Goal: Task Accomplishment & Management: Manage account settings

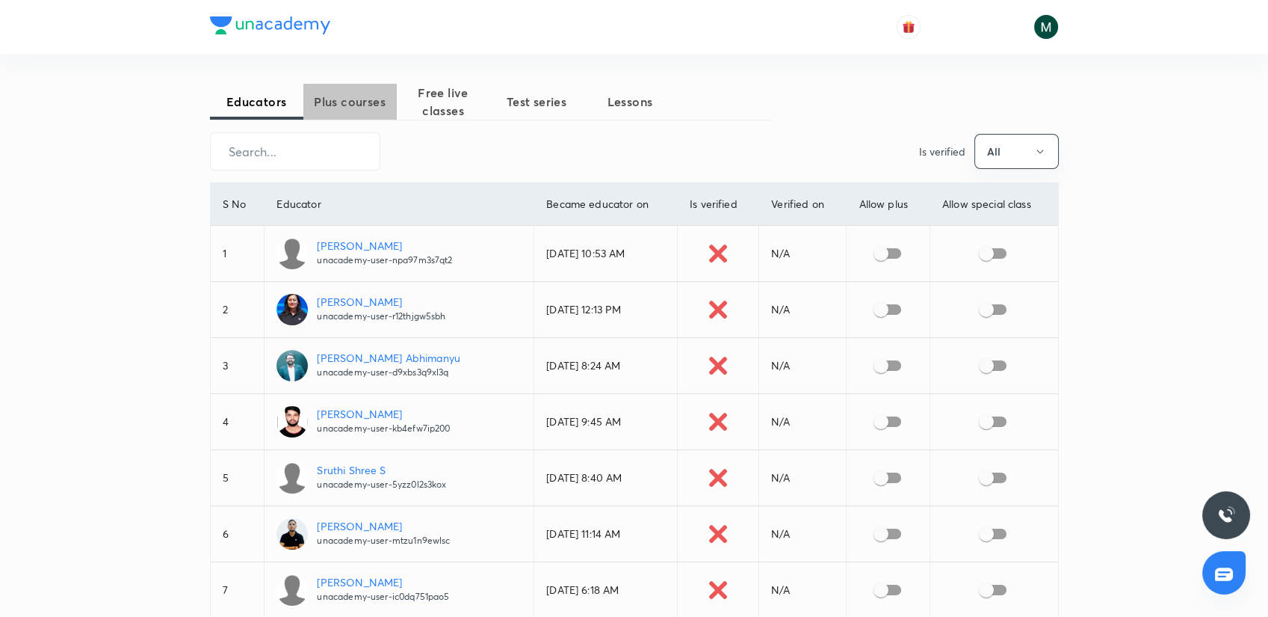
click at [346, 100] on span "Plus courses" at bounding box center [349, 102] width 93 height 18
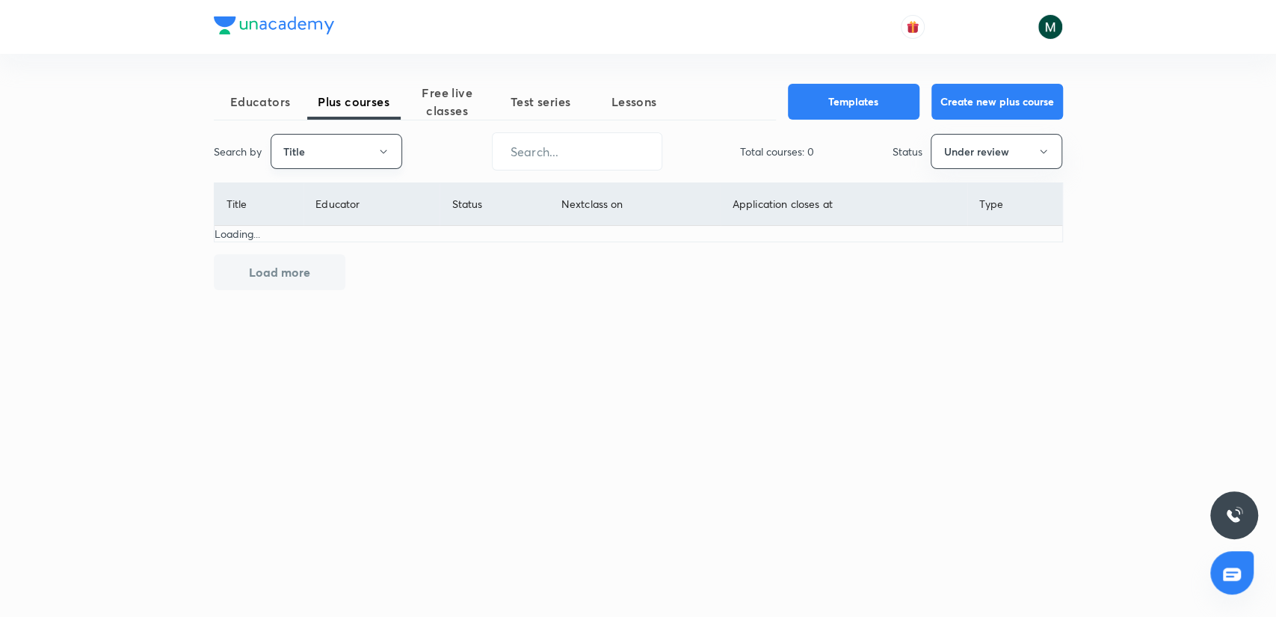
click at [302, 166] on button "Title" at bounding box center [337, 151] width 132 height 35
click at [299, 217] on span "Username" at bounding box center [335, 225] width 112 height 16
click at [1008, 170] on div "Search by Username ​ Total courses: 0 Status Under review" at bounding box center [638, 151] width 849 height 38
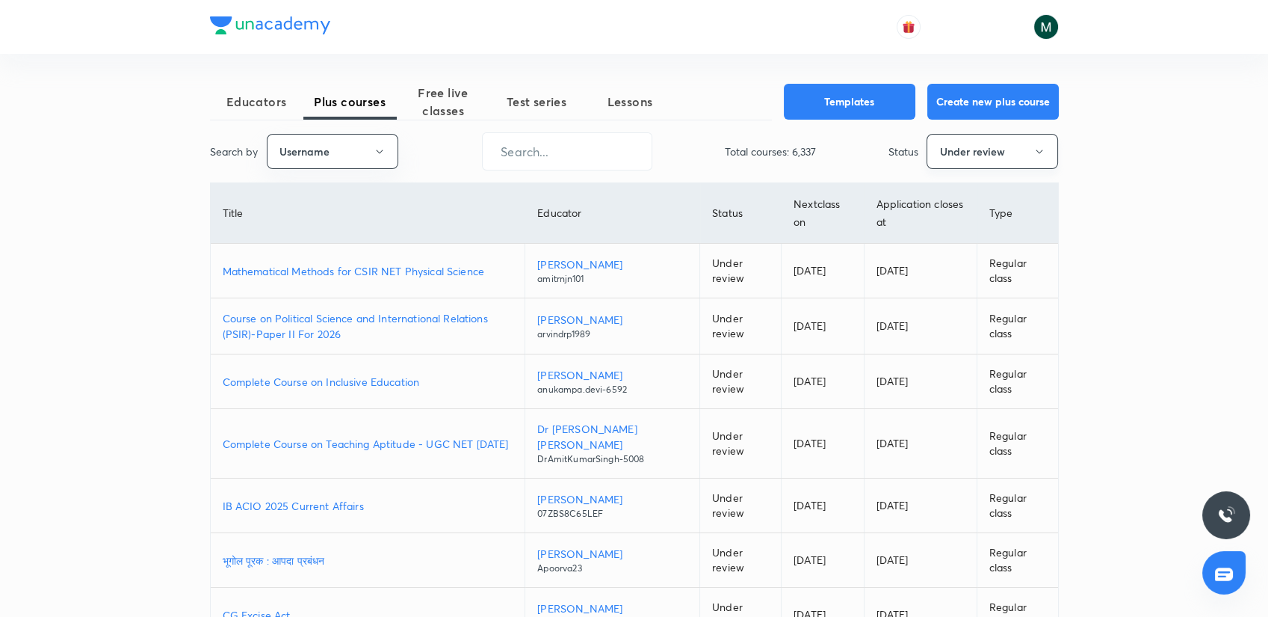
click at [993, 145] on button "Under review" at bounding box center [993, 151] width 132 height 35
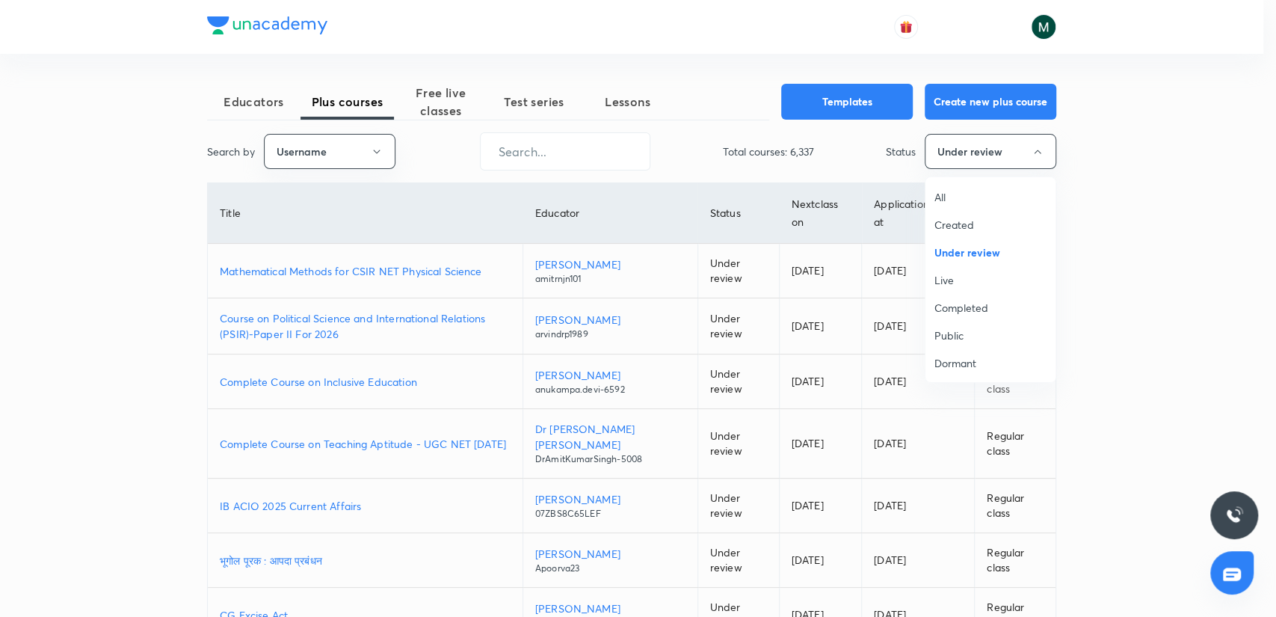
click at [941, 193] on span "All" at bounding box center [990, 197] width 112 height 16
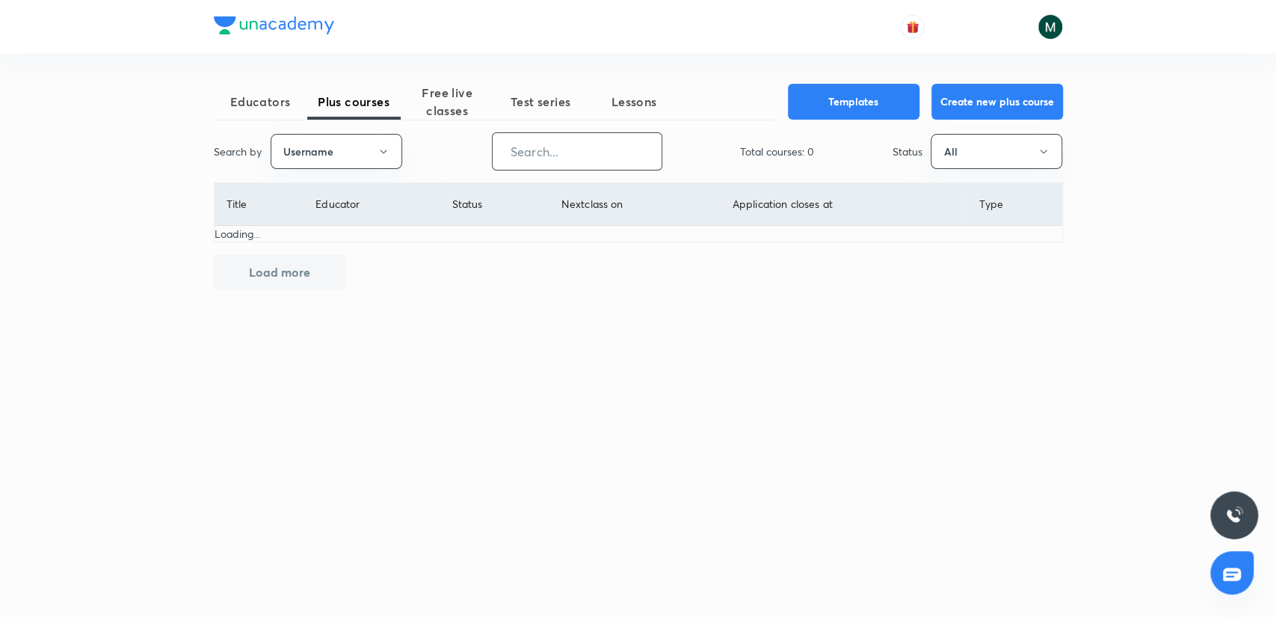
click at [506, 142] on input "text" at bounding box center [576, 151] width 169 height 38
paste input "shraddhat0604-2984"
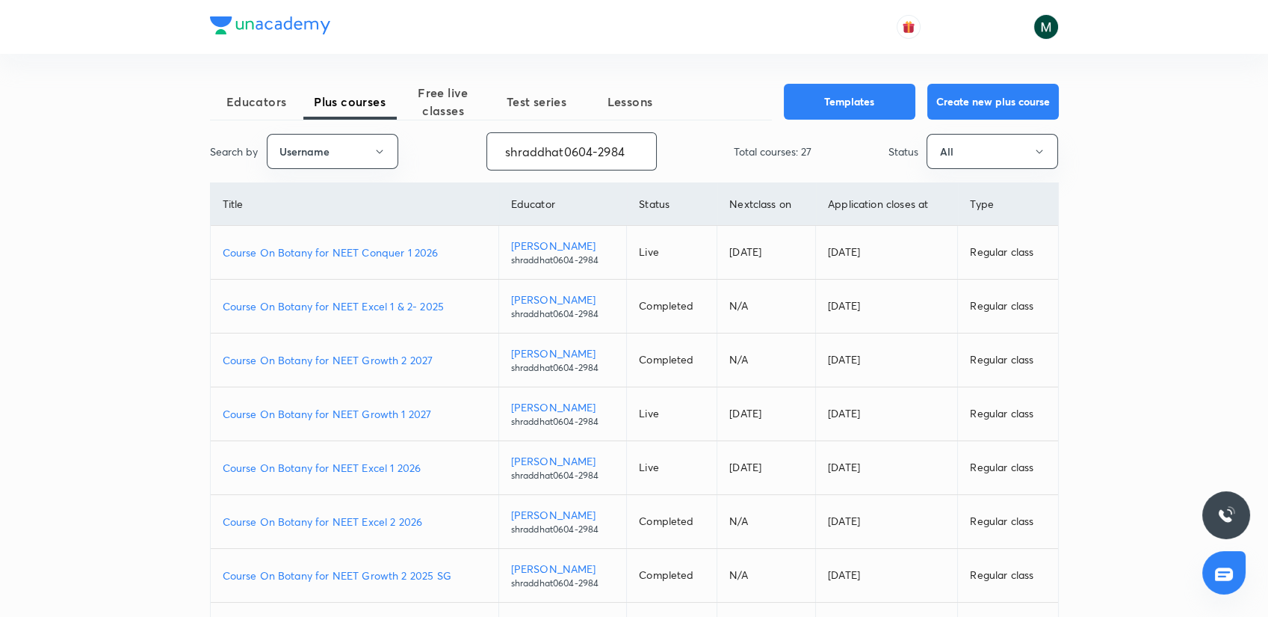
click at [350, 470] on p "Course On Botany for NEET Excel 1 2026" at bounding box center [355, 468] width 264 height 16
click at [390, 518] on p "Course On Botany for NEET Excel 2 2026" at bounding box center [355, 521] width 264 height 16
click at [384, 244] on p "Course On Botany for NEET Conquer 1 2026" at bounding box center [355, 252] width 264 height 16
click at [557, 149] on input "shraddhat0604-2984" at bounding box center [571, 151] width 169 height 38
paste input "chandnimehra27-8181"
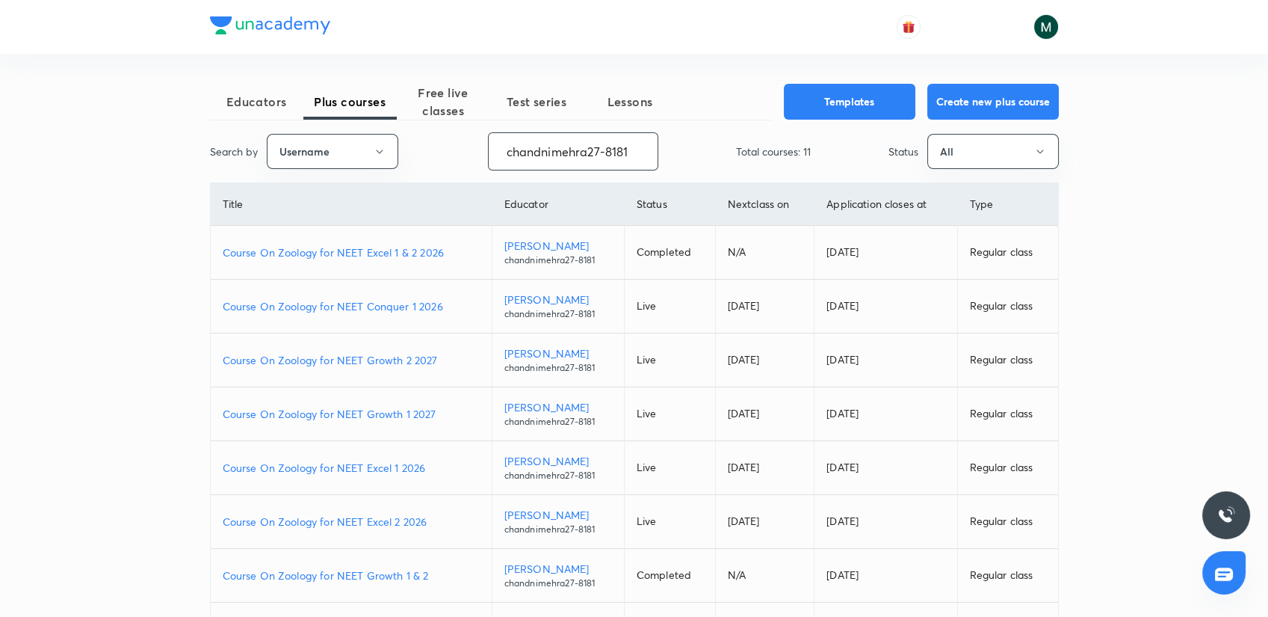
click at [386, 465] on p "Course On Zoology for NEET Excel 1 2026" at bounding box center [351, 468] width 257 height 16
click at [370, 520] on p "Course On Zoology for NEET Excel 2 2026" at bounding box center [351, 521] width 257 height 16
click at [350, 410] on p "Course On Zoology for NEET Growth 1 2027" at bounding box center [351, 414] width 257 height 16
click at [395, 359] on p "Course On Zoology for NEET Growth 2 2027" at bounding box center [351, 360] width 257 height 16
click at [381, 306] on p "Course On Zoology for NEET Conquer 1 2026" at bounding box center [351, 306] width 257 height 16
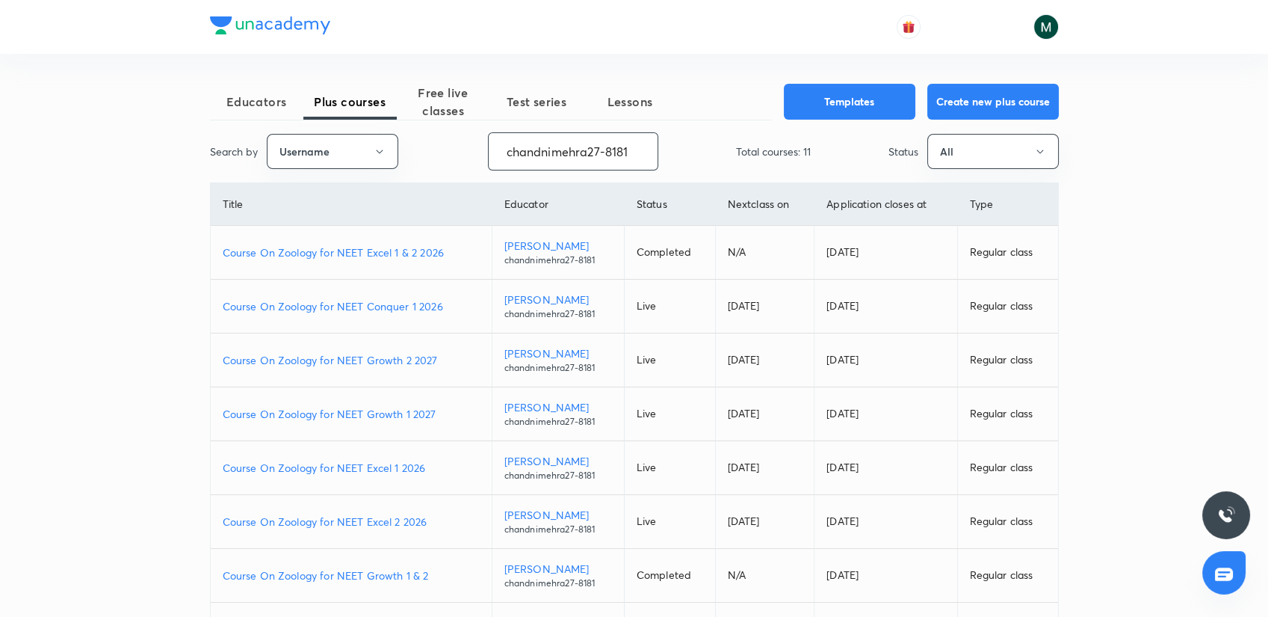
click at [568, 146] on input "chandnimehra27-8181" at bounding box center [573, 151] width 169 height 38
paste input "unacademy-user-Y4ZT1WT0H84G"
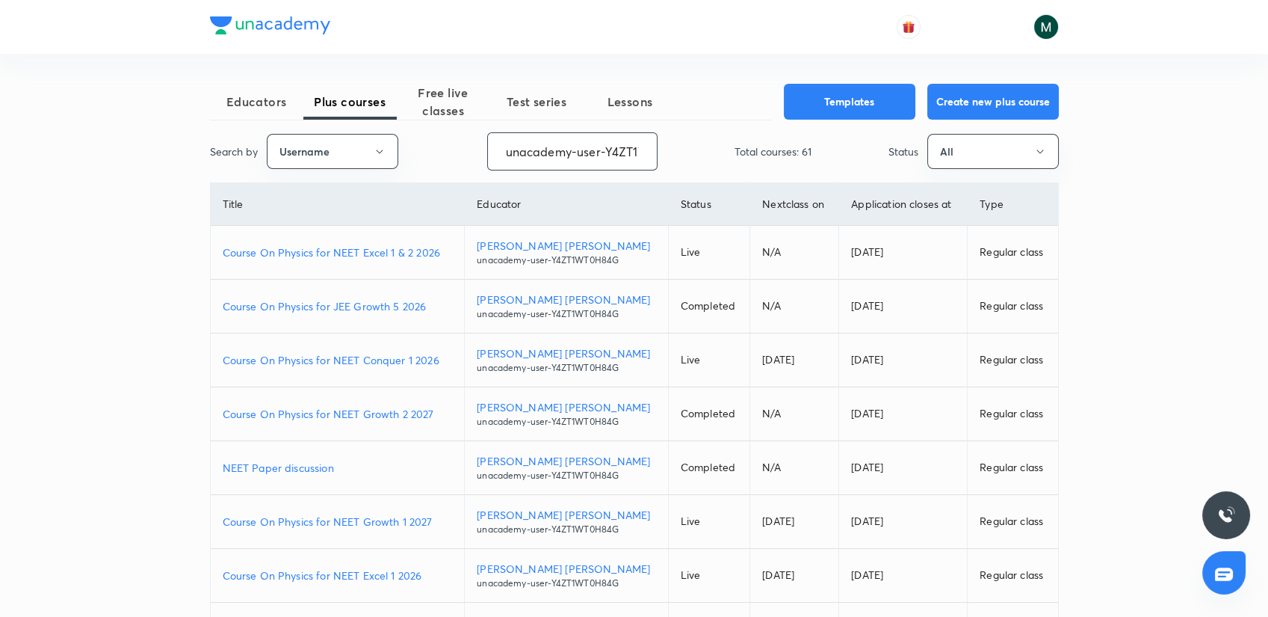
click at [362, 523] on p "Course On Physics for NEET Growth 1 2027" at bounding box center [338, 521] width 230 height 16
click at [562, 131] on div "Educators Plus courses Free live classes Test series Lessons Templates Create n…" at bounding box center [634, 448] width 849 height 729
click at [560, 146] on input "unacademy-user-Y4ZT1WT0H84G" at bounding box center [572, 151] width 169 height 38
paste input "GIKAOOYBBUKR"
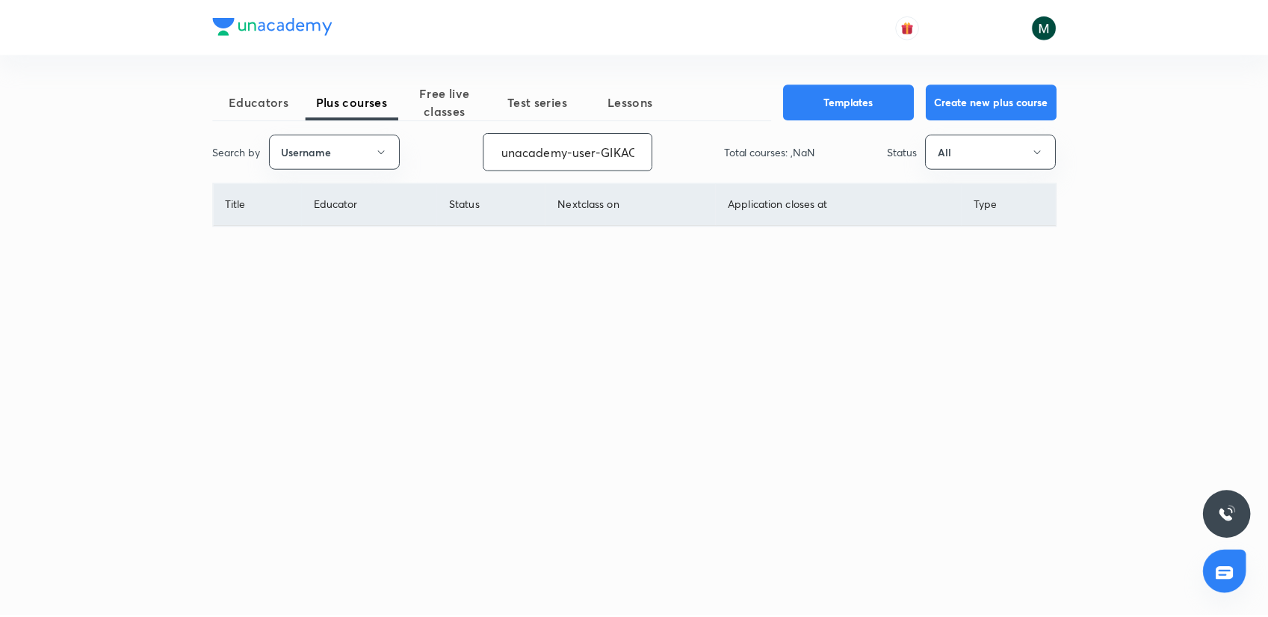
scroll to position [0, 65]
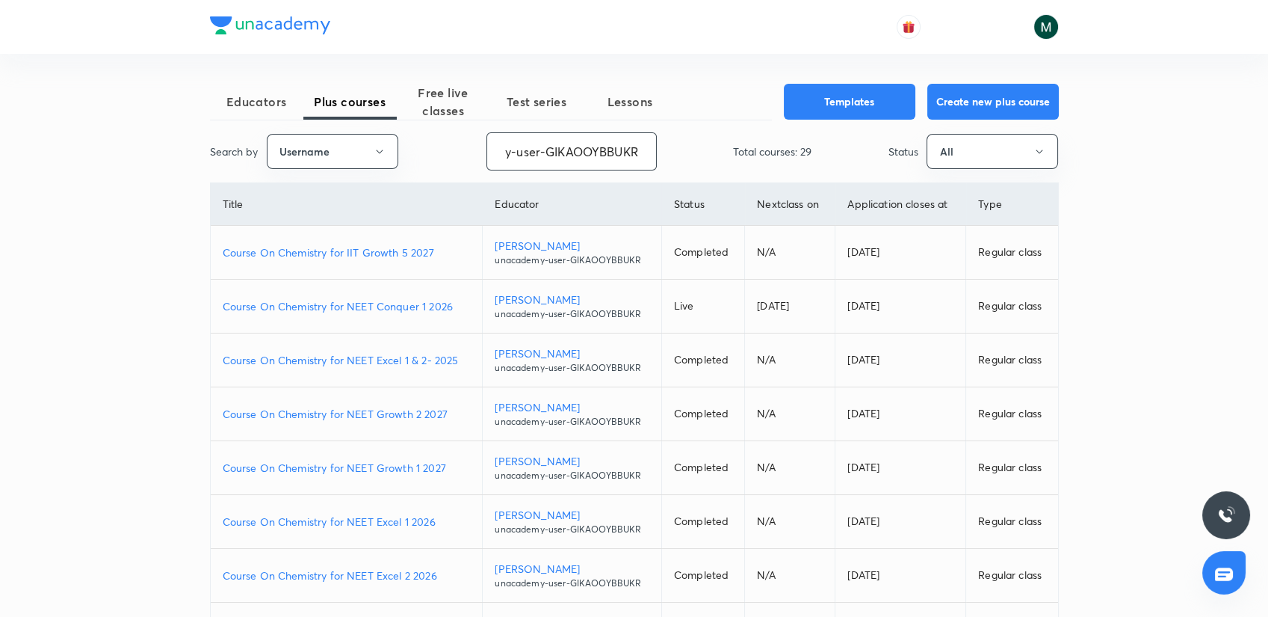
click at [328, 465] on p "Course On Chemistry for NEET Growth 1 2027" at bounding box center [347, 468] width 248 height 16
click at [391, 406] on p "Course On Chemistry for NEET Growth 2 2027" at bounding box center [347, 414] width 248 height 16
click at [353, 309] on p "Course On Chemistry for NEET Conquer 1 2026" at bounding box center [347, 306] width 248 height 16
click at [556, 137] on input "unacademy-user-GIKAOOYBBUKR" at bounding box center [571, 151] width 169 height 38
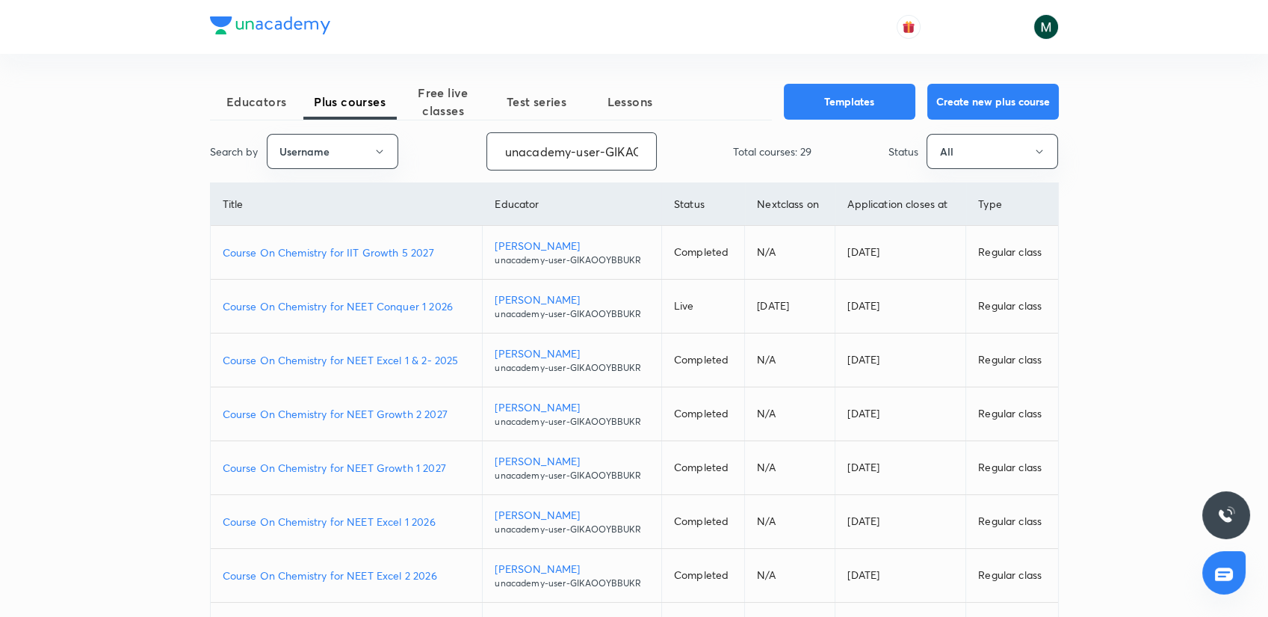
paste input "yadavvinu60-5296"
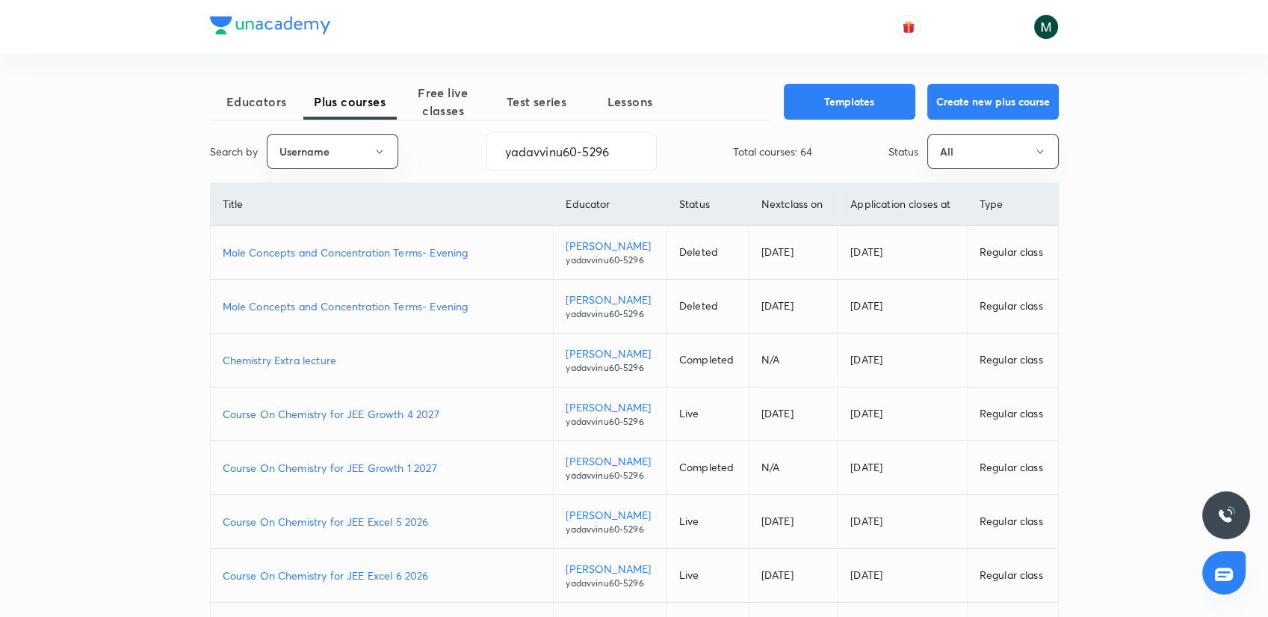
click at [389, 466] on p "Course On Chemistry for JEE Growth 1 2027" at bounding box center [382, 468] width 319 height 16
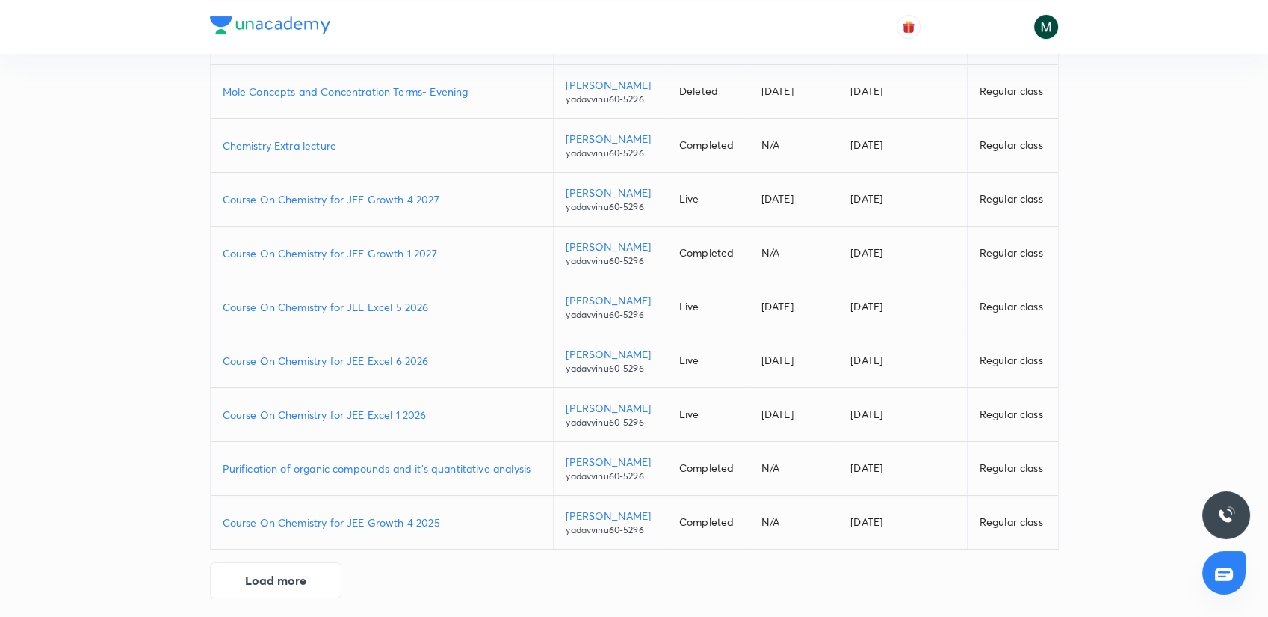
scroll to position [221, 0]
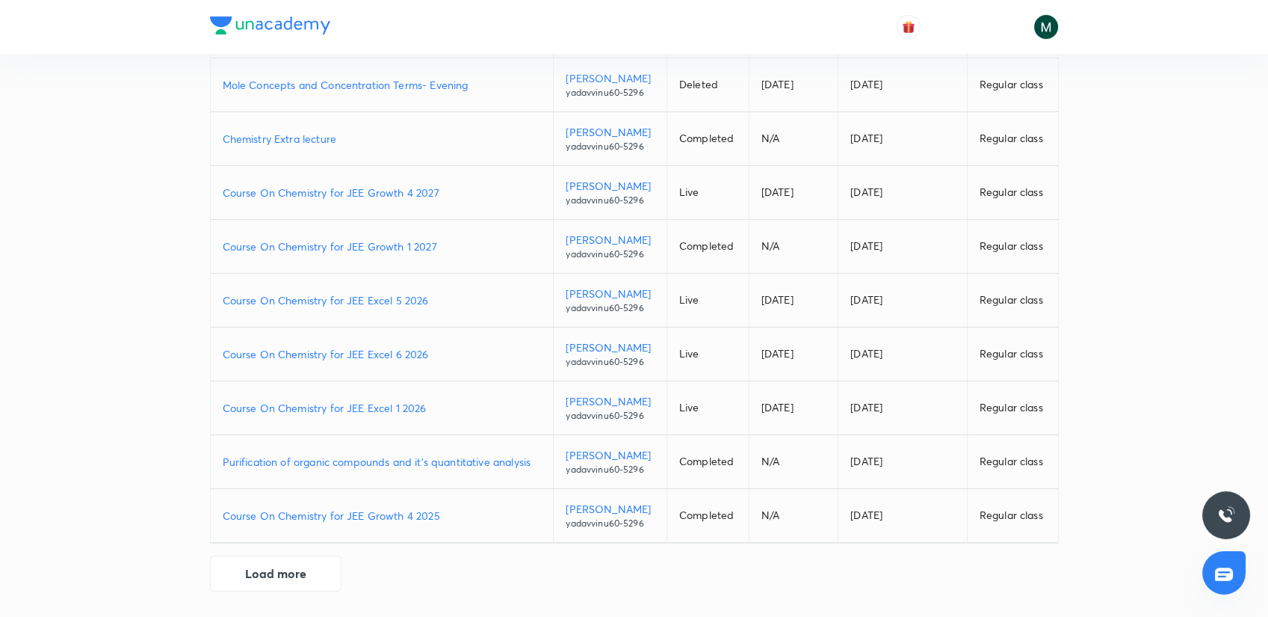
click at [393, 411] on p "Course On Chemistry for JEE Excel 1 2026" at bounding box center [382, 408] width 319 height 16
click at [348, 297] on p "Course On Chemistry for JEE Excel 5 2026" at bounding box center [382, 300] width 319 height 16
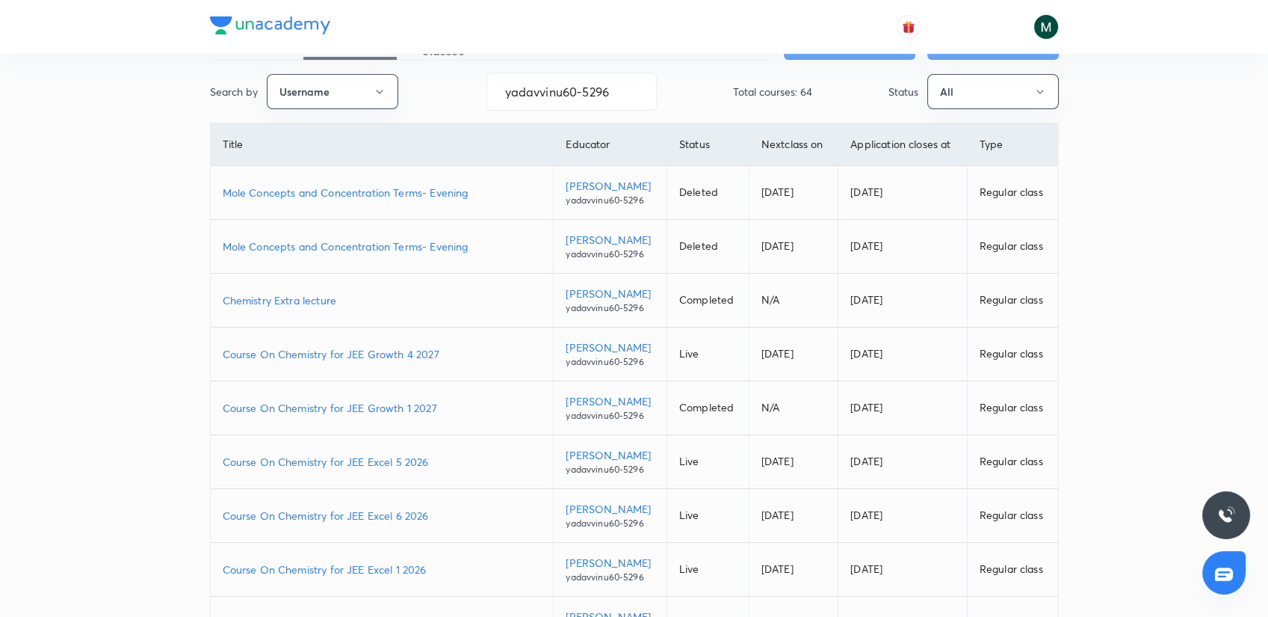
scroll to position [0, 0]
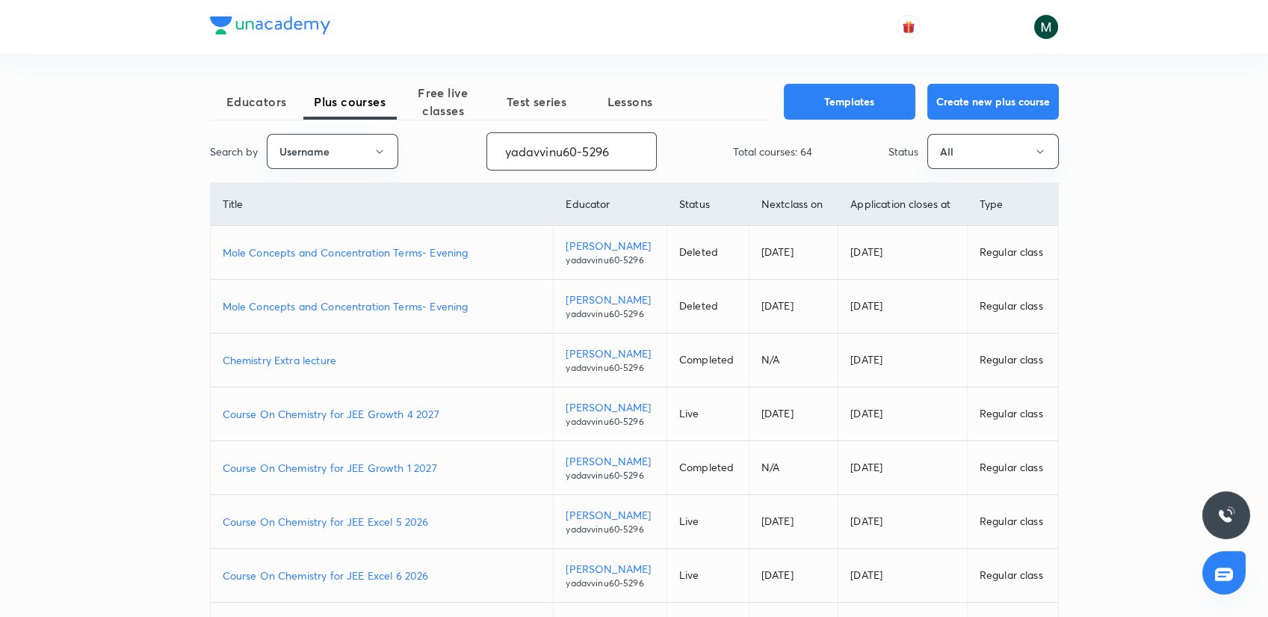
click at [563, 154] on input "yadavvinu60-5296" at bounding box center [571, 151] width 169 height 38
paste input "moonisulislam"
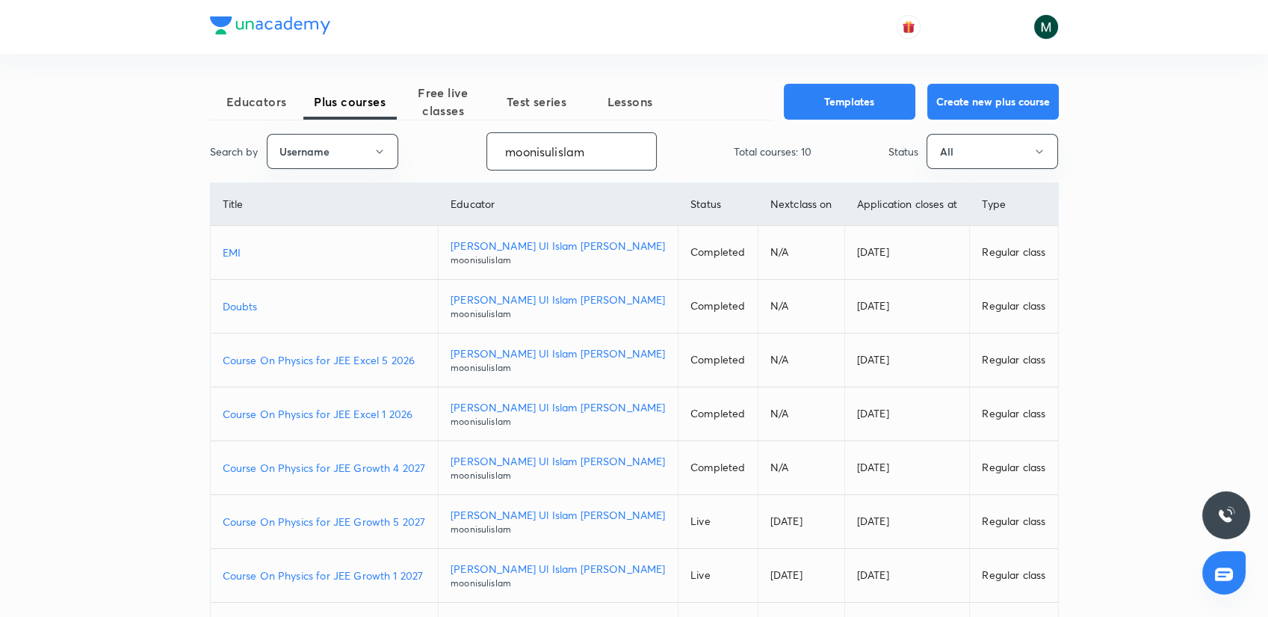
click at [371, 574] on p "Course On Physics for JEE Growth 1 2027" at bounding box center [325, 575] width 204 height 16
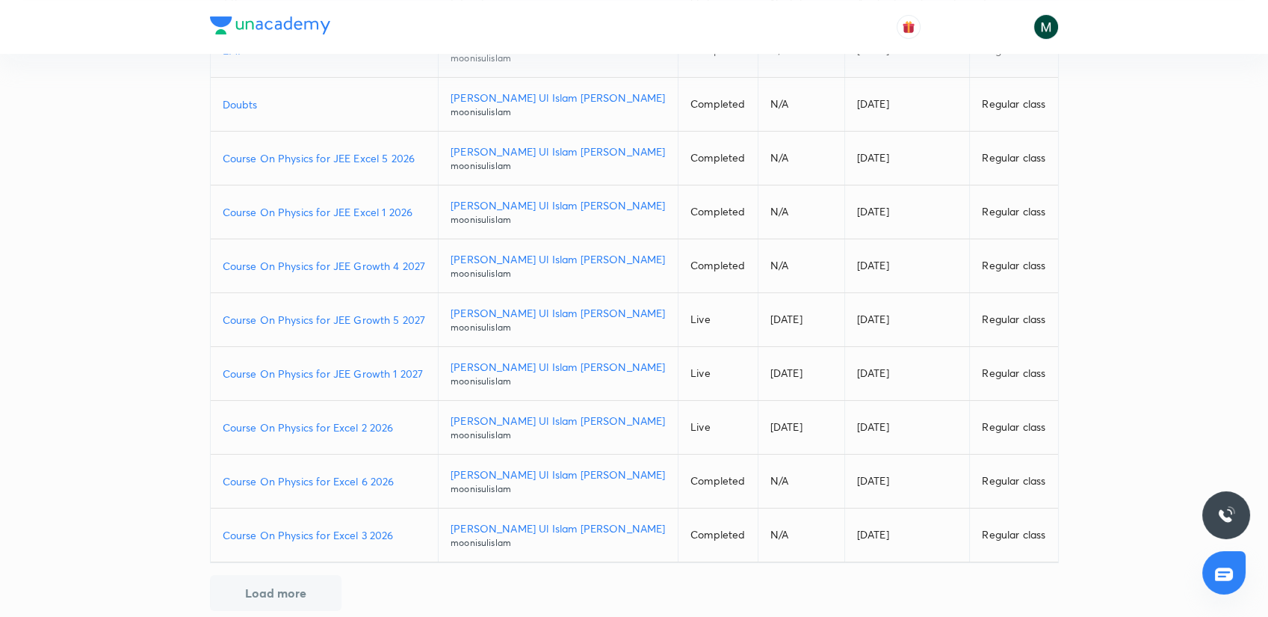
scroll to position [221, 0]
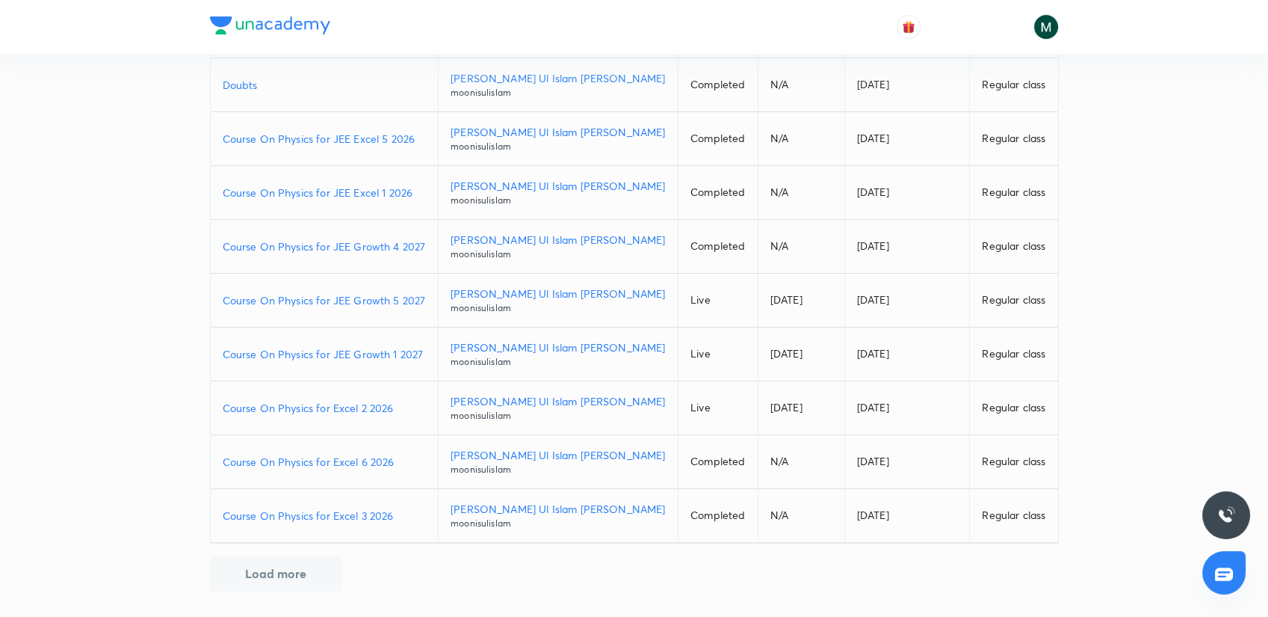
click at [339, 508] on p "Course On Physics for Excel 3 2026" at bounding box center [325, 515] width 204 height 16
click at [350, 458] on p "Course On Physics for Excel 6 2026" at bounding box center [325, 462] width 204 height 16
click at [365, 297] on p "Course On Physics for JEE Growth 5 2027" at bounding box center [325, 300] width 204 height 16
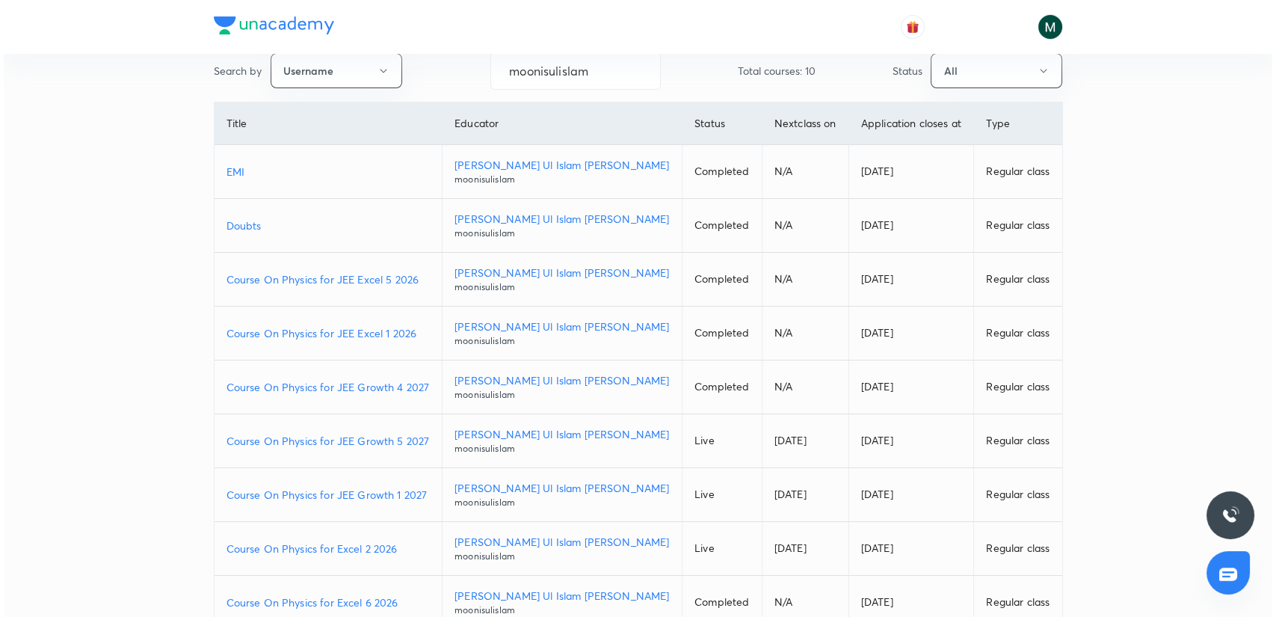
scroll to position [0, 0]
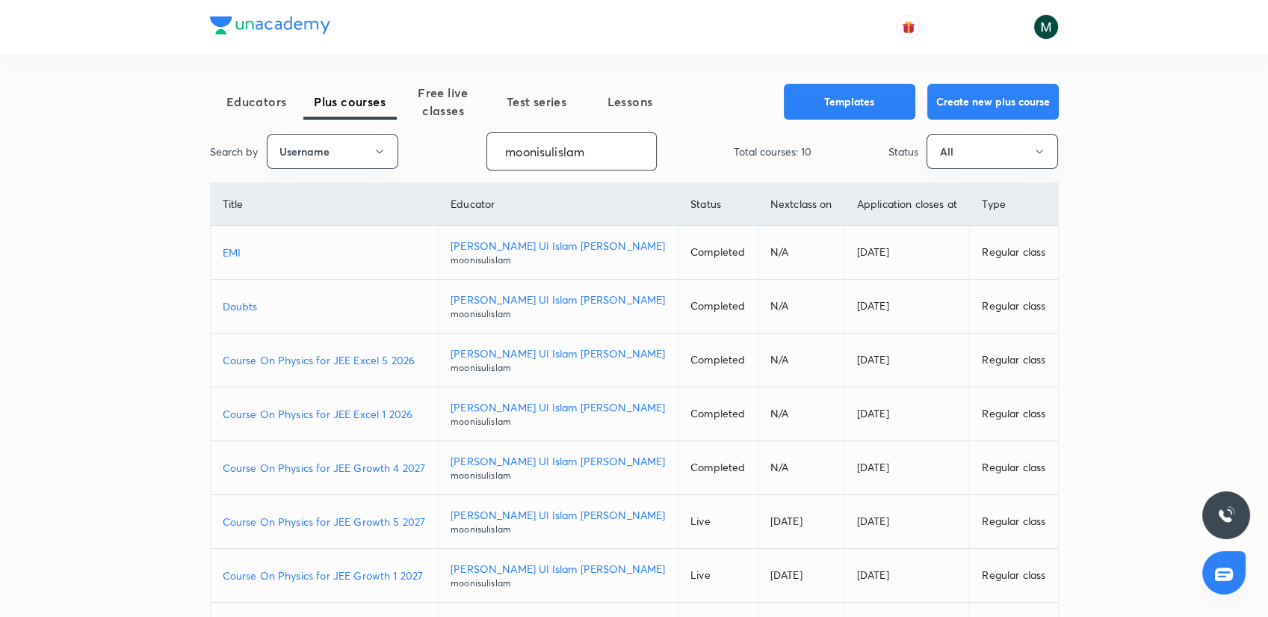
click at [544, 150] on input "moonisulislam" at bounding box center [571, 151] width 169 height 38
paste input "unacademy-user-TZ6401TY2C26"
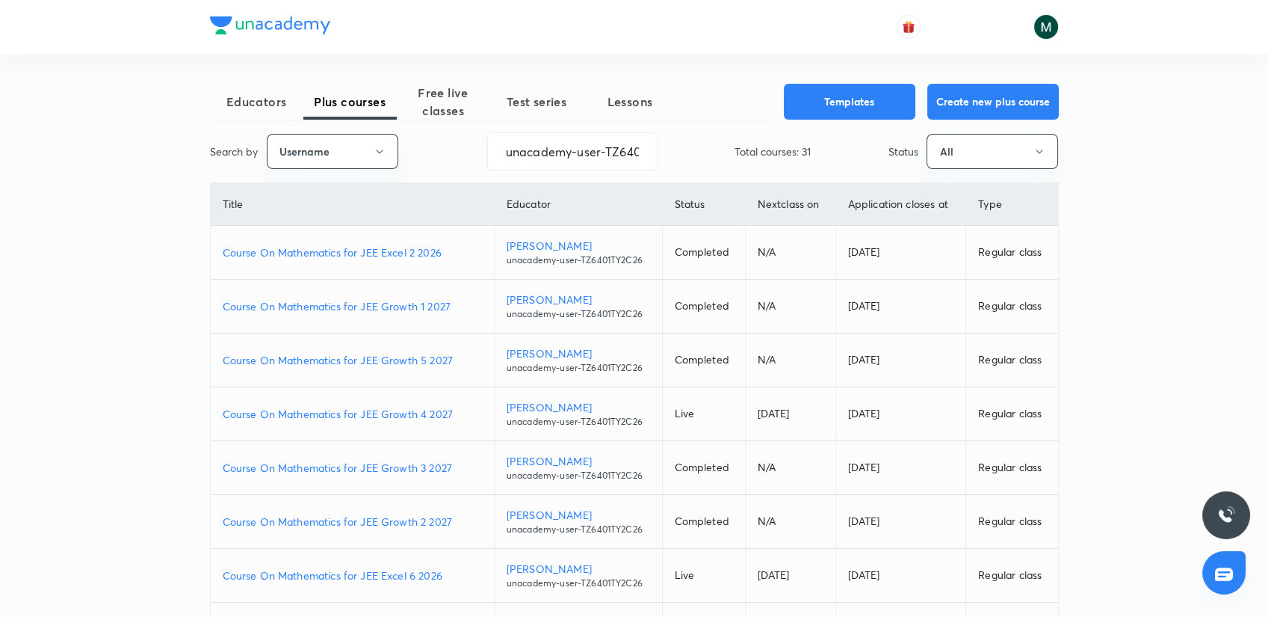
click at [391, 524] on p "Course On Mathematics for JEE Growth 2 2027" at bounding box center [352, 521] width 259 height 16
click at [415, 413] on p "Course On Mathematics for JEE Growth 4 2027" at bounding box center [352, 414] width 259 height 16
click at [400, 573] on p "Course On Mathematics for JEE Excel 6 2026" at bounding box center [352, 575] width 259 height 16
click at [550, 138] on input "unacademy-user-TZ6401TY2C26" at bounding box center [572, 151] width 169 height 38
paste input "PR9IB7W4V4ZH"
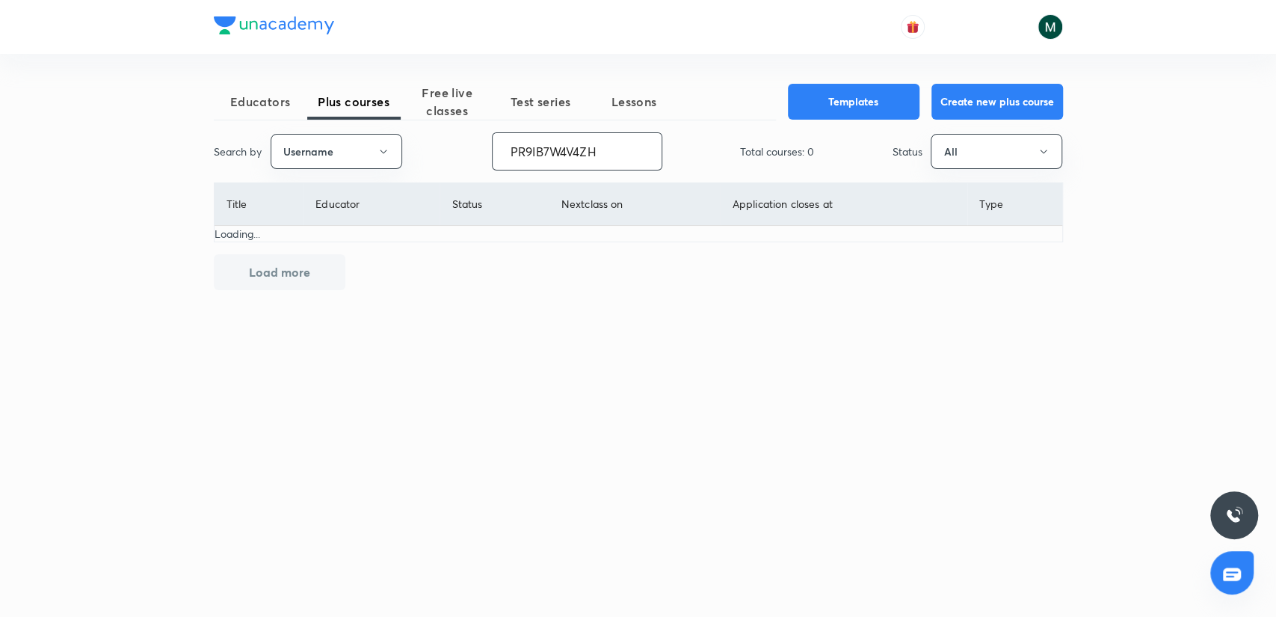
type input "PR9IB7W4V4ZH"
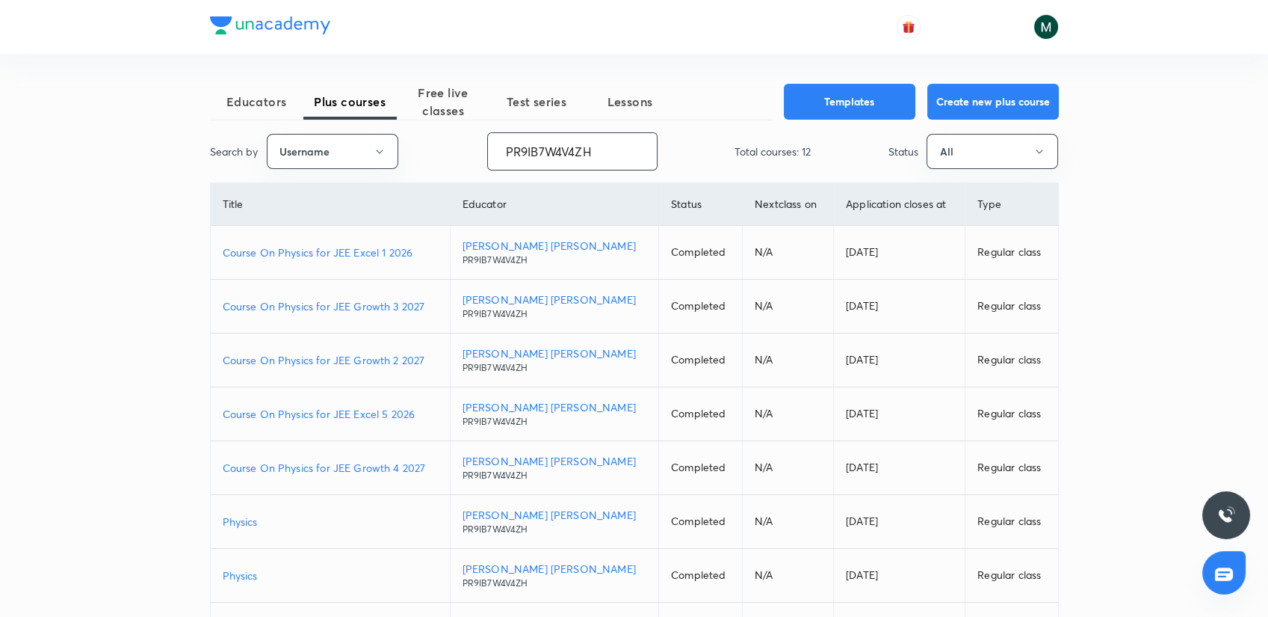
click at [358, 353] on p "Course On Physics for JEE Growth 2 2027" at bounding box center [330, 360] width 215 height 16
click at [371, 471] on p "Course On Physics for JEE Growth 4 2027" at bounding box center [330, 468] width 215 height 16
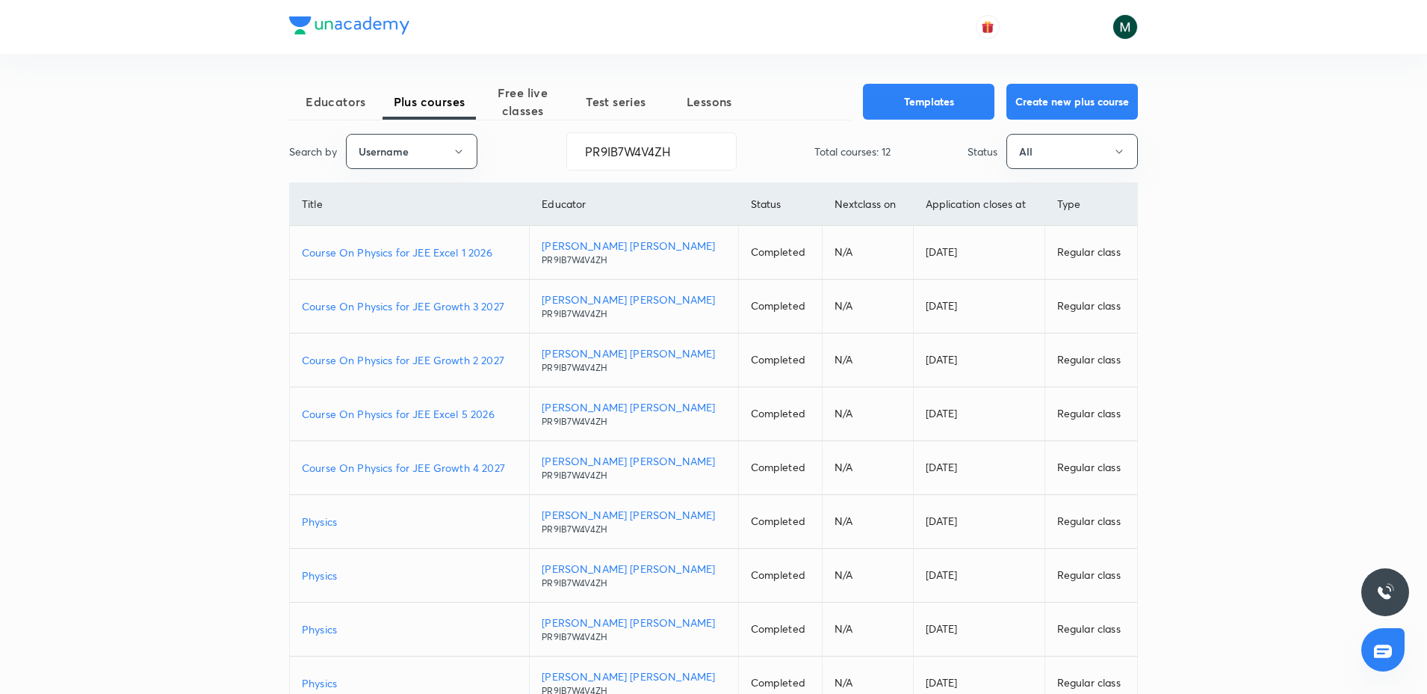
click at [427, 313] on p "Course On Physics for JEE Growth 3 2027" at bounding box center [409, 306] width 215 height 16
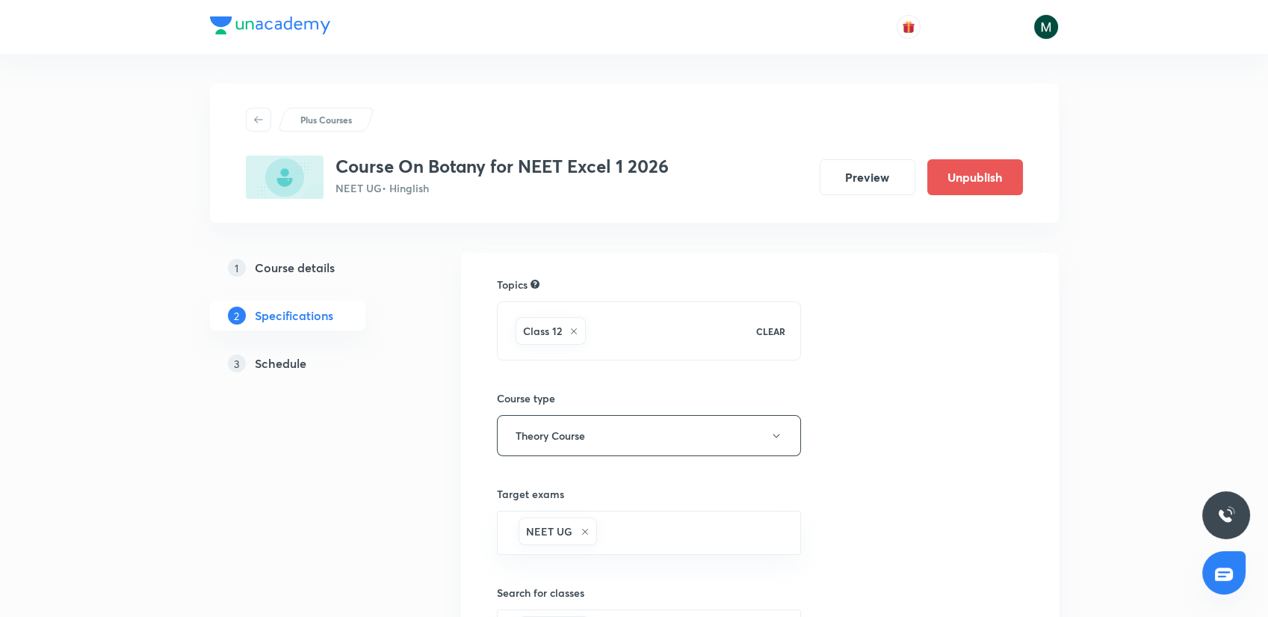
click at [275, 359] on h5 "Schedule" at bounding box center [281, 363] width 52 height 18
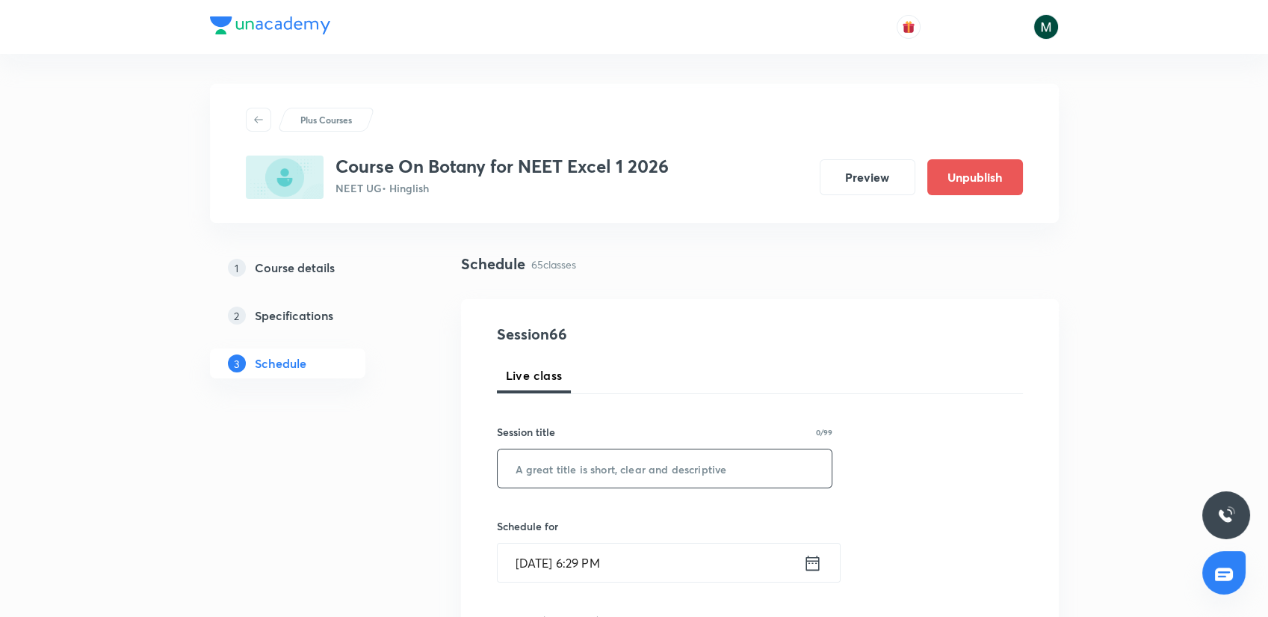
click at [560, 454] on input "text" at bounding box center [665, 468] width 335 height 38
paste input "MBI"
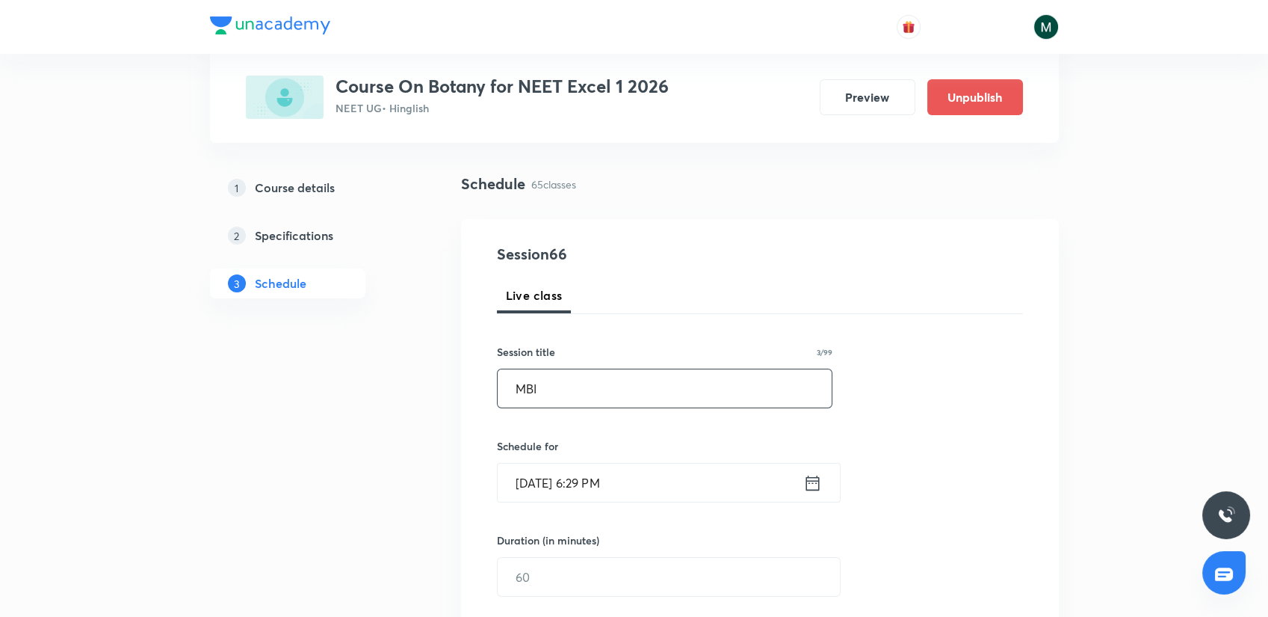
scroll to position [166, 0]
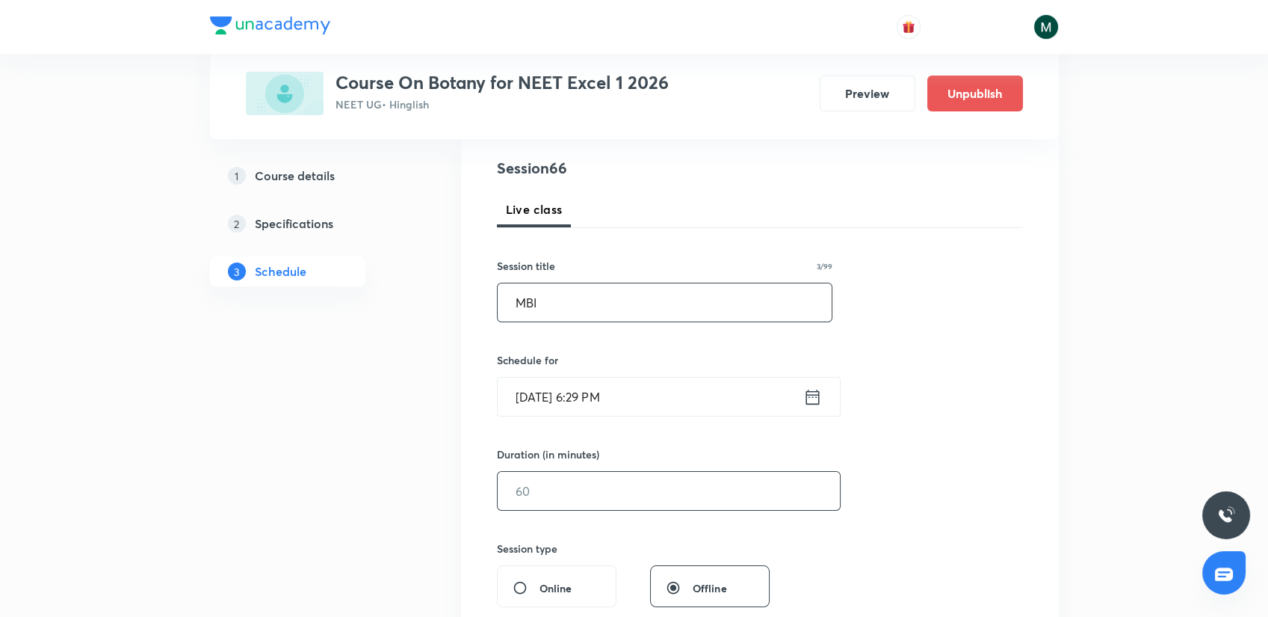
type input "MBI"
click at [537, 493] on input "text" at bounding box center [669, 491] width 342 height 38
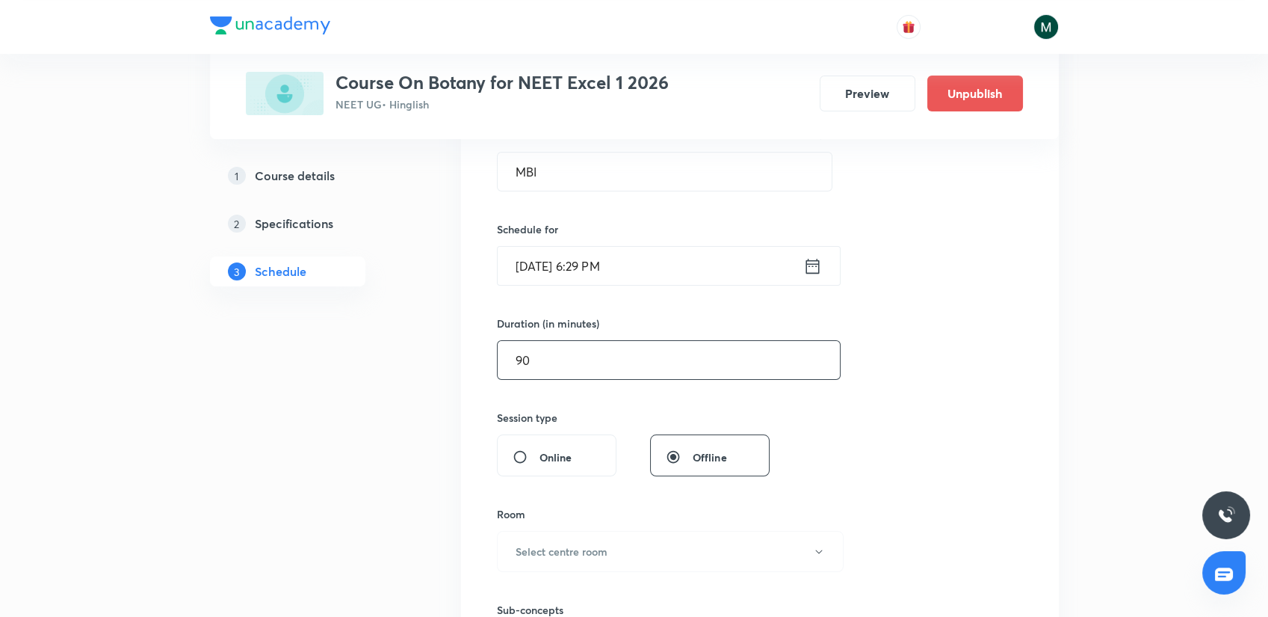
scroll to position [415, 0]
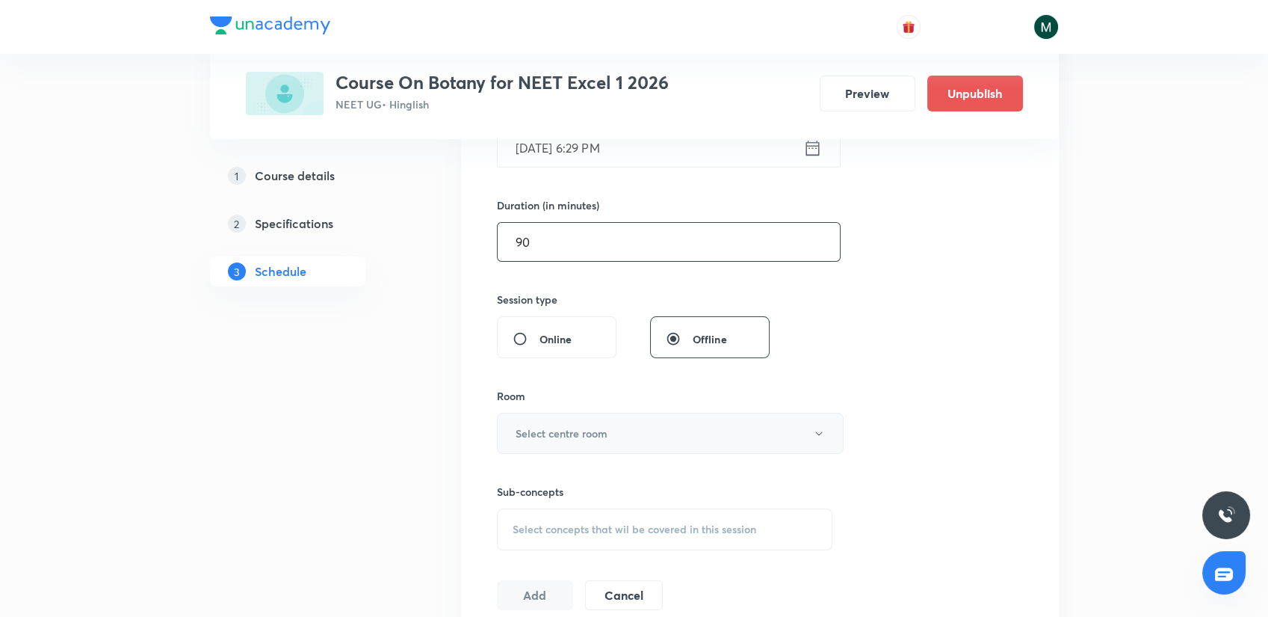
type input "90"
click at [596, 427] on h6 "Select centre room" at bounding box center [562, 433] width 92 height 16
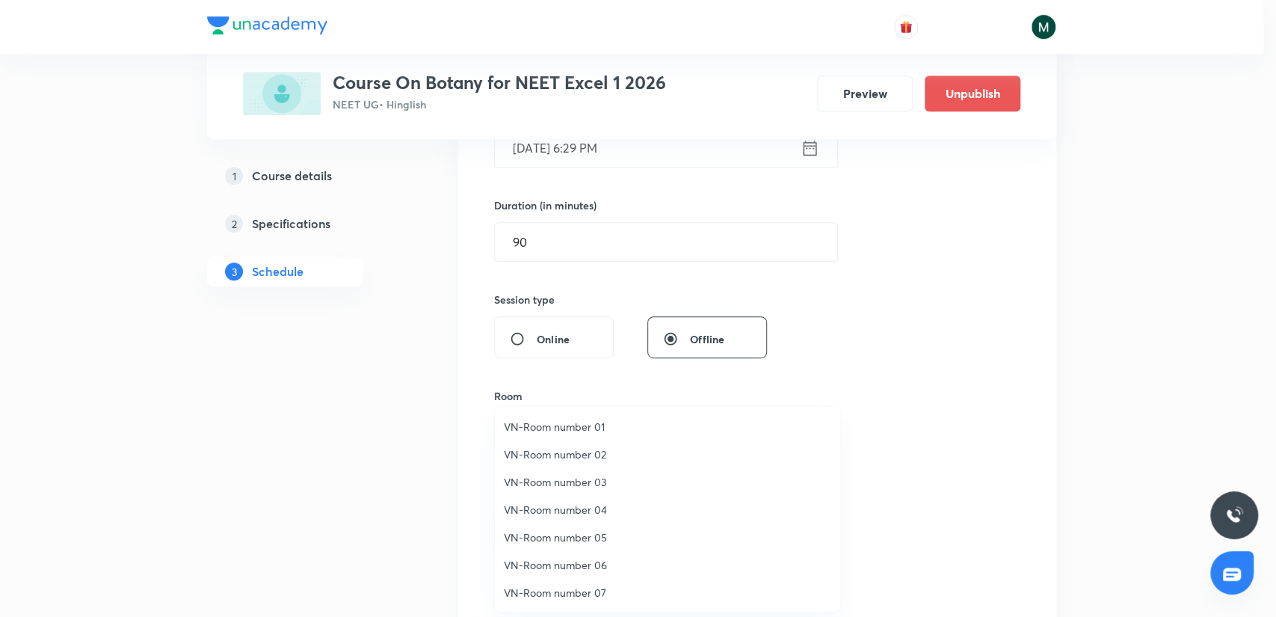
click at [592, 424] on span "VN-Room number 01" at bounding box center [667, 426] width 327 height 16
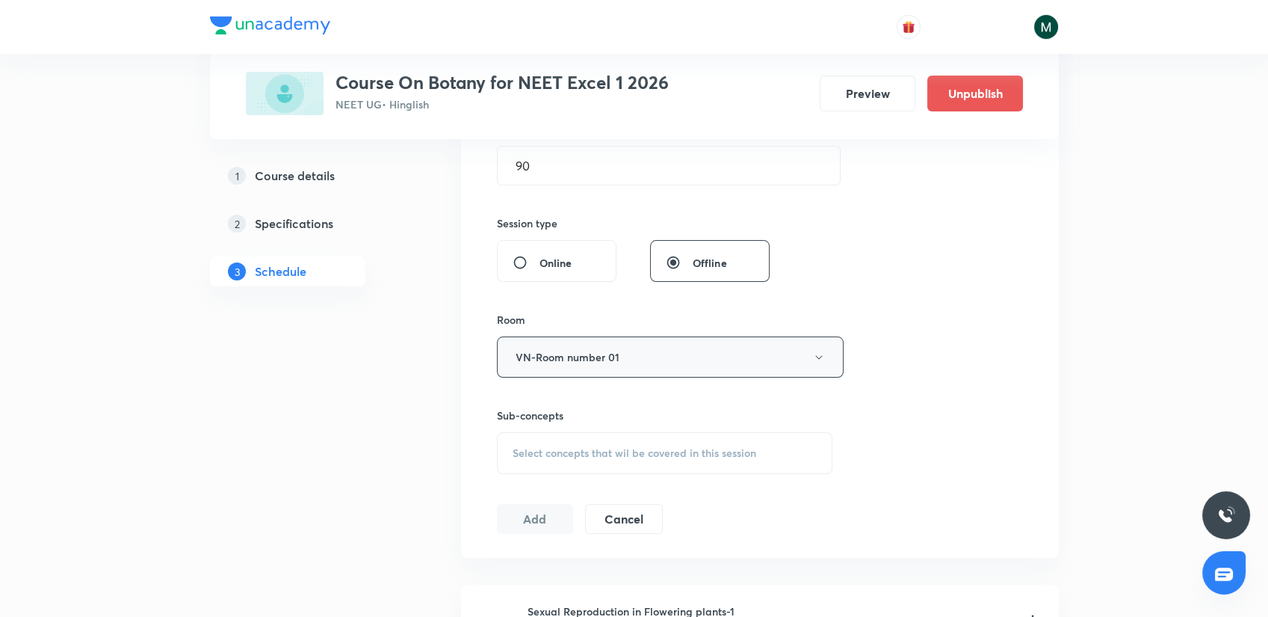
scroll to position [581, 0]
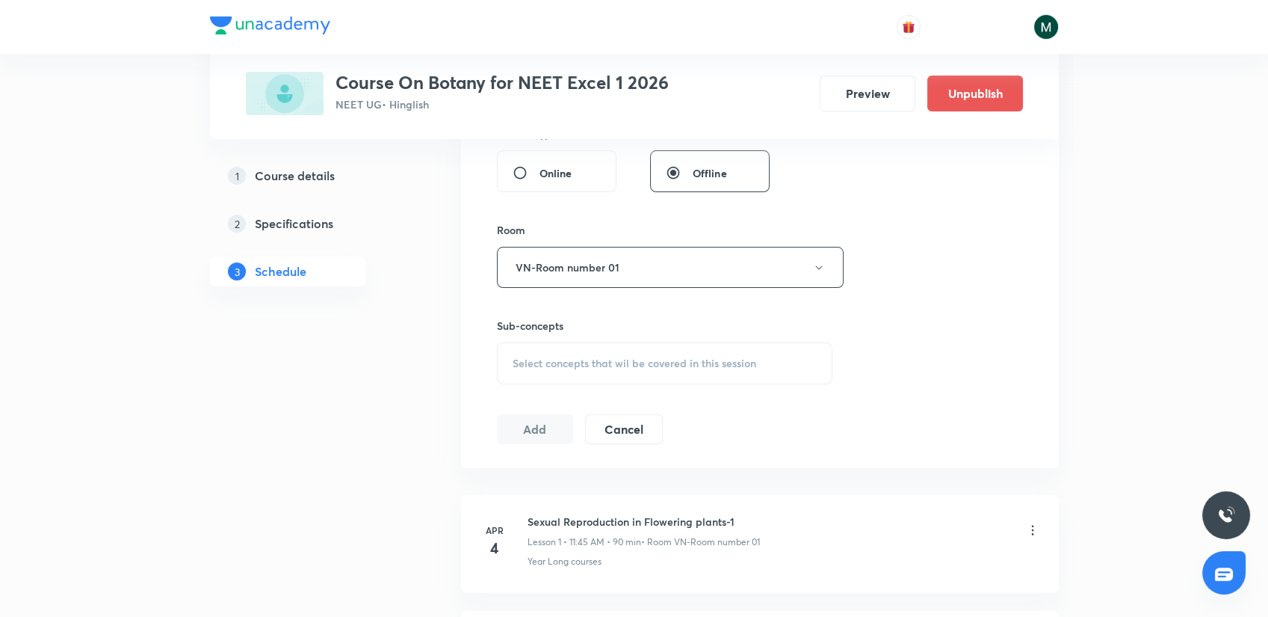
click at [562, 361] on span "Select concepts that wil be covered in this session" at bounding box center [635, 363] width 244 height 12
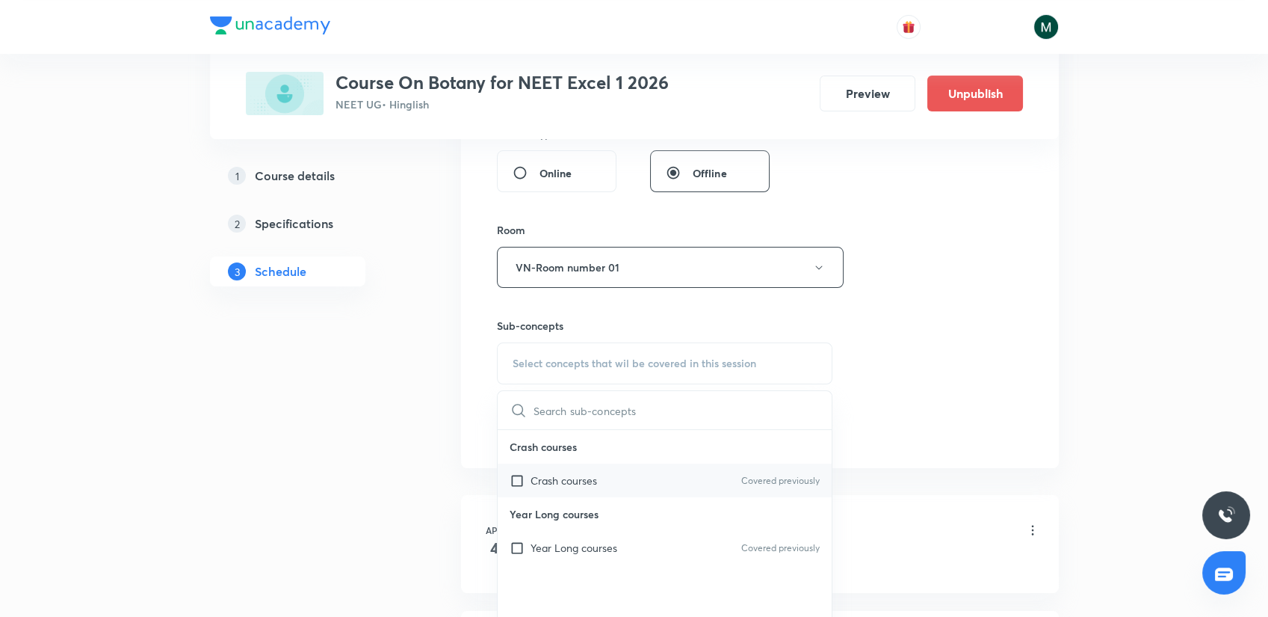
click at [540, 469] on div "Crash courses Covered previously" at bounding box center [665, 480] width 335 height 34
checkbox input "true"
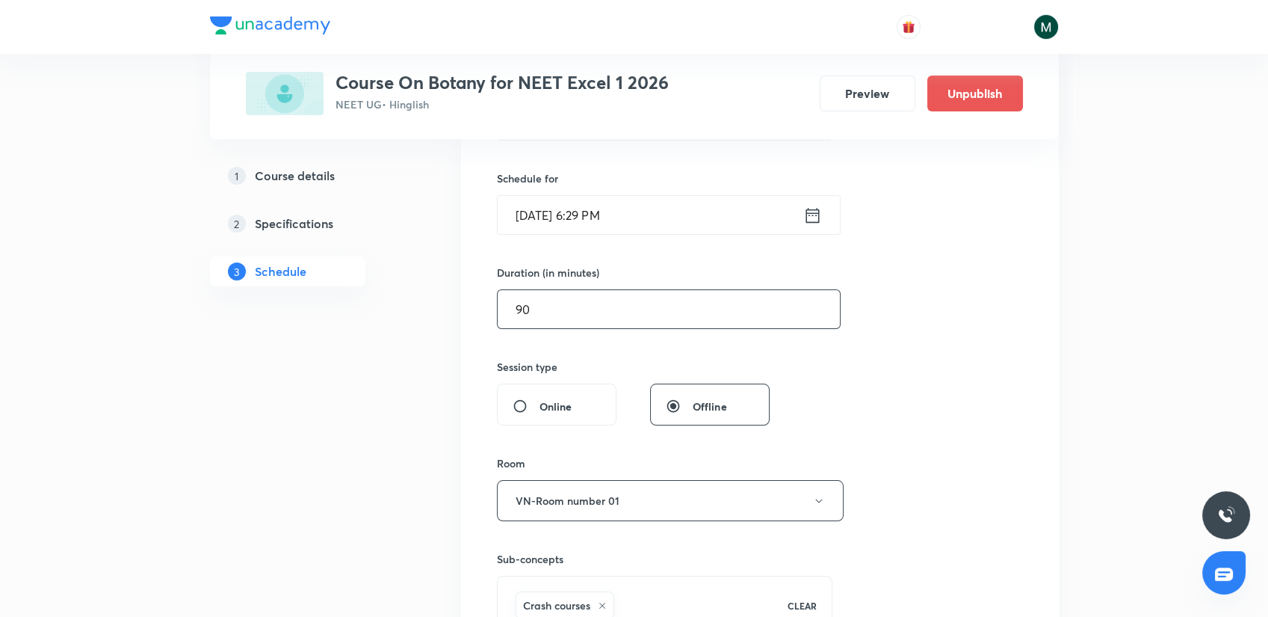
scroll to position [249, 0]
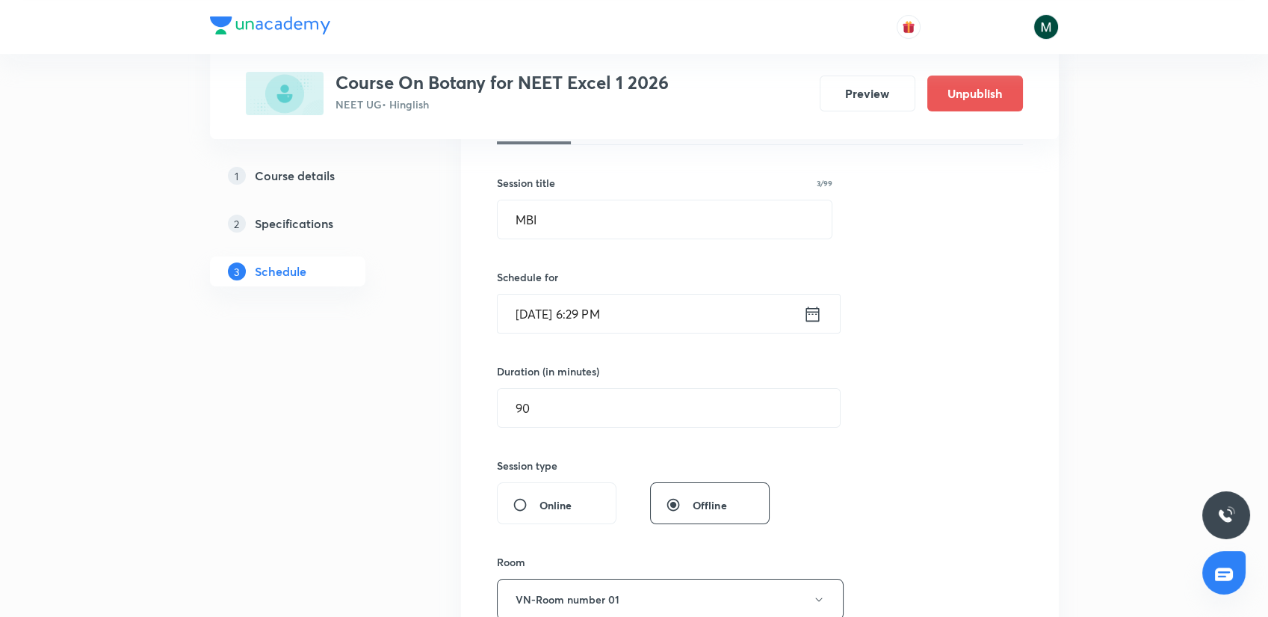
click at [655, 309] on input "Sept 3, 2025, 6:29 PM" at bounding box center [651, 313] width 306 height 38
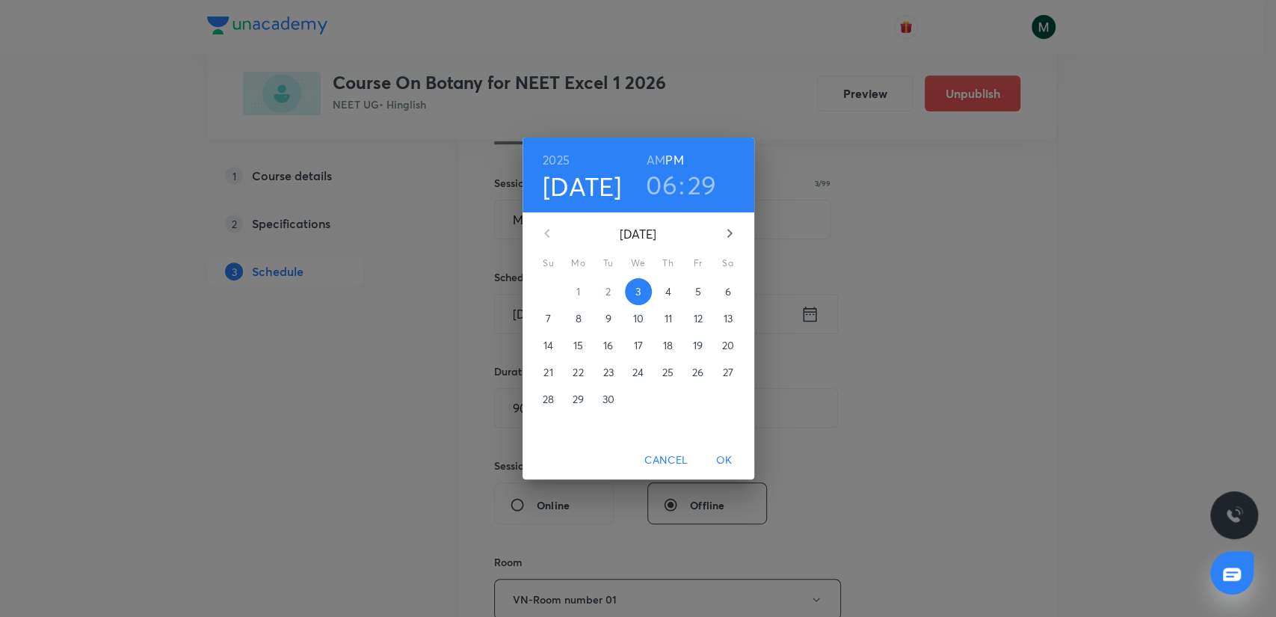
click at [667, 284] on p "4" at bounding box center [667, 291] width 6 height 15
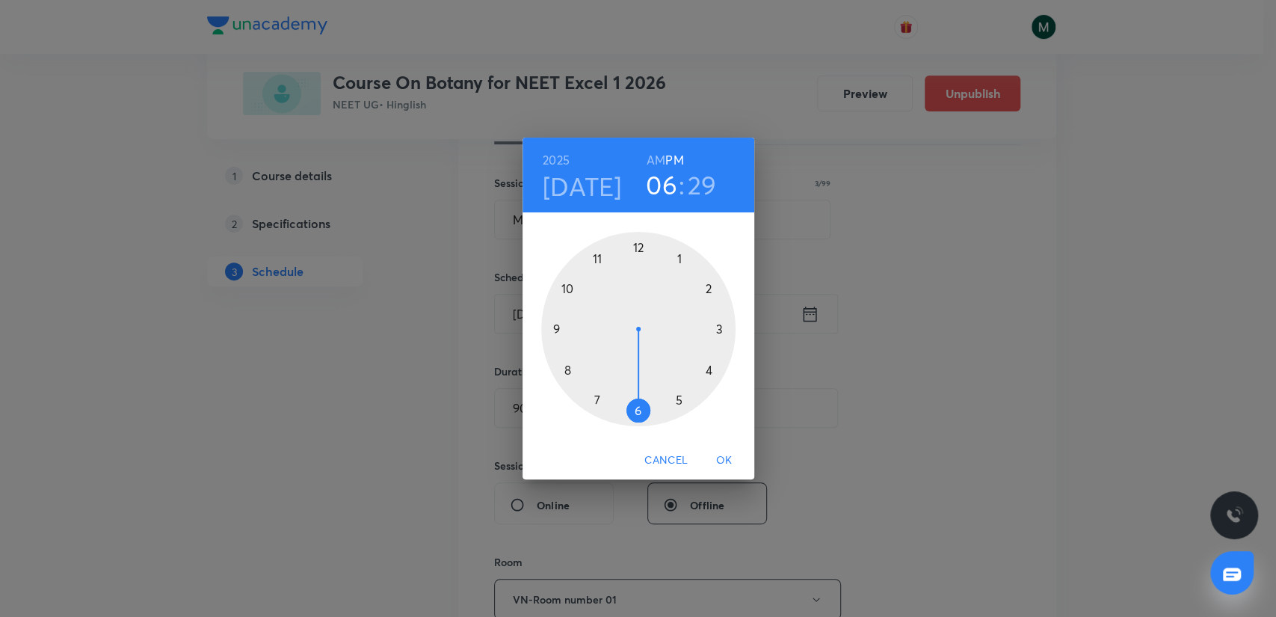
click at [598, 251] on div at bounding box center [638, 329] width 194 height 194
click at [654, 159] on h6 "AM" at bounding box center [655, 159] width 19 height 21
drag, startPoint x: 635, startPoint y: 247, endPoint x: 580, endPoint y: 328, distance: 97.8
click at [580, 328] on div at bounding box center [638, 329] width 194 height 194
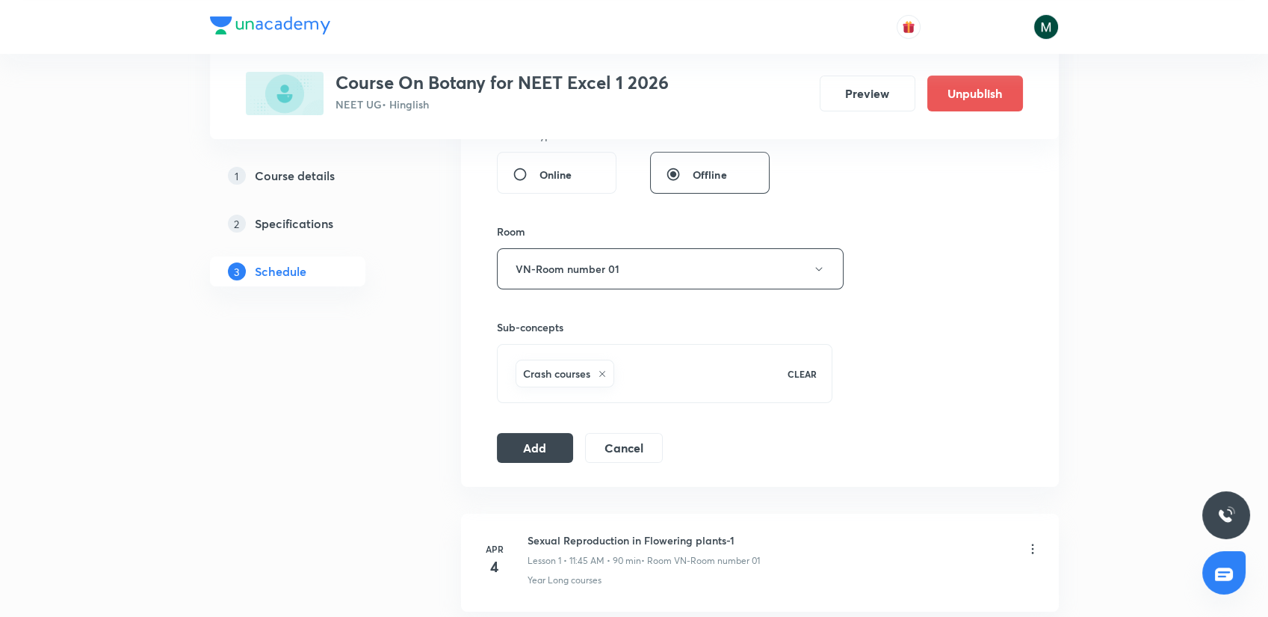
scroll to position [581, 0]
click at [531, 436] on button "Add" at bounding box center [535, 445] width 77 height 30
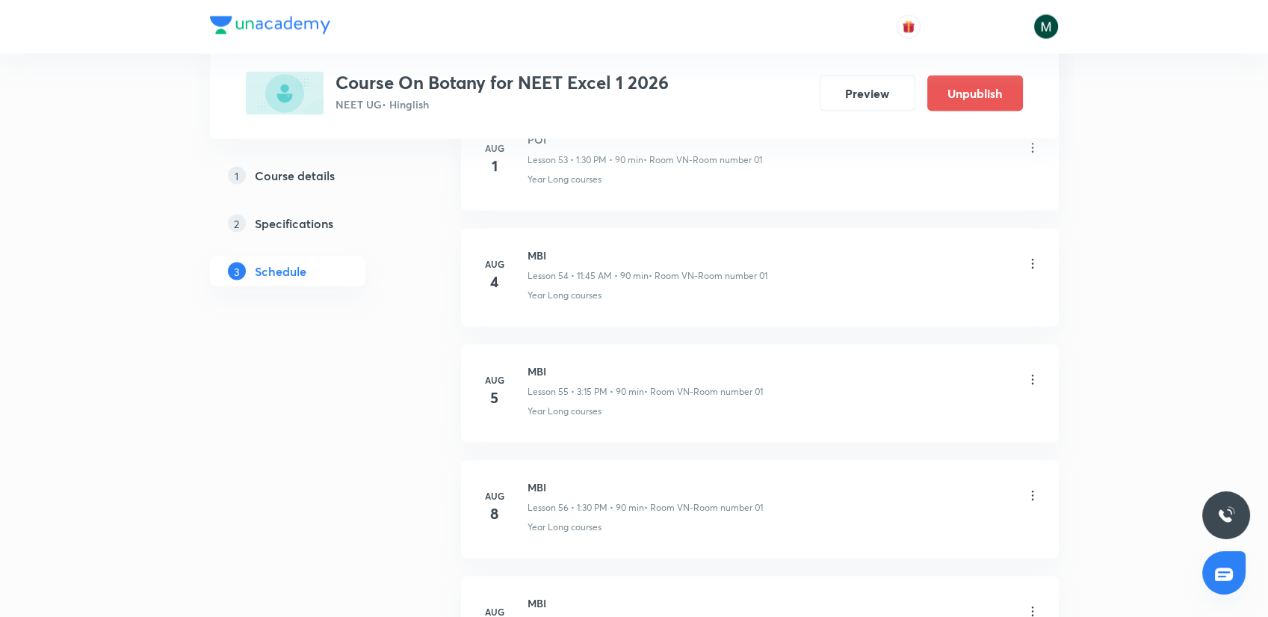
scroll to position [7413, 0]
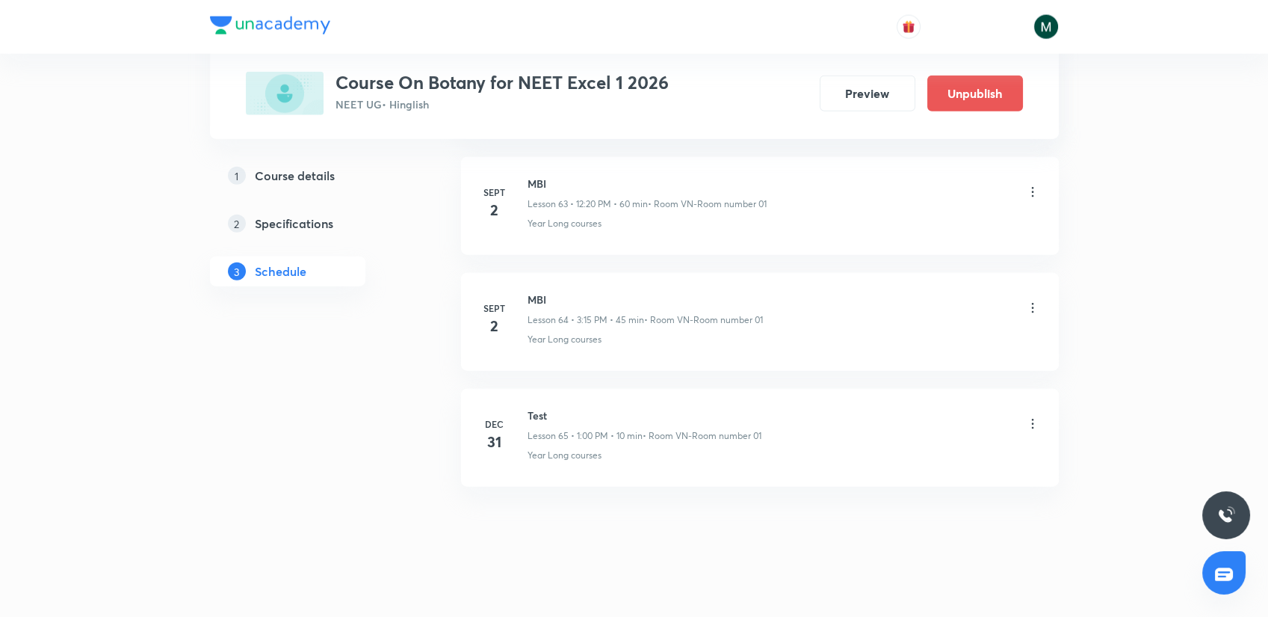
drag, startPoint x: 911, startPoint y: 253, endPoint x: 723, endPoint y: 427, distance: 255.9
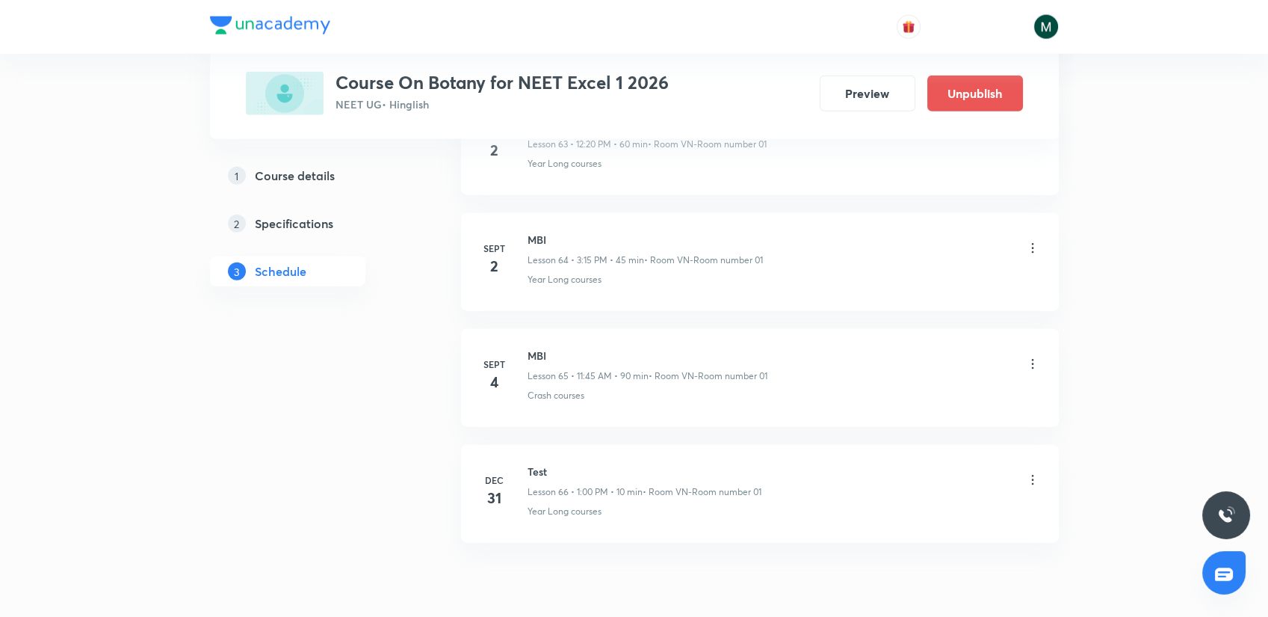
scroll to position [7528, 0]
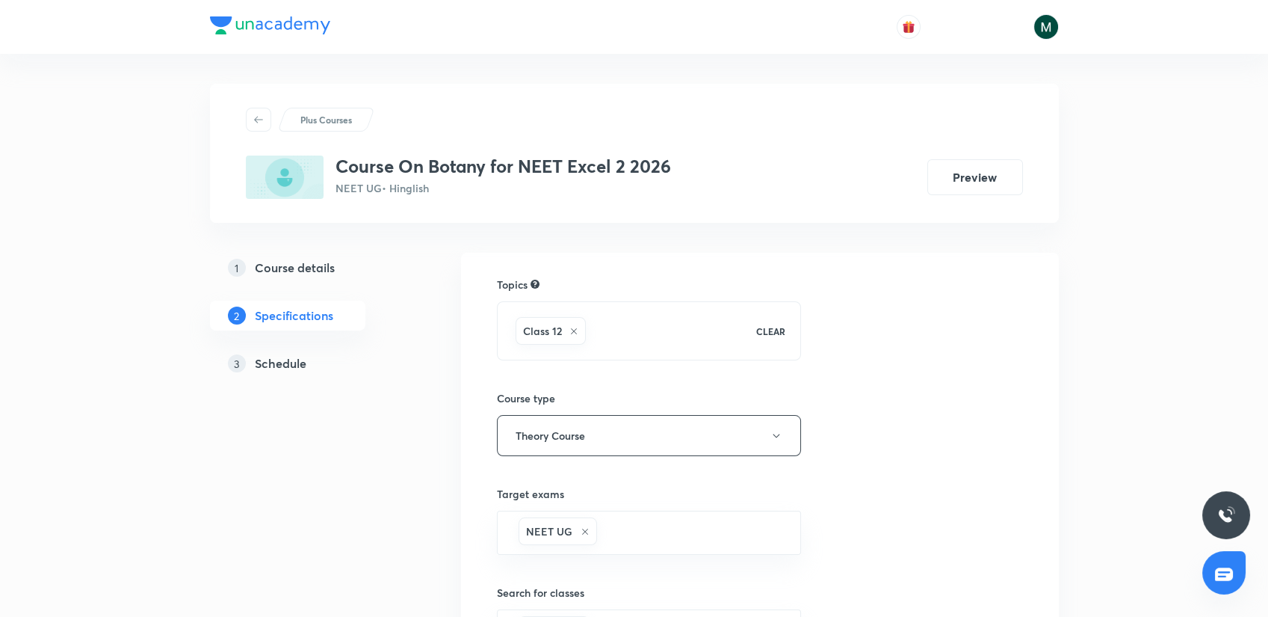
click at [275, 368] on h5 "Schedule" at bounding box center [281, 363] width 52 height 18
click at [277, 354] on h5 "Schedule" at bounding box center [281, 363] width 52 height 18
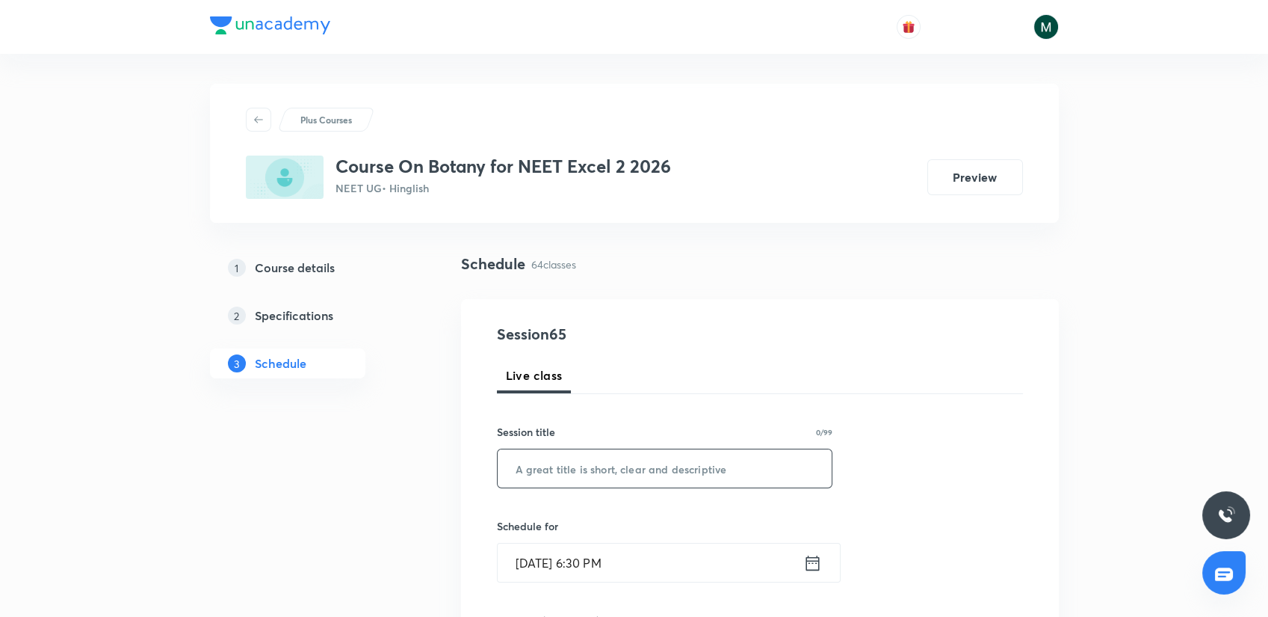
click at [589, 475] on input "text" at bounding box center [665, 468] width 335 height 38
paste input "MBI"
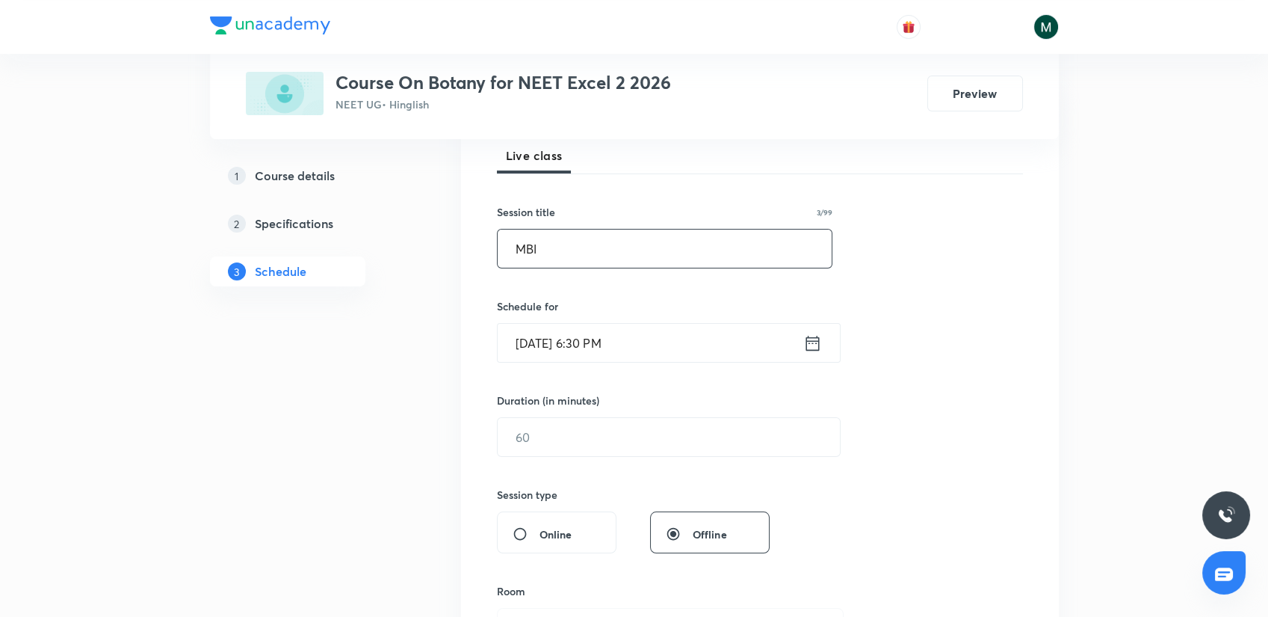
scroll to position [249, 0]
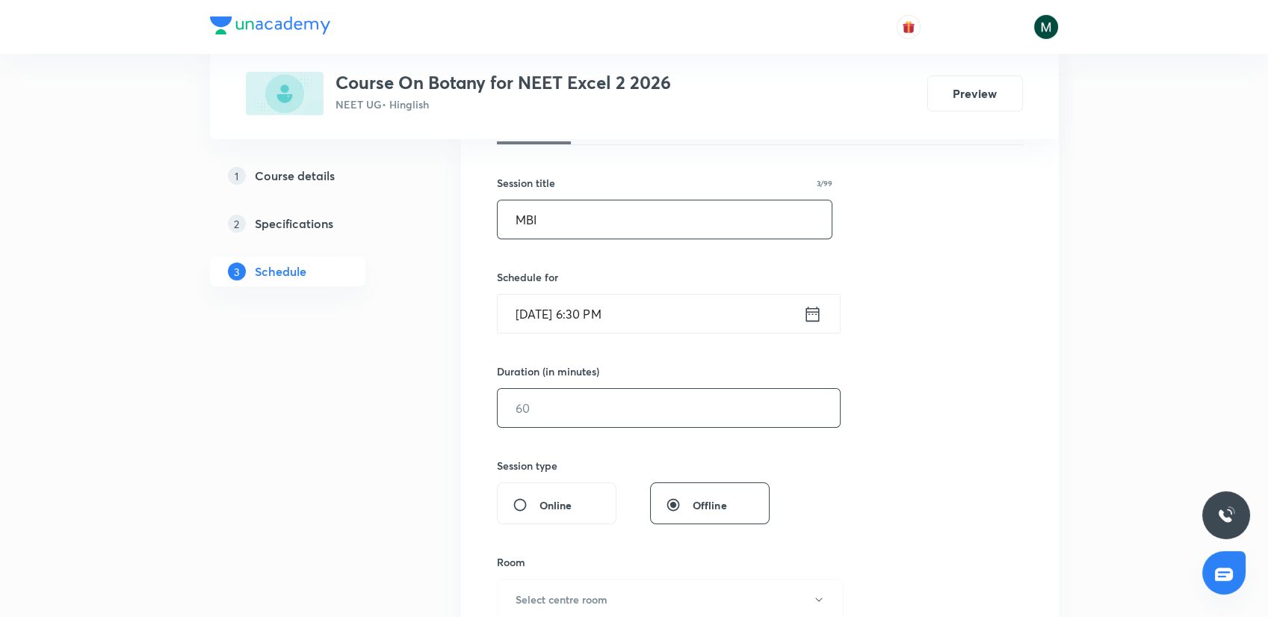
type input "MBI"
click at [568, 416] on input "text" at bounding box center [669, 408] width 342 height 38
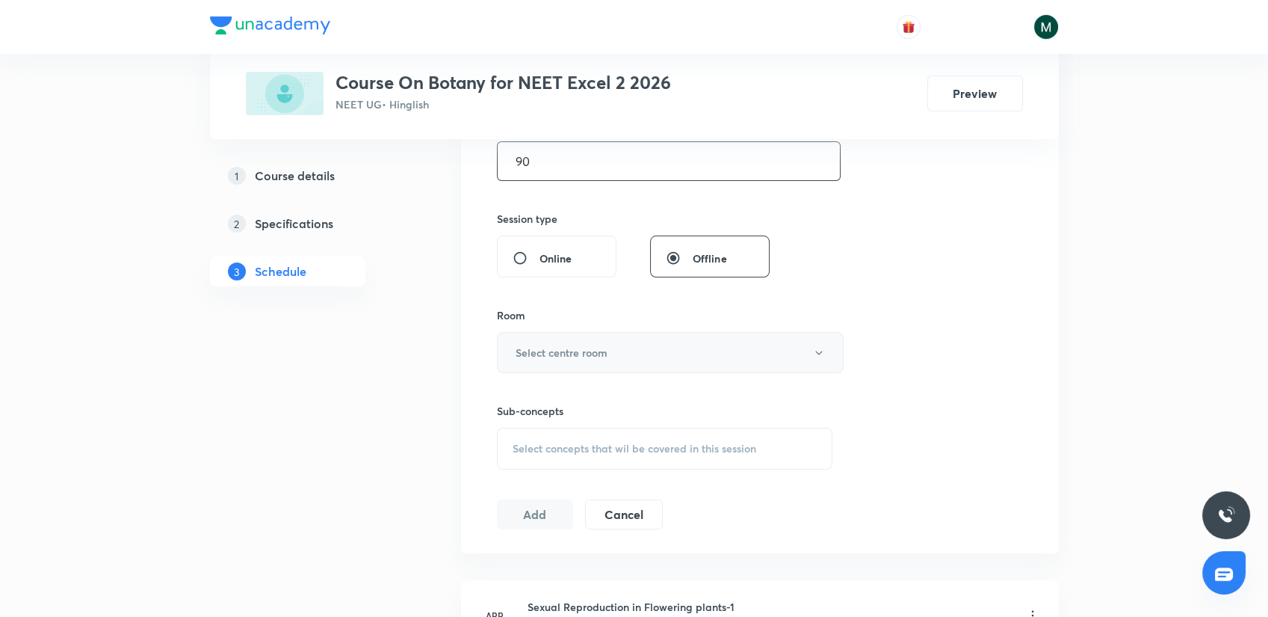
scroll to position [498, 0]
type input "90"
click at [586, 337] on button "Select centre room" at bounding box center [670, 350] width 347 height 41
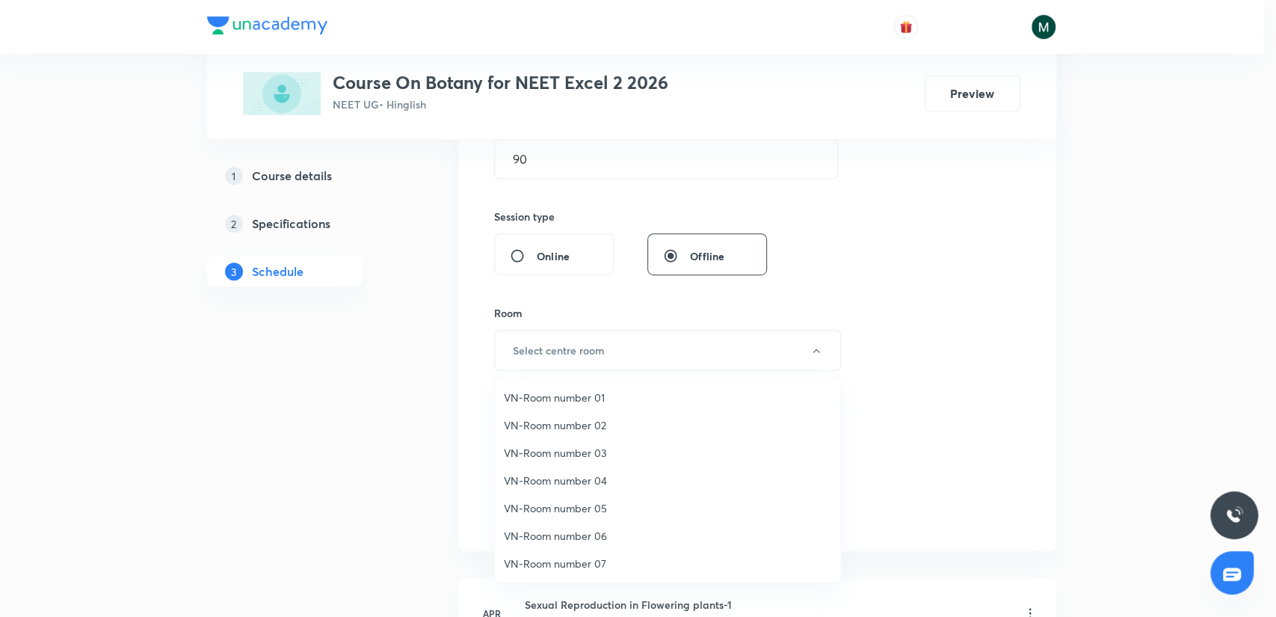
click at [590, 389] on span "VN-Room number 01" at bounding box center [667, 397] width 327 height 16
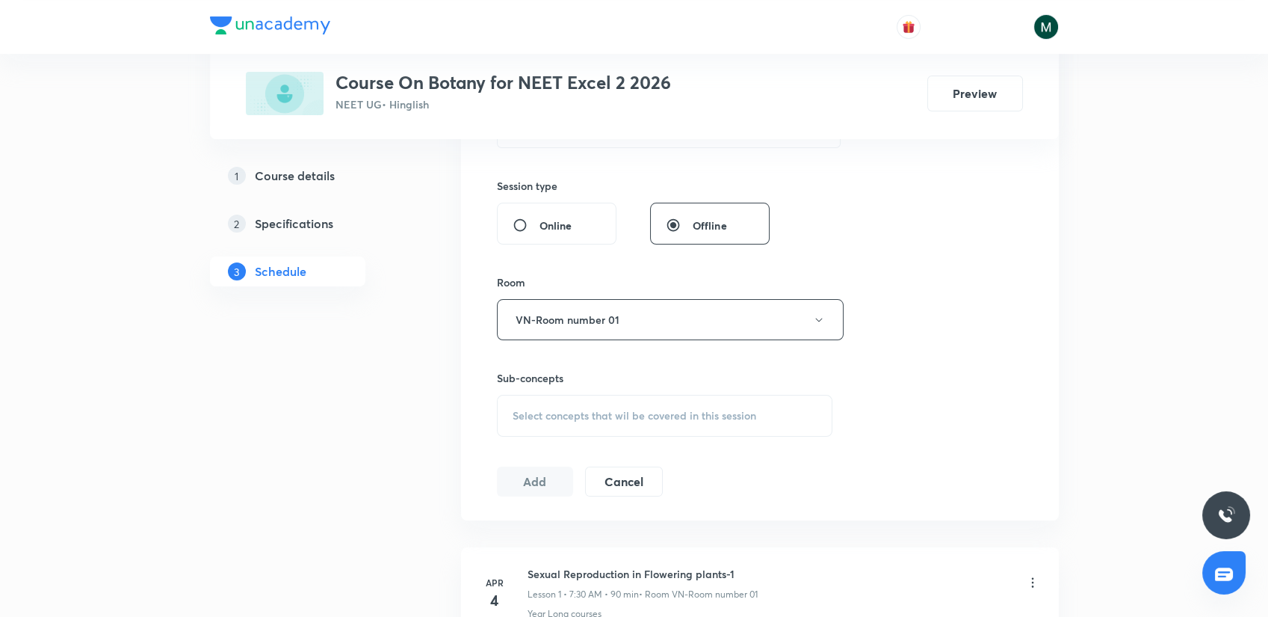
scroll to position [581, 0]
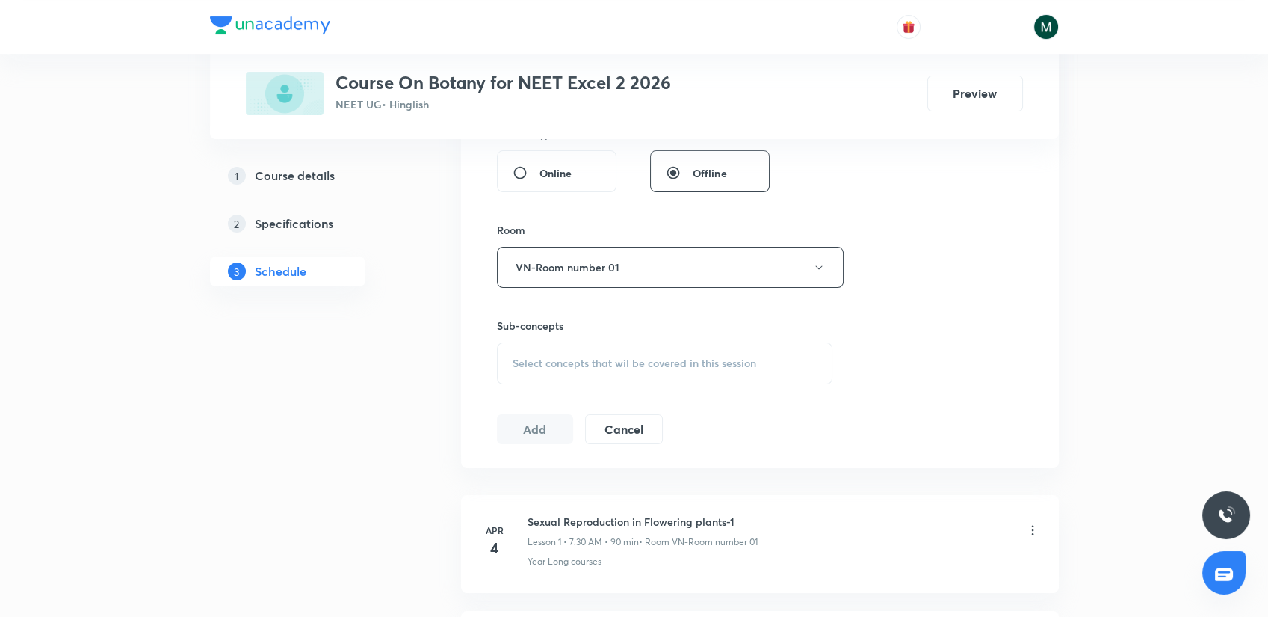
click at [597, 349] on div "Select concepts that wil be covered in this session" at bounding box center [665, 363] width 336 height 42
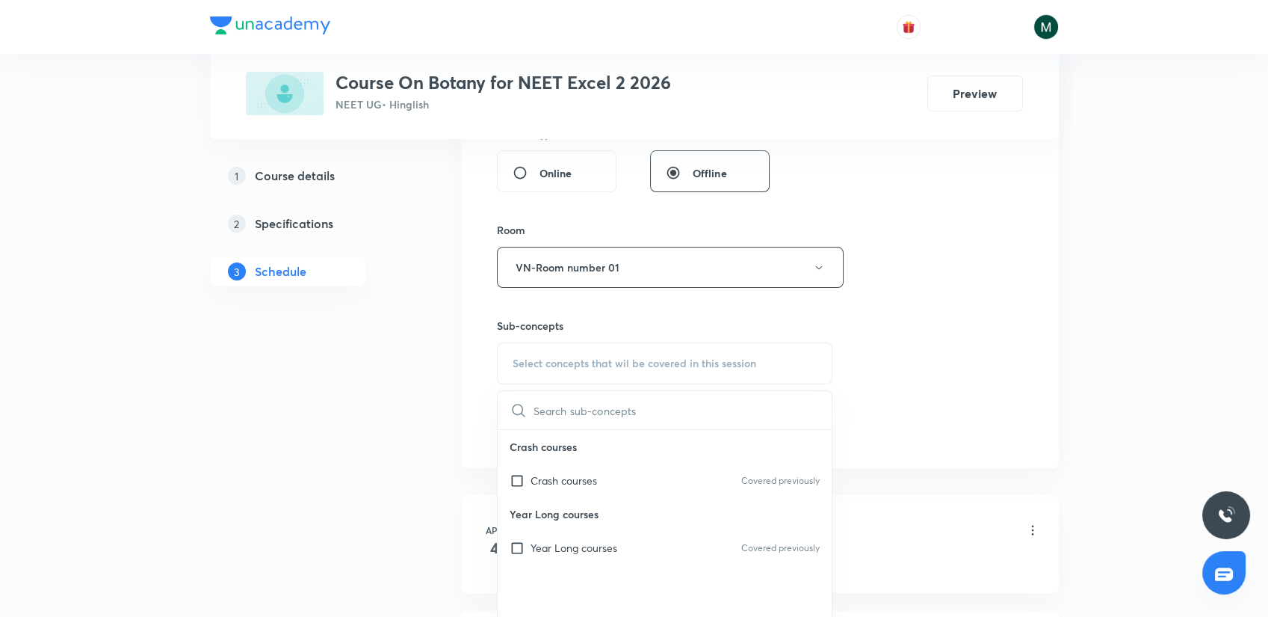
drag, startPoint x: 568, startPoint y: 482, endPoint x: 387, endPoint y: 436, distance: 186.5
click at [566, 482] on p "Crash courses" at bounding box center [564, 480] width 67 height 16
checkbox input "true"
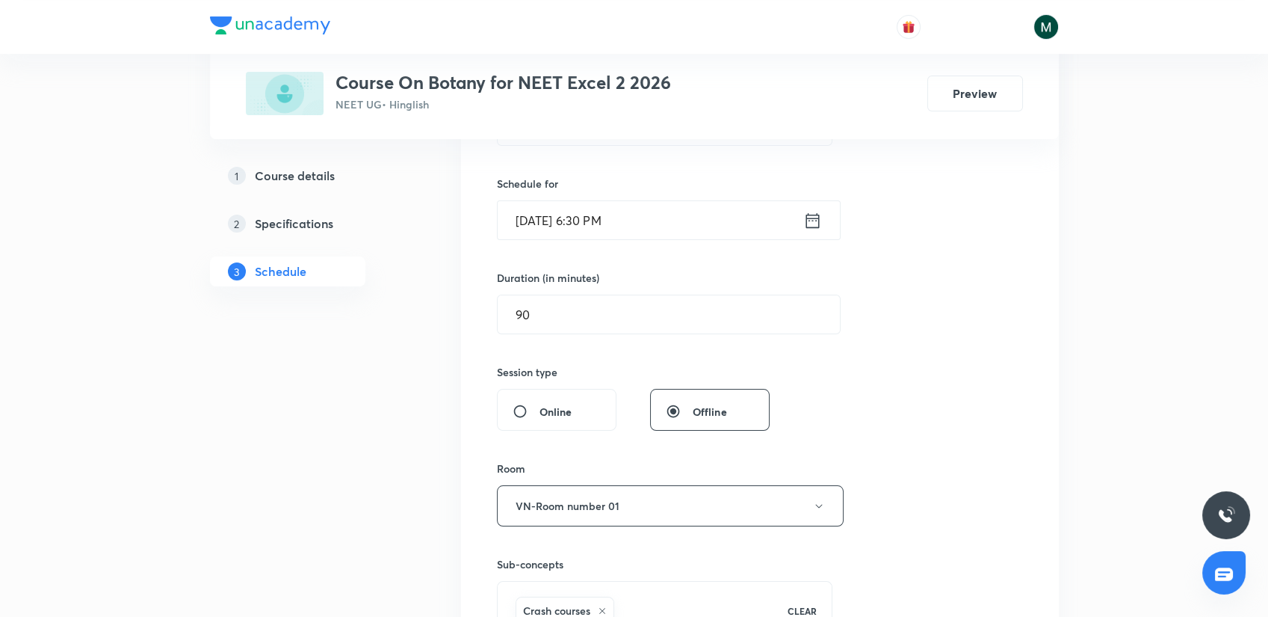
scroll to position [332, 0]
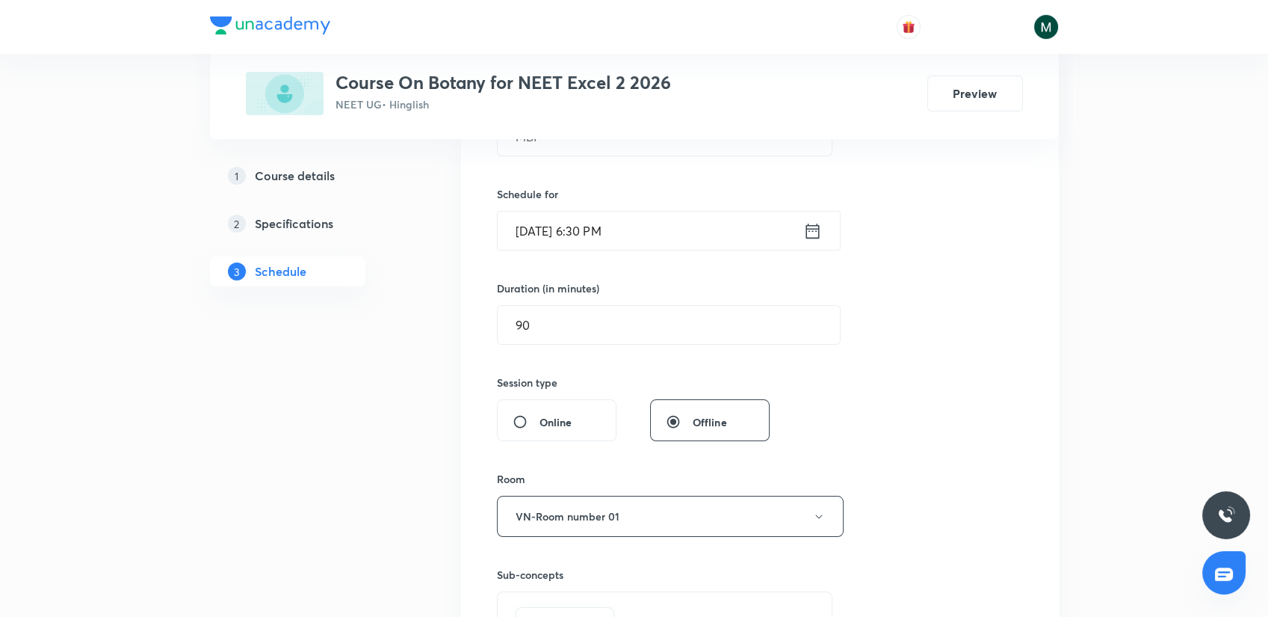
click at [581, 240] on input "Sept 3, 2025, 6:30 PM" at bounding box center [651, 230] width 306 height 38
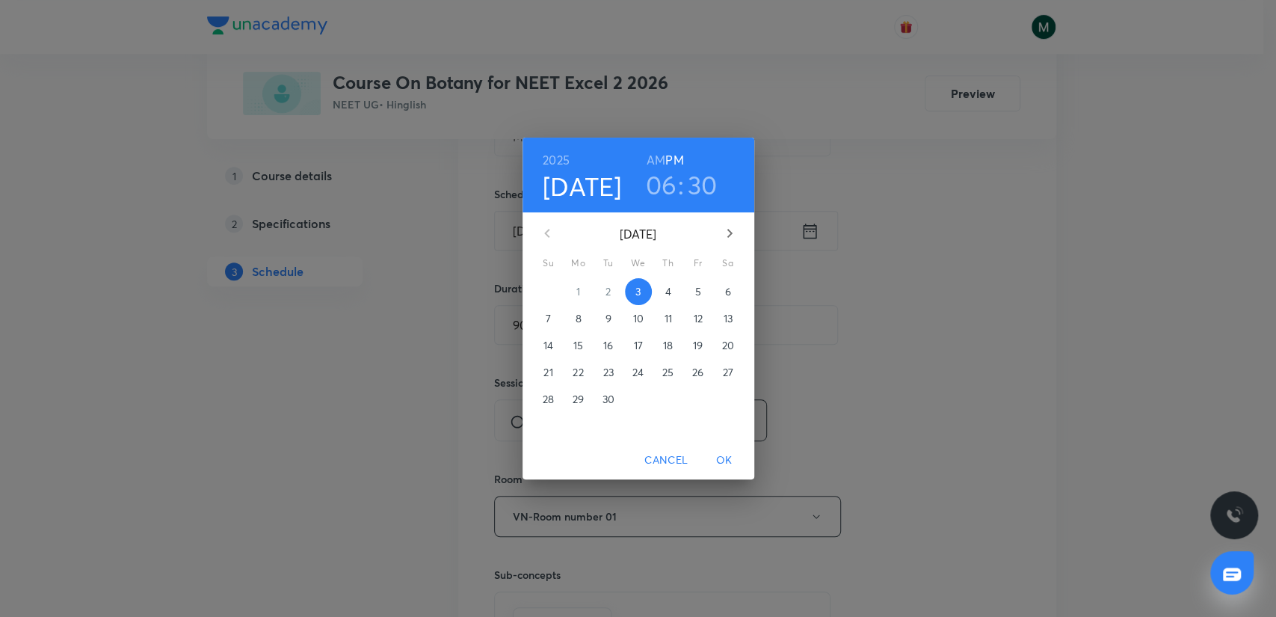
click at [665, 296] on p "4" at bounding box center [667, 291] width 6 height 15
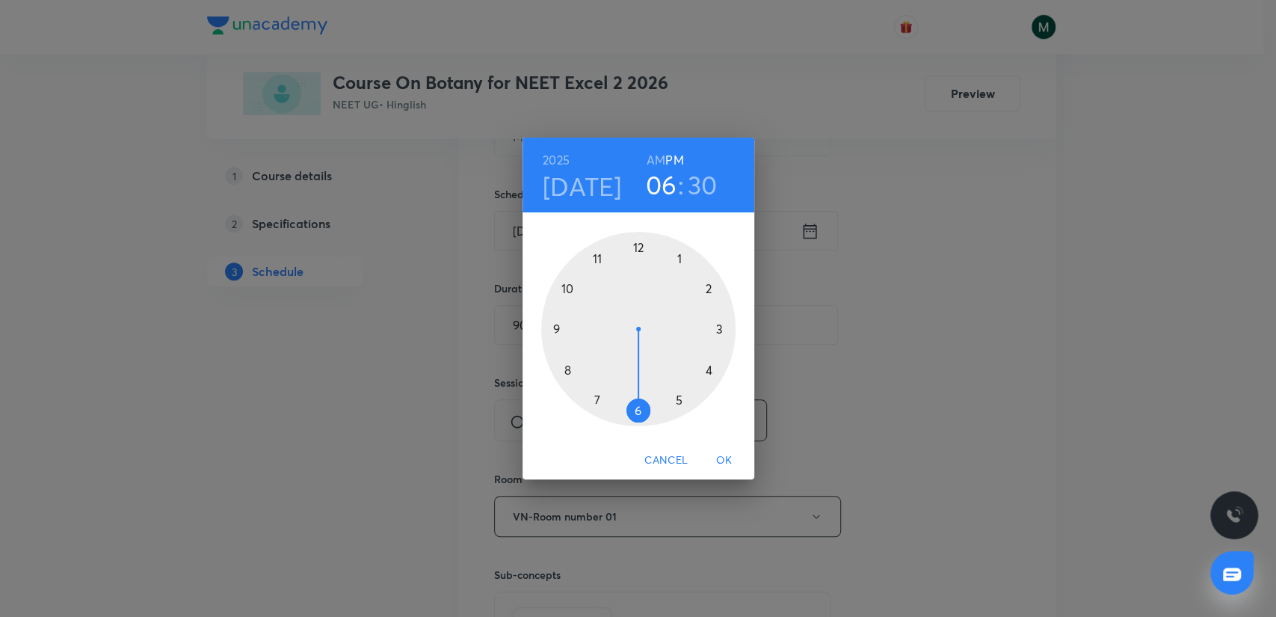
click at [655, 151] on h6 "AM" at bounding box center [655, 159] width 19 height 21
click at [596, 395] on div at bounding box center [638, 329] width 194 height 194
drag, startPoint x: 603, startPoint y: 383, endPoint x: 637, endPoint y: 404, distance: 39.2
click at [637, 404] on div at bounding box center [638, 329] width 194 height 194
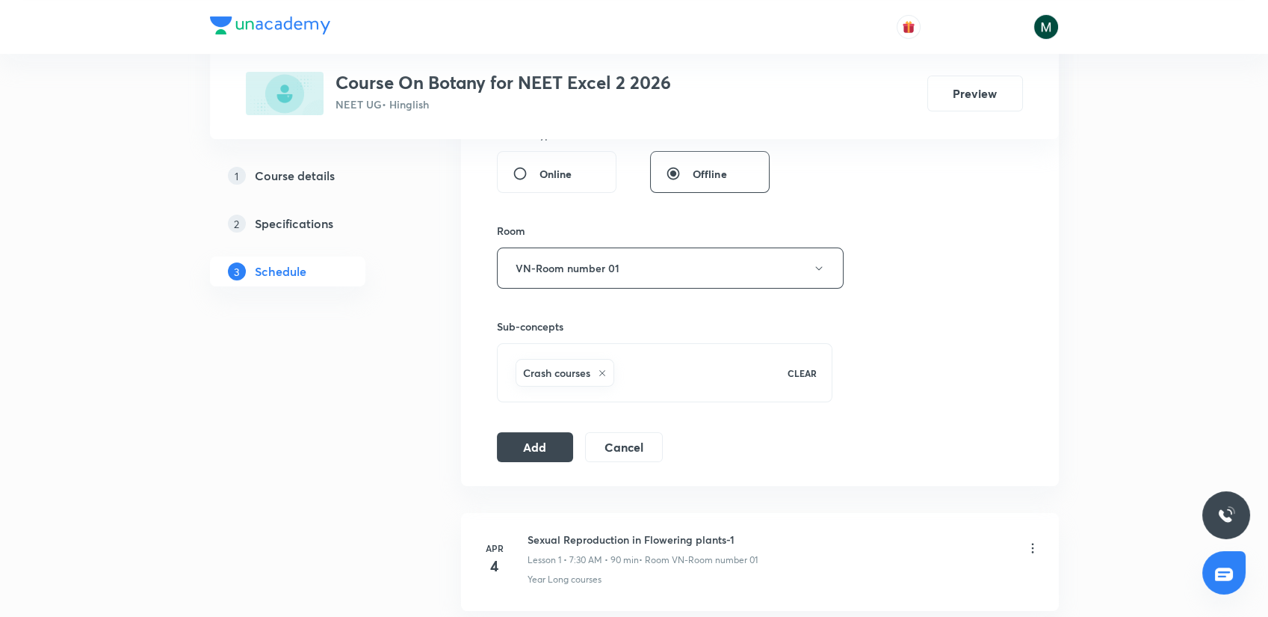
scroll to position [581, 0]
click at [535, 448] on button "Add" at bounding box center [535, 445] width 77 height 30
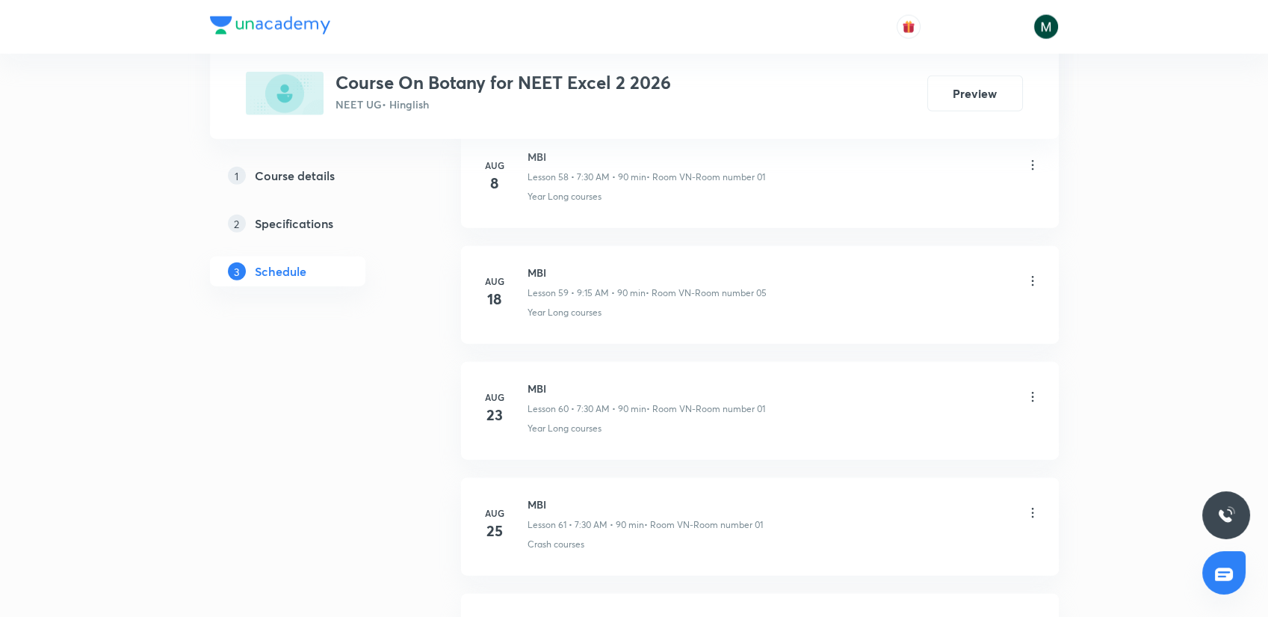
scroll to position [8000, 0]
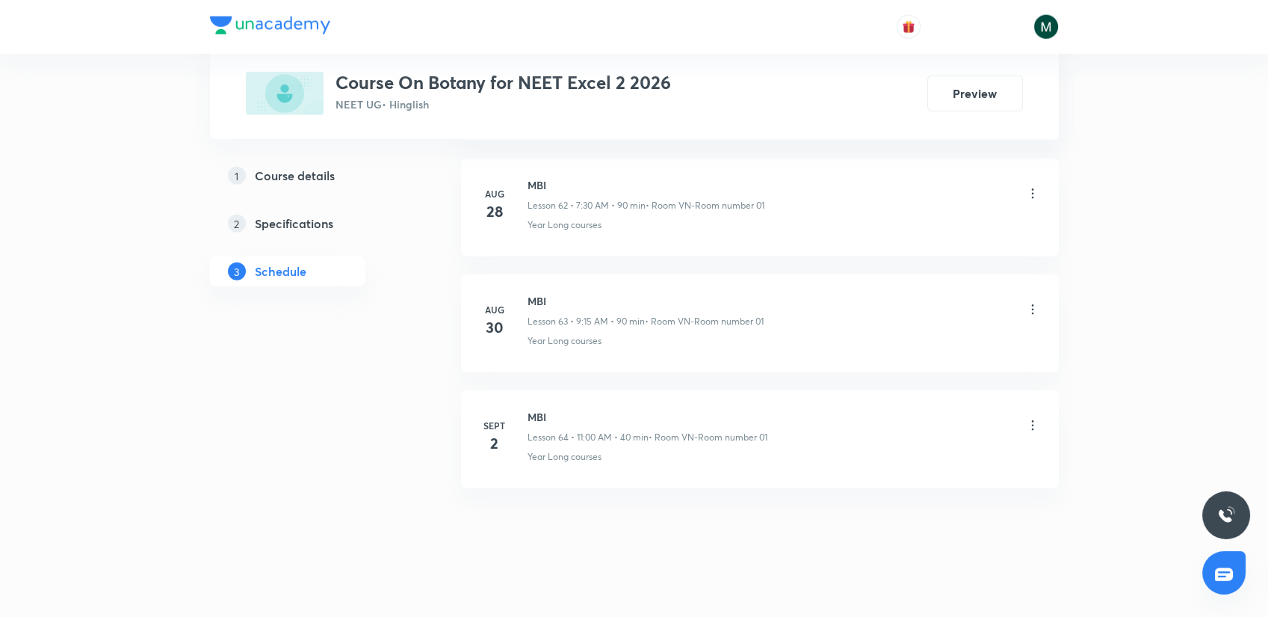
drag, startPoint x: 957, startPoint y: 266, endPoint x: 590, endPoint y: 515, distance: 443.4
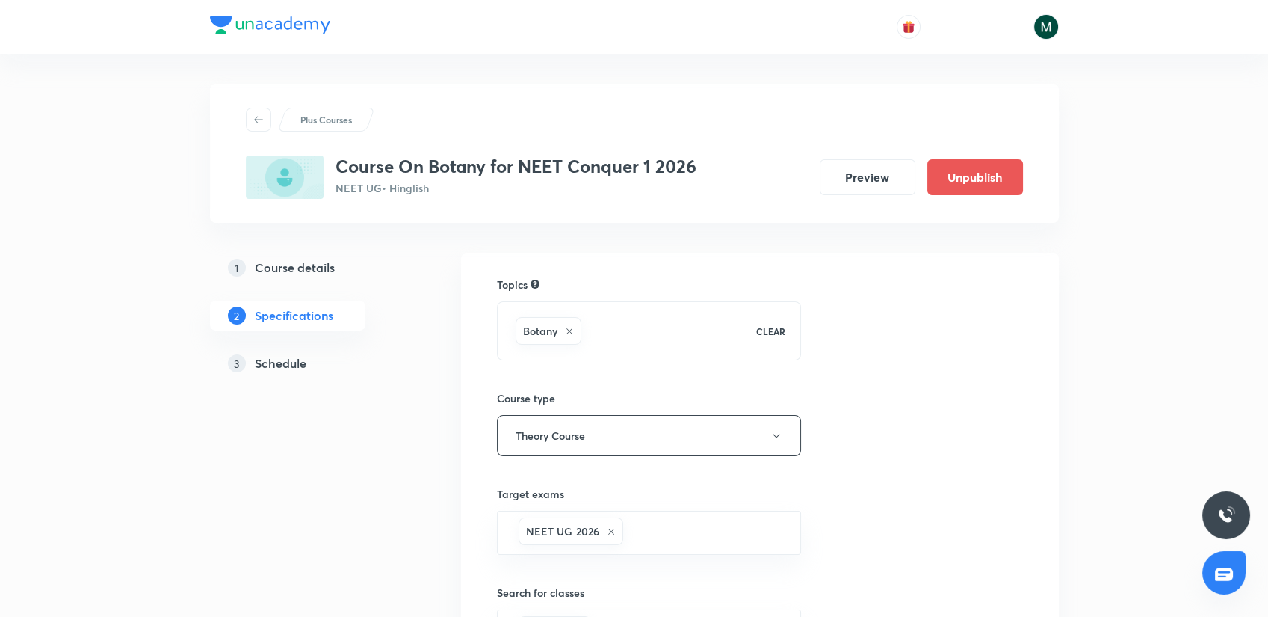
click at [283, 361] on h5 "Schedule" at bounding box center [281, 363] width 52 height 18
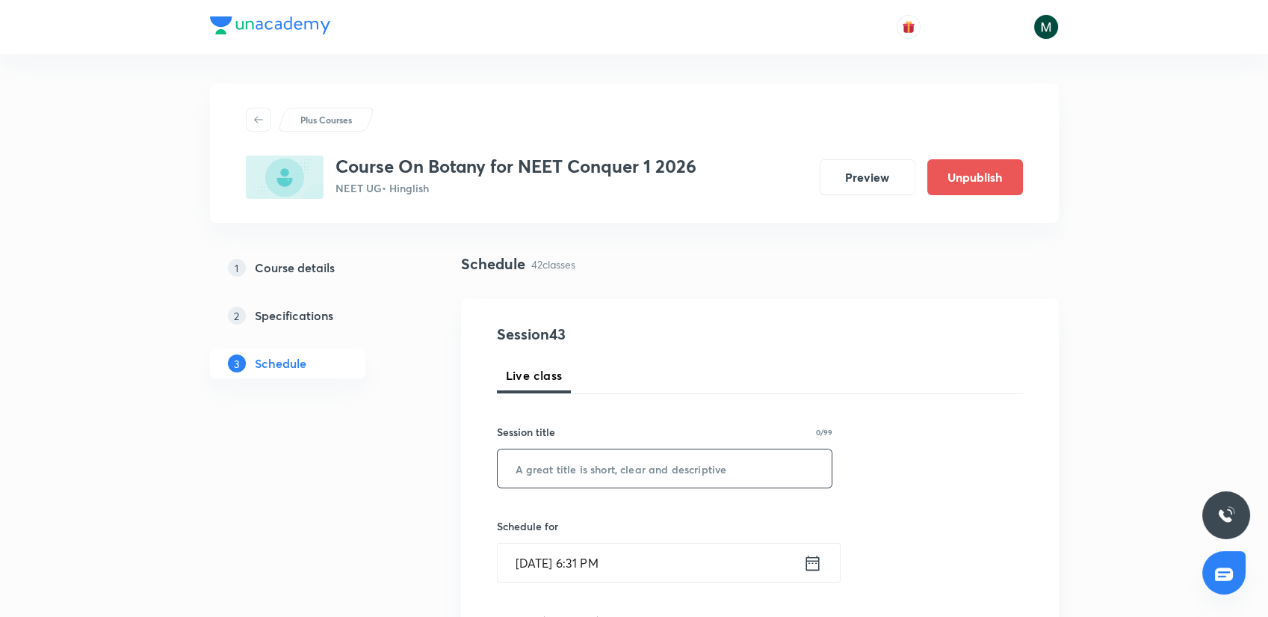
click at [535, 477] on input "text" at bounding box center [665, 468] width 335 height 38
paste input "PK"
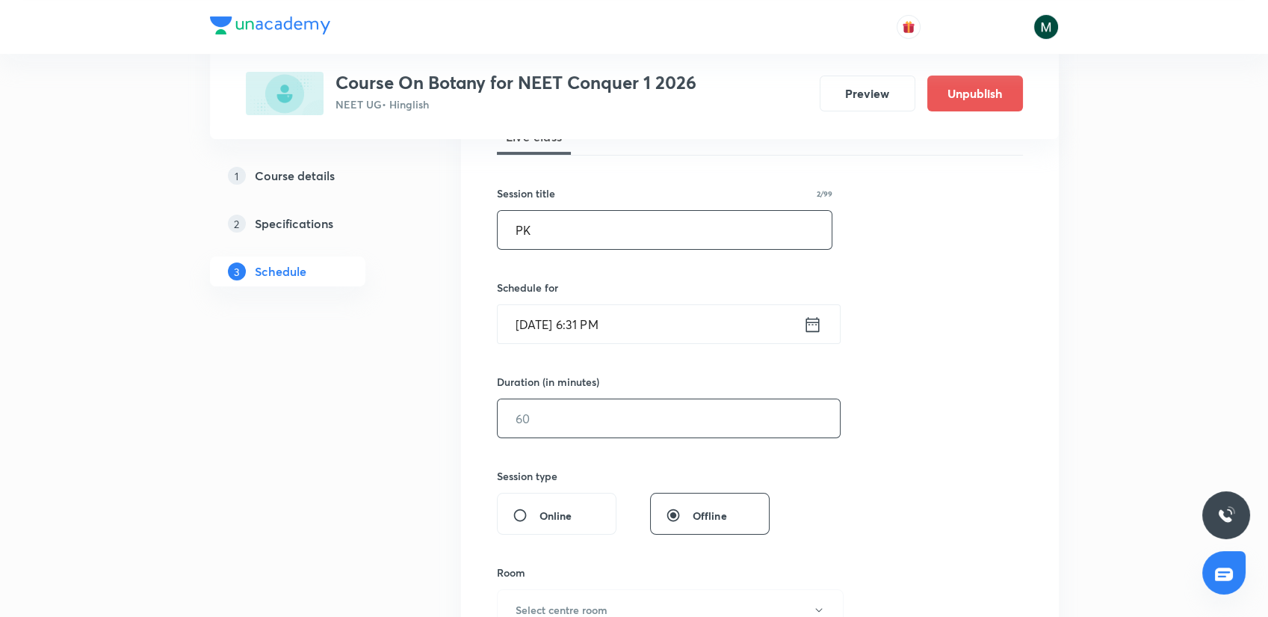
scroll to position [249, 0]
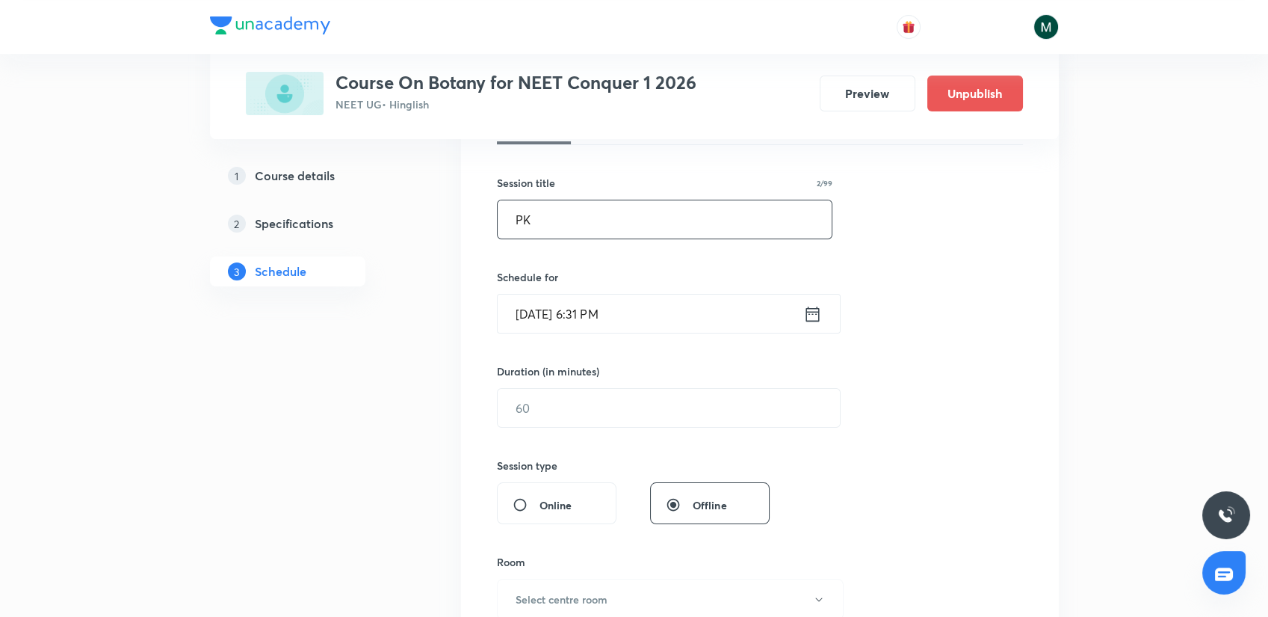
type input "PK"
click at [547, 363] on h6 "Duration (in minutes)" at bounding box center [548, 371] width 102 height 16
click at [542, 409] on input "text" at bounding box center [669, 408] width 342 height 38
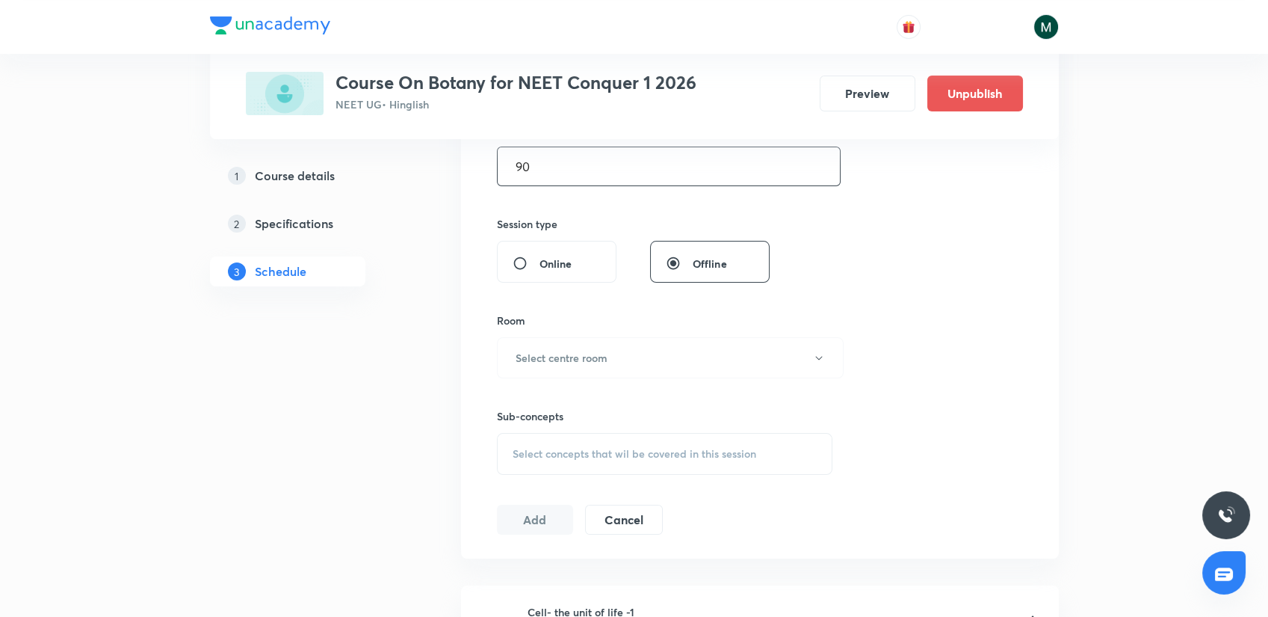
scroll to position [498, 0]
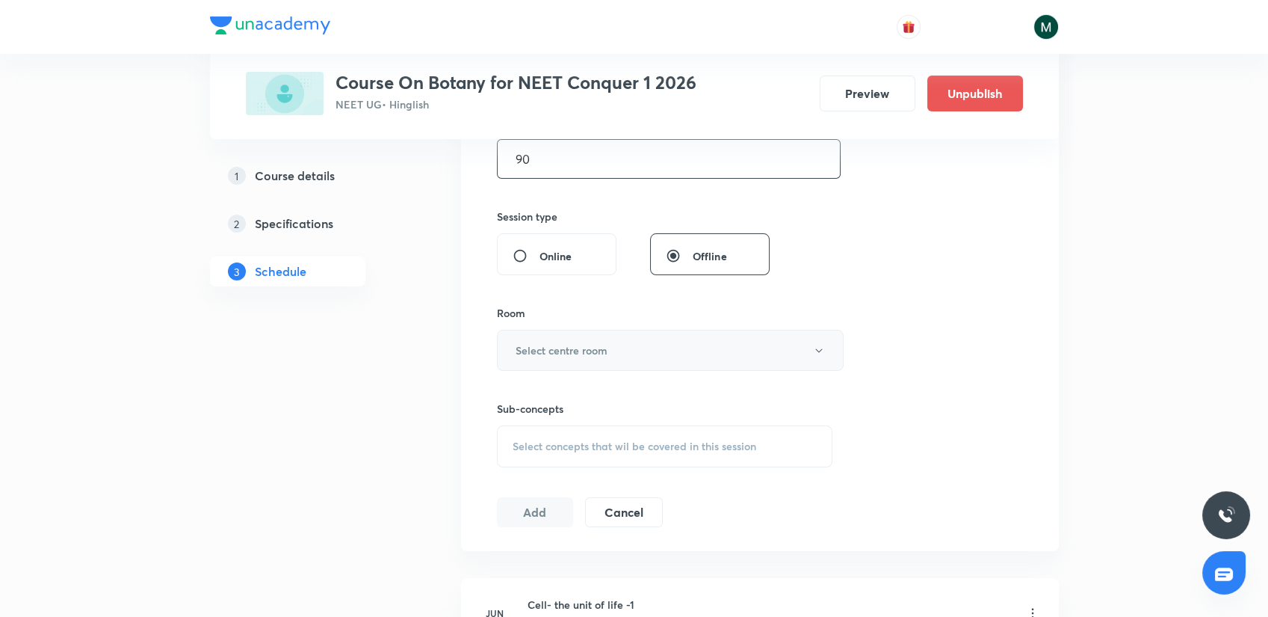
type input "90"
click at [573, 342] on h6 "Select centre room" at bounding box center [562, 350] width 92 height 16
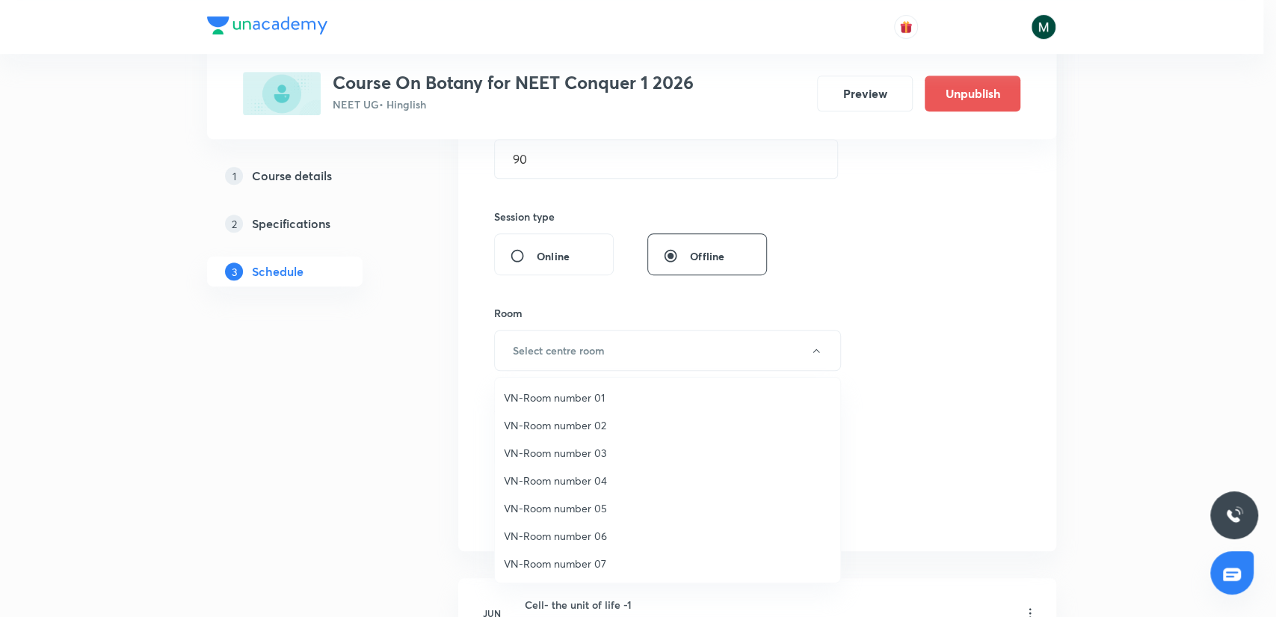
click at [569, 556] on span "VN-Room number 07" at bounding box center [667, 563] width 327 height 16
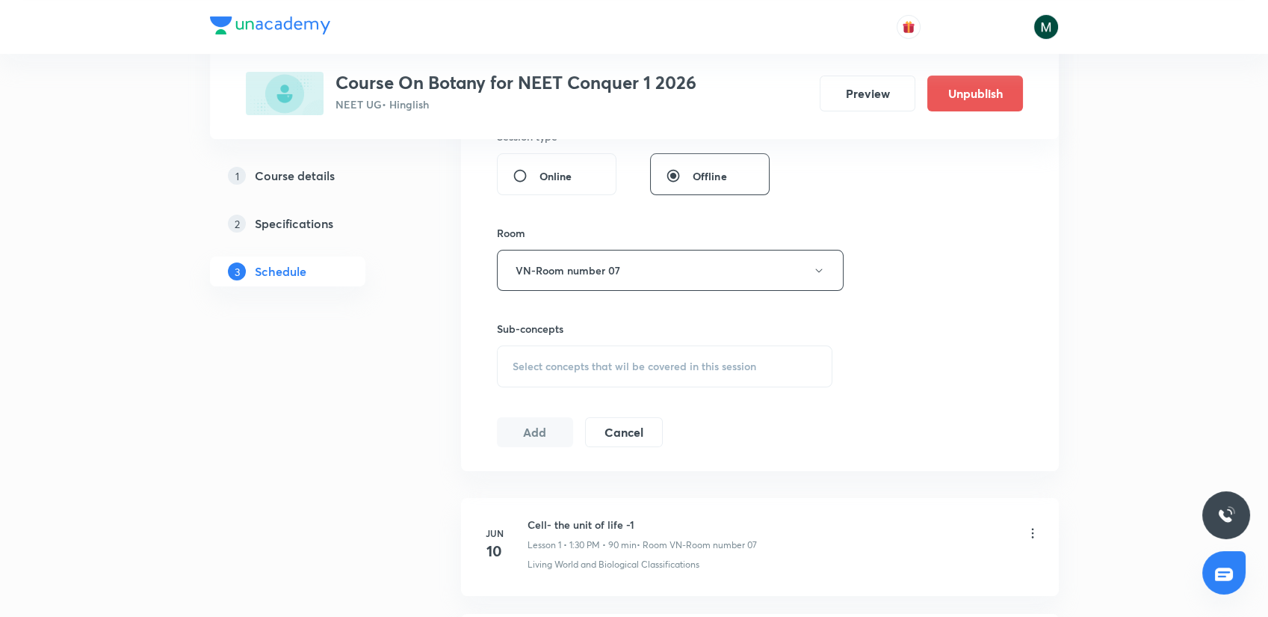
scroll to position [664, 0]
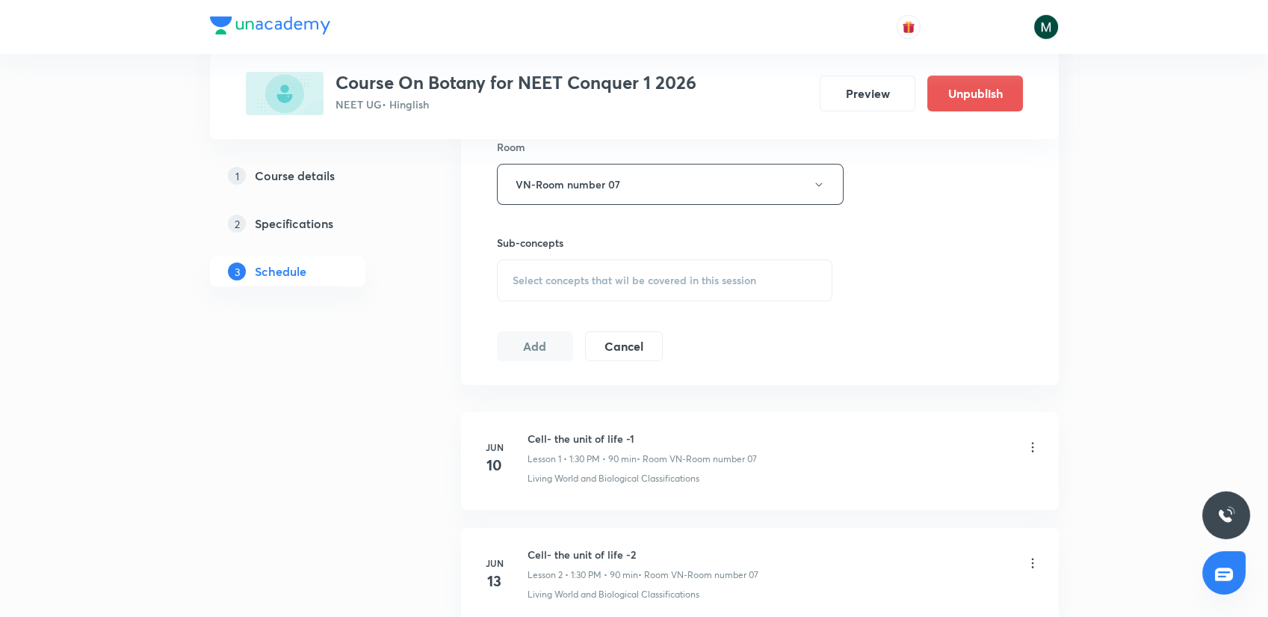
click at [602, 287] on div "Select concepts that wil be covered in this session" at bounding box center [665, 280] width 336 height 42
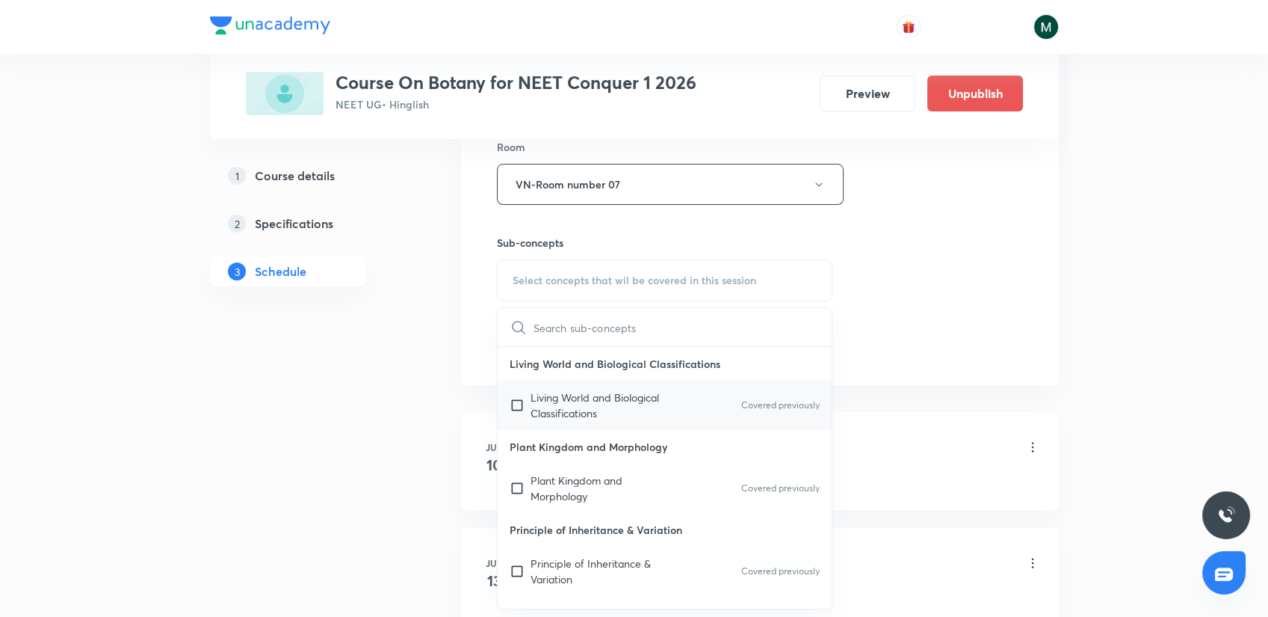
click at [562, 417] on p "Living World and Biological Classifications" at bounding box center [606, 404] width 151 height 31
checkbox input "true"
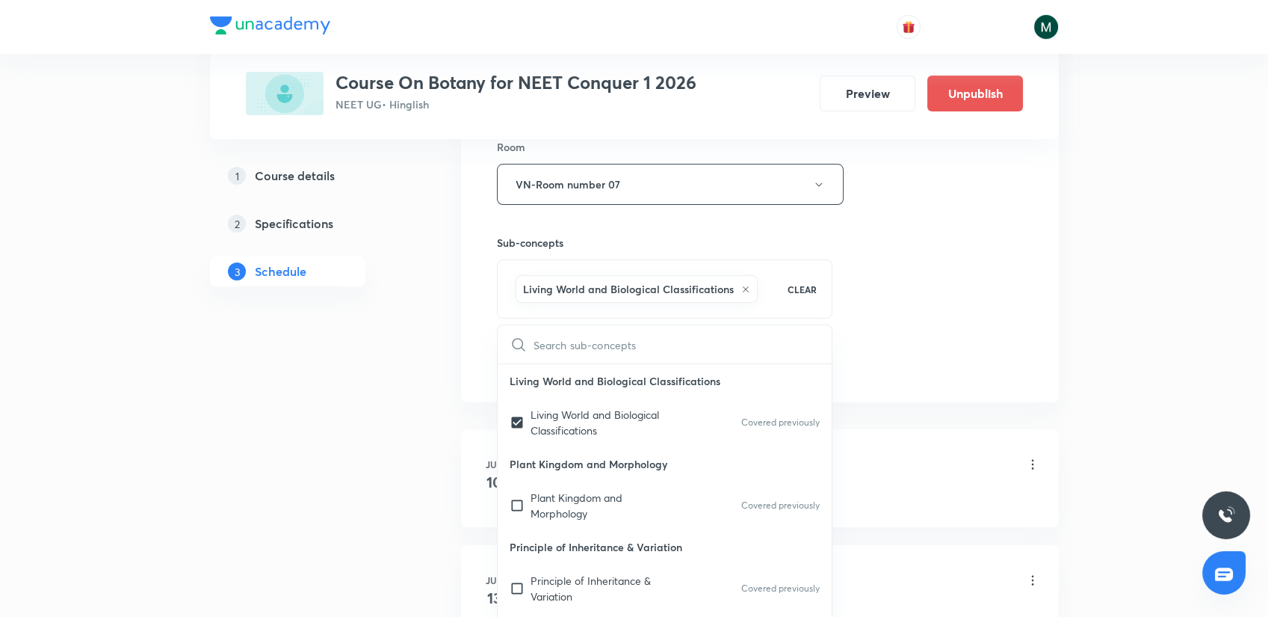
drag, startPoint x: 407, startPoint y: 392, endPoint x: 492, endPoint y: 345, distance: 97.3
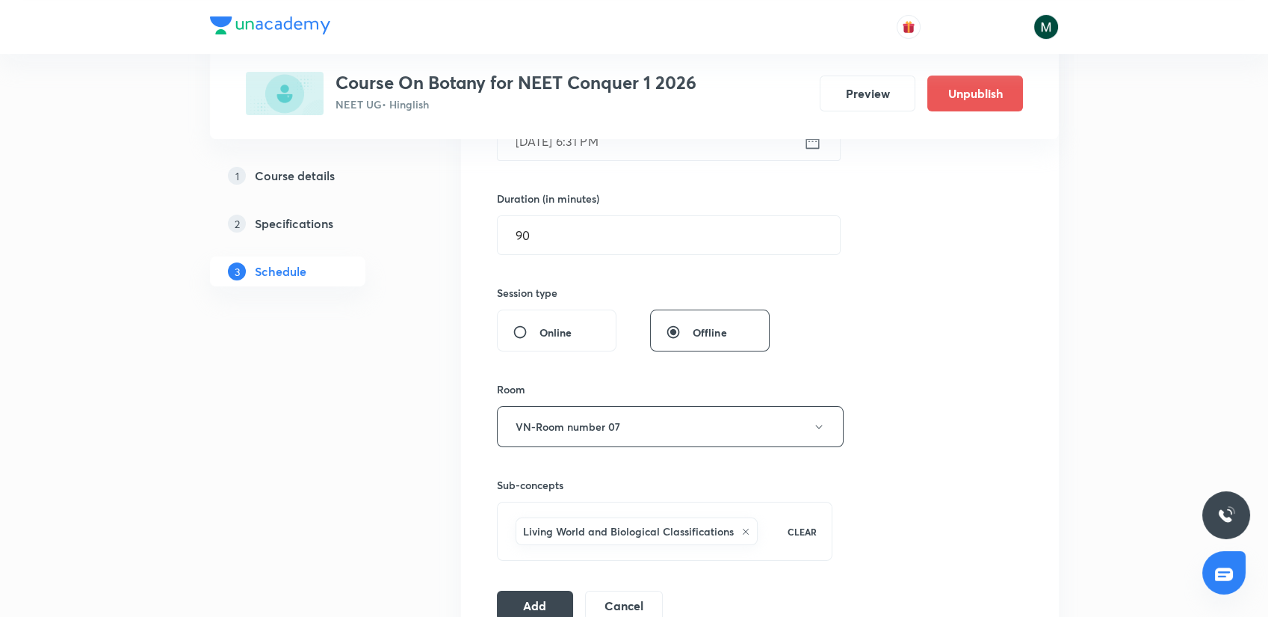
scroll to position [415, 0]
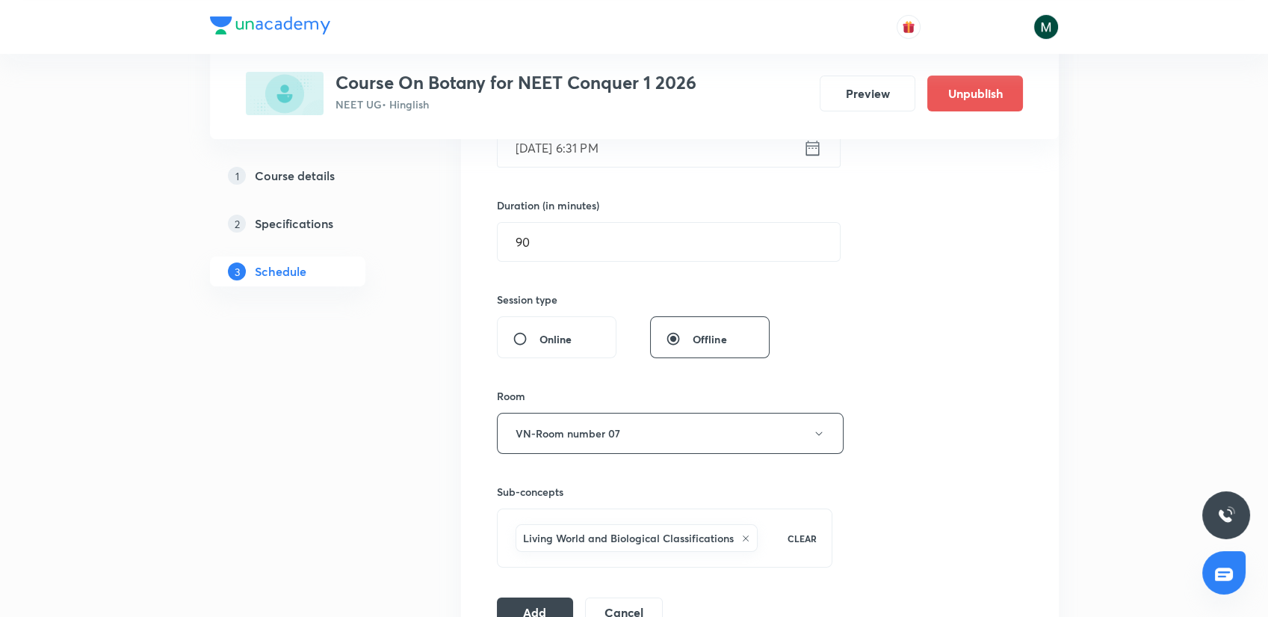
click at [606, 151] on input "Sept 3, 2025, 6:31 PM" at bounding box center [651, 148] width 306 height 38
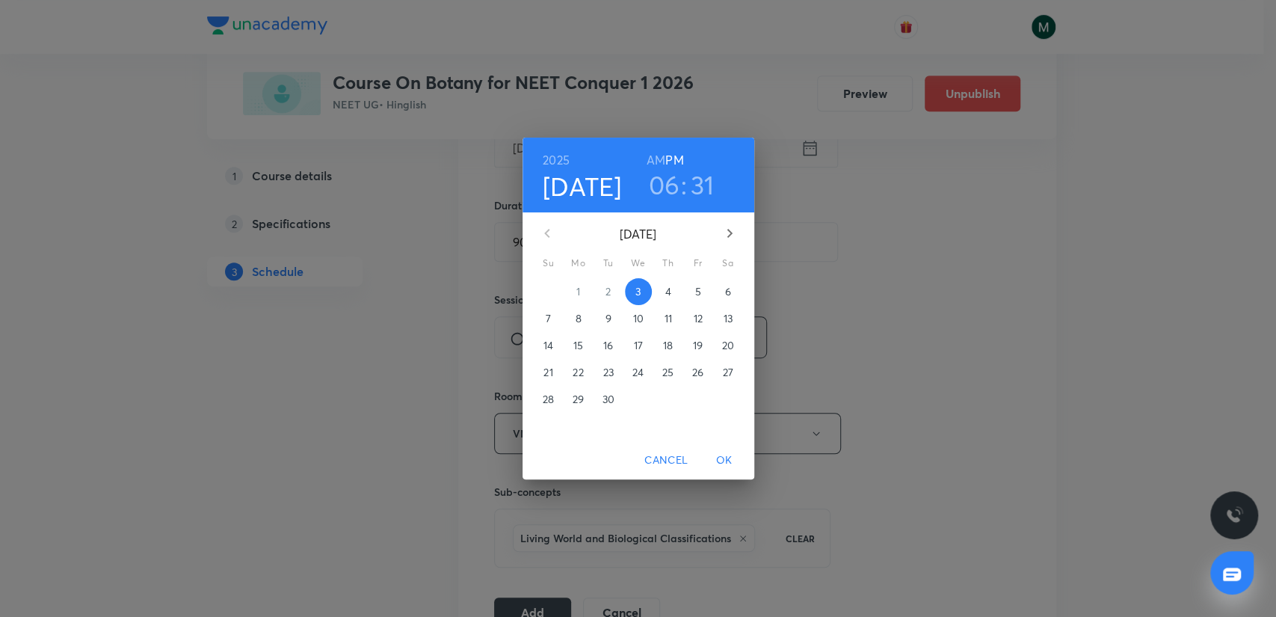
click at [672, 300] on button "4" at bounding box center [668, 291] width 27 height 27
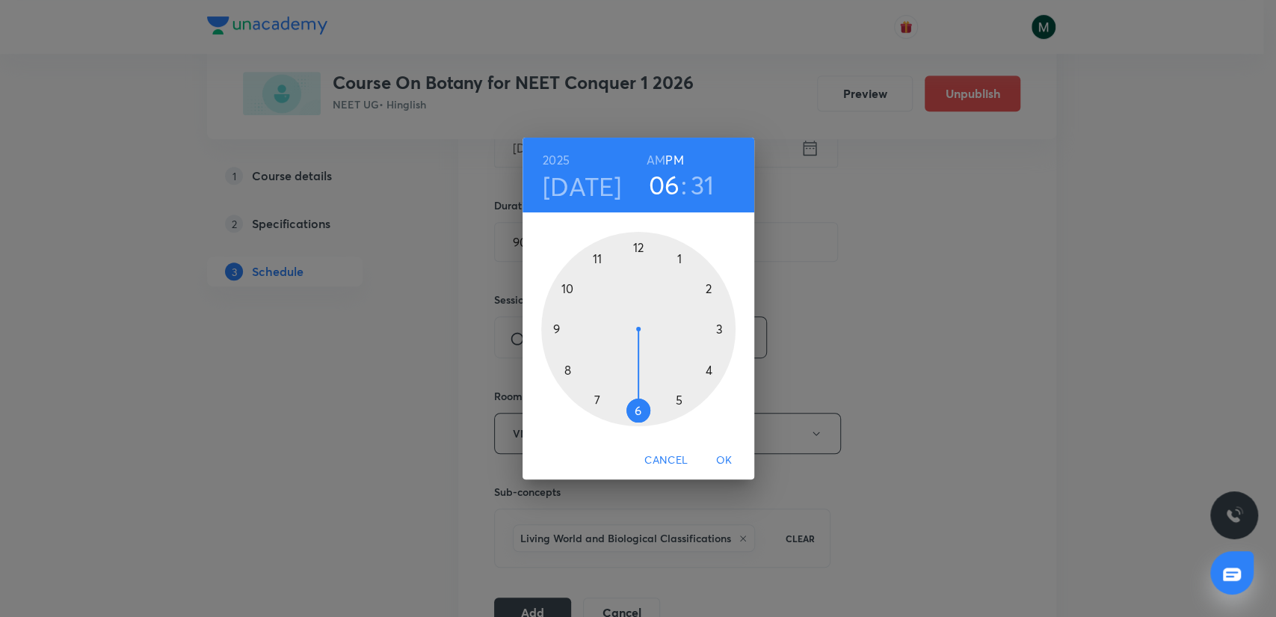
click at [682, 257] on div at bounding box center [638, 329] width 194 height 194
drag, startPoint x: 670, startPoint y: 286, endPoint x: 636, endPoint y: 387, distance: 106.3
click at [636, 387] on div at bounding box center [638, 329] width 194 height 194
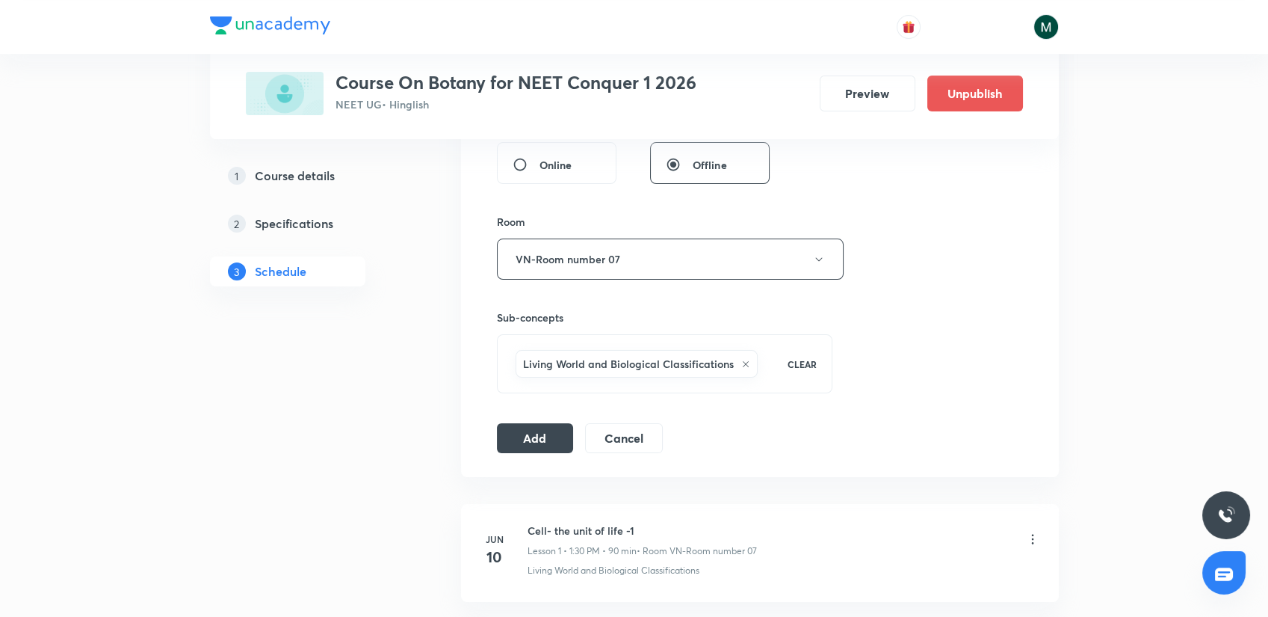
scroll to position [664, 0]
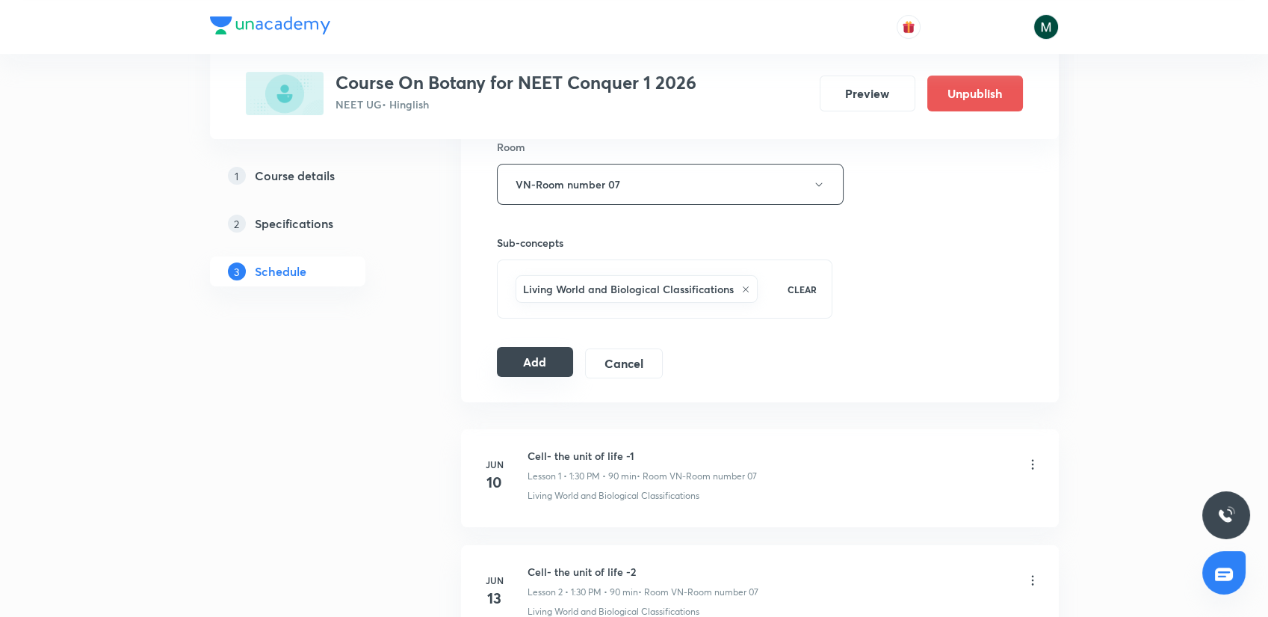
click at [532, 363] on button "Add" at bounding box center [535, 362] width 77 height 30
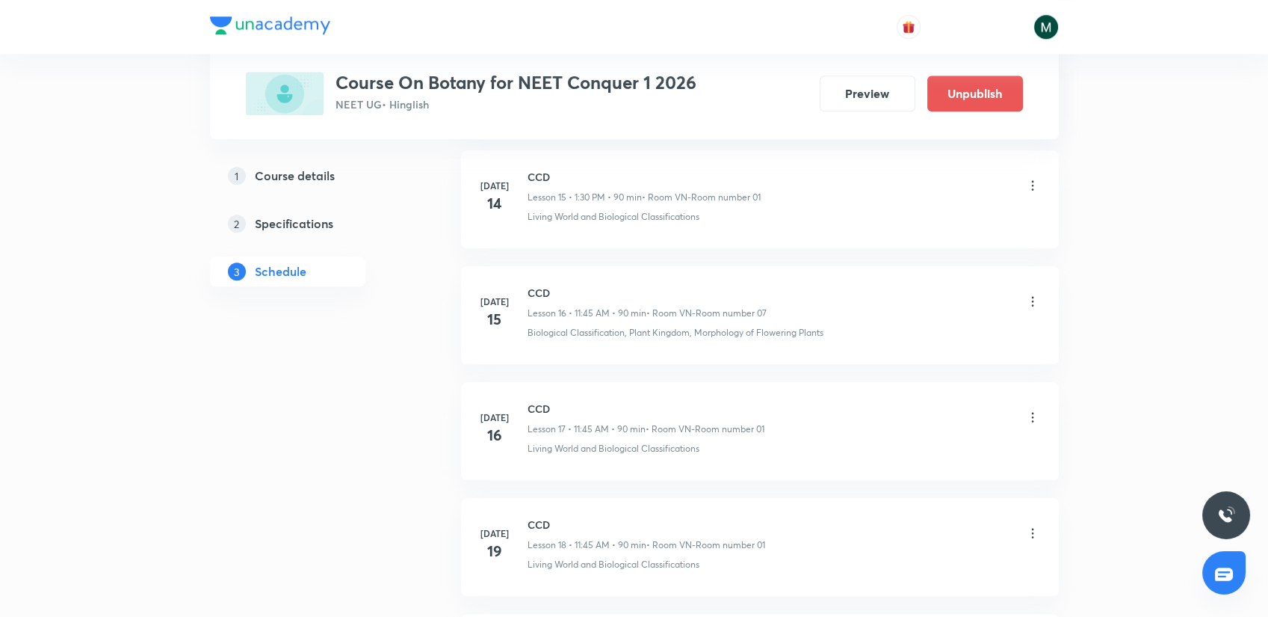
scroll to position [5469, 0]
drag, startPoint x: 903, startPoint y: 220, endPoint x: 891, endPoint y: 543, distance: 323.1
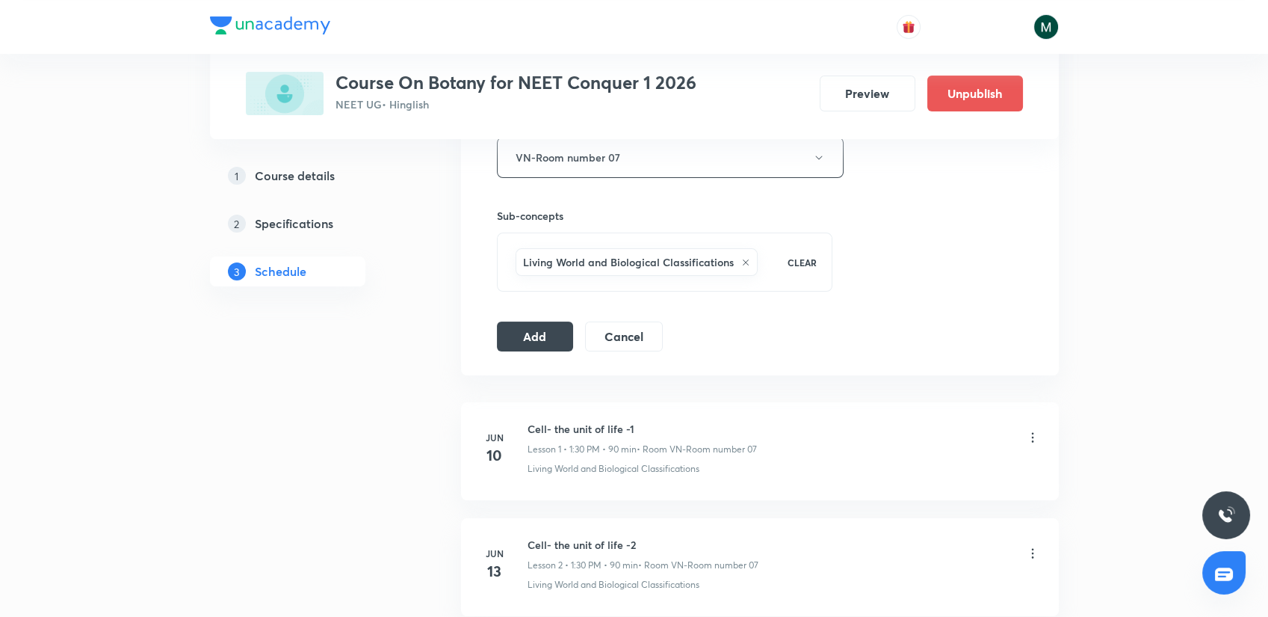
scroll to position [0, 0]
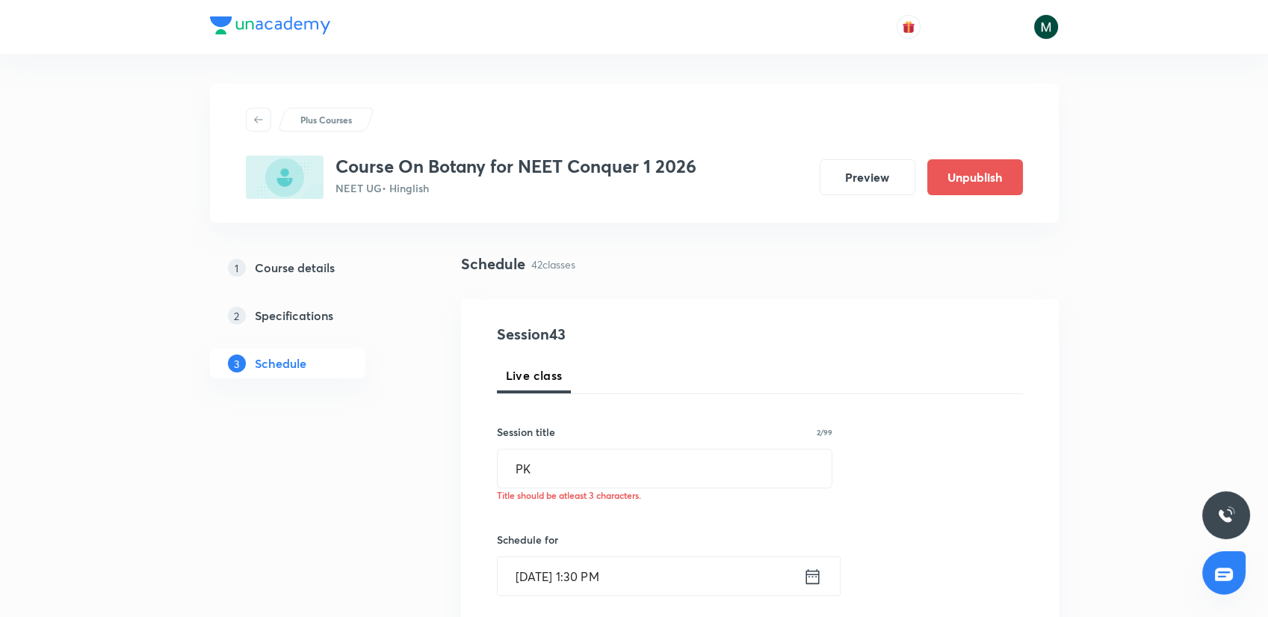
drag, startPoint x: 605, startPoint y: 501, endPoint x: 614, endPoint y: 220, distance: 280.4
click at [593, 478] on input "PK" at bounding box center [665, 468] width 335 height 38
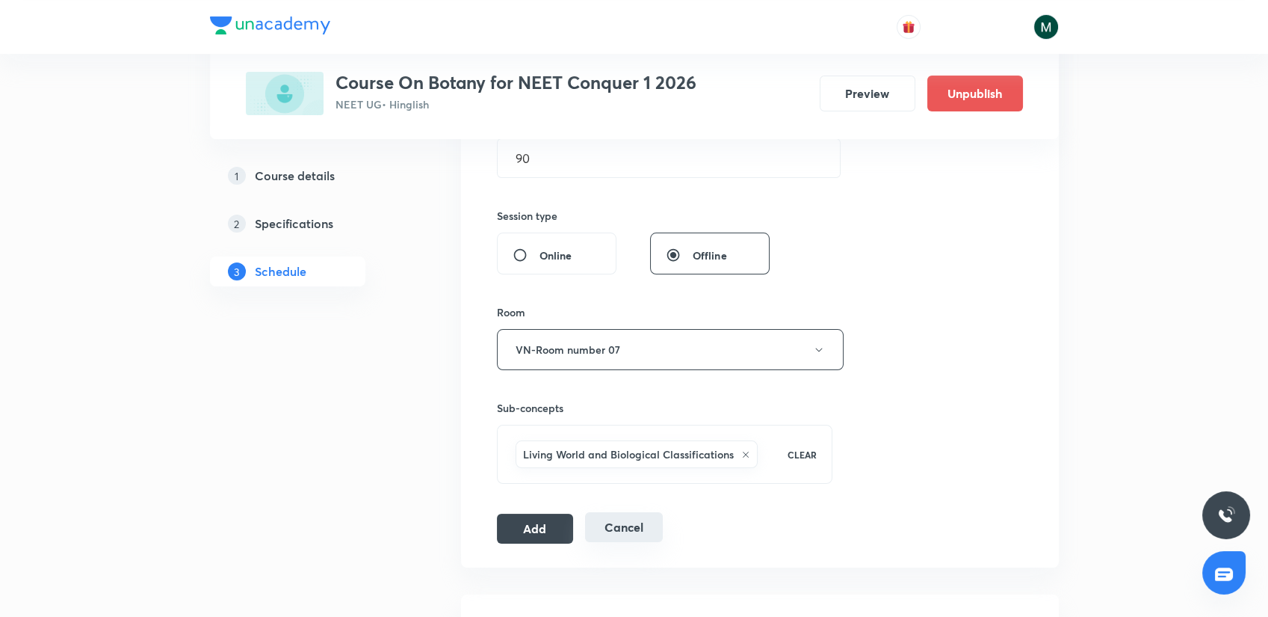
scroll to position [581, 0]
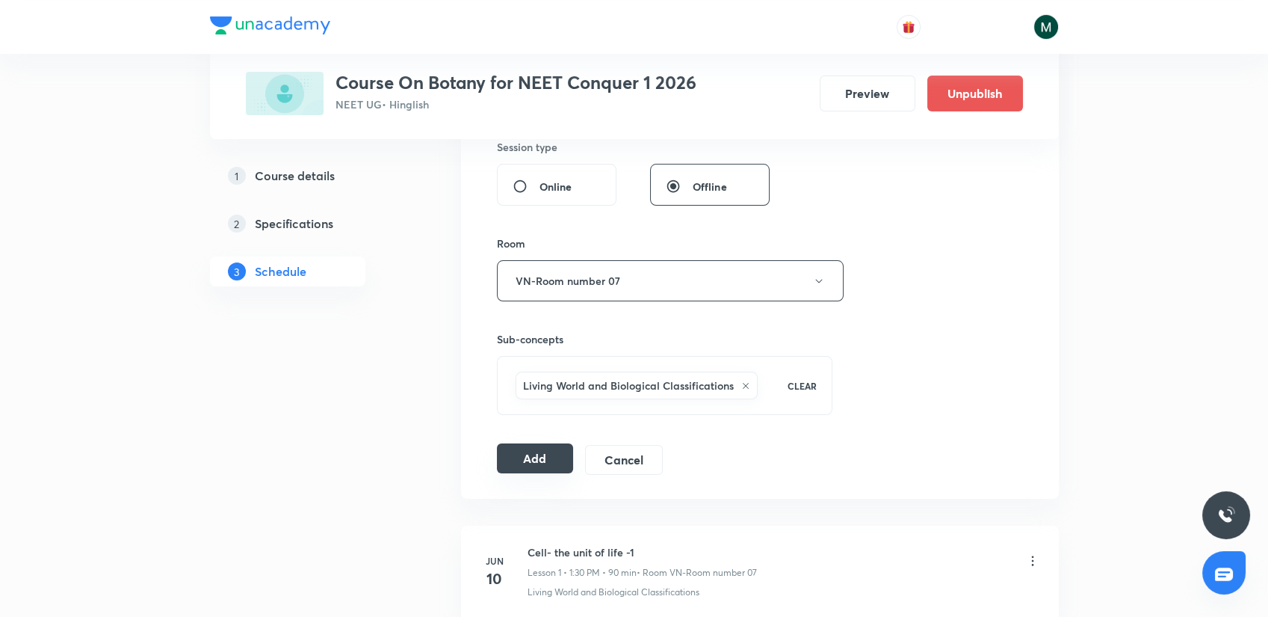
type input "PK."
click at [571, 453] on button "Add" at bounding box center [535, 458] width 77 height 30
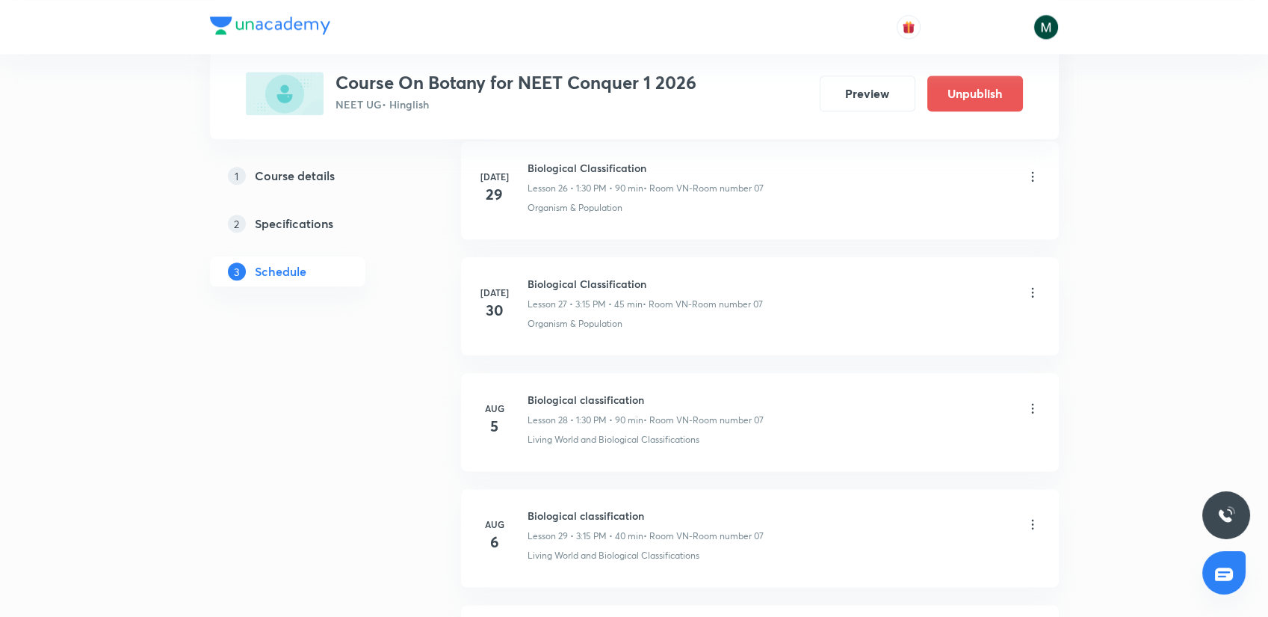
scroll to position [5455, 0]
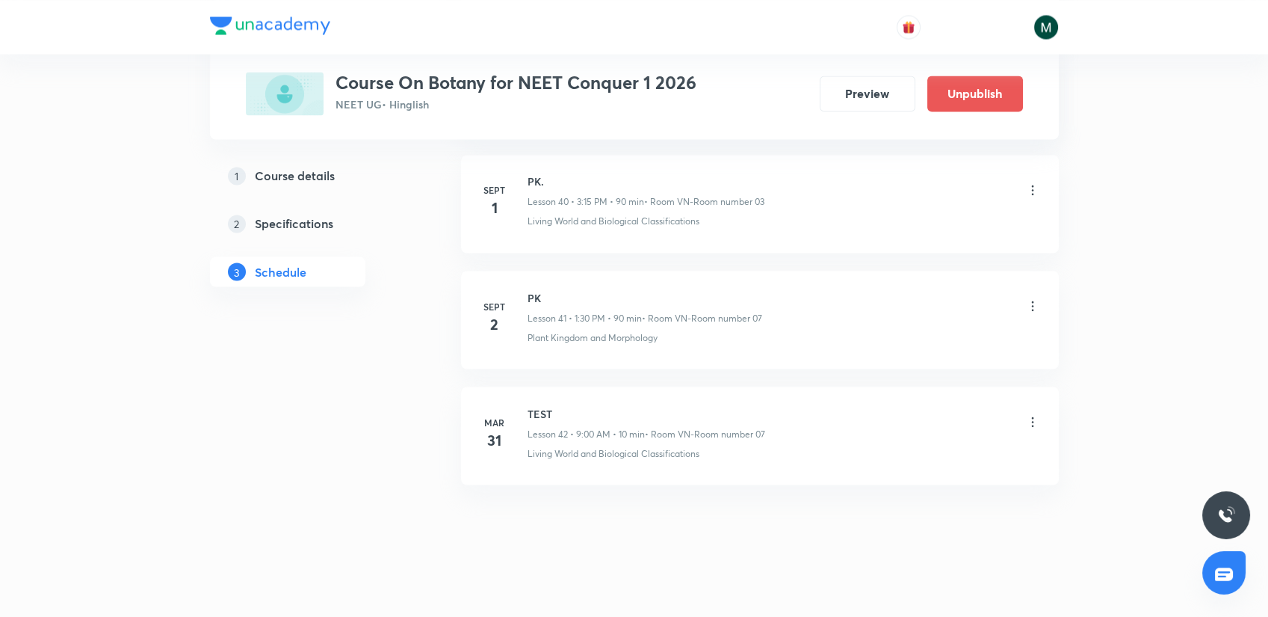
drag, startPoint x: 686, startPoint y: 245, endPoint x: 688, endPoint y: 524, distance: 278.8
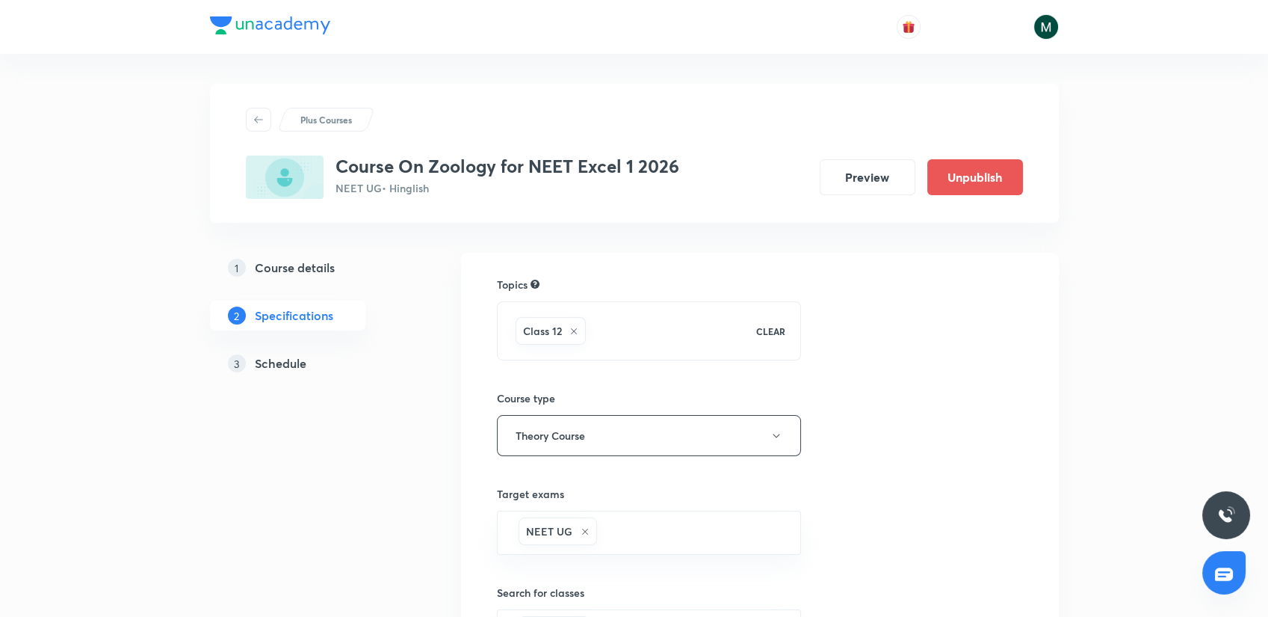
click at [292, 359] on h5 "Schedule" at bounding box center [281, 363] width 52 height 18
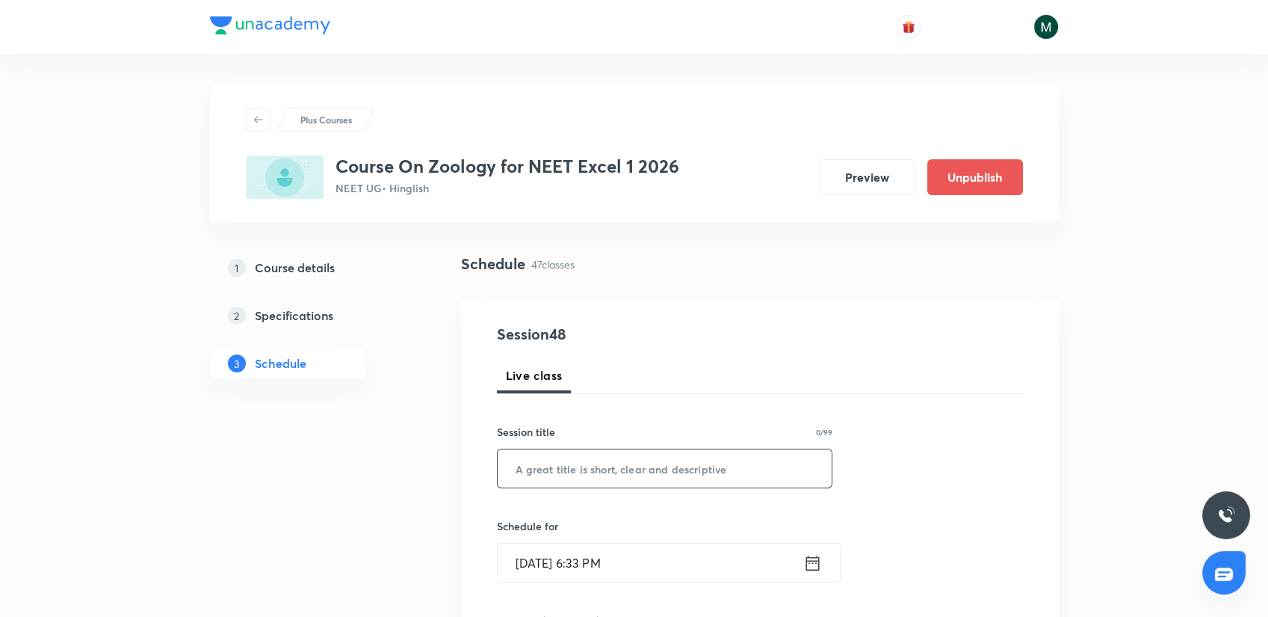
click at [583, 477] on input "text" at bounding box center [665, 468] width 335 height 38
paste input "Human health and diseases"
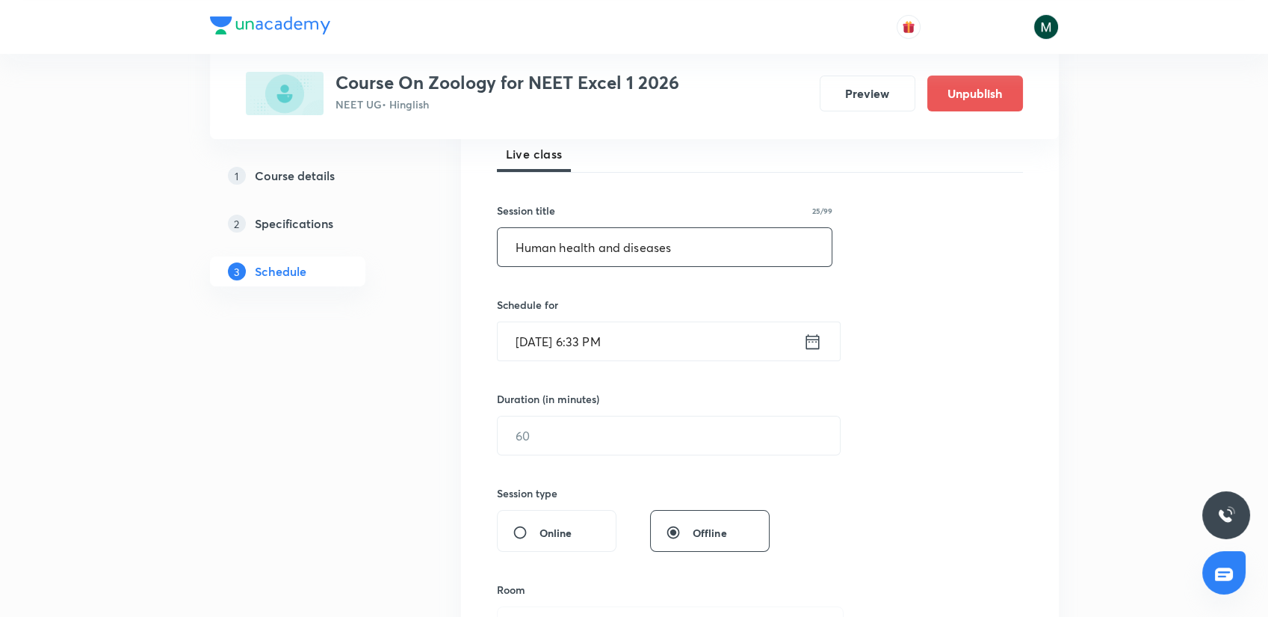
scroll to position [249, 0]
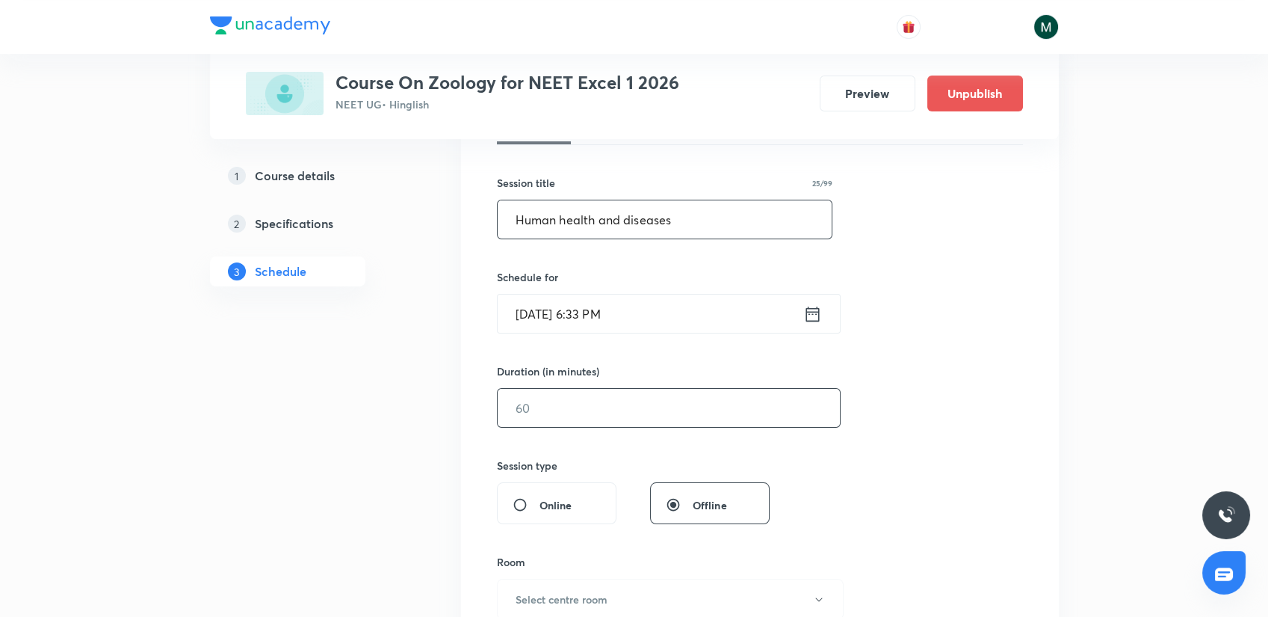
type input "Human health and diseases"
click at [578, 422] on input "text" at bounding box center [669, 408] width 342 height 38
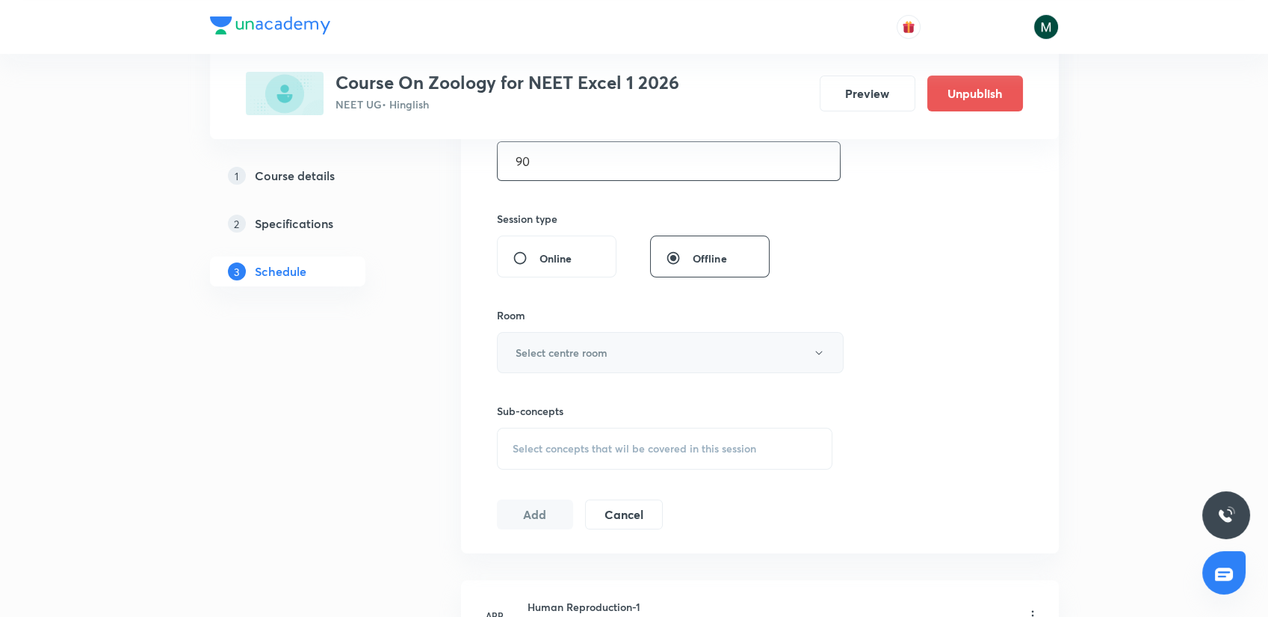
scroll to position [498, 0]
type input "90"
click at [593, 342] on h6 "Select centre room" at bounding box center [562, 350] width 92 height 16
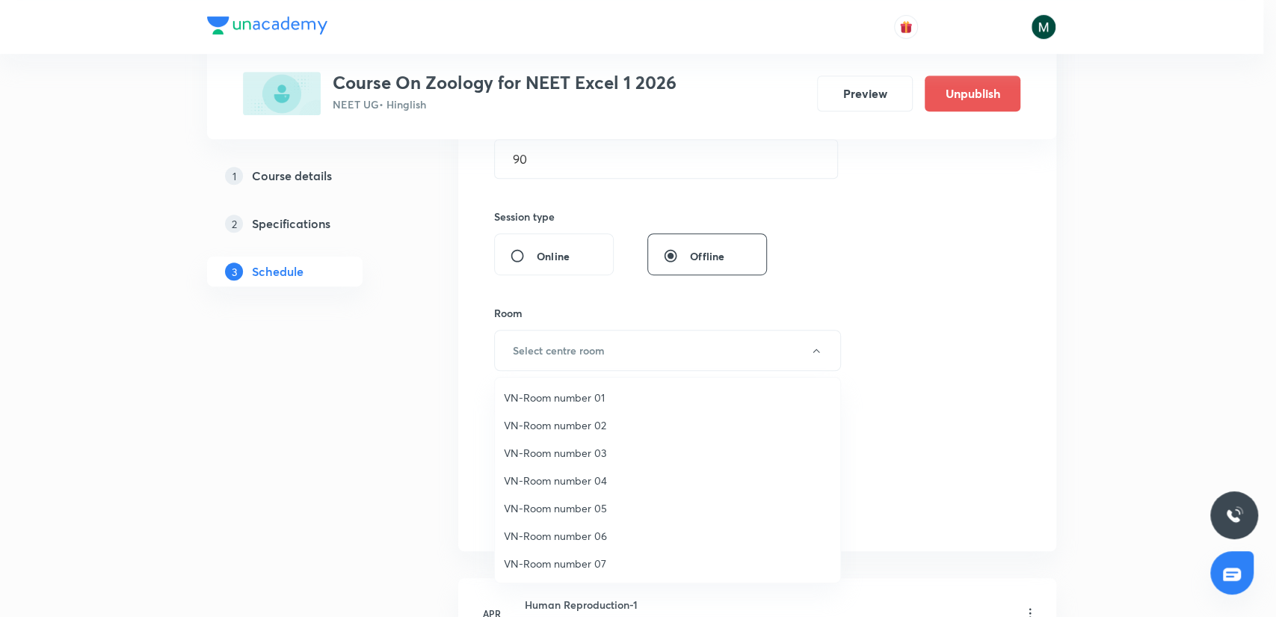
click at [592, 395] on span "VN-Room number 01" at bounding box center [667, 397] width 327 height 16
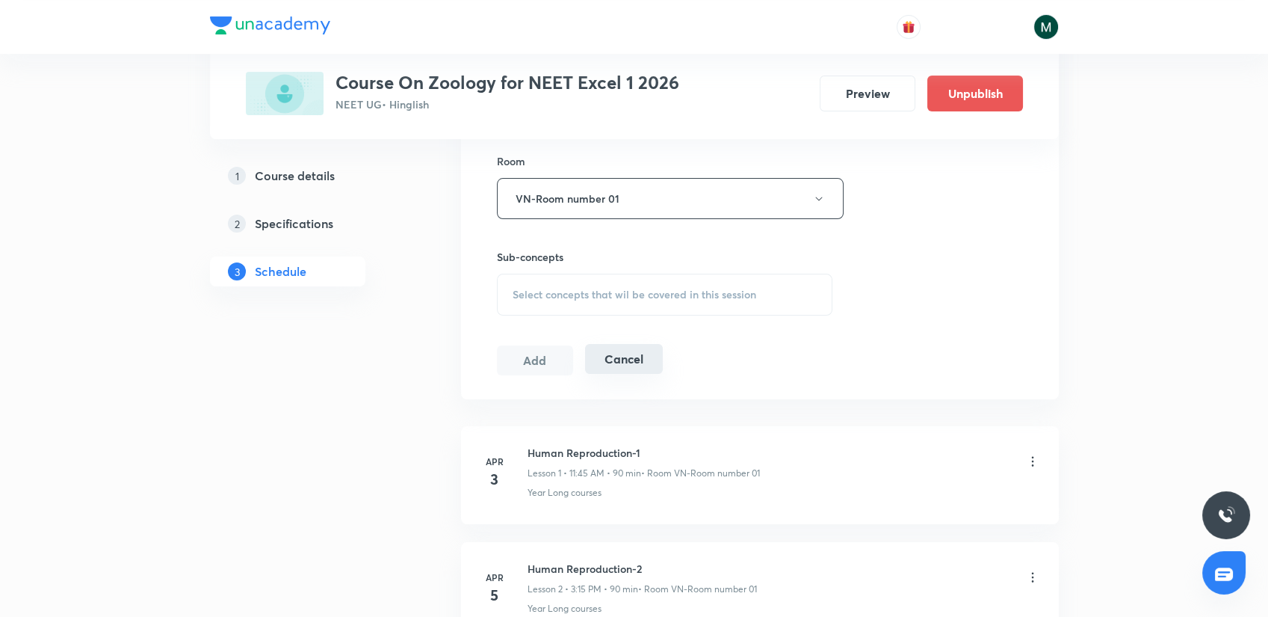
scroll to position [664, 0]
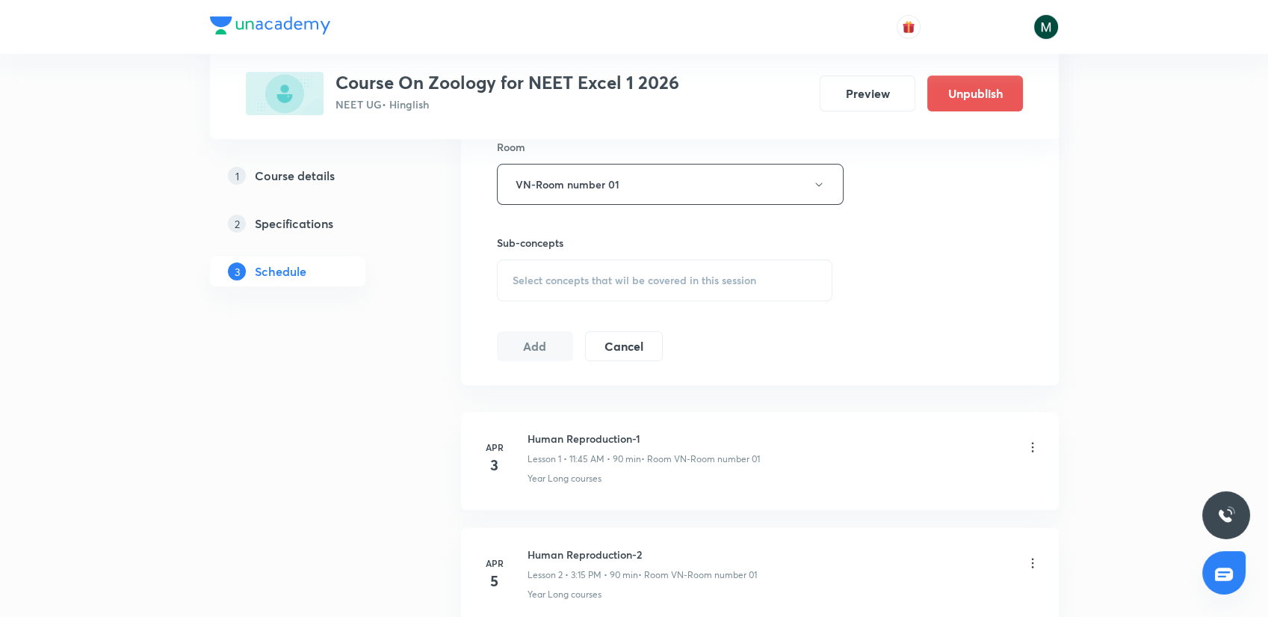
click at [601, 283] on span "Select concepts that wil be covered in this session" at bounding box center [635, 280] width 244 height 12
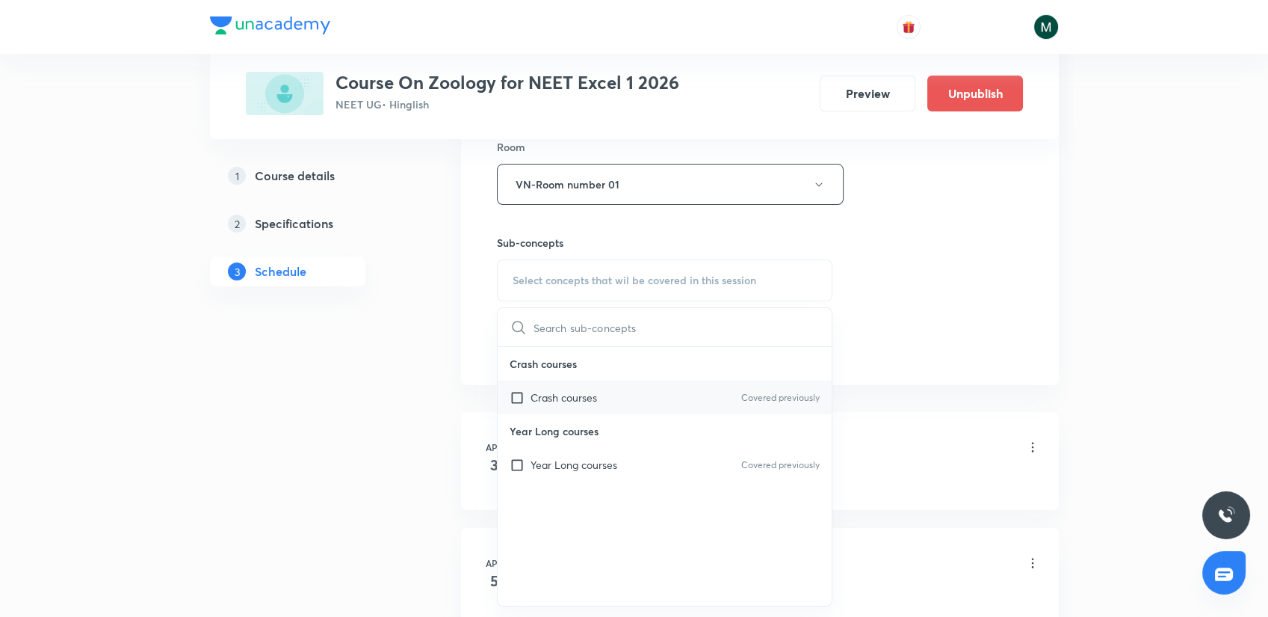
click at [586, 391] on p "Crash courses" at bounding box center [564, 397] width 67 height 16
checkbox input "true"
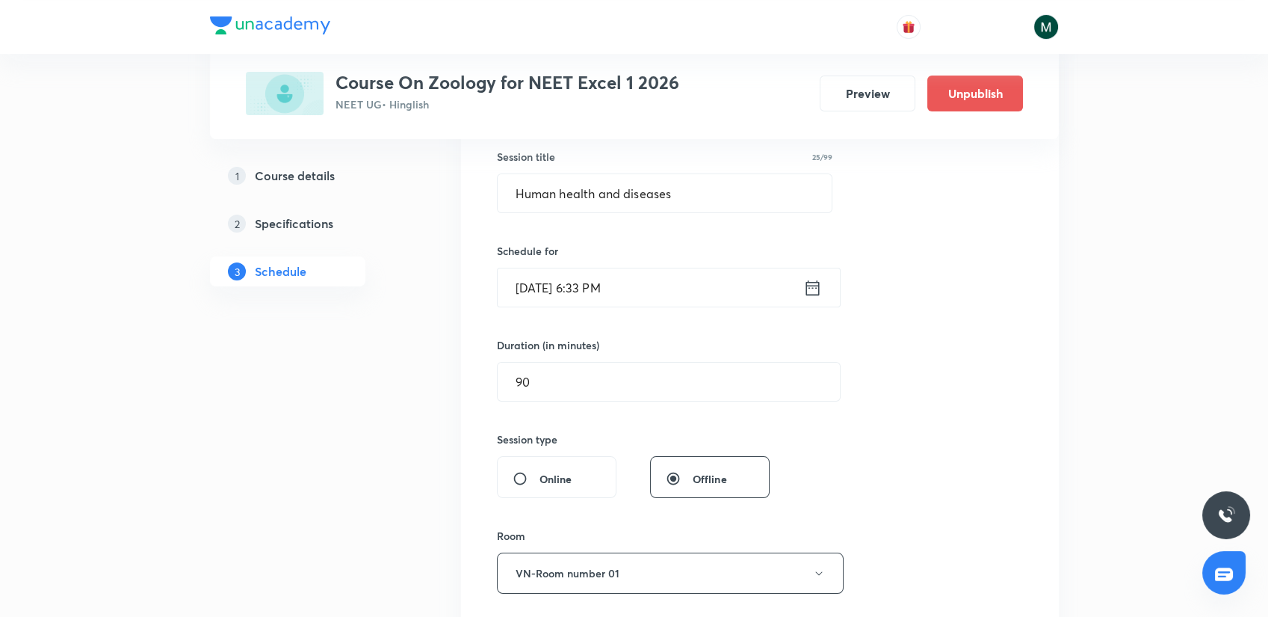
scroll to position [249, 0]
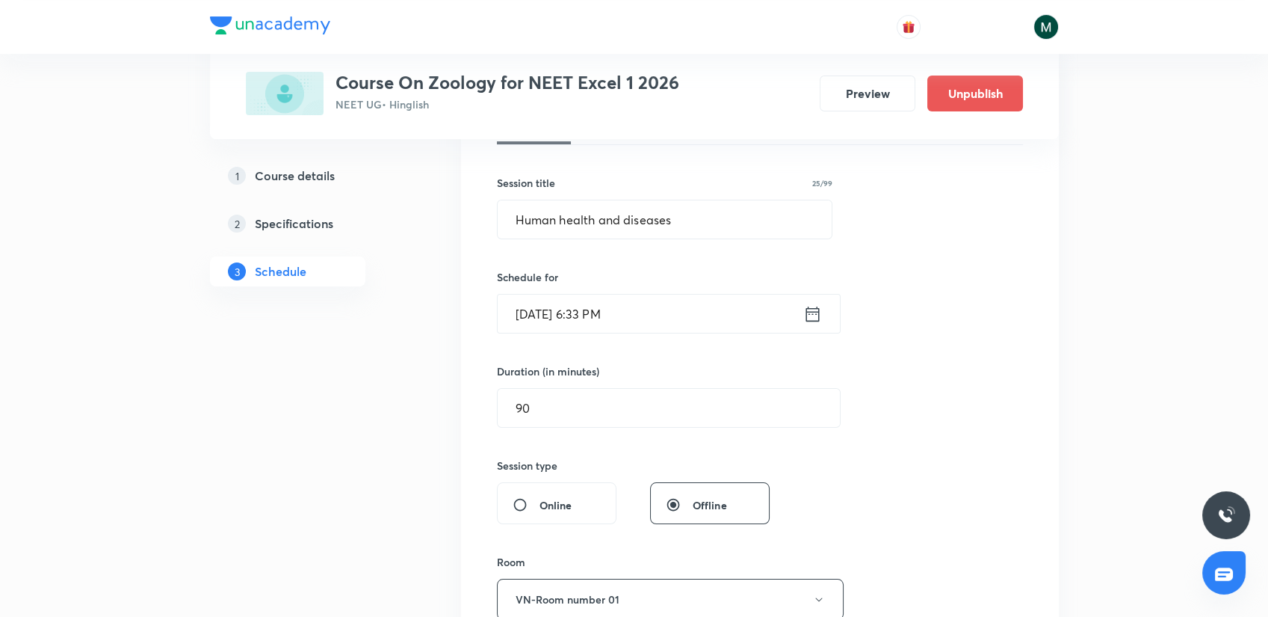
click at [566, 312] on input "Sept 3, 2025, 6:33 PM" at bounding box center [651, 313] width 306 height 38
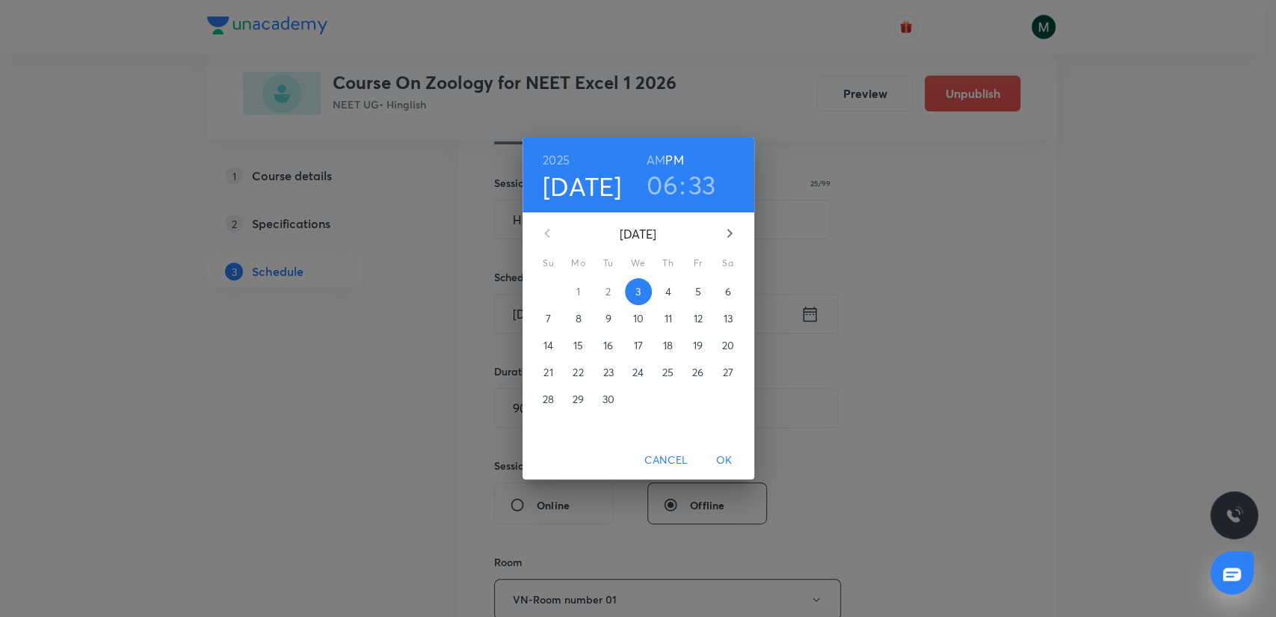
click at [658, 296] on span "4" at bounding box center [668, 291] width 27 height 15
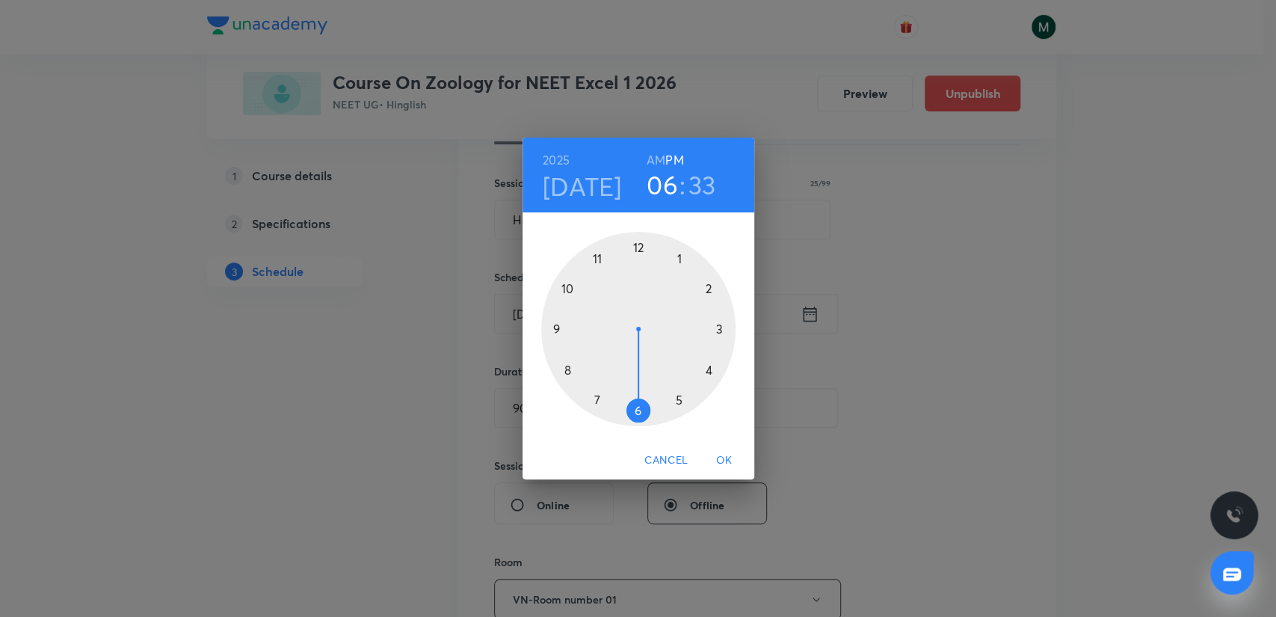
click at [676, 253] on div at bounding box center [638, 329] width 194 height 194
drag, startPoint x: 657, startPoint y: 309, endPoint x: 635, endPoint y: 388, distance: 81.4
click at [635, 388] on div at bounding box center [638, 329] width 194 height 194
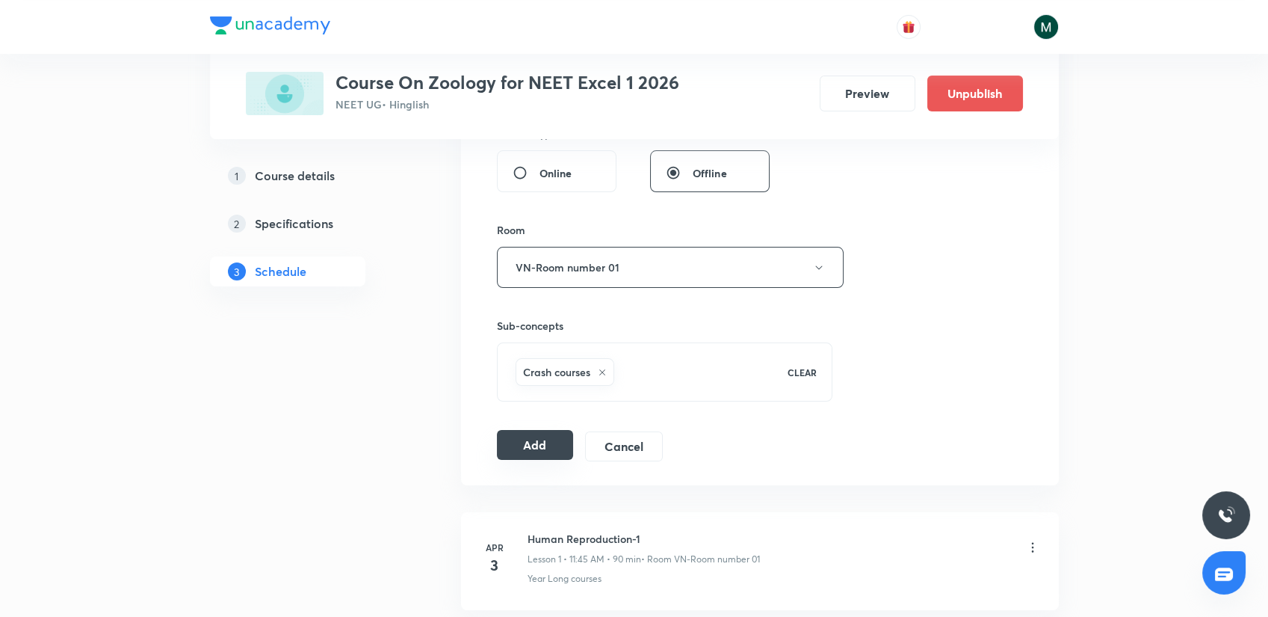
click at [530, 432] on button "Add" at bounding box center [535, 445] width 77 height 30
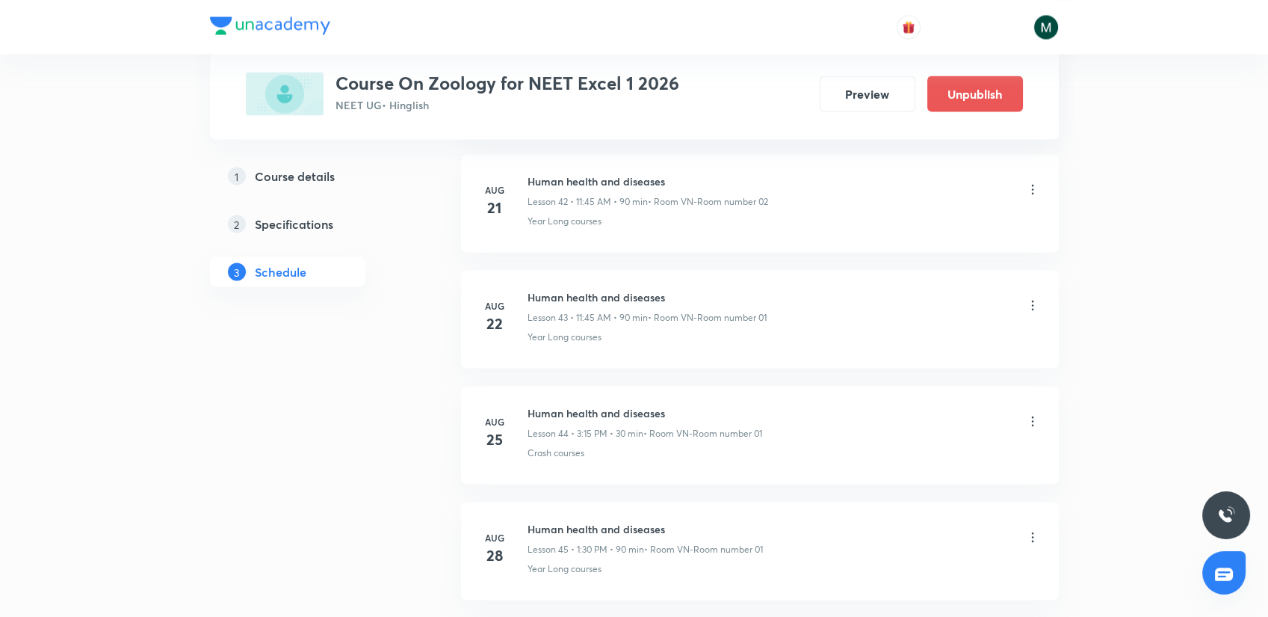
scroll to position [6034, 0]
drag, startPoint x: 650, startPoint y: 252, endPoint x: 670, endPoint y: 483, distance: 231.7
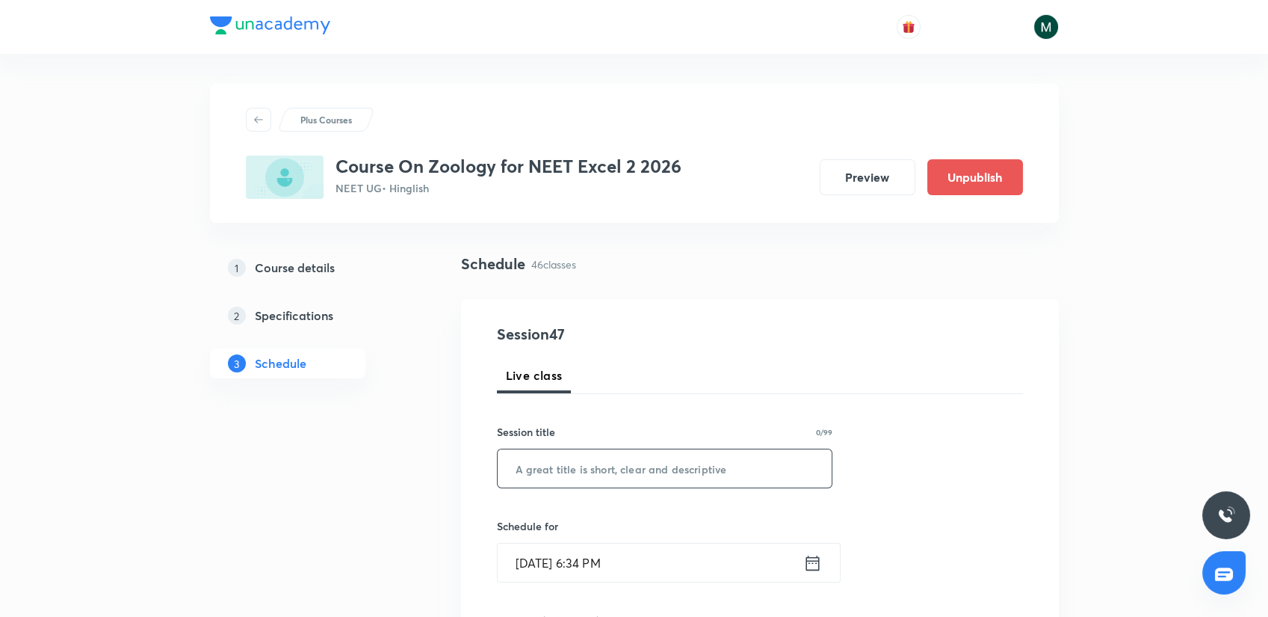
click at [568, 461] on input "text" at bounding box center [665, 468] width 335 height 38
paste input "Human health and diseases"
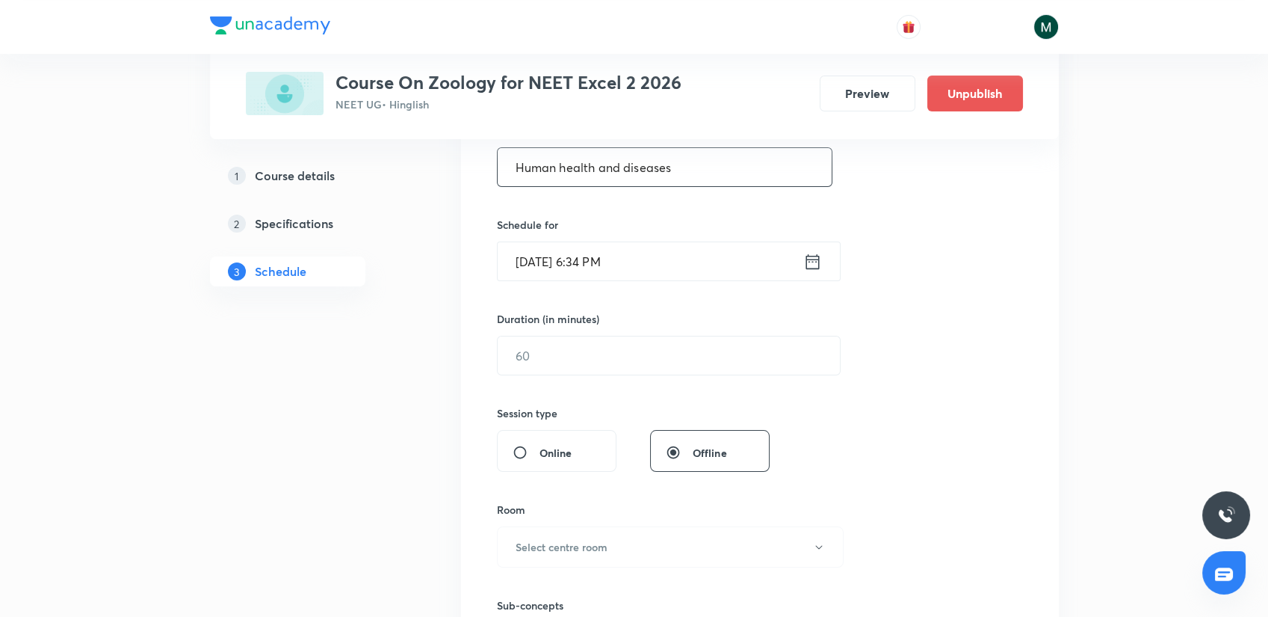
scroll to position [332, 0]
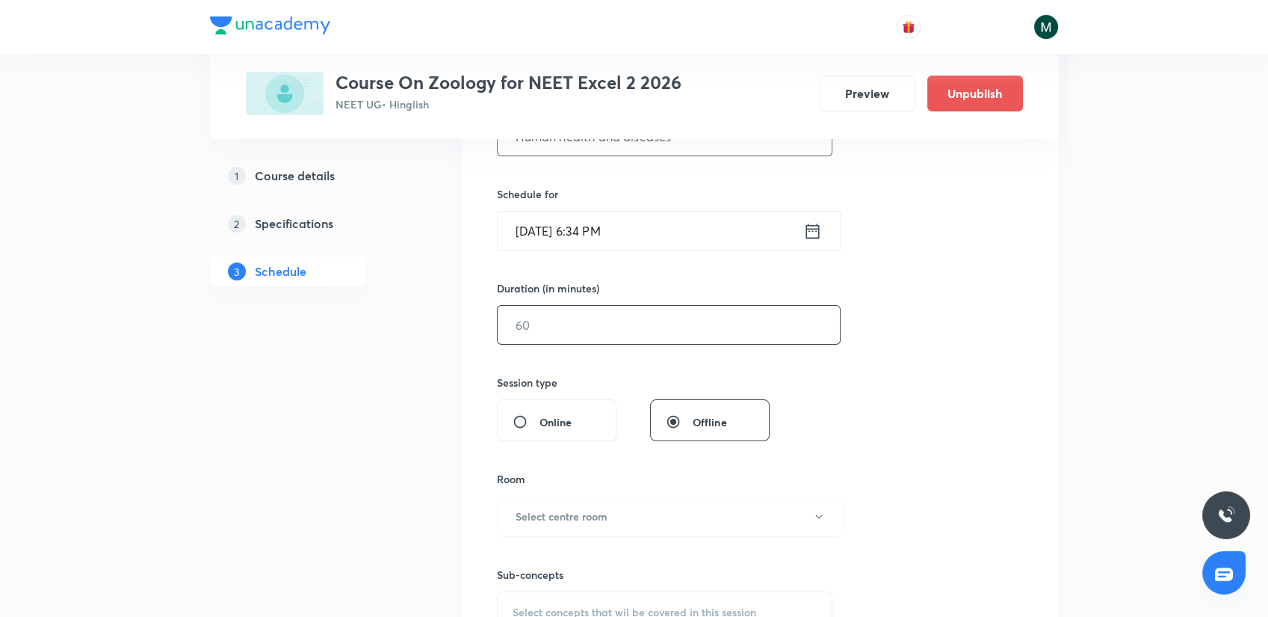
type input "Human health and diseases"
click at [538, 327] on input "text" at bounding box center [669, 325] width 342 height 38
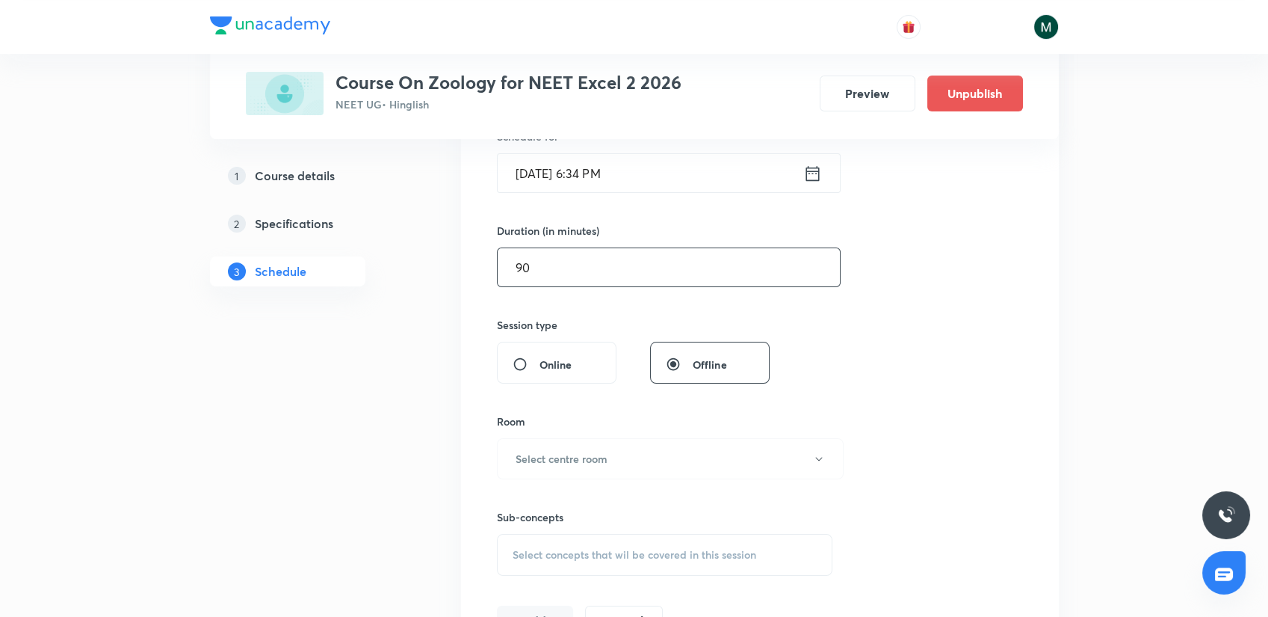
scroll to position [498, 0]
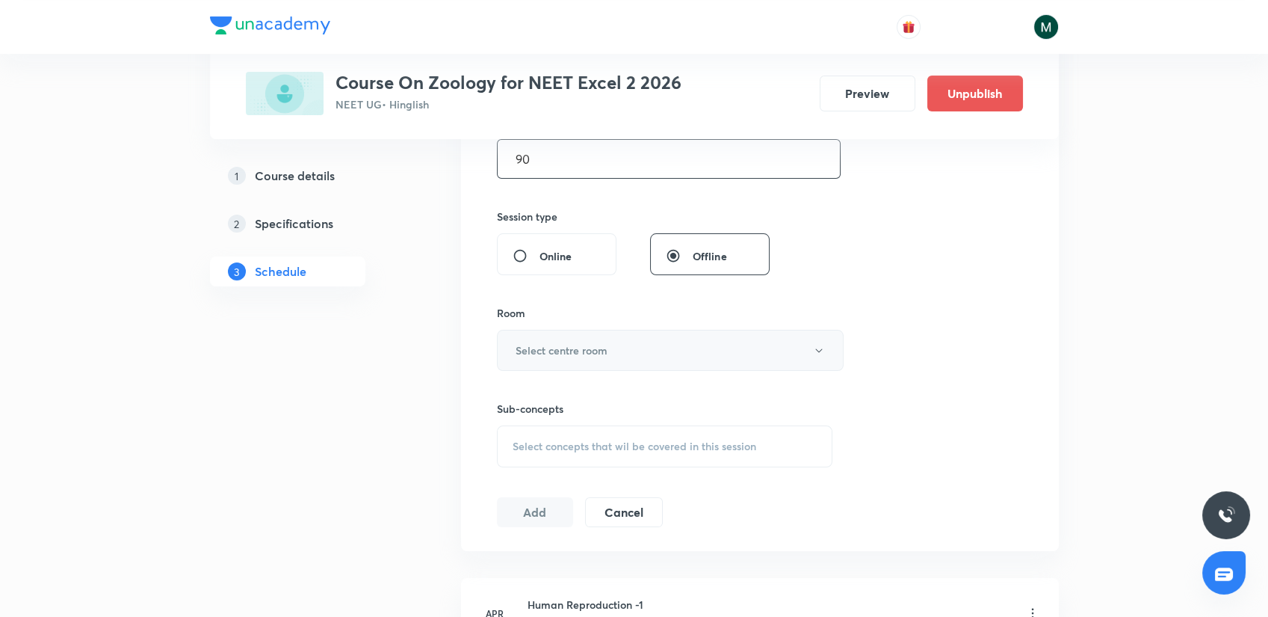
type input "90"
click at [559, 351] on h6 "Select centre room" at bounding box center [562, 350] width 92 height 16
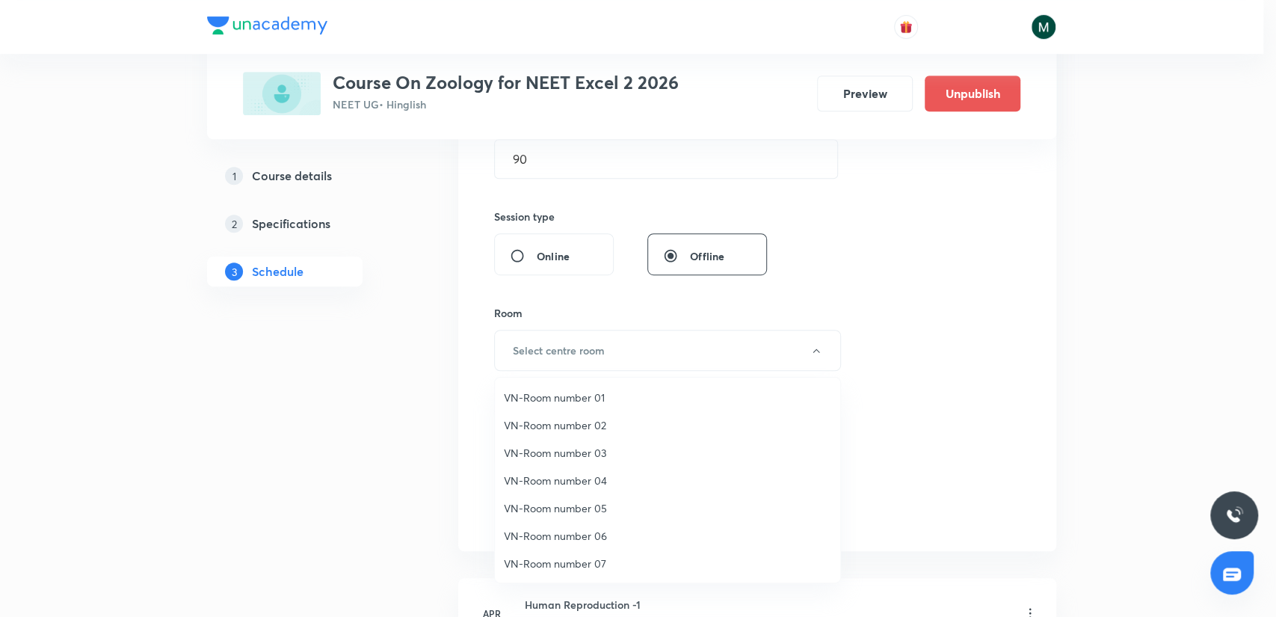
click at [575, 392] on span "VN-Room number 01" at bounding box center [667, 397] width 327 height 16
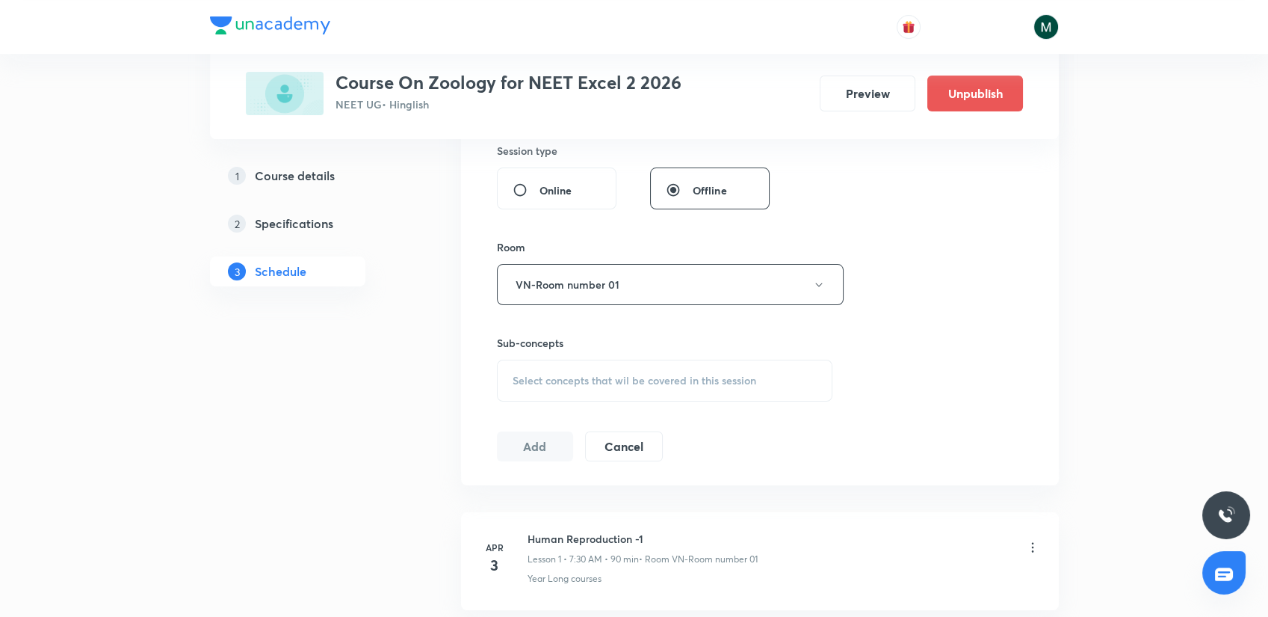
scroll to position [664, 0]
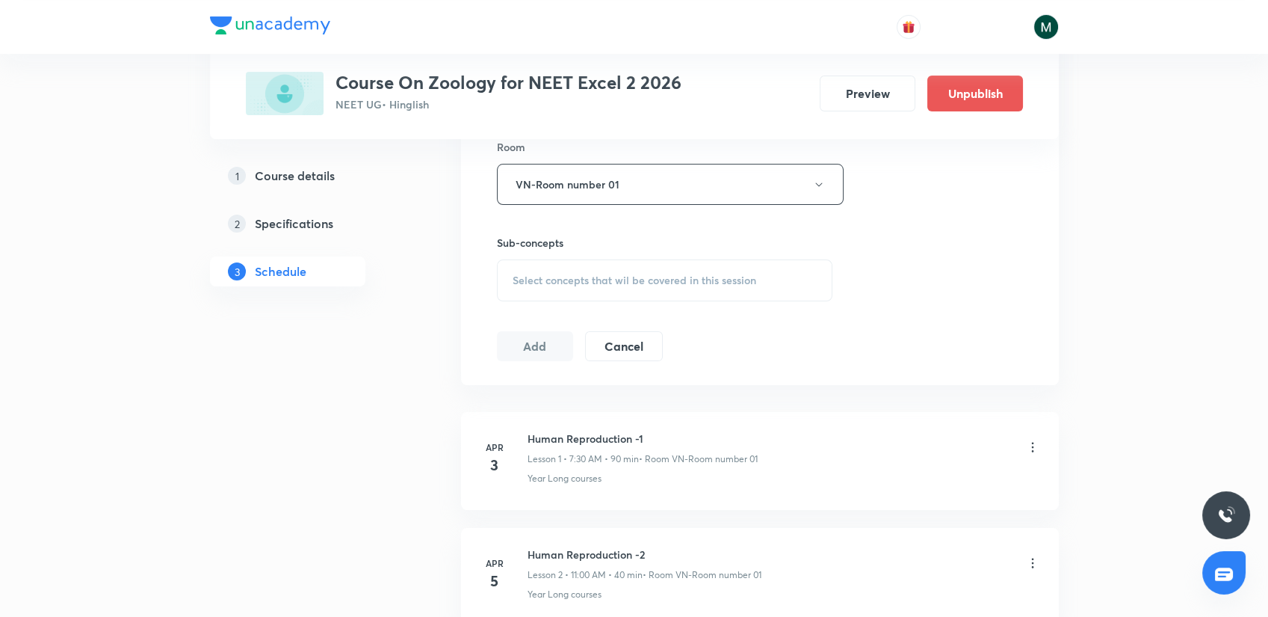
click at [570, 246] on h6 "Sub-concepts" at bounding box center [665, 243] width 336 height 16
click at [574, 268] on div "Select concepts that wil be covered in this session" at bounding box center [665, 280] width 336 height 42
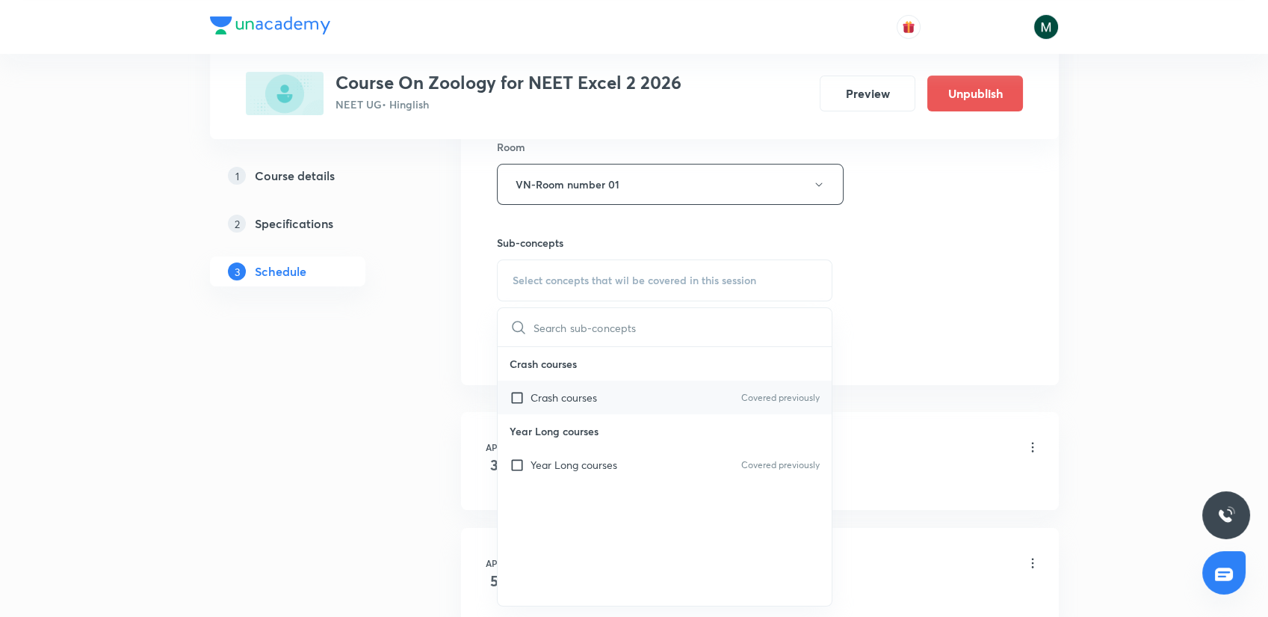
click at [572, 411] on div "Crash courses Covered previously" at bounding box center [665, 397] width 335 height 34
checkbox input "true"
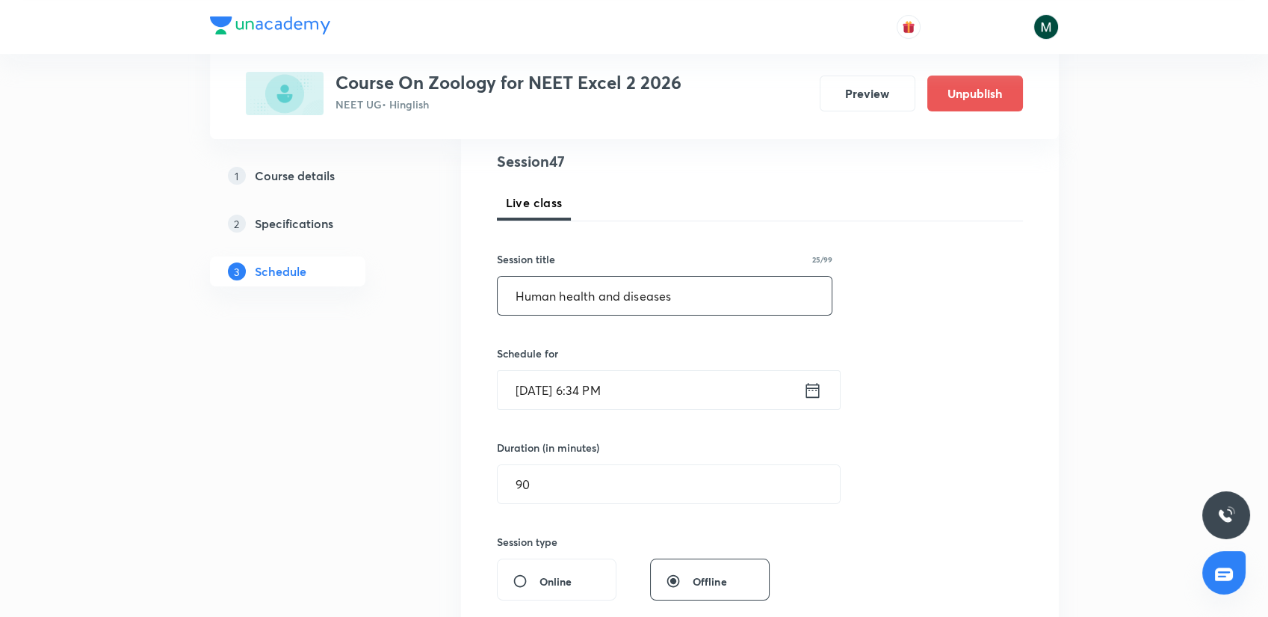
scroll to position [166, 0]
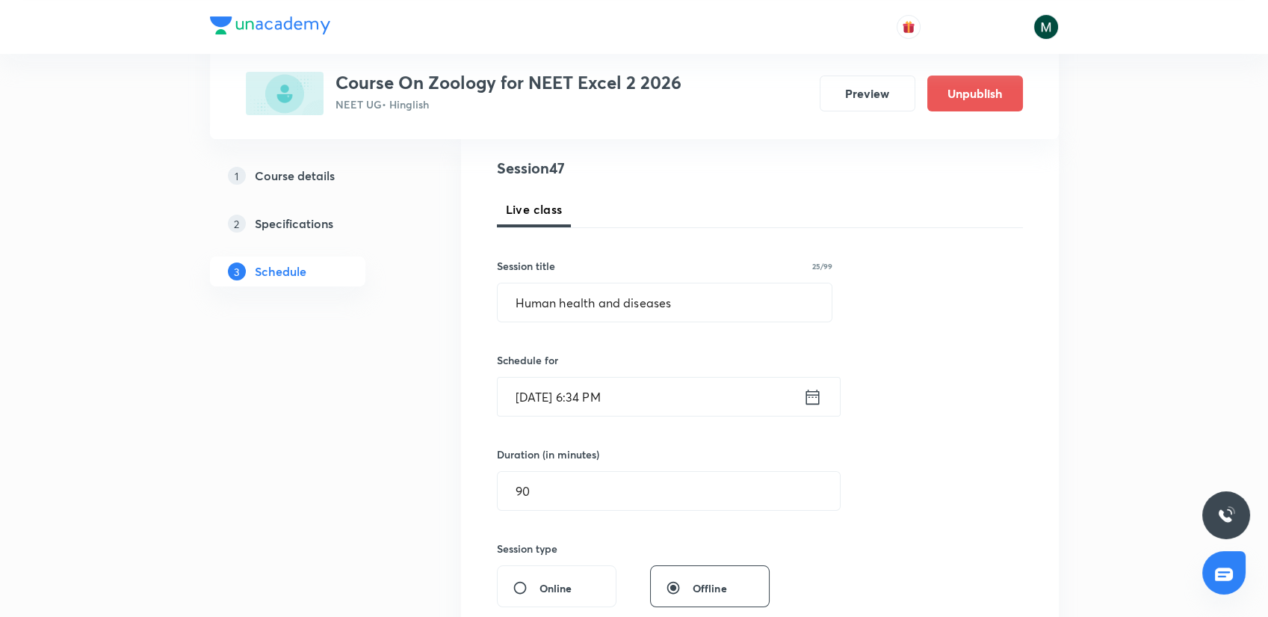
click at [605, 380] on input "Sept 3, 2025, 6:34 PM" at bounding box center [651, 396] width 306 height 38
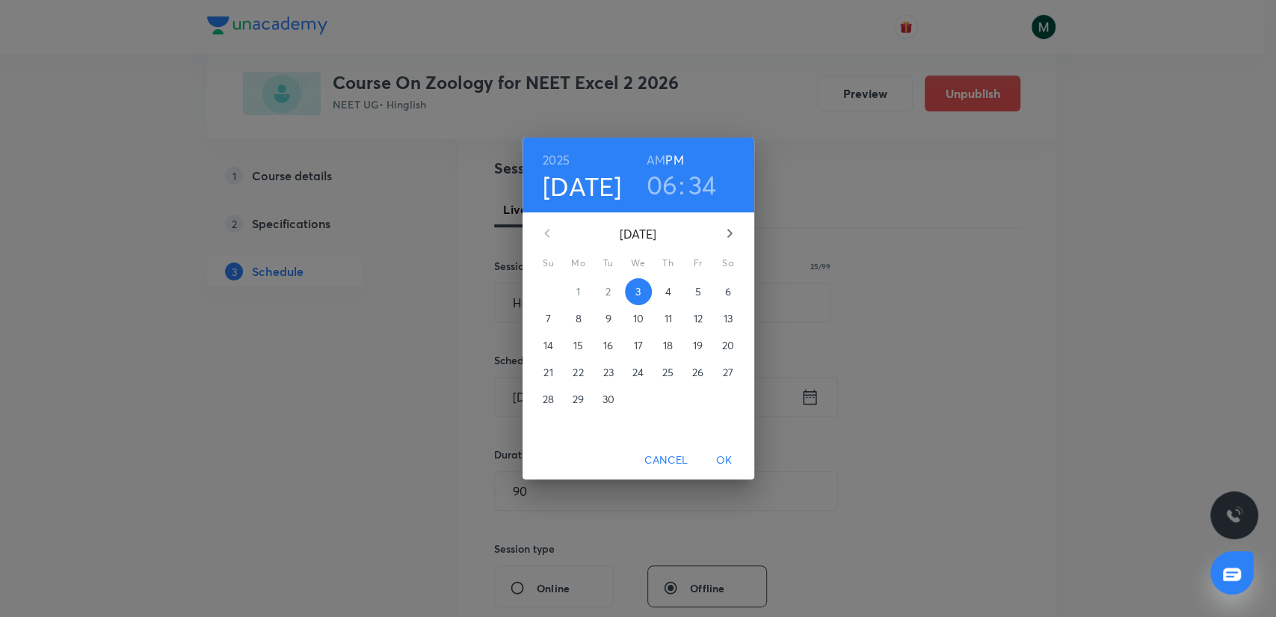
click at [664, 293] on span "4" at bounding box center [668, 291] width 27 height 15
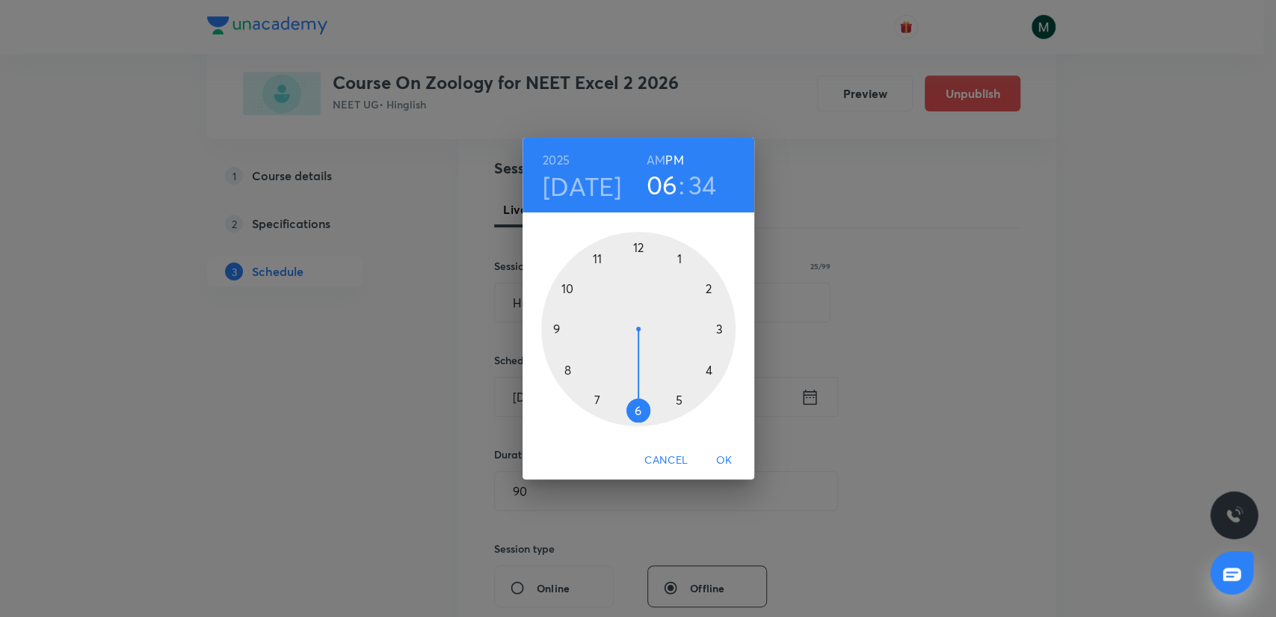
click at [562, 324] on div at bounding box center [638, 329] width 194 height 194
click at [648, 158] on h6 "AM" at bounding box center [655, 159] width 19 height 21
drag, startPoint x: 635, startPoint y: 265, endPoint x: 698, endPoint y: 329, distance: 89.8
click at [698, 329] on div at bounding box center [638, 329] width 194 height 194
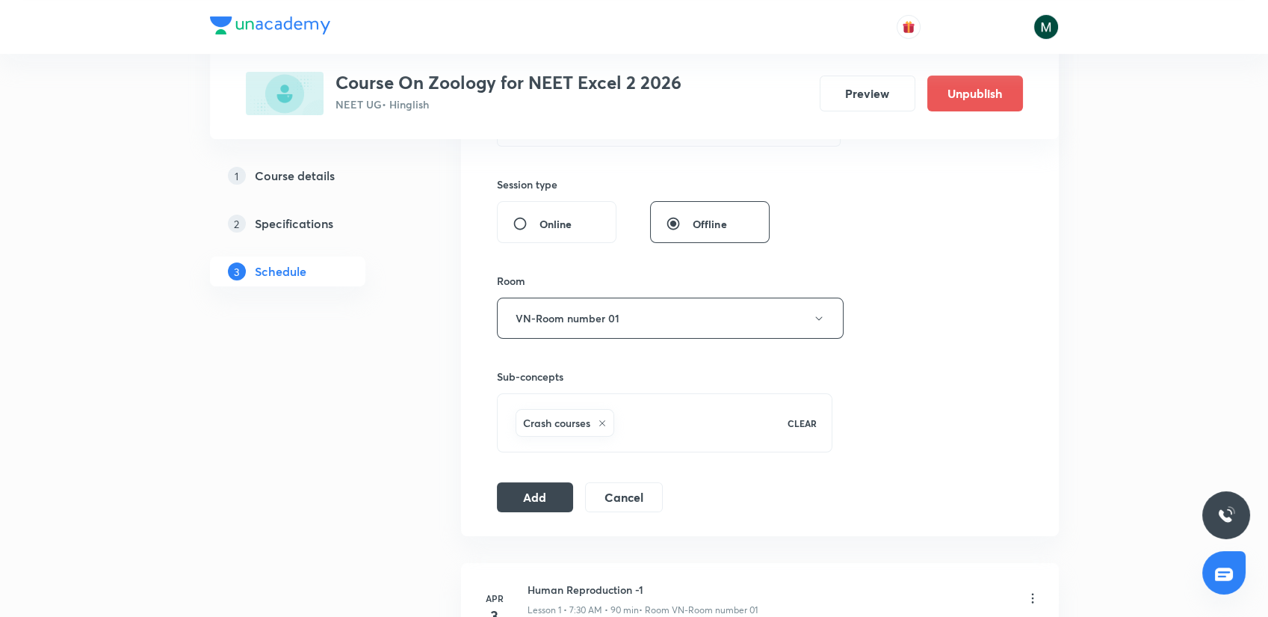
scroll to position [581, 0]
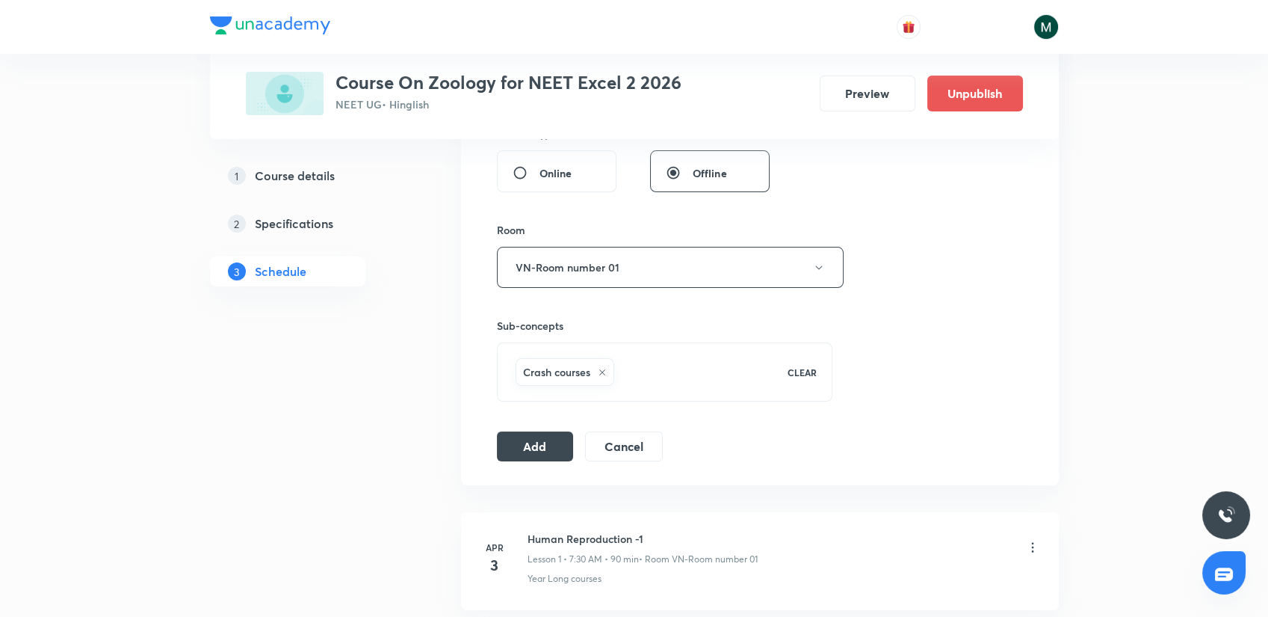
click at [539, 465] on div "Session 47 Live class Session title 25/99 Human health and diseases ​ Schedule …" at bounding box center [760, 101] width 598 height 767
click at [537, 450] on button "Add" at bounding box center [535, 445] width 77 height 30
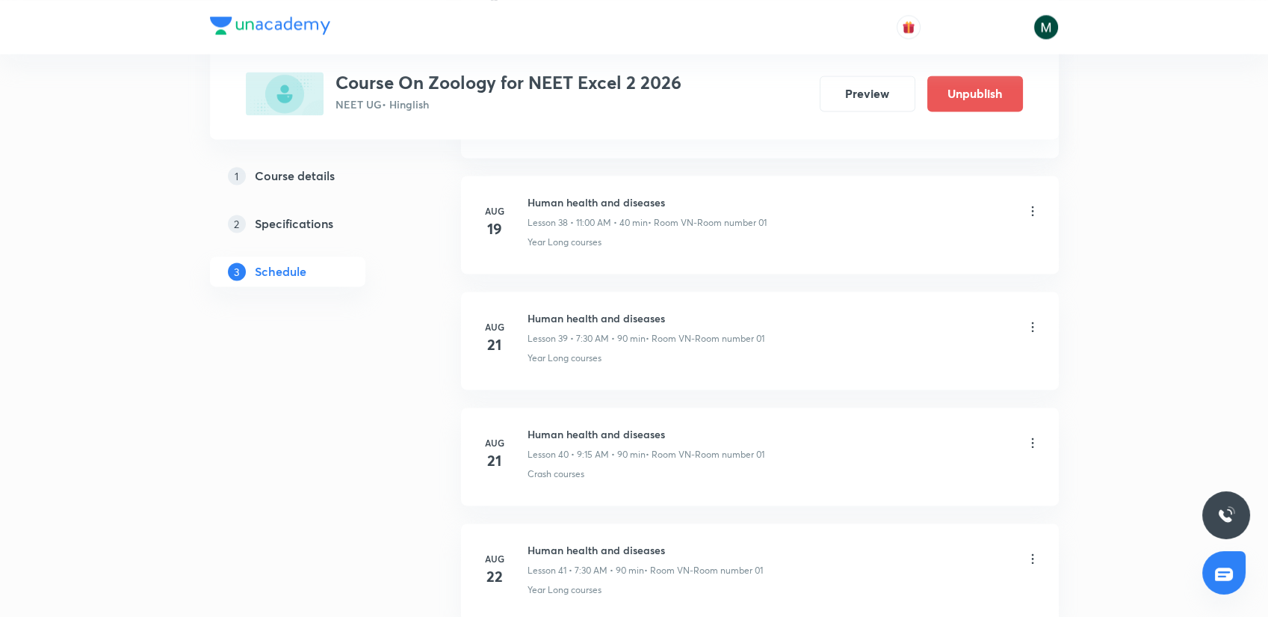
scroll to position [5215, 0]
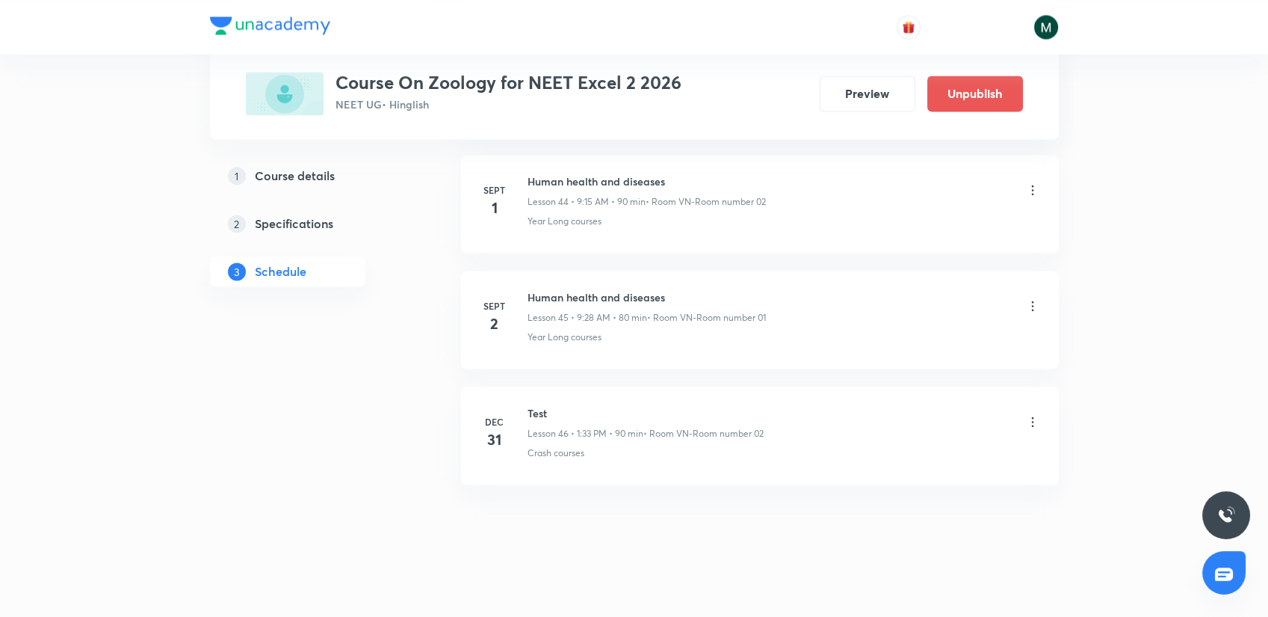
drag, startPoint x: 558, startPoint y: 190, endPoint x: 570, endPoint y: 438, distance: 248.4
click at [548, 410] on h6 "Human health and diseases" at bounding box center [646, 413] width 236 height 16
click at [490, 388] on li "Sept 4 Human health and diseases Lesson 47 • 9:15 AM • 90 min • Room VN-Room nu…" at bounding box center [760, 435] width 598 height 98
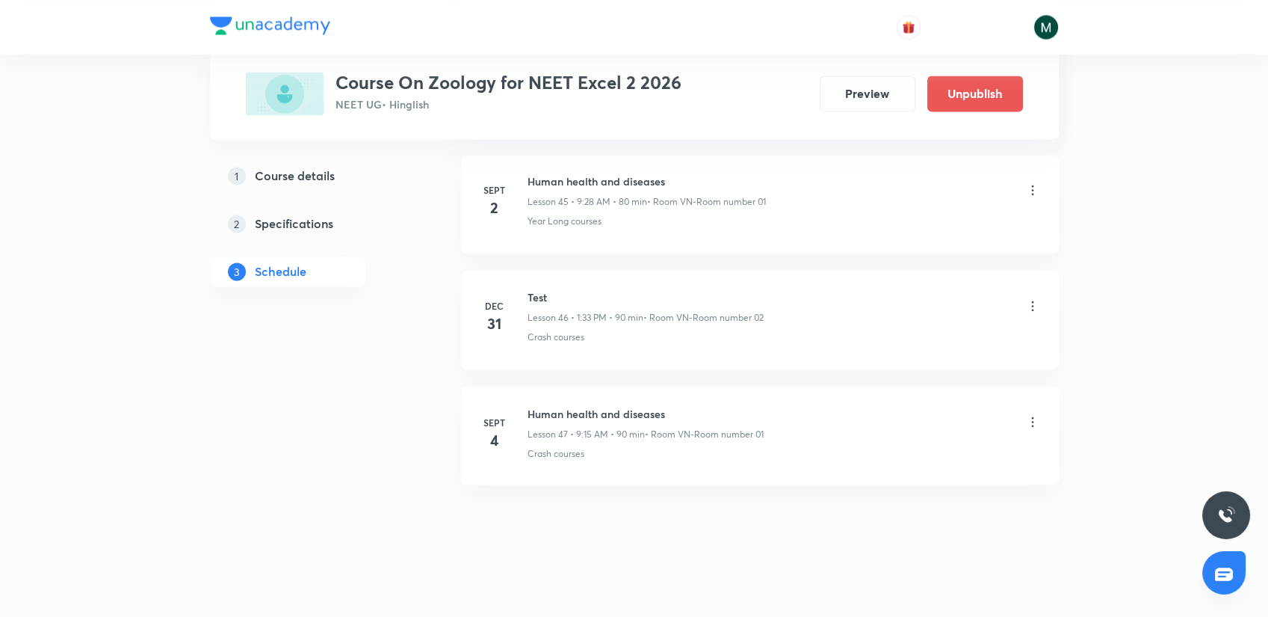
click at [489, 415] on h6 "Sept" at bounding box center [495, 421] width 30 height 13
click at [493, 405] on div "Sept 4 Human health and diseases Lesson 47 • 9:15 AM • 90 min • Room VN-Room nu…" at bounding box center [760, 432] width 560 height 55
click at [534, 405] on h6 "Human health and diseases" at bounding box center [646, 413] width 236 height 16
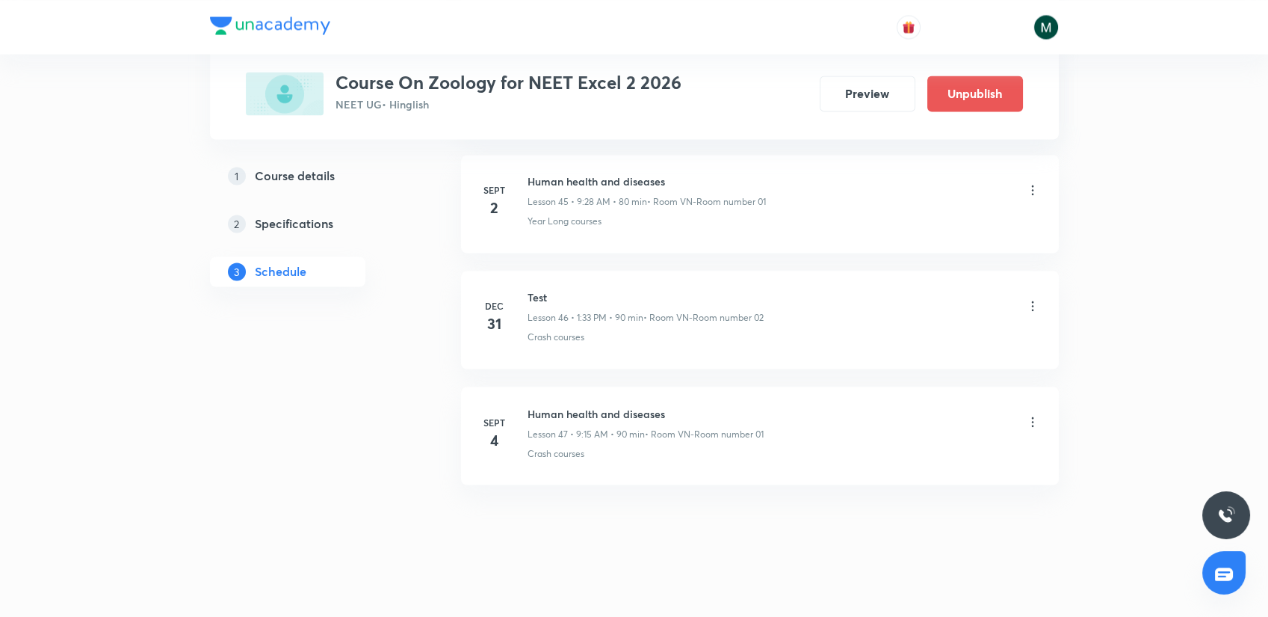
click at [492, 415] on h6 "Sept" at bounding box center [495, 421] width 30 height 13
click at [494, 415] on h6 "Sept" at bounding box center [495, 421] width 30 height 13
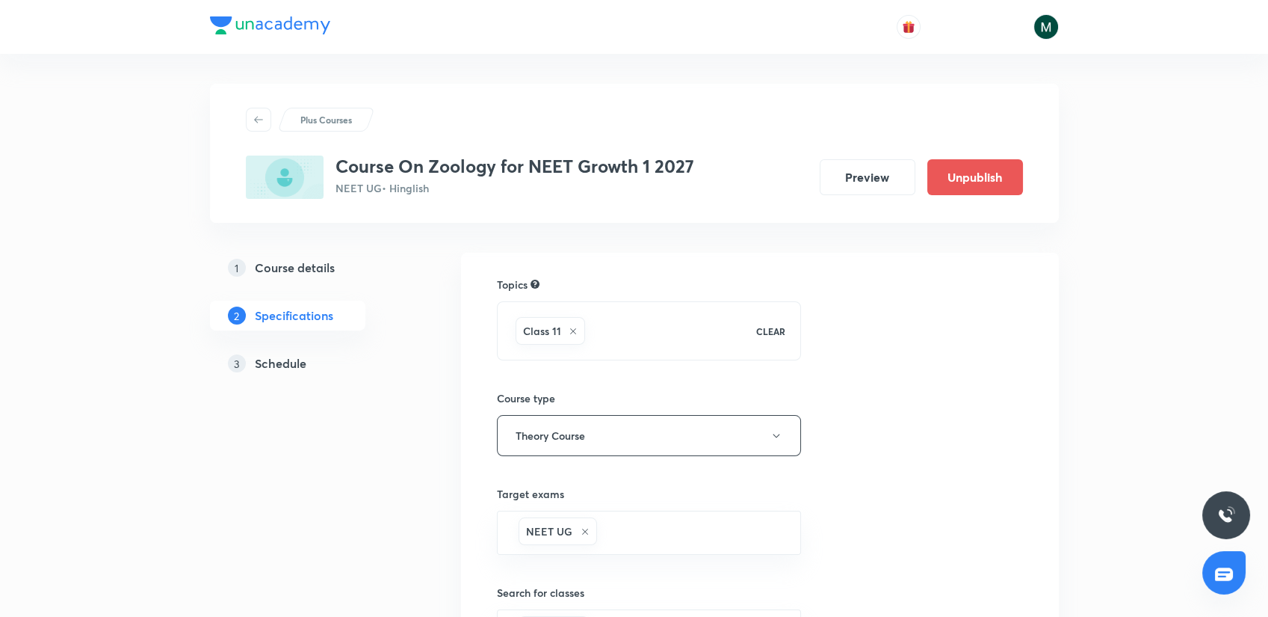
click at [285, 362] on h5 "Schedule" at bounding box center [281, 363] width 52 height 18
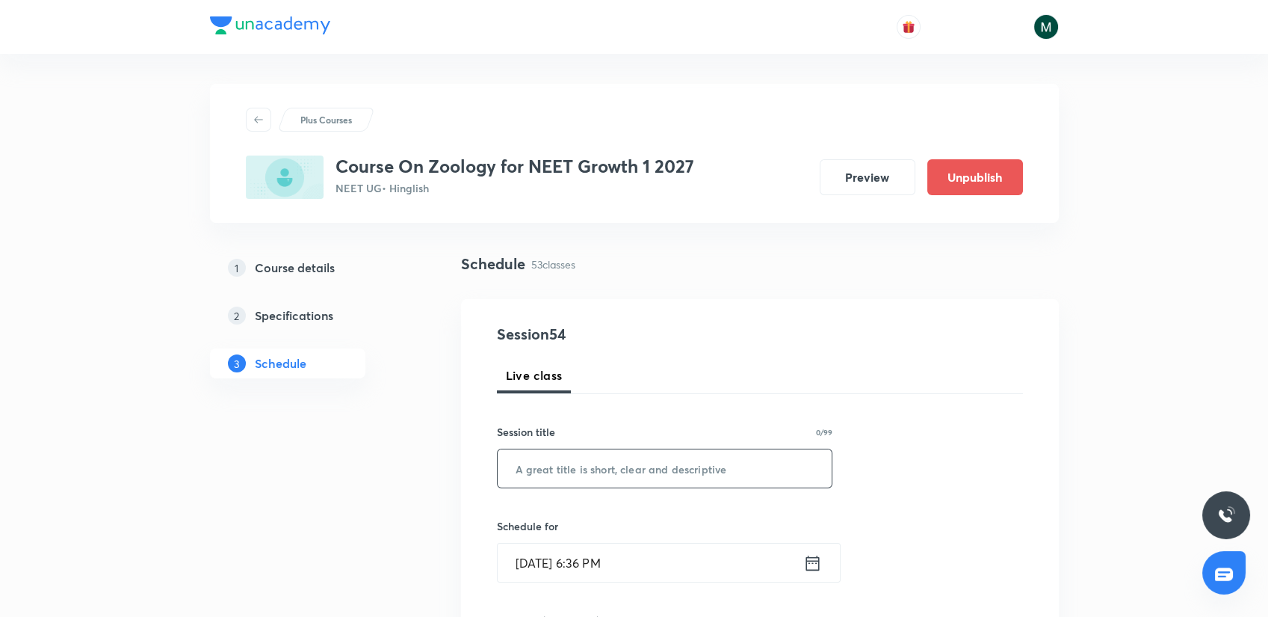
click at [564, 465] on input "text" at bounding box center [665, 468] width 335 height 38
paste input "breathing and exchange of gases"
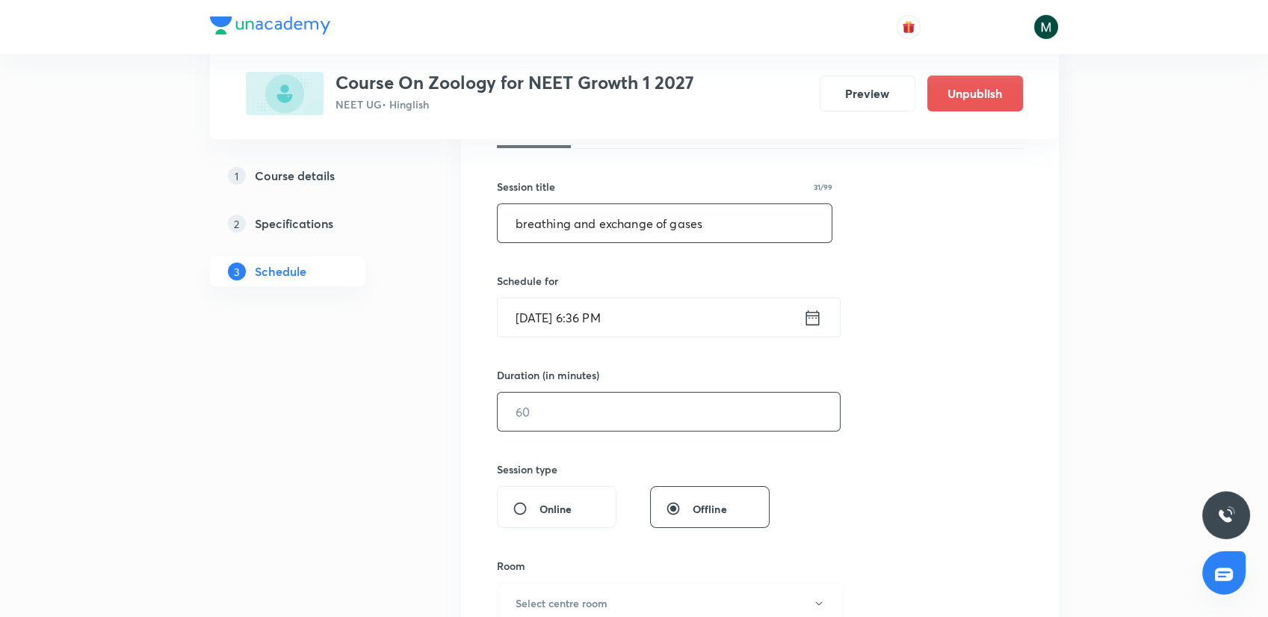
scroll to position [249, 0]
type input "breathing and exchange of gases"
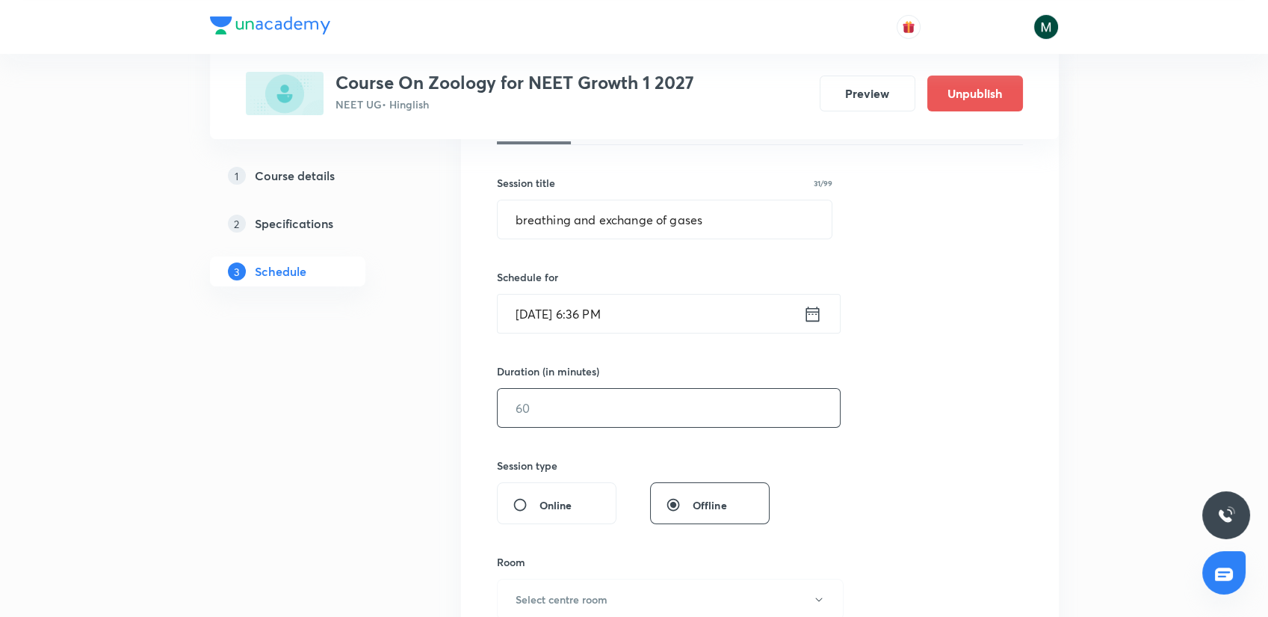
click at [569, 406] on input "text" at bounding box center [669, 408] width 342 height 38
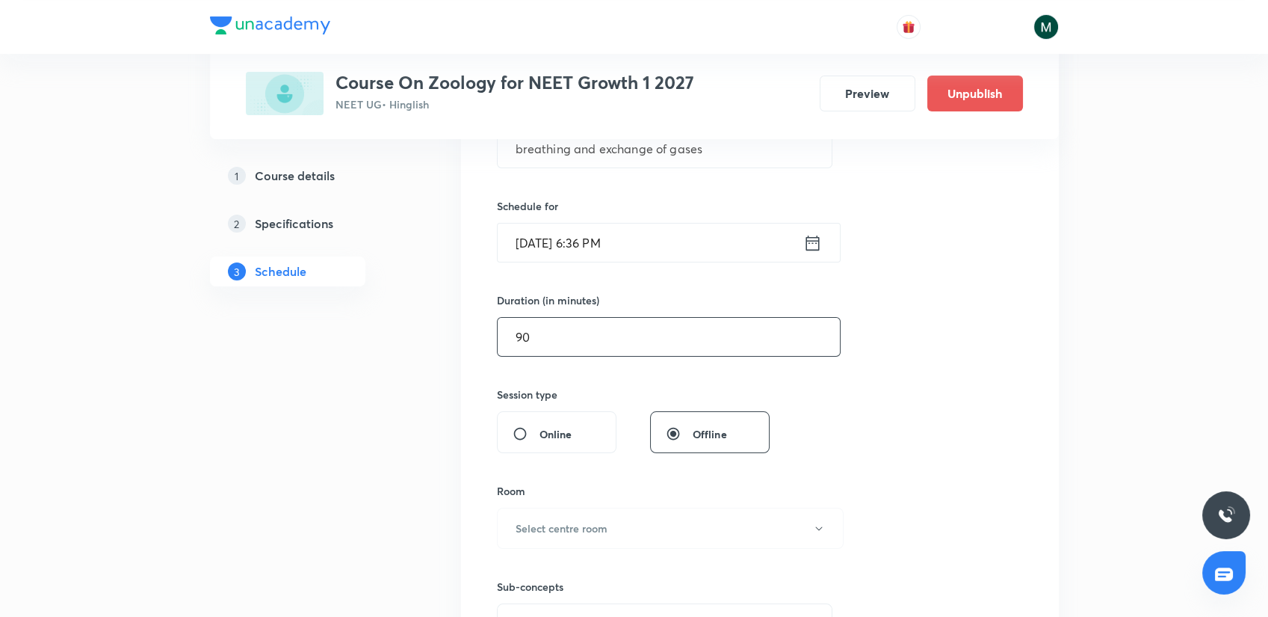
scroll to position [415, 0]
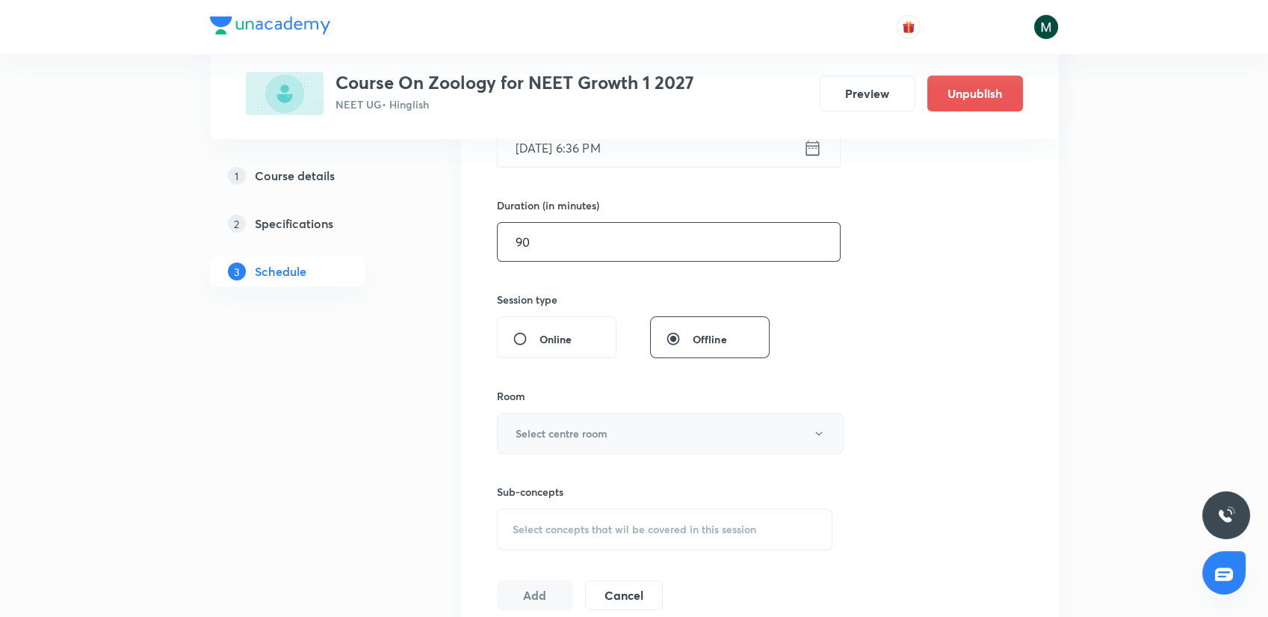
type input "90"
click at [610, 417] on button "Select centre room" at bounding box center [670, 433] width 347 height 41
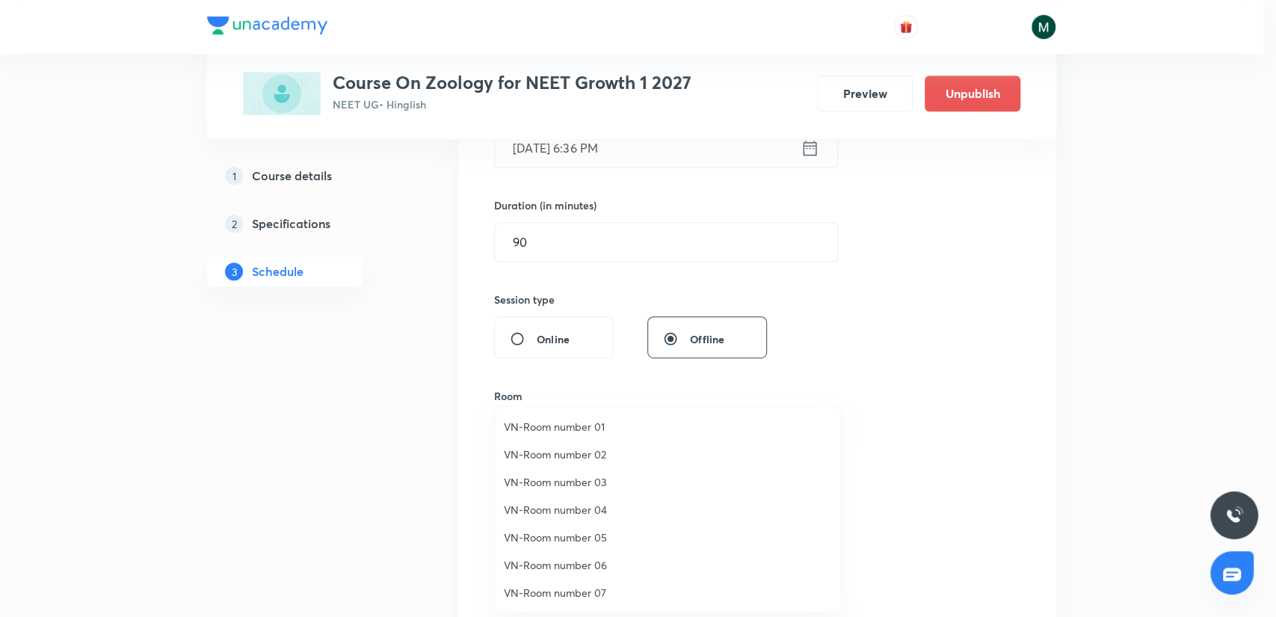
click at [566, 458] on span "VN-Room number 02" at bounding box center [667, 454] width 327 height 16
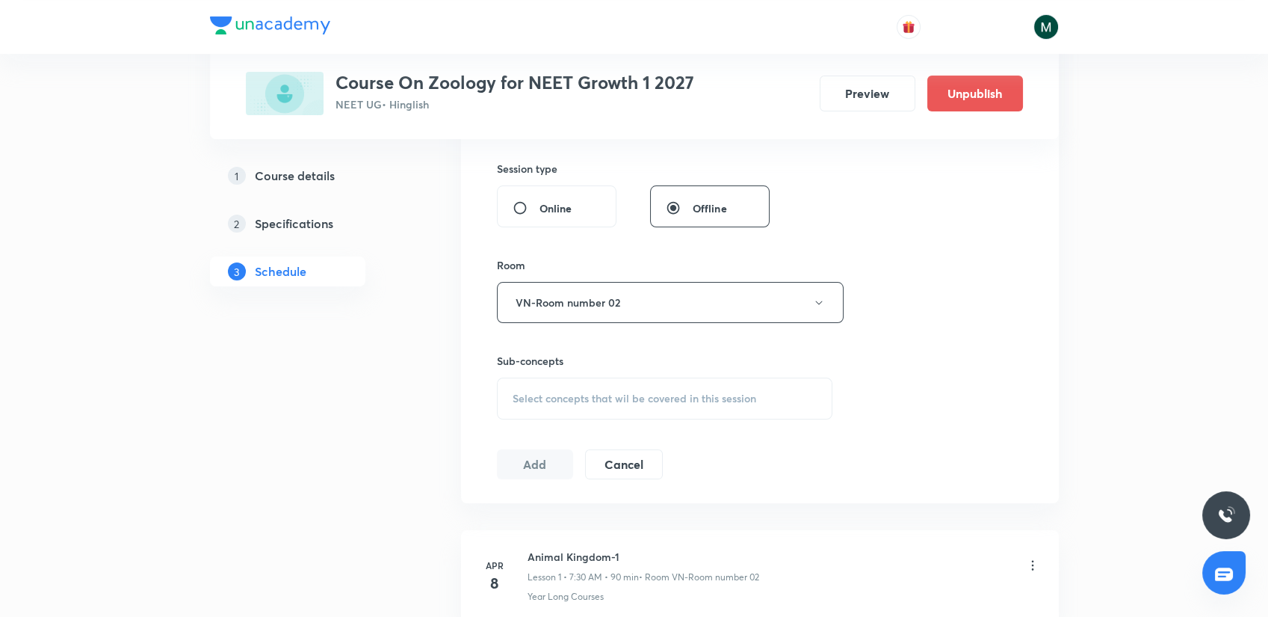
scroll to position [581, 0]
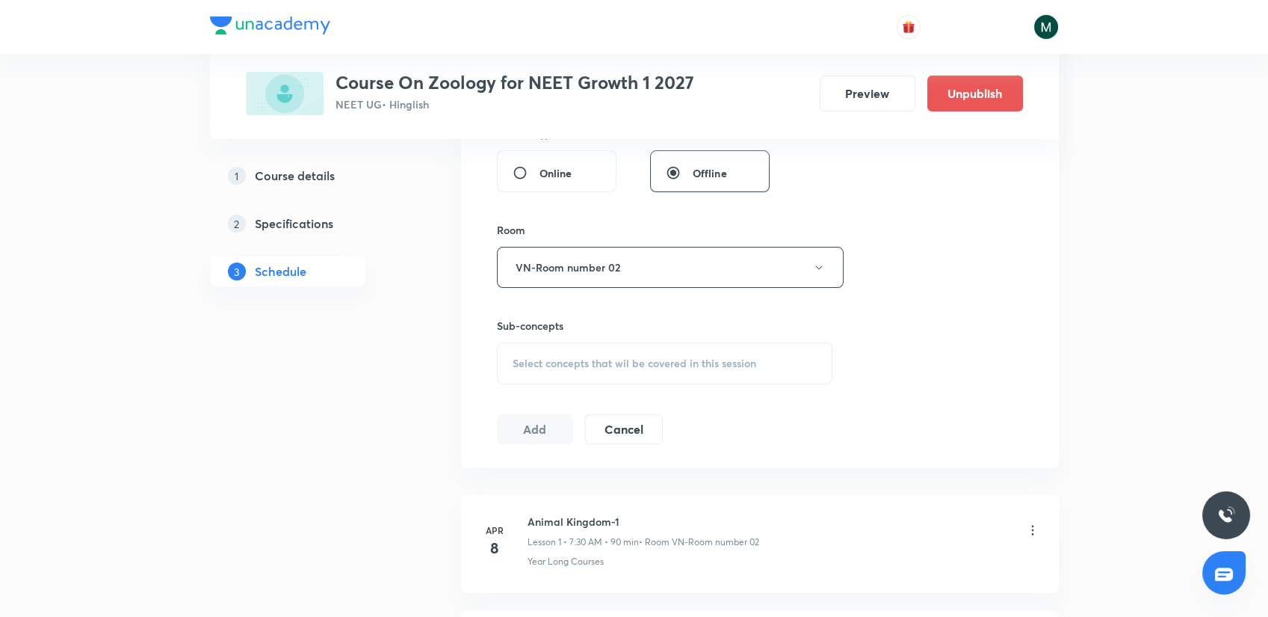
click at [625, 385] on div "Session 54 Live class Session title 31/99 breathing and exchange of gases ​ Sch…" at bounding box center [760, 93] width 526 height 702
click at [625, 369] on div "Select concepts that wil be covered in this session" at bounding box center [665, 363] width 336 height 42
click at [552, 484] on p "Crash Courses" at bounding box center [565, 480] width 69 height 16
checkbox input "true"
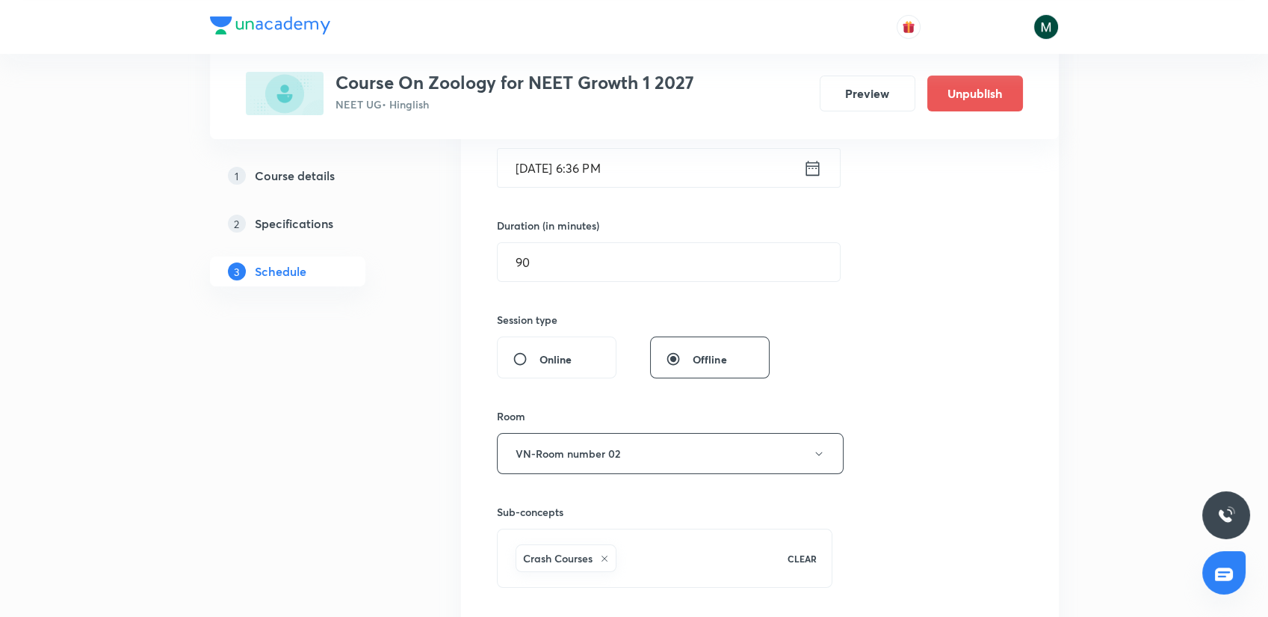
scroll to position [332, 0]
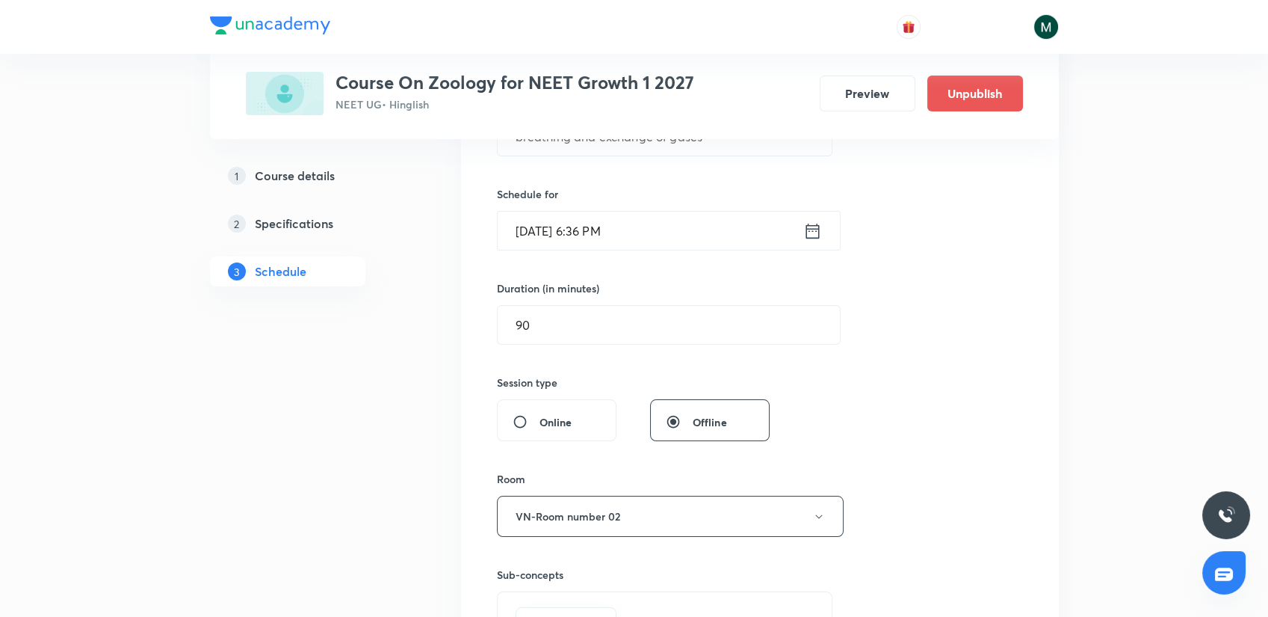
click at [649, 238] on input "Sept 3, 2025, 6:36 PM" at bounding box center [651, 230] width 306 height 38
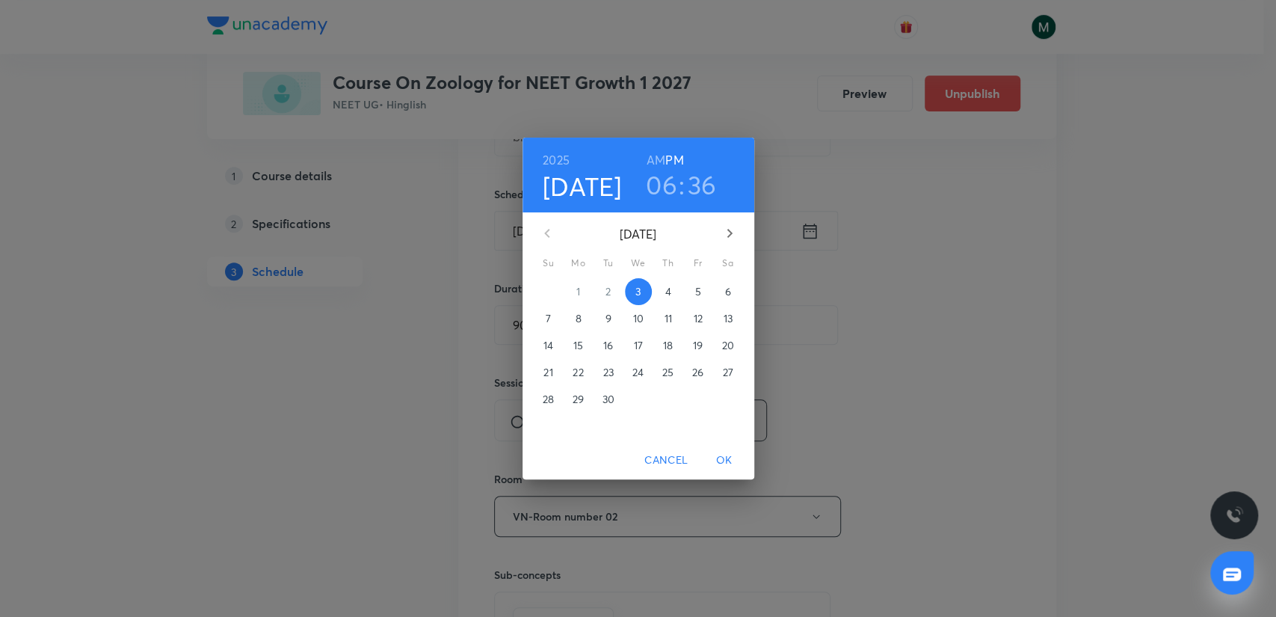
click at [669, 298] on p "4" at bounding box center [667, 291] width 6 height 15
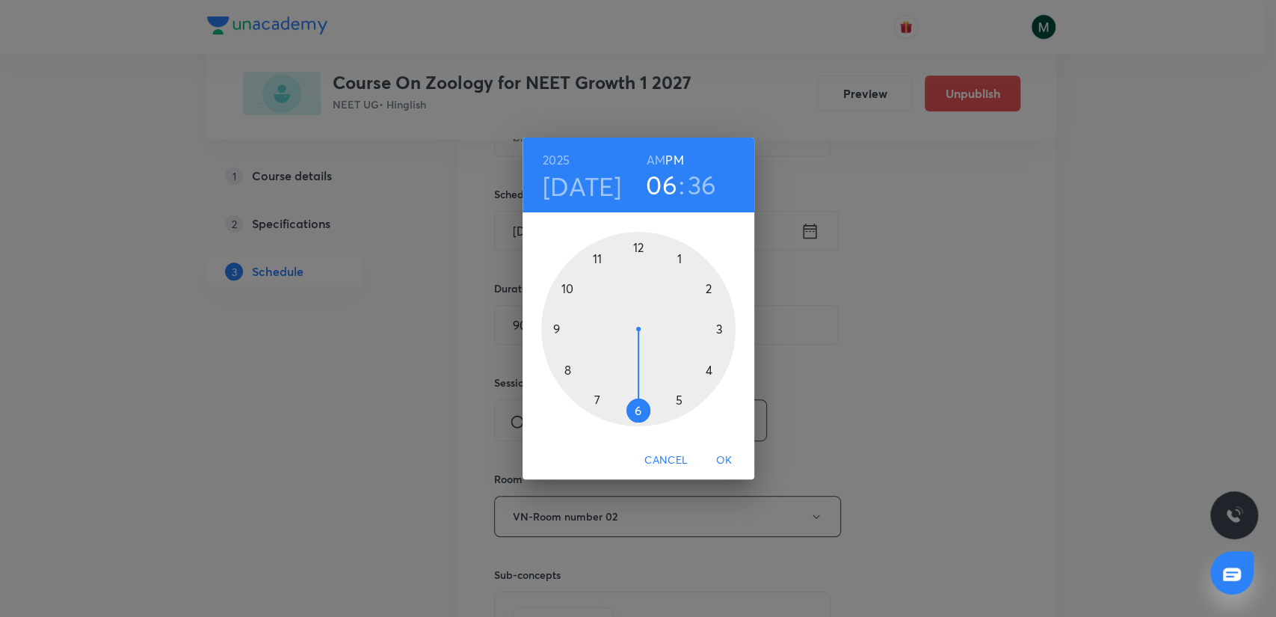
click at [655, 158] on h6 "AM" at bounding box center [655, 159] width 19 height 21
click at [597, 397] on div at bounding box center [638, 329] width 194 height 194
drag, startPoint x: 660, startPoint y: 389, endPoint x: 640, endPoint y: 421, distance: 36.9
click at [640, 421] on div at bounding box center [638, 329] width 194 height 194
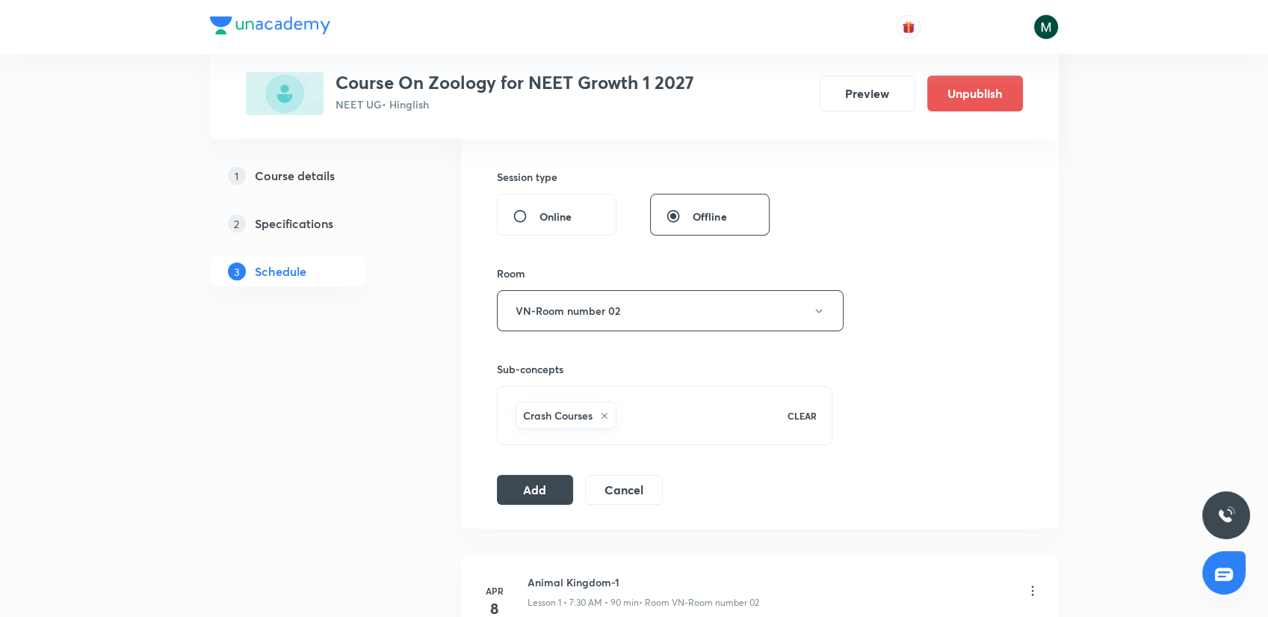
scroll to position [581, 0]
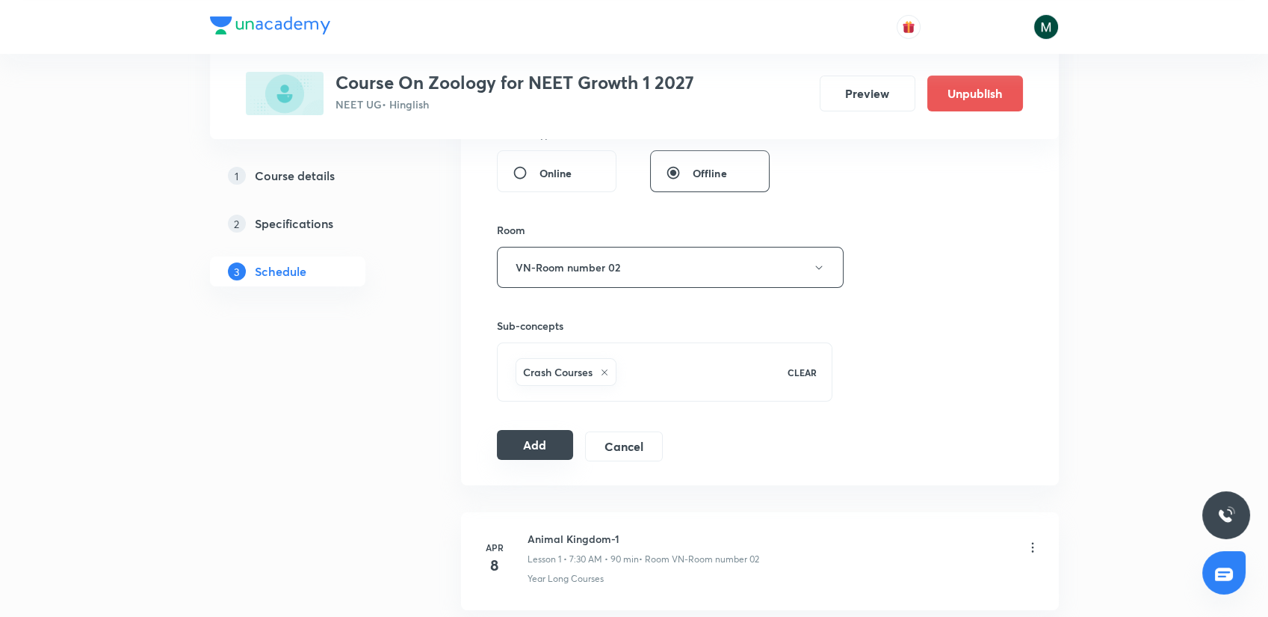
click at [540, 436] on button "Add" at bounding box center [535, 445] width 77 height 30
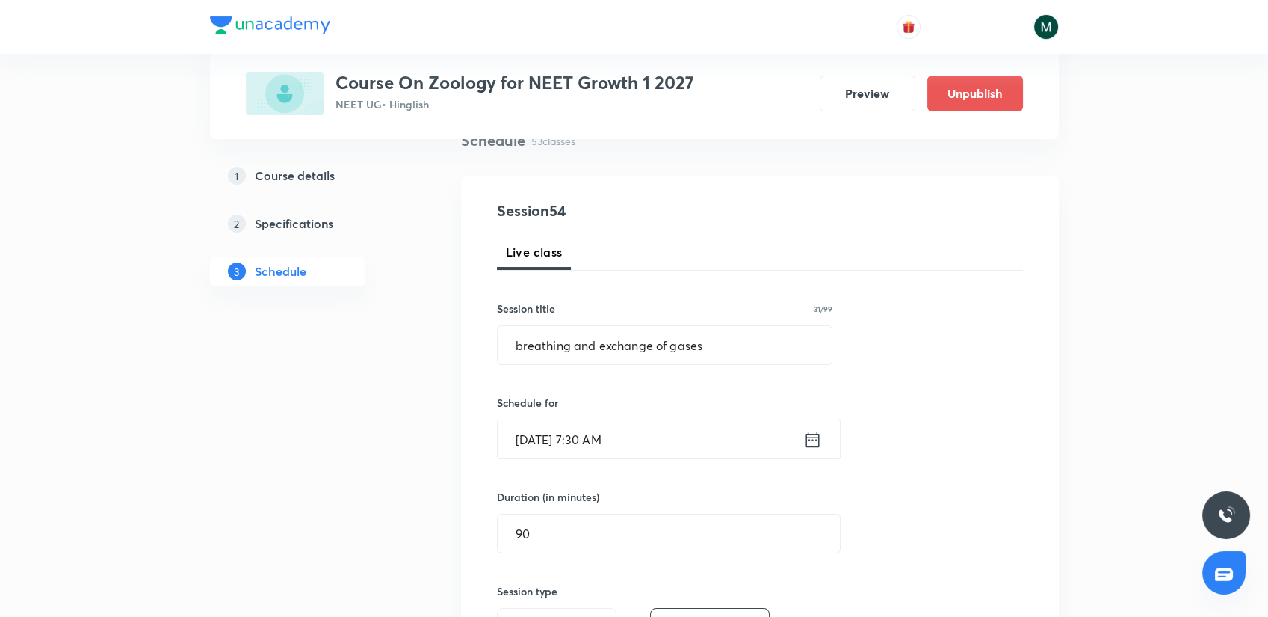
scroll to position [83, 0]
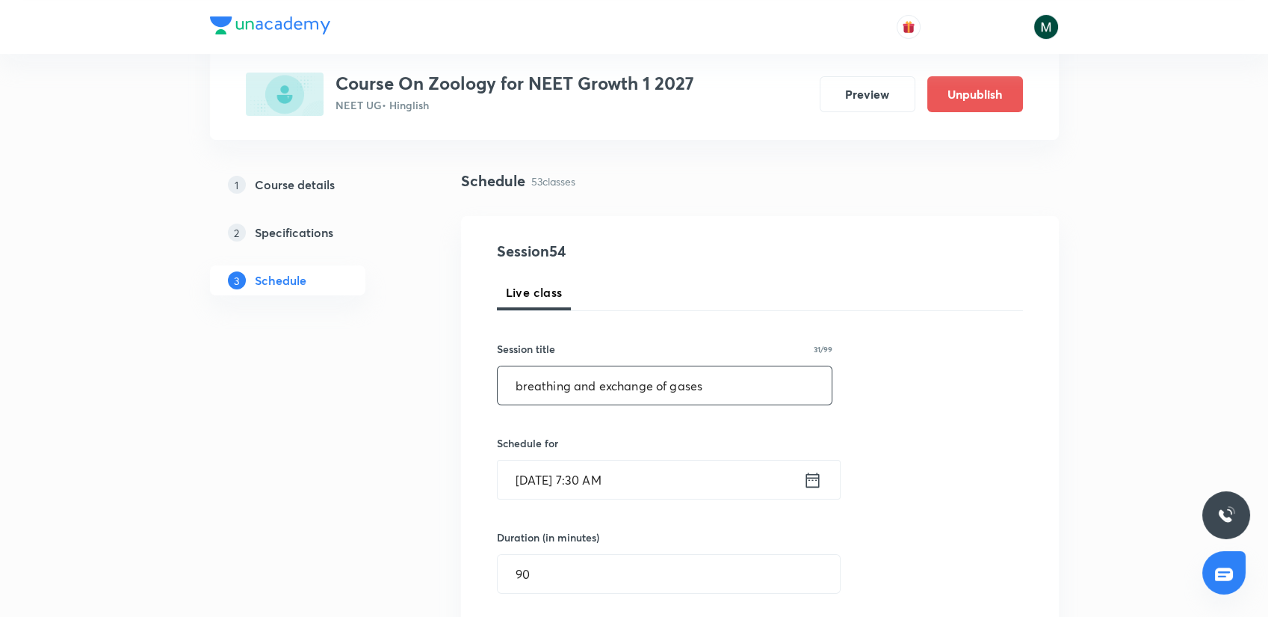
click at [599, 386] on input "breathing and exchange of gases" at bounding box center [665, 385] width 335 height 38
click at [722, 387] on input "breathing and exchange of gases" at bounding box center [665, 385] width 335 height 38
click at [673, 383] on input "breathing and exchange of gases" at bounding box center [665, 385] width 335 height 38
click at [656, 387] on input "breathing and exchange of gases" at bounding box center [665, 385] width 335 height 38
click at [599, 389] on input "breathing and exchange of gases" at bounding box center [665, 385] width 335 height 38
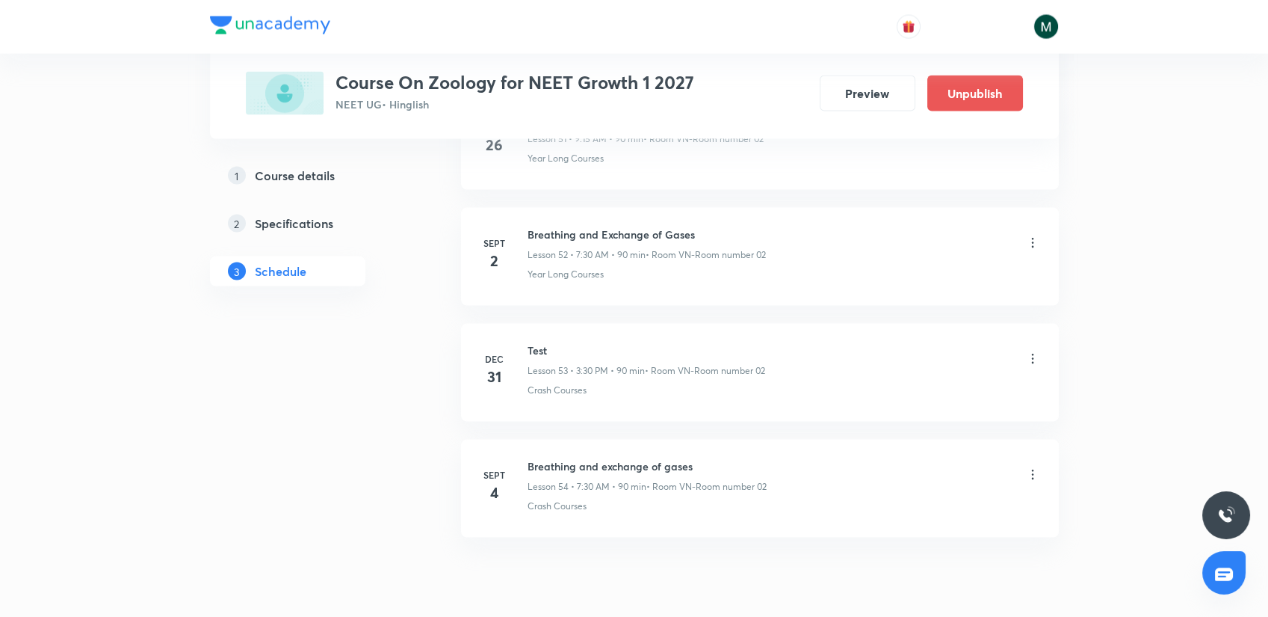
scroll to position [6140, 0]
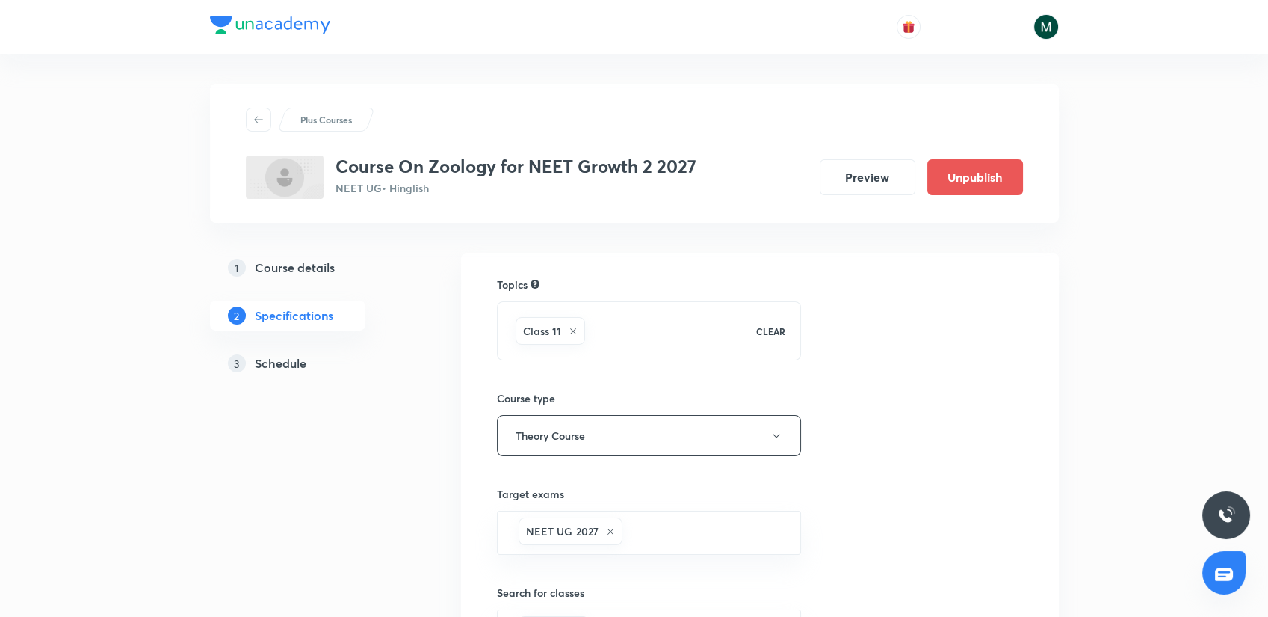
click at [272, 359] on h5 "Schedule" at bounding box center [281, 363] width 52 height 18
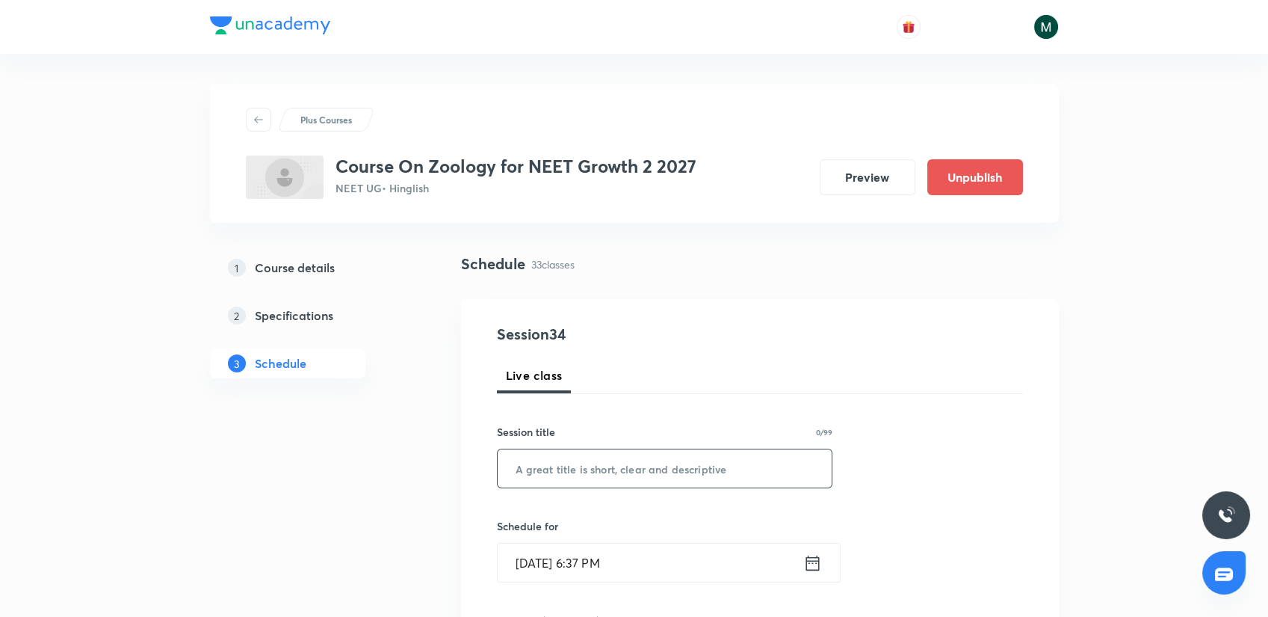
click at [561, 459] on input "text" at bounding box center [665, 468] width 335 height 38
paste input "biomolecules"
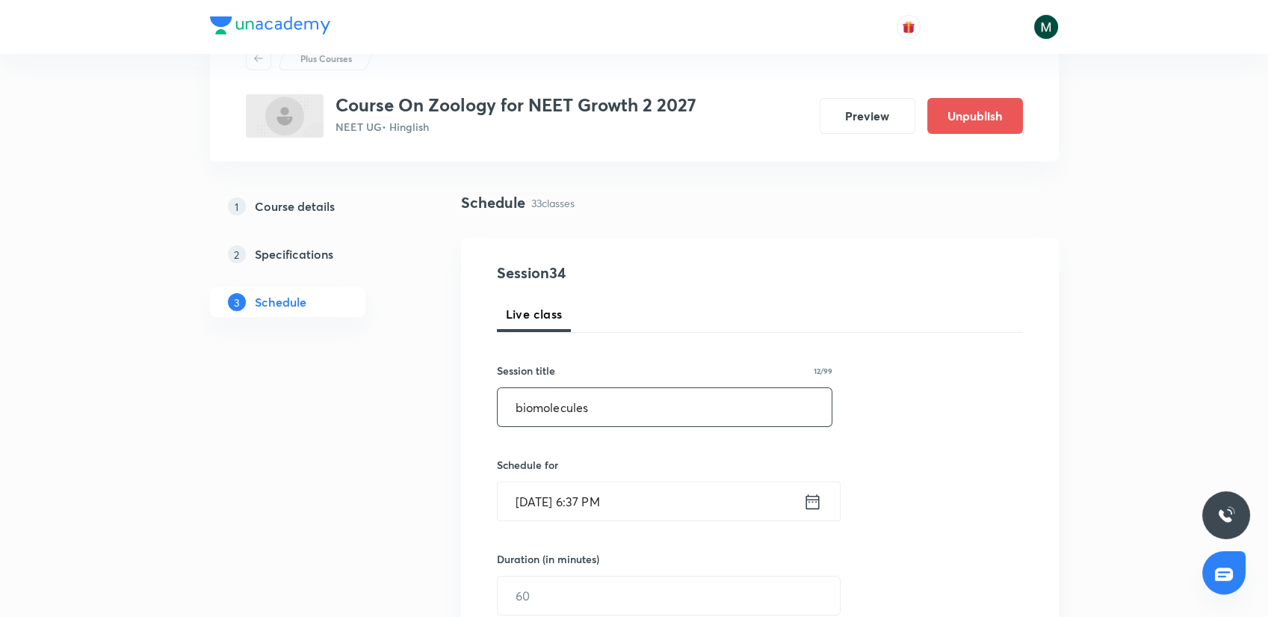
scroll to position [166, 0]
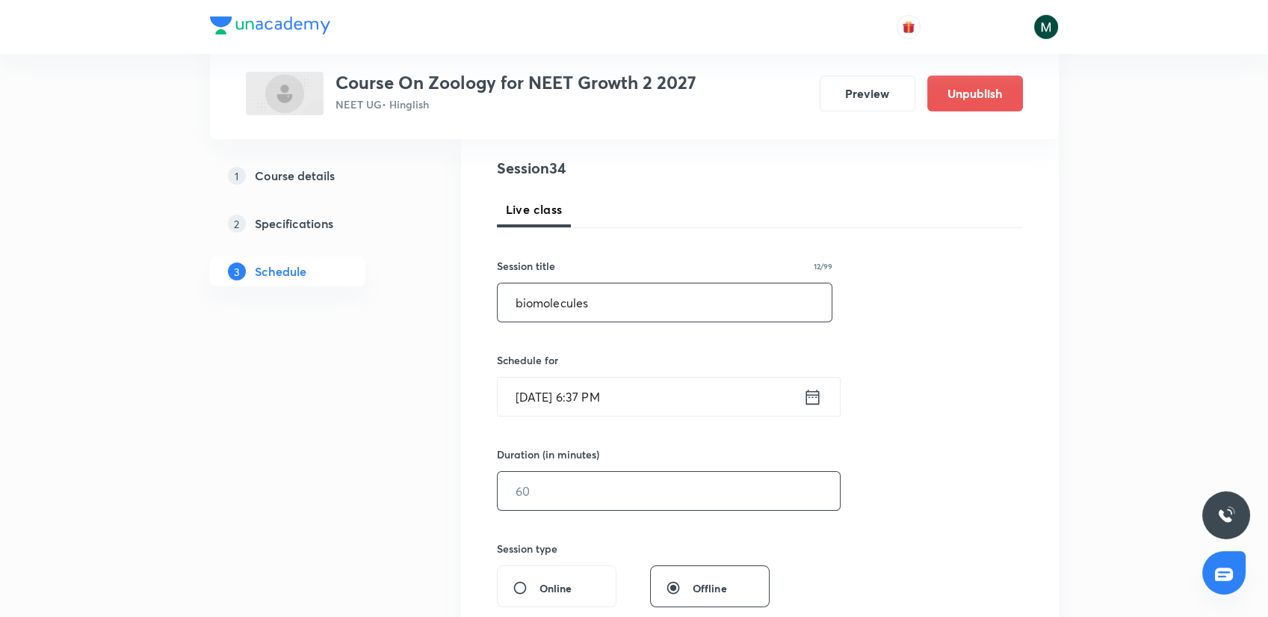
type input "biomolecules"
click at [568, 478] on input "text" at bounding box center [669, 491] width 342 height 38
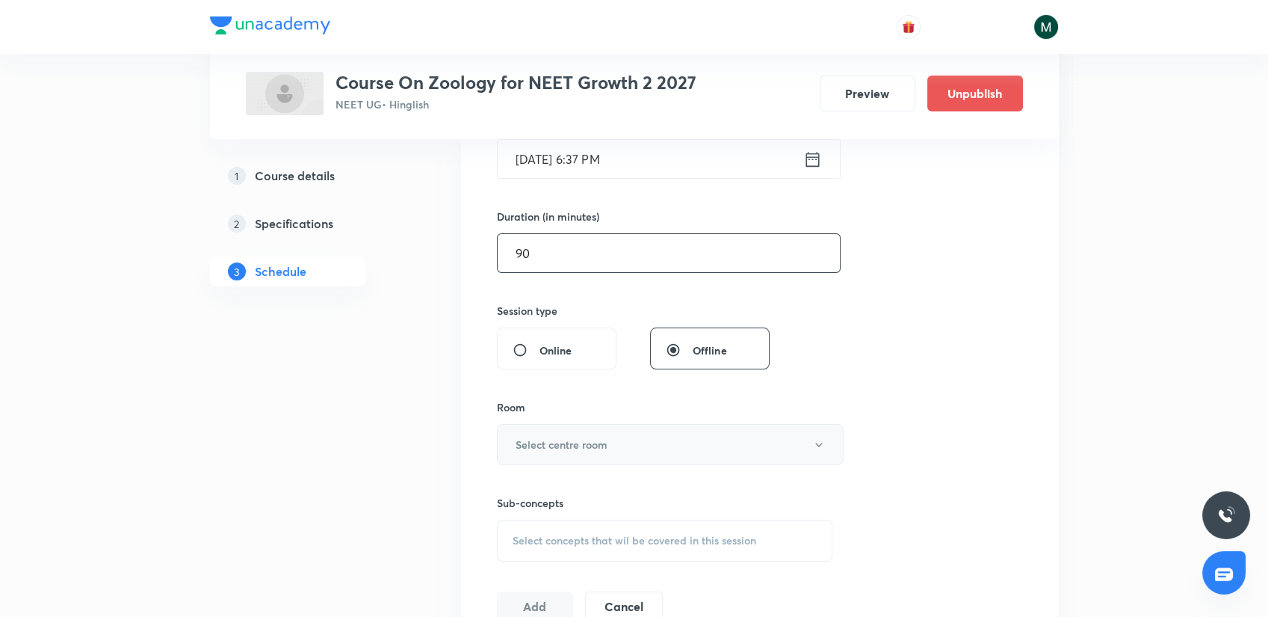
scroll to position [415, 0]
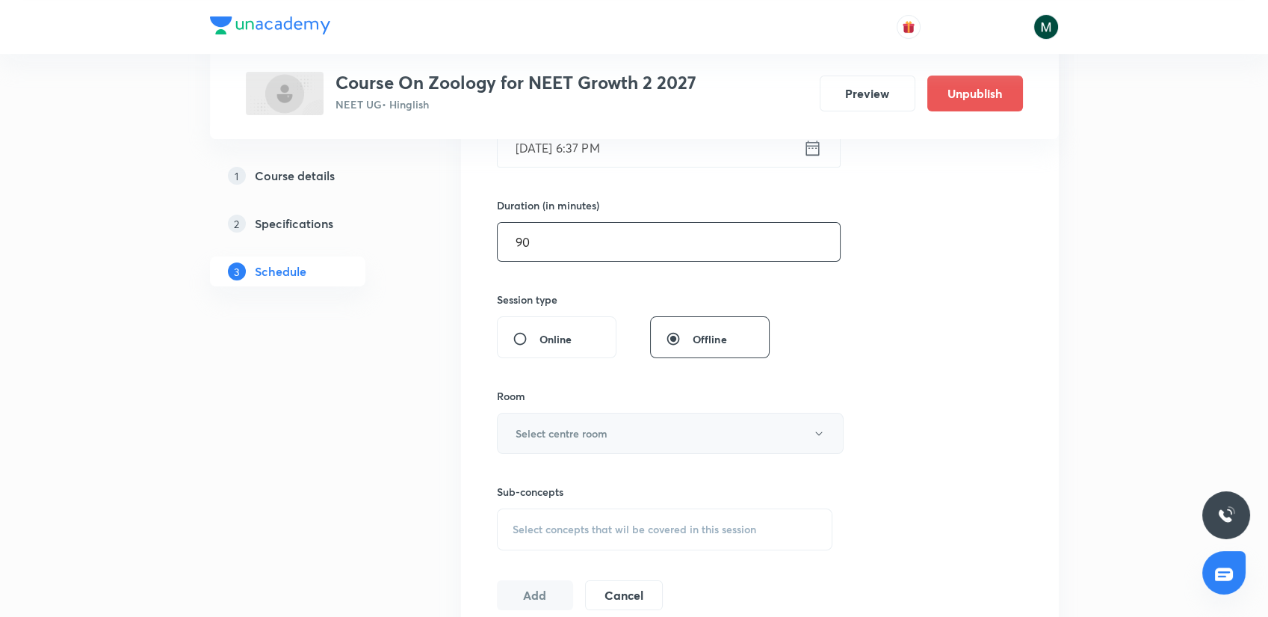
type input "90"
click at [601, 435] on h6 "Select centre room" at bounding box center [562, 433] width 92 height 16
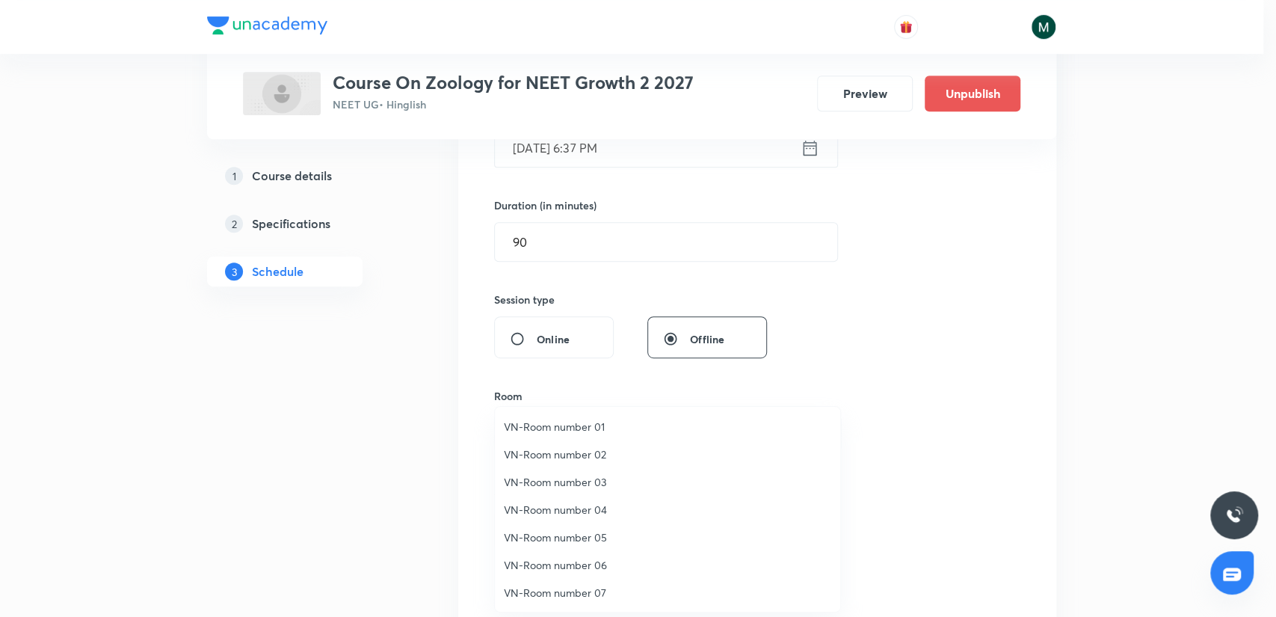
click at [589, 455] on span "VN-Room number 02" at bounding box center [667, 454] width 327 height 16
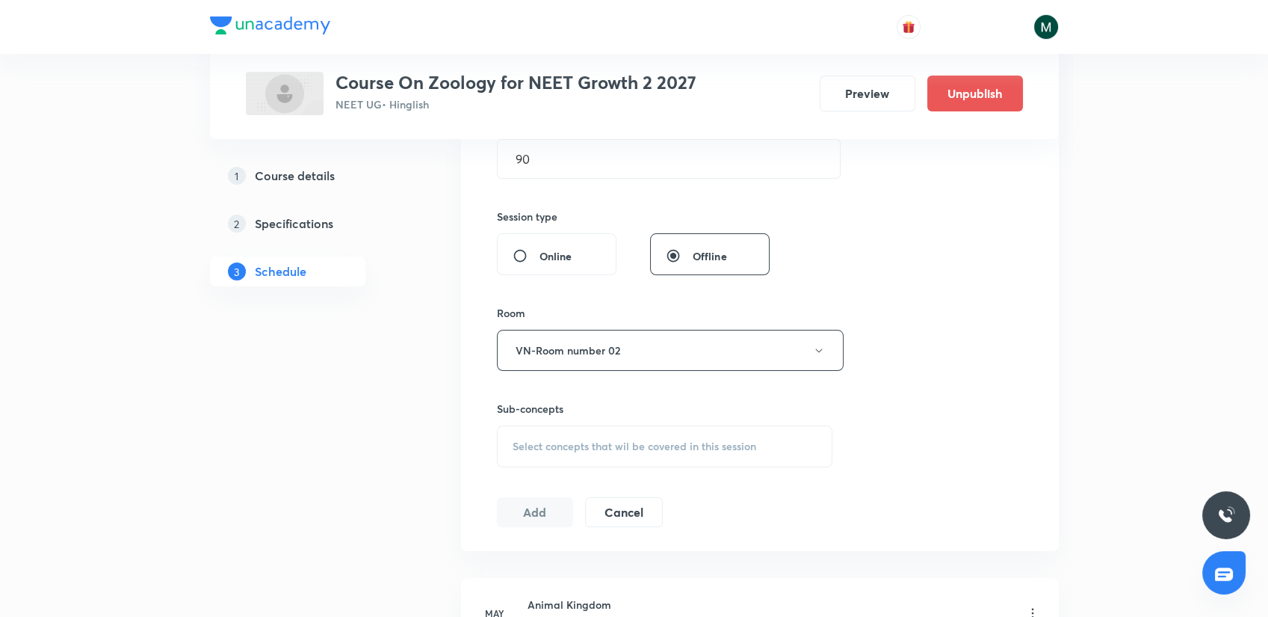
click at [612, 444] on span "Select concepts that wil be covered in this session" at bounding box center [635, 446] width 244 height 12
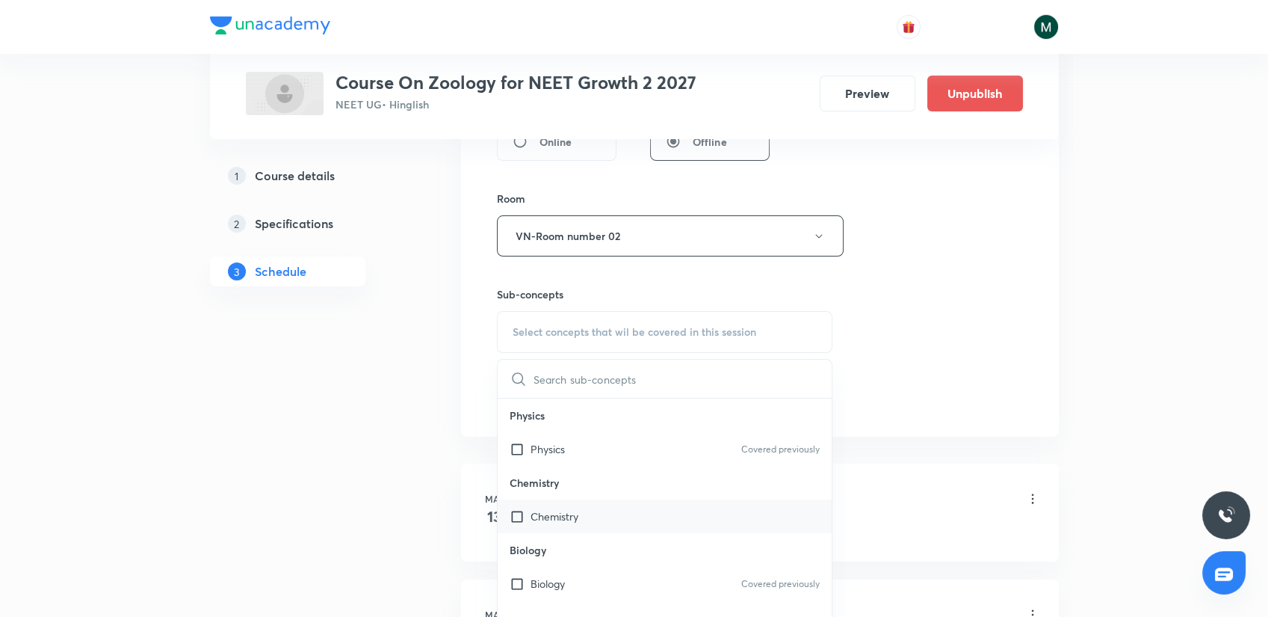
scroll to position [664, 0]
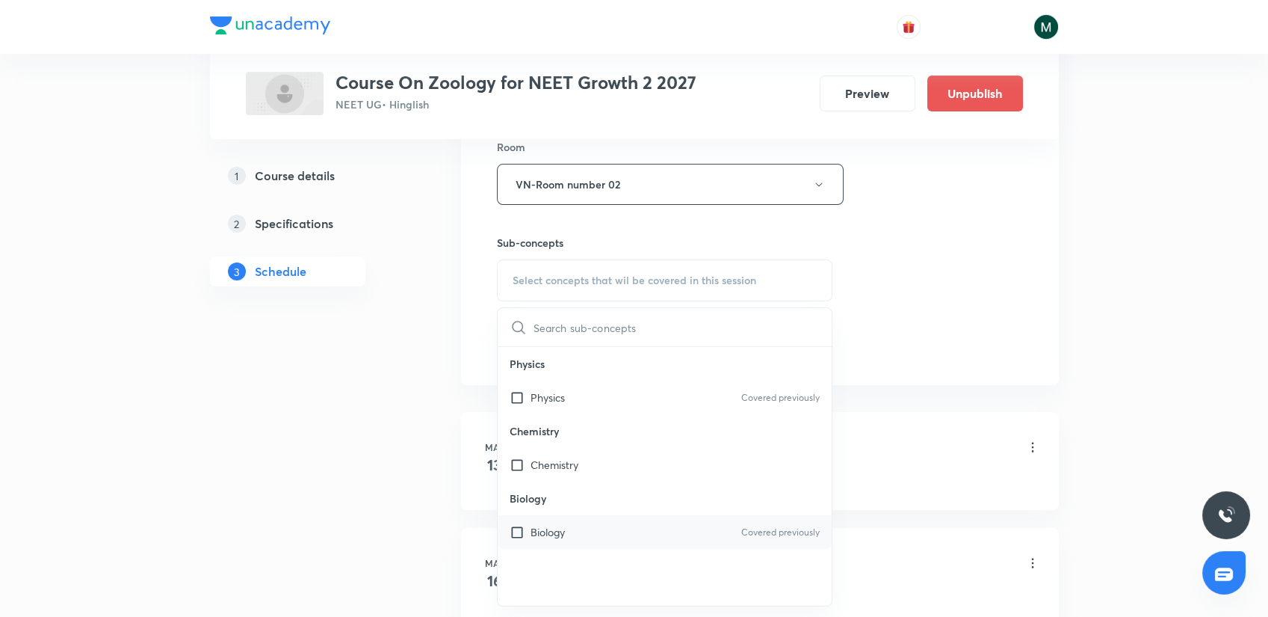
click at [563, 534] on p "Biology" at bounding box center [548, 532] width 34 height 16
checkbox input "true"
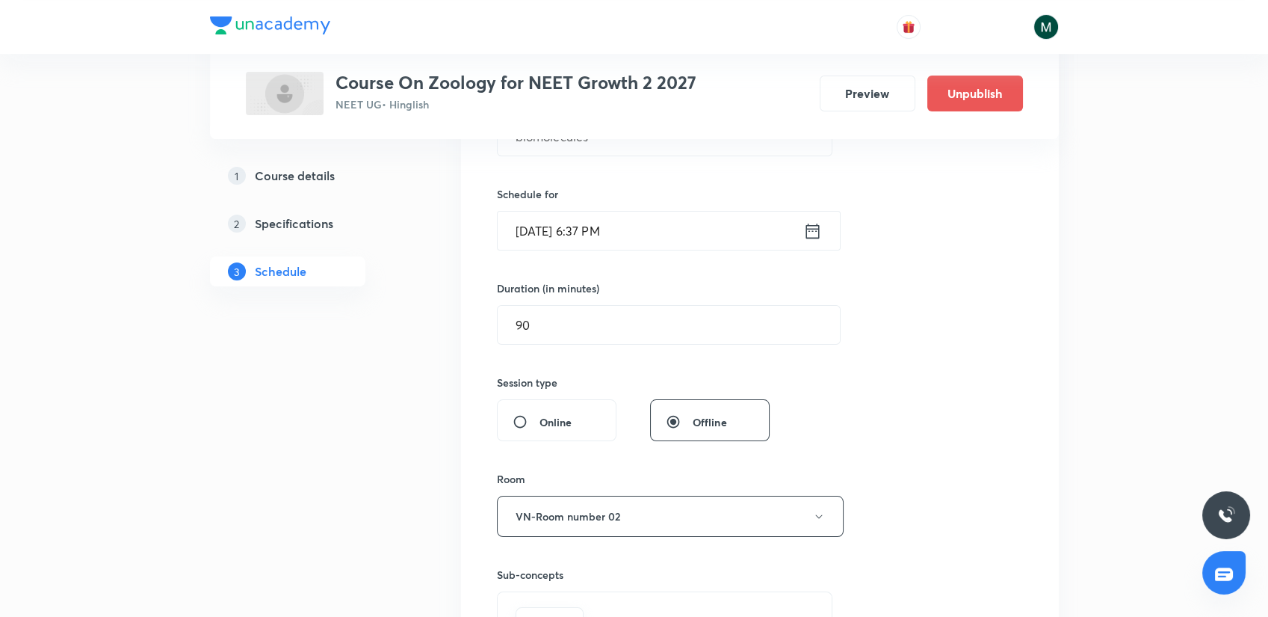
scroll to position [166, 0]
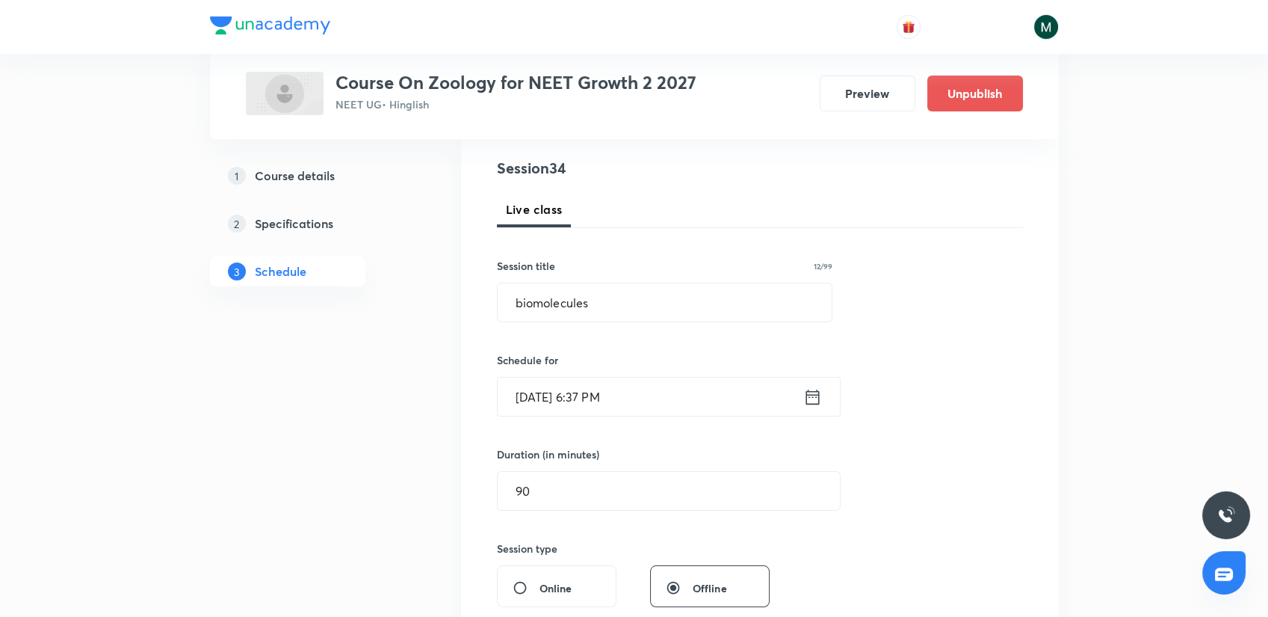
click at [624, 403] on input "Sept 3, 2025, 6:37 PM" at bounding box center [651, 396] width 306 height 38
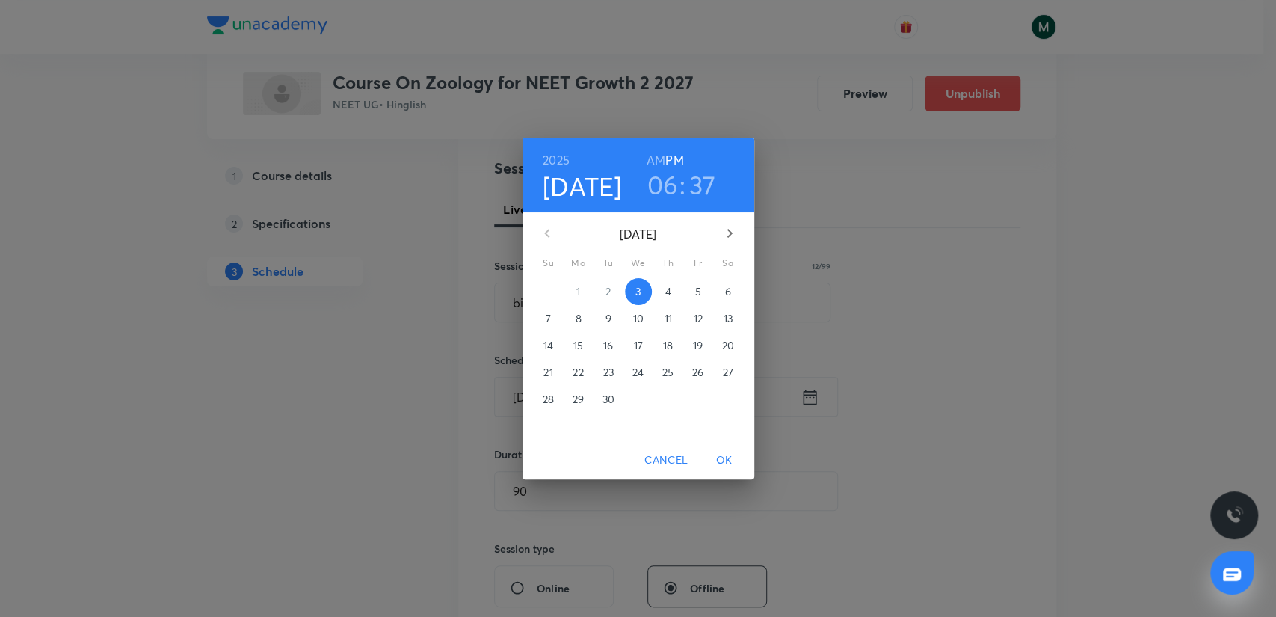
click at [672, 295] on span "4" at bounding box center [668, 291] width 27 height 15
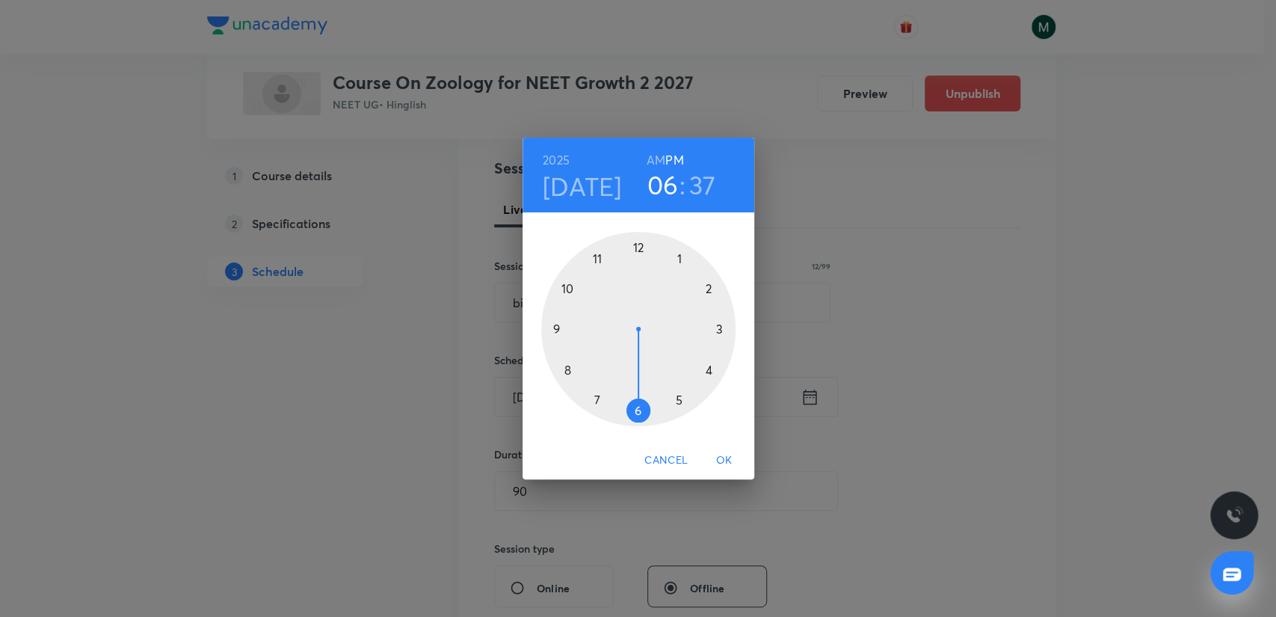
click at [652, 158] on h6 "AM" at bounding box center [655, 159] width 19 height 21
click at [596, 256] on div at bounding box center [638, 329] width 194 height 194
drag, startPoint x: 604, startPoint y: 288, endPoint x: 562, endPoint y: 332, distance: 60.3
click at [562, 332] on div at bounding box center [638, 329] width 194 height 194
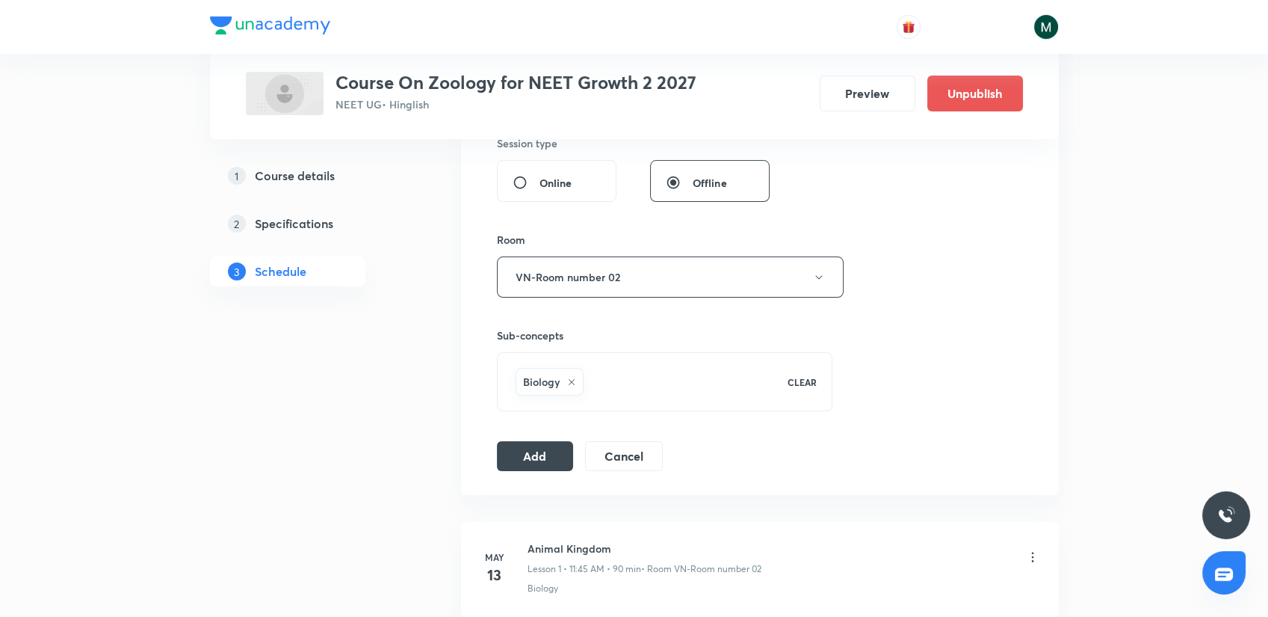
scroll to position [581, 0]
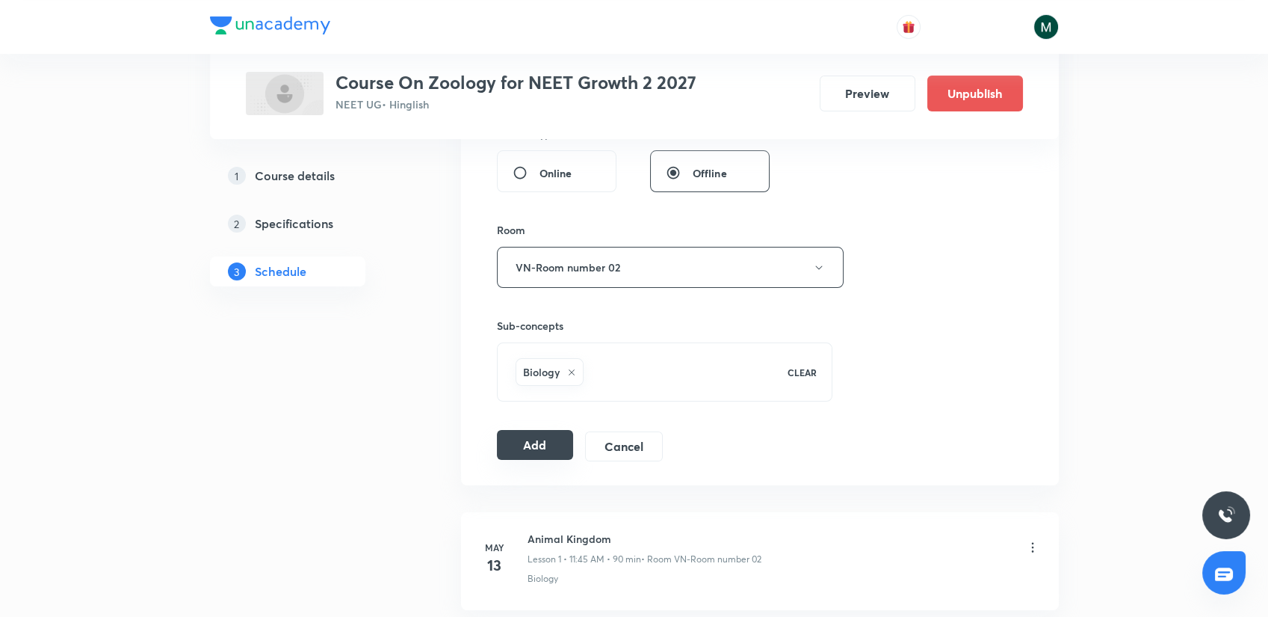
click at [536, 458] on div "Add Cancel" at bounding box center [586, 446] width 178 height 30
click at [528, 452] on button "Add" at bounding box center [535, 445] width 77 height 30
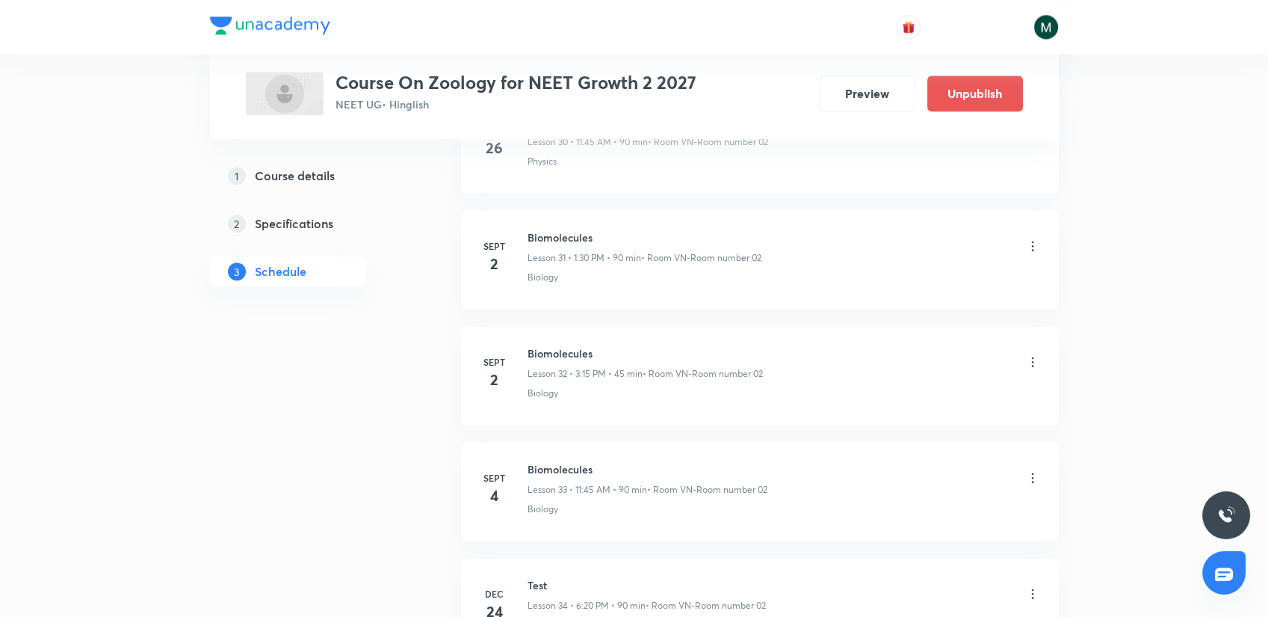
scroll to position [3827, 0]
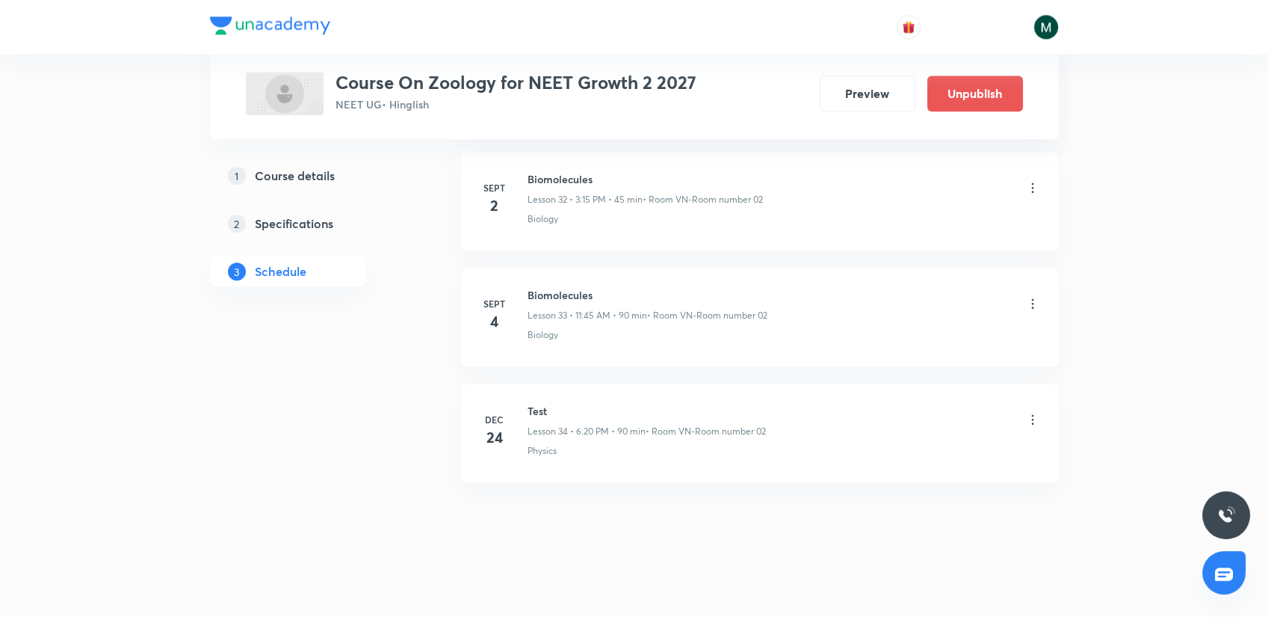
drag, startPoint x: 634, startPoint y: 290, endPoint x: 652, endPoint y: 423, distance: 134.3
click at [646, 426] on p "• Room VN-Room number 02" at bounding box center [706, 430] width 120 height 13
click at [497, 413] on h6 "Dec" at bounding box center [495, 419] width 30 height 13
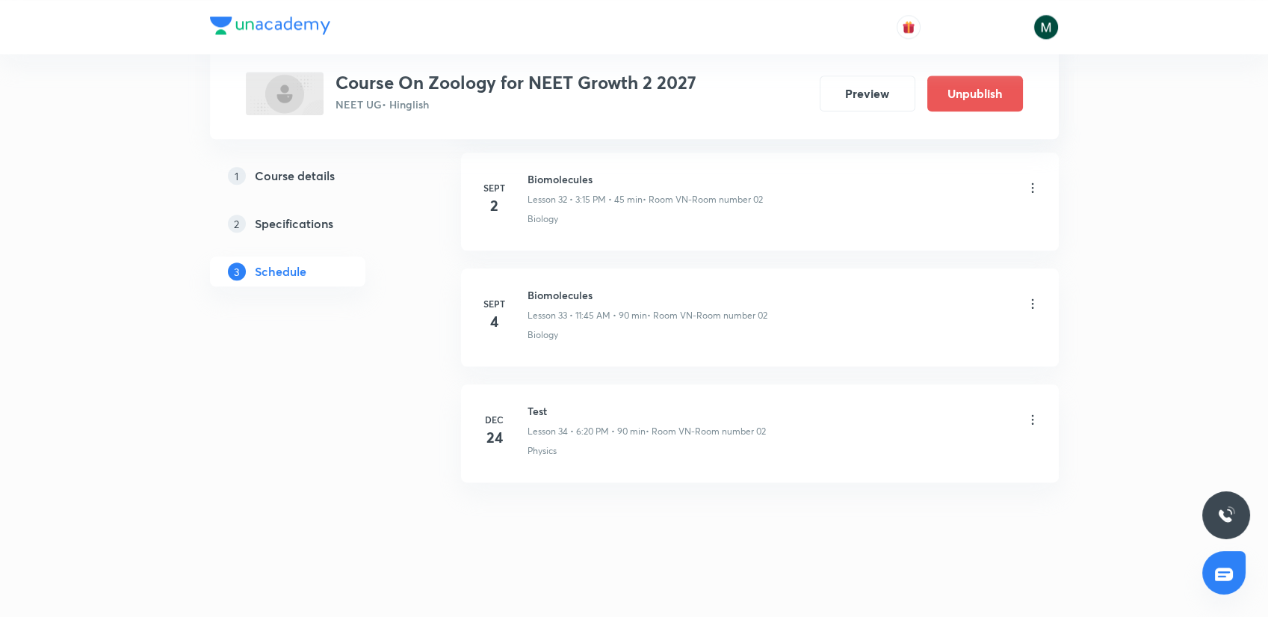
click at [498, 429] on h4 "24" at bounding box center [495, 437] width 30 height 22
click at [503, 413] on h6 "Dec" at bounding box center [495, 419] width 30 height 13
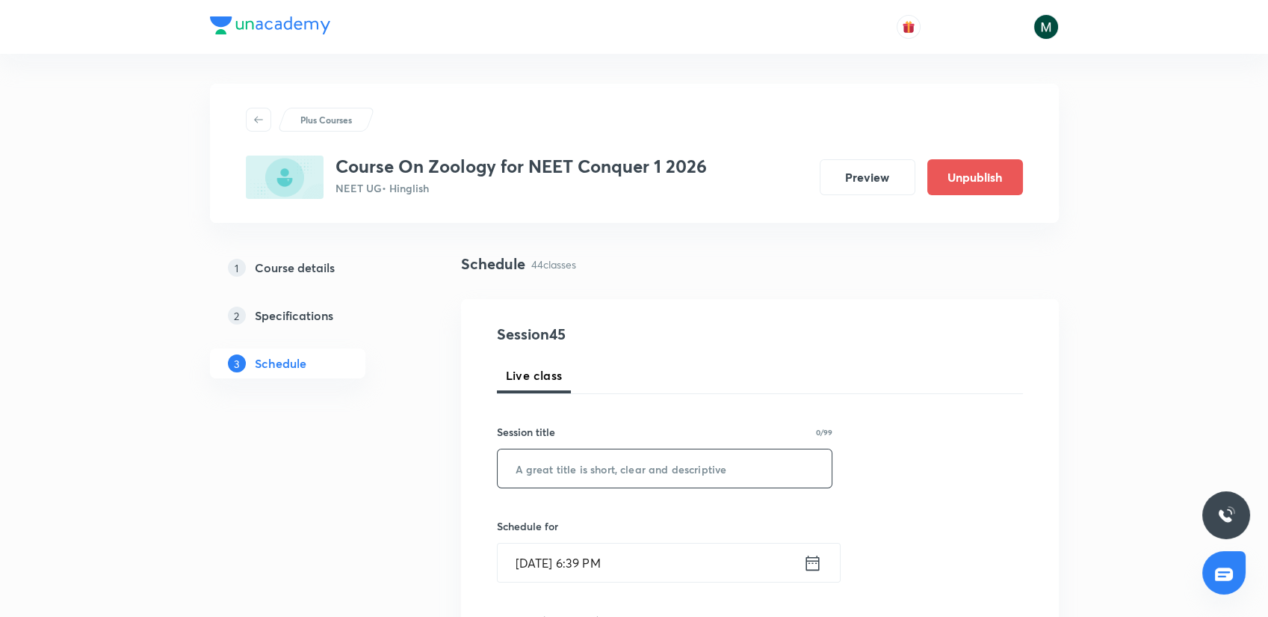
drag, startPoint x: 563, startPoint y: 481, endPoint x: 563, endPoint y: 465, distance: 16.4
click at [563, 479] on input "text" at bounding box center [665, 468] width 335 height 38
paste input "[MEDICAL_DATA] and circulation"
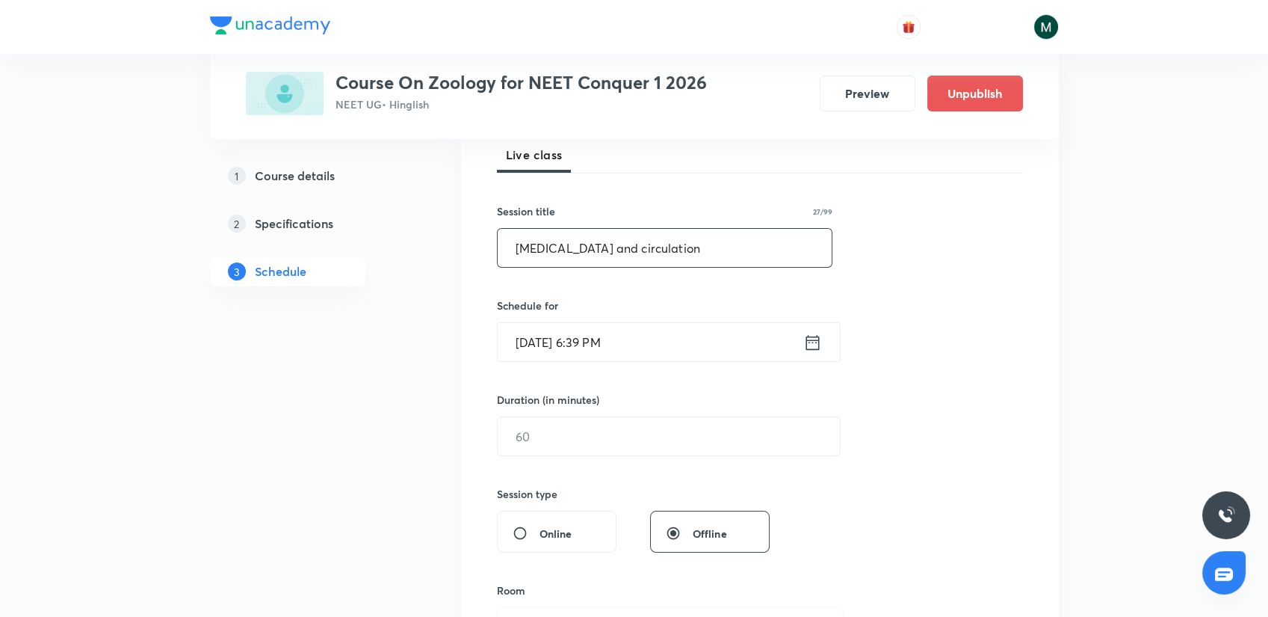
scroll to position [249, 0]
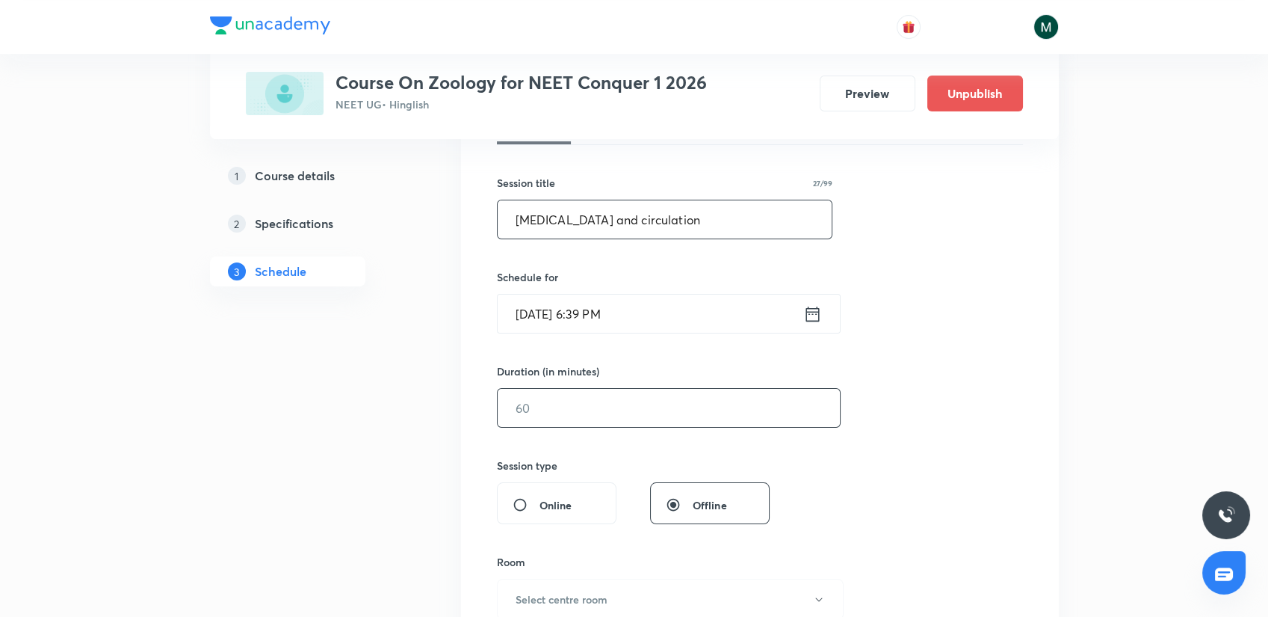
type input "[MEDICAL_DATA] and circulation"
click at [611, 392] on input "text" at bounding box center [669, 408] width 342 height 38
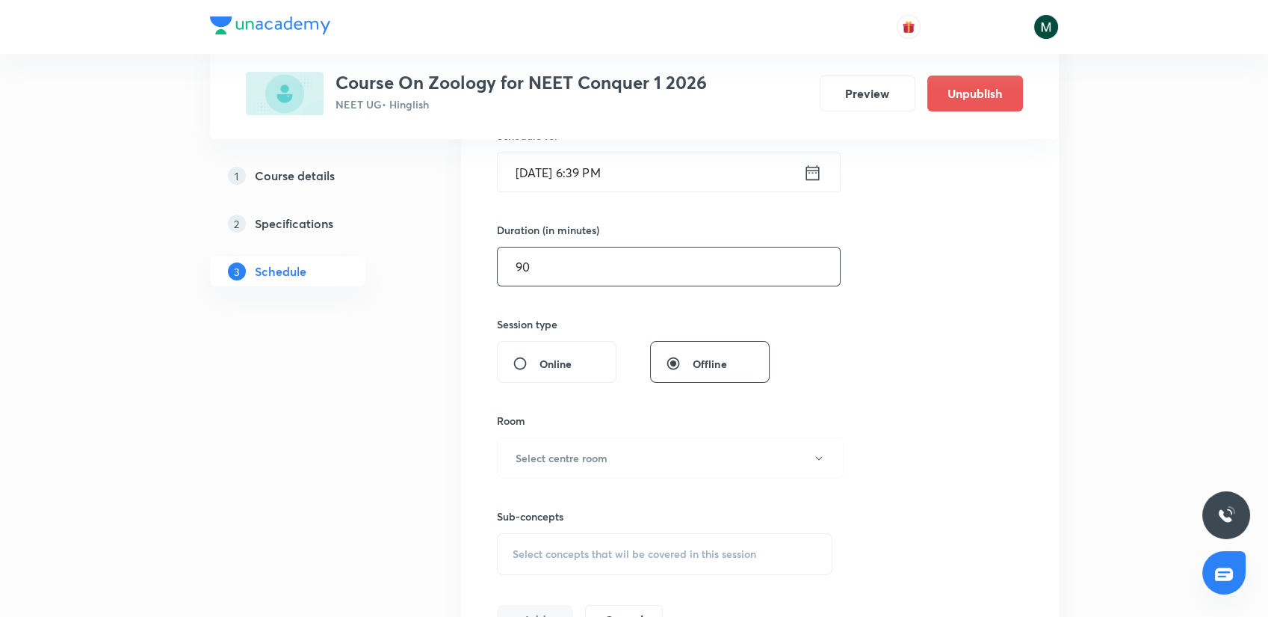
scroll to position [415, 0]
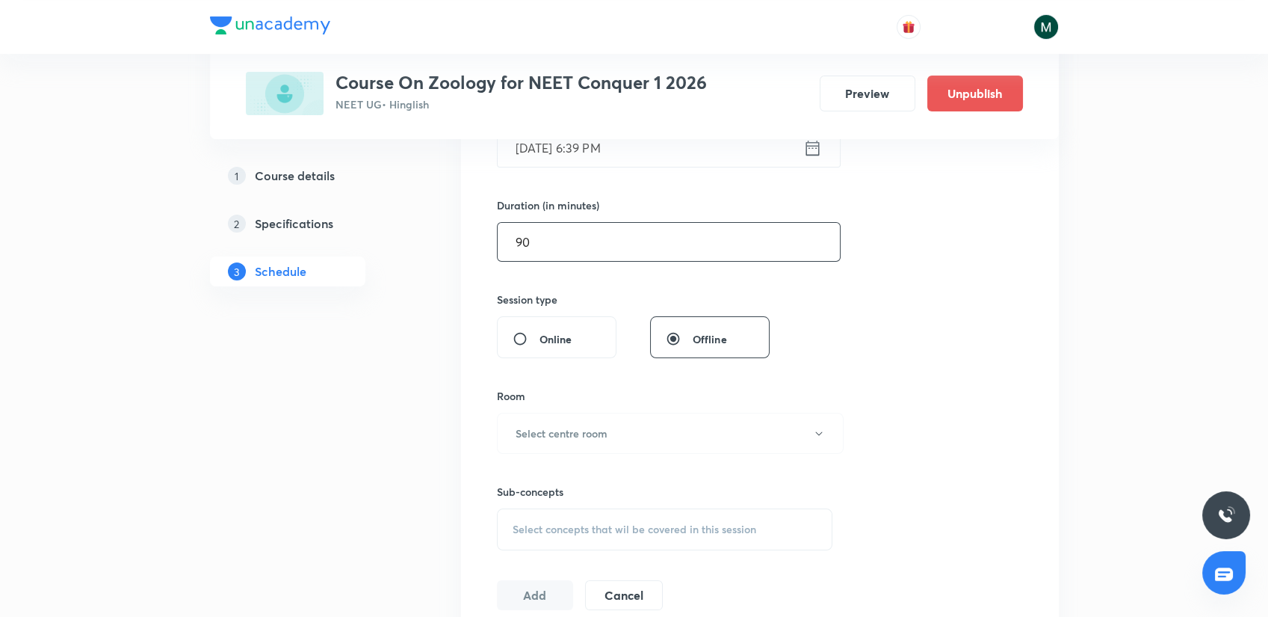
type input "90"
click at [607, 411] on div "Room Select centre room" at bounding box center [665, 421] width 336 height 66
click at [603, 427] on h6 "Select centre room" at bounding box center [562, 433] width 92 height 16
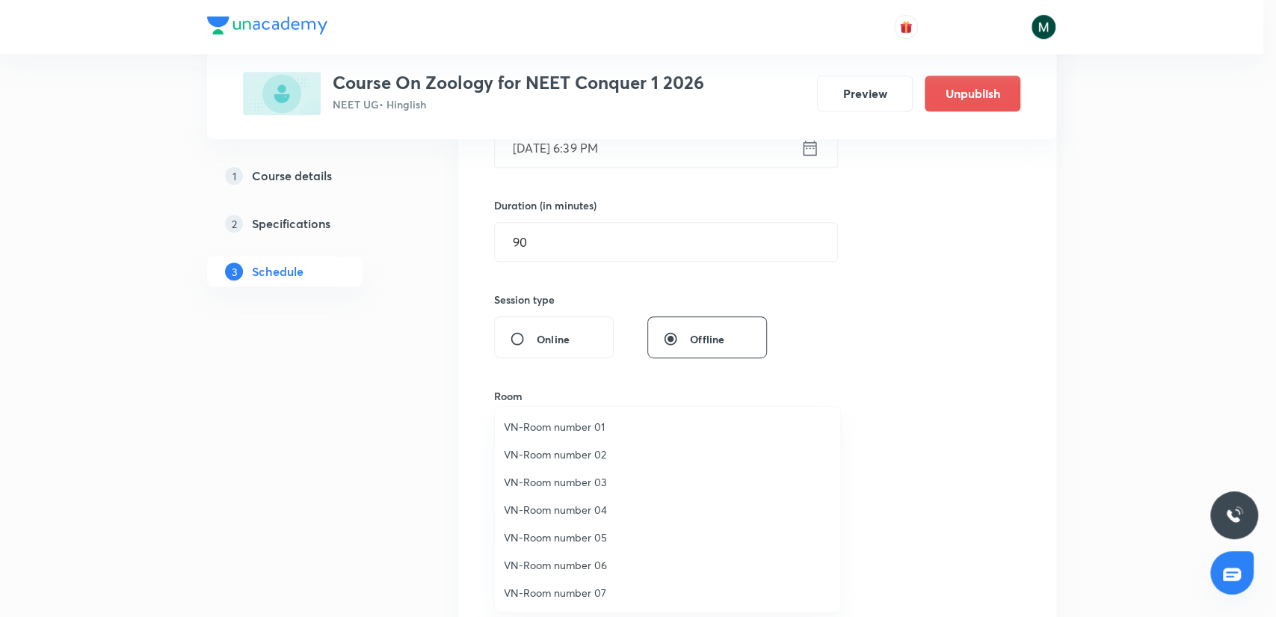
click at [566, 587] on span "VN-Room number 07" at bounding box center [667, 592] width 327 height 16
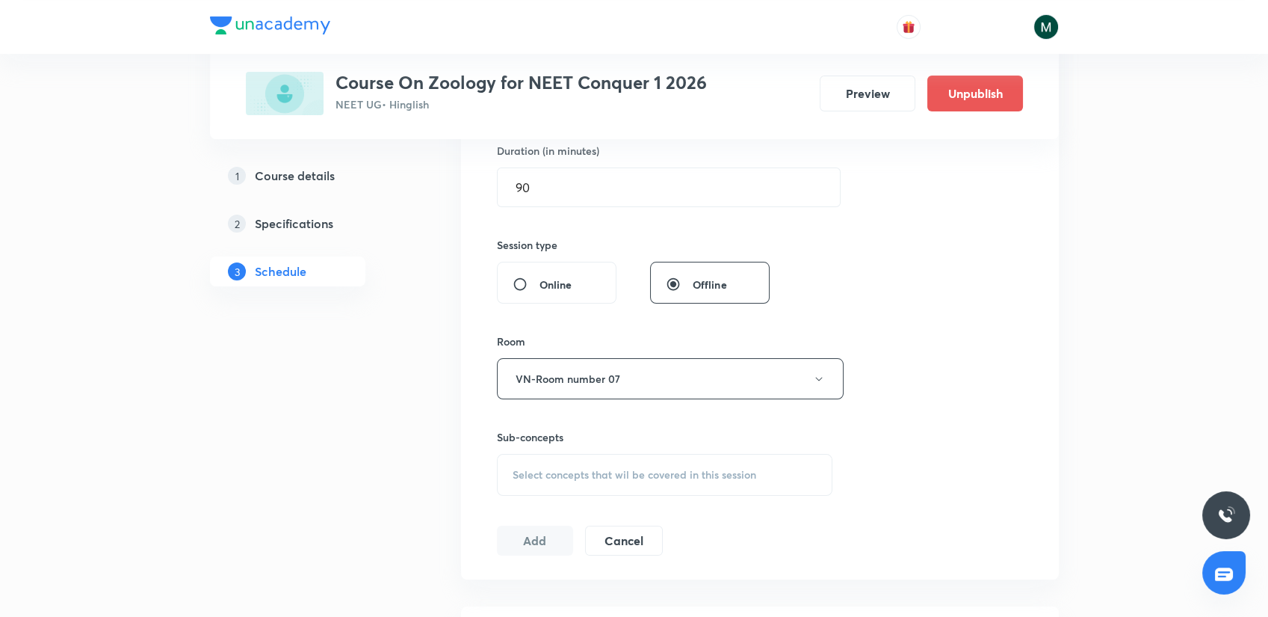
scroll to position [581, 0]
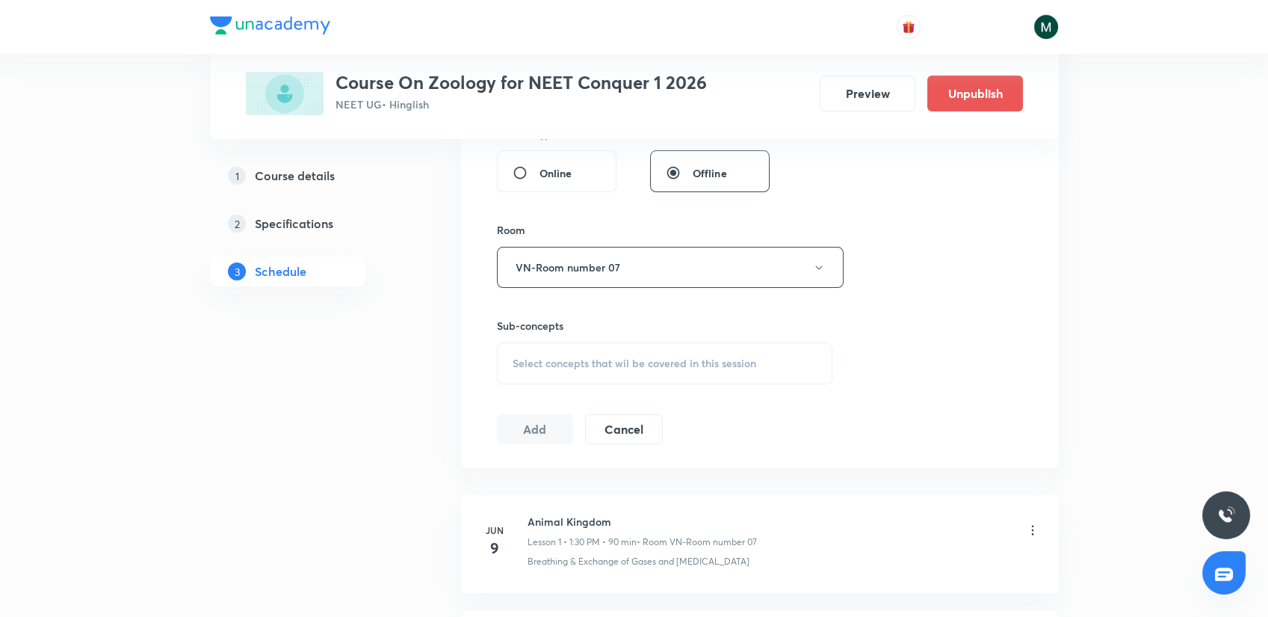
click at [594, 372] on div "Select concepts that wil be covered in this session" at bounding box center [665, 363] width 336 height 42
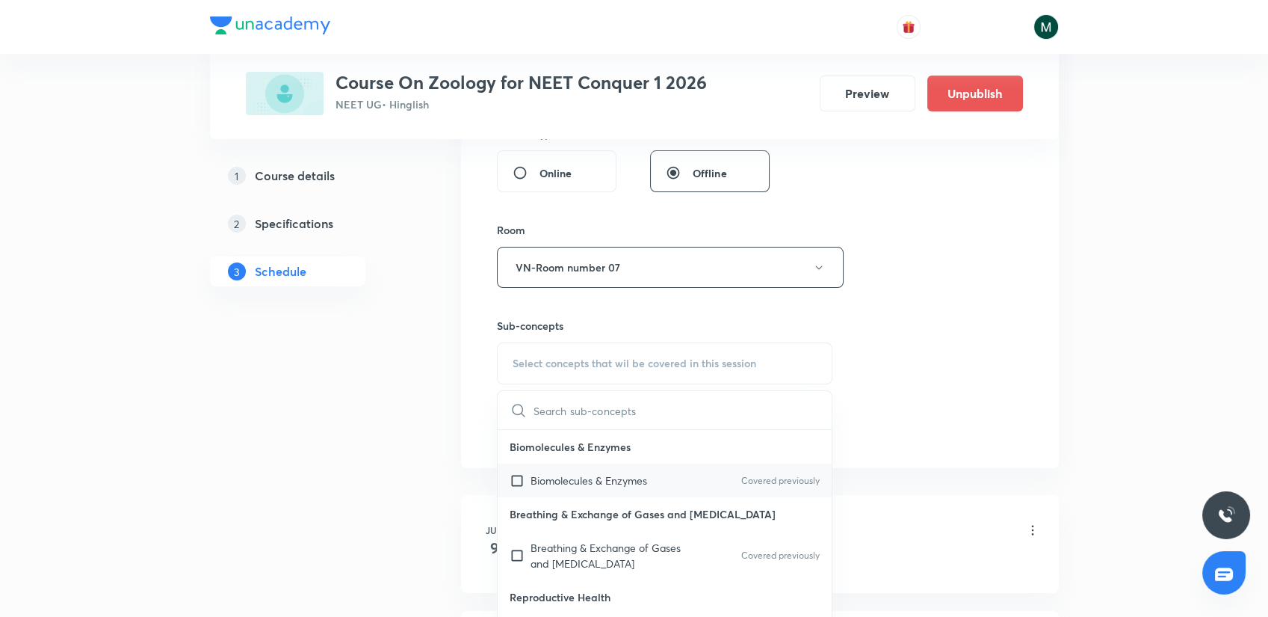
click at [567, 477] on p "Biomolecules & Enzymes" at bounding box center [589, 480] width 117 height 16
checkbox input "true"
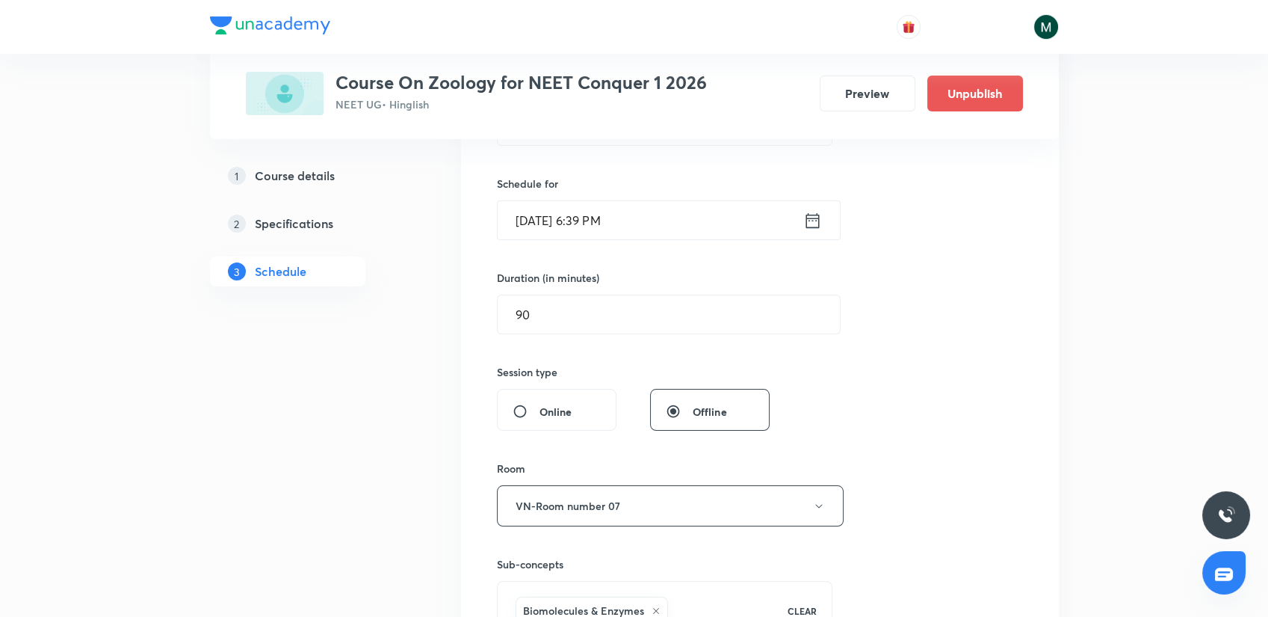
scroll to position [332, 0]
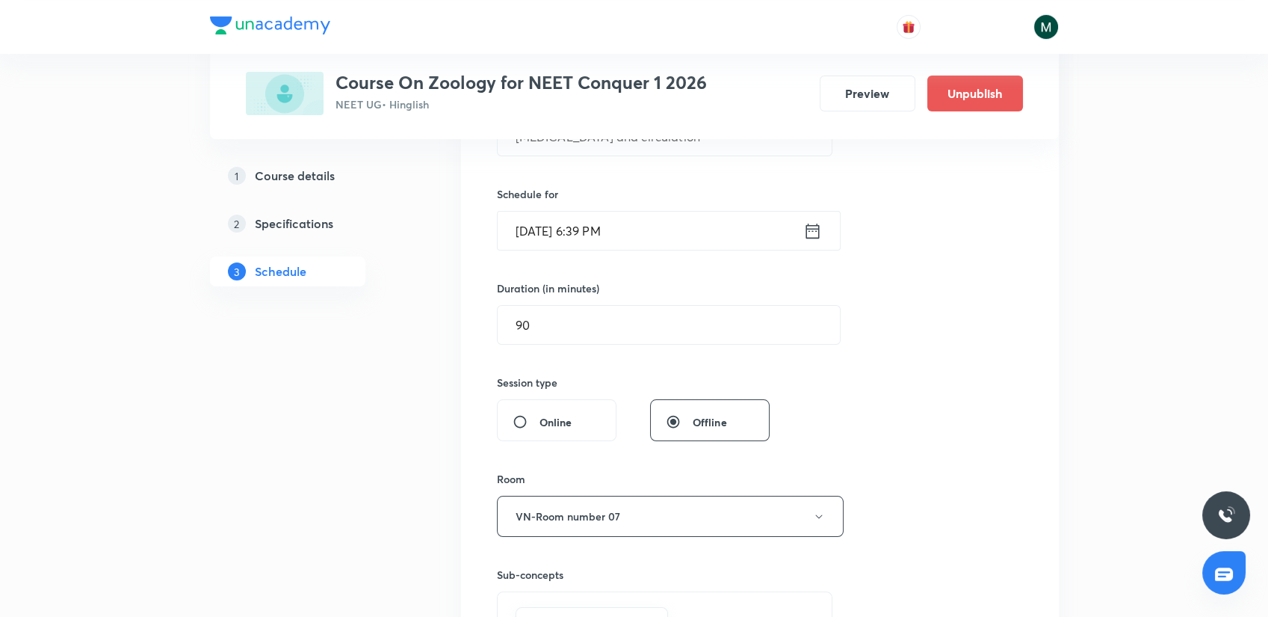
click at [656, 232] on input "Sept 3, 2025, 6:39 PM" at bounding box center [651, 230] width 306 height 38
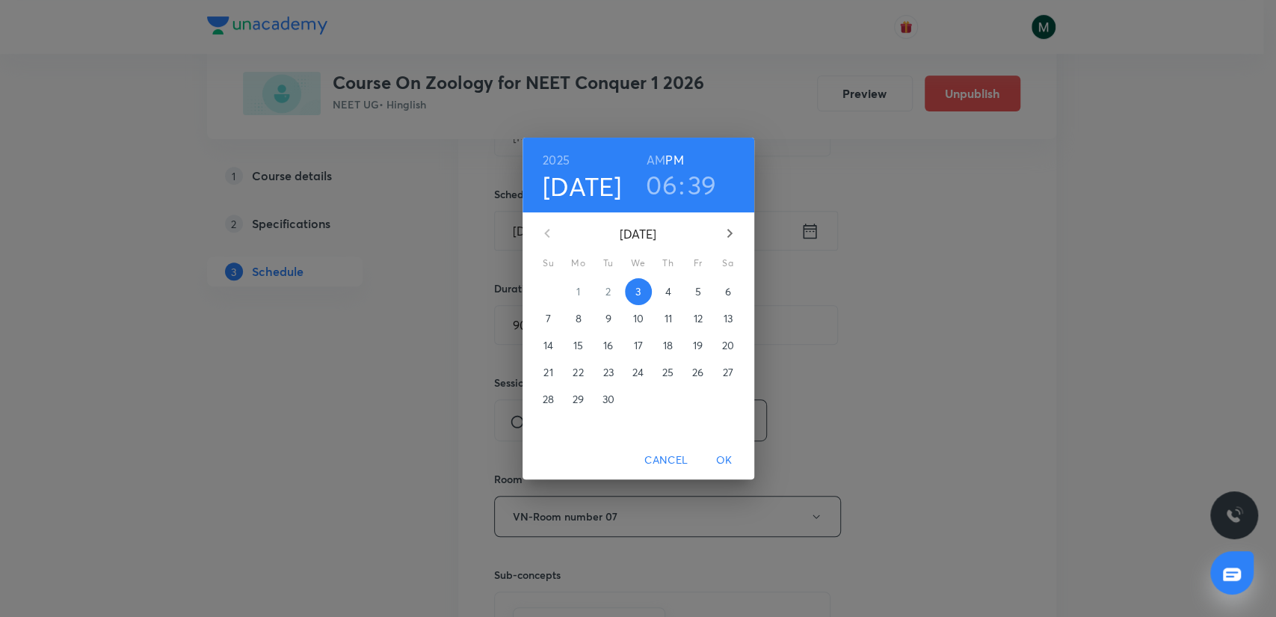
click at [666, 288] on p "4" at bounding box center [667, 291] width 6 height 15
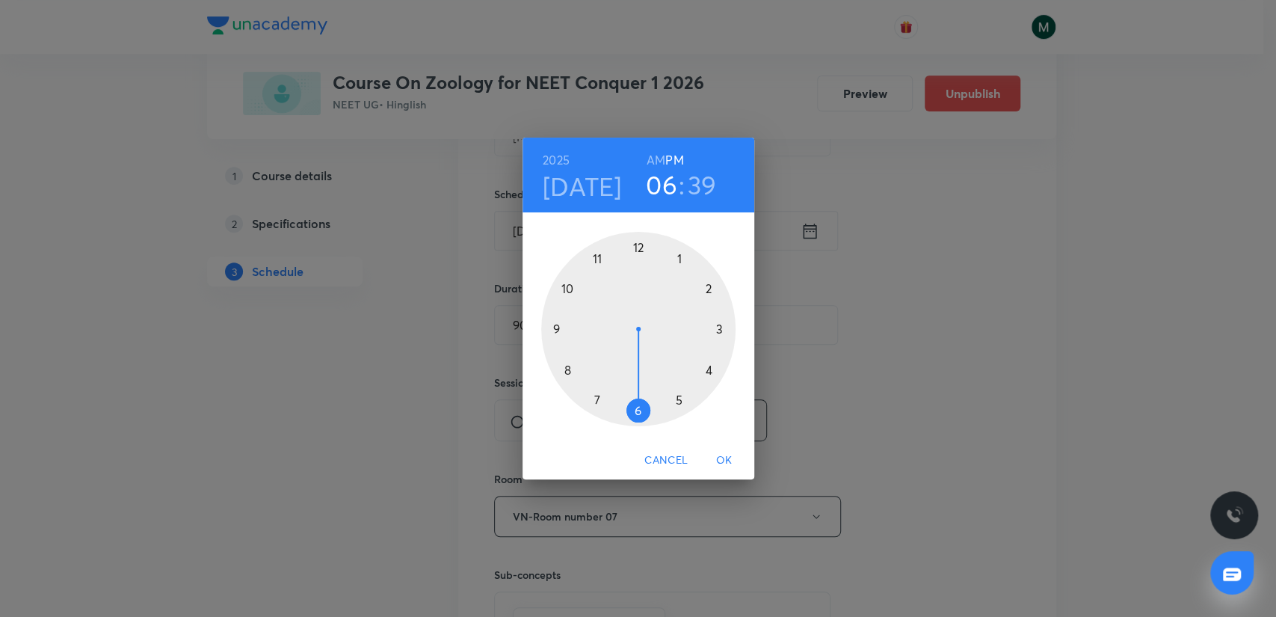
click at [714, 330] on div at bounding box center [638, 329] width 194 height 194
drag, startPoint x: 664, startPoint y: 294, endPoint x: 689, endPoint y: 327, distance: 41.0
click at [689, 327] on div at bounding box center [638, 329] width 194 height 194
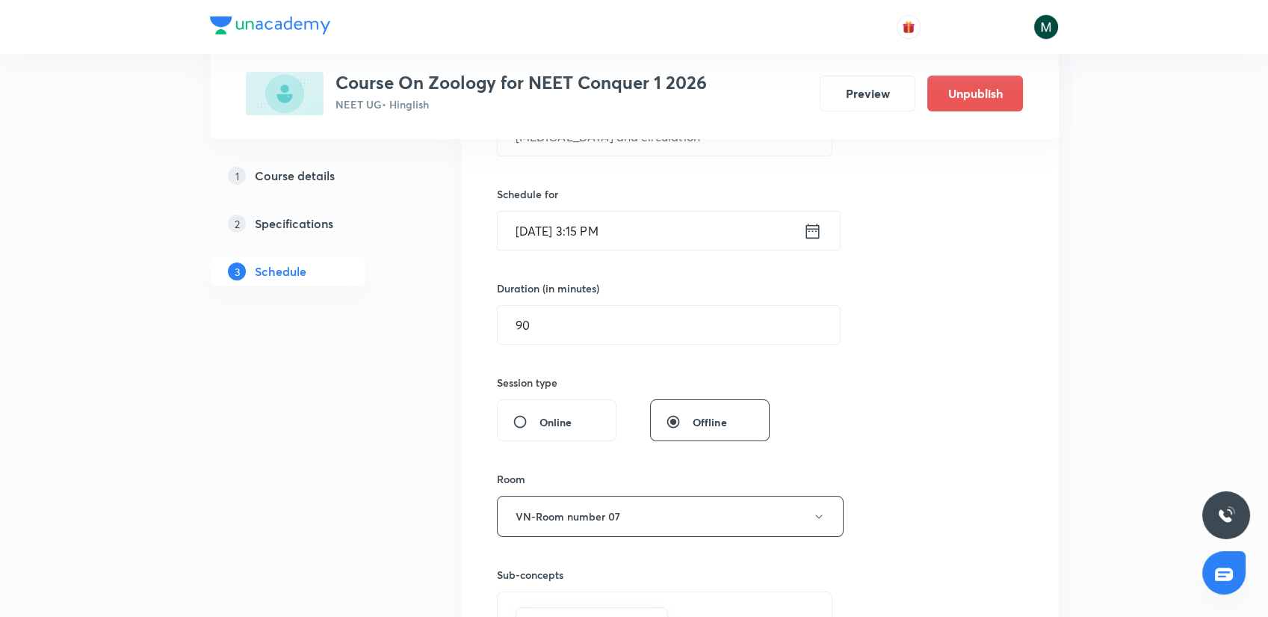
drag, startPoint x: 592, startPoint y: 327, endPoint x: 434, endPoint y: 312, distance: 158.4
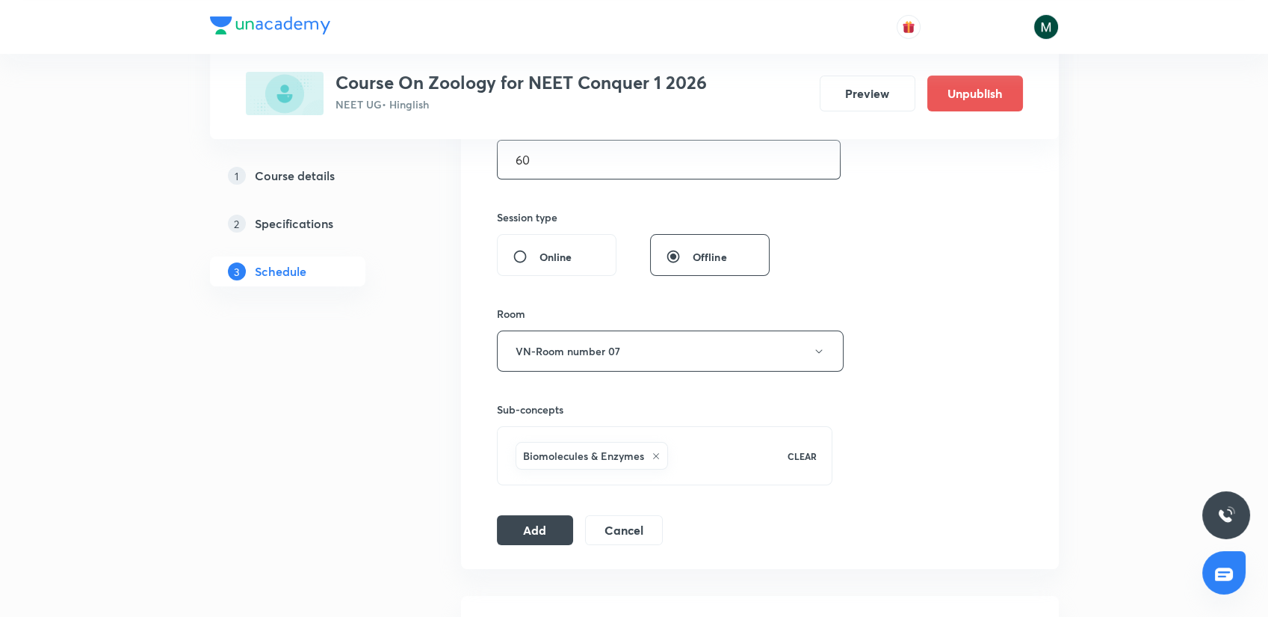
scroll to position [498, 0]
type input "60"
click at [531, 524] on button "Add" at bounding box center [535, 528] width 77 height 30
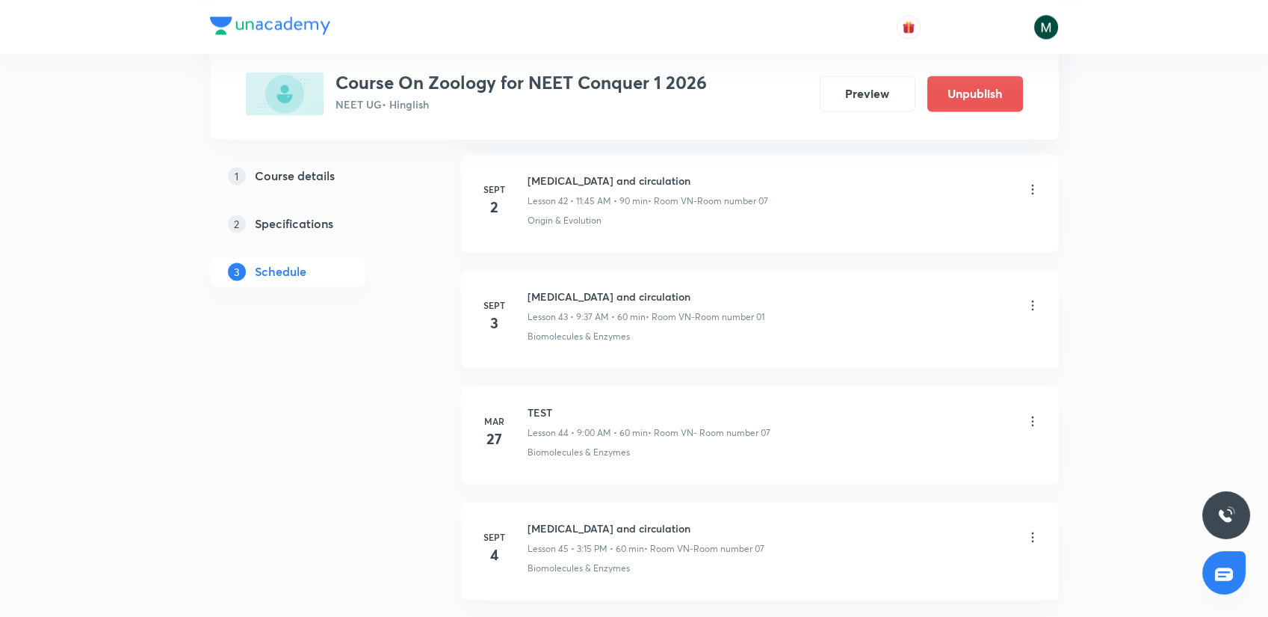
scroll to position [5100, 0]
drag, startPoint x: 643, startPoint y: 227, endPoint x: 665, endPoint y: 531, distance: 304.2
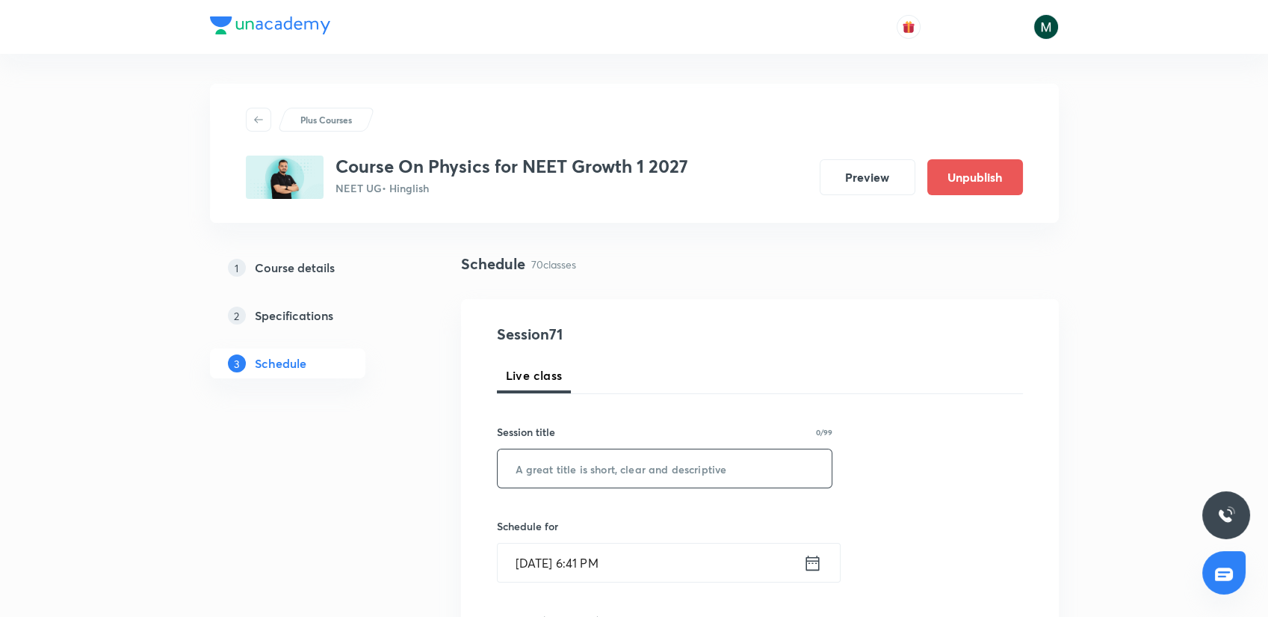
click at [566, 472] on input "text" at bounding box center [665, 468] width 335 height 38
paste input "unacademy-user-Y4ZT1WT0H84G"
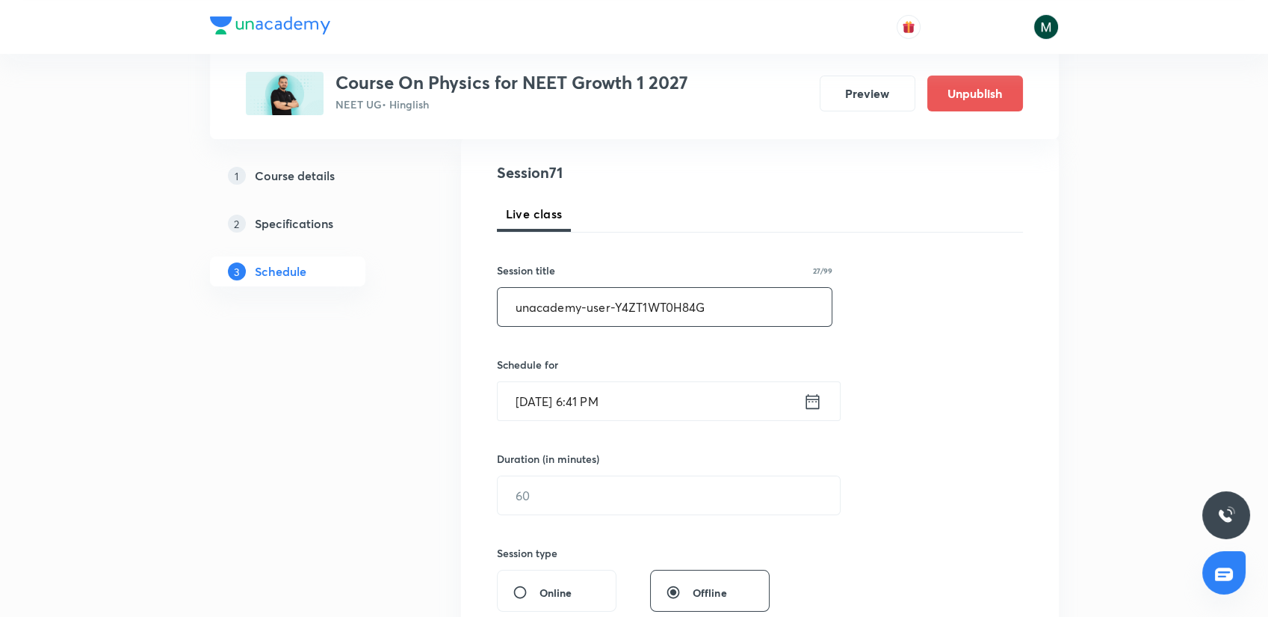
scroll to position [166, 0]
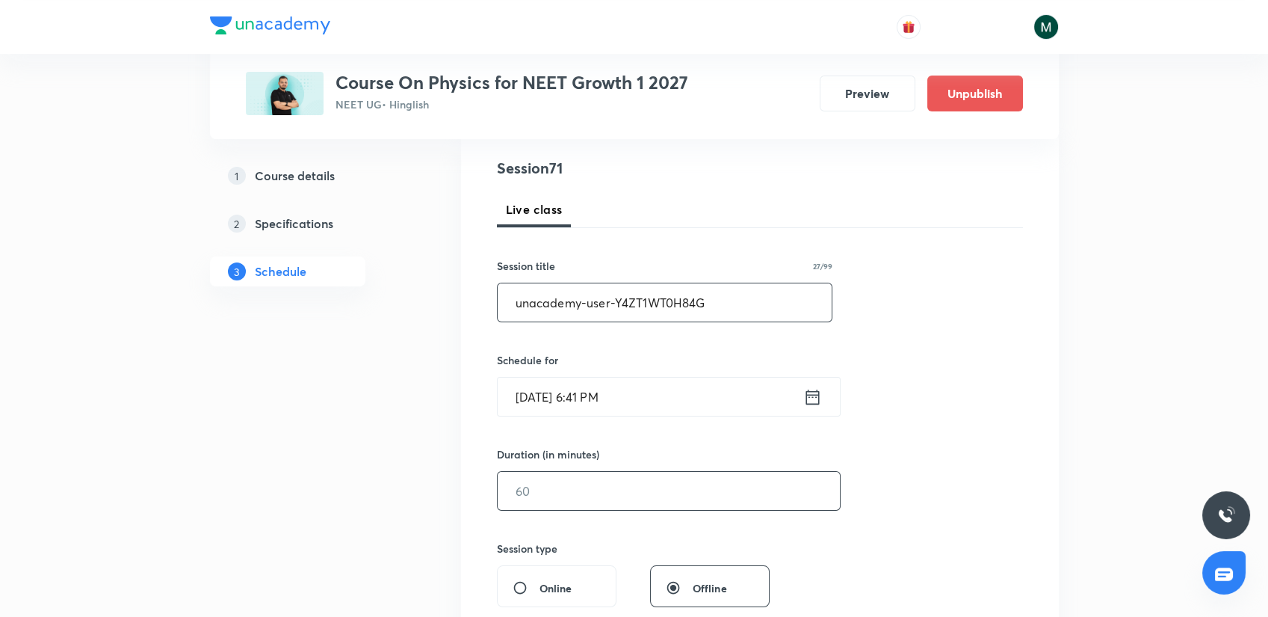
type input "unacademy-user-Y4ZT1WT0H84G"
click at [555, 477] on input "text" at bounding box center [669, 491] width 342 height 38
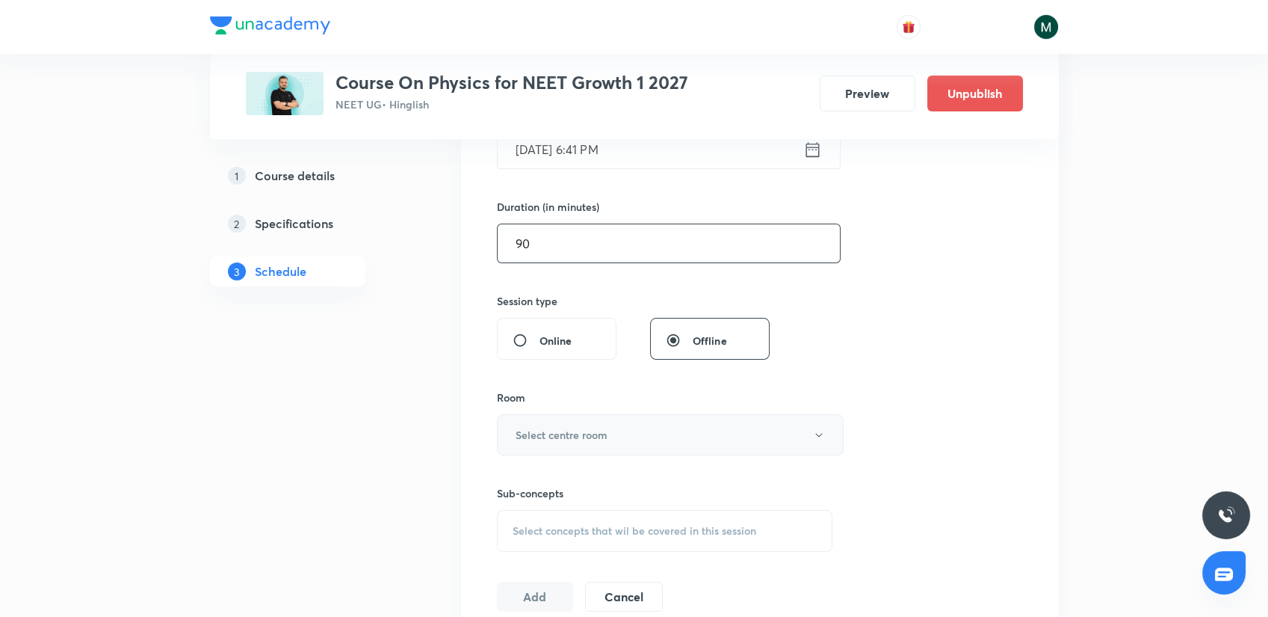
scroll to position [415, 0]
type input "90"
click at [563, 458] on div "Sub-concepts Select concepts that wil be covered in this session" at bounding box center [665, 502] width 336 height 96
click at [577, 434] on h6 "Select centre room" at bounding box center [562, 433] width 92 height 16
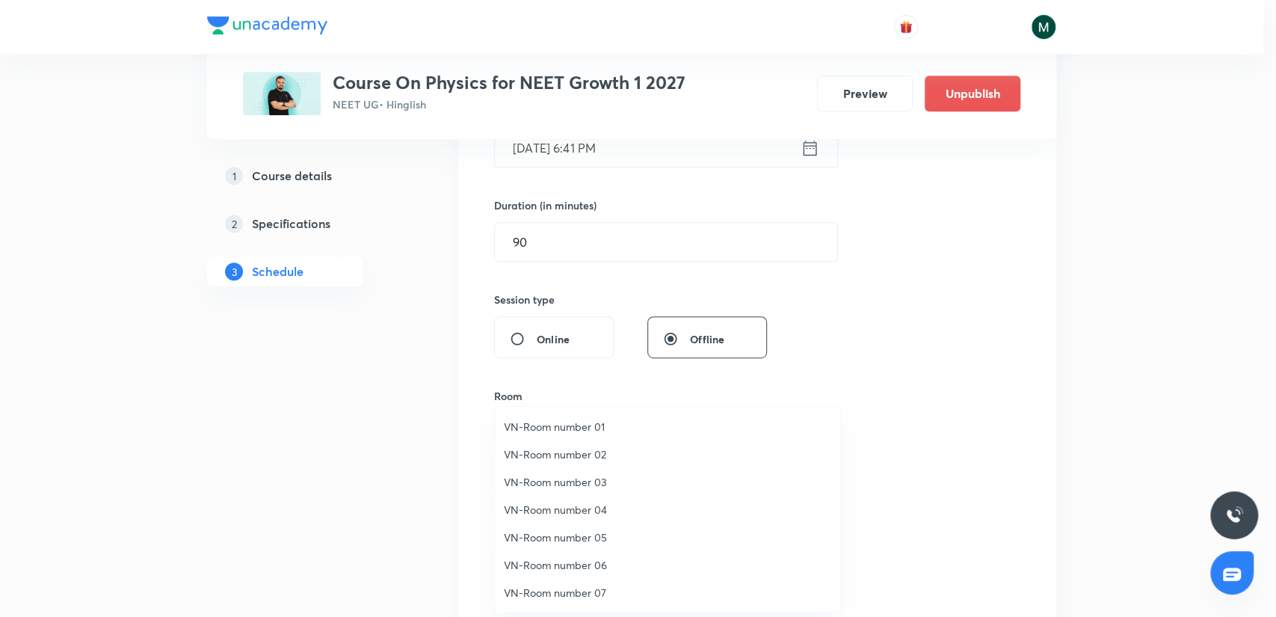
click at [589, 454] on span "VN-Room number 02" at bounding box center [667, 454] width 327 height 16
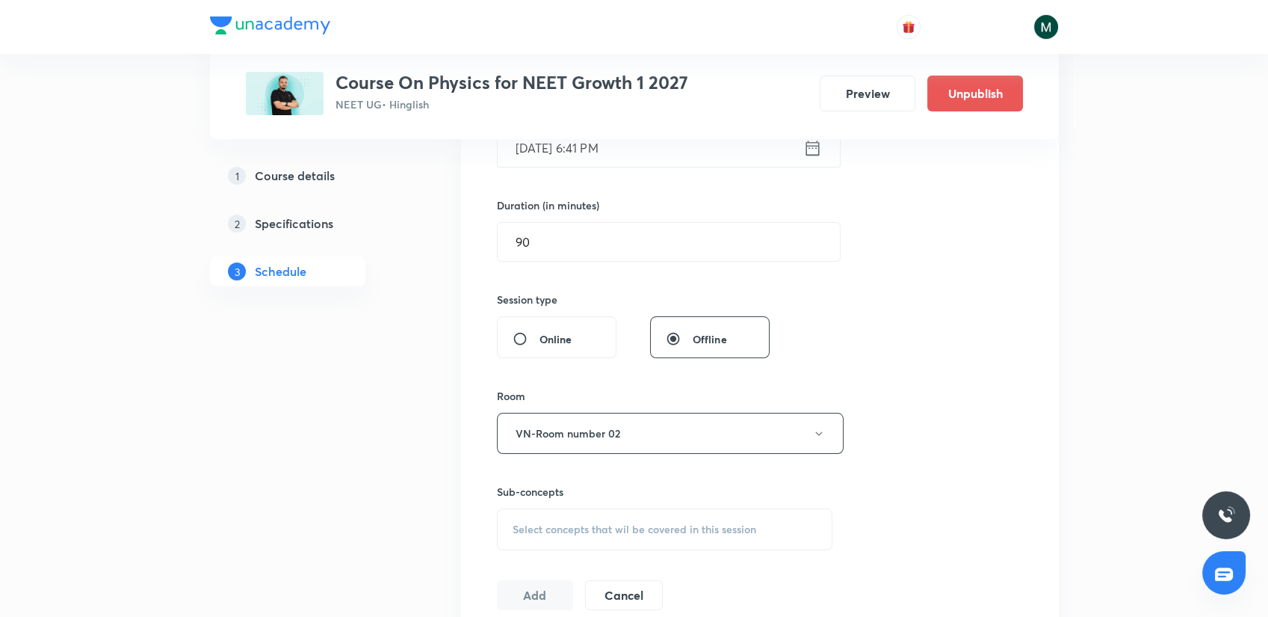
scroll to position [581, 0]
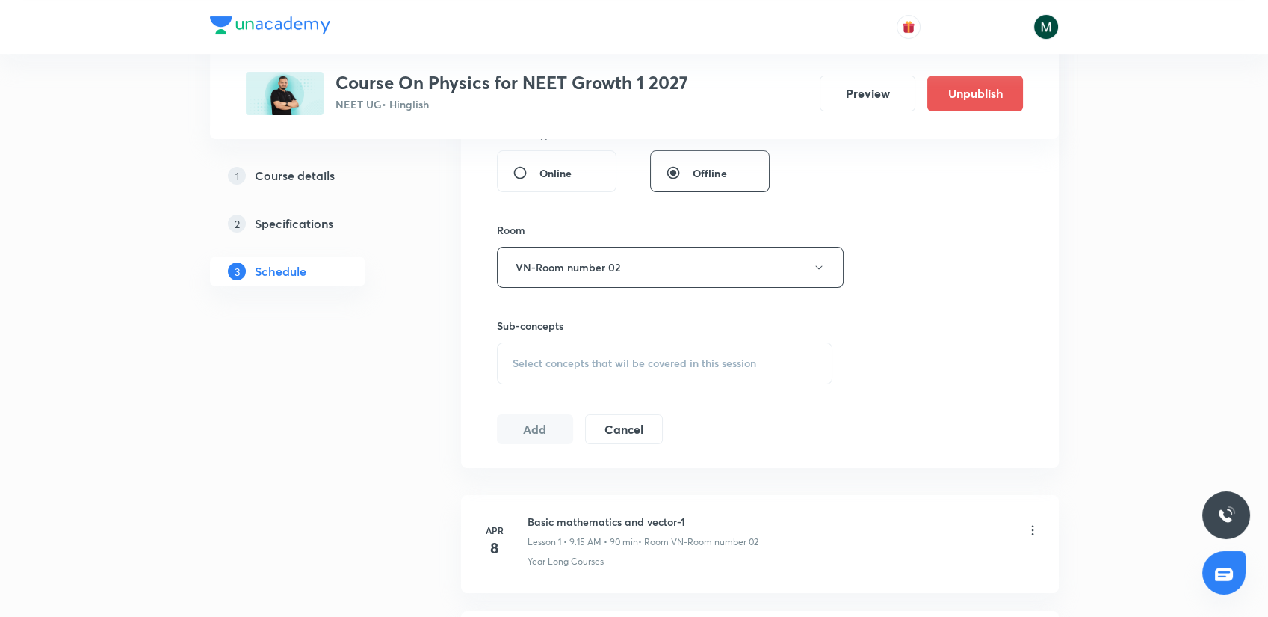
click at [594, 351] on div "Select concepts that wil be covered in this session" at bounding box center [665, 363] width 336 height 42
click at [563, 482] on p "Crash Courses" at bounding box center [565, 480] width 69 height 16
checkbox input "true"
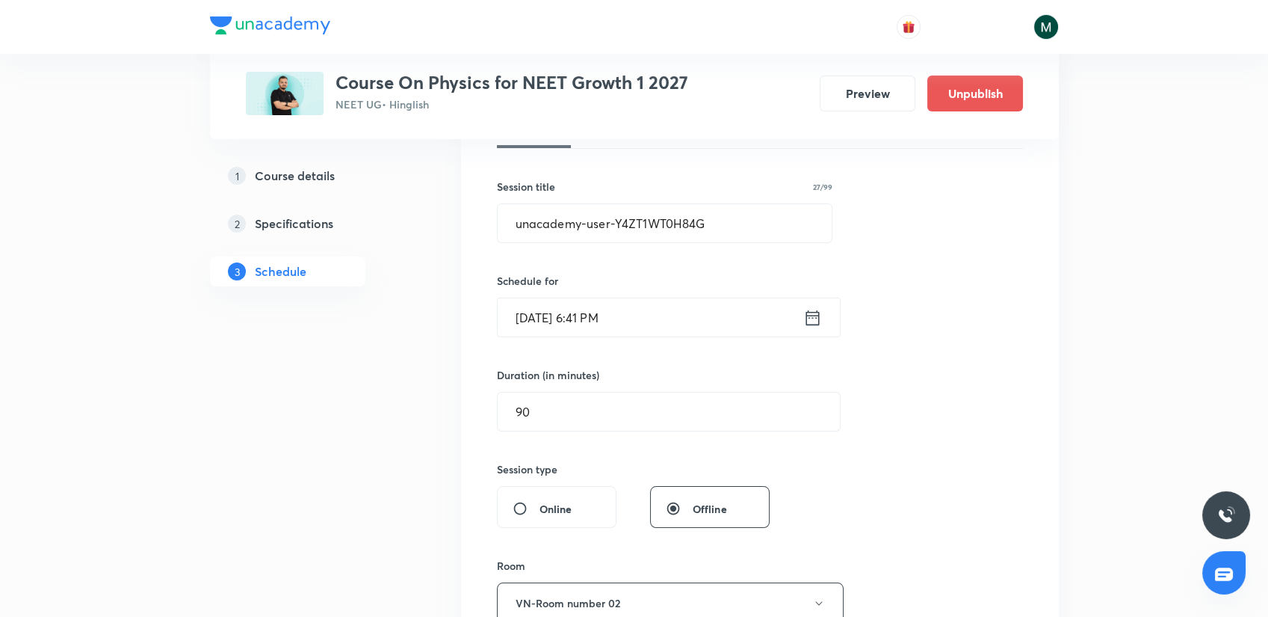
scroll to position [166, 0]
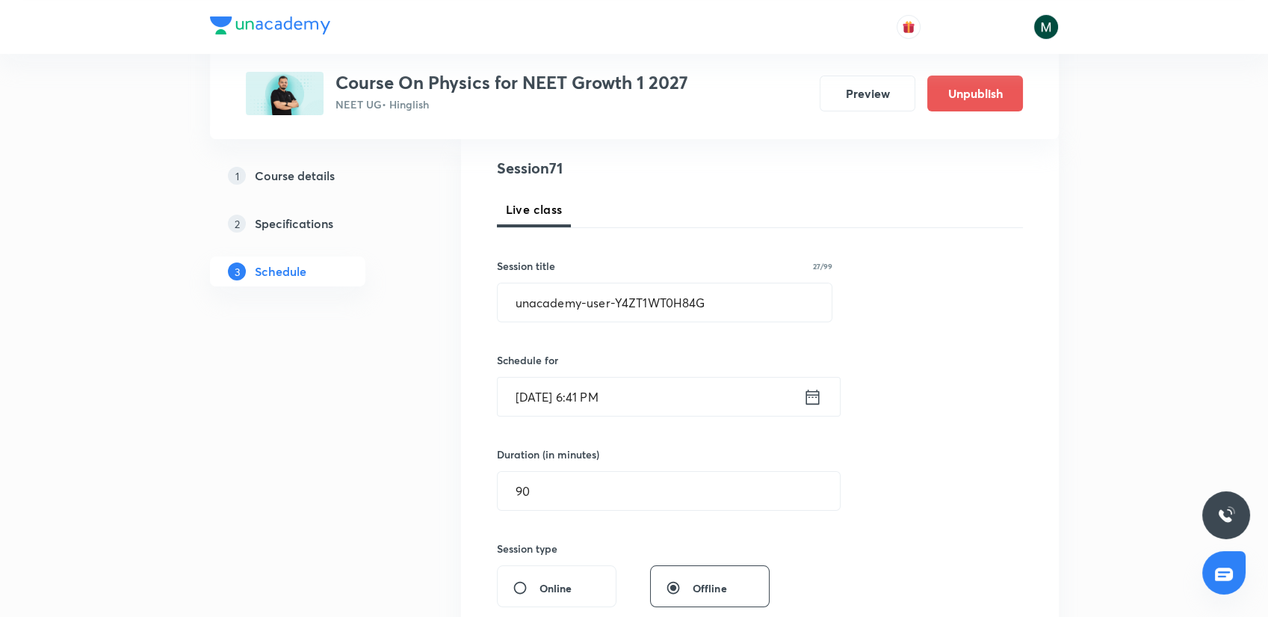
click at [623, 399] on input "Sept 3, 2025, 6:41 PM" at bounding box center [651, 396] width 306 height 38
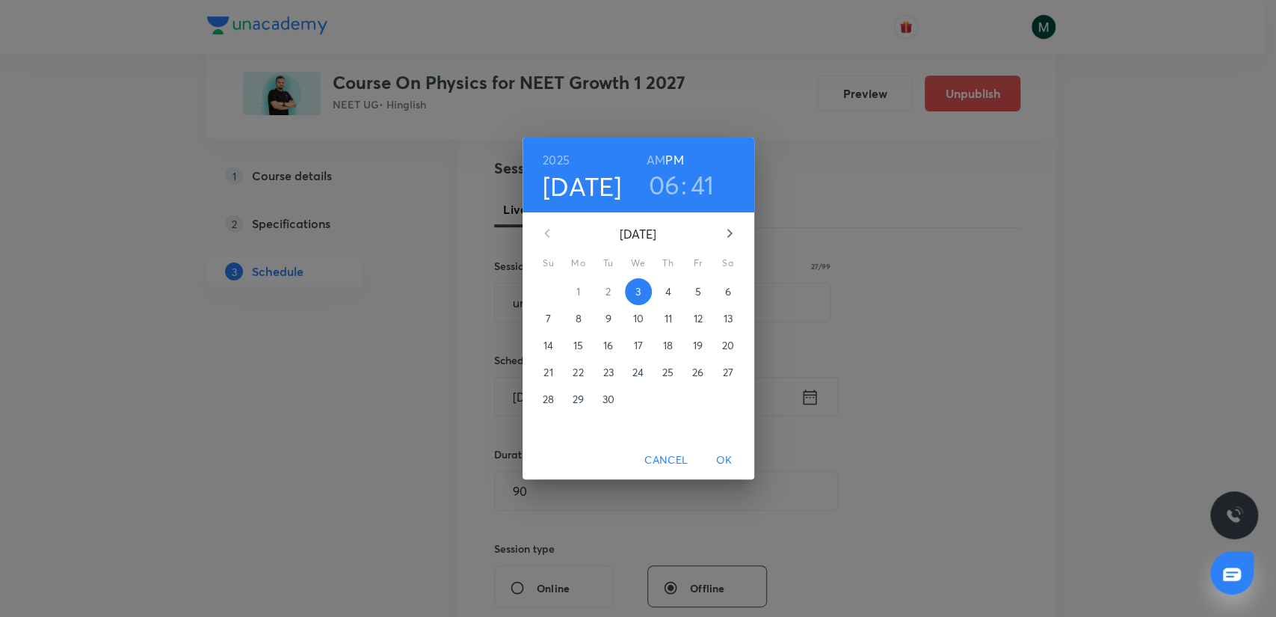
click at [665, 297] on p "4" at bounding box center [667, 291] width 6 height 15
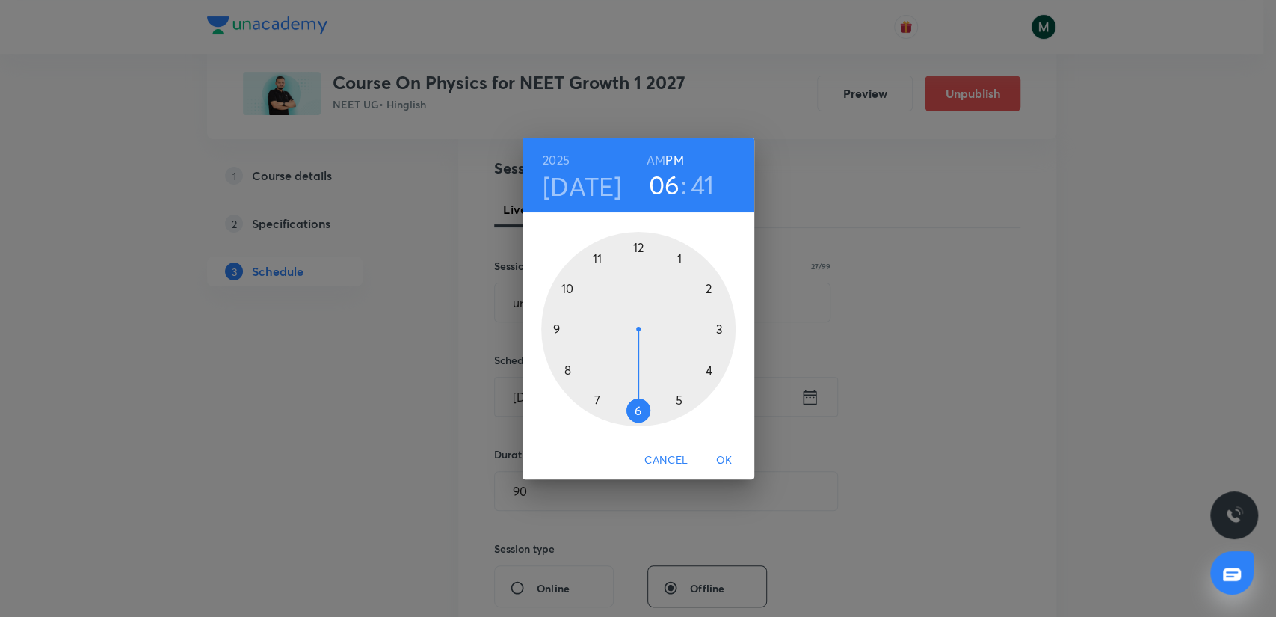
click at [555, 332] on div at bounding box center [638, 329] width 194 height 194
click at [655, 154] on h6 "AM" at bounding box center [655, 159] width 19 height 21
drag, startPoint x: 655, startPoint y: 296, endPoint x: 698, endPoint y: 330, distance: 55.3
click at [698, 330] on div at bounding box center [638, 329] width 194 height 194
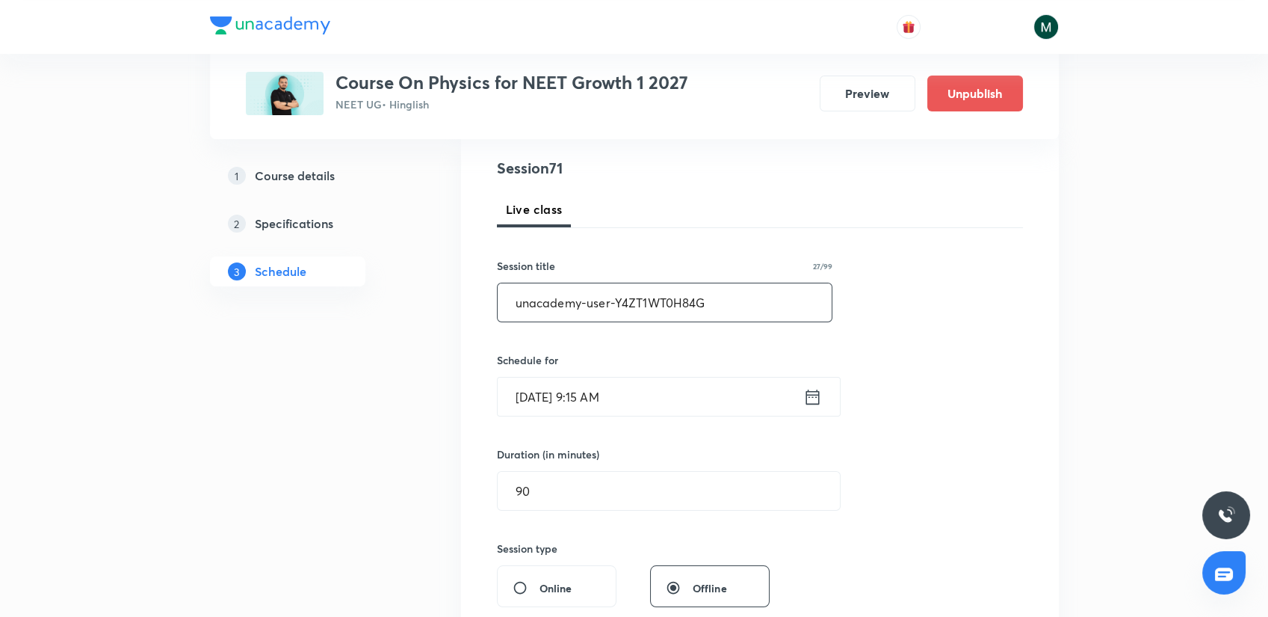
drag, startPoint x: 472, startPoint y: 306, endPoint x: 436, endPoint y: 306, distance: 36.6
paste input "WPE+Circular Motion"
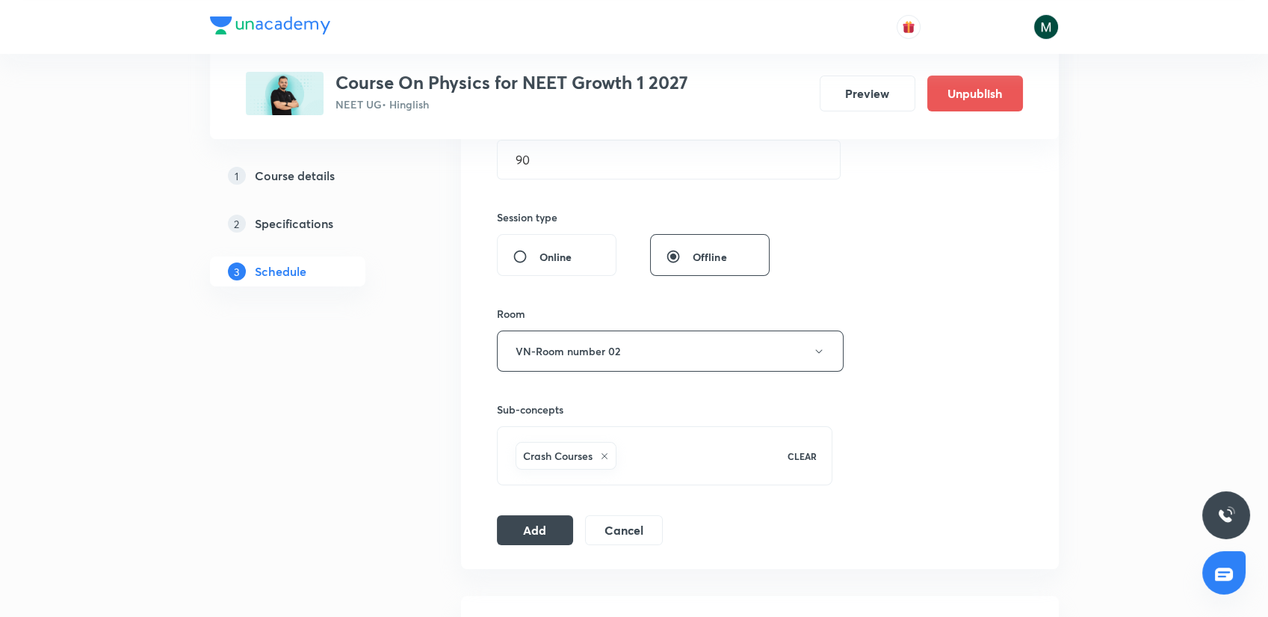
scroll to position [498, 0]
type input "WPE+Circular Motion"
click at [543, 525] on button "Add" at bounding box center [535, 528] width 77 height 30
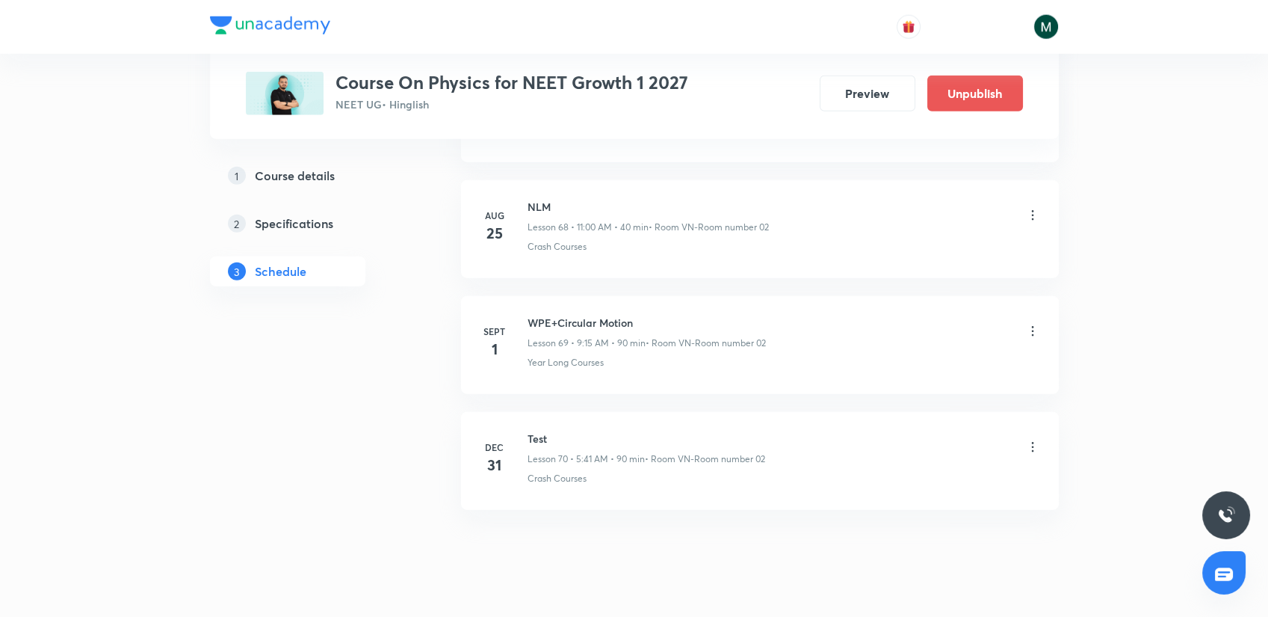
scroll to position [7991, 0]
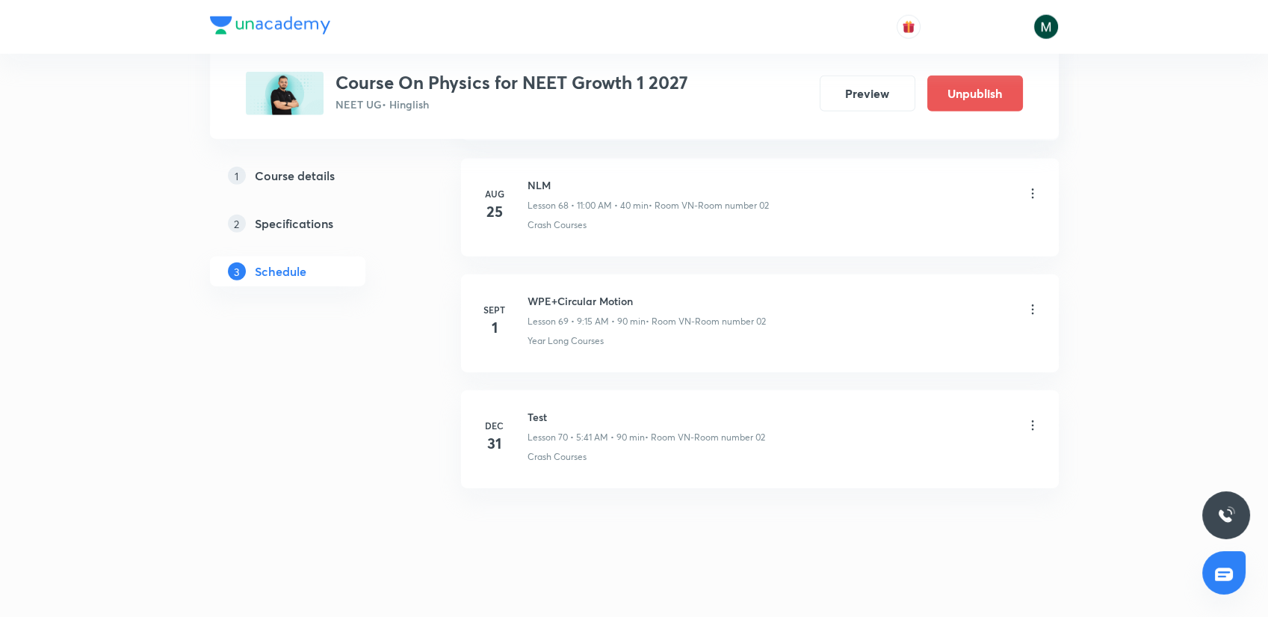
drag, startPoint x: 960, startPoint y: 281, endPoint x: 562, endPoint y: 546, distance: 477.5
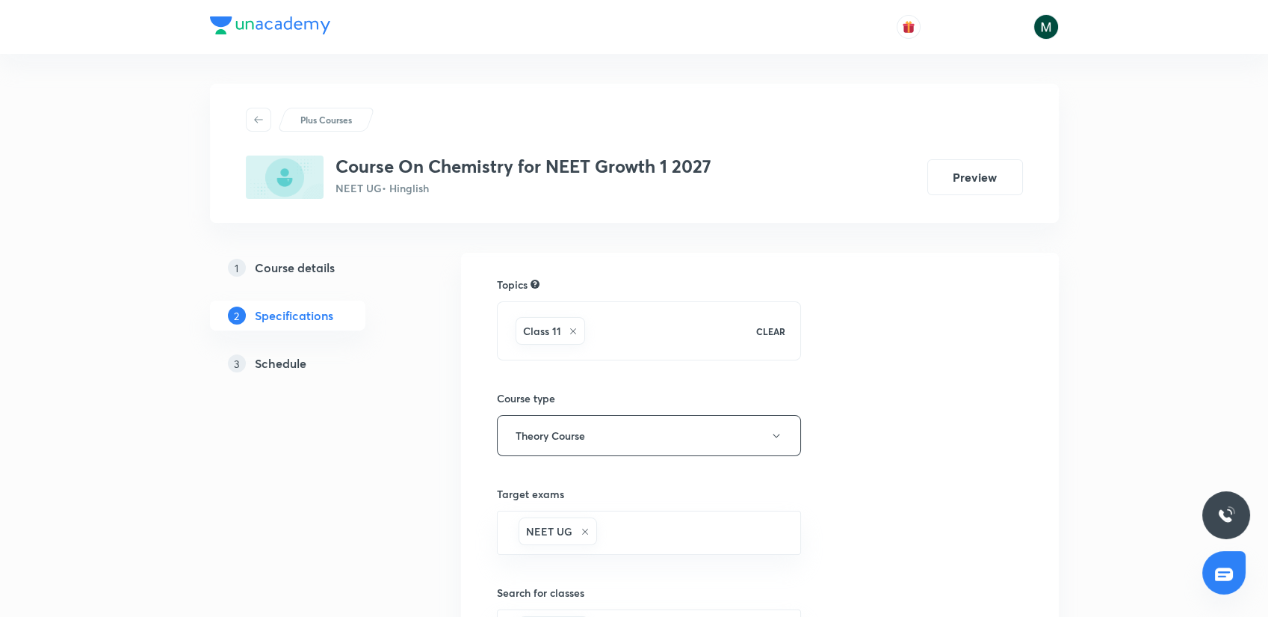
click at [282, 356] on h5 "Schedule" at bounding box center [281, 363] width 52 height 18
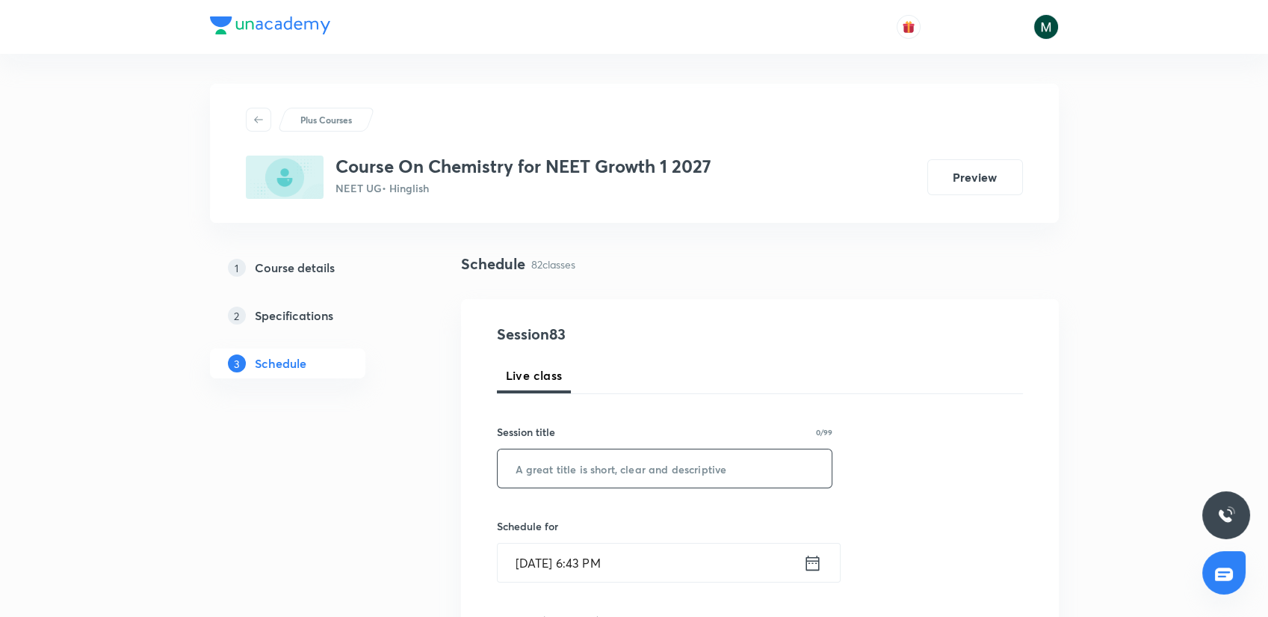
click at [548, 463] on input "text" at bounding box center [665, 468] width 335 height 38
paste input "thermodynamics"
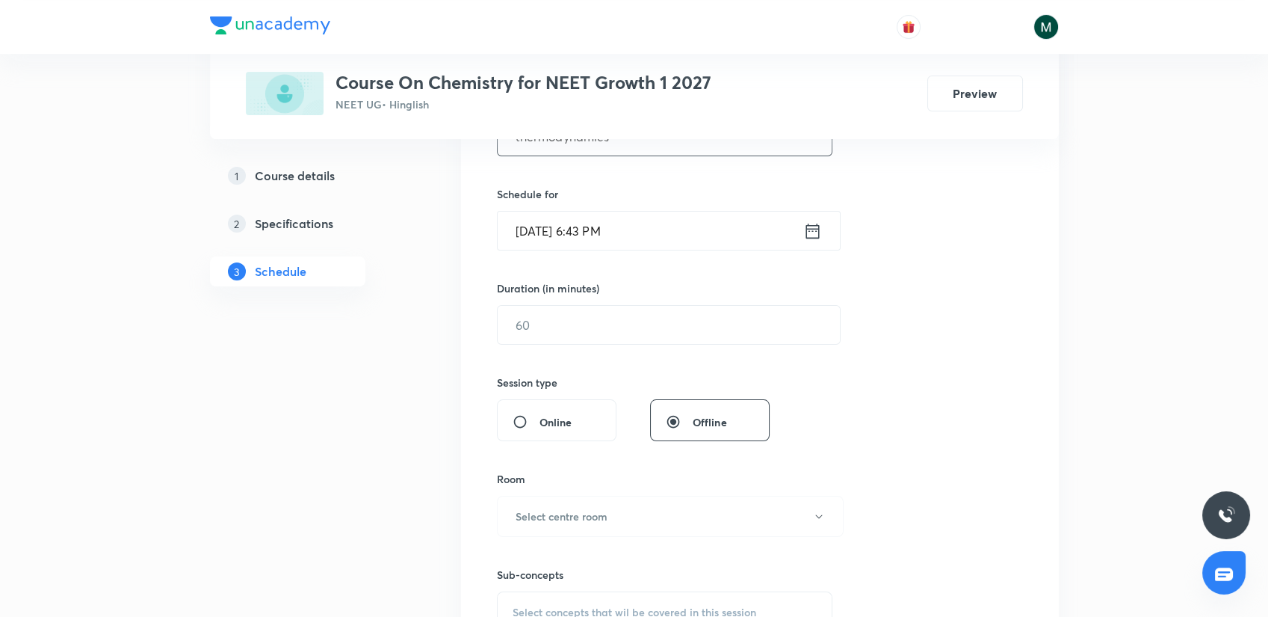
scroll to position [415, 0]
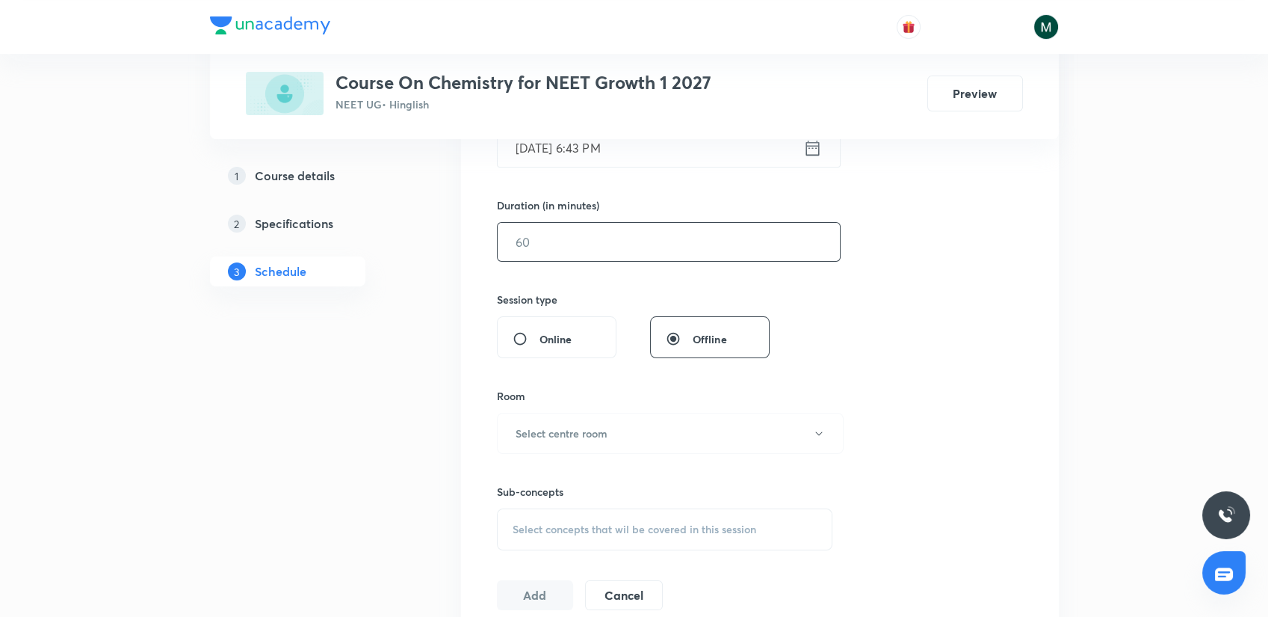
type input "thermodynamics"
click at [539, 244] on input "text" at bounding box center [669, 242] width 342 height 38
type input "40"
click at [581, 170] on div "Session 83 Live class Session title 14/99 thermodynamics ​ Schedule for [DATE] …" at bounding box center [760, 259] width 526 height 702
click at [584, 160] on input "[DATE] 6:43 PM" at bounding box center [651, 148] width 306 height 38
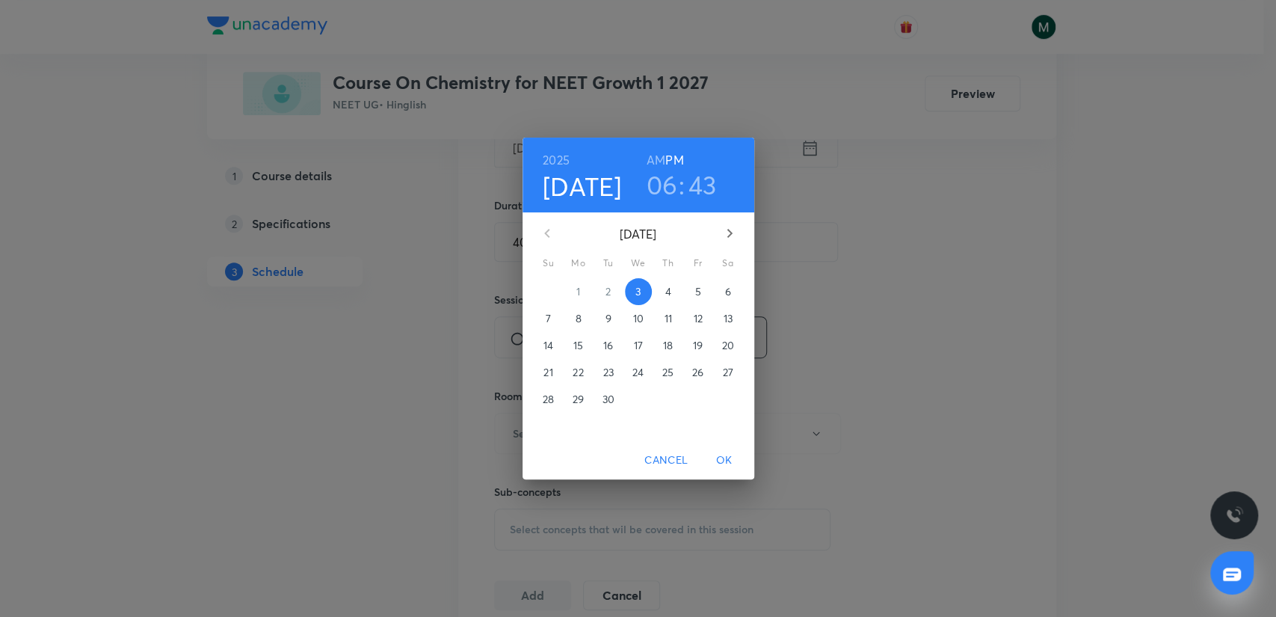
click at [658, 285] on span "4" at bounding box center [668, 291] width 27 height 15
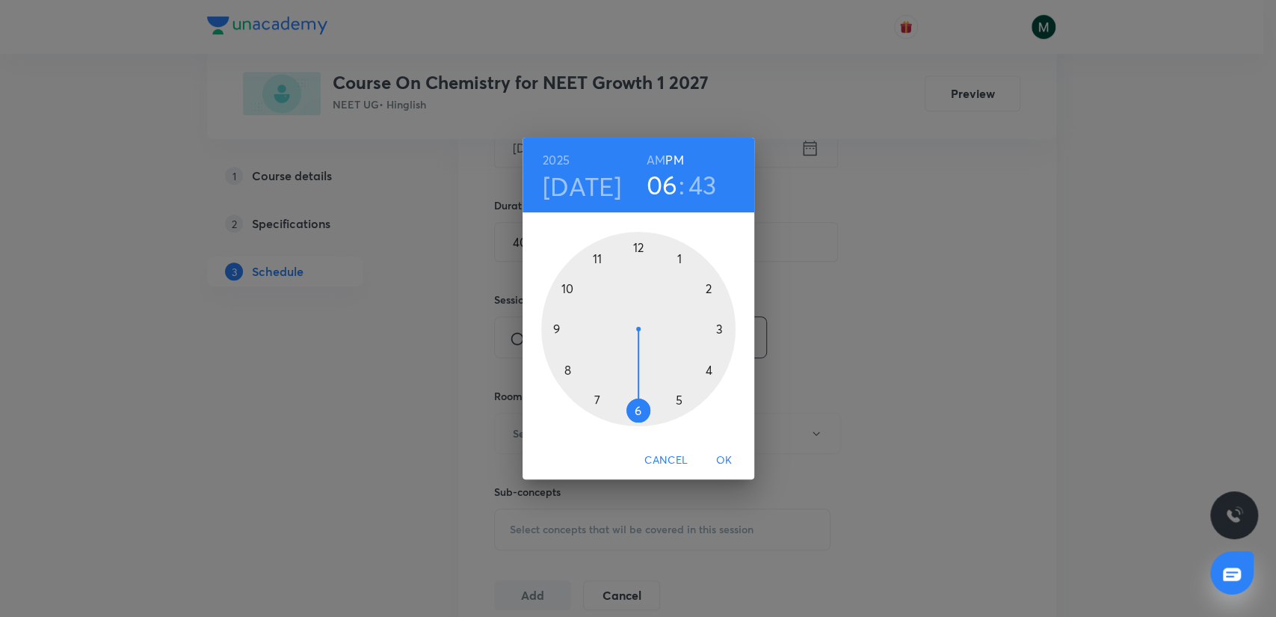
click at [658, 161] on h6 "AM" at bounding box center [655, 159] width 19 height 21
click at [658, 177] on h3 "06" at bounding box center [661, 184] width 31 height 31
click at [603, 260] on div at bounding box center [638, 329] width 194 height 194
drag, startPoint x: 619, startPoint y: 279, endPoint x: 639, endPoint y: 275, distance: 20.7
click at [639, 275] on div at bounding box center [638, 329] width 194 height 194
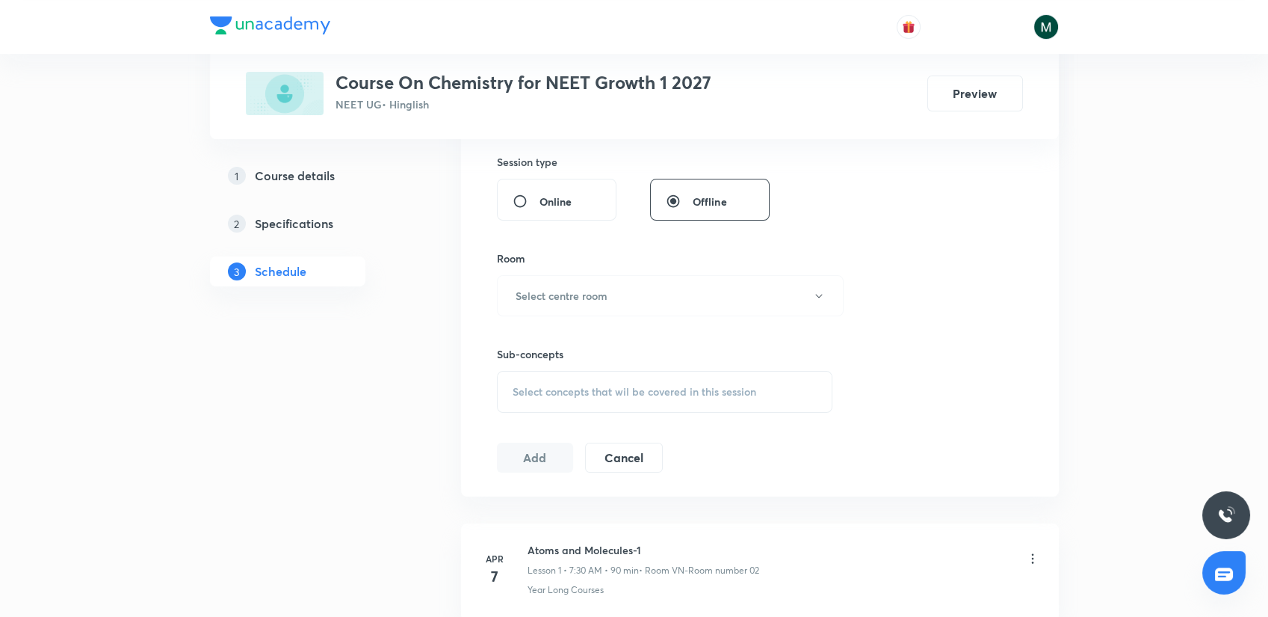
scroll to position [581, 0]
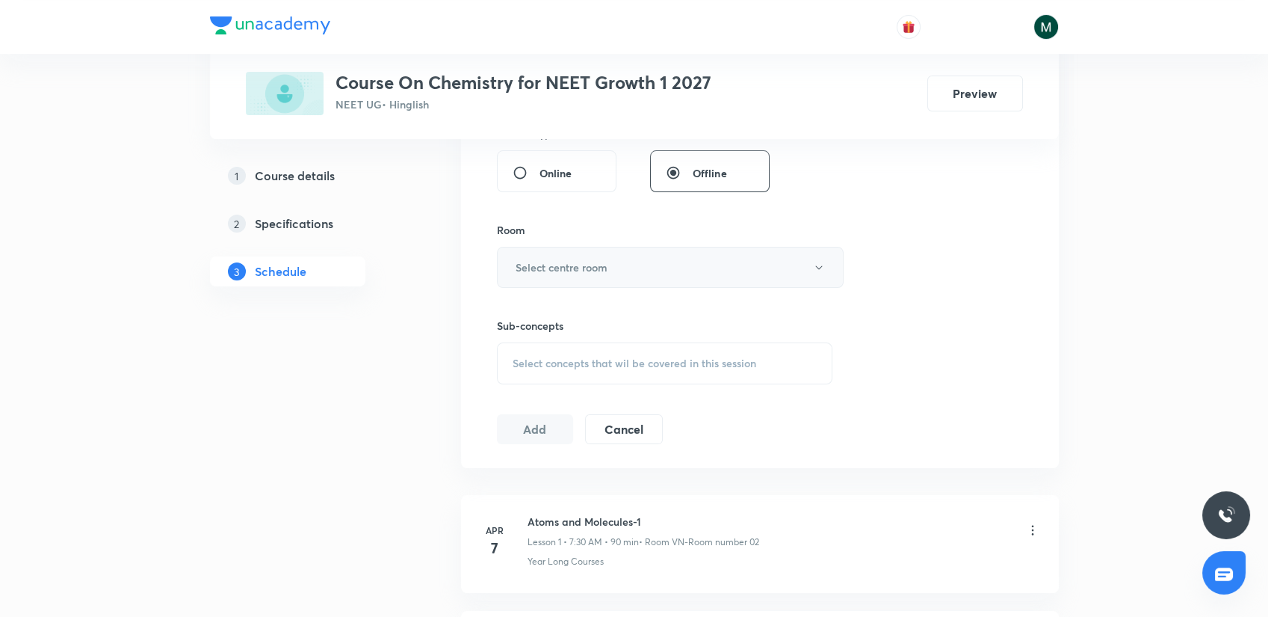
click at [560, 261] on h6 "Select centre room" at bounding box center [562, 267] width 92 height 16
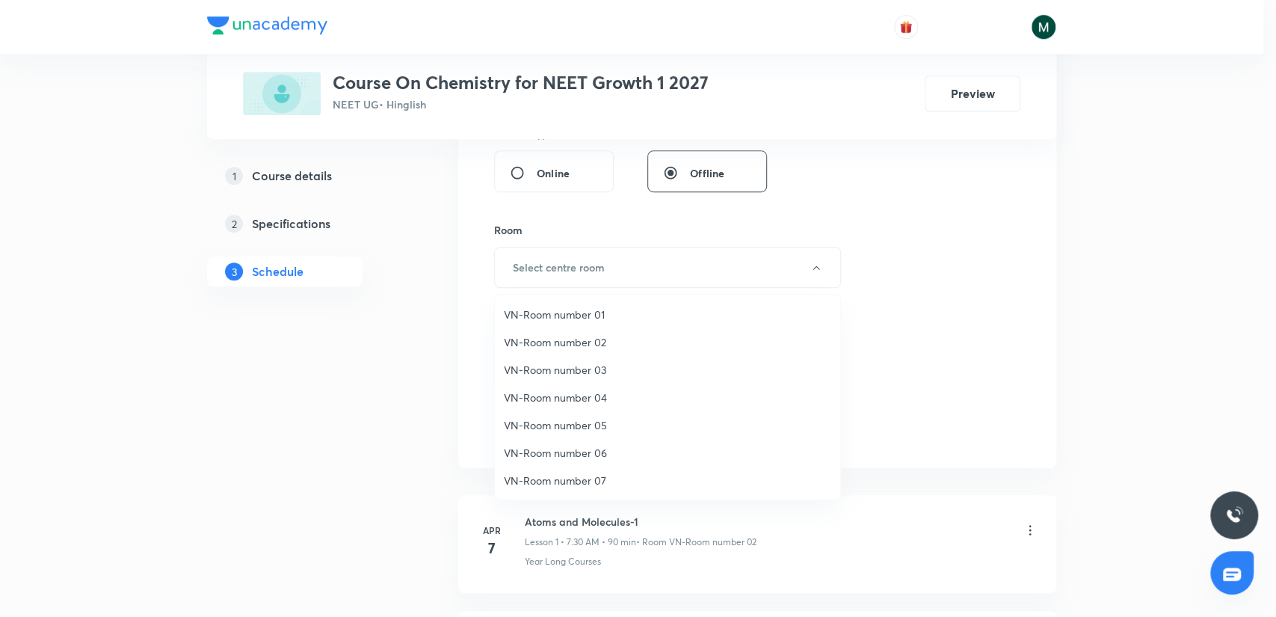
click at [565, 339] on span "VN-Room number 02" at bounding box center [667, 342] width 327 height 16
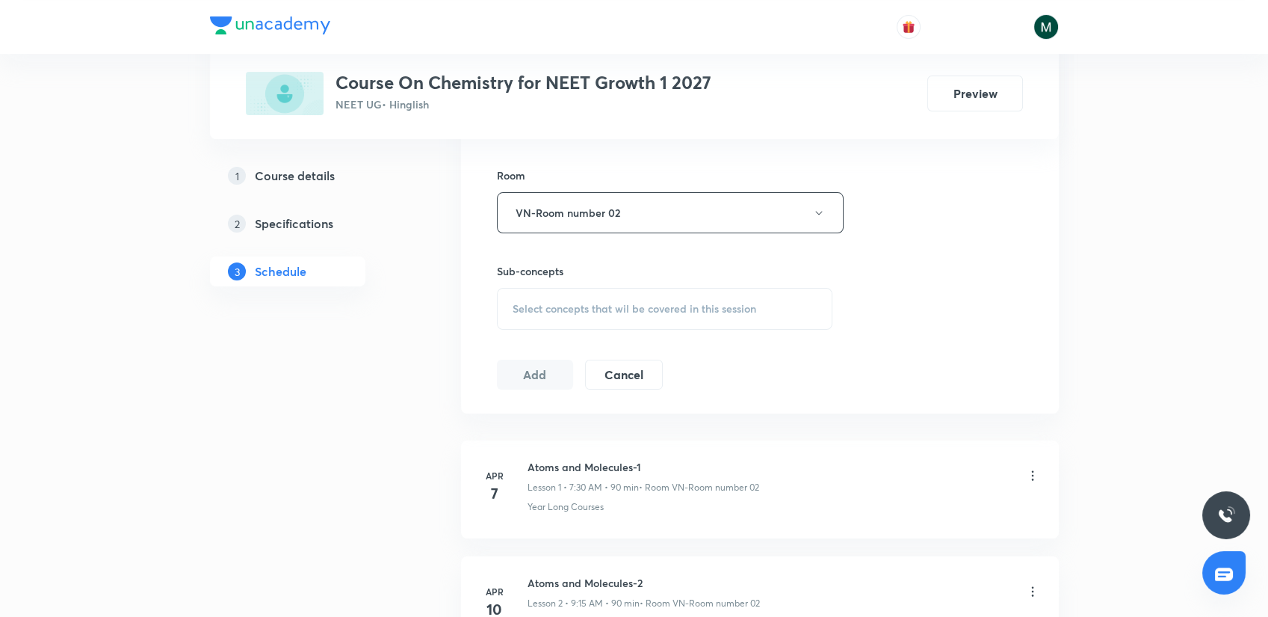
scroll to position [664, 0]
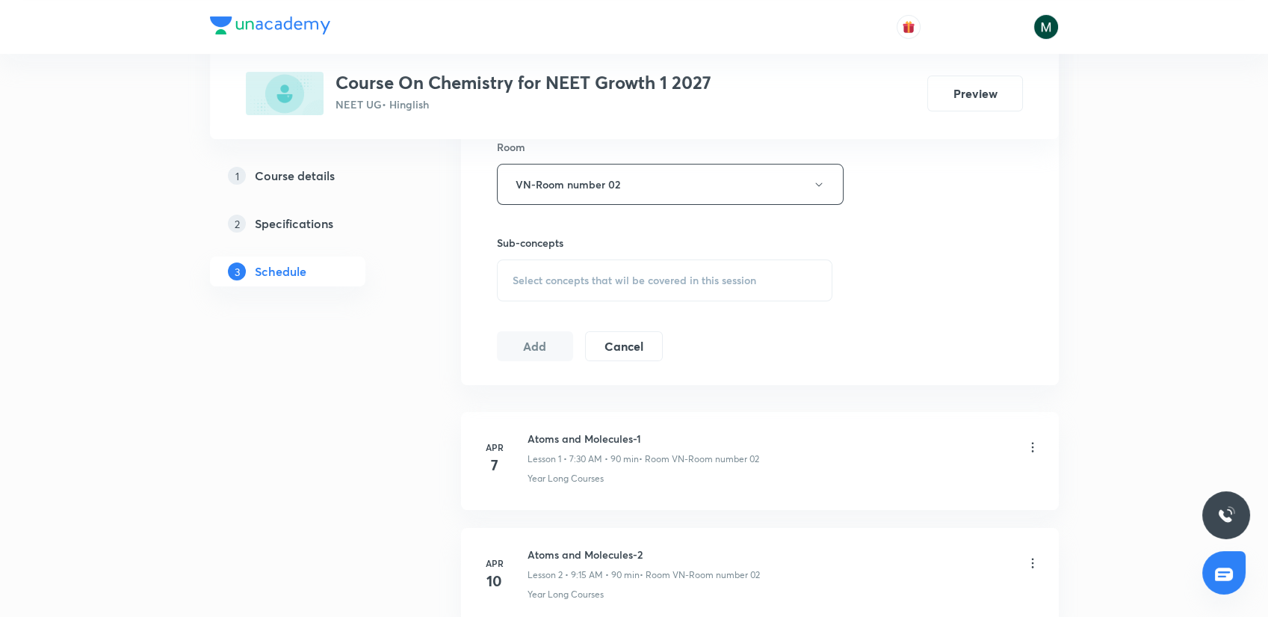
drag, startPoint x: 585, startPoint y: 257, endPoint x: 581, endPoint y: 265, distance: 8.7
click at [581, 265] on div "Select concepts that wil be covered in this session" at bounding box center [665, 280] width 336 height 42
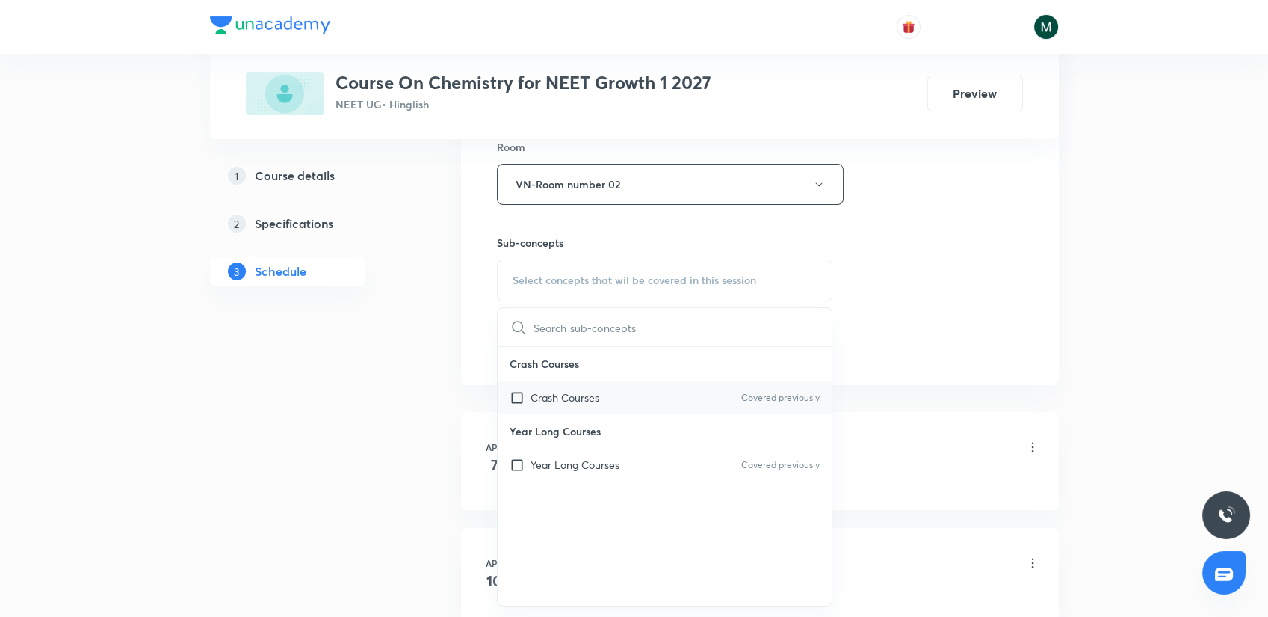
click at [557, 410] on div "Crash Courses Covered previously" at bounding box center [665, 397] width 335 height 34
checkbox input "true"
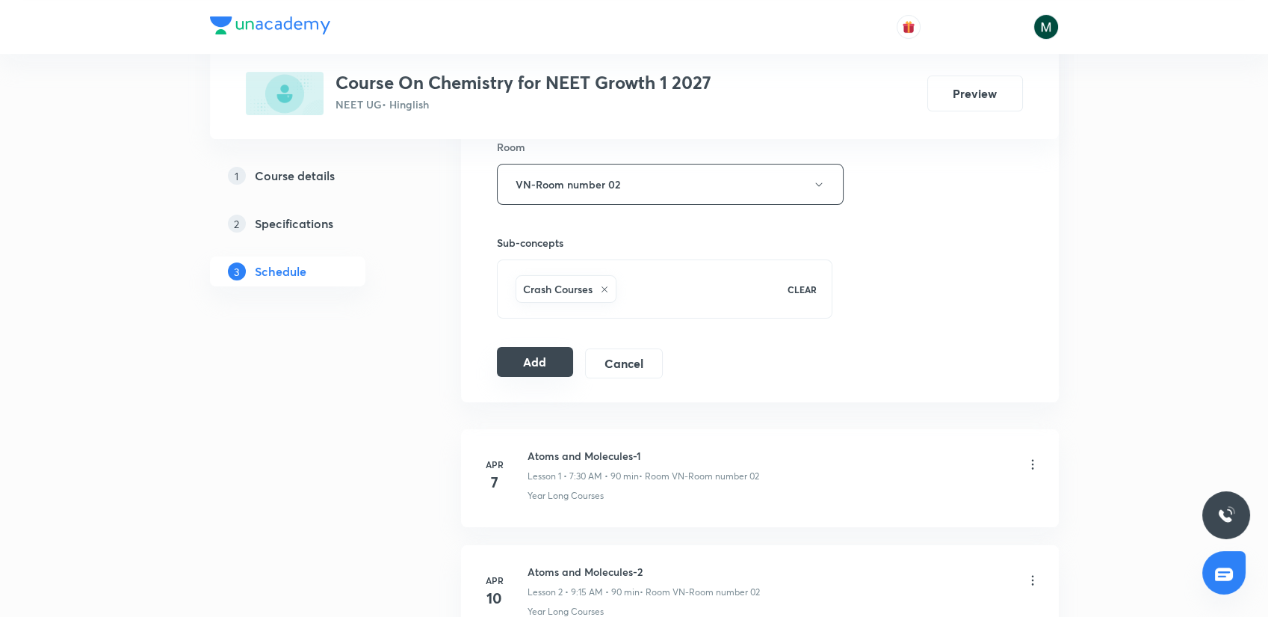
click at [540, 356] on button "Add" at bounding box center [535, 362] width 77 height 30
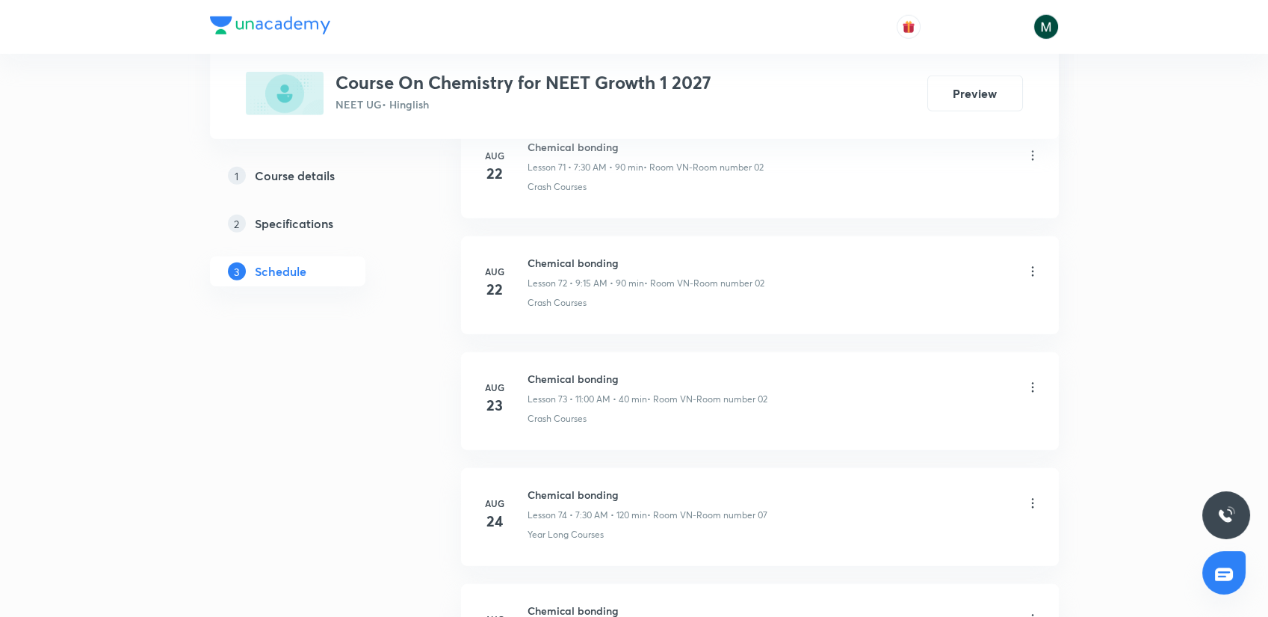
scroll to position [10082, 0]
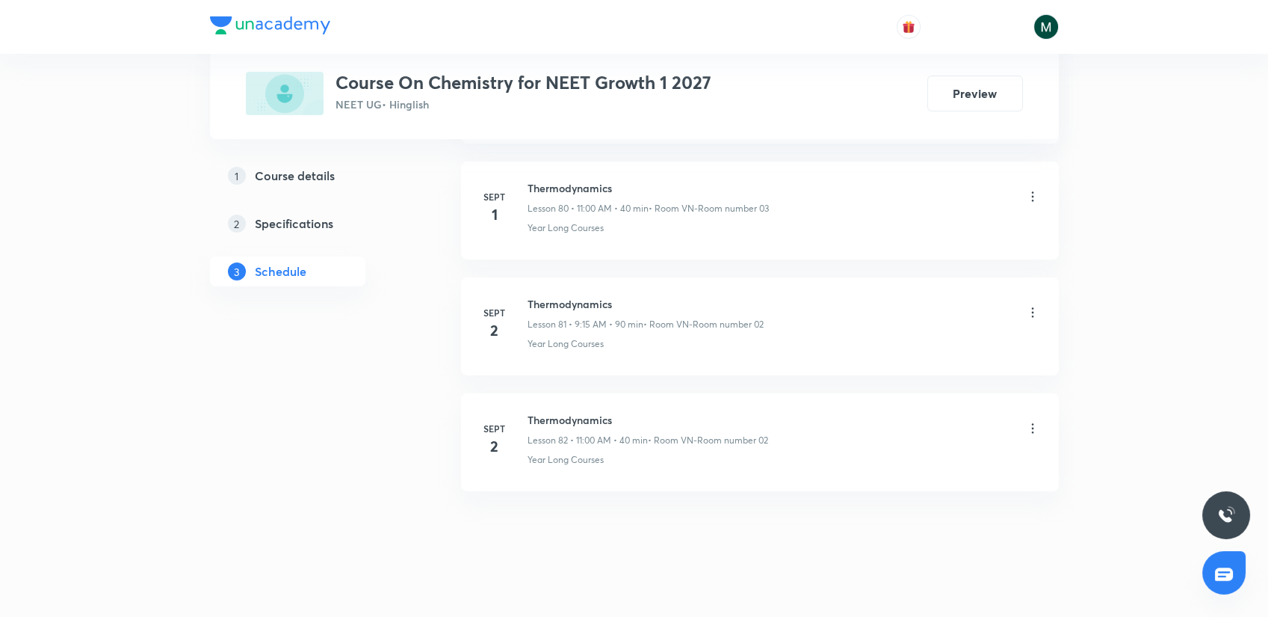
drag, startPoint x: 617, startPoint y: 408, endPoint x: 614, endPoint y: 452, distance: 44.1
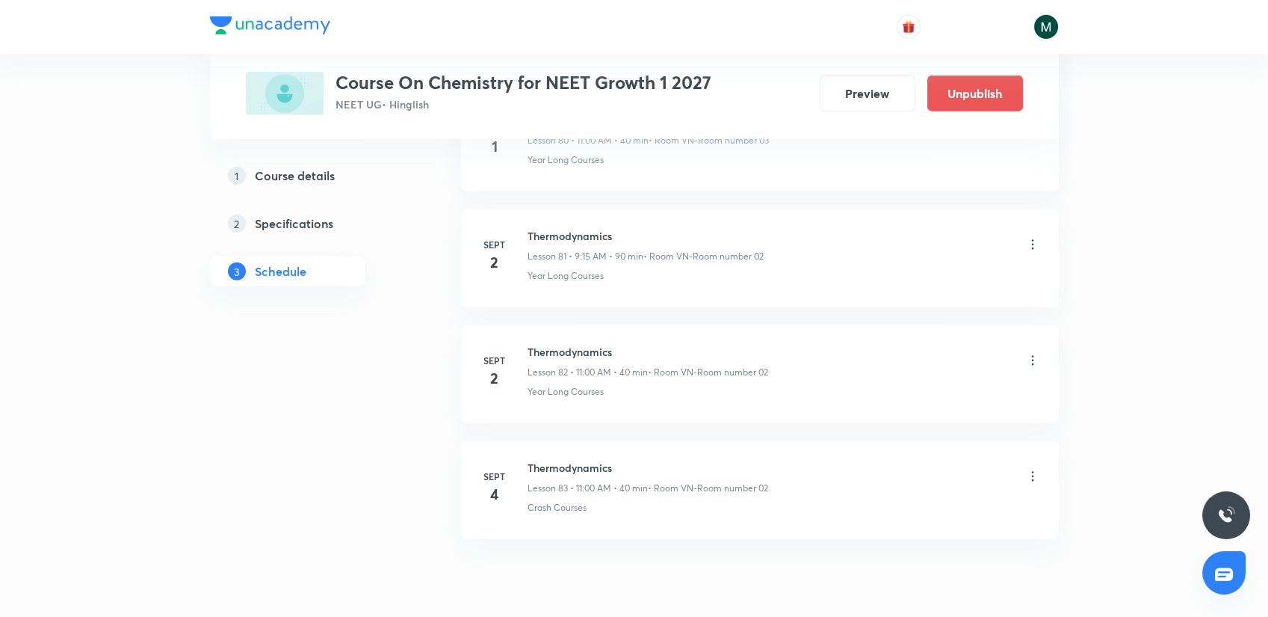
scroll to position [9495, 0]
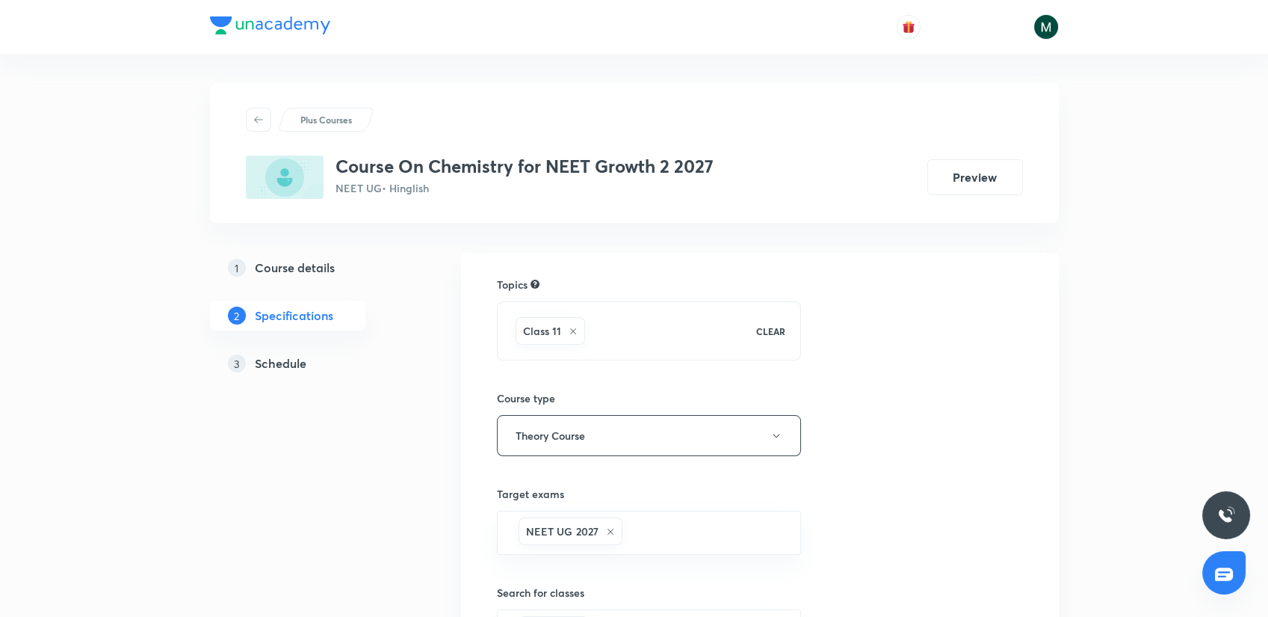
click at [275, 348] on link "3 Schedule" at bounding box center [311, 363] width 203 height 30
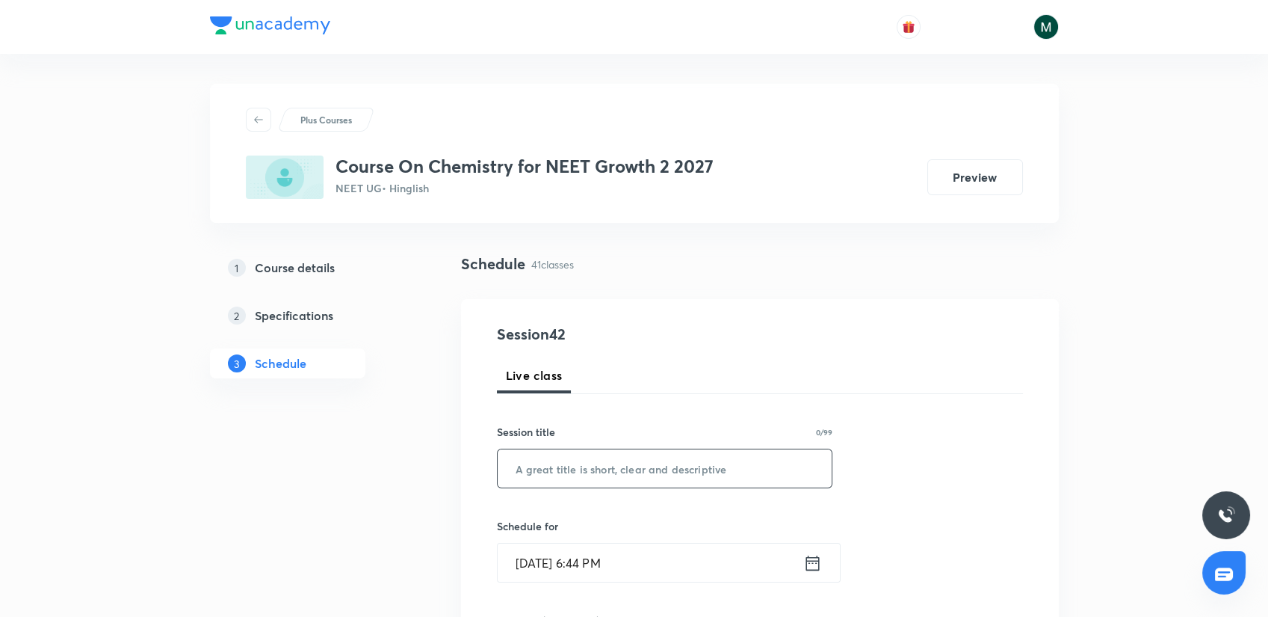
click at [580, 474] on input "text" at bounding box center [665, 468] width 335 height 38
paste input "Periodic classification"
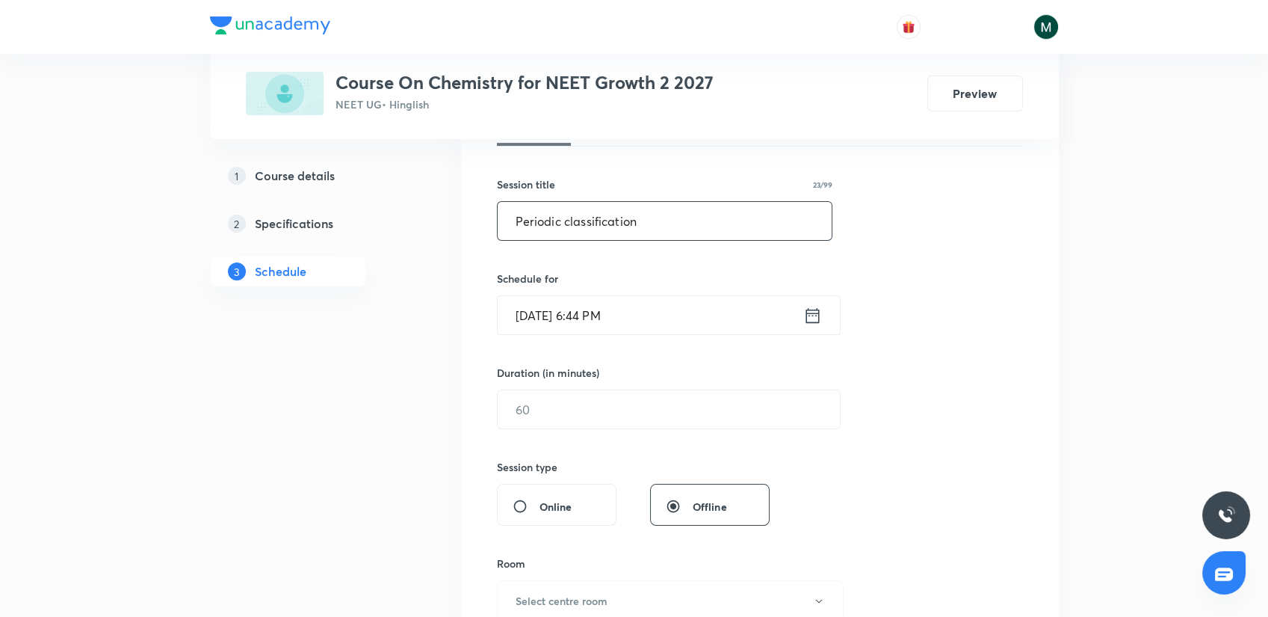
scroll to position [249, 0]
type input "Periodic classification"
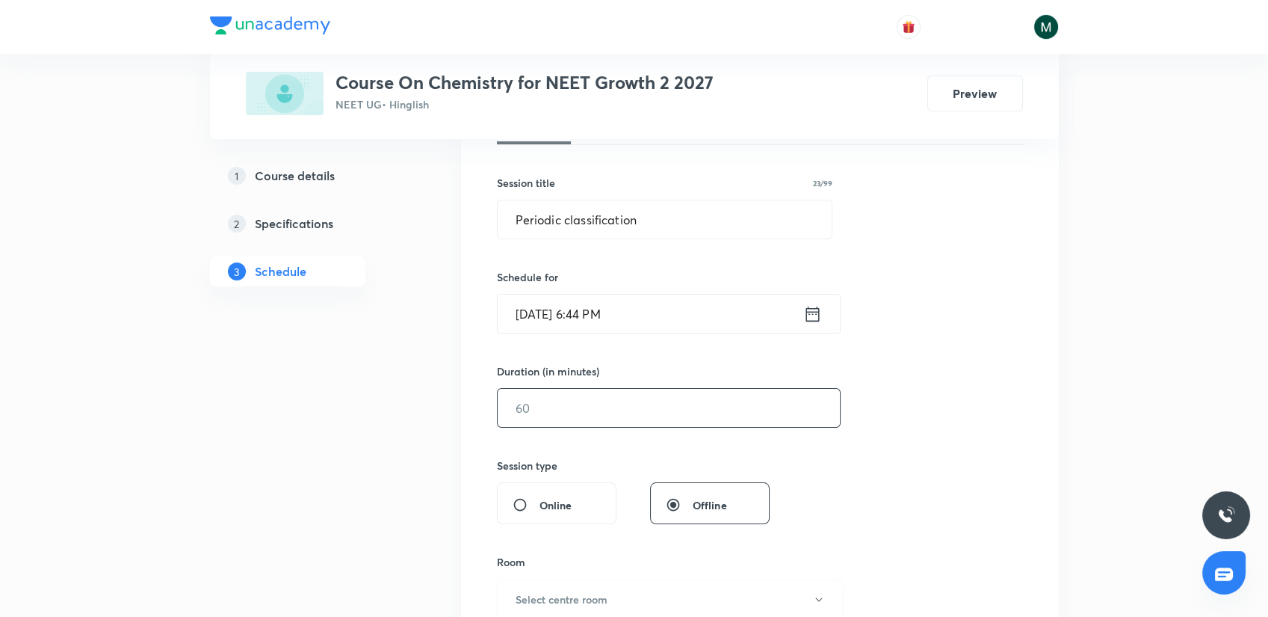
click at [542, 398] on input "text" at bounding box center [669, 408] width 342 height 38
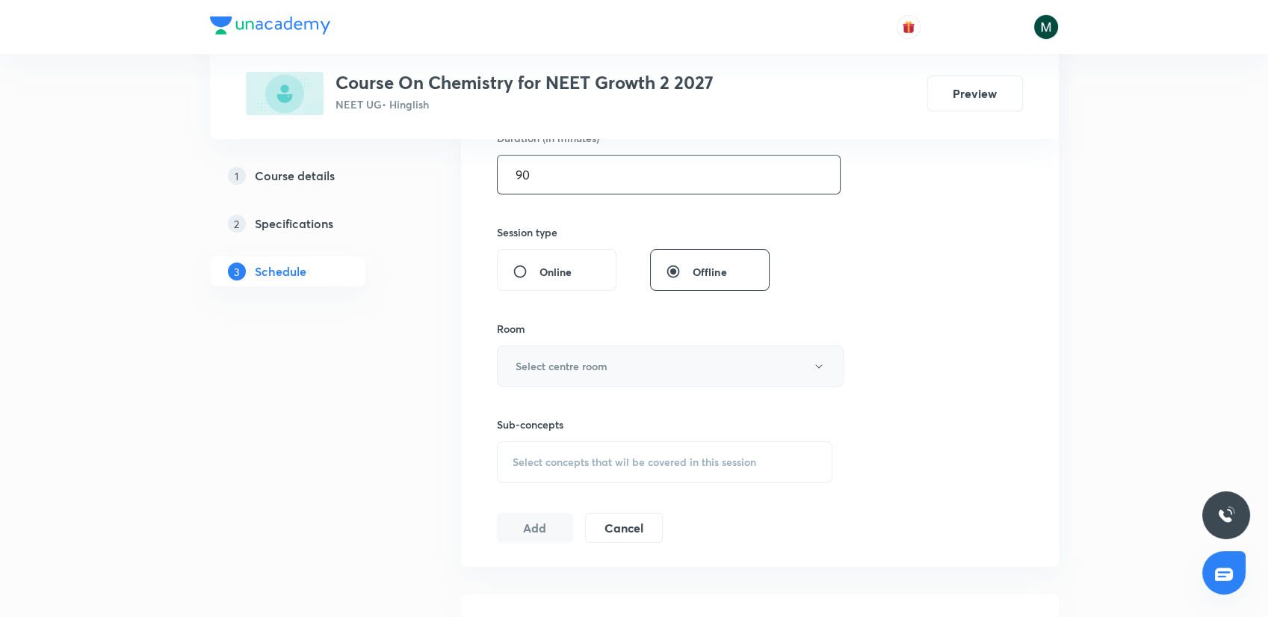
scroll to position [498, 0]
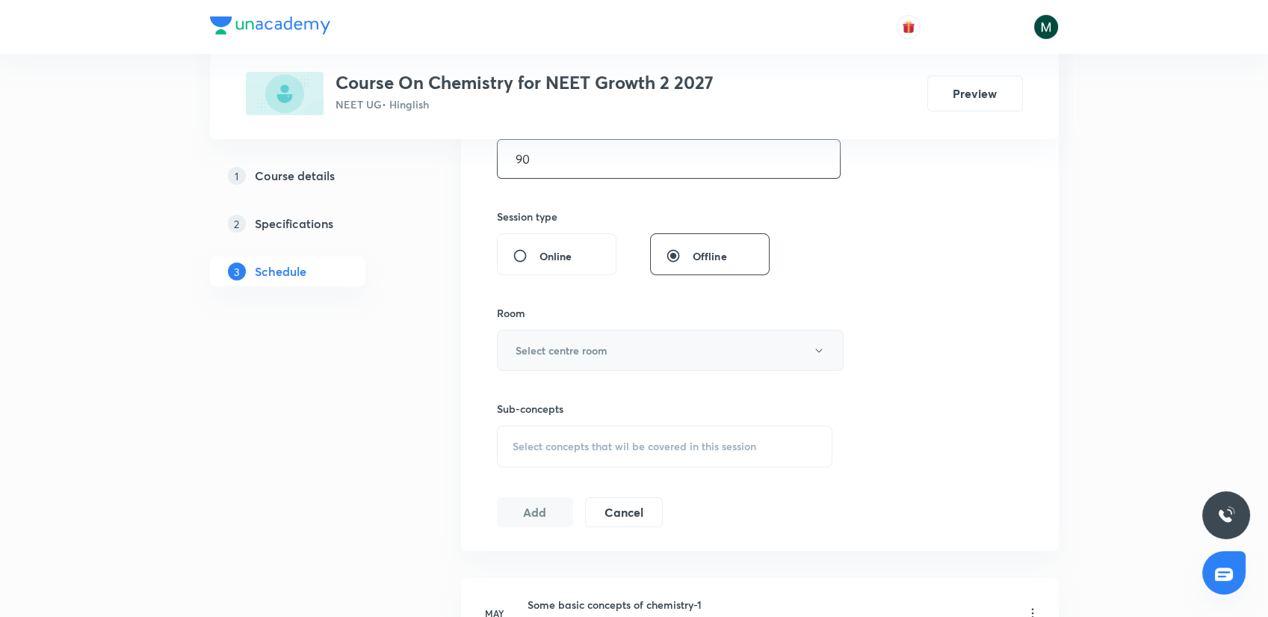
type input "90"
click at [573, 362] on button "Select centre room" at bounding box center [670, 350] width 347 height 41
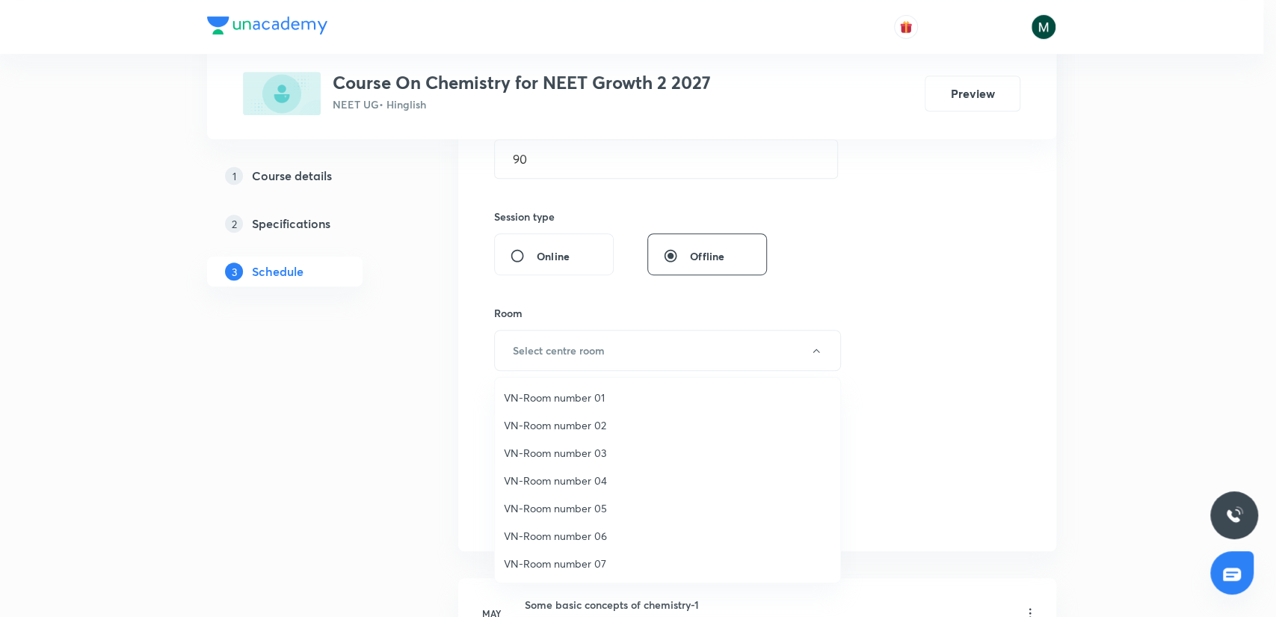
click at [580, 424] on span "VN-Room number 02" at bounding box center [667, 425] width 327 height 16
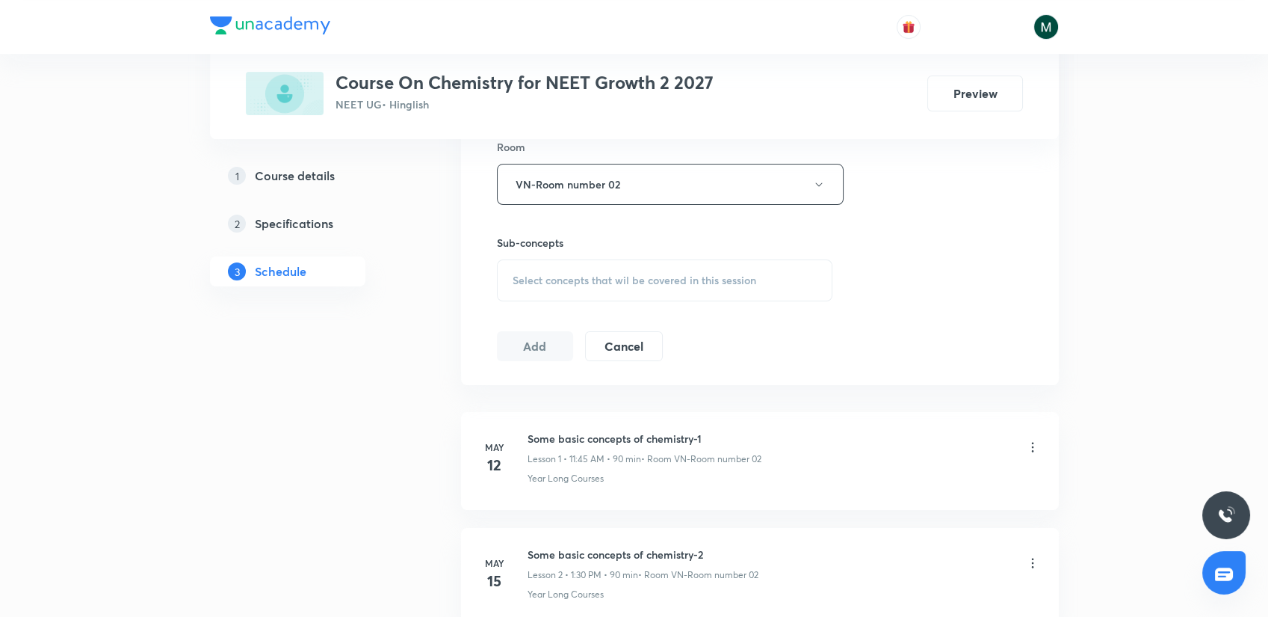
click at [598, 274] on span "Select concepts that wil be covered in this session" at bounding box center [635, 280] width 244 height 12
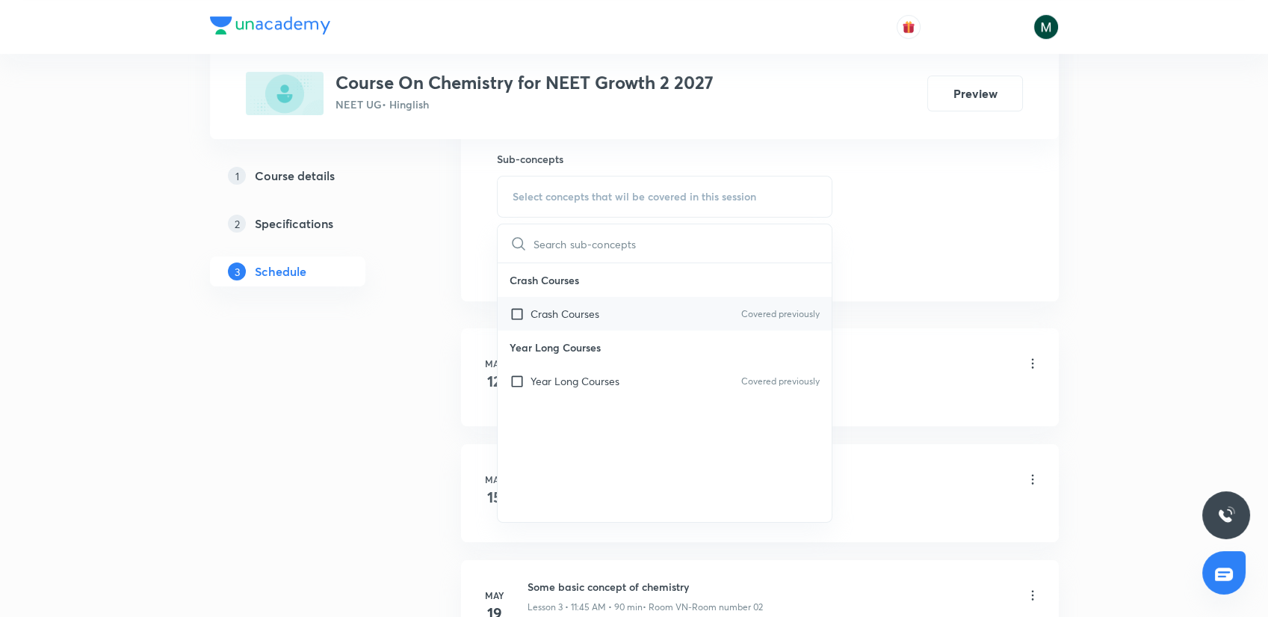
click at [587, 324] on div "Crash Courses Covered previously" at bounding box center [665, 314] width 335 height 34
checkbox input "true"
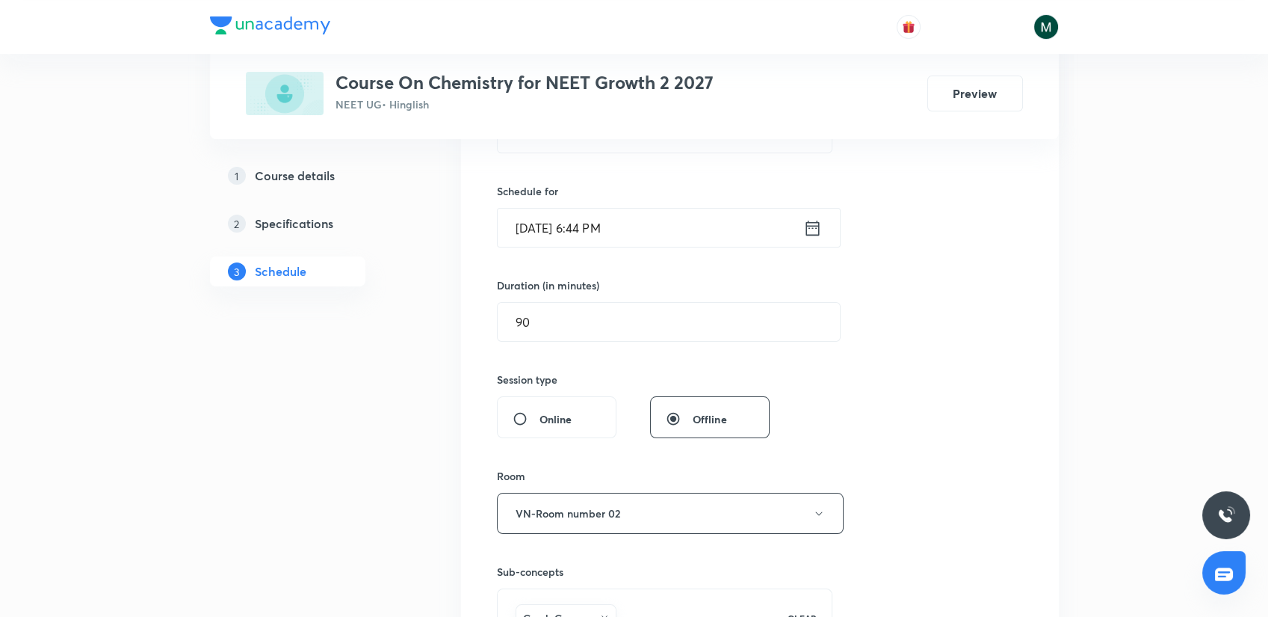
scroll to position [332, 0]
click at [557, 229] on input "[DATE] 6:44 PM" at bounding box center [651, 230] width 306 height 38
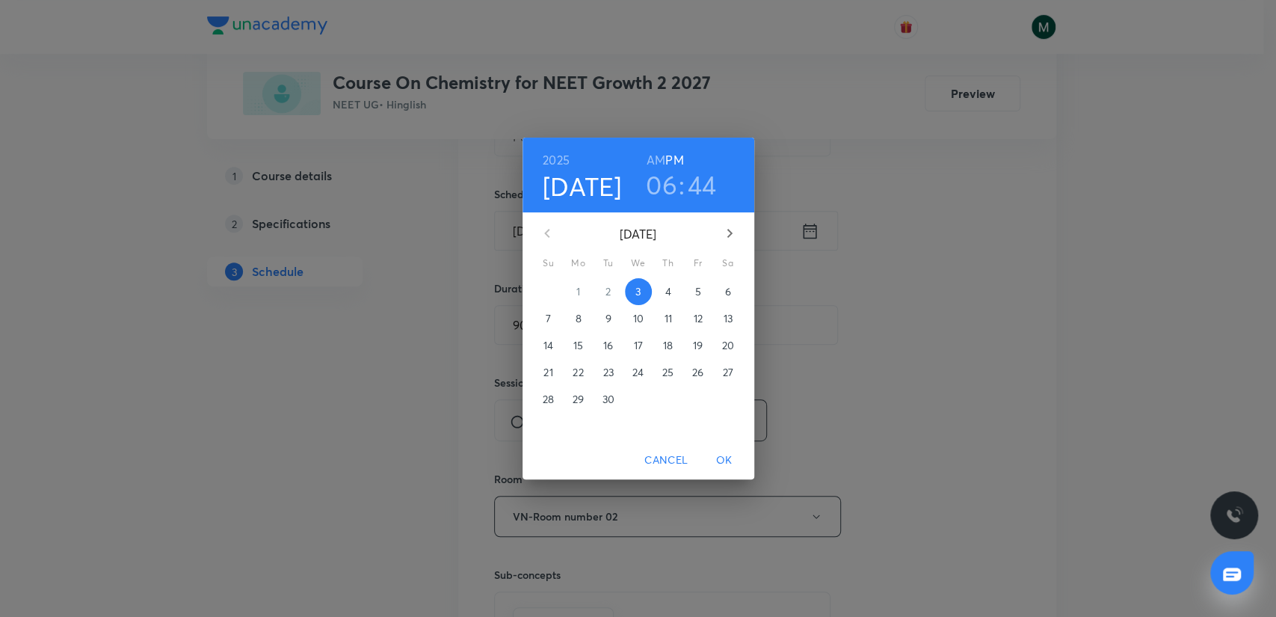
click at [661, 289] on span "4" at bounding box center [668, 291] width 27 height 15
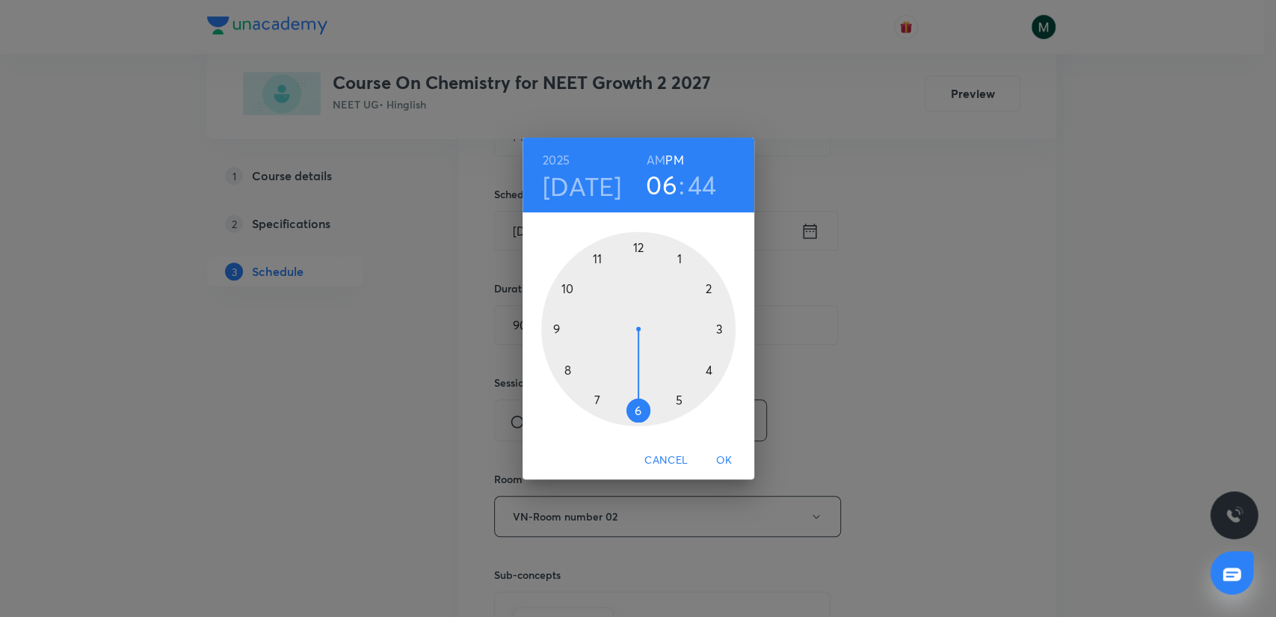
click at [676, 255] on div at bounding box center [638, 329] width 194 height 194
drag, startPoint x: 651, startPoint y: 353, endPoint x: 640, endPoint y: 393, distance: 41.2
click at [640, 393] on div at bounding box center [638, 329] width 194 height 194
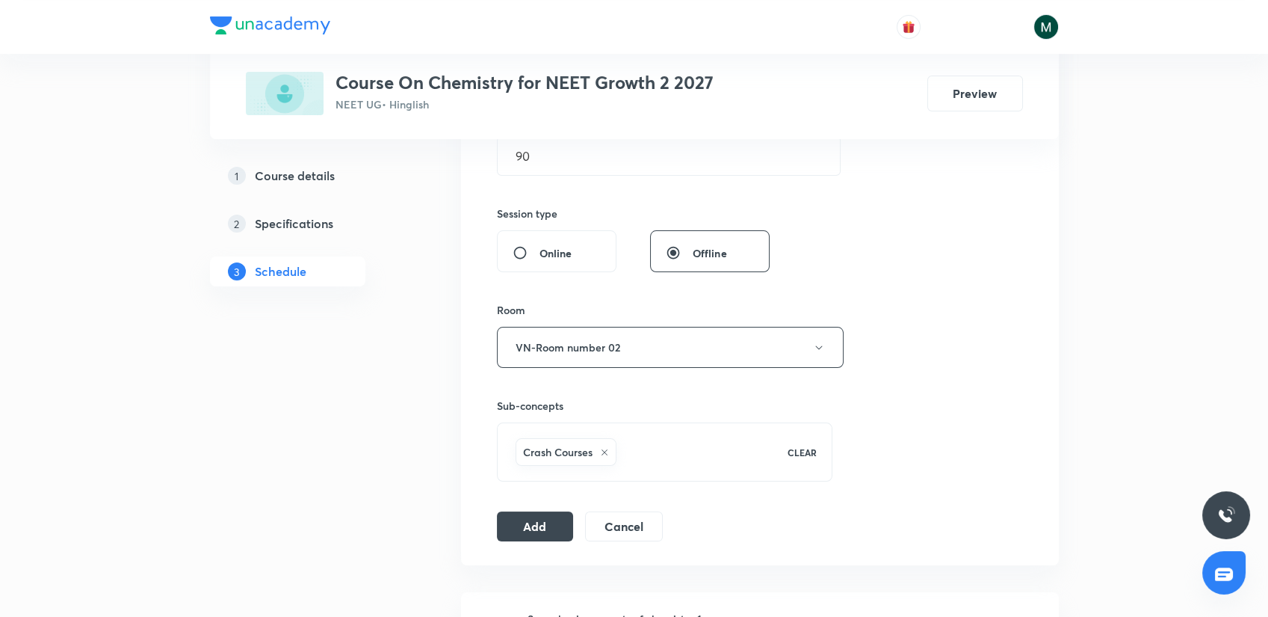
scroll to position [747, 0]
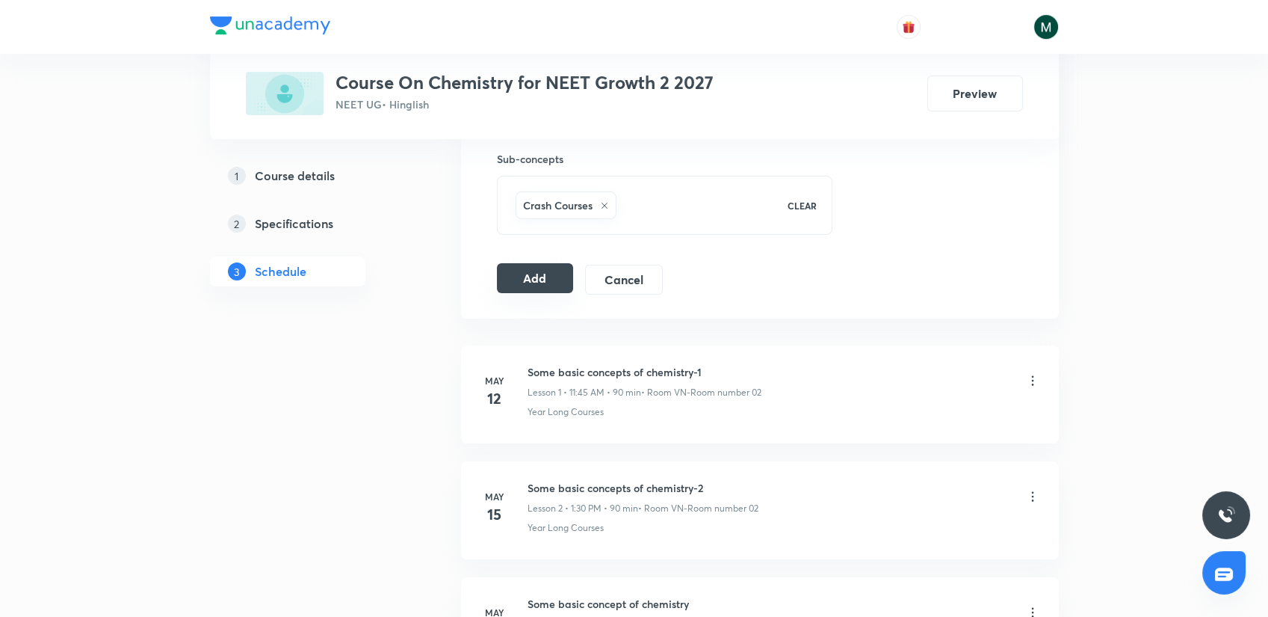
click at [533, 288] on button "Add" at bounding box center [535, 278] width 77 height 30
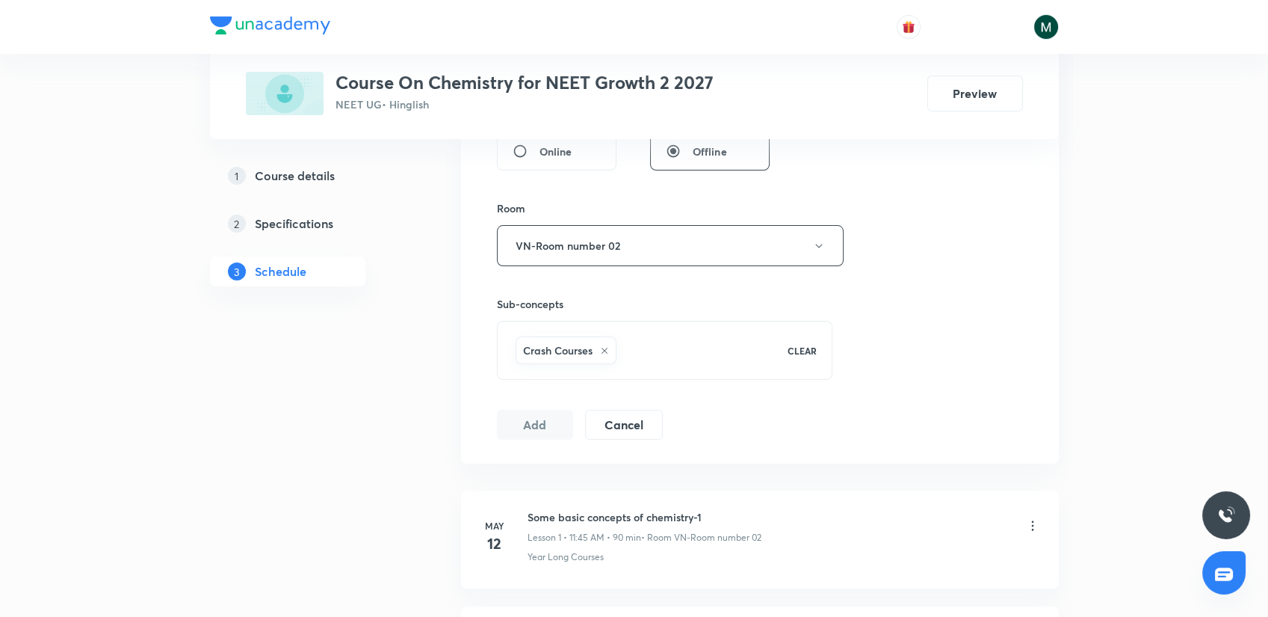
scroll to position [498, 0]
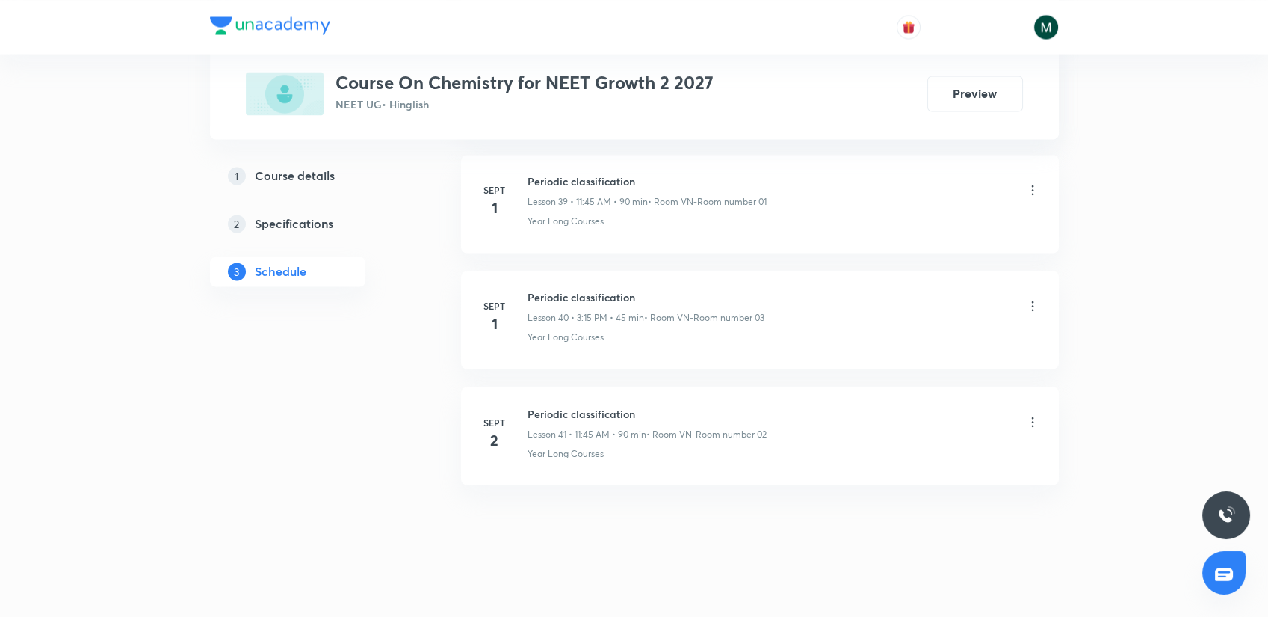
drag, startPoint x: 783, startPoint y: 351, endPoint x: 810, endPoint y: 512, distance: 162.9
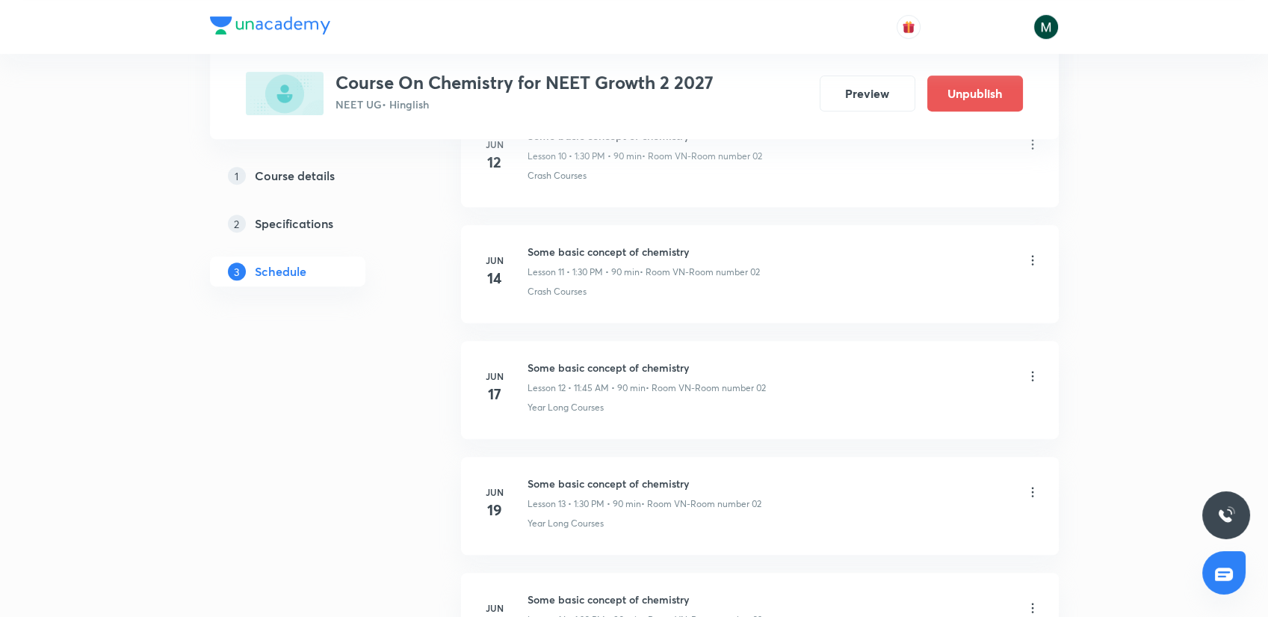
scroll to position [0, 0]
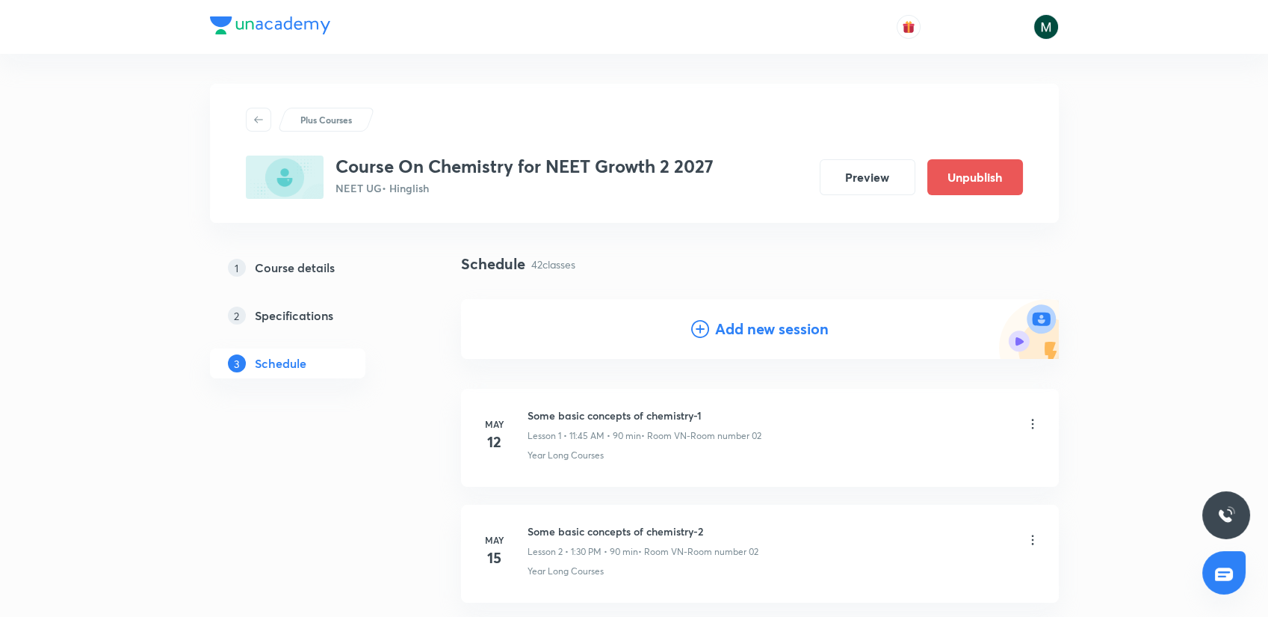
drag, startPoint x: 560, startPoint y: 434, endPoint x: 608, endPoint y: 152, distance: 286.5
click at [756, 333] on h4 "Add new session" at bounding box center [772, 329] width 114 height 22
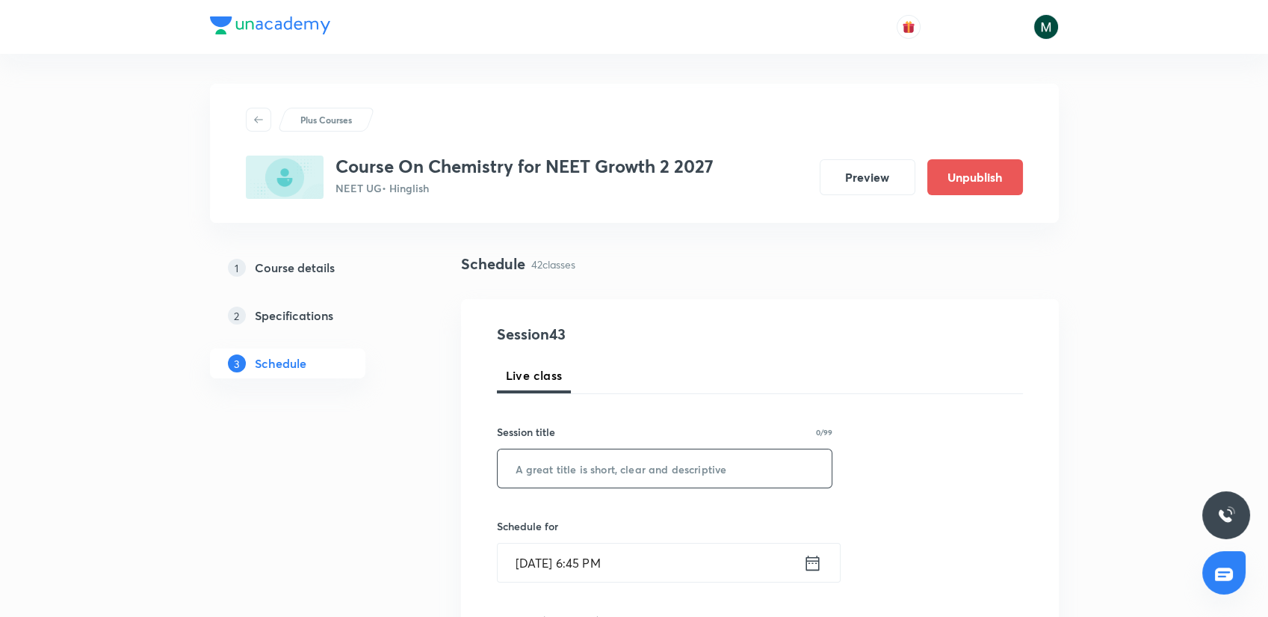
click at [608, 472] on input "text" at bounding box center [665, 468] width 335 height 38
paste input "Periodic classification"
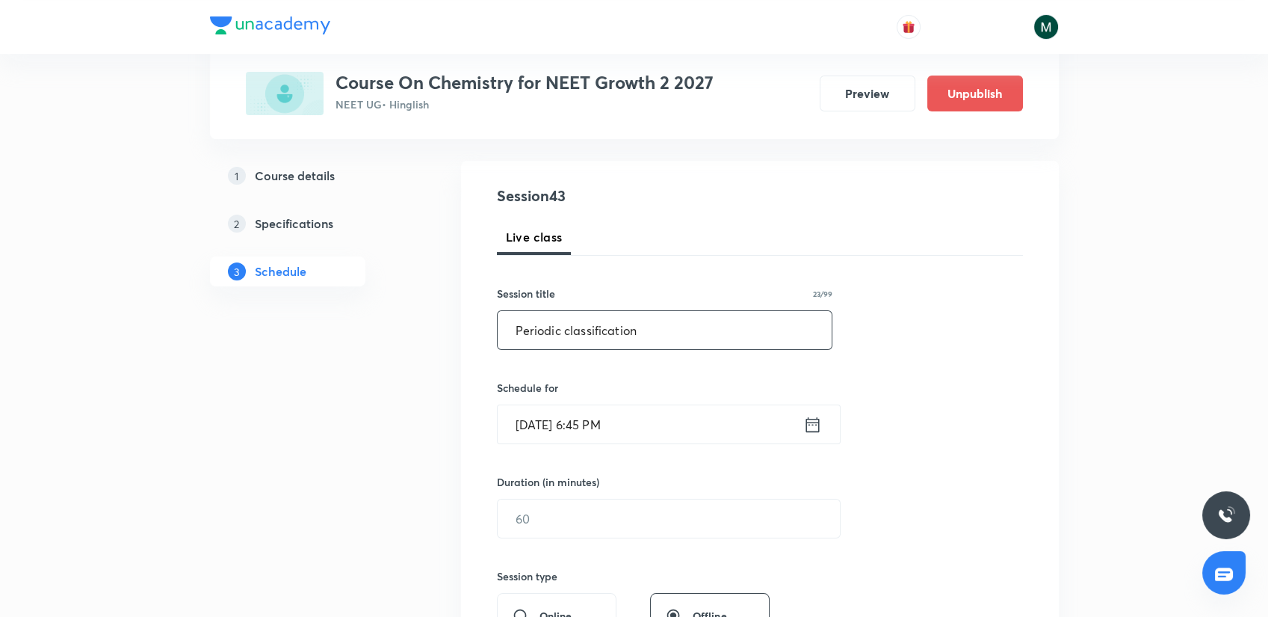
scroll to position [166, 0]
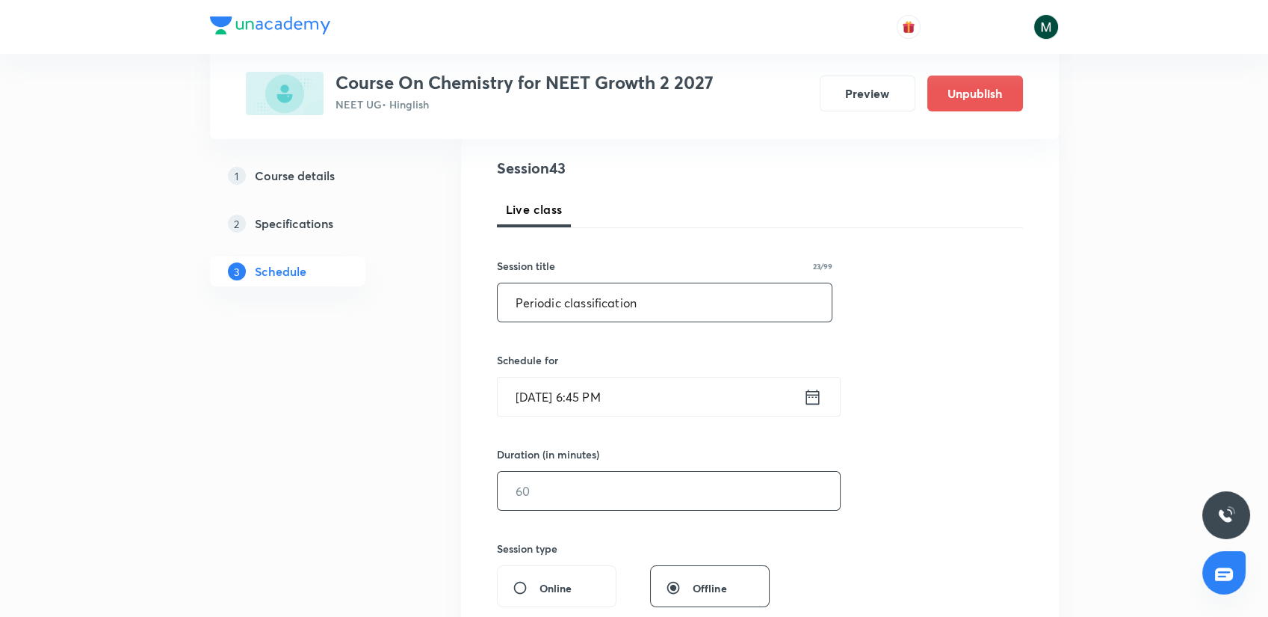
type input "Periodic classification"
click at [534, 507] on input "text" at bounding box center [669, 491] width 342 height 38
type input "45"
click at [596, 389] on input "[DATE] 6:45 PM" at bounding box center [651, 396] width 306 height 38
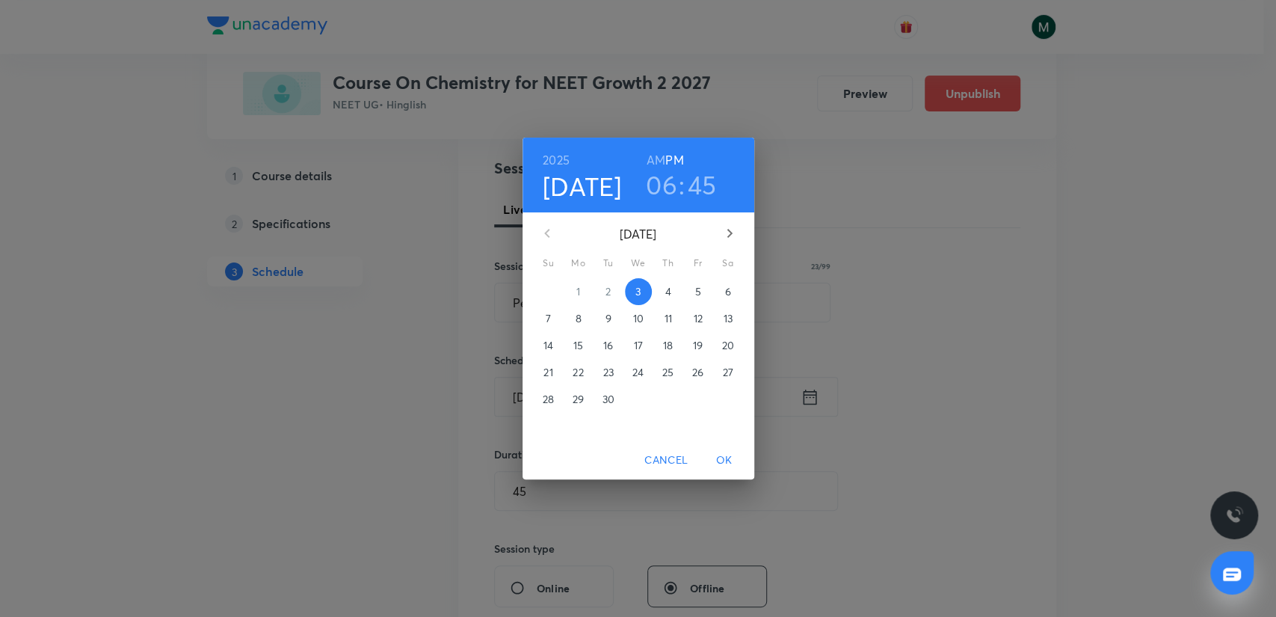
click at [670, 294] on p "4" at bounding box center [667, 291] width 6 height 15
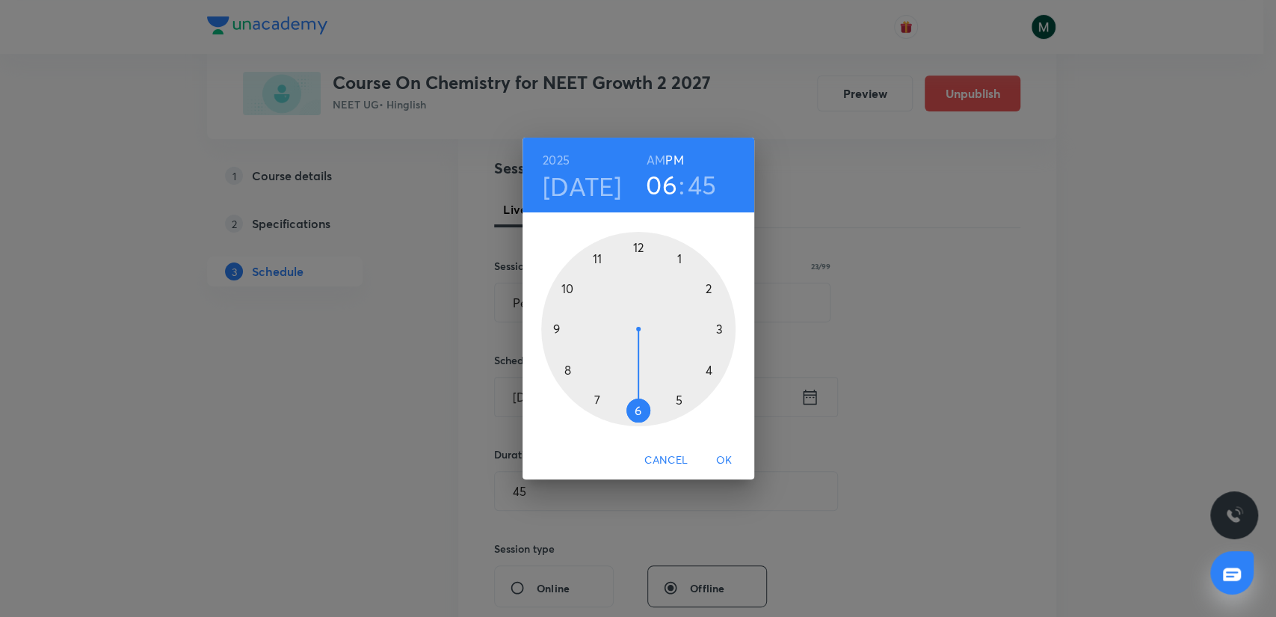
drag, startPoint x: 664, startPoint y: 185, endPoint x: 665, endPoint y: 204, distance: 19.4
click at [664, 186] on h3 "06" at bounding box center [661, 184] width 31 height 31
click at [717, 327] on div at bounding box center [638, 329] width 194 height 194
click at [717, 328] on div at bounding box center [638, 329] width 194 height 194
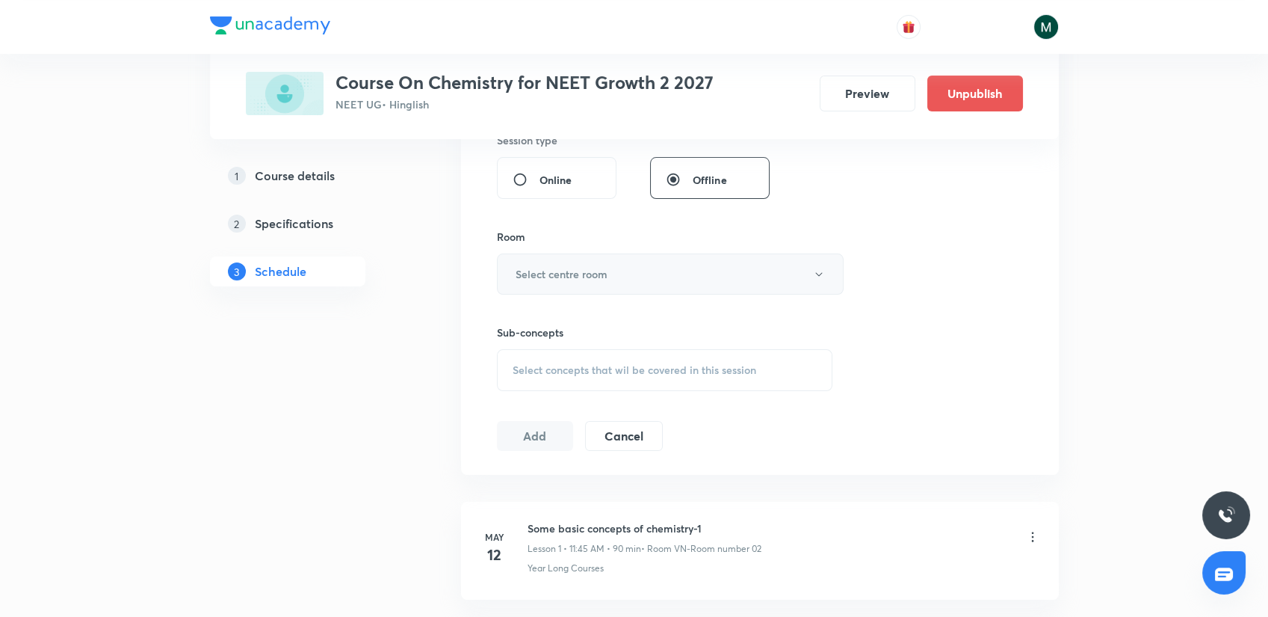
scroll to position [581, 0]
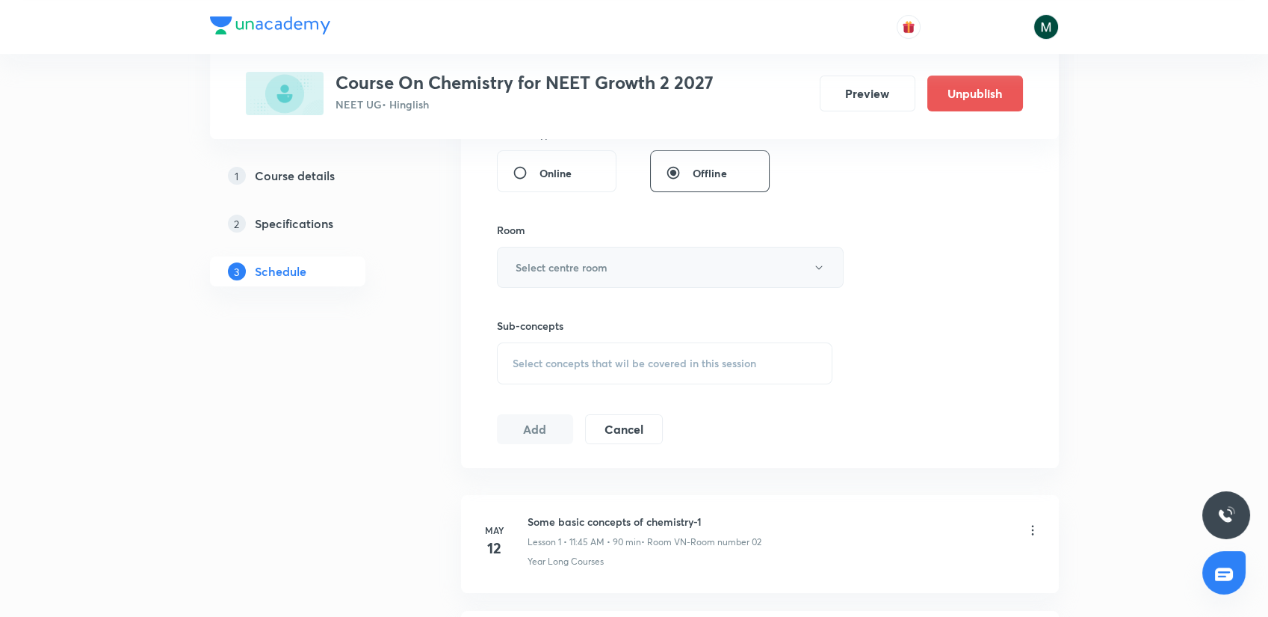
click at [611, 262] on button "Select centre room" at bounding box center [670, 267] width 347 height 41
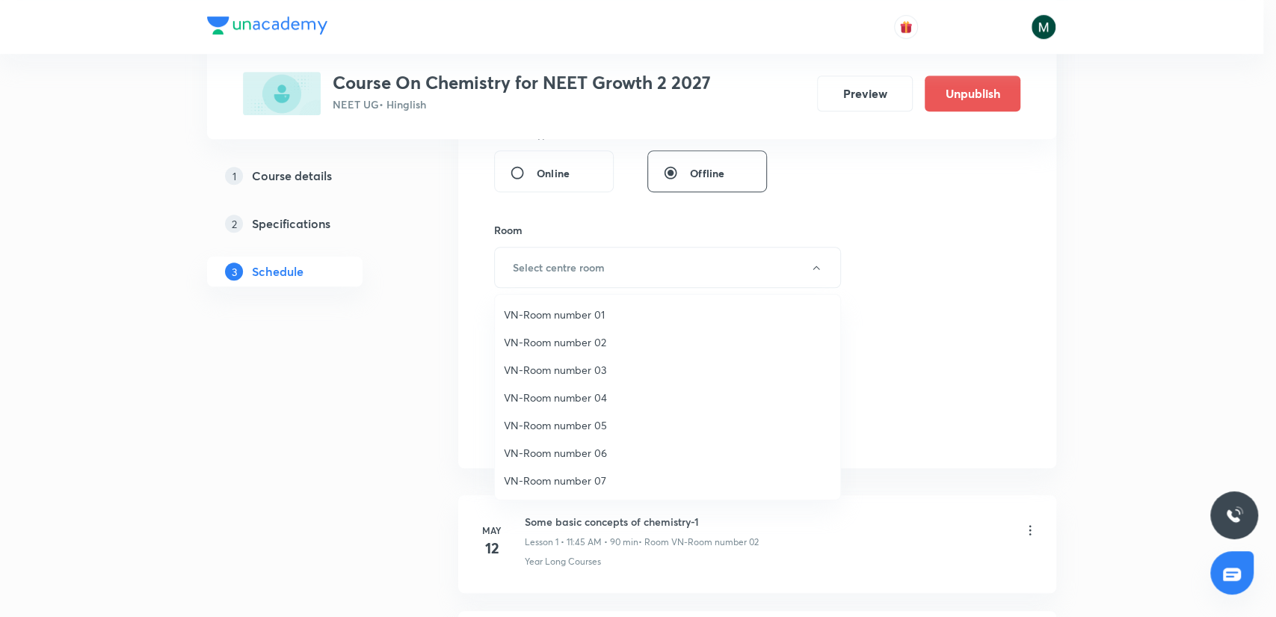
click at [587, 337] on span "VN-Room number 02" at bounding box center [667, 342] width 327 height 16
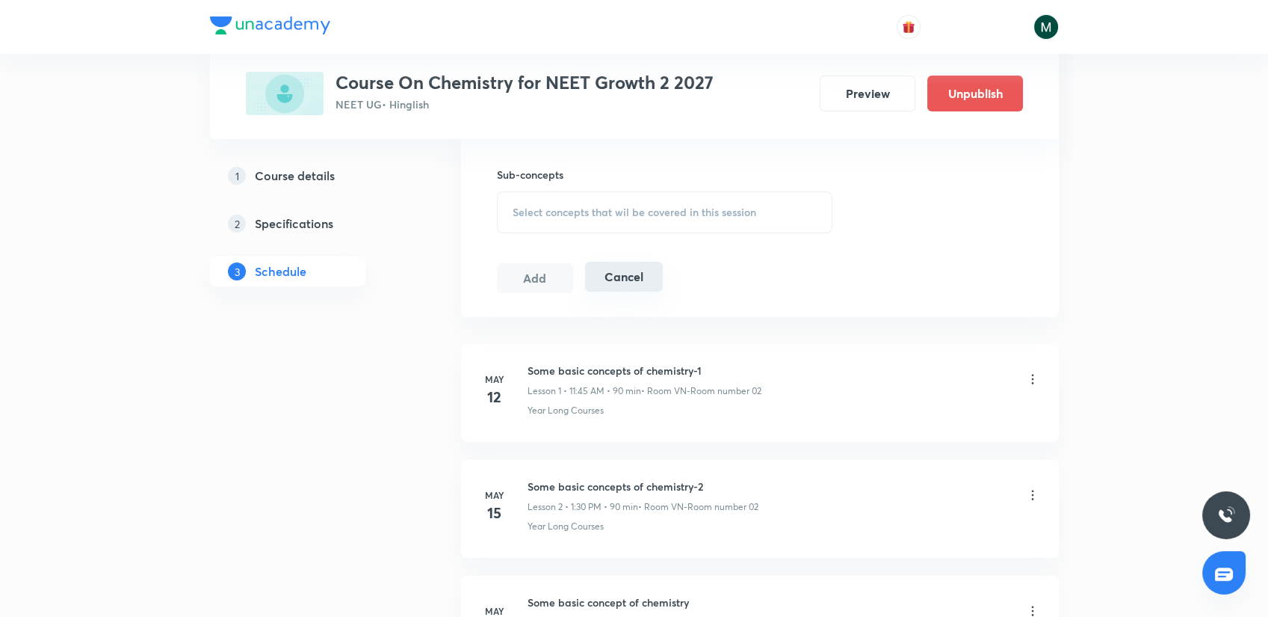
scroll to position [747, 0]
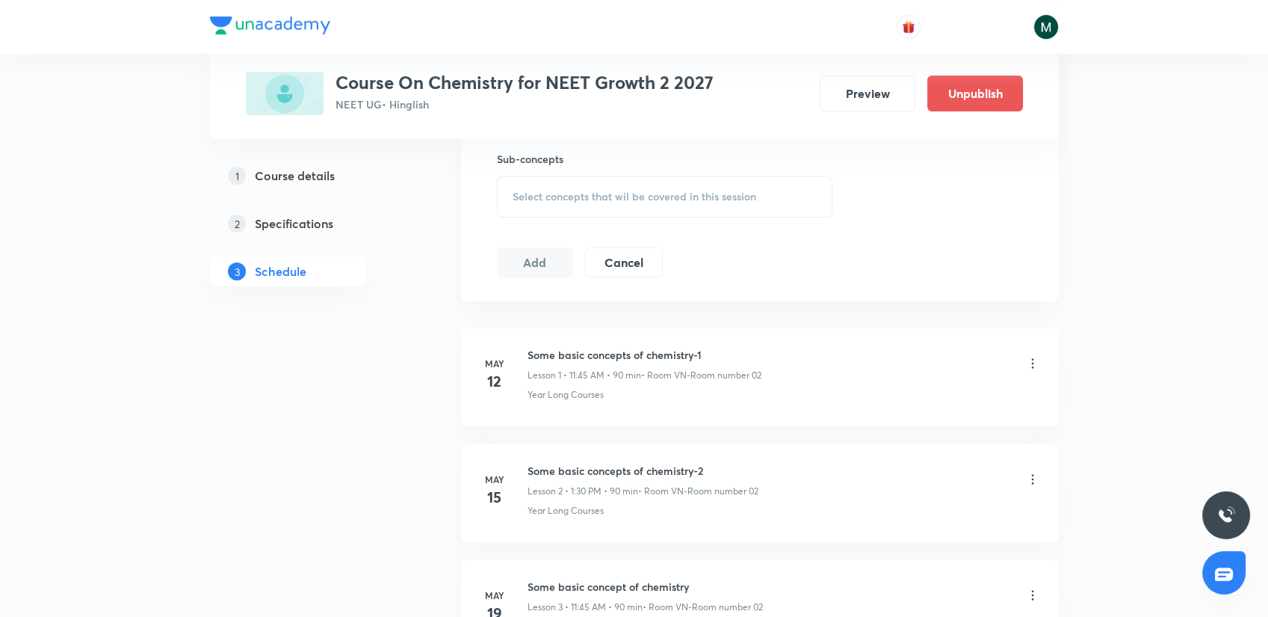
click at [631, 202] on div "Select concepts that wil be covered in this session" at bounding box center [665, 197] width 336 height 42
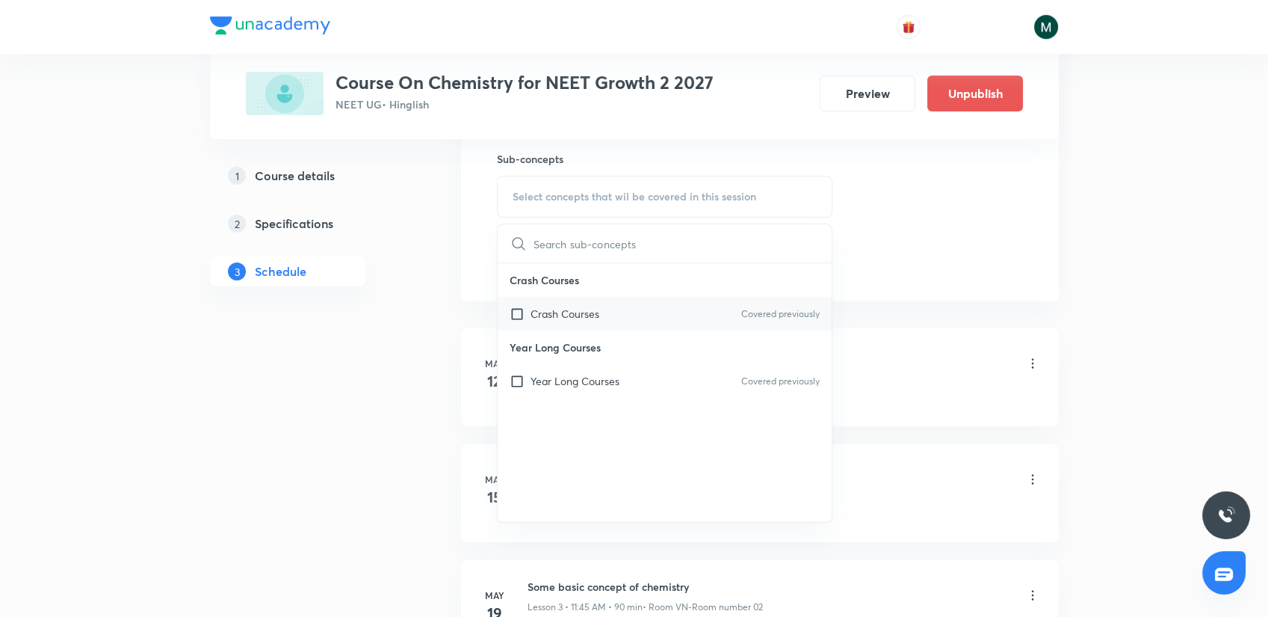
click at [589, 309] on p "Crash Courses" at bounding box center [565, 314] width 69 height 16
checkbox input "true"
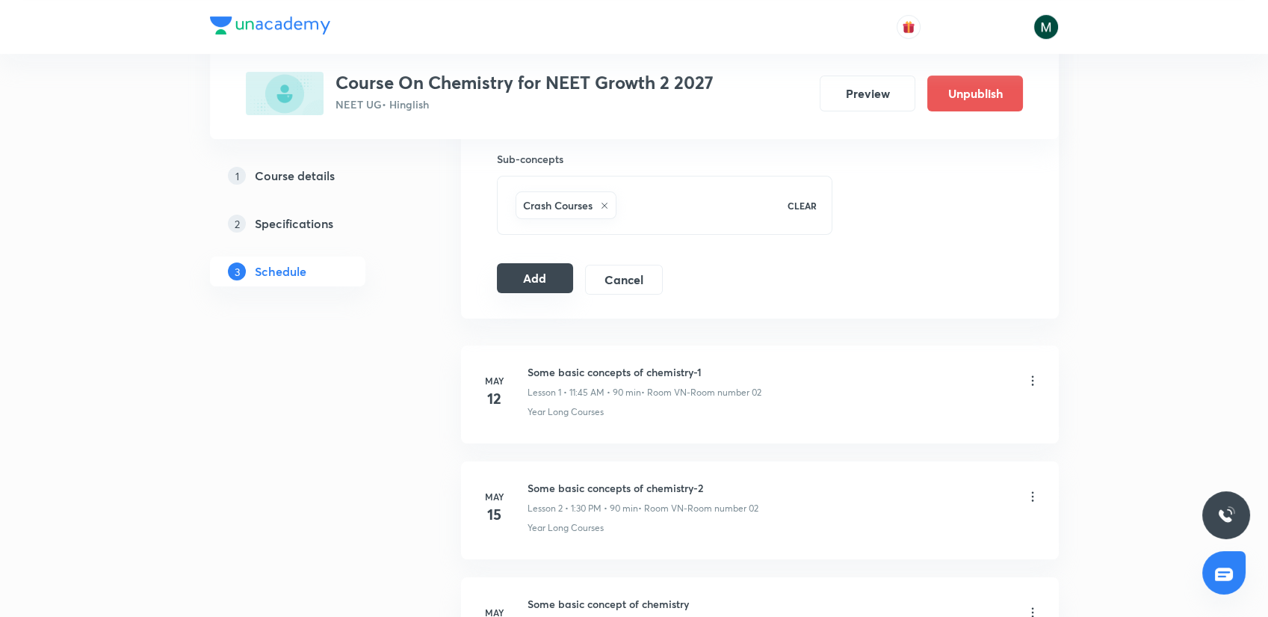
click at [531, 280] on button "Add" at bounding box center [535, 278] width 77 height 30
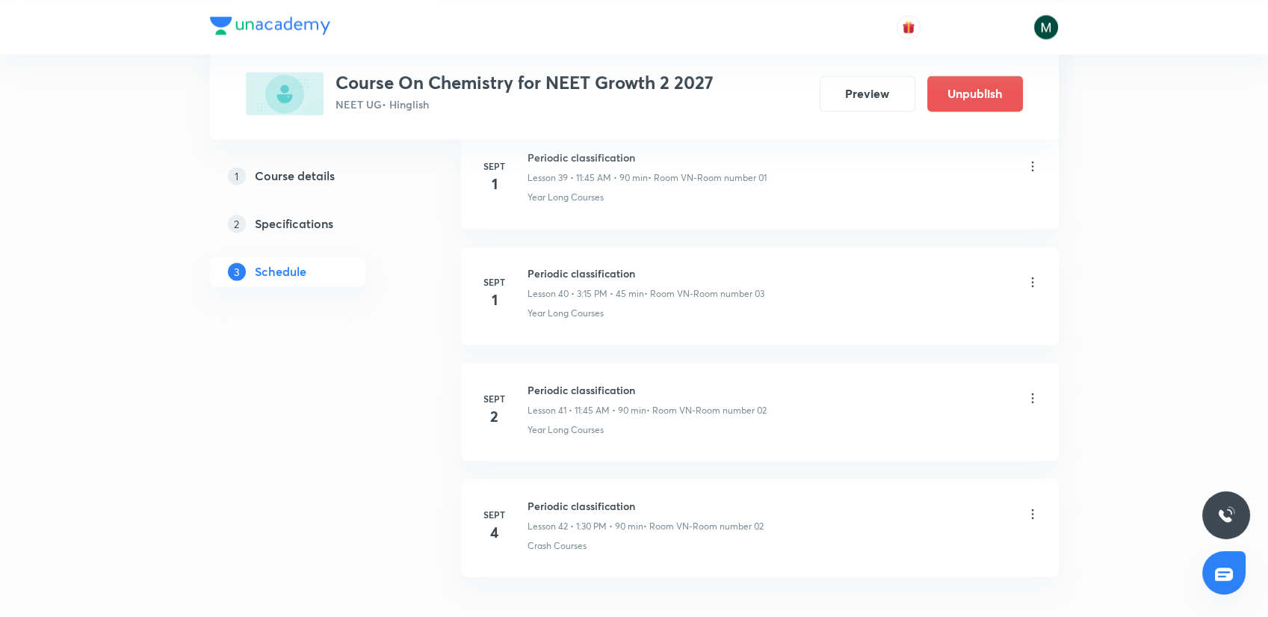
scroll to position [5455, 0]
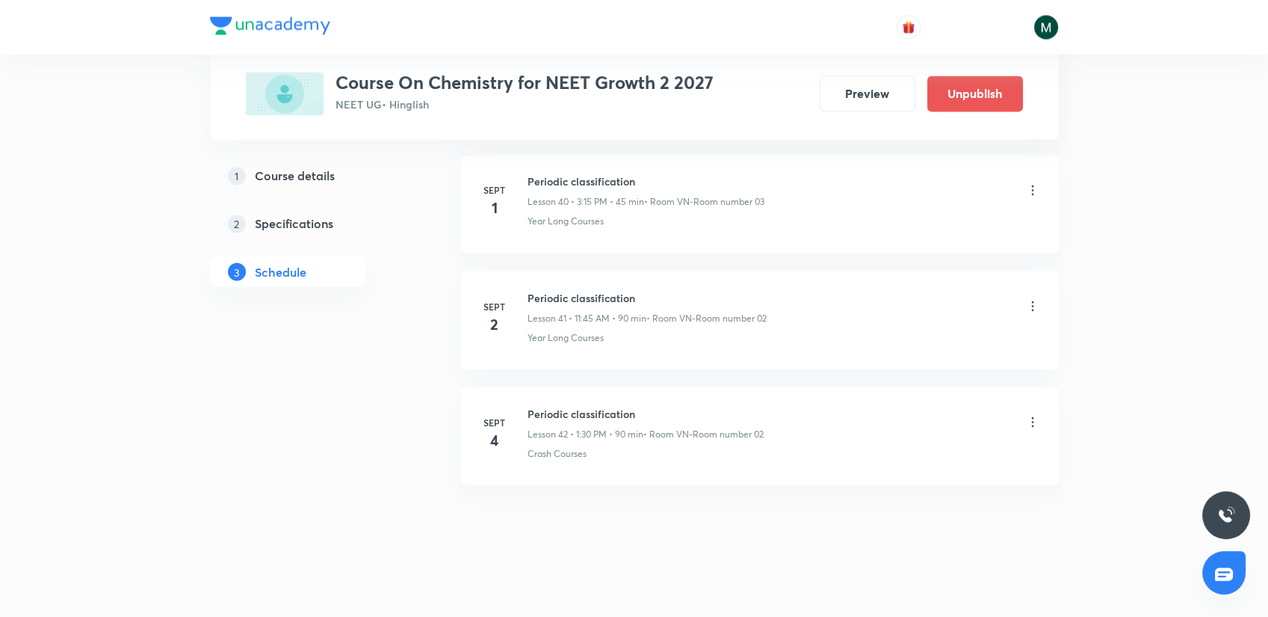
drag, startPoint x: 735, startPoint y: 274, endPoint x: 757, endPoint y: 426, distance: 153.2
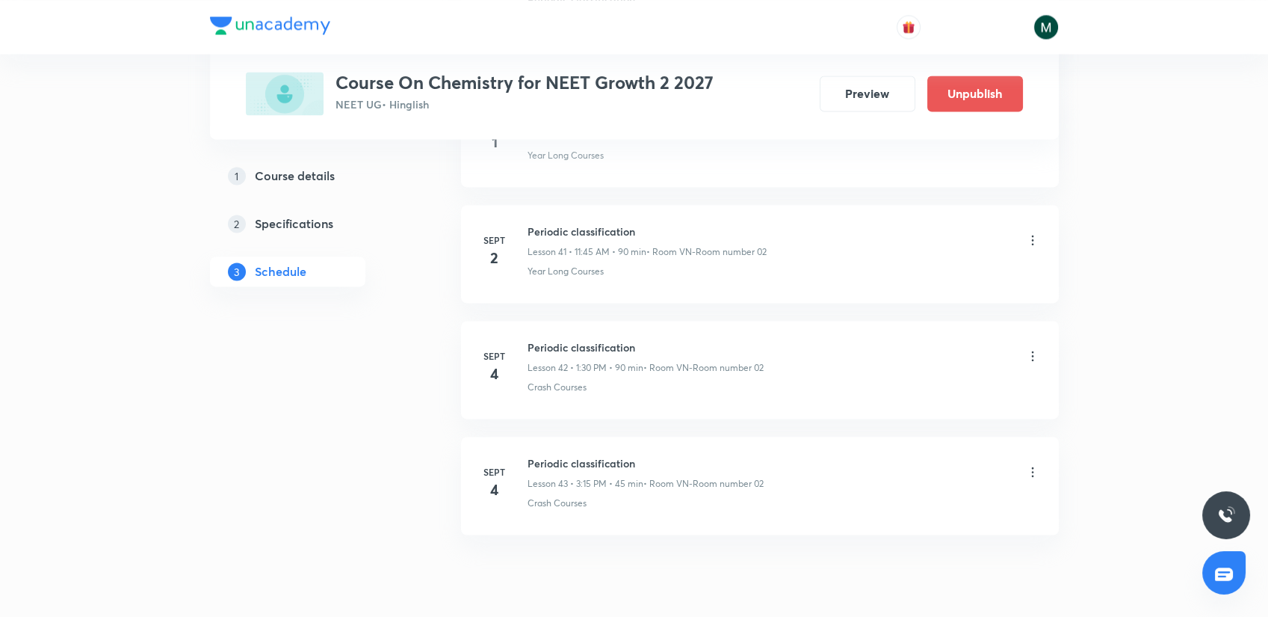
scroll to position [4868, 0]
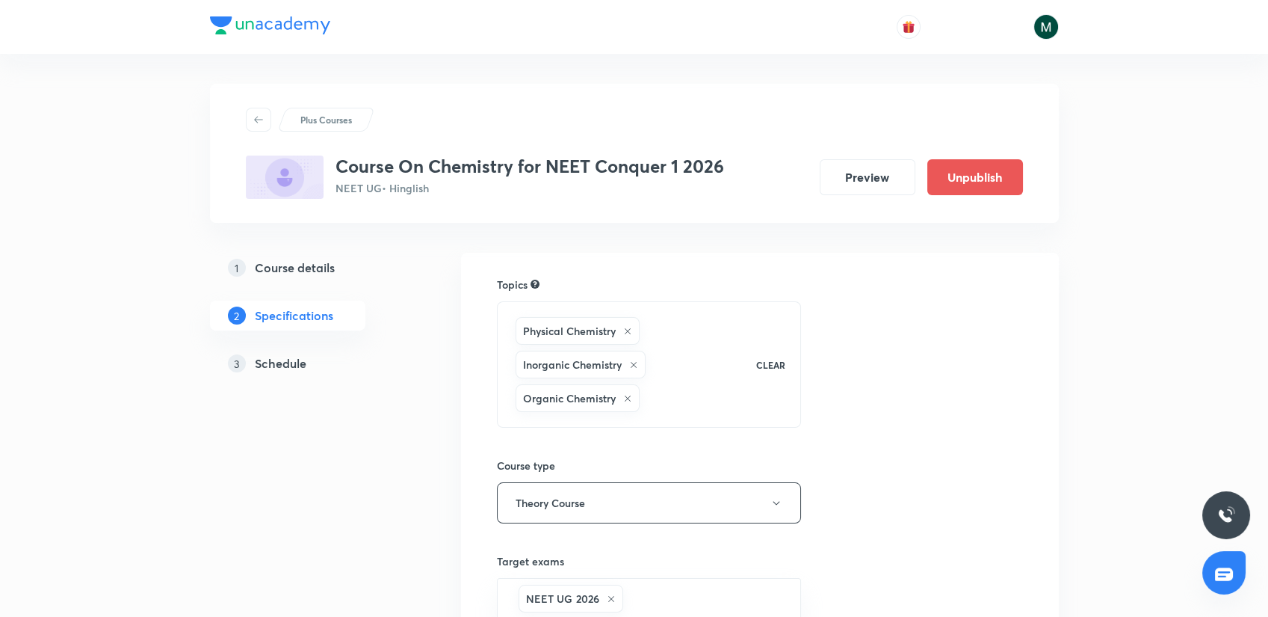
click at [248, 363] on div "3 Schedule" at bounding box center [314, 363] width 173 height 18
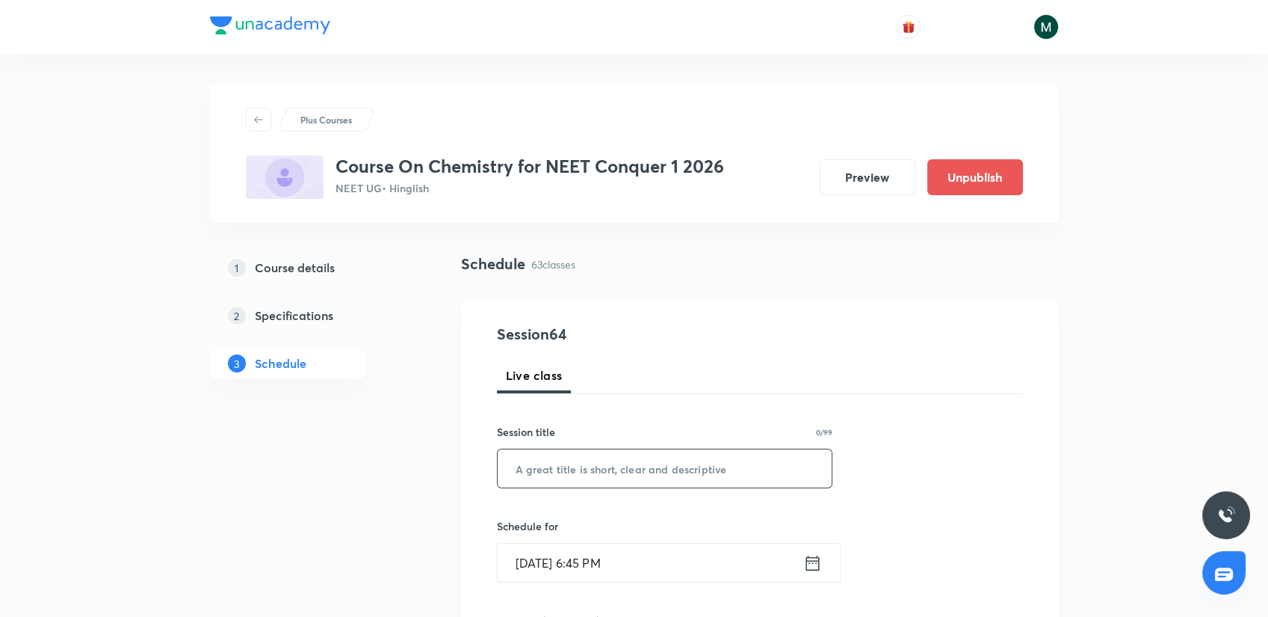
click at [571, 469] on input "text" at bounding box center [665, 468] width 335 height 38
paste input "Thermodynamics"
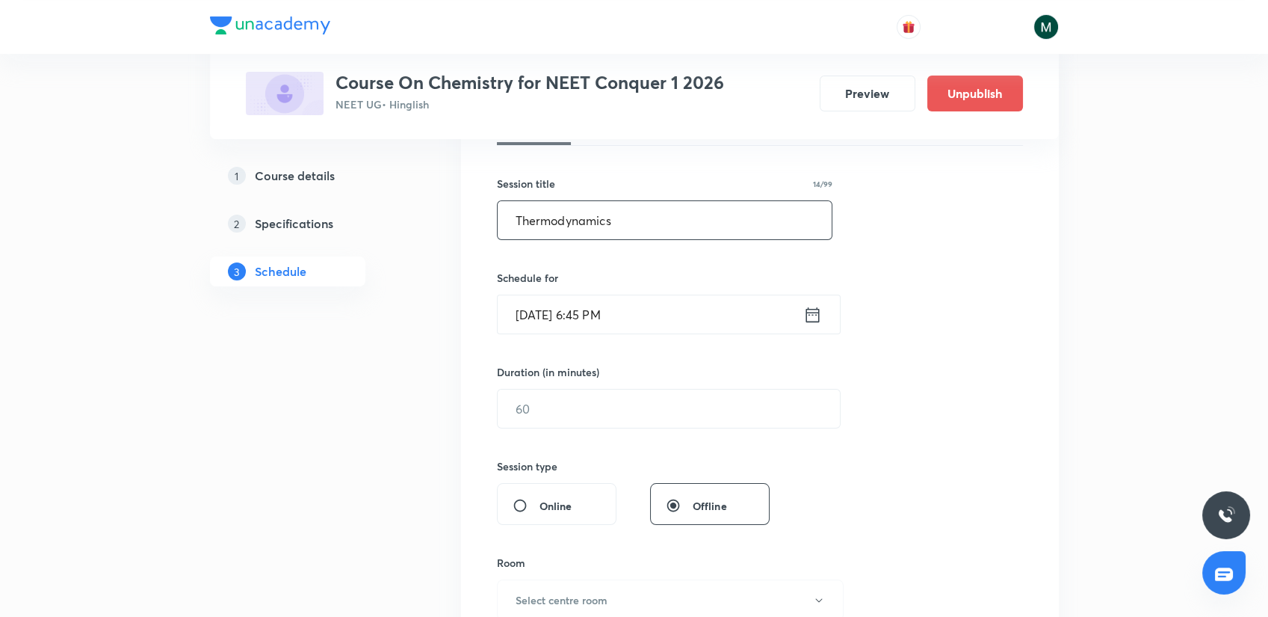
scroll to position [249, 0]
type input "Thermodynamics"
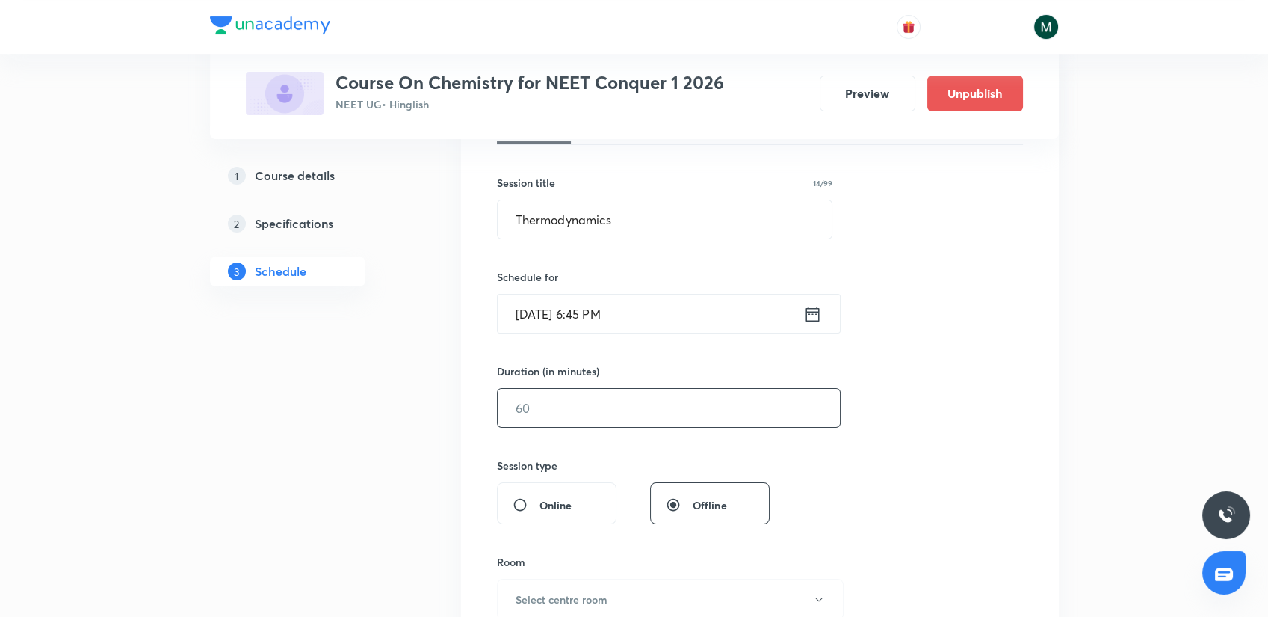
click at [562, 413] on input "text" at bounding box center [669, 408] width 342 height 38
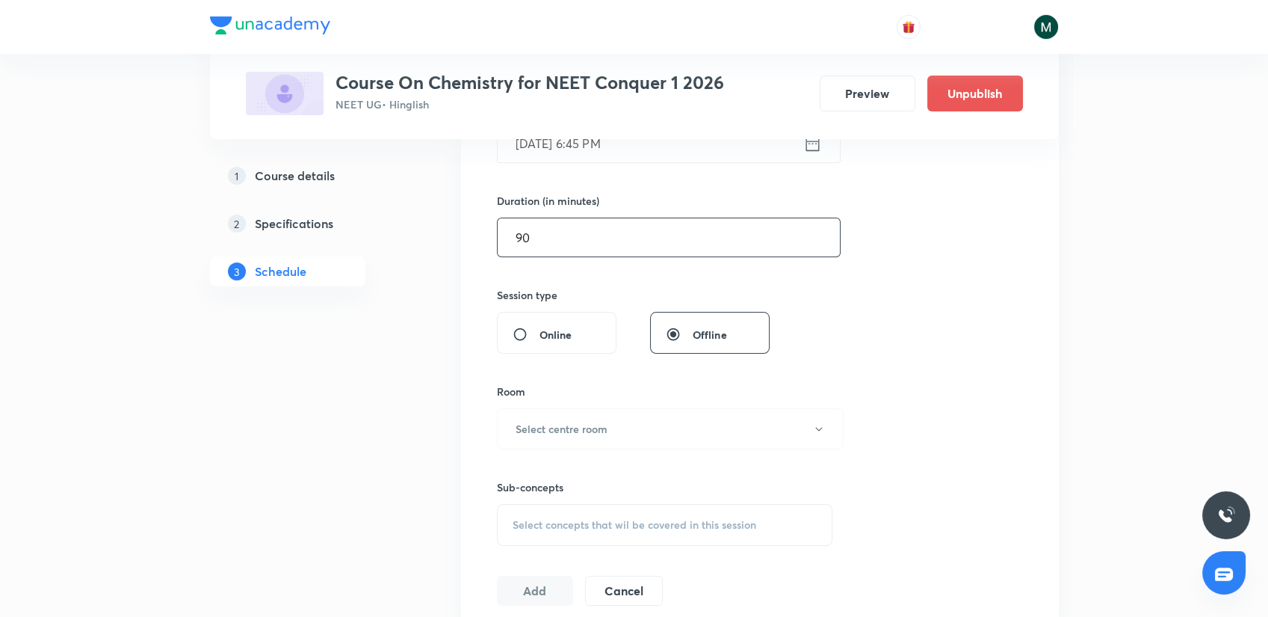
scroll to position [498, 0]
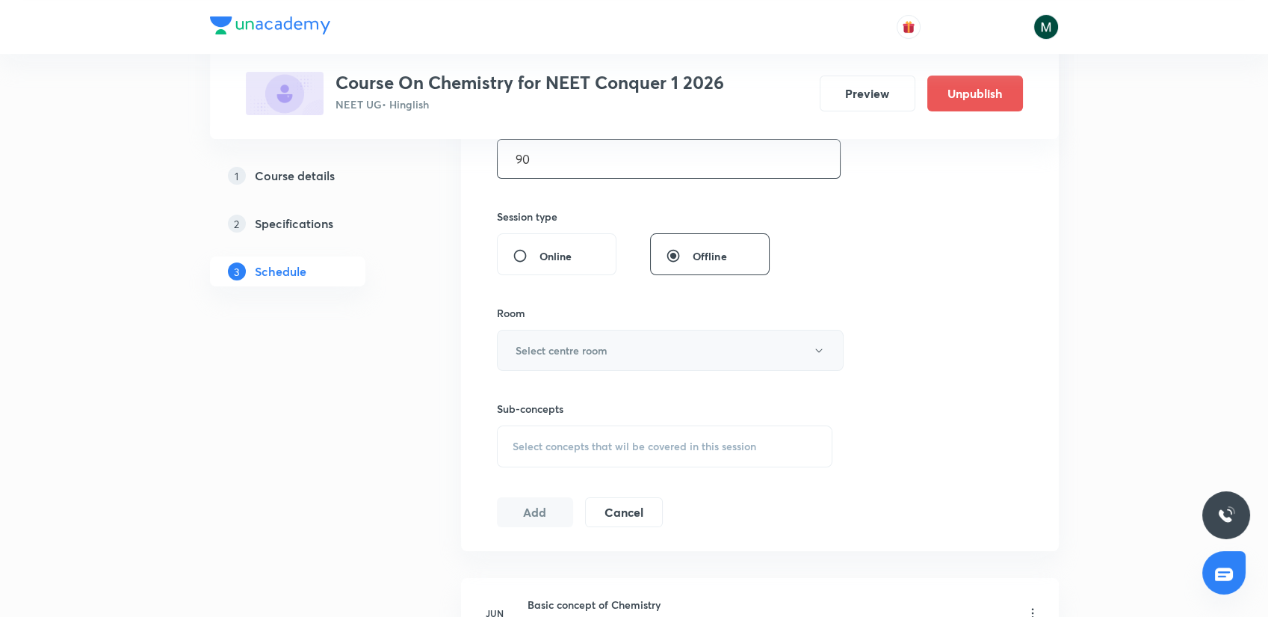
type input "90"
click at [574, 345] on h6 "Select centre room" at bounding box center [562, 350] width 92 height 16
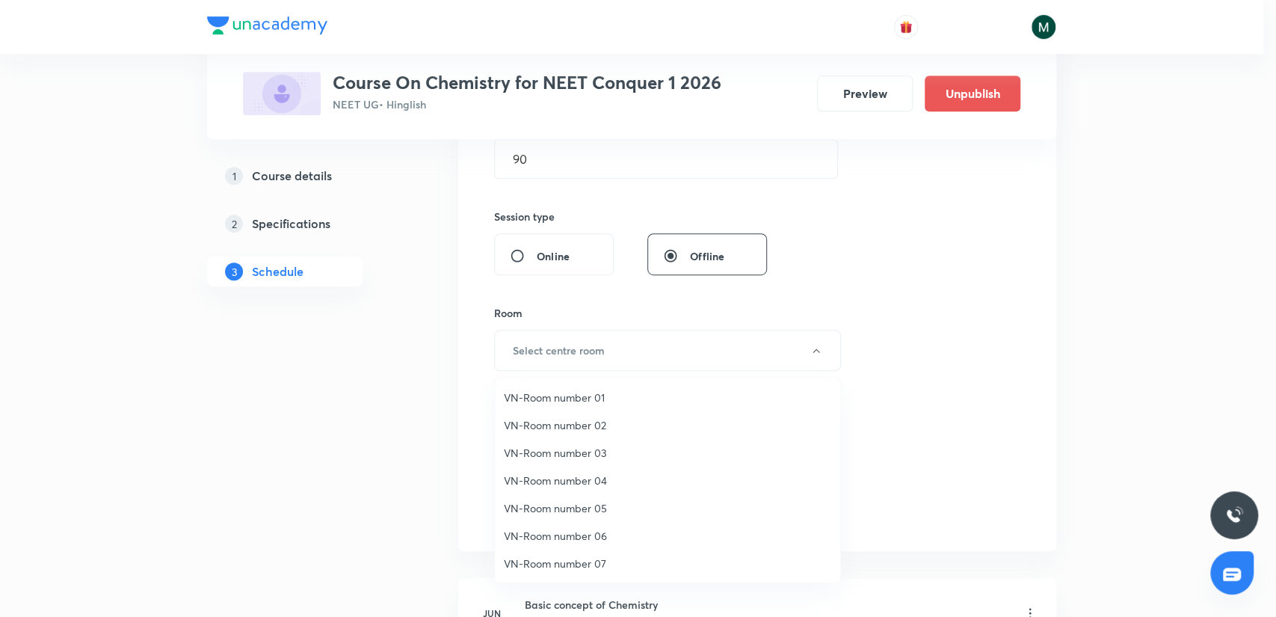
click at [580, 555] on span "VN-Room number 07" at bounding box center [667, 563] width 327 height 16
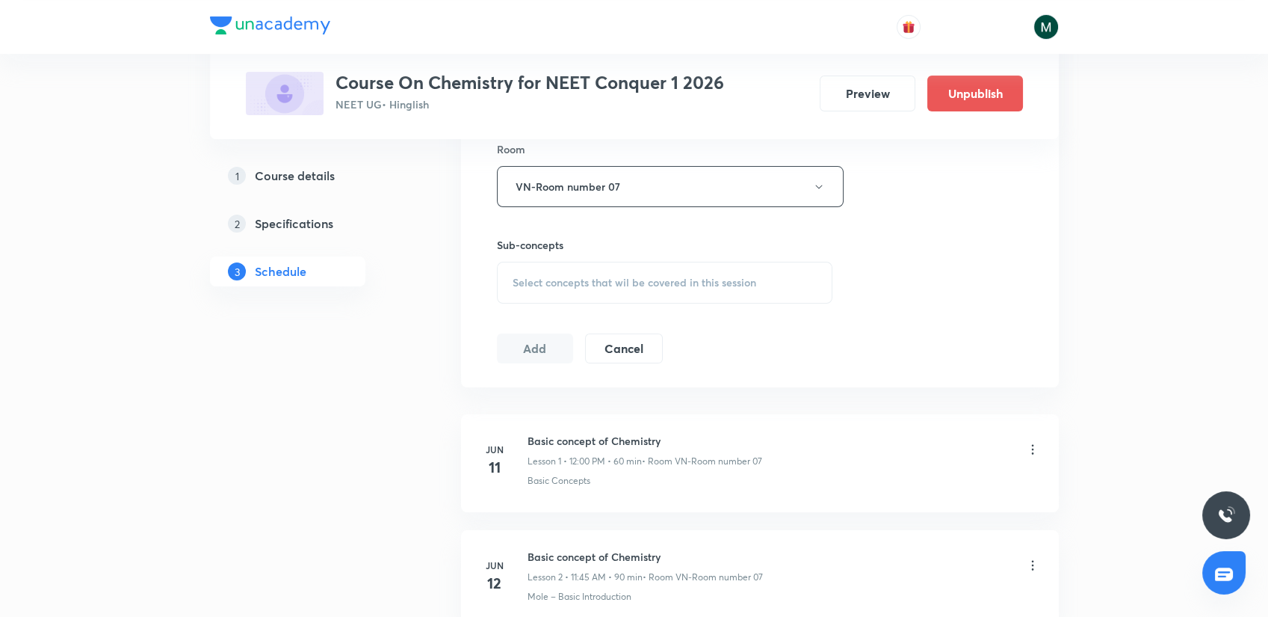
scroll to position [664, 0]
click at [580, 276] on span "Select concepts that wil be covered in this session" at bounding box center [635, 280] width 244 height 12
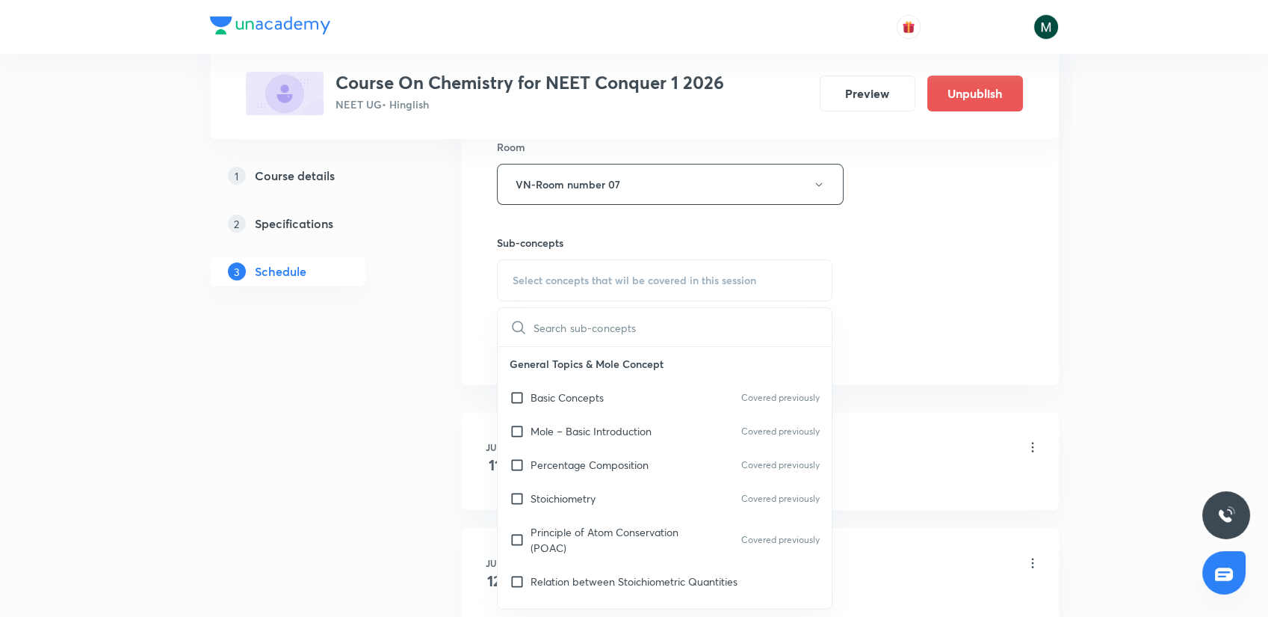
click at [569, 393] on p "Basic Concepts" at bounding box center [567, 397] width 73 height 16
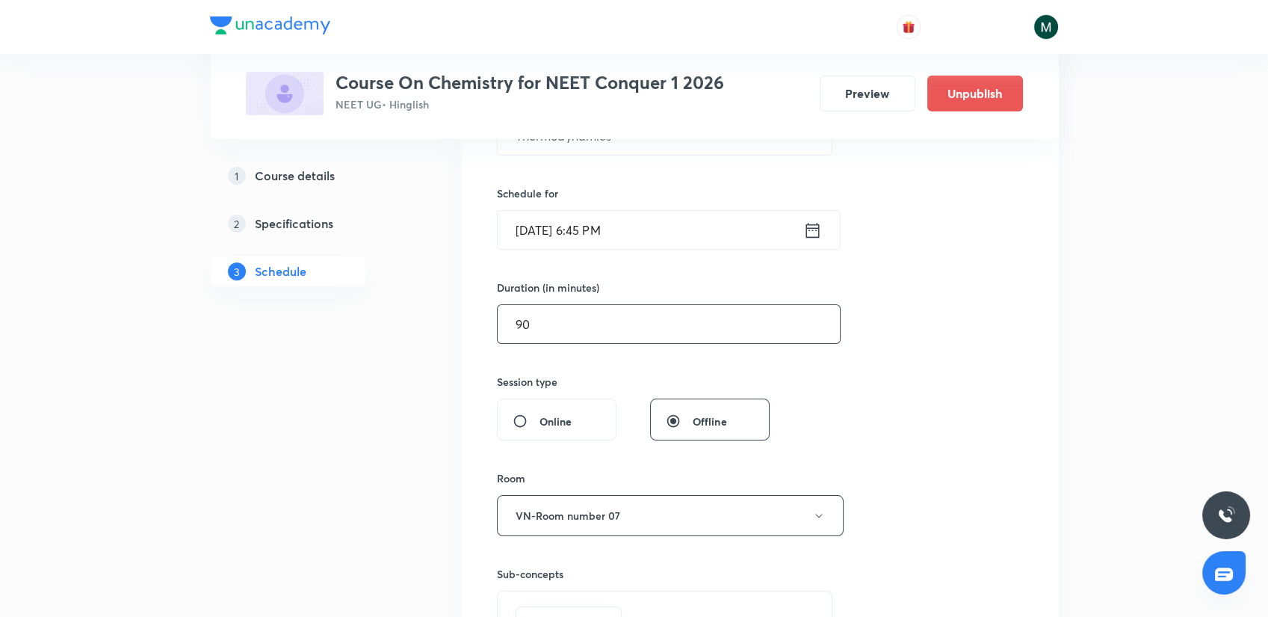
scroll to position [332, 0]
click at [593, 221] on input "[DATE] 6:45 PM" at bounding box center [651, 230] width 306 height 38
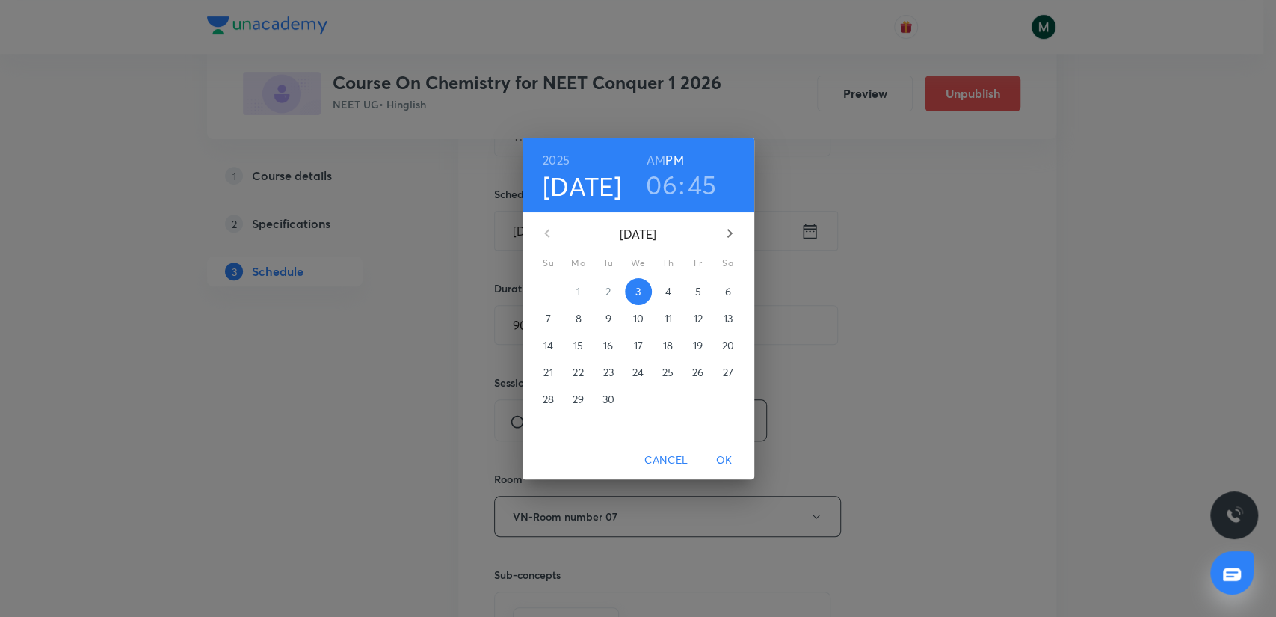
click at [671, 294] on span "4" at bounding box center [668, 291] width 27 height 15
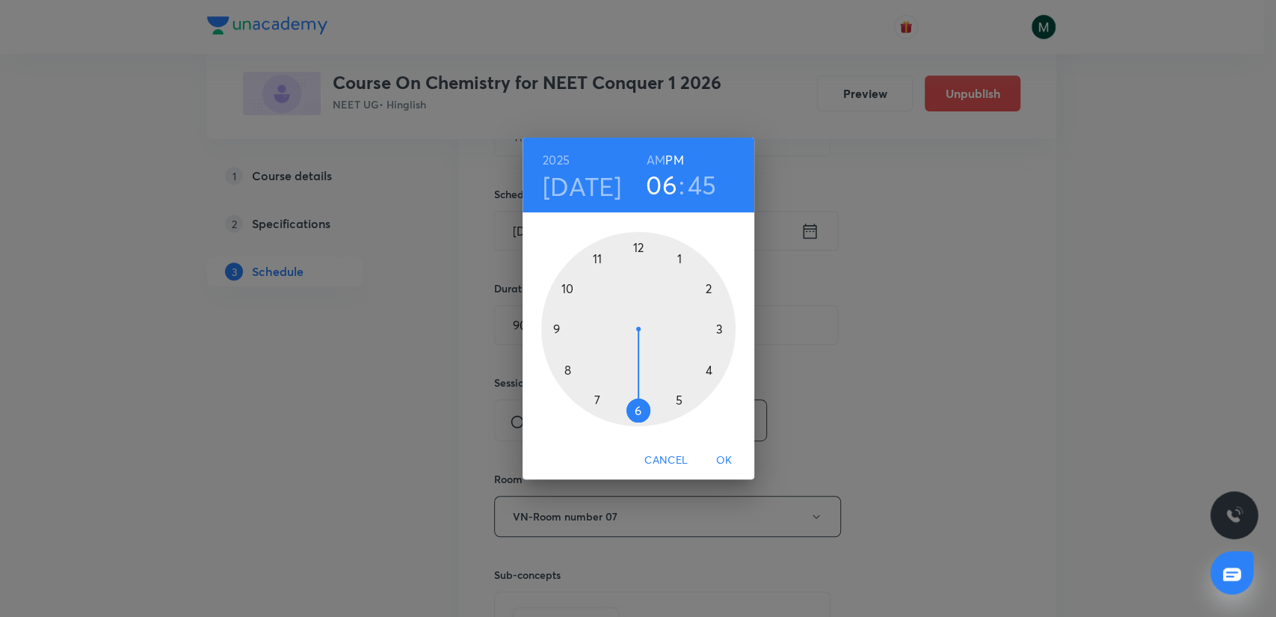
click at [656, 157] on h6 "AM" at bounding box center [655, 159] width 19 height 21
click at [656, 188] on h3 "06" at bounding box center [661, 184] width 31 height 31
click at [608, 259] on div at bounding box center [638, 329] width 194 height 194
click at [725, 453] on span "OK" at bounding box center [724, 460] width 36 height 19
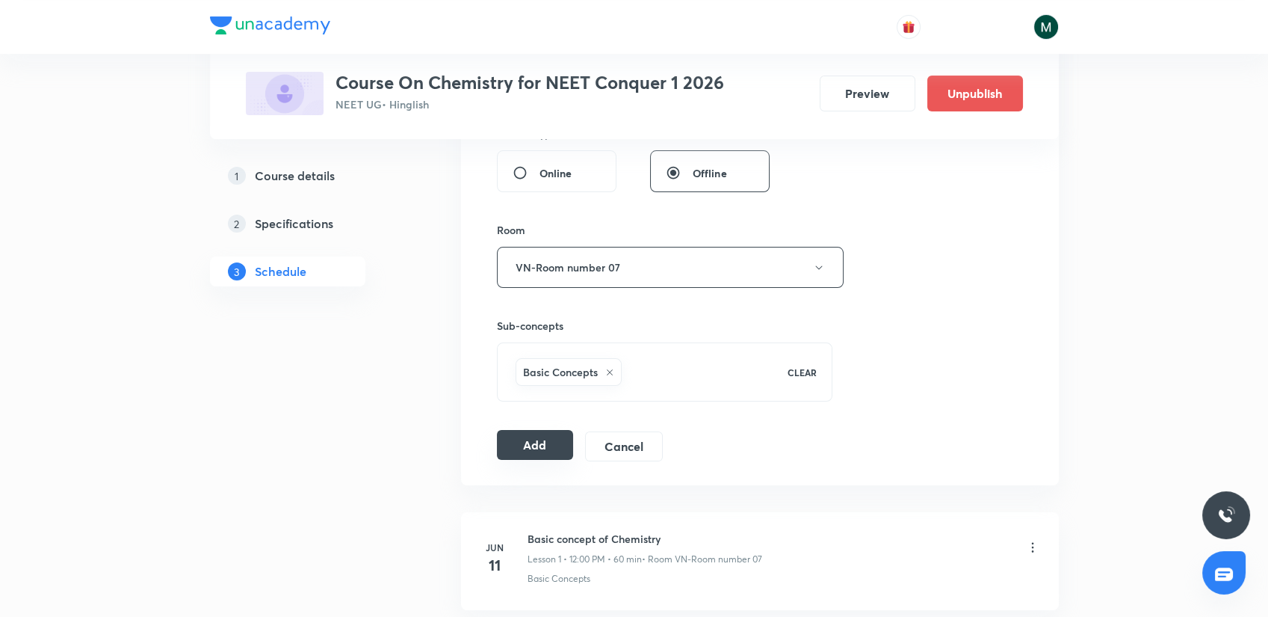
click at [524, 438] on button "Add" at bounding box center [535, 445] width 77 height 30
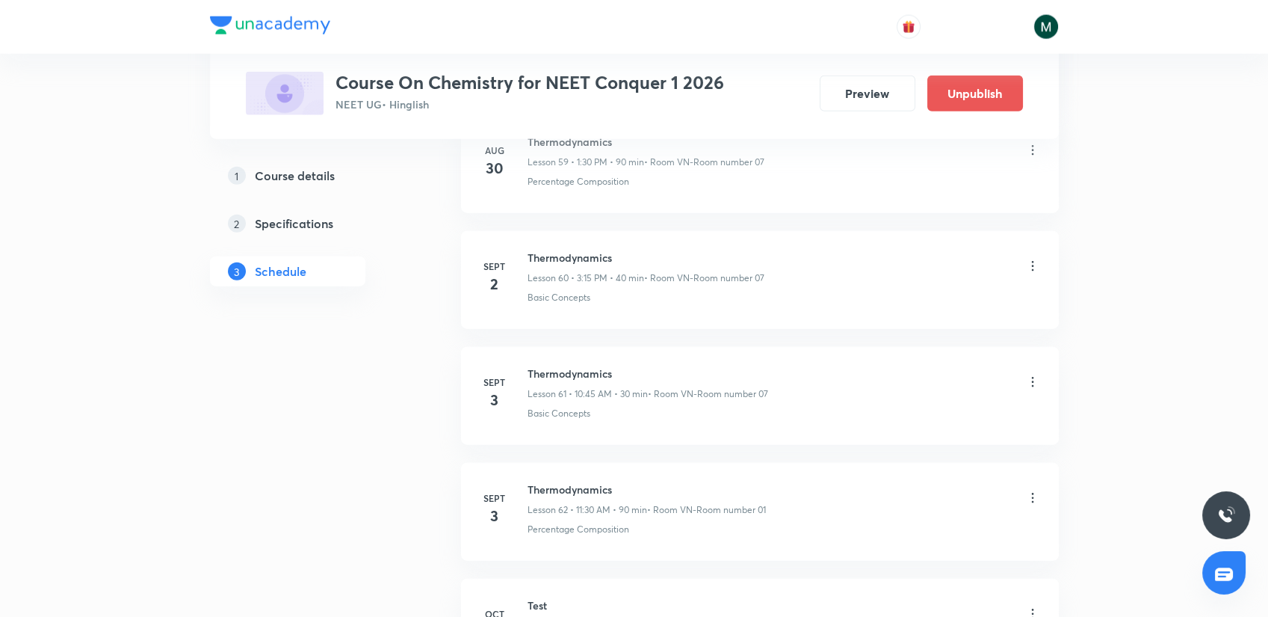
scroll to position [7885, 0]
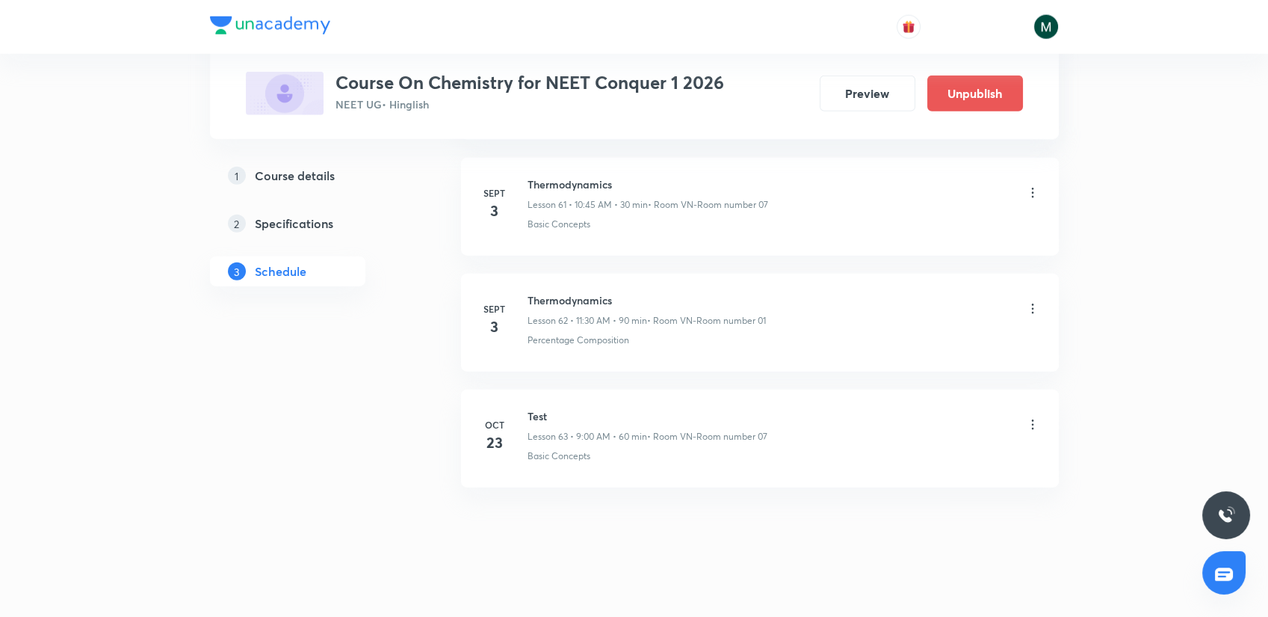
drag, startPoint x: 683, startPoint y: 362, endPoint x: 522, endPoint y: 528, distance: 232.0
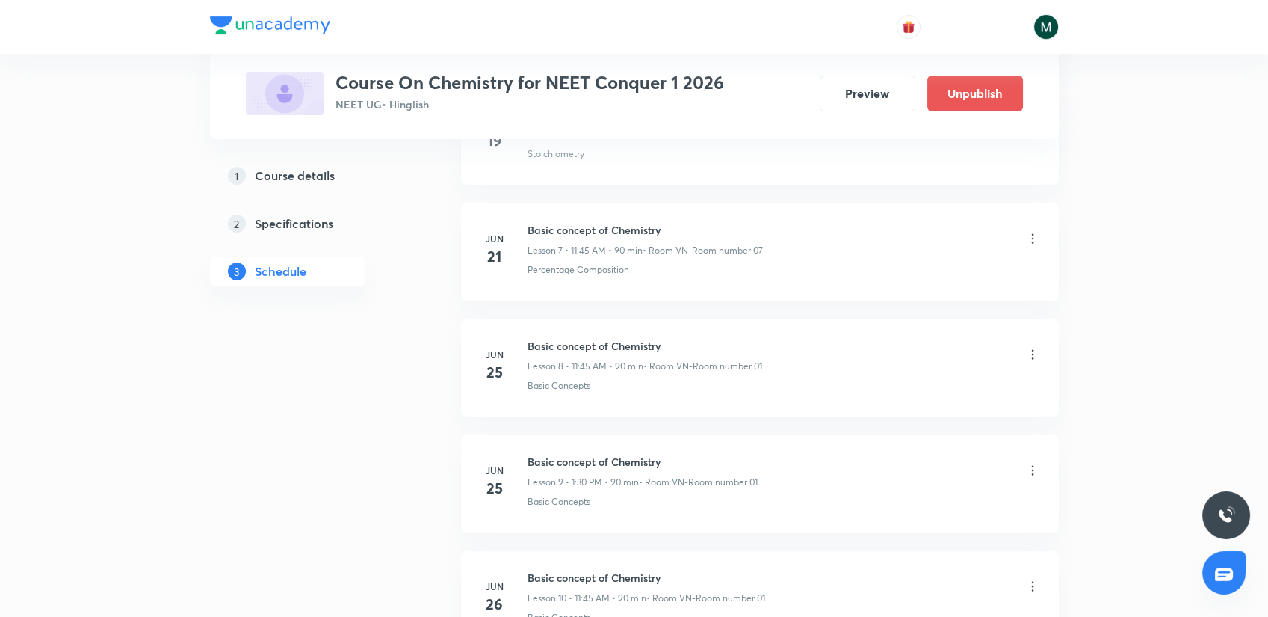
scroll to position [0, 0]
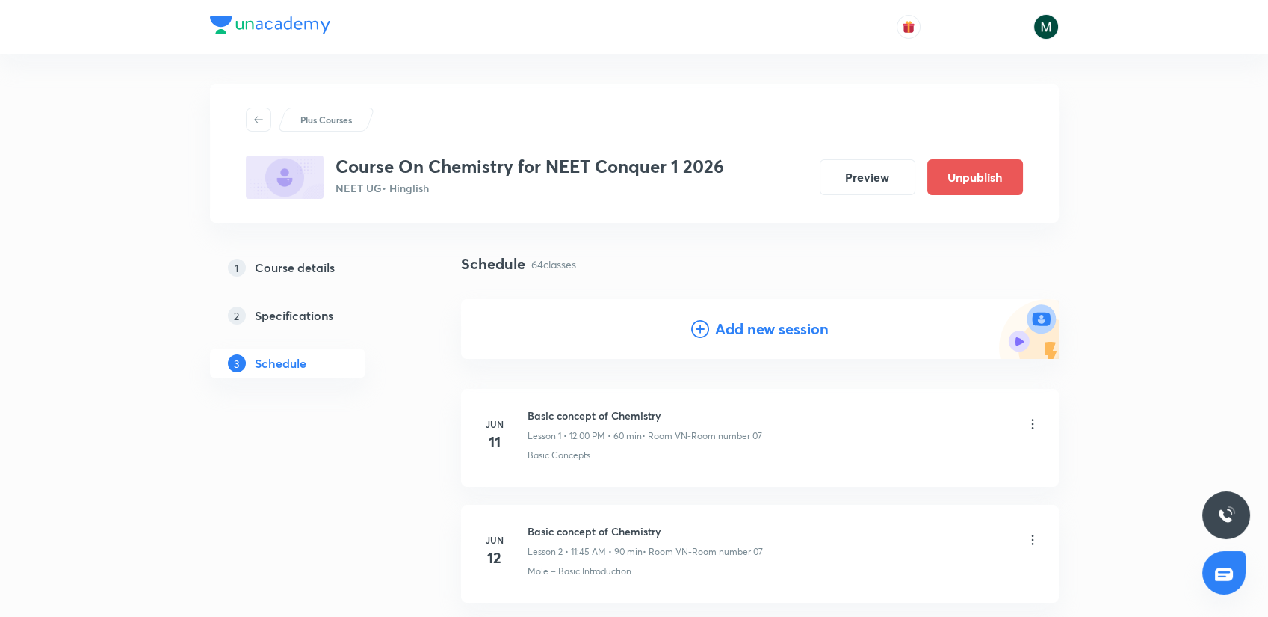
drag, startPoint x: 588, startPoint y: 439, endPoint x: 590, endPoint y: 116, distance: 323.6
click at [744, 318] on h4 "Add new session" at bounding box center [772, 329] width 114 height 22
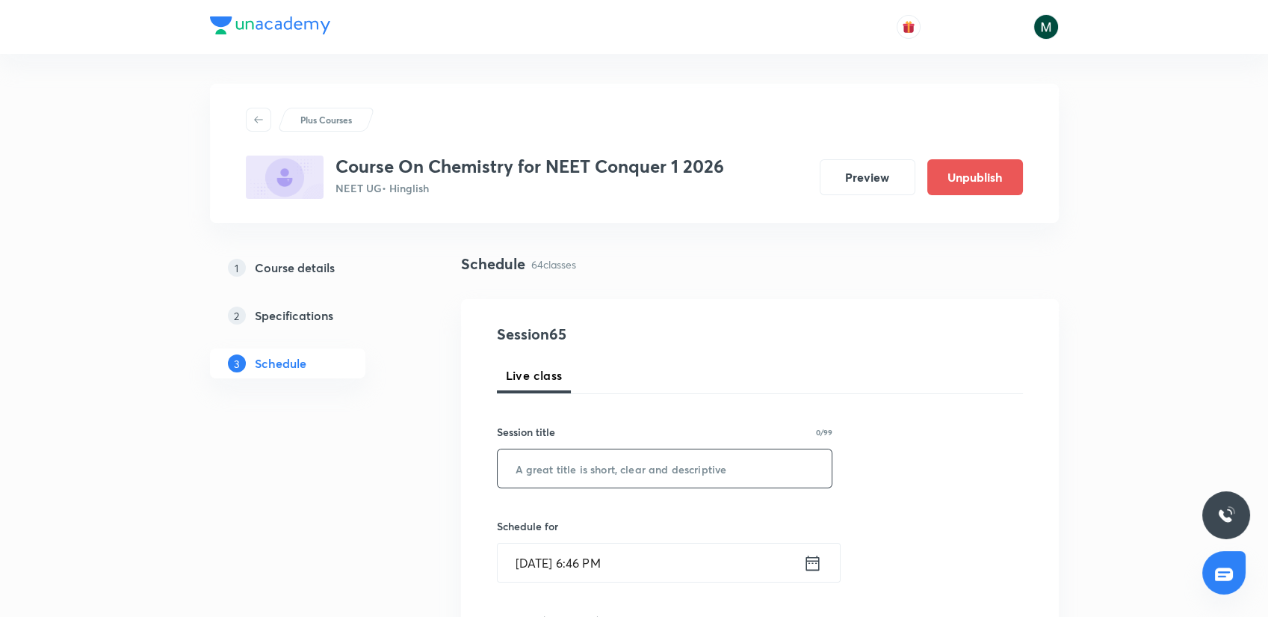
click at [671, 460] on input "text" at bounding box center [665, 468] width 335 height 38
paste input "Thermodynamics"
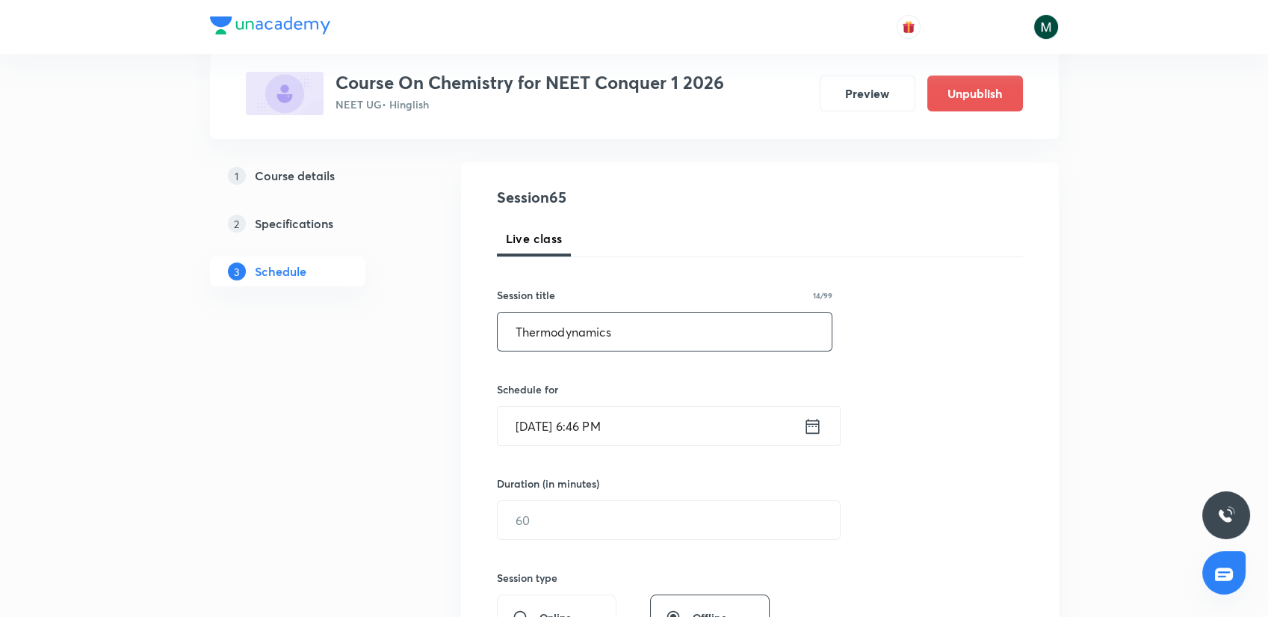
scroll to position [166, 0]
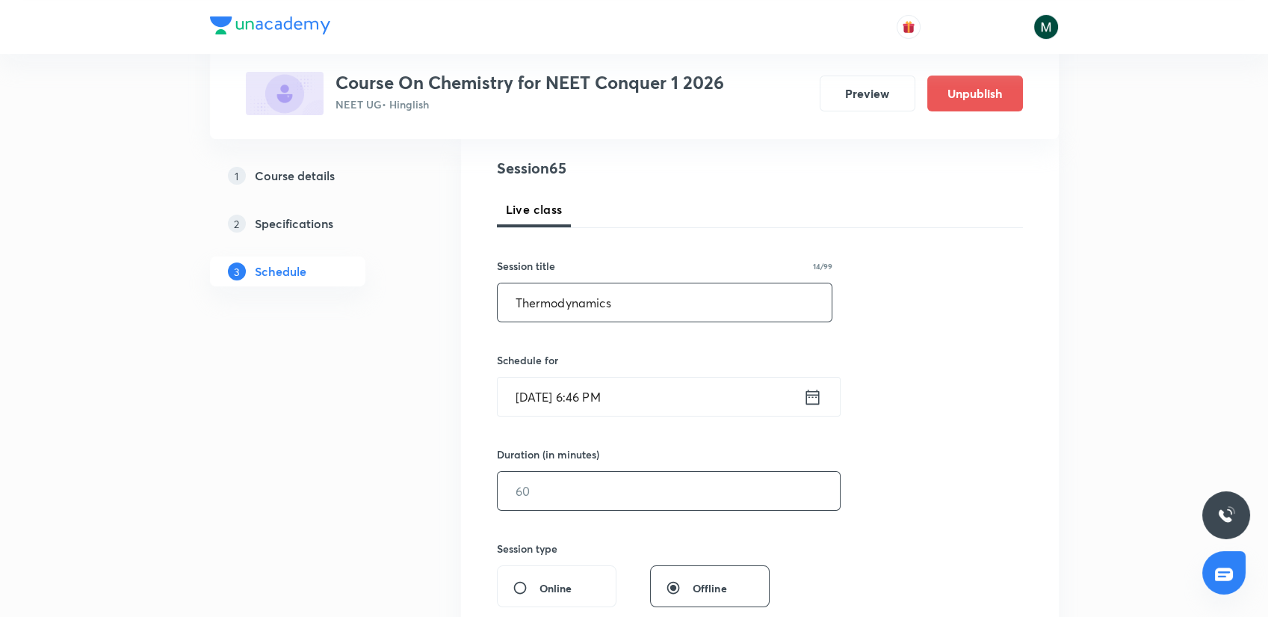
type input "Thermodynamics"
click at [564, 491] on input "text" at bounding box center [669, 491] width 342 height 38
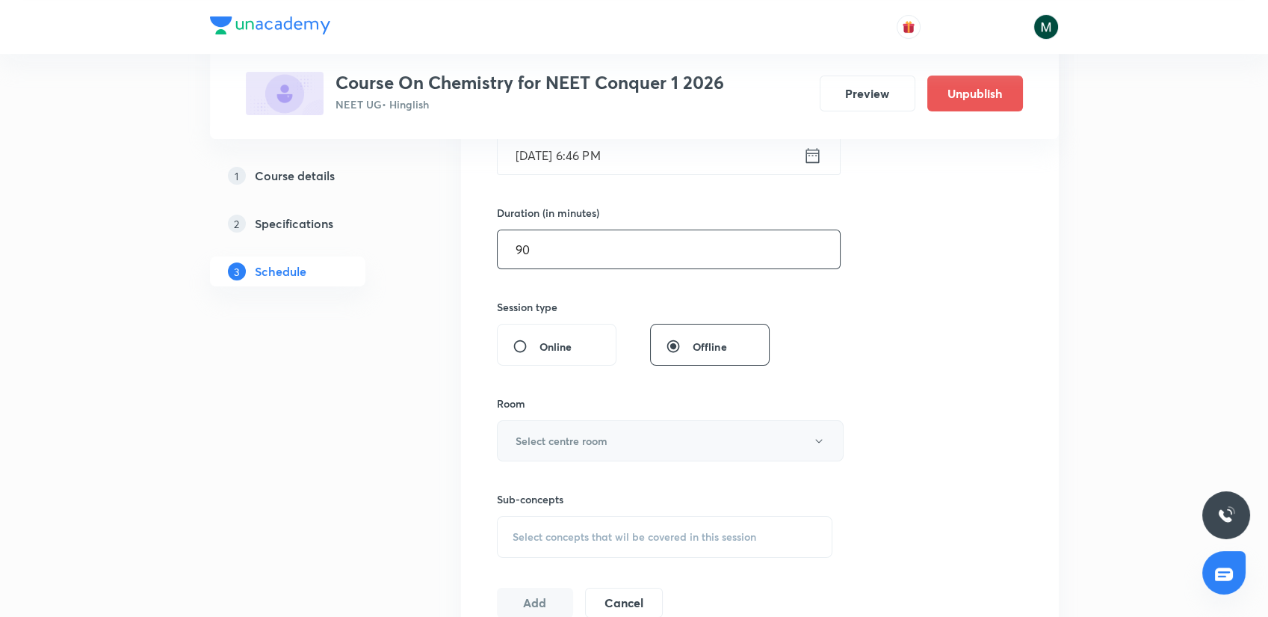
scroll to position [498, 0]
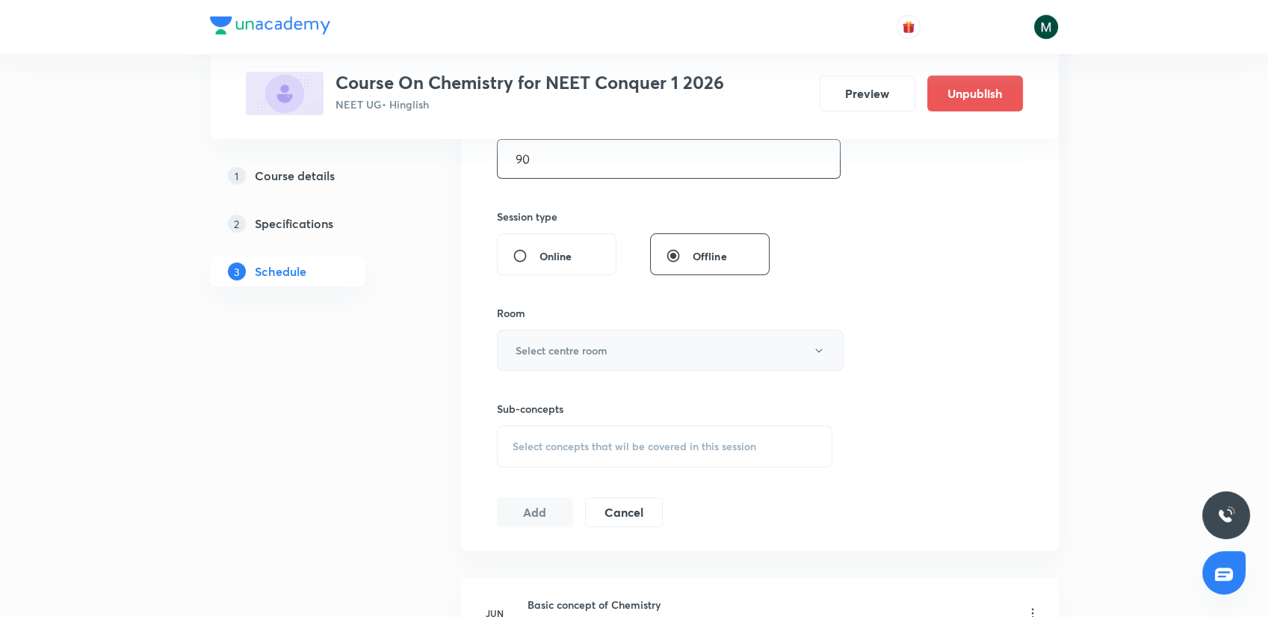
type input "90"
click at [607, 351] on h6 "Select centre room" at bounding box center [562, 350] width 92 height 16
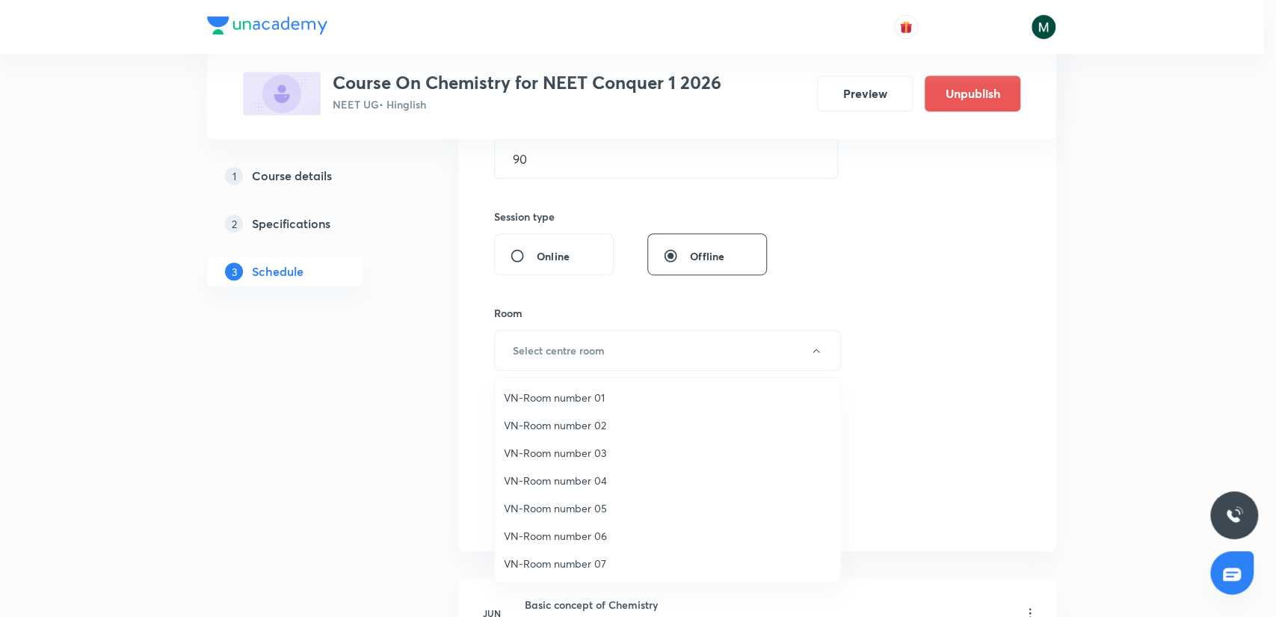
click at [536, 563] on span "VN-Room number 07" at bounding box center [667, 563] width 327 height 16
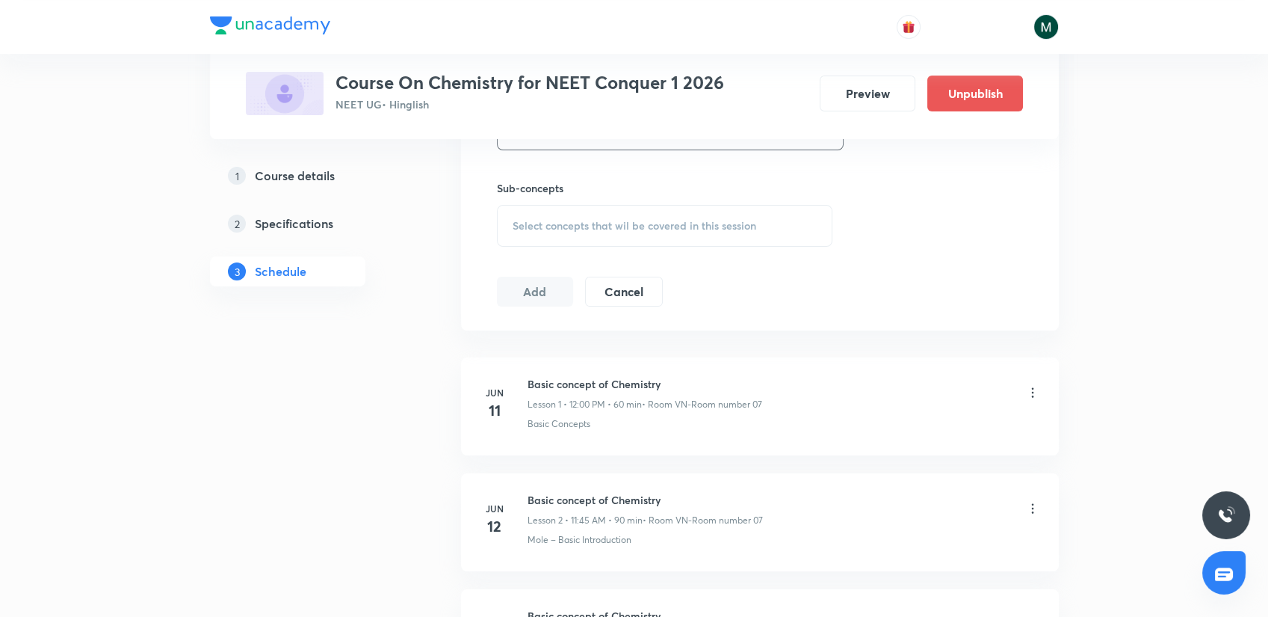
scroll to position [747, 0]
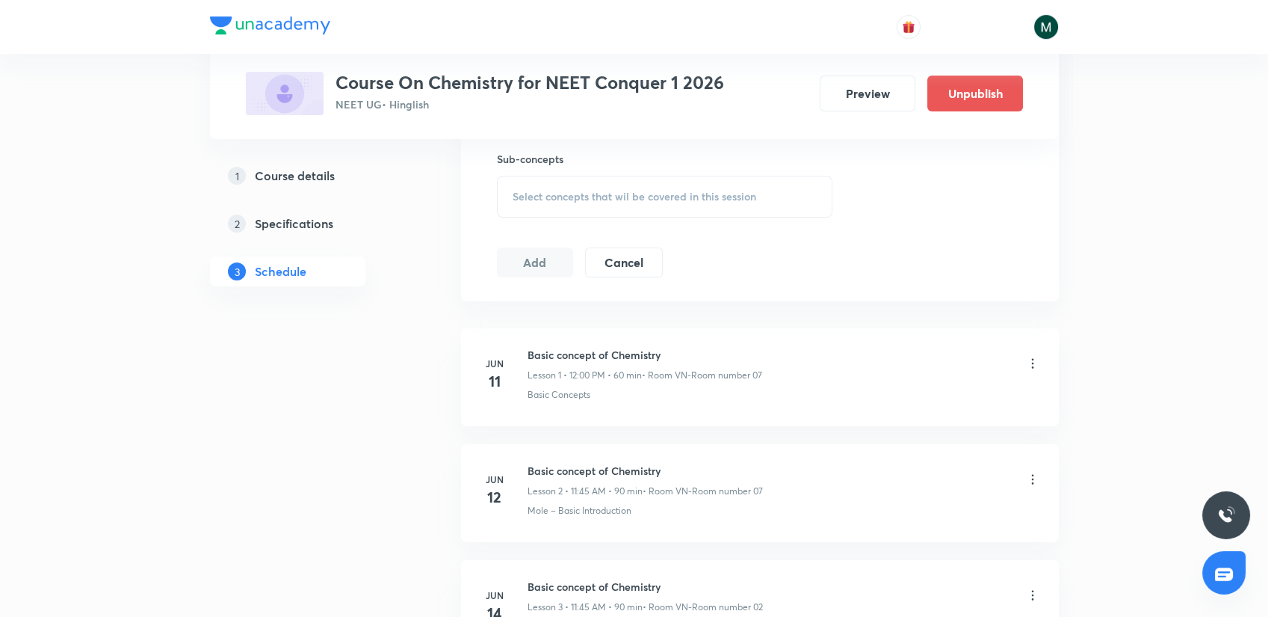
click at [578, 198] on span "Select concepts that wil be covered in this session" at bounding box center [635, 197] width 244 height 12
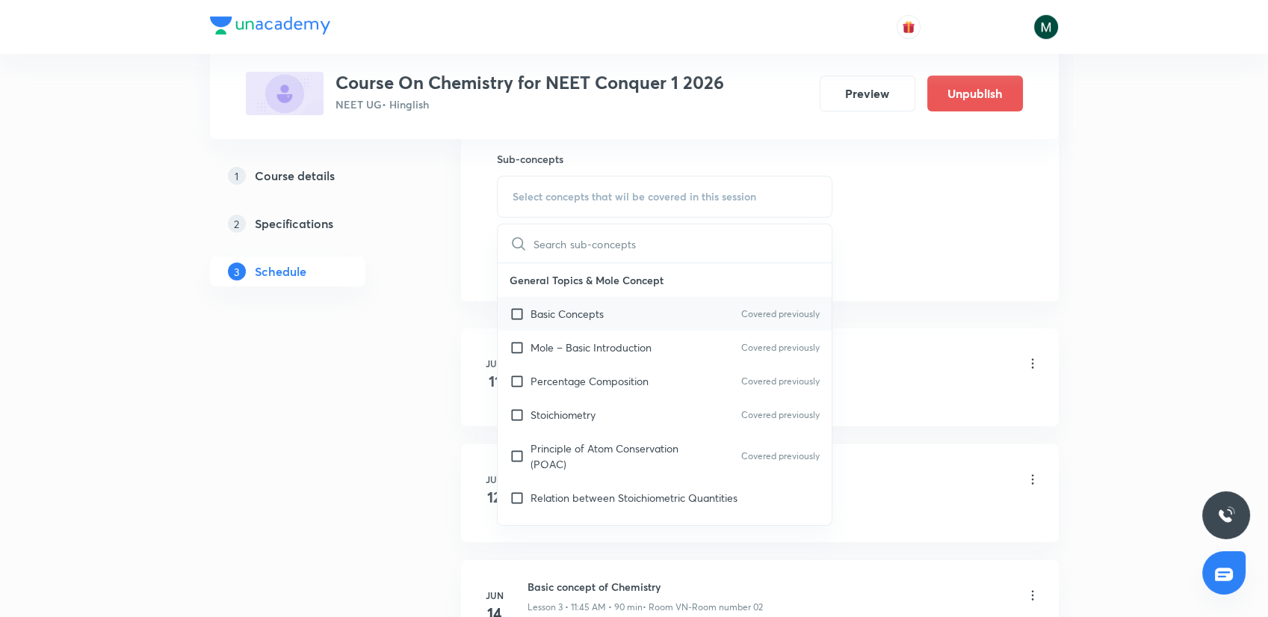
click at [563, 301] on div "Basic Concepts Covered previously" at bounding box center [665, 314] width 335 height 34
checkbox input "true"
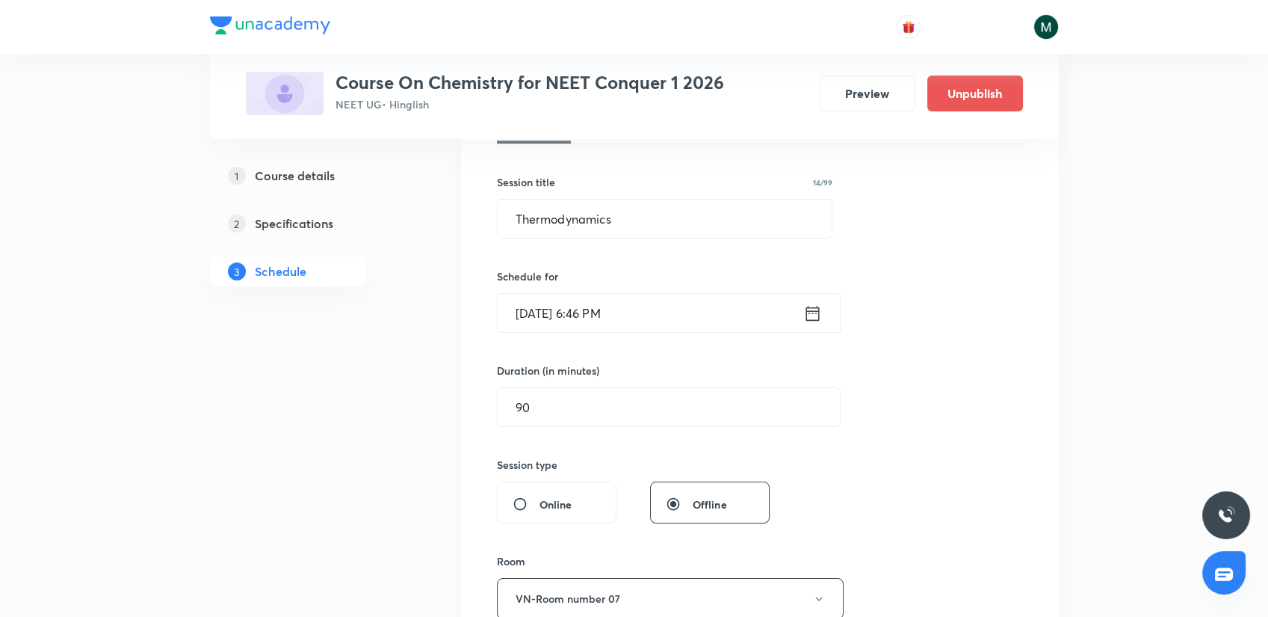
scroll to position [249, 0]
click at [566, 321] on input "Sept 3, 2025, 6:46 PM" at bounding box center [651, 313] width 306 height 38
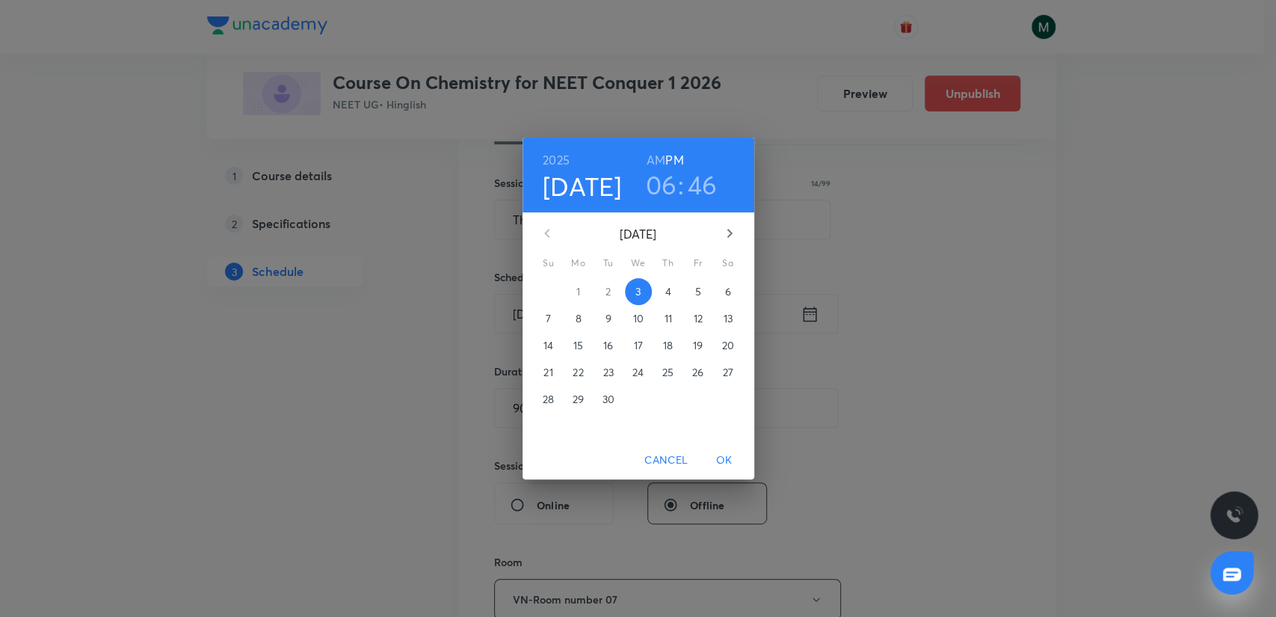
click at [664, 300] on button "4" at bounding box center [668, 291] width 27 height 27
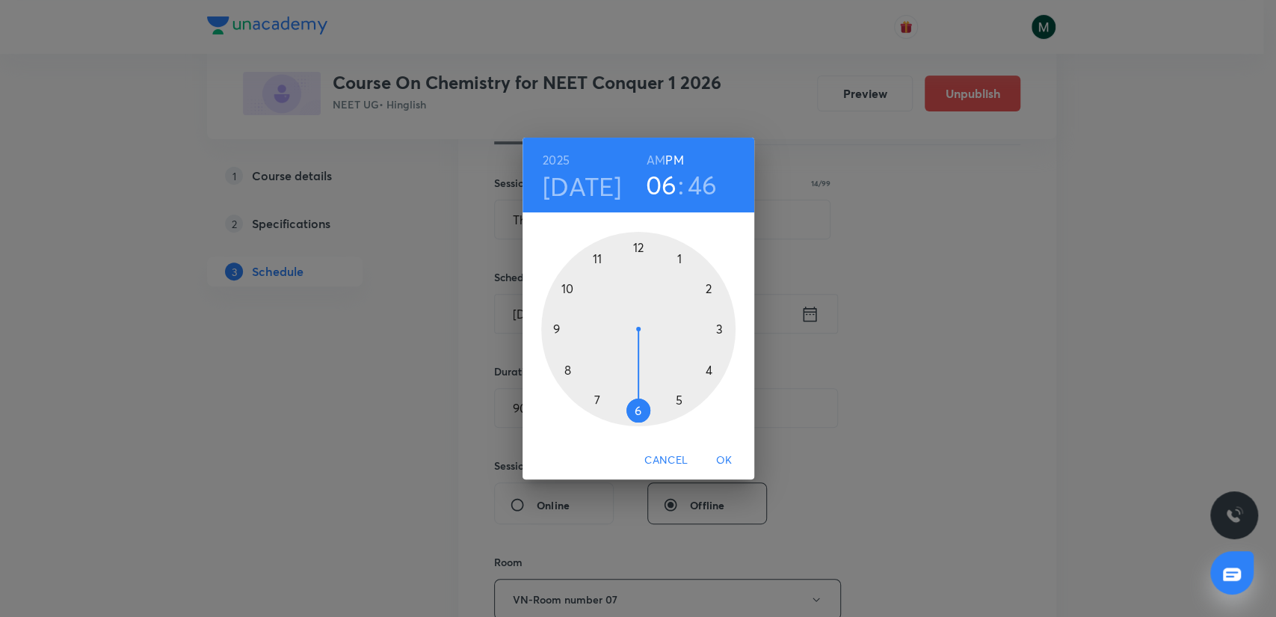
click at [678, 399] on div at bounding box center [638, 329] width 194 height 194
drag, startPoint x: 643, startPoint y: 282, endPoint x: 639, endPoint y: 256, distance: 26.5
click at [639, 256] on div at bounding box center [638, 329] width 194 height 194
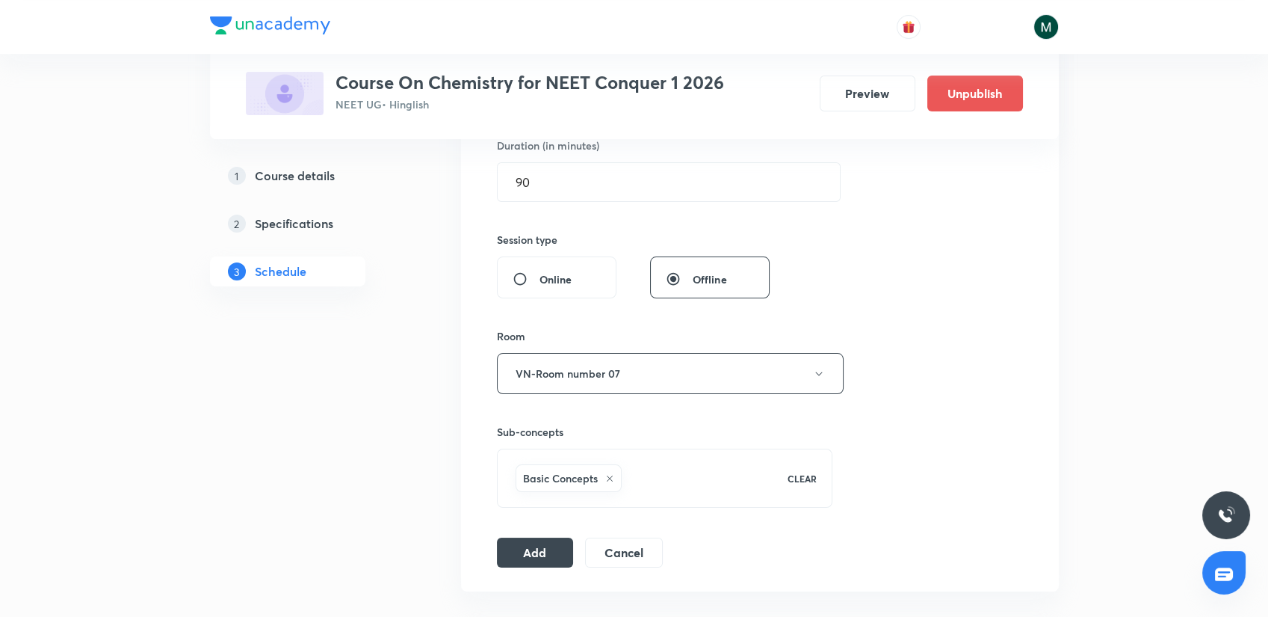
scroll to position [581, 0]
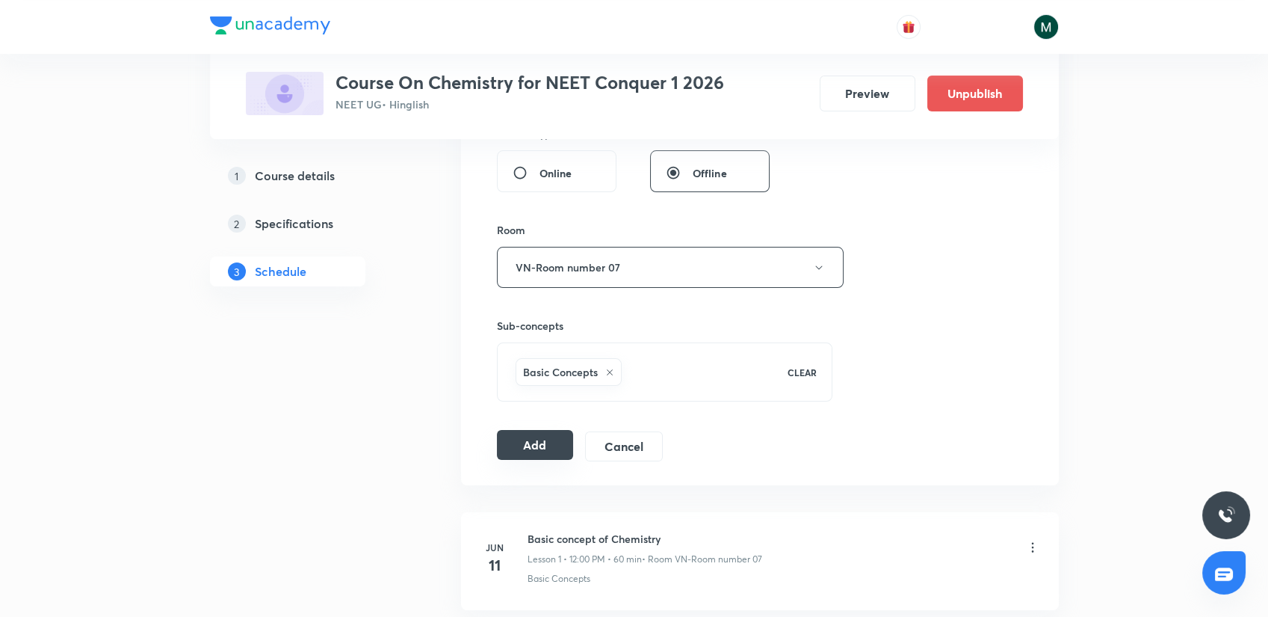
click at [556, 440] on button "Add" at bounding box center [535, 445] width 77 height 30
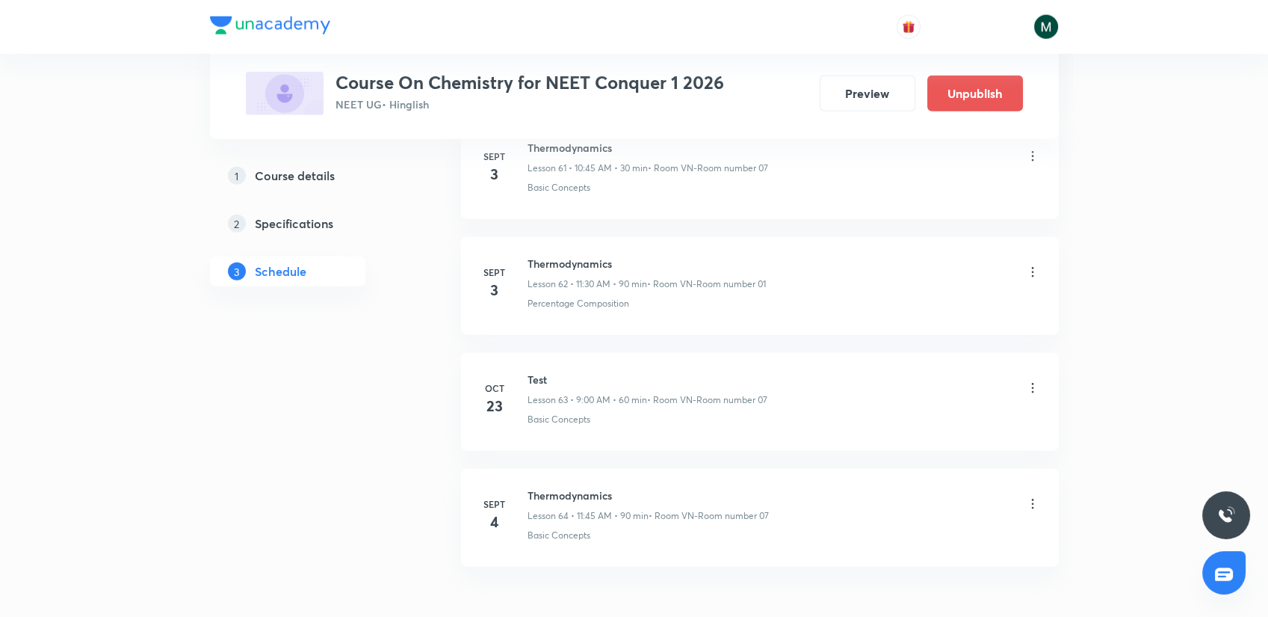
scroll to position [8000, 0]
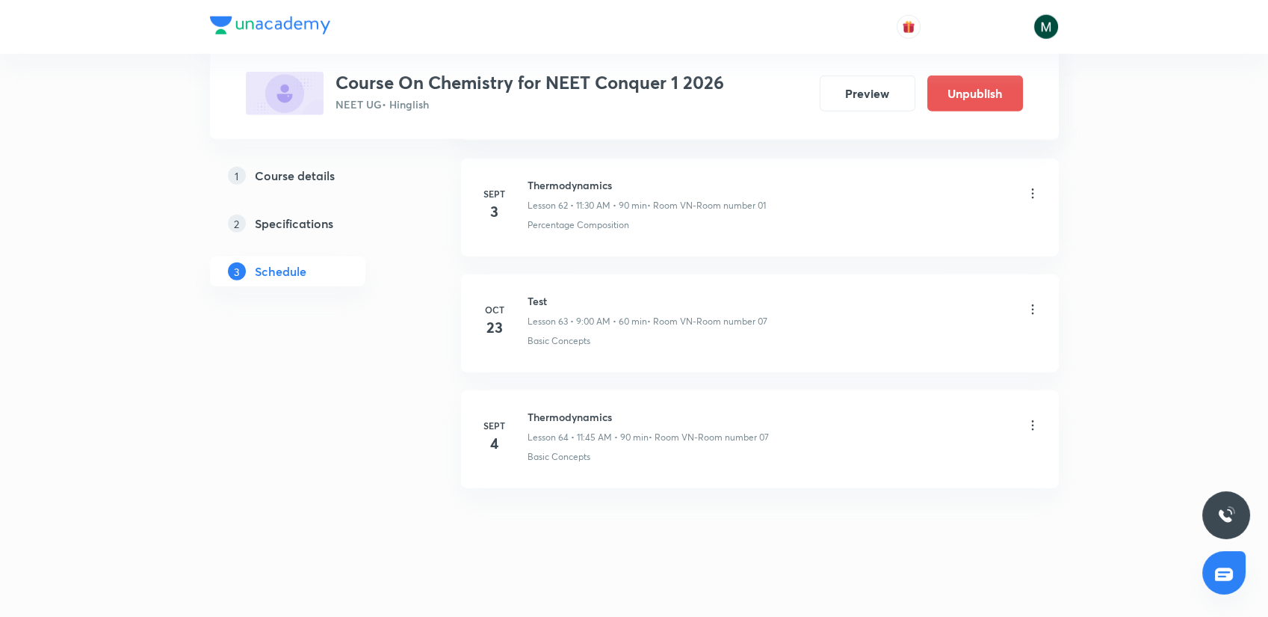
drag, startPoint x: 667, startPoint y: 268, endPoint x: 669, endPoint y: 605, distance: 337.0
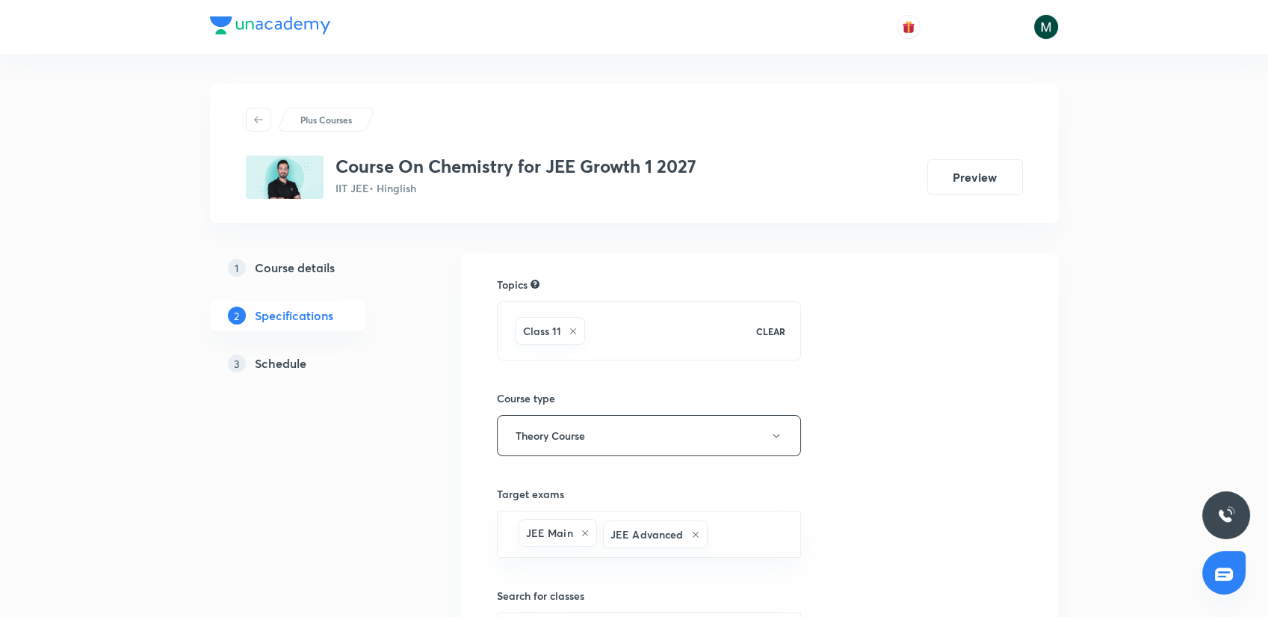
click at [291, 356] on h5 "Schedule" at bounding box center [281, 363] width 52 height 18
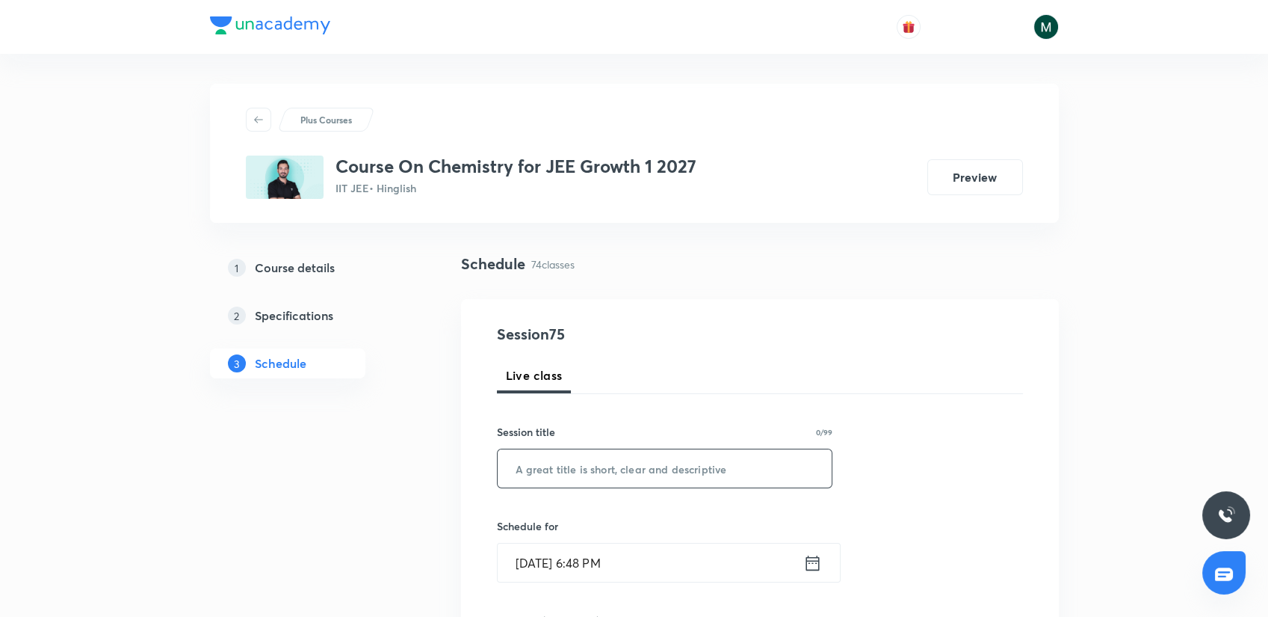
click at [575, 462] on input "text" at bounding box center [665, 468] width 335 height 38
click at [579, 471] on input "text" at bounding box center [665, 468] width 335 height 38
paste input "thermodynamics"
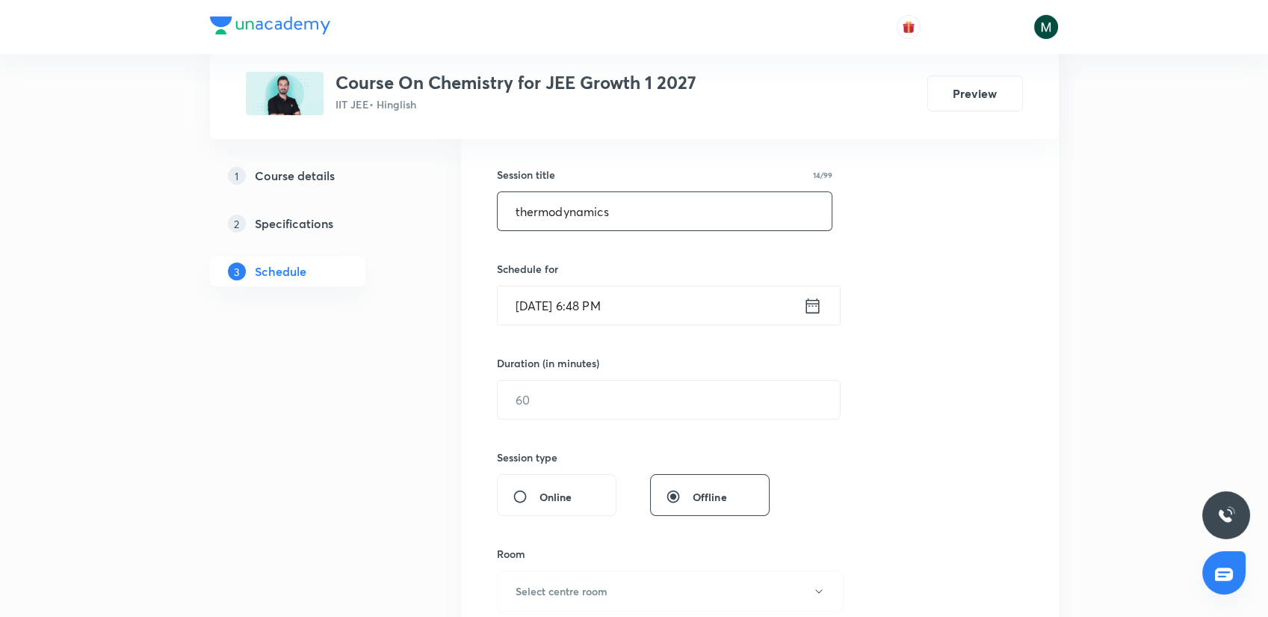
scroll to position [332, 0]
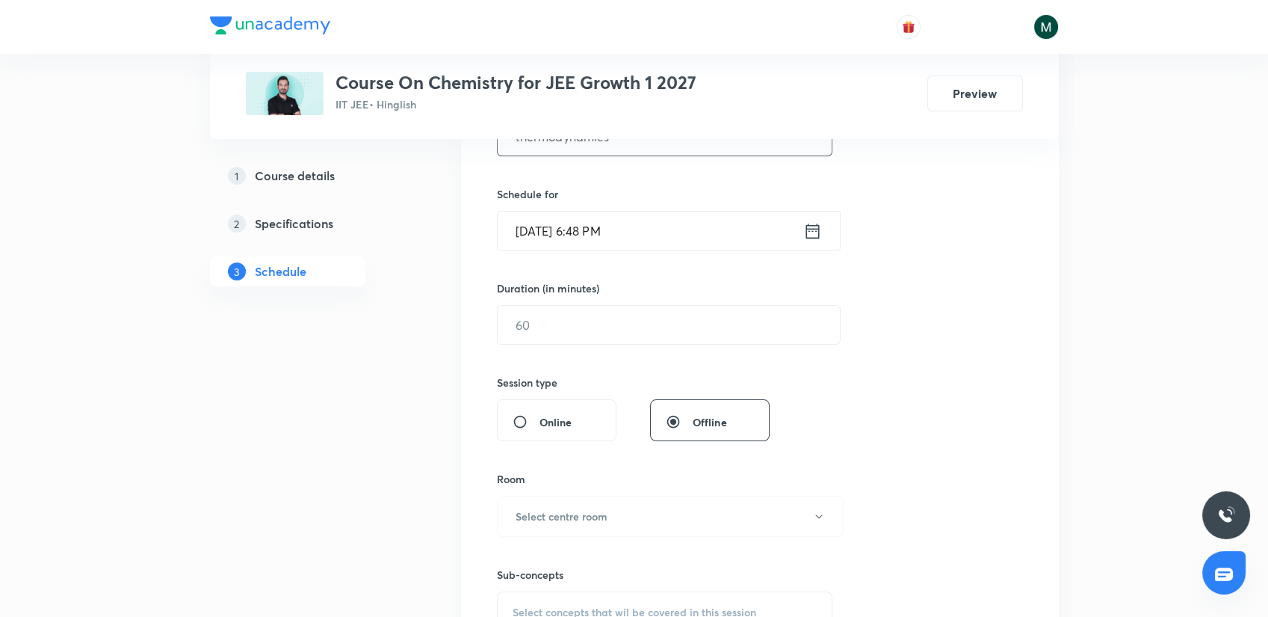
type input "thermodynamics"
click at [537, 301] on div "Duration (in minutes) ​" at bounding box center [633, 312] width 273 height 64
click at [533, 327] on input "text" at bounding box center [669, 325] width 342 height 38
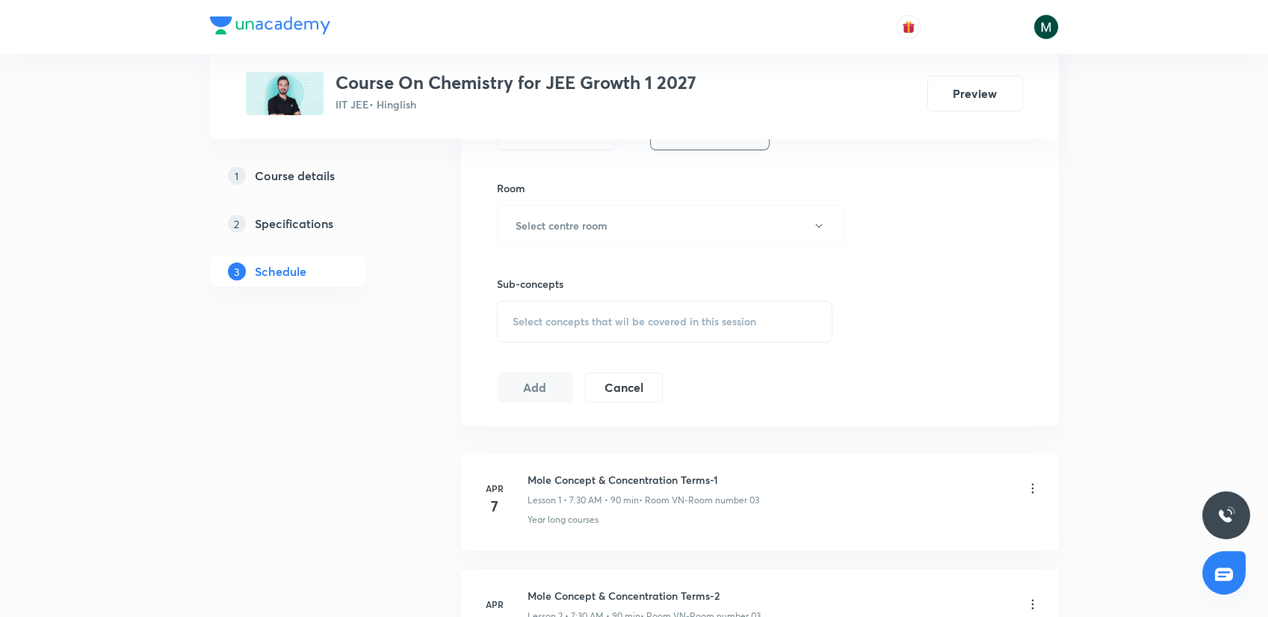
scroll to position [664, 0]
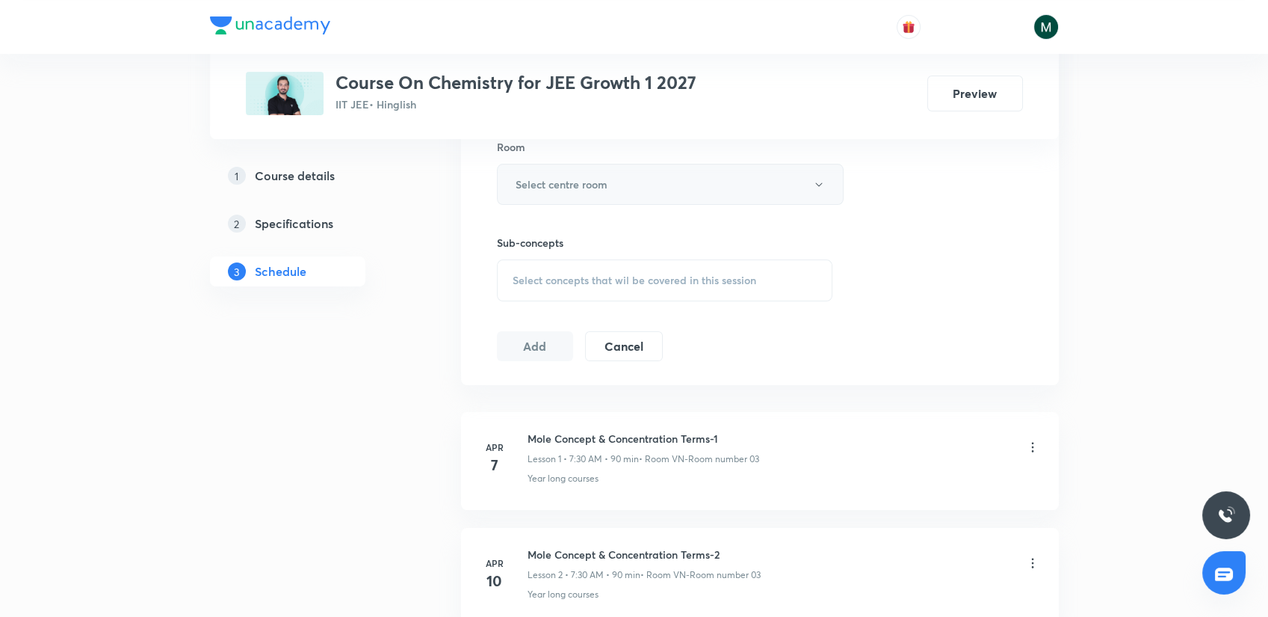
type input "90"
click at [551, 176] on h6 "Select centre room" at bounding box center [562, 184] width 92 height 16
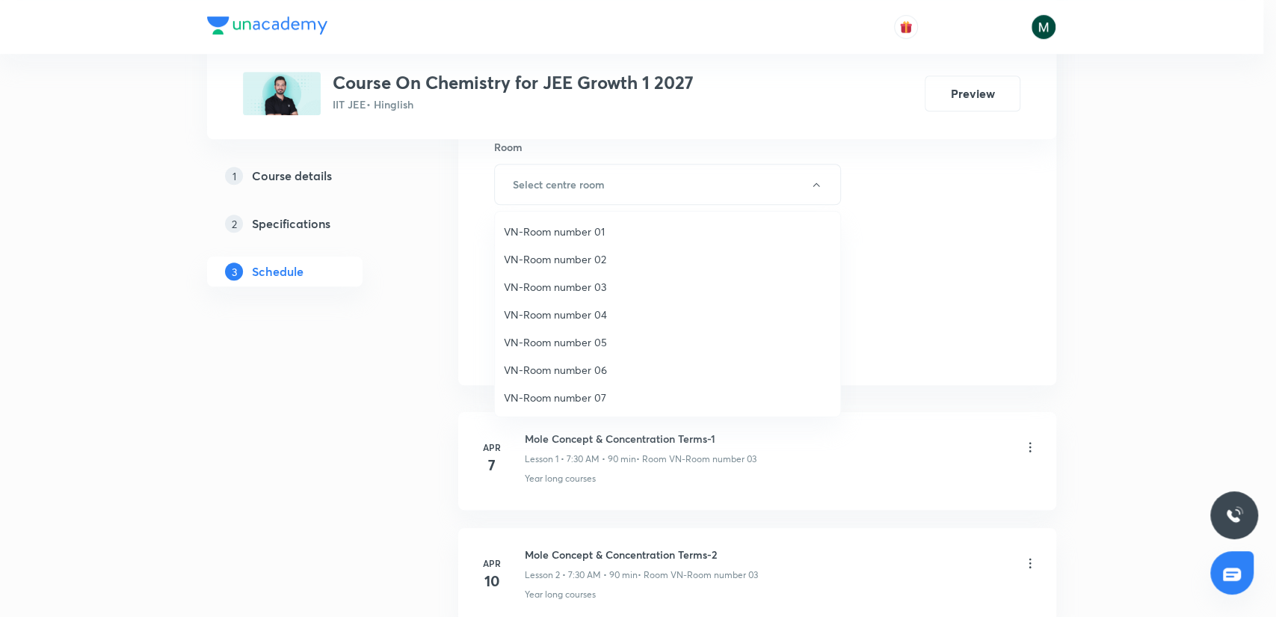
click at [581, 279] on span "VN-Room number 03" at bounding box center [667, 287] width 327 height 16
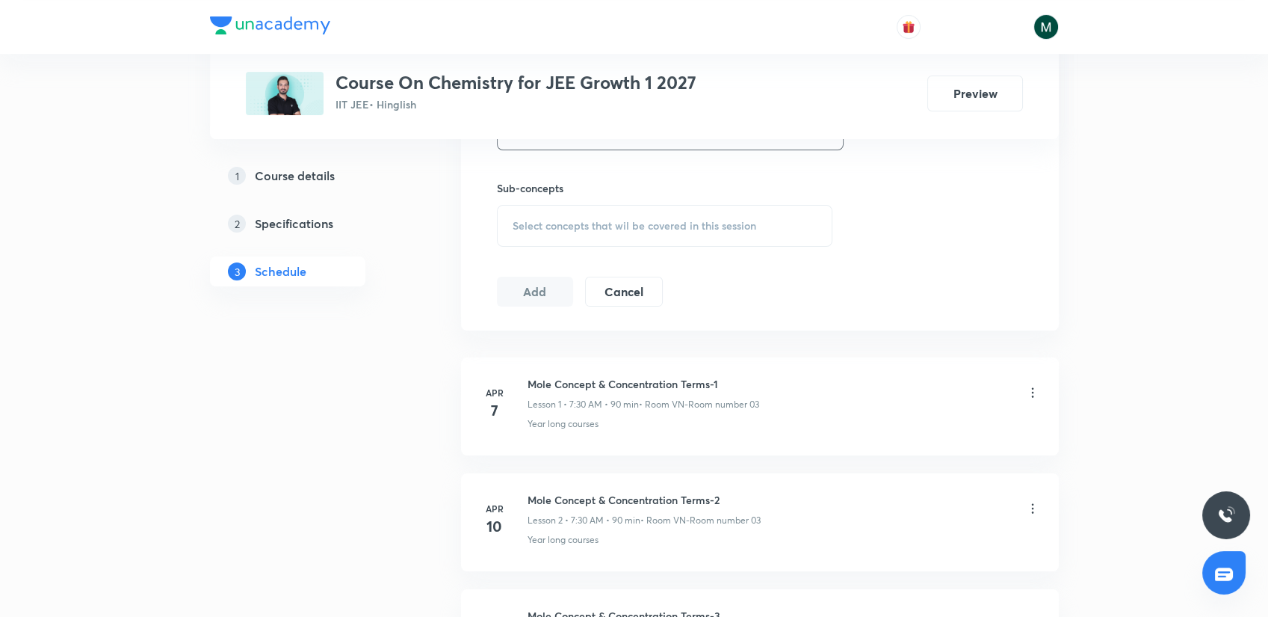
scroll to position [747, 0]
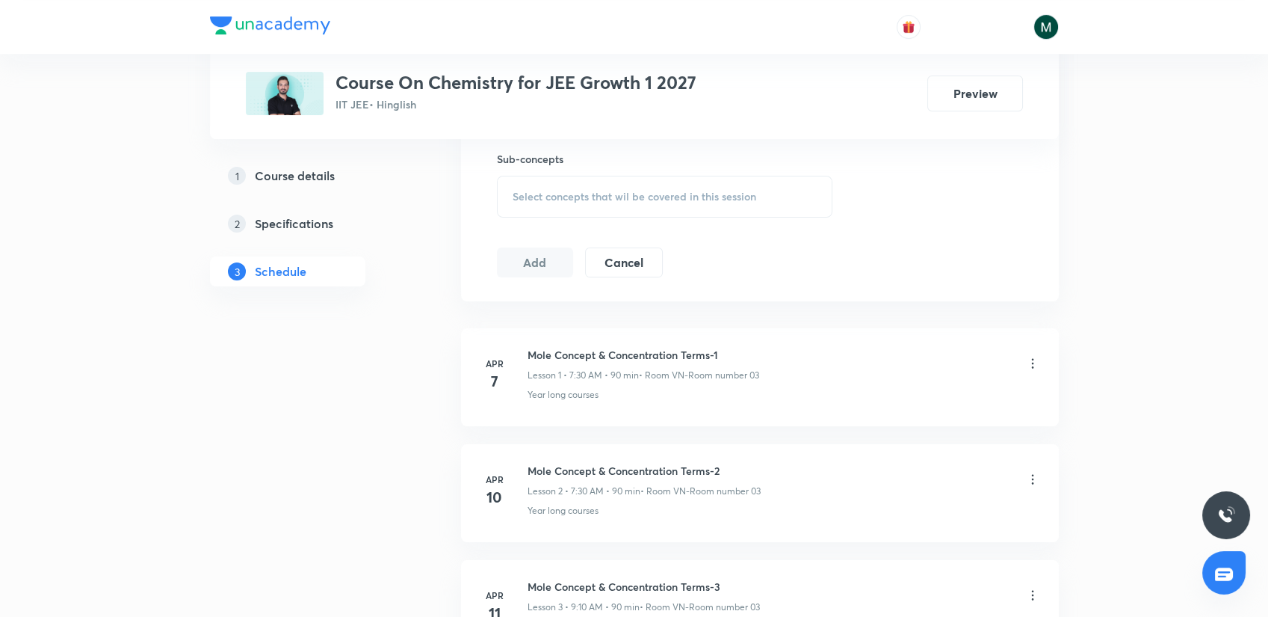
click at [592, 198] on span "Select concepts that wil be covered in this session" at bounding box center [635, 197] width 244 height 12
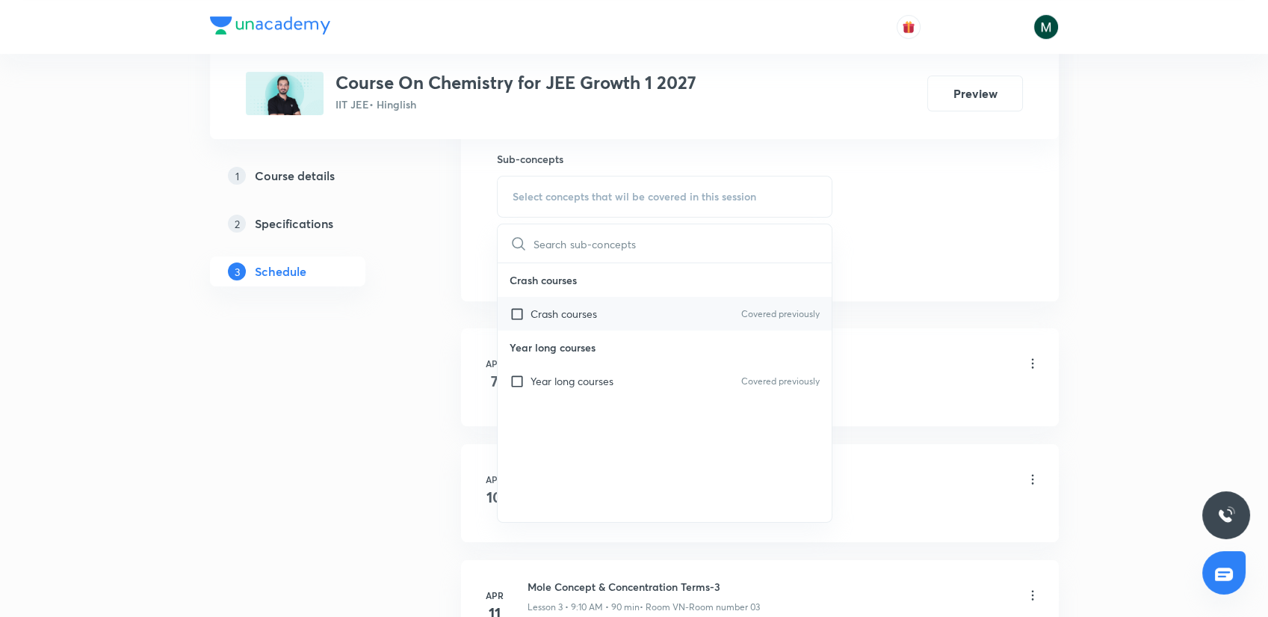
click at [591, 315] on p "Crash courses" at bounding box center [564, 314] width 67 height 16
checkbox input "true"
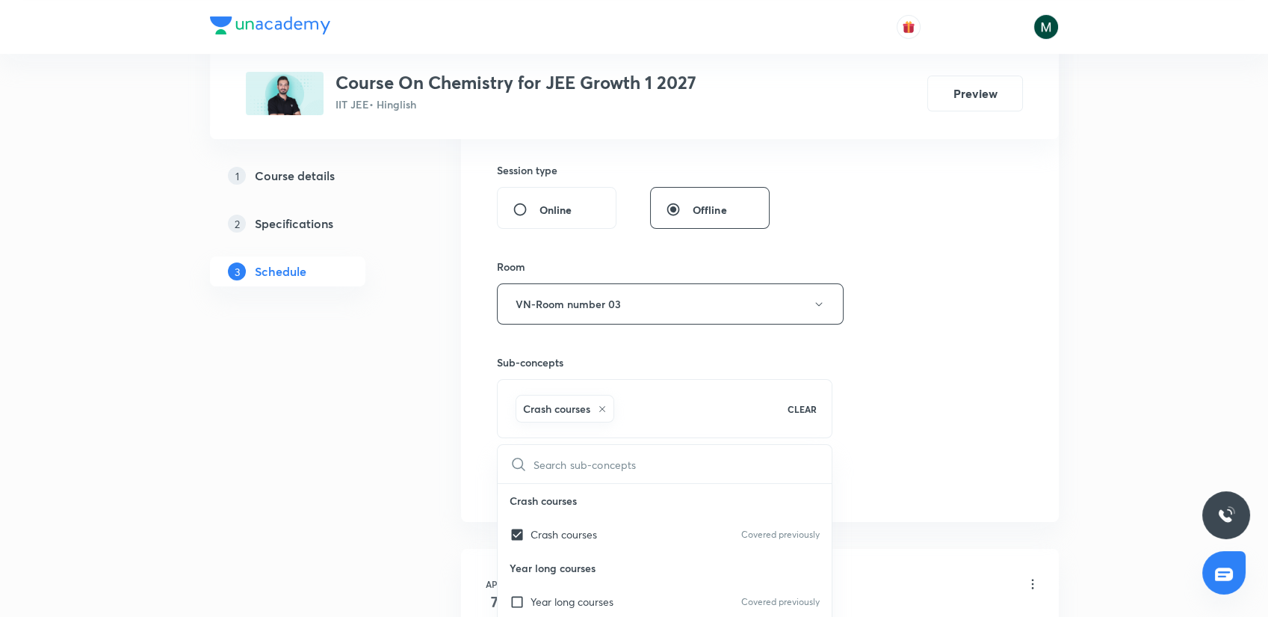
scroll to position [498, 0]
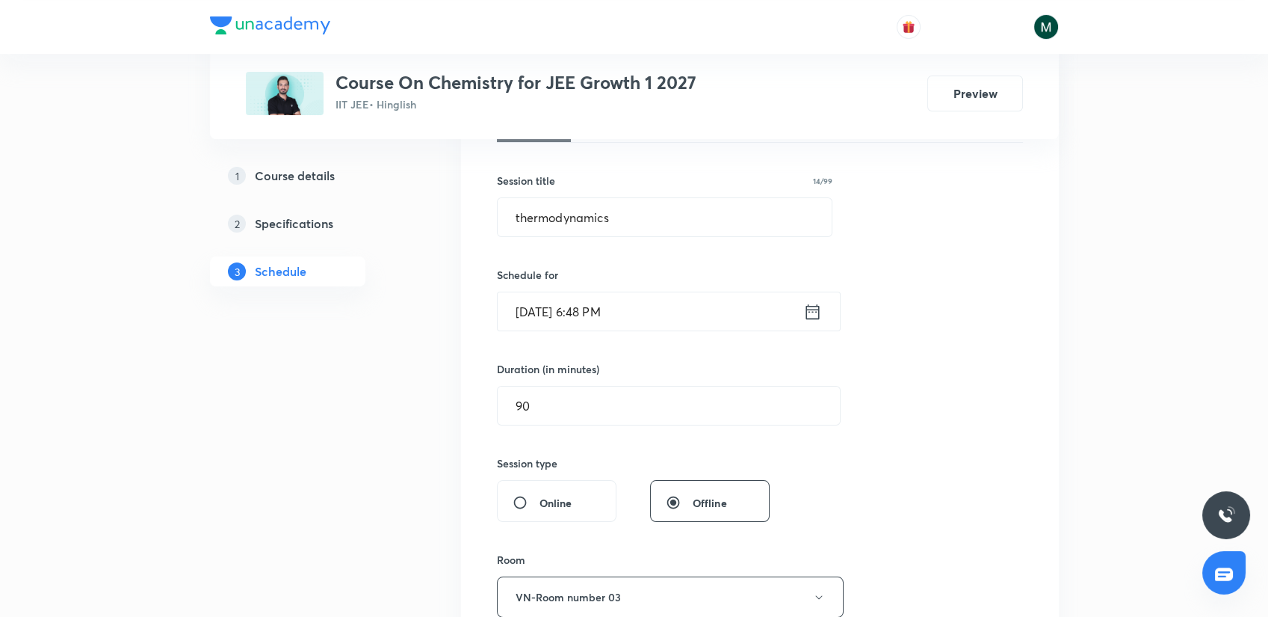
scroll to position [249, 0]
click at [581, 320] on input "Sept 3, 2025, 6:48 PM" at bounding box center [651, 313] width 306 height 38
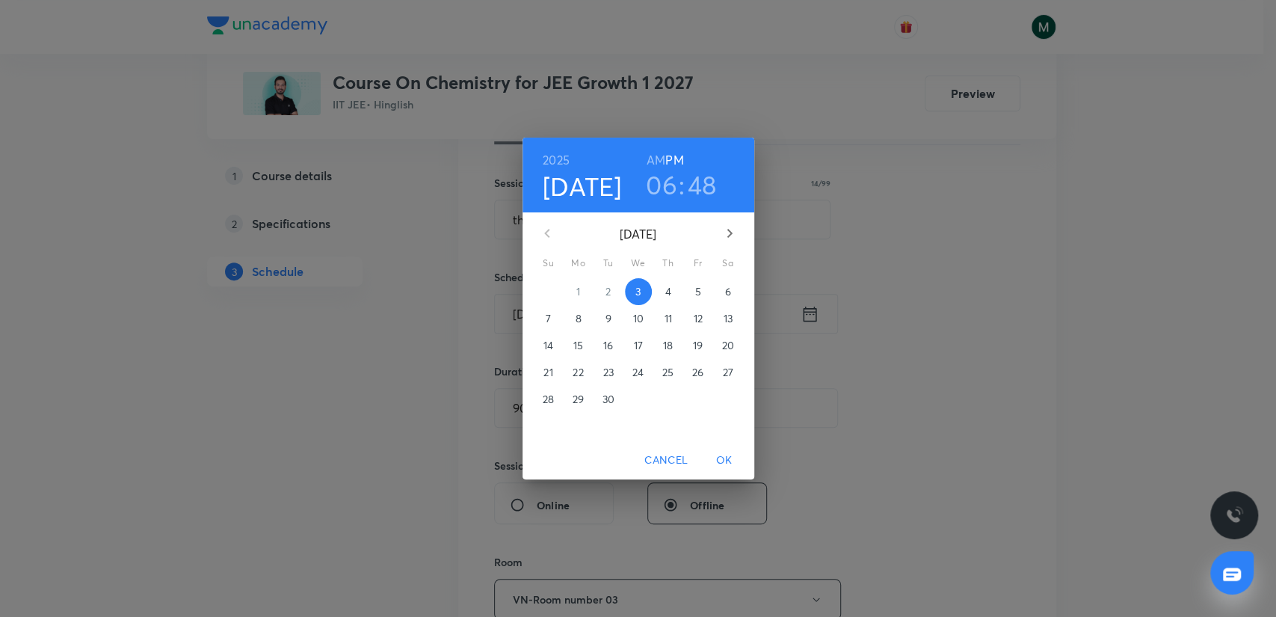
click at [670, 294] on span "4" at bounding box center [668, 291] width 27 height 15
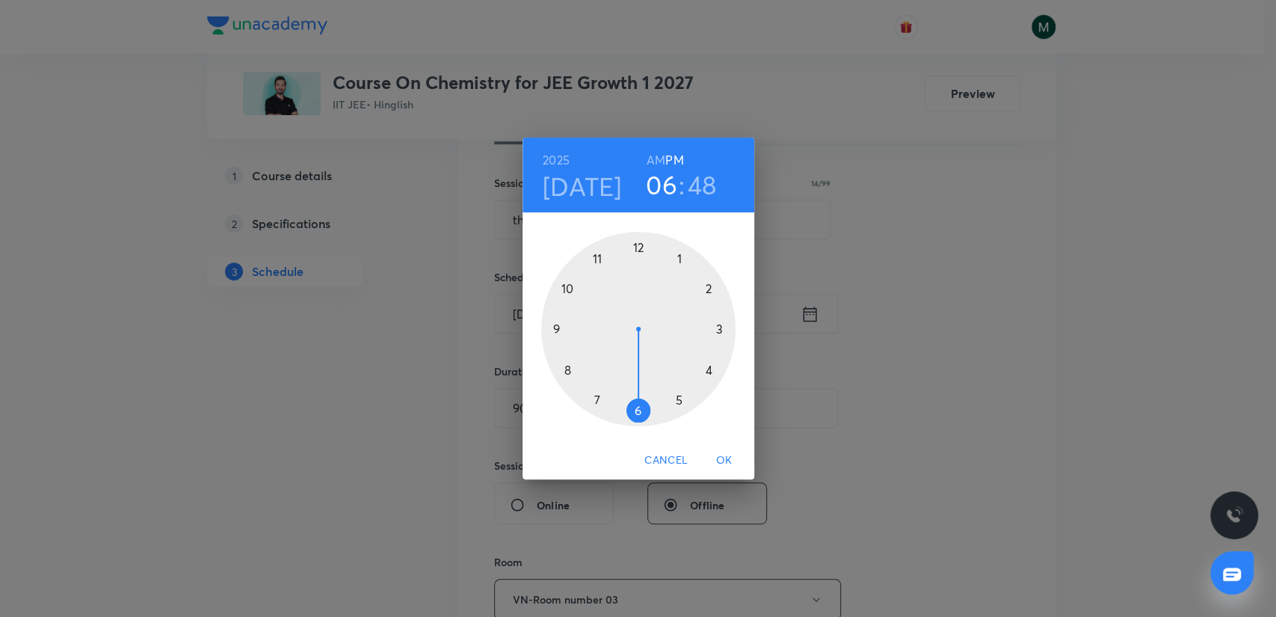
click at [599, 389] on div at bounding box center [638, 329] width 194 height 194
click at [653, 161] on h6 "AM" at bounding box center [655, 159] width 19 height 21
drag, startPoint x: 661, startPoint y: 276, endPoint x: 636, endPoint y: 412, distance: 138.4
click at [637, 412] on div at bounding box center [638, 329] width 194 height 194
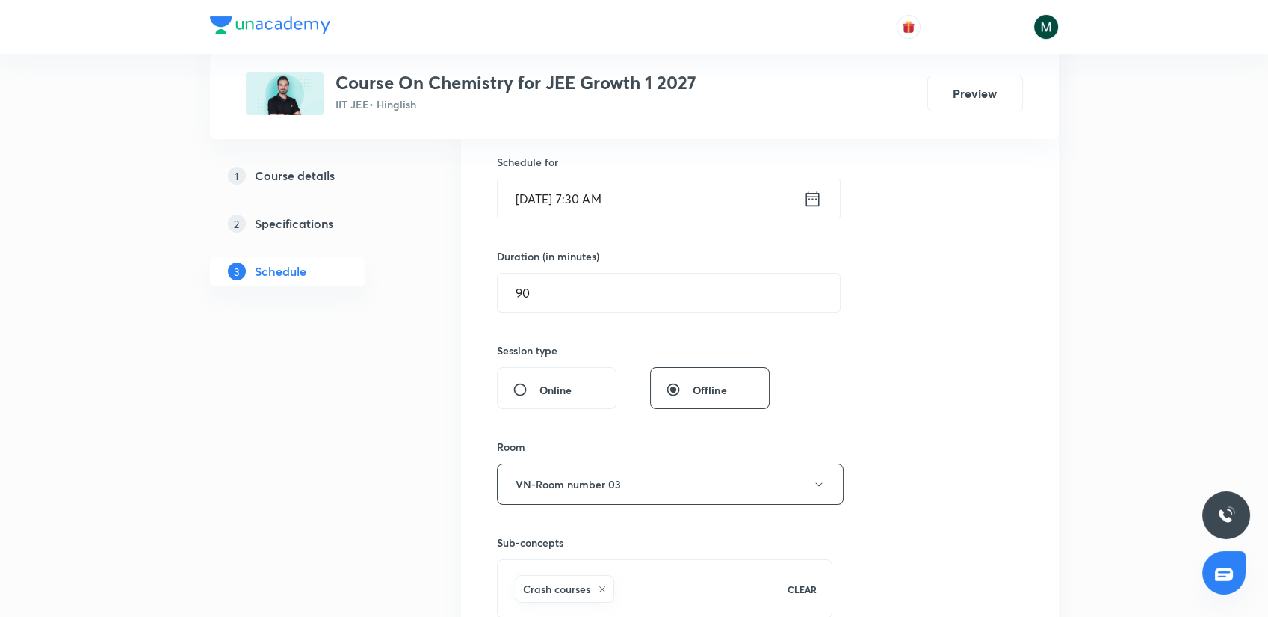
scroll to position [415, 0]
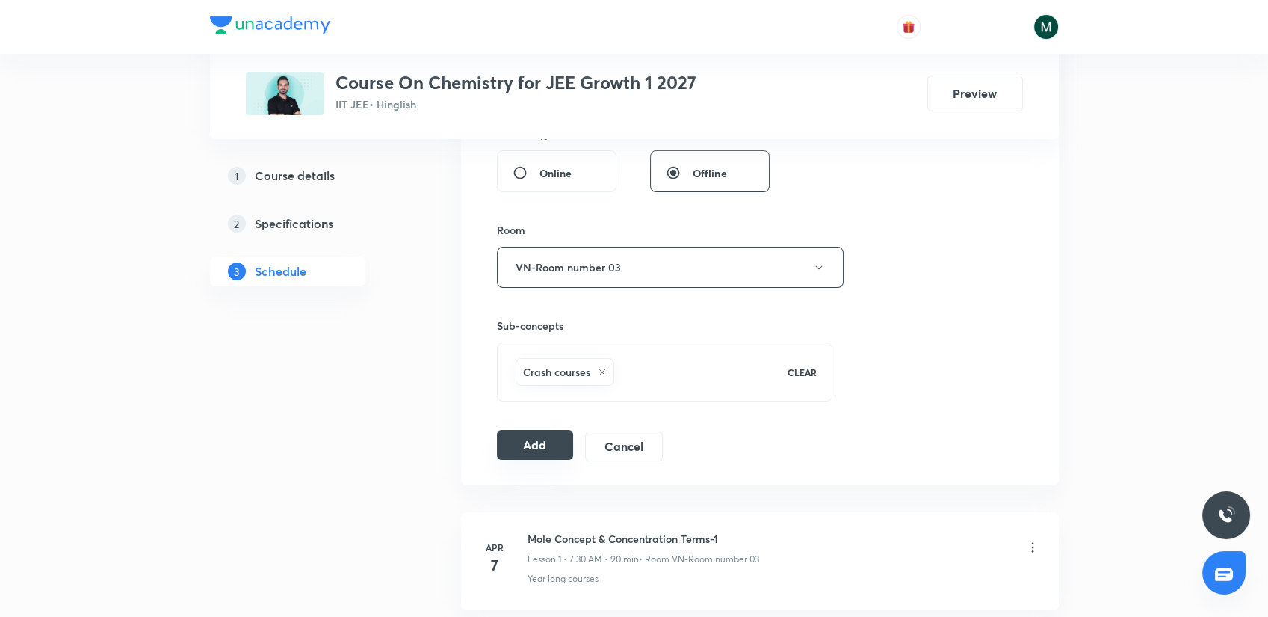
click at [538, 441] on button "Add" at bounding box center [535, 445] width 77 height 30
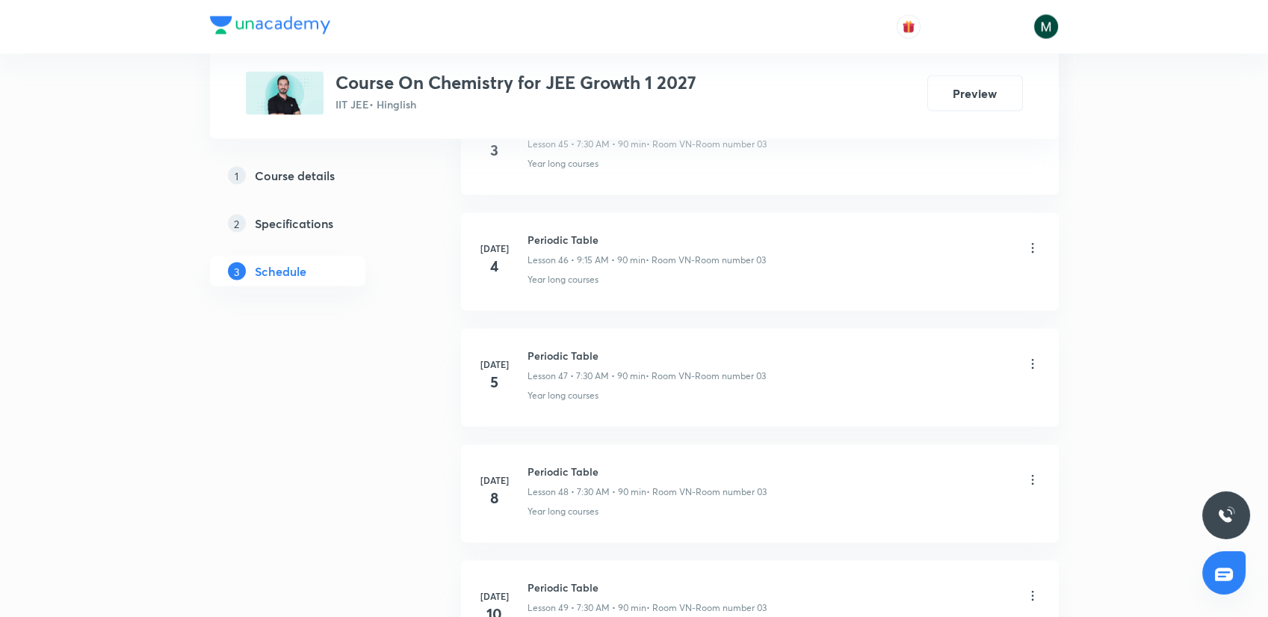
scroll to position [9157, 0]
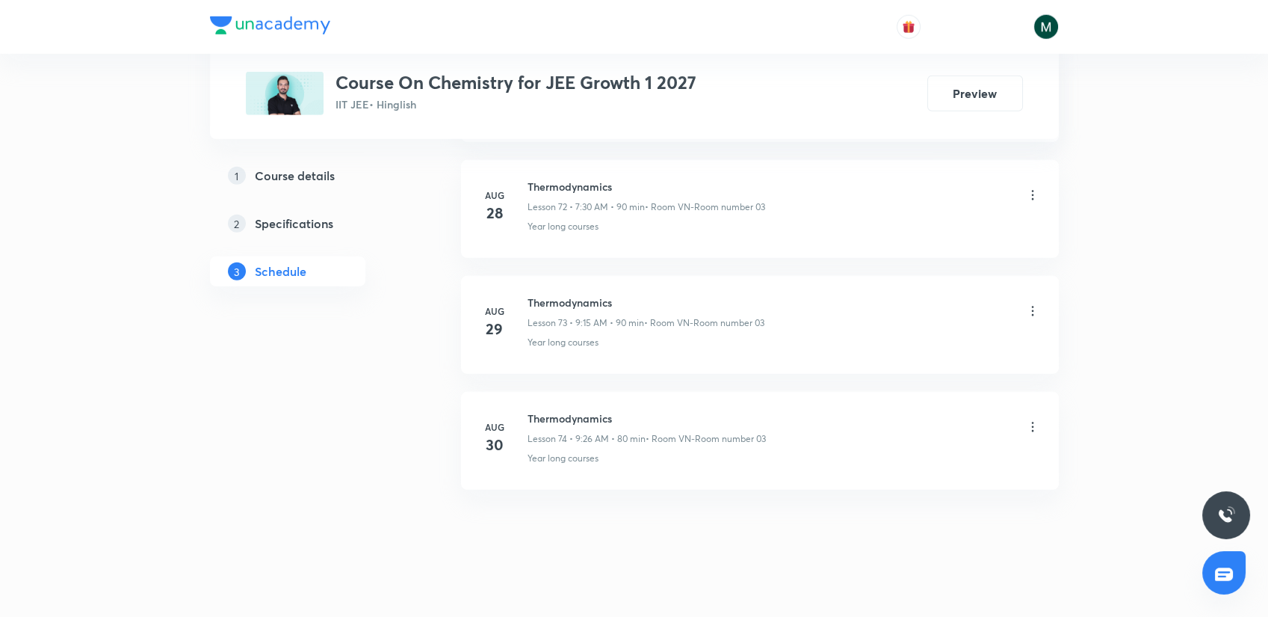
drag, startPoint x: 640, startPoint y: 206, endPoint x: 649, endPoint y: 525, distance: 318.5
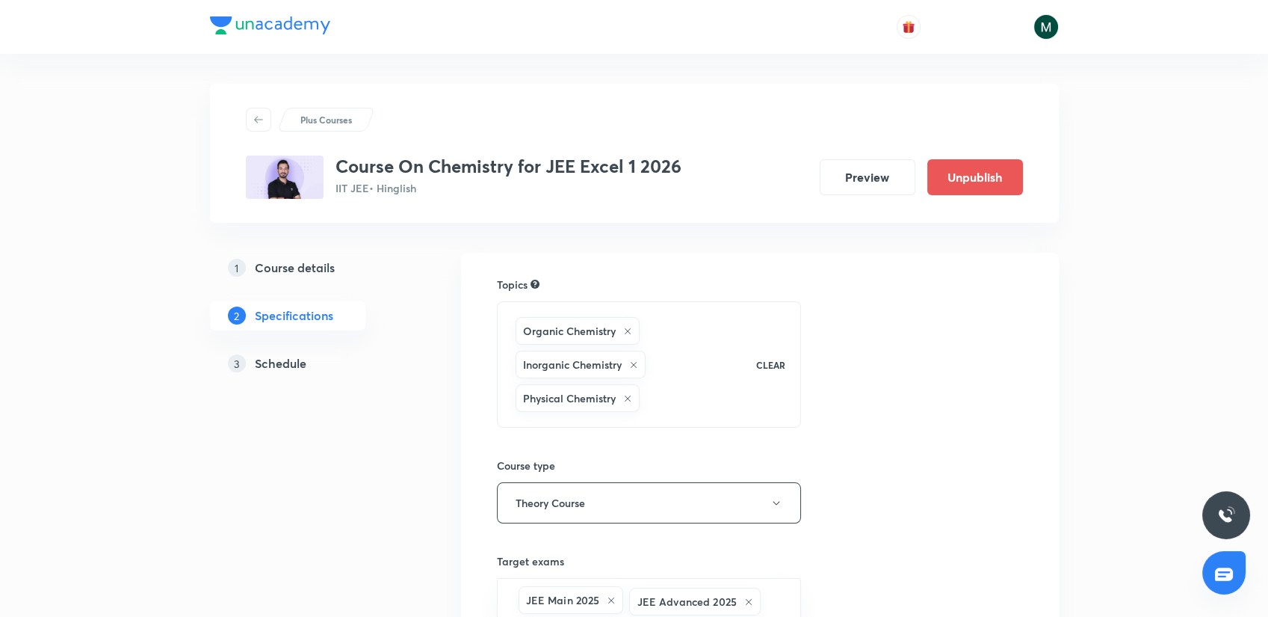
click at [282, 371] on h5 "Schedule" at bounding box center [281, 363] width 52 height 18
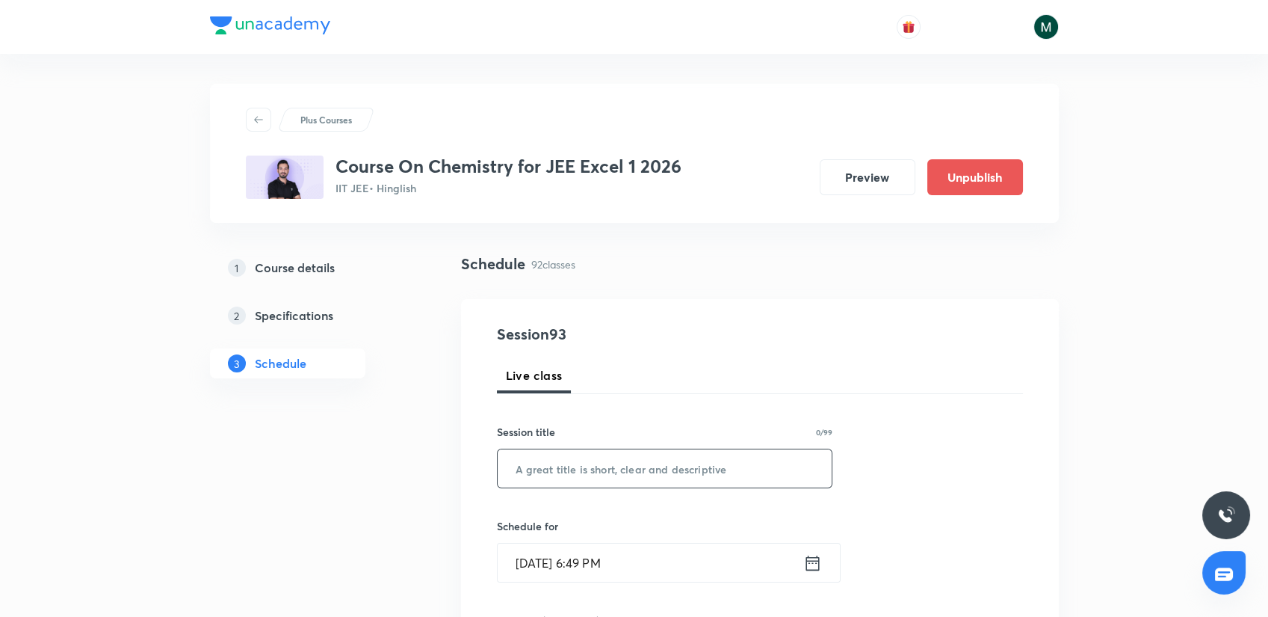
click at [577, 461] on input "text" at bounding box center [665, 468] width 335 height 38
paste input "alcohols phenols and ethers"
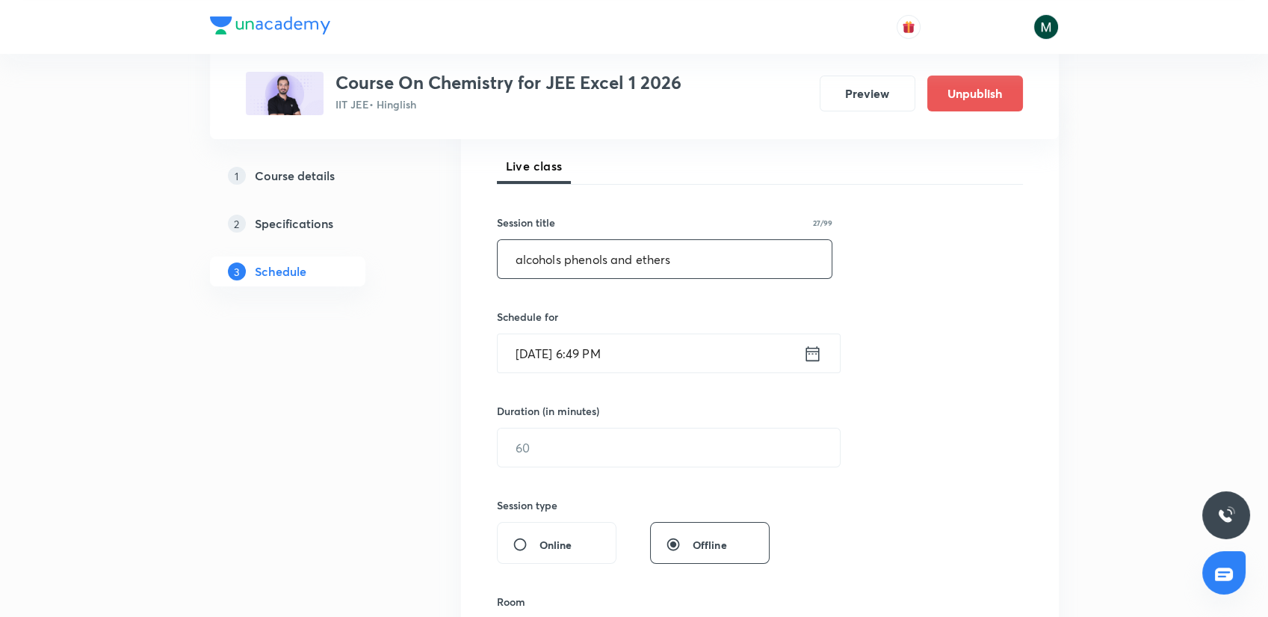
scroll to position [249, 0]
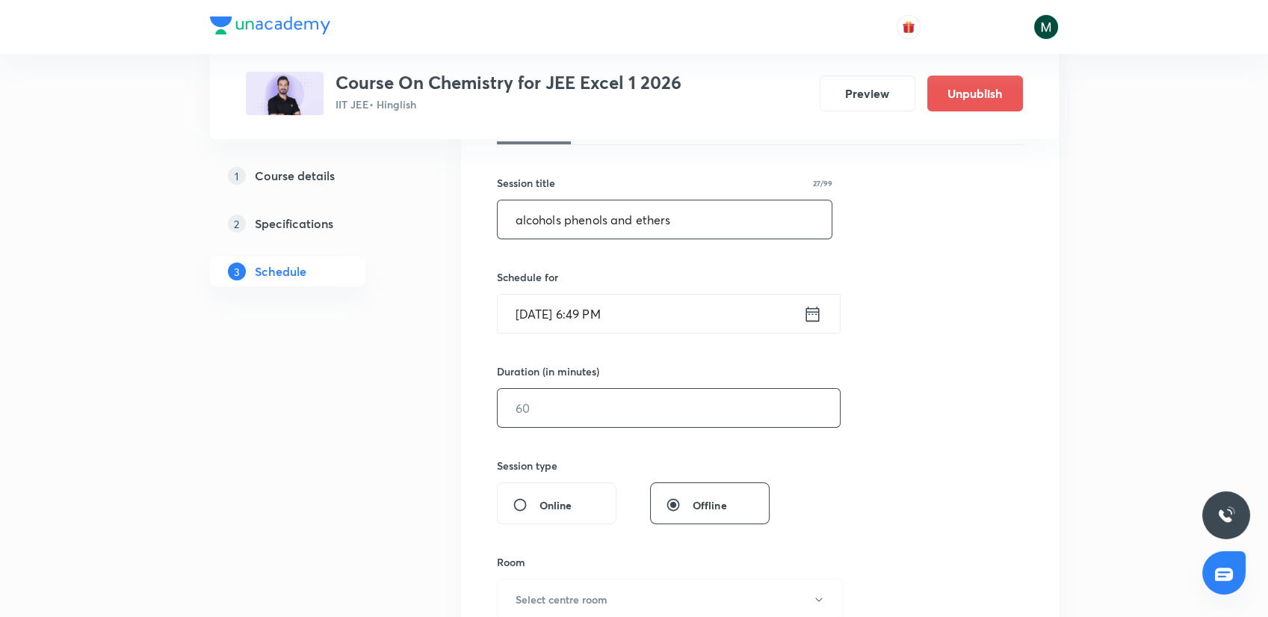
type input "alcohols phenols and ethers"
click at [550, 424] on input "text" at bounding box center [669, 408] width 342 height 38
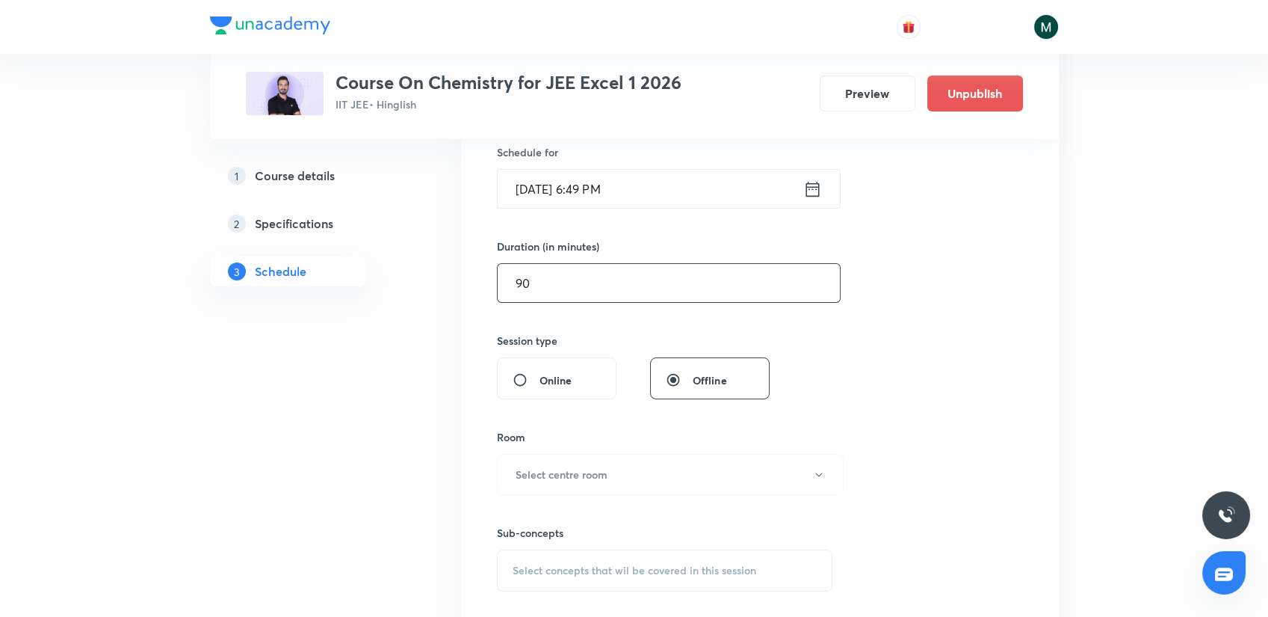
scroll to position [415, 0]
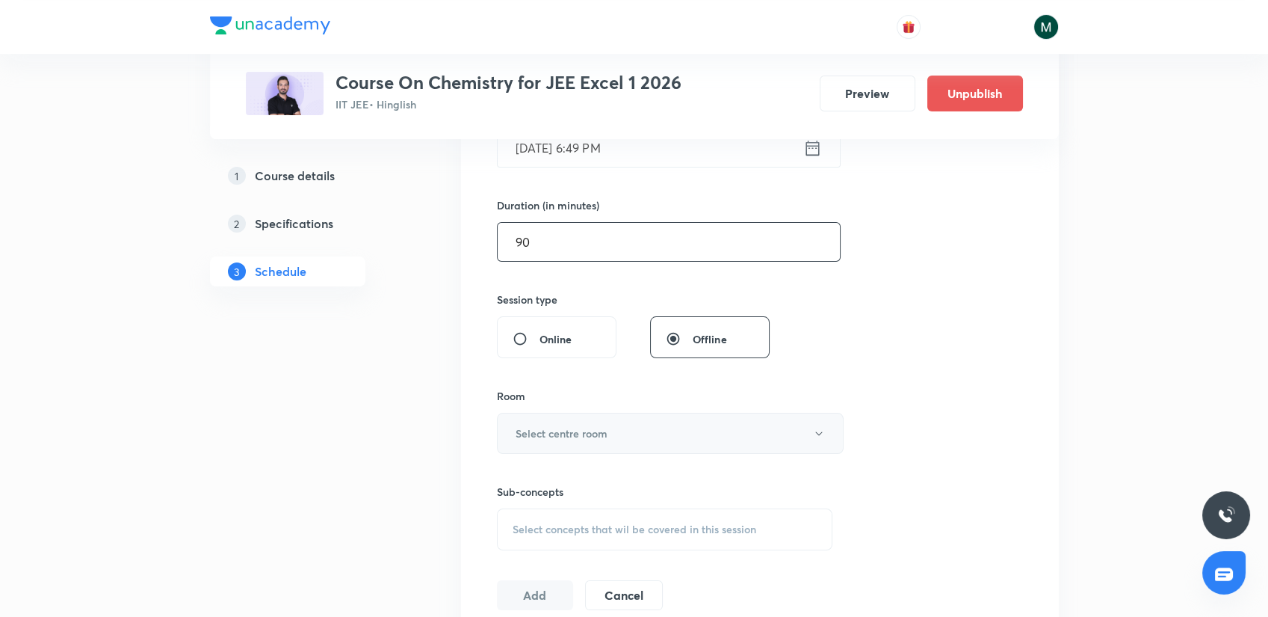
type input "90"
click at [580, 416] on button "Select centre room" at bounding box center [670, 433] width 347 height 41
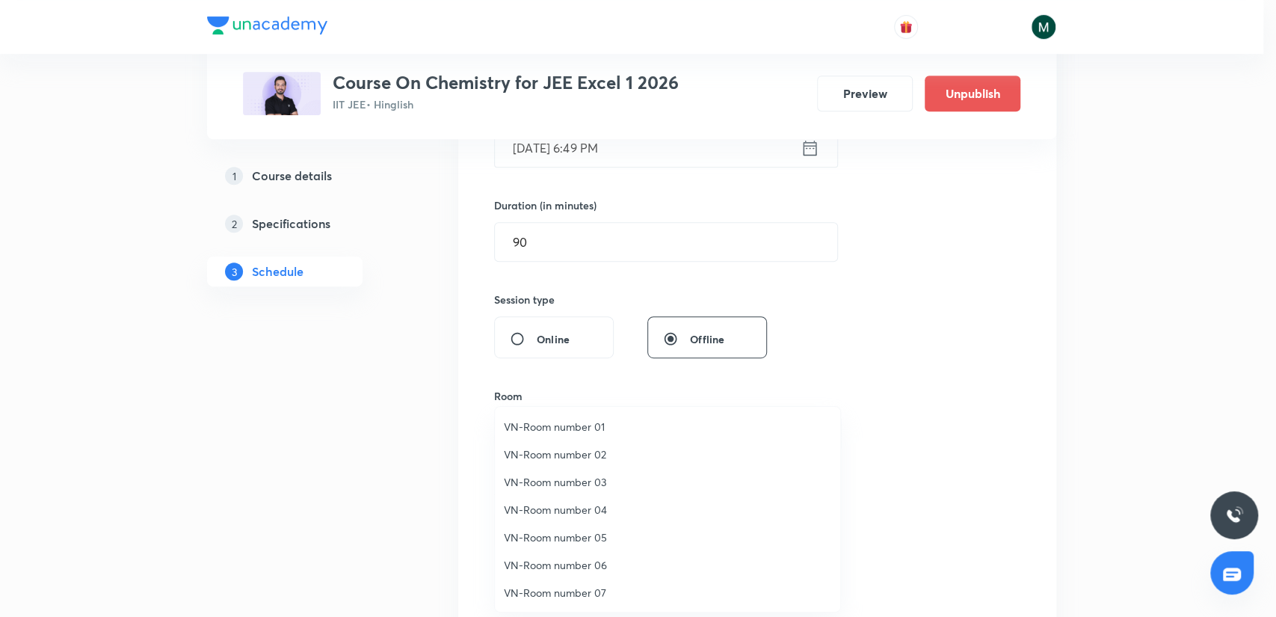
click at [582, 561] on span "VN-Room number 06" at bounding box center [667, 565] width 327 height 16
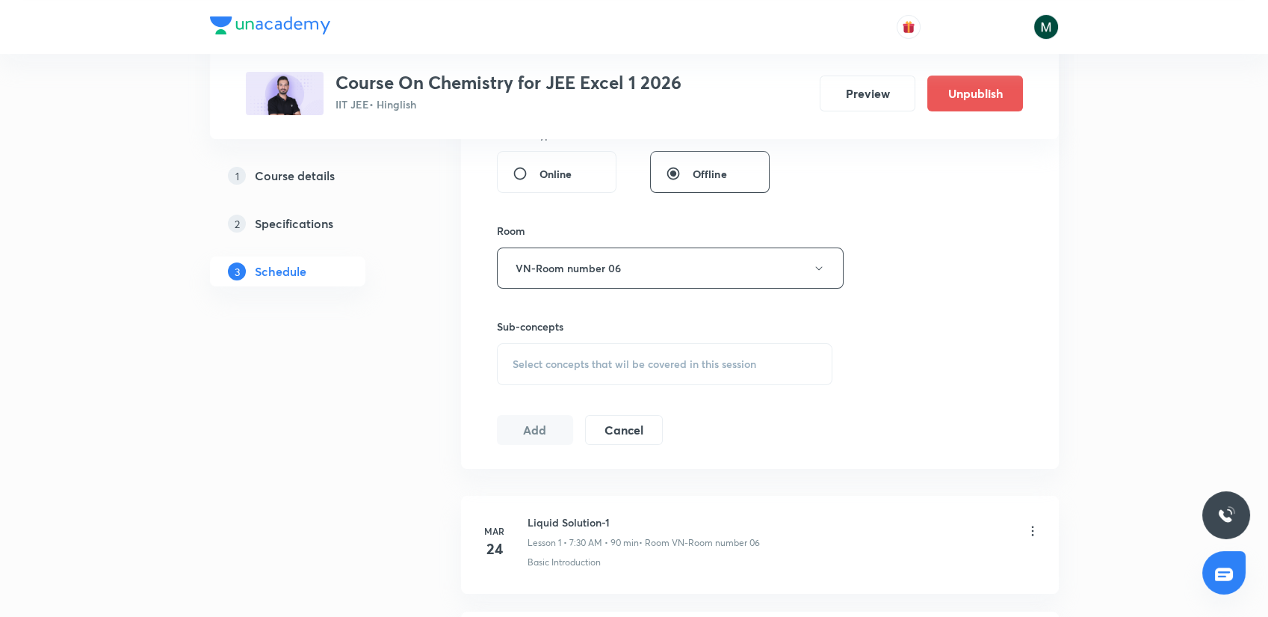
scroll to position [581, 0]
click at [621, 361] on span "Select concepts that wil be covered in this session" at bounding box center [635, 363] width 244 height 12
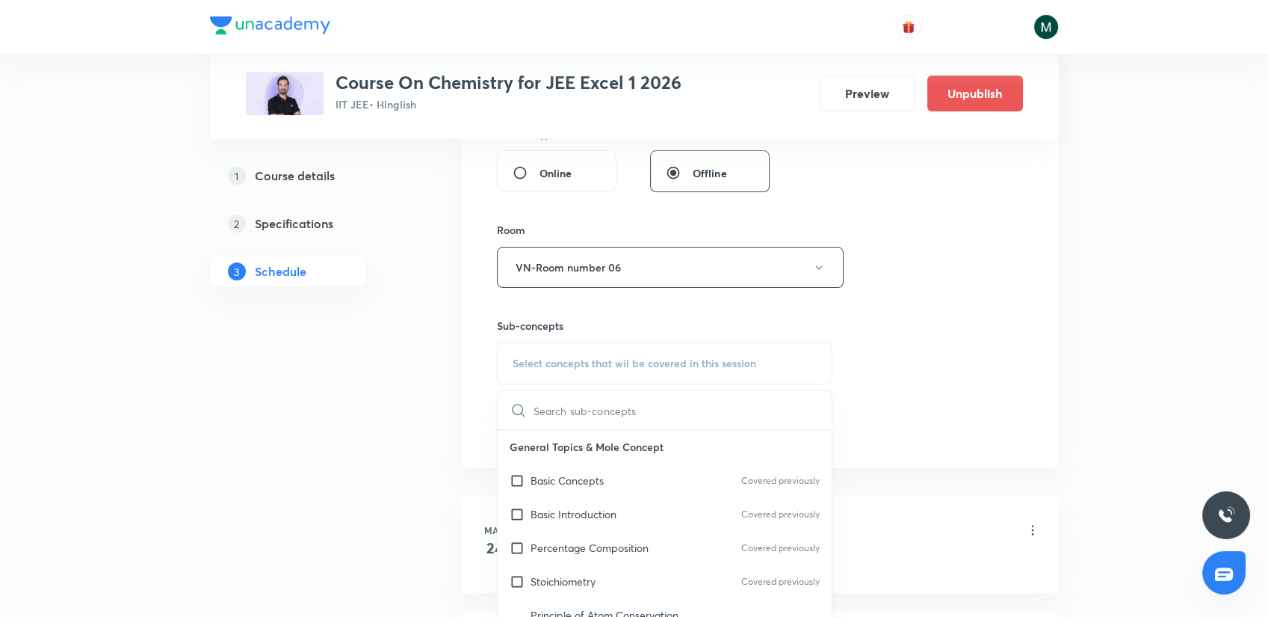
click at [563, 477] on p "Basic Concepts" at bounding box center [567, 480] width 73 height 16
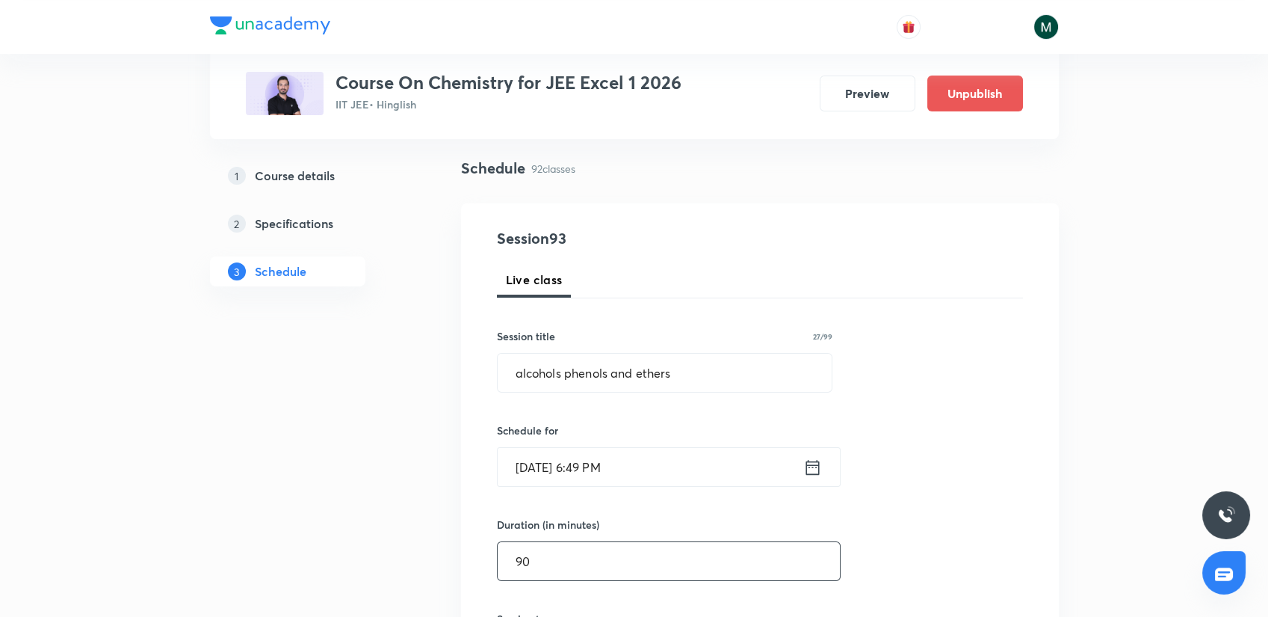
scroll to position [166, 0]
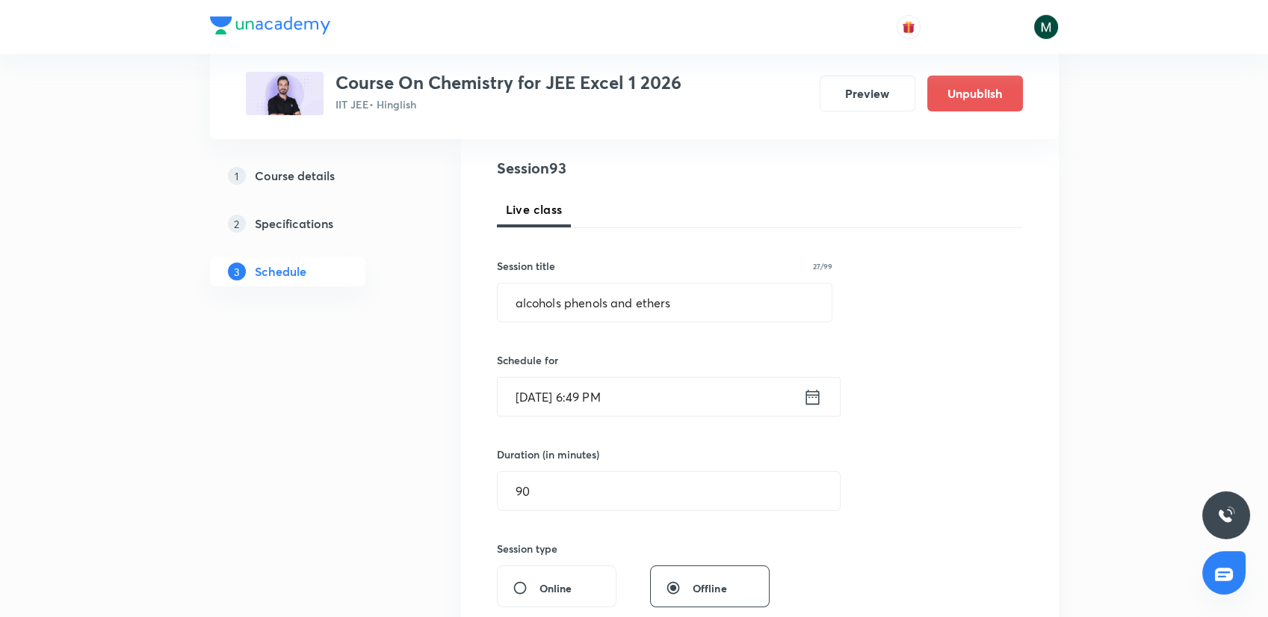
click at [598, 398] on input "Sept 3, 2025, 6:49 PM" at bounding box center [651, 396] width 306 height 38
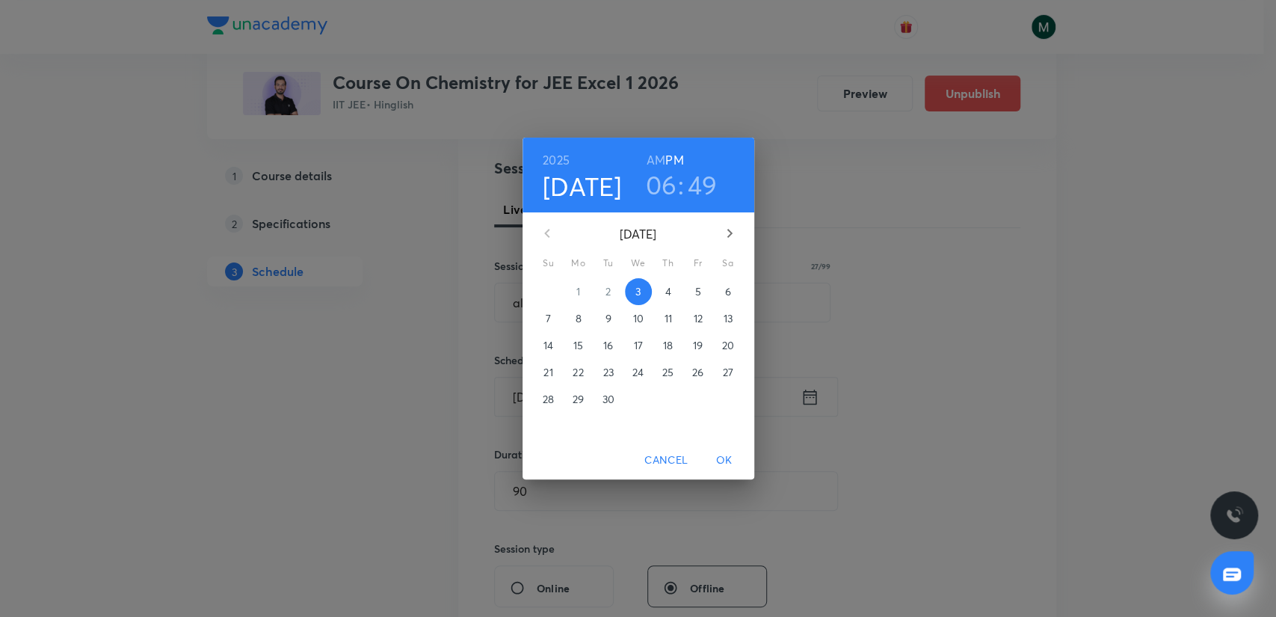
click at [667, 297] on p "4" at bounding box center [667, 291] width 6 height 15
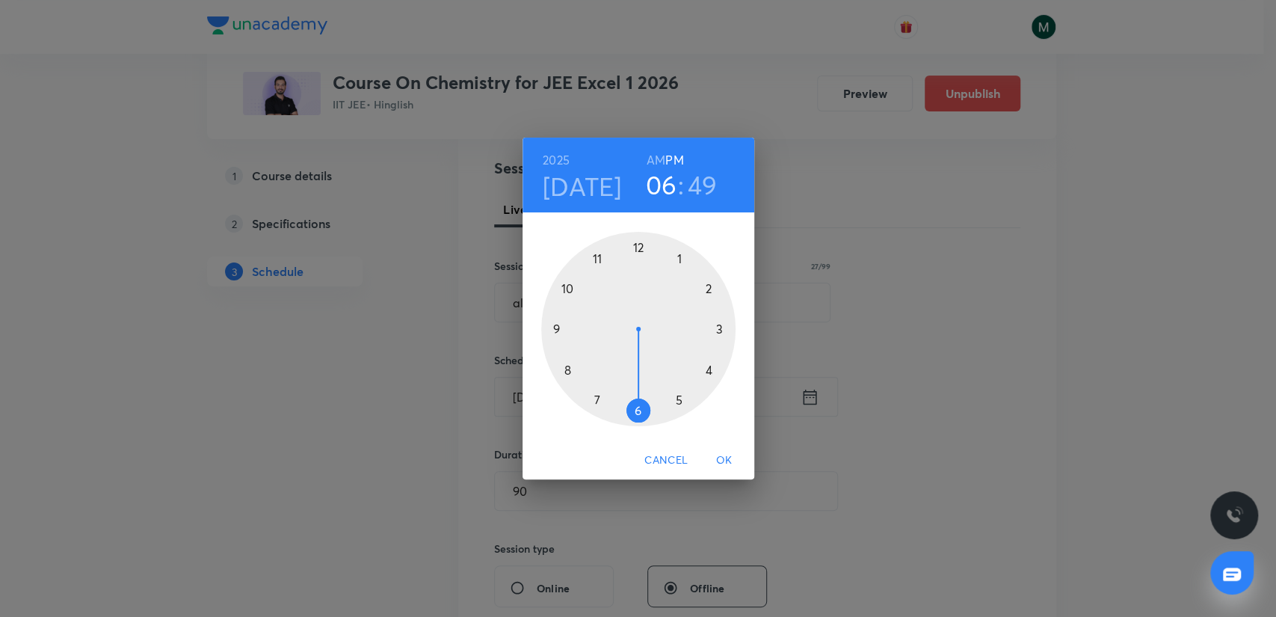
click at [552, 325] on div at bounding box center [638, 329] width 194 height 194
click at [653, 149] on h6 "AM" at bounding box center [655, 159] width 19 height 21
drag, startPoint x: 676, startPoint y: 319, endPoint x: 681, endPoint y: 327, distance: 9.7
click at [681, 327] on div at bounding box center [638, 329] width 194 height 194
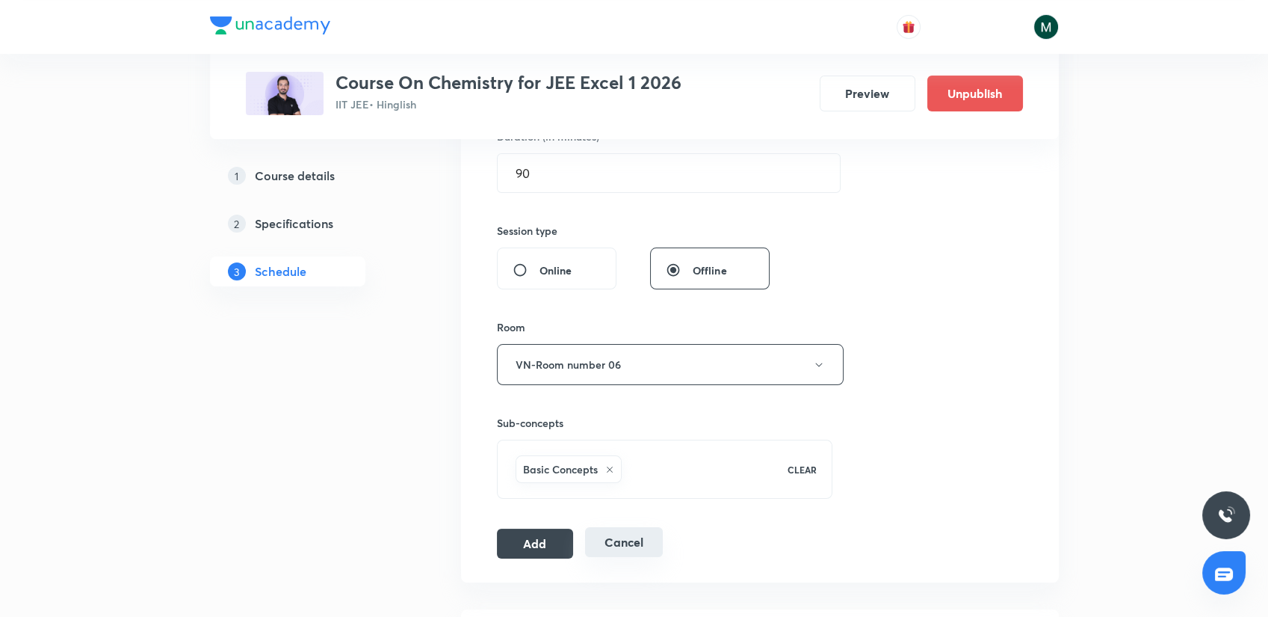
scroll to position [581, 0]
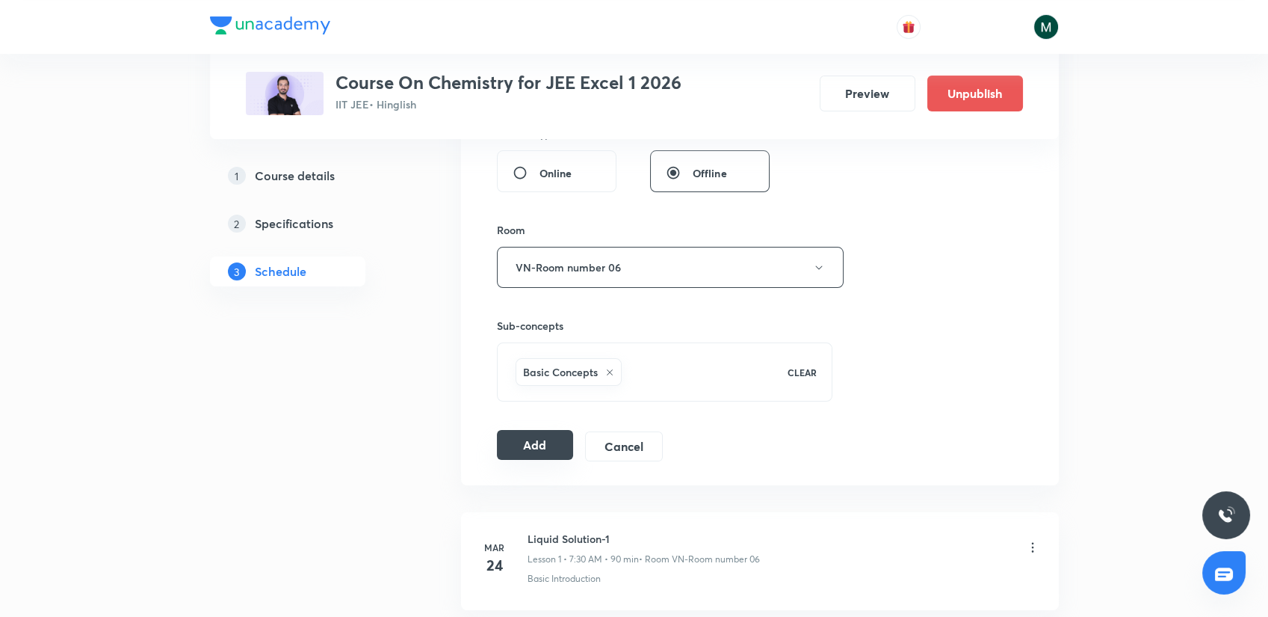
click at [536, 444] on button "Add" at bounding box center [535, 445] width 77 height 30
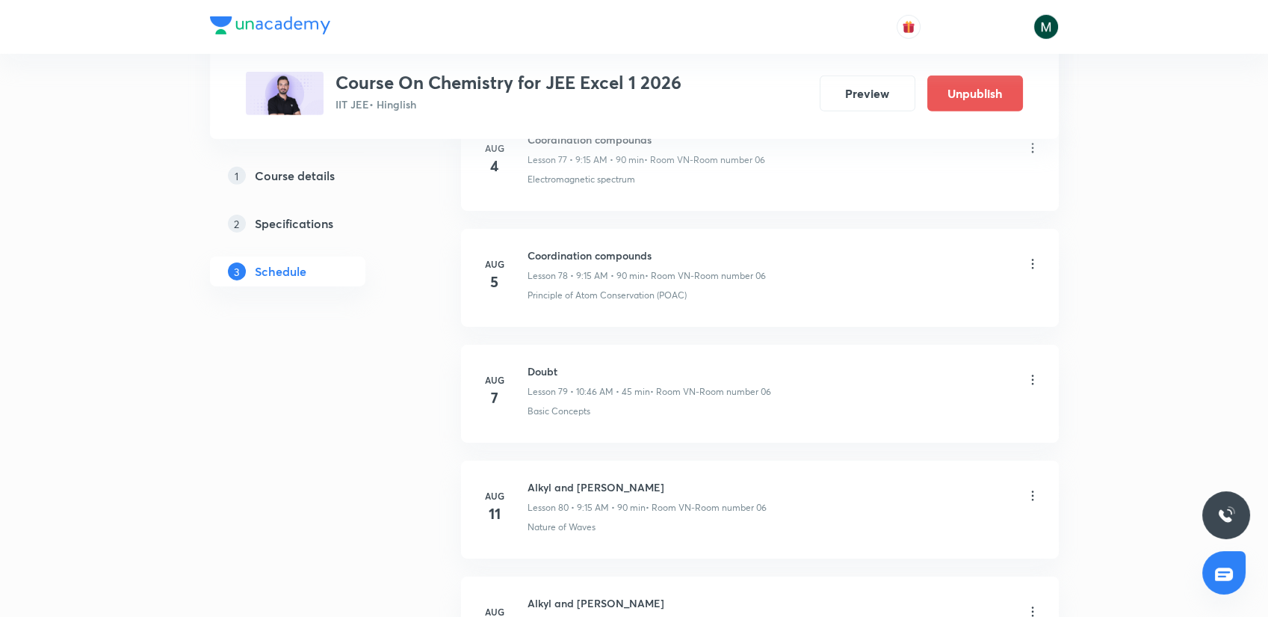
scroll to position [11239, 0]
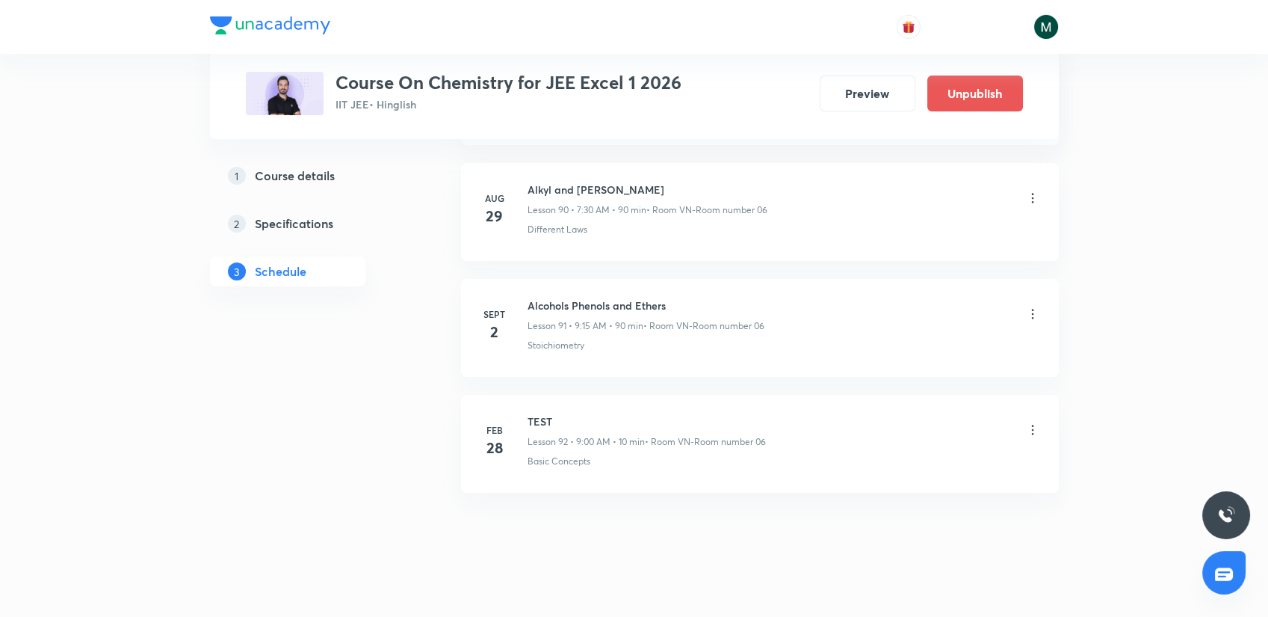
drag, startPoint x: 614, startPoint y: 217, endPoint x: 667, endPoint y: 593, distance: 379.6
click at [601, 434] on p "Lesson 93 • 9:15 AM • 90 min" at bounding box center [586, 440] width 117 height 13
click at [567, 453] on li "Sept 4 Alcohols phenols and ethers Lesson 93 • 9:15 AM • 90 min • Room VN-Room …" at bounding box center [760, 443] width 598 height 98
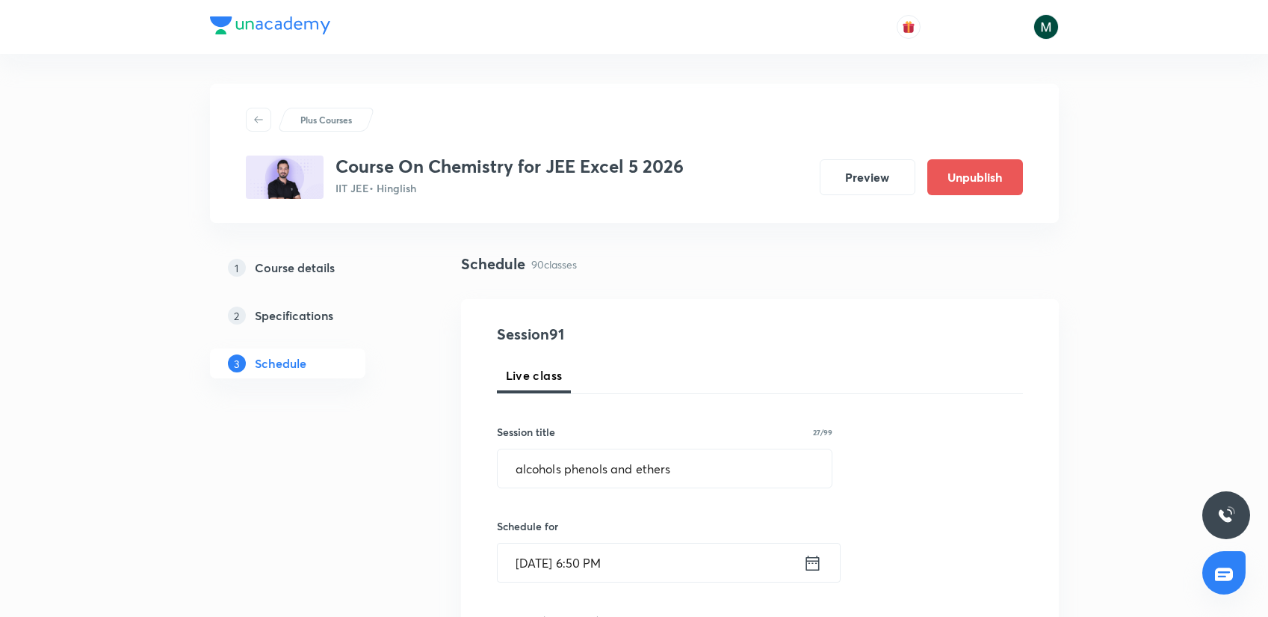
click at [580, 564] on input "[DATE] 6:50 PM" at bounding box center [651, 562] width 306 height 38
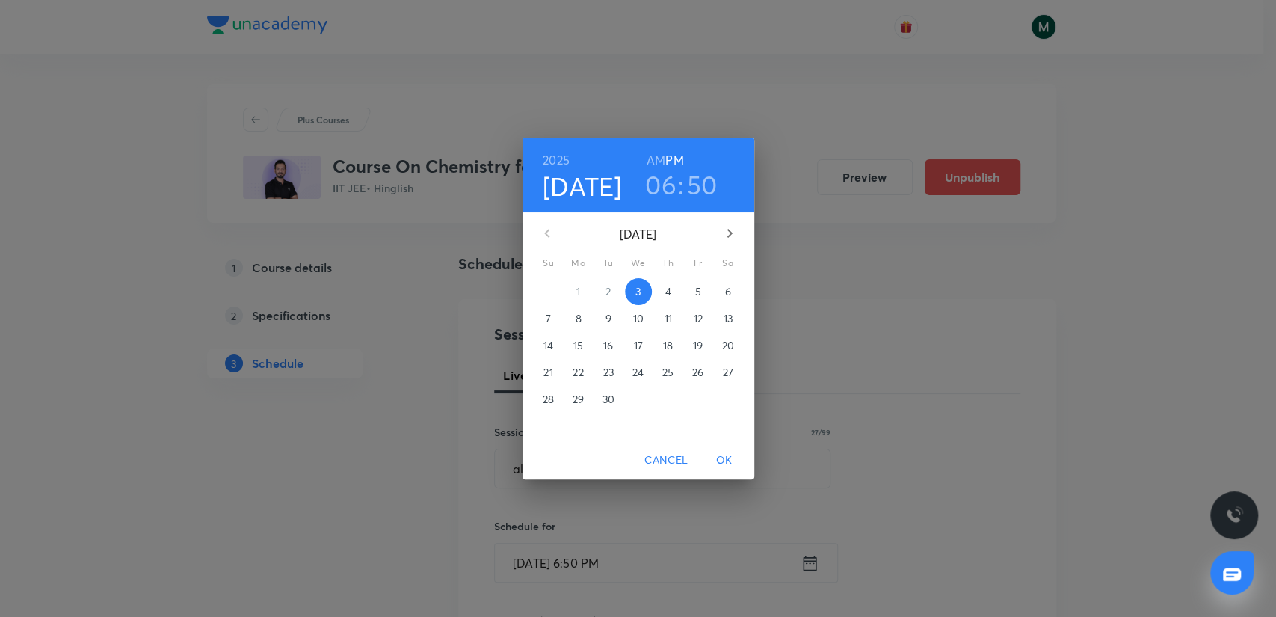
click at [664, 298] on p "4" at bounding box center [667, 291] width 6 height 15
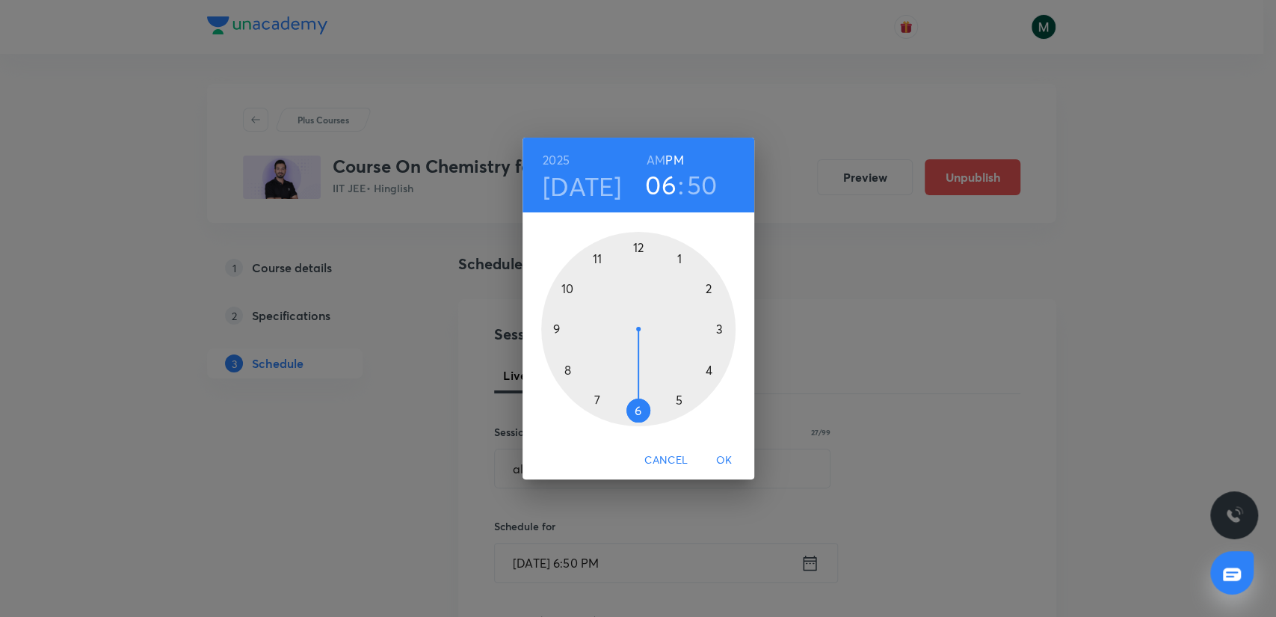
click at [679, 253] on div at bounding box center [638, 329] width 194 height 194
drag, startPoint x: 662, startPoint y: 340, endPoint x: 635, endPoint y: 380, distance: 47.9
click at [635, 380] on div at bounding box center [638, 329] width 194 height 194
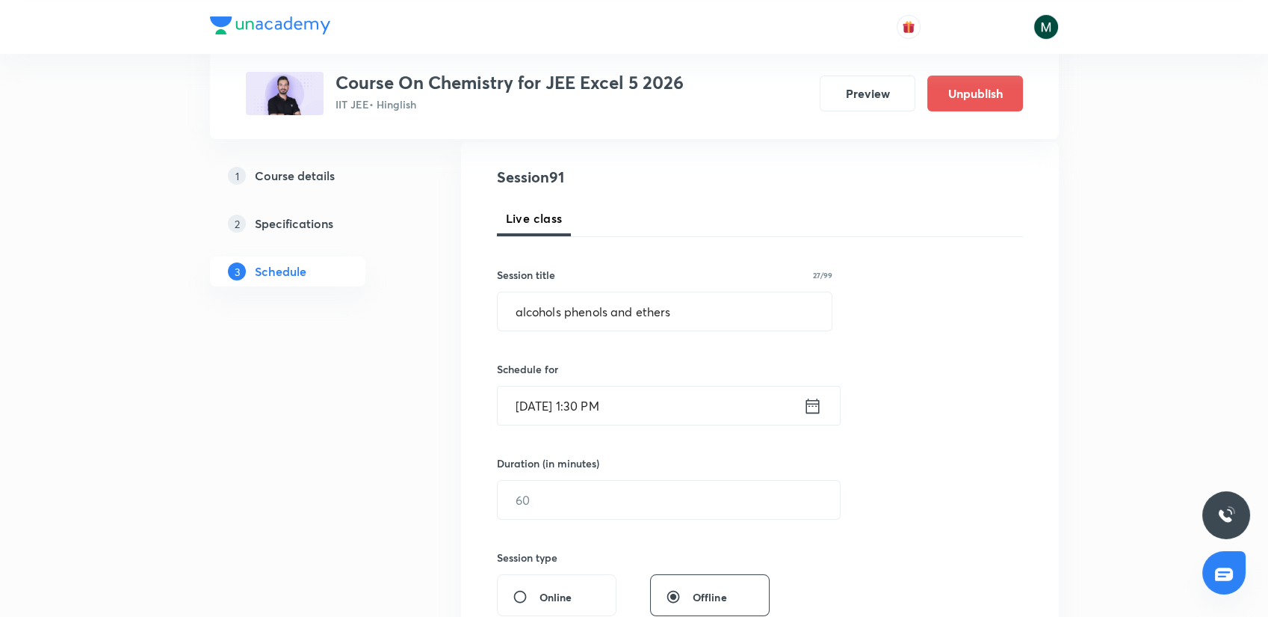
scroll to position [249, 0]
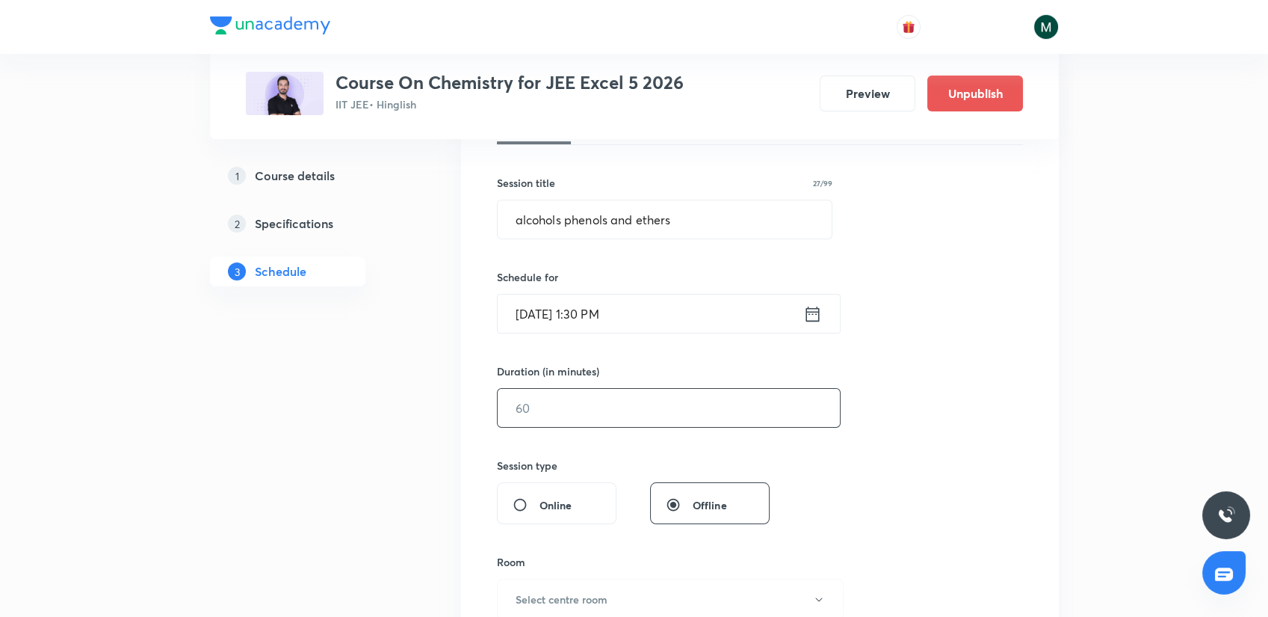
click at [563, 401] on input "text" at bounding box center [669, 408] width 342 height 38
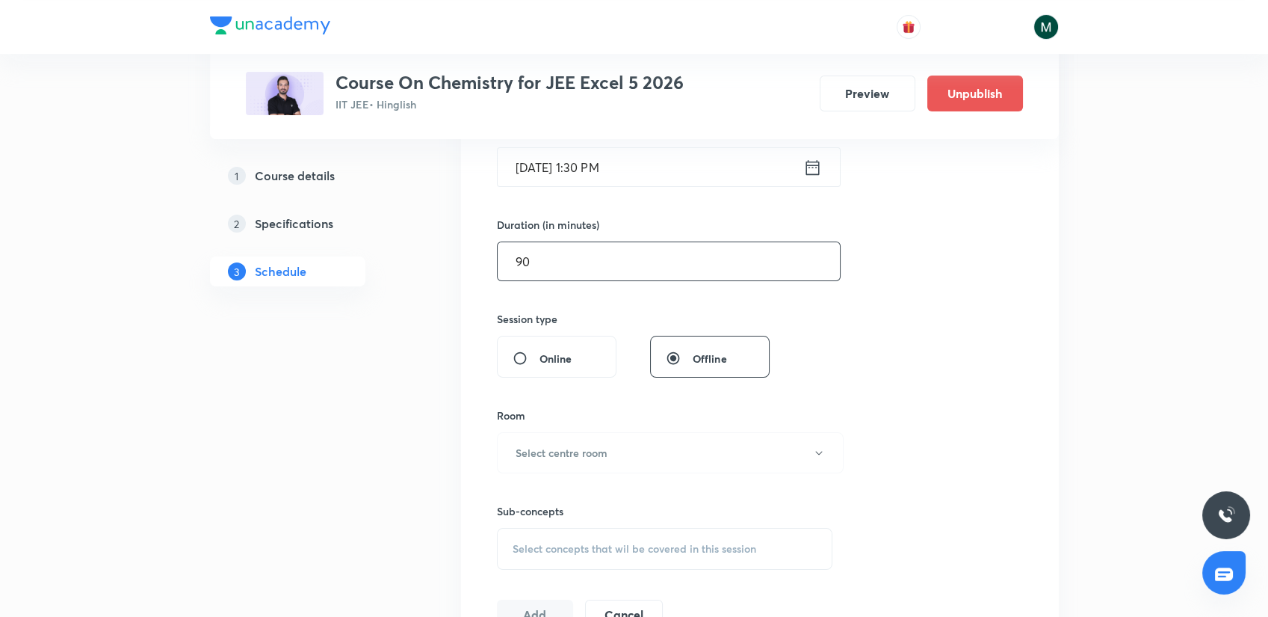
scroll to position [415, 0]
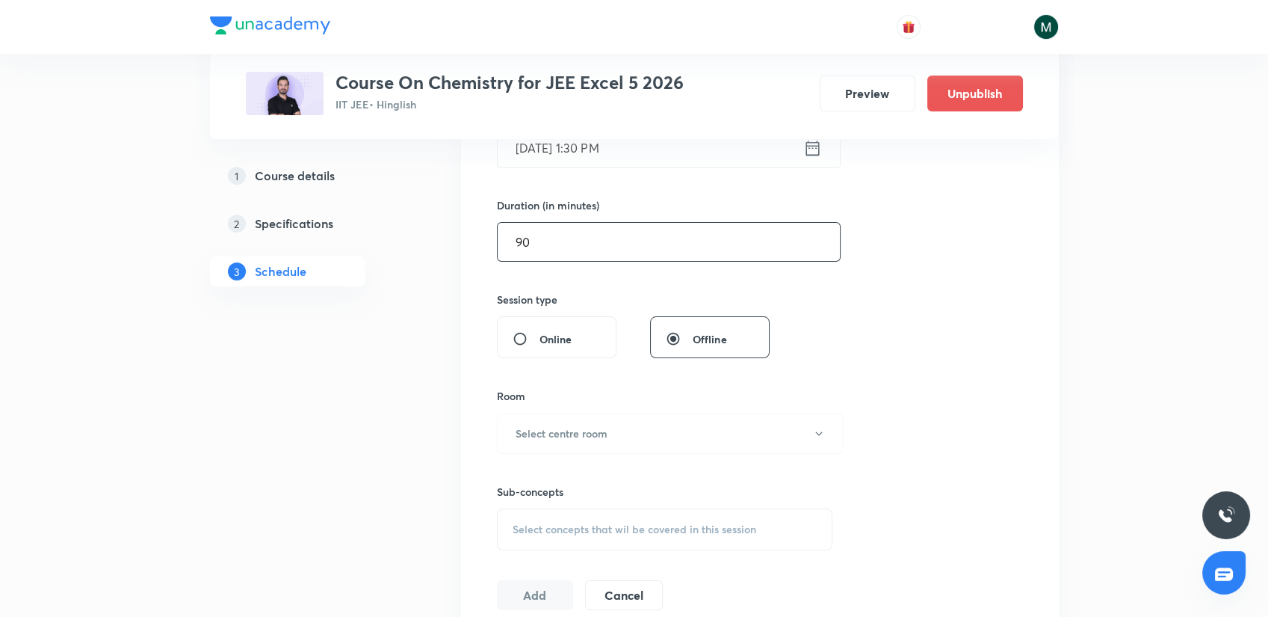
type input "90"
click at [596, 403] on div "Room Select centre room" at bounding box center [665, 421] width 336 height 66
click at [581, 433] on h6 "Select centre room" at bounding box center [562, 433] width 92 height 16
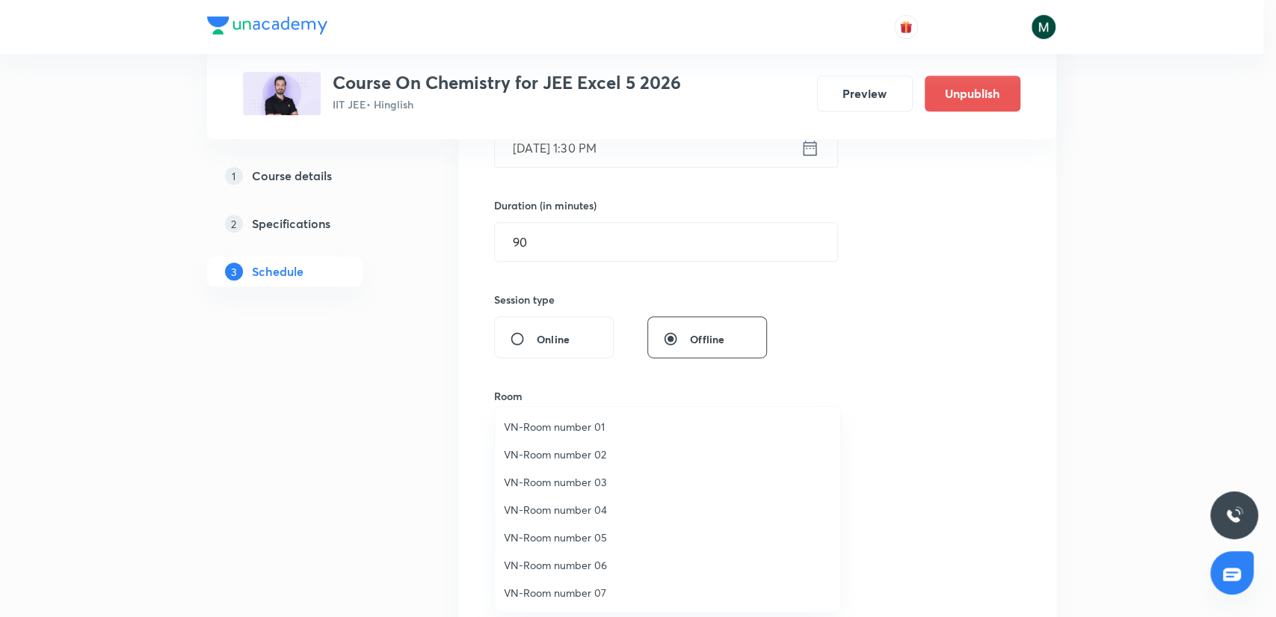
drag, startPoint x: 586, startPoint y: 563, endPoint x: 614, endPoint y: 274, distance: 289.9
click at [586, 563] on span "VN-Room number 06" at bounding box center [667, 565] width 327 height 16
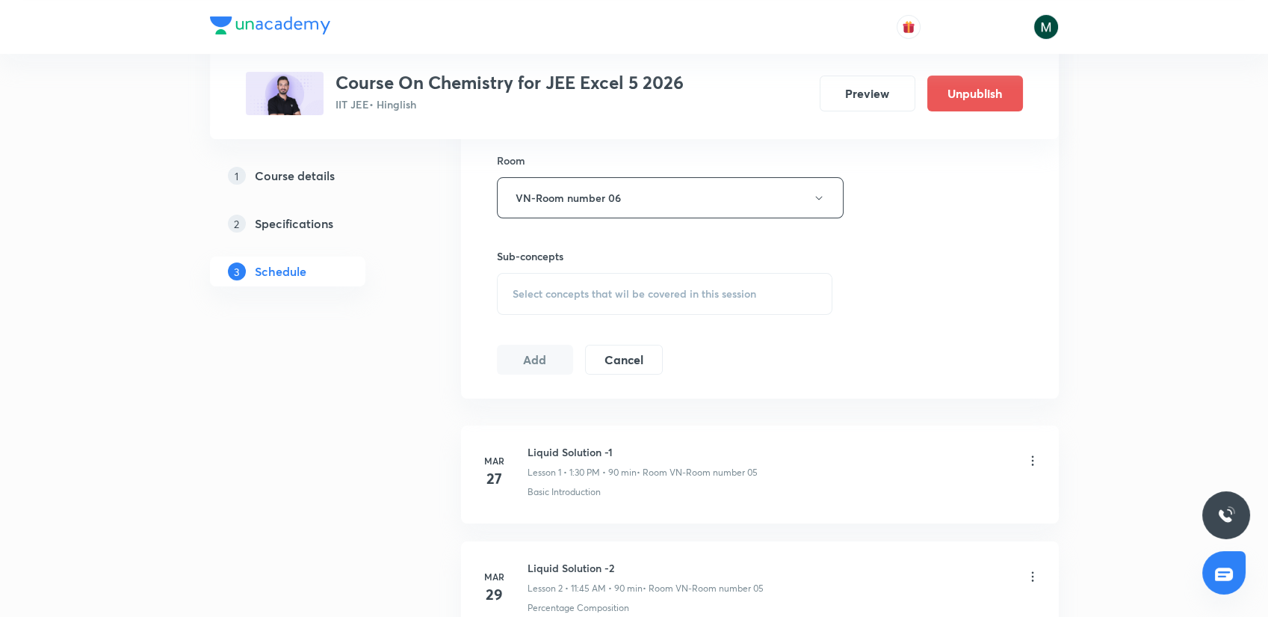
scroll to position [664, 0]
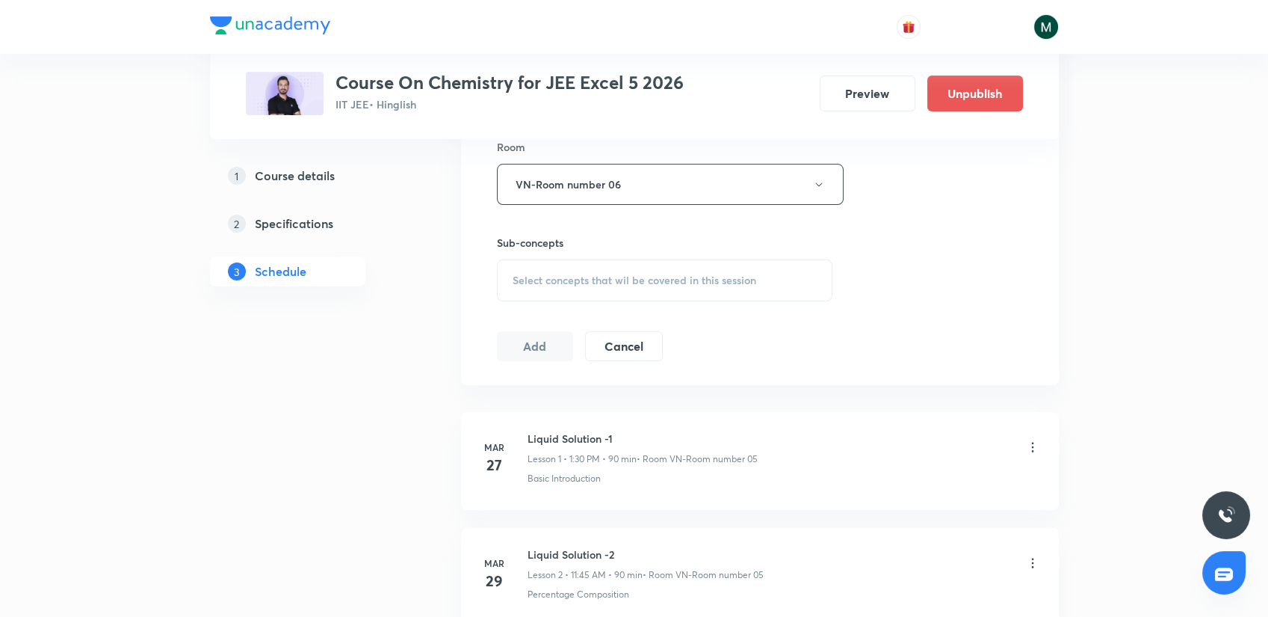
click at [608, 274] on span "Select concepts that wil be covered in this session" at bounding box center [635, 280] width 244 height 12
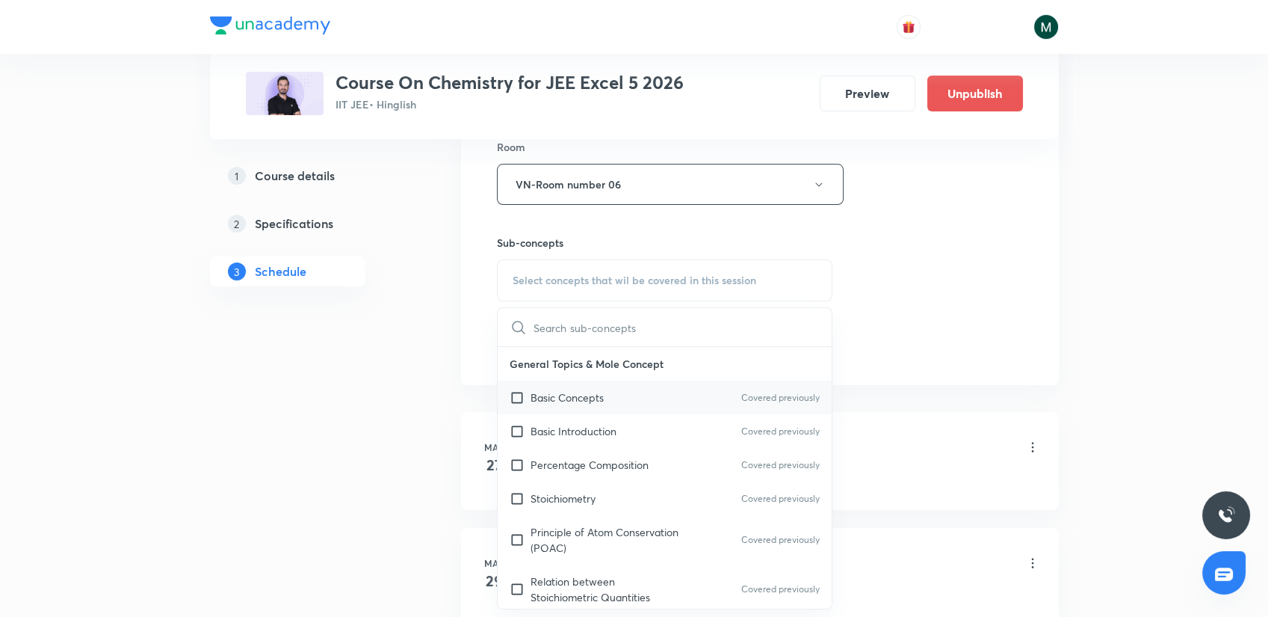
click at [578, 394] on p "Basic Concepts" at bounding box center [567, 397] width 73 height 16
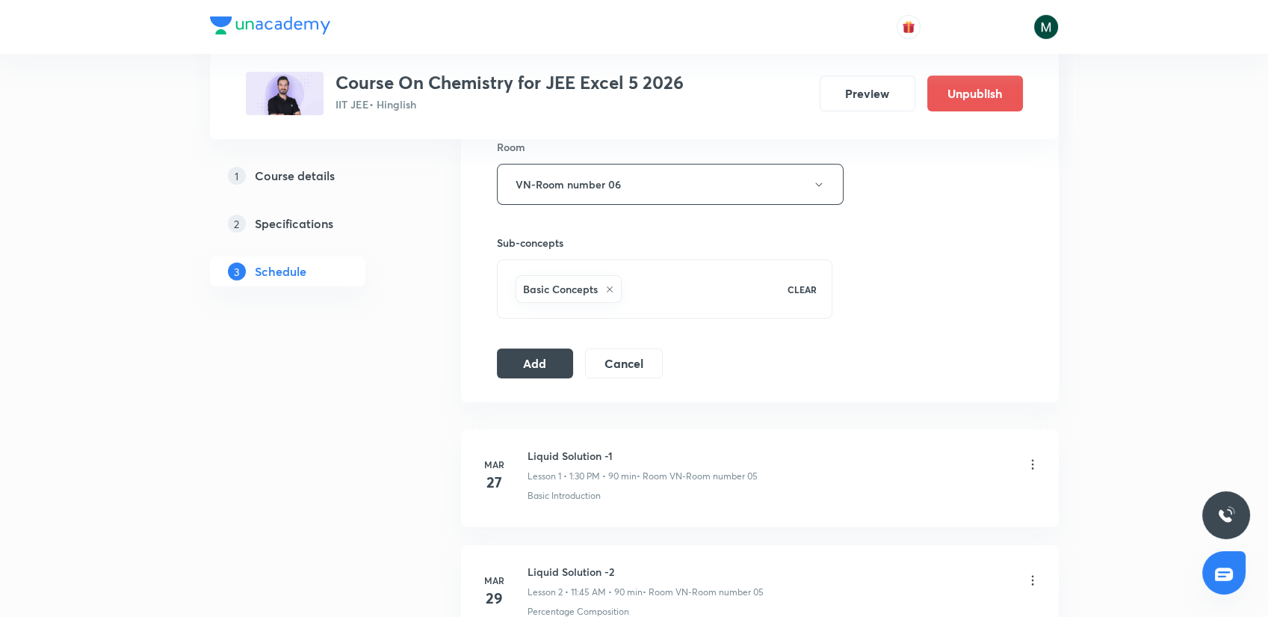
click at [539, 334] on div "Session 91 Live class Session title 27/99 alcohols phenols and ethers ​ Schedul…" at bounding box center [760, 18] width 526 height 719
click at [532, 365] on button "Add" at bounding box center [535, 362] width 77 height 30
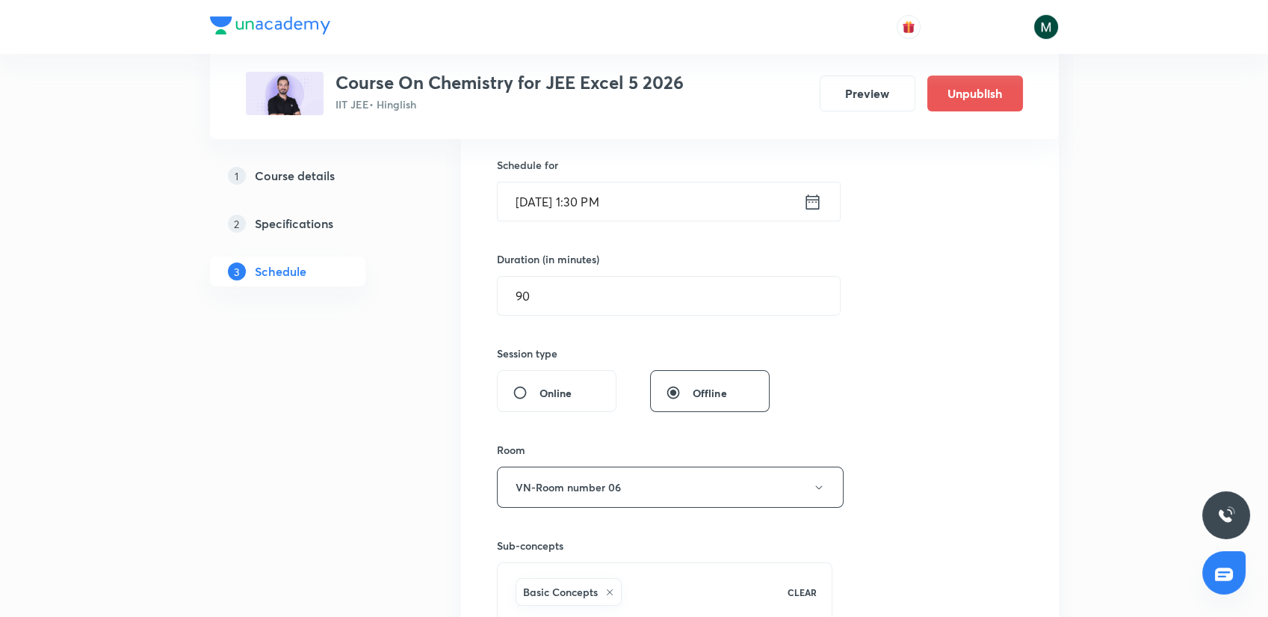
scroll to position [332, 0]
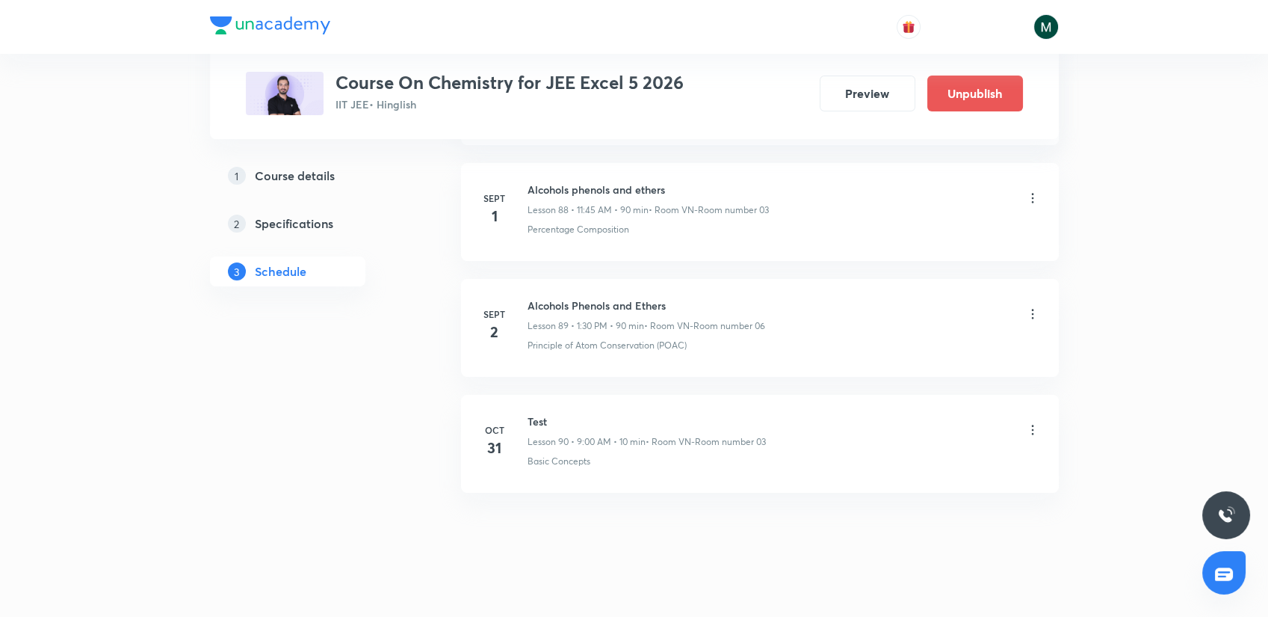
drag, startPoint x: 648, startPoint y: 351, endPoint x: 634, endPoint y: 616, distance: 264.9
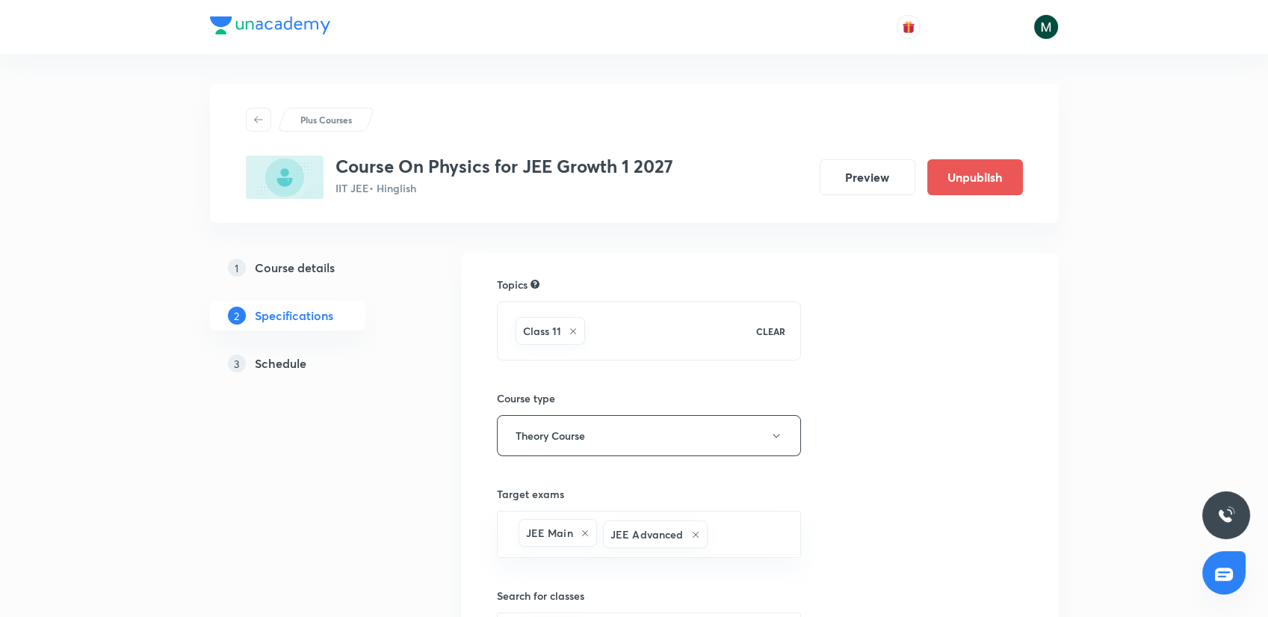
drag, startPoint x: 0, startPoint y: 0, endPoint x: 284, endPoint y: 372, distance: 468.1
click at [284, 372] on link "3 Schedule" at bounding box center [311, 363] width 203 height 30
click at [285, 359] on h5 "Schedule" at bounding box center [281, 363] width 52 height 18
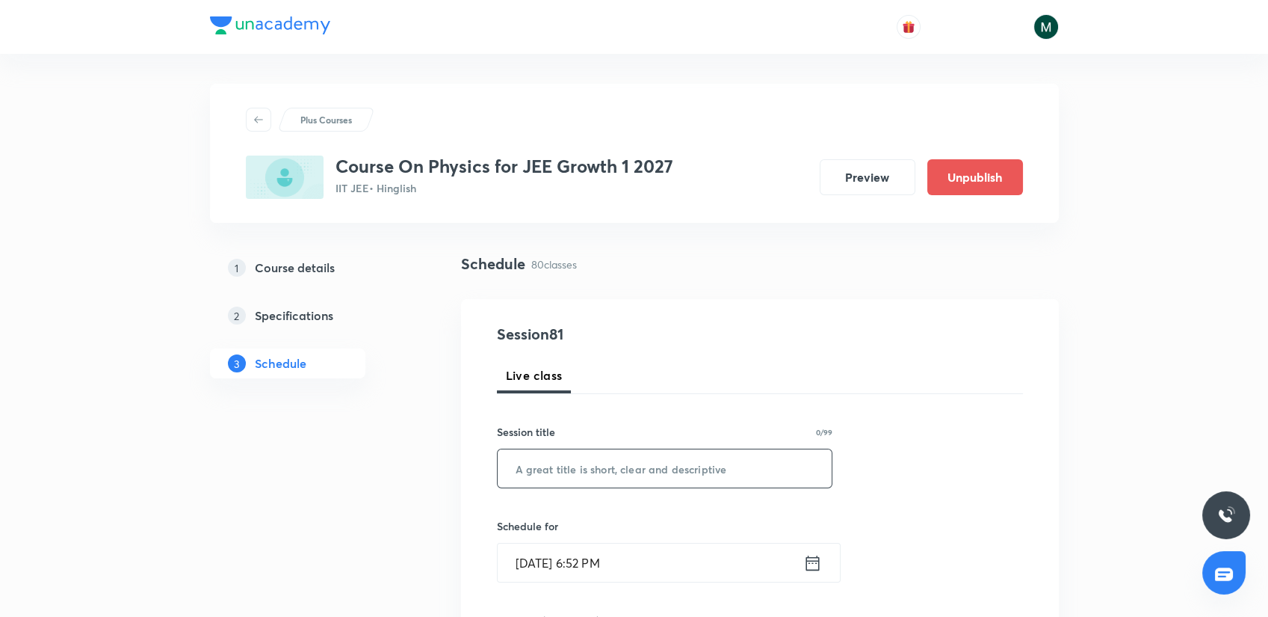
click at [530, 475] on input "text" at bounding box center [665, 468] width 335 height 38
paste input "WEP"
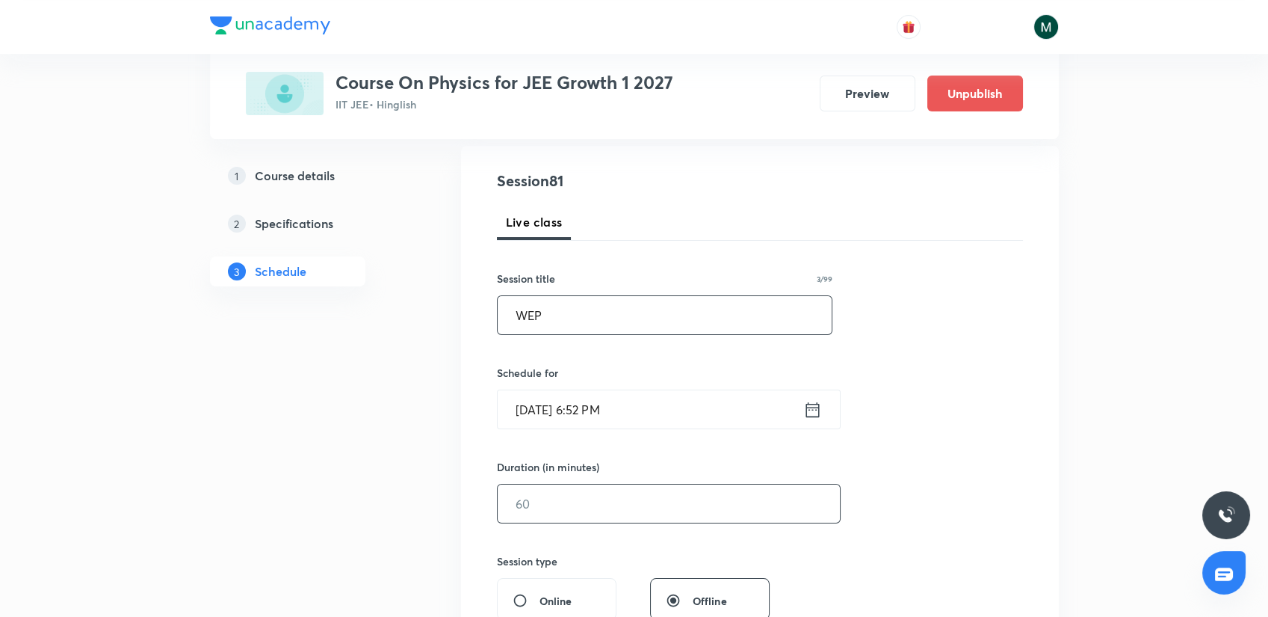
scroll to position [249, 0]
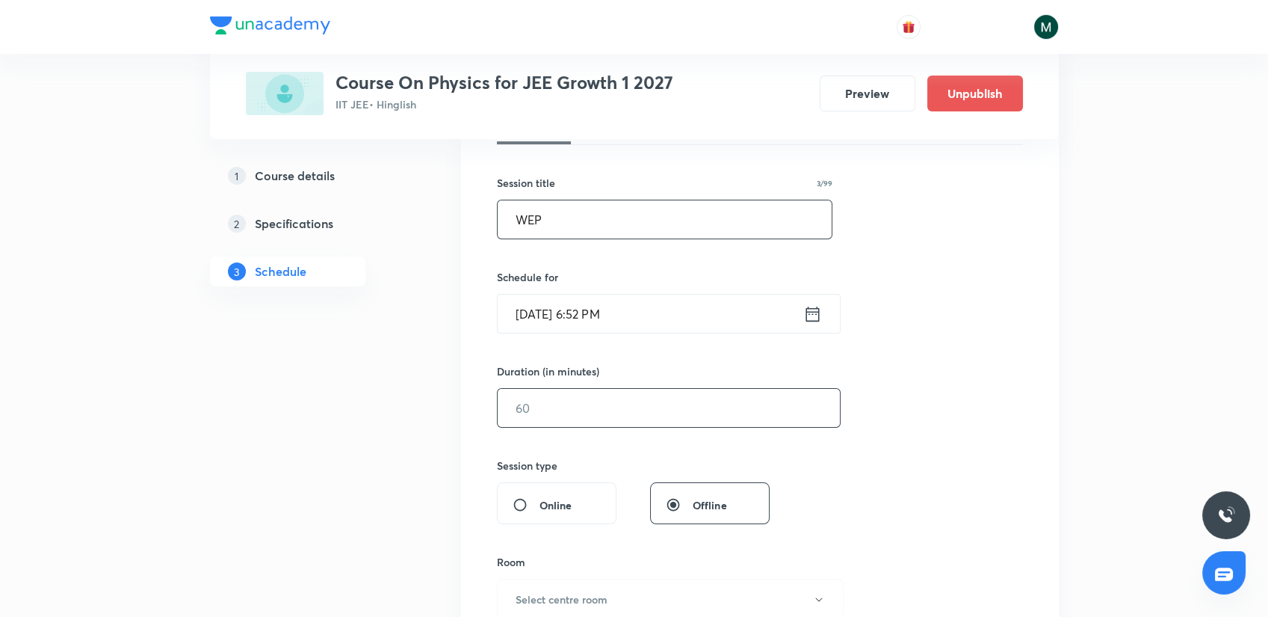
type input "WEP"
click at [563, 414] on input "text" at bounding box center [669, 408] width 342 height 38
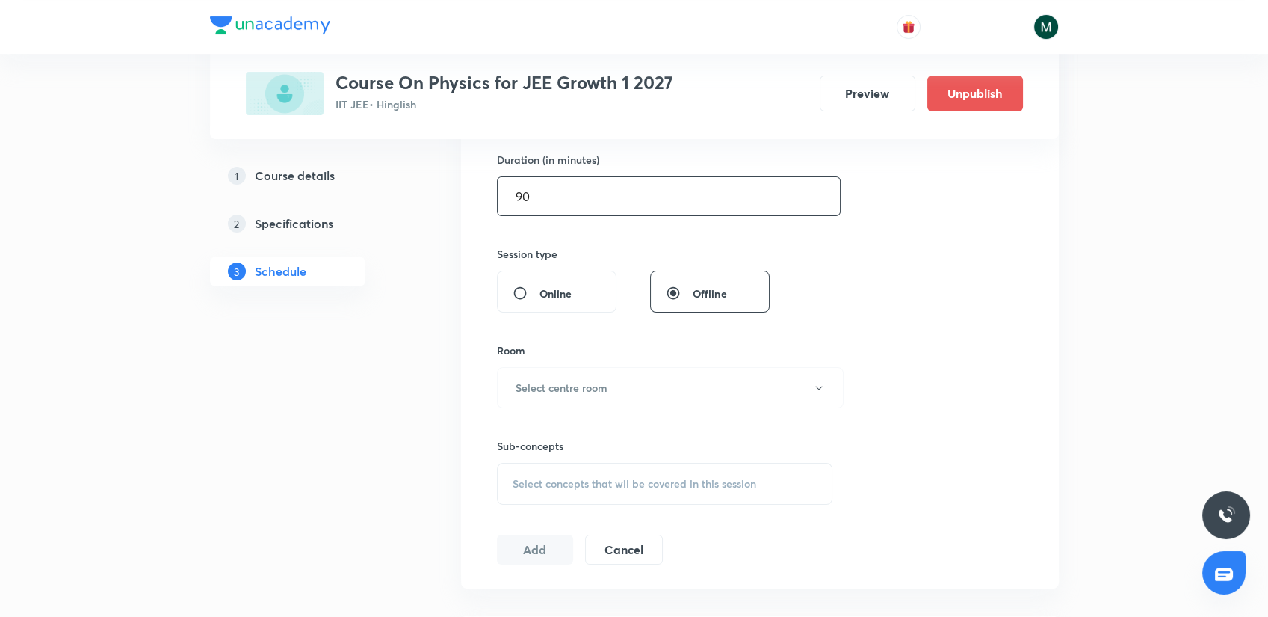
scroll to position [498, 0]
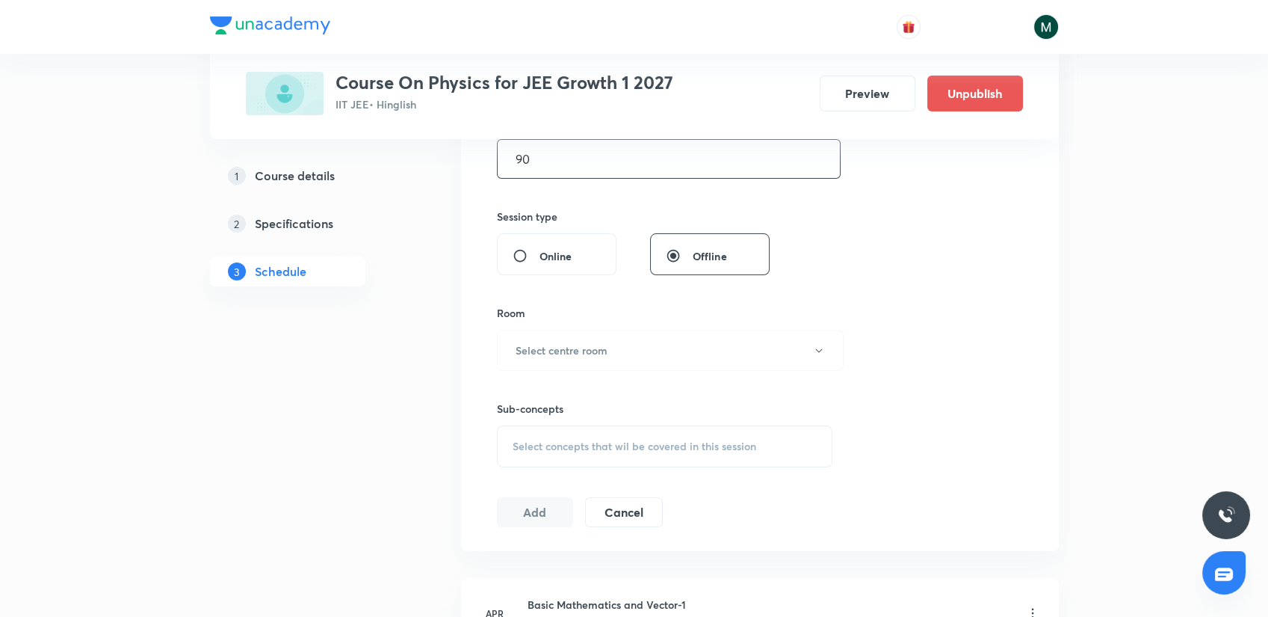
type input "90"
click at [578, 326] on div "Room Select centre room" at bounding box center [665, 338] width 336 height 66
click at [585, 348] on h6 "Select centre room" at bounding box center [562, 350] width 92 height 16
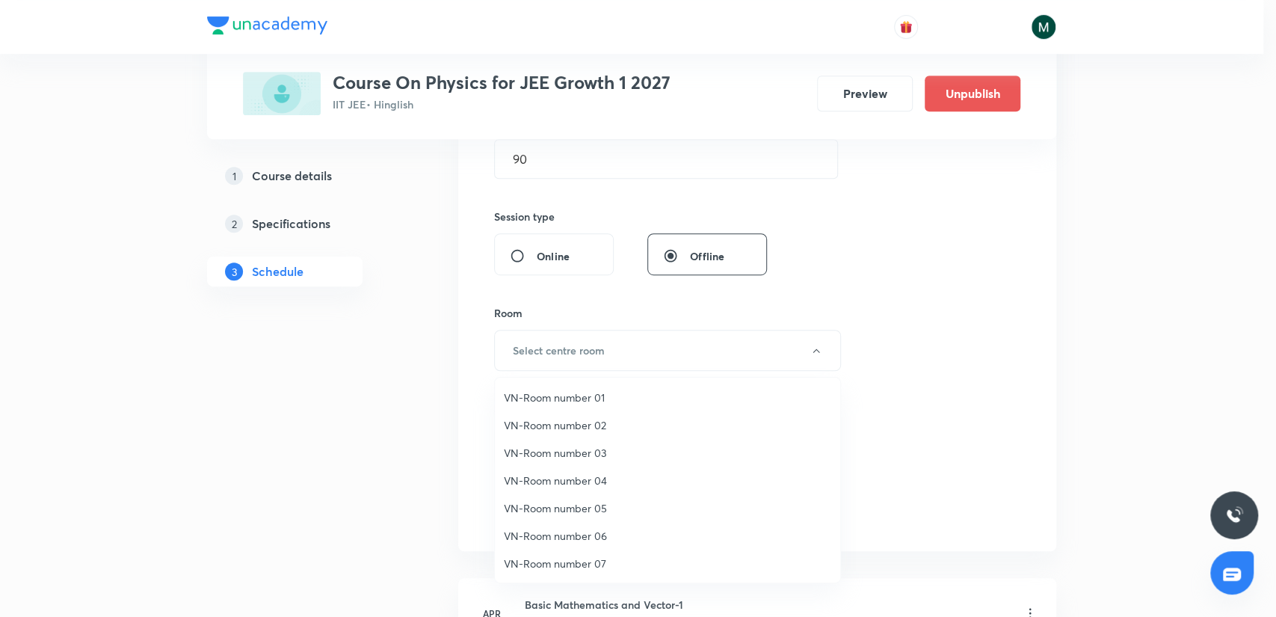
click at [589, 452] on span "VN-Room number 03" at bounding box center [667, 453] width 327 height 16
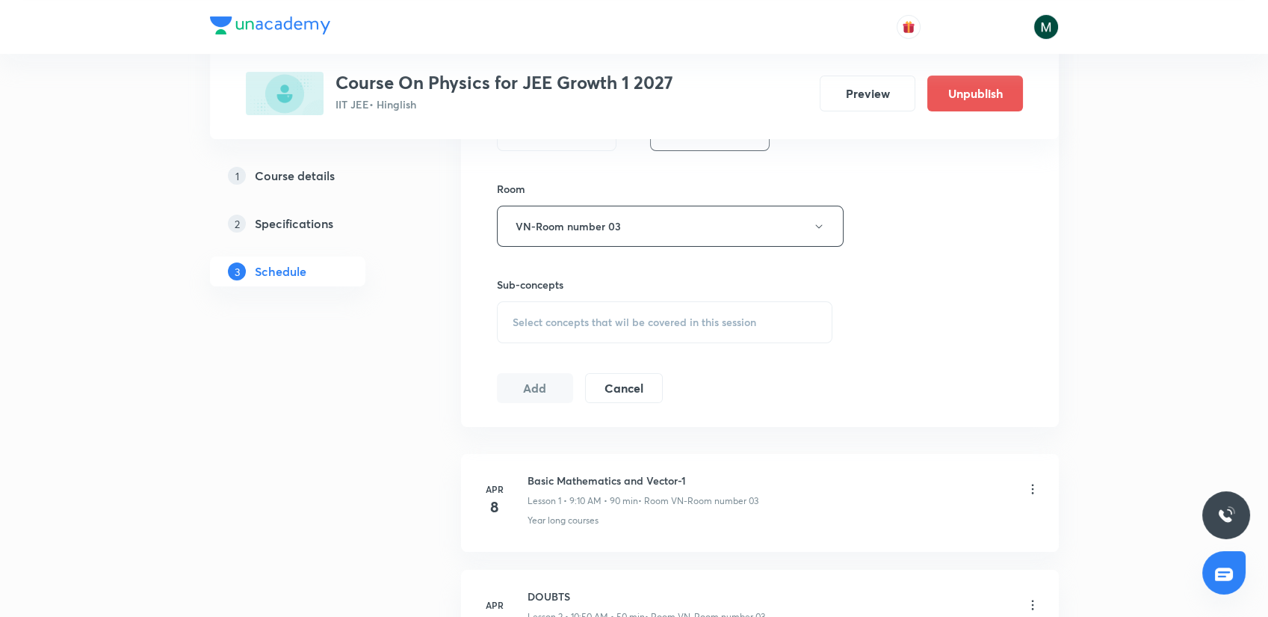
scroll to position [664, 0]
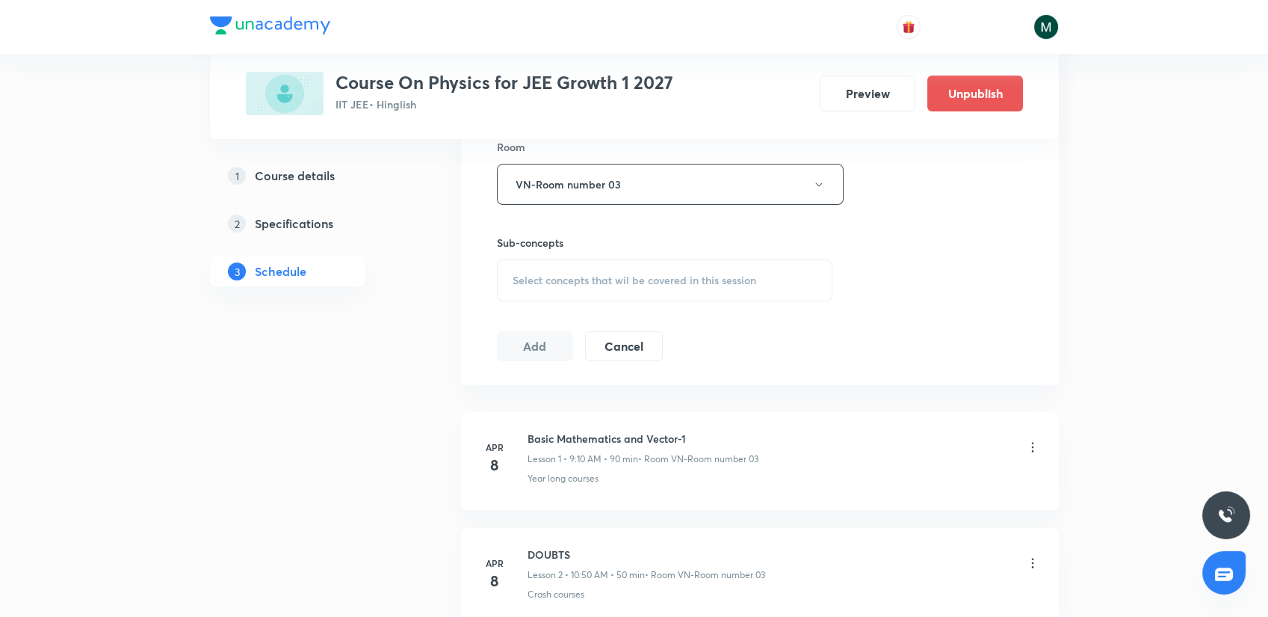
click at [593, 274] on span "Select concepts that wil be covered in this session" at bounding box center [635, 280] width 244 height 12
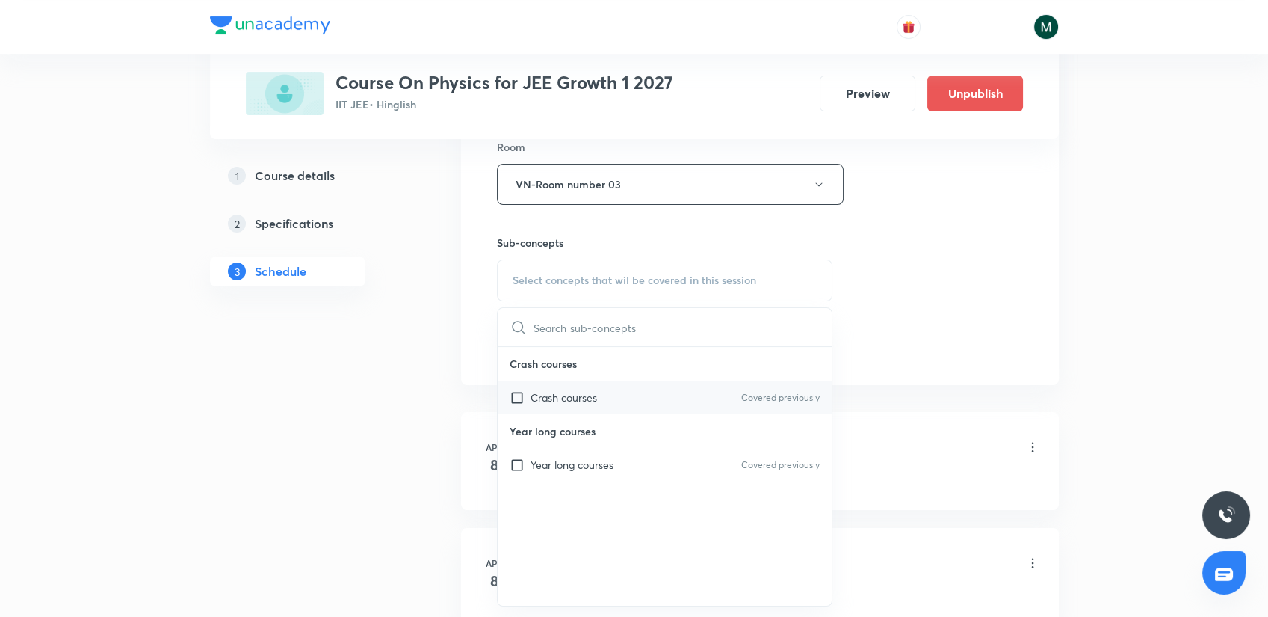
click at [564, 382] on div "Crash courses Covered previously" at bounding box center [665, 397] width 335 height 34
checkbox input "true"
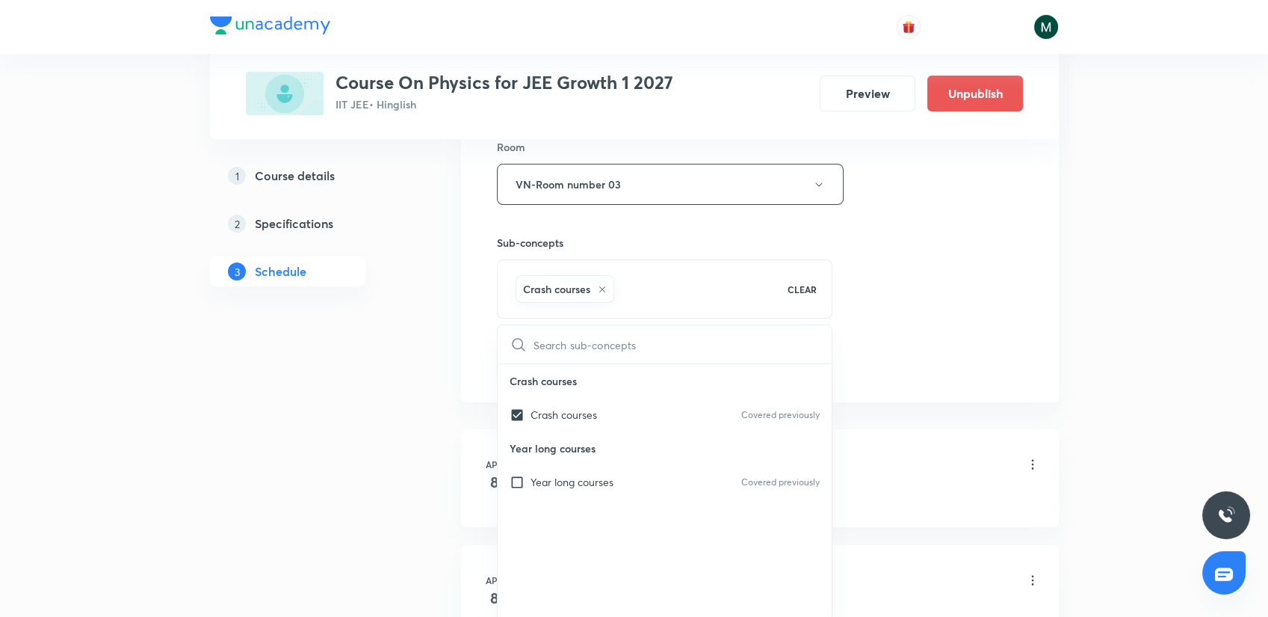
drag, startPoint x: 373, startPoint y: 407, endPoint x: 387, endPoint y: 402, distance: 15.1
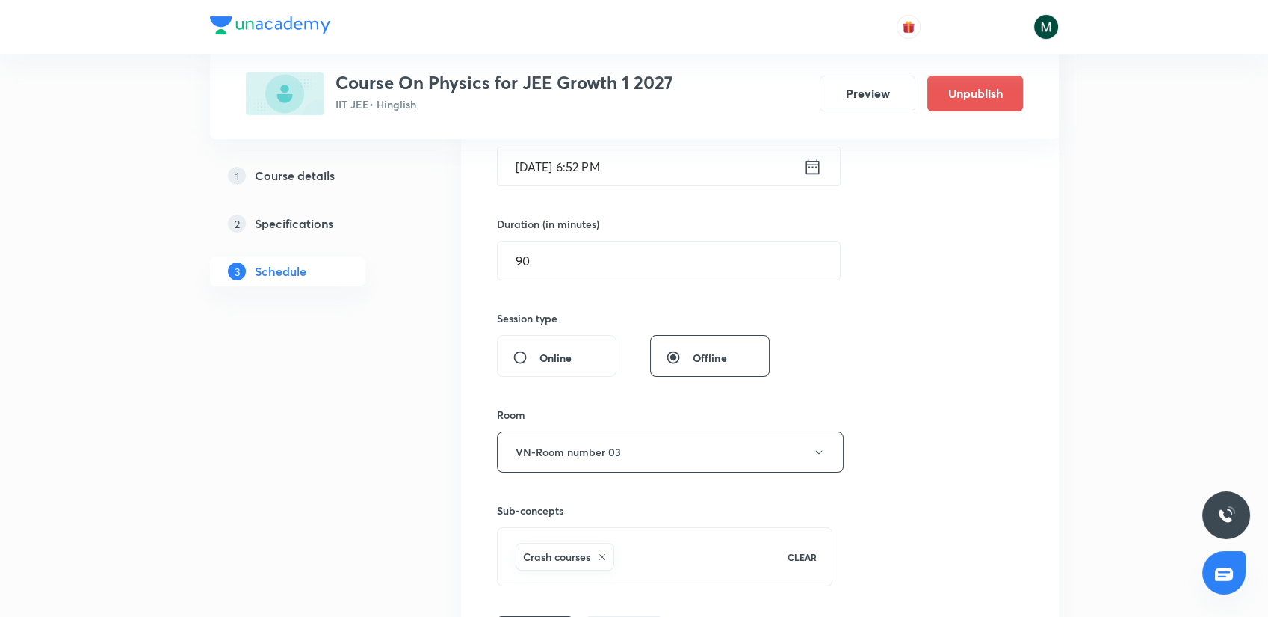
scroll to position [332, 0]
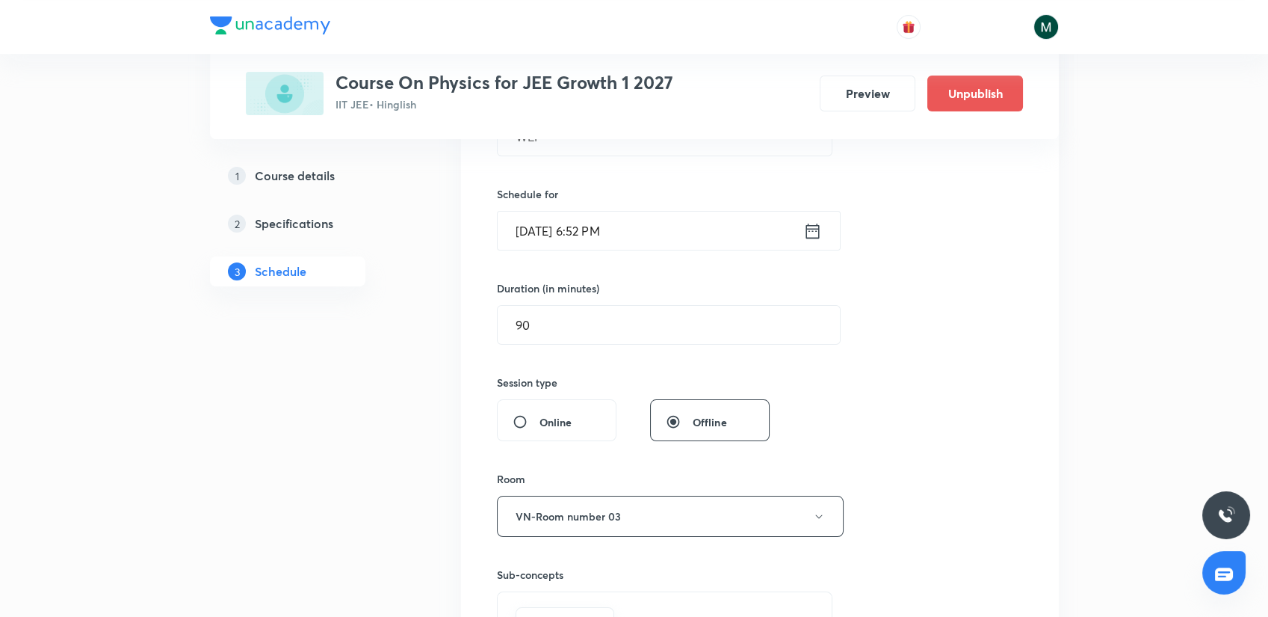
click at [598, 223] on input "Sept 3, 2025, 6:52 PM" at bounding box center [651, 230] width 306 height 38
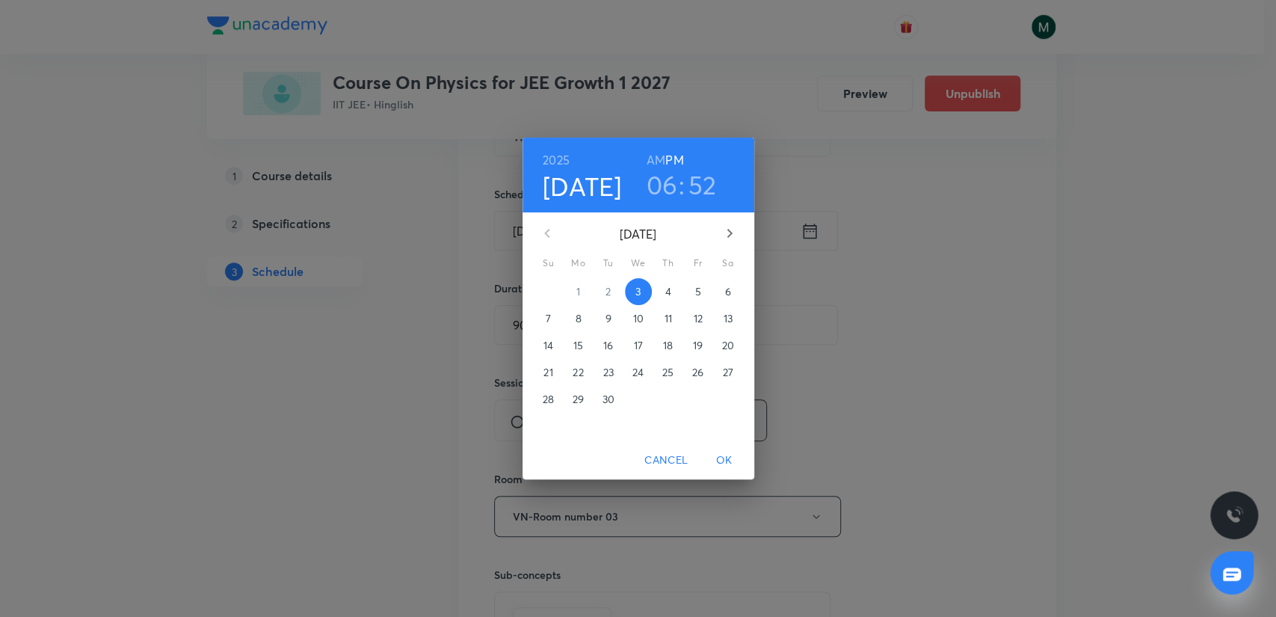
click at [670, 297] on p "4" at bounding box center [667, 291] width 6 height 15
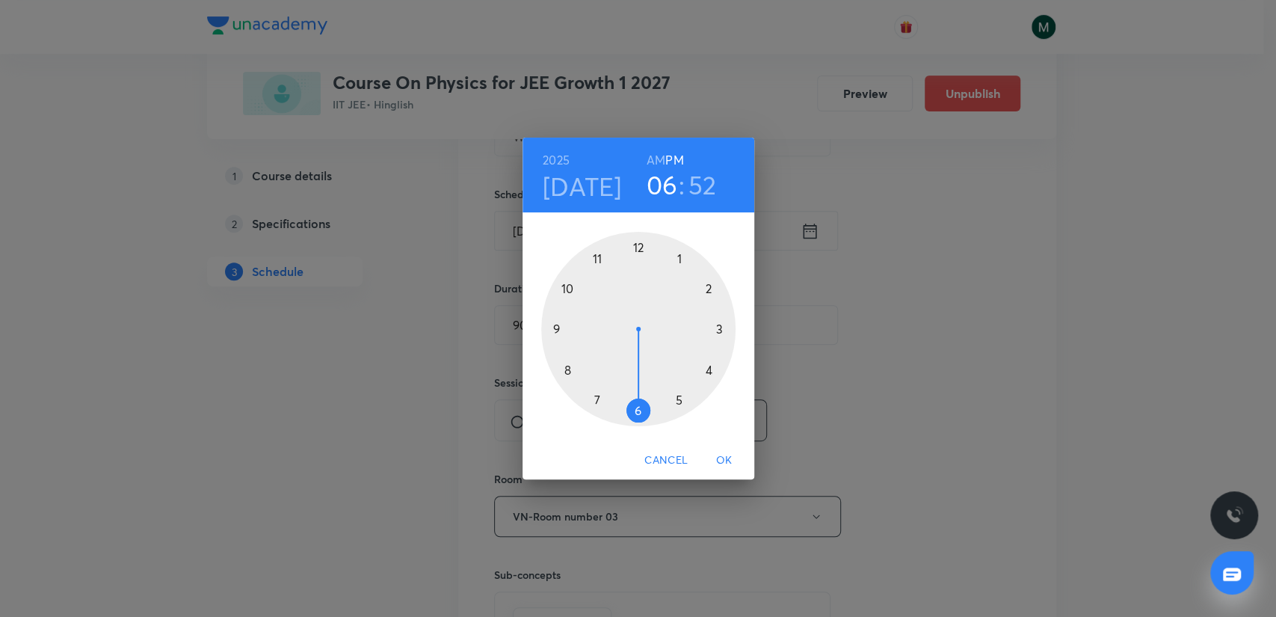
click at [652, 166] on h6 "AM" at bounding box center [655, 159] width 19 height 21
click at [657, 182] on h3 "06" at bounding box center [661, 184] width 31 height 31
click at [569, 326] on div at bounding box center [638, 329] width 194 height 194
drag, startPoint x: 652, startPoint y: 328, endPoint x: 686, endPoint y: 328, distance: 34.4
click at [686, 328] on div at bounding box center [638, 329] width 194 height 194
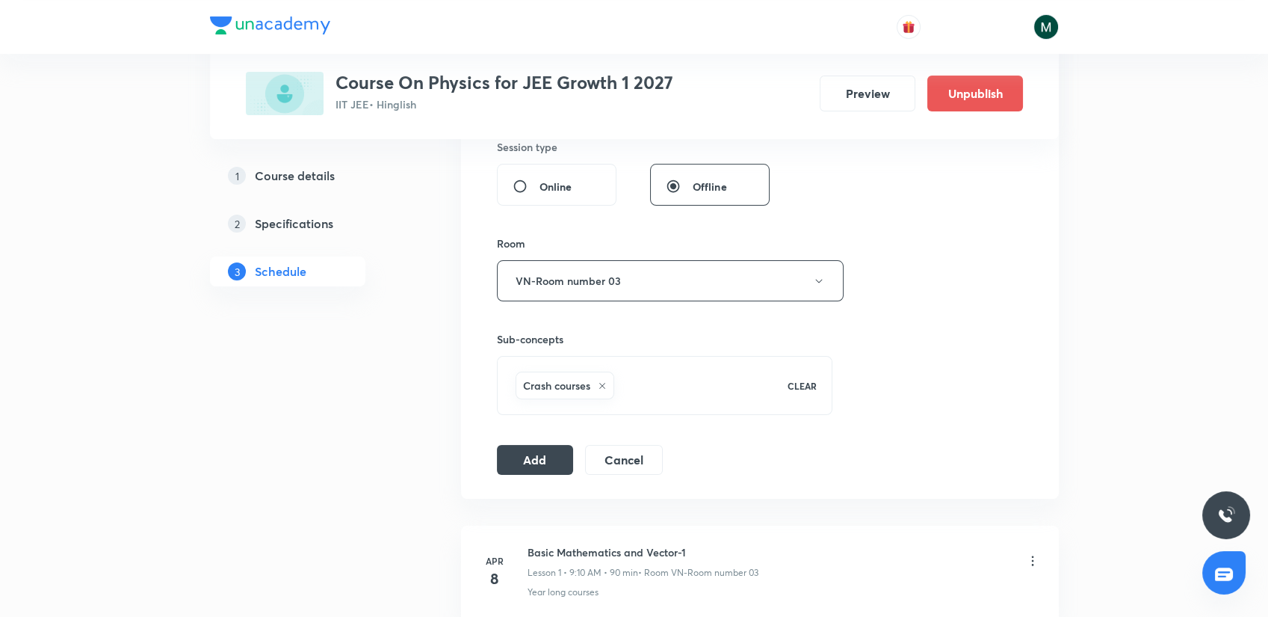
scroll to position [581, 0]
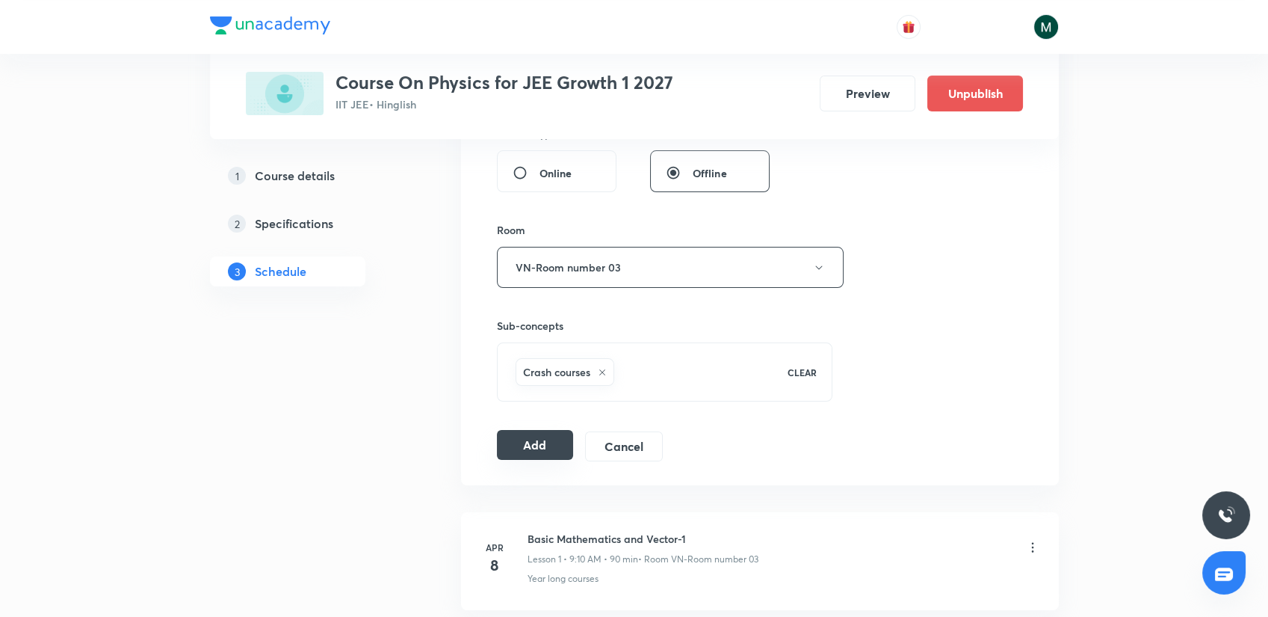
click at [535, 433] on button "Add" at bounding box center [535, 445] width 77 height 30
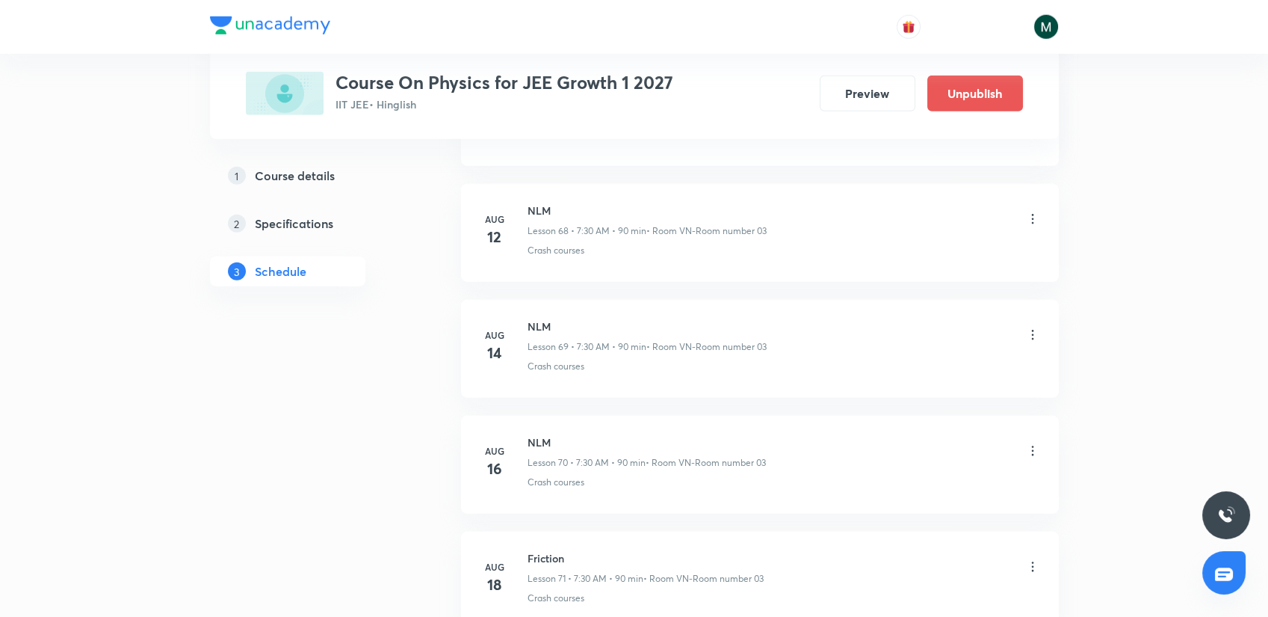
scroll to position [9851, 0]
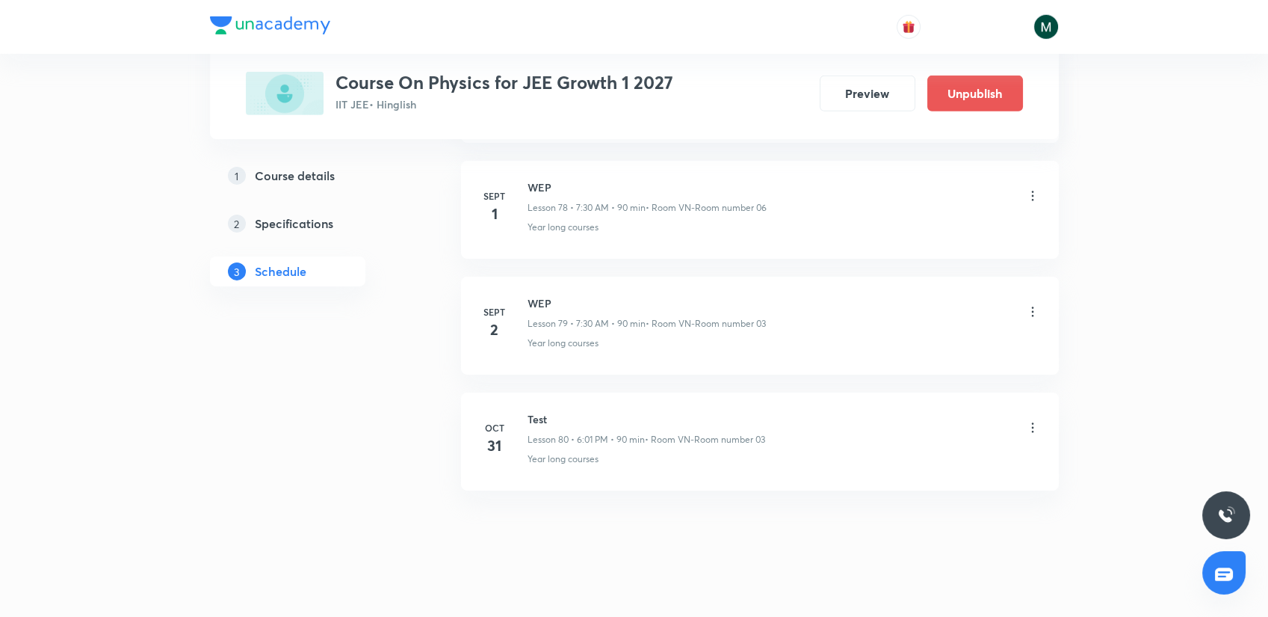
drag, startPoint x: 652, startPoint y: 264, endPoint x: 642, endPoint y: 569, distance: 305.8
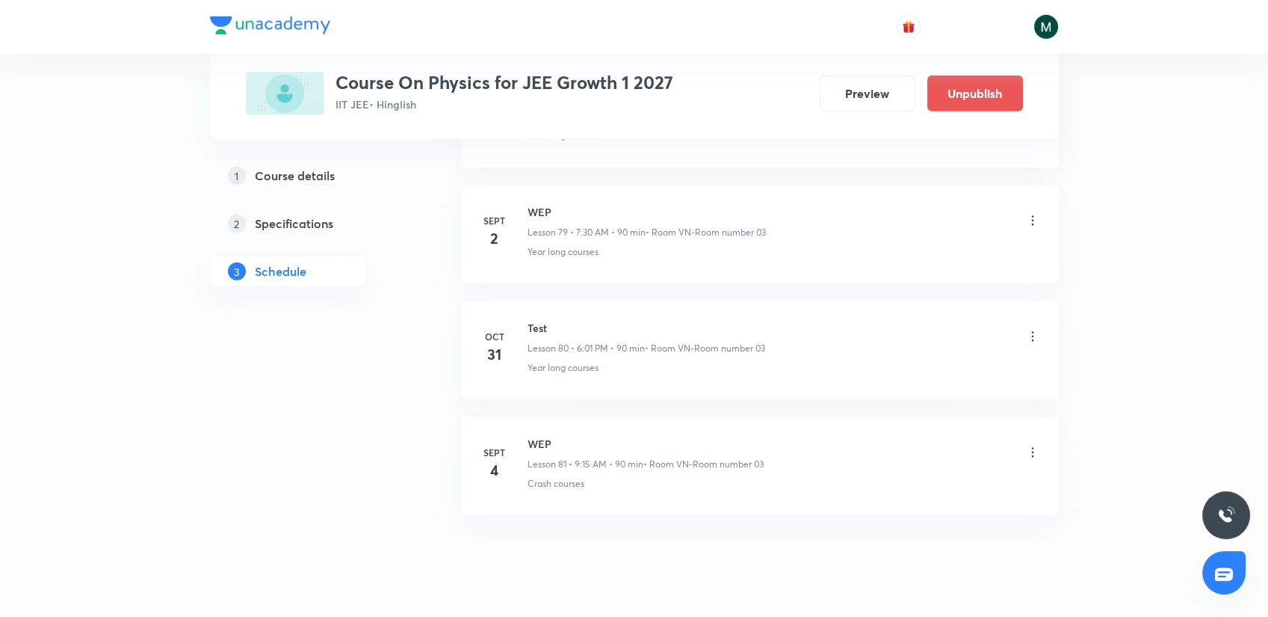
scroll to position [9264, 0]
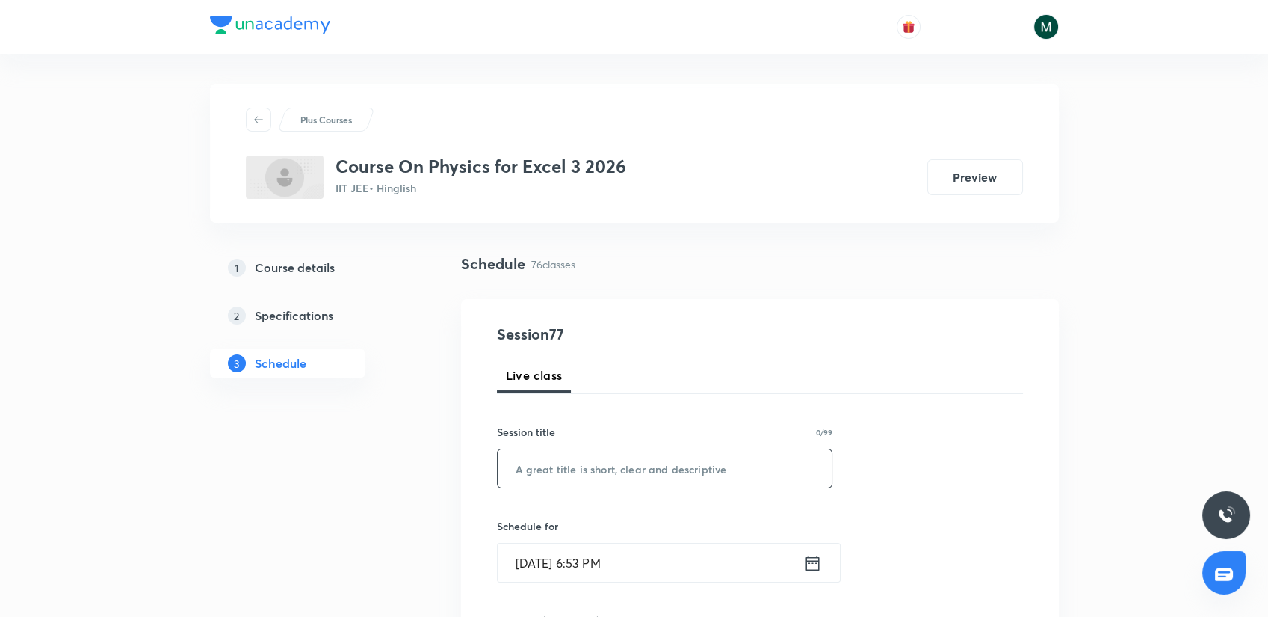
click at [539, 471] on input "text" at bounding box center [665, 468] width 335 height 38
paste input "WEP"
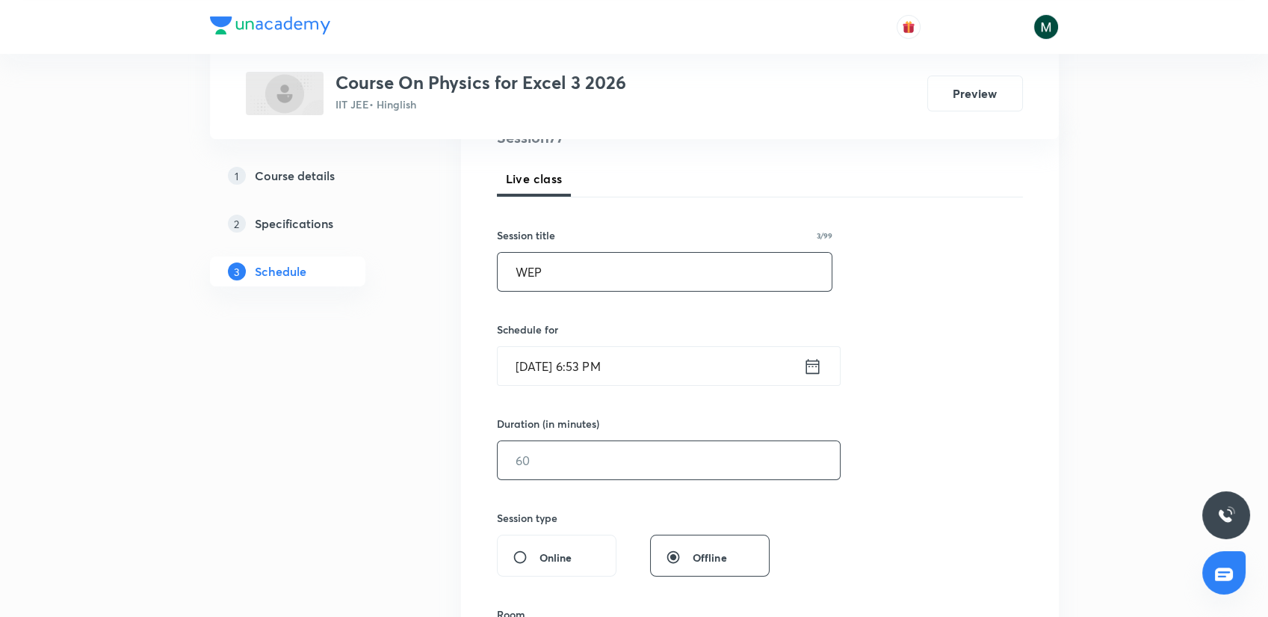
scroll to position [249, 0]
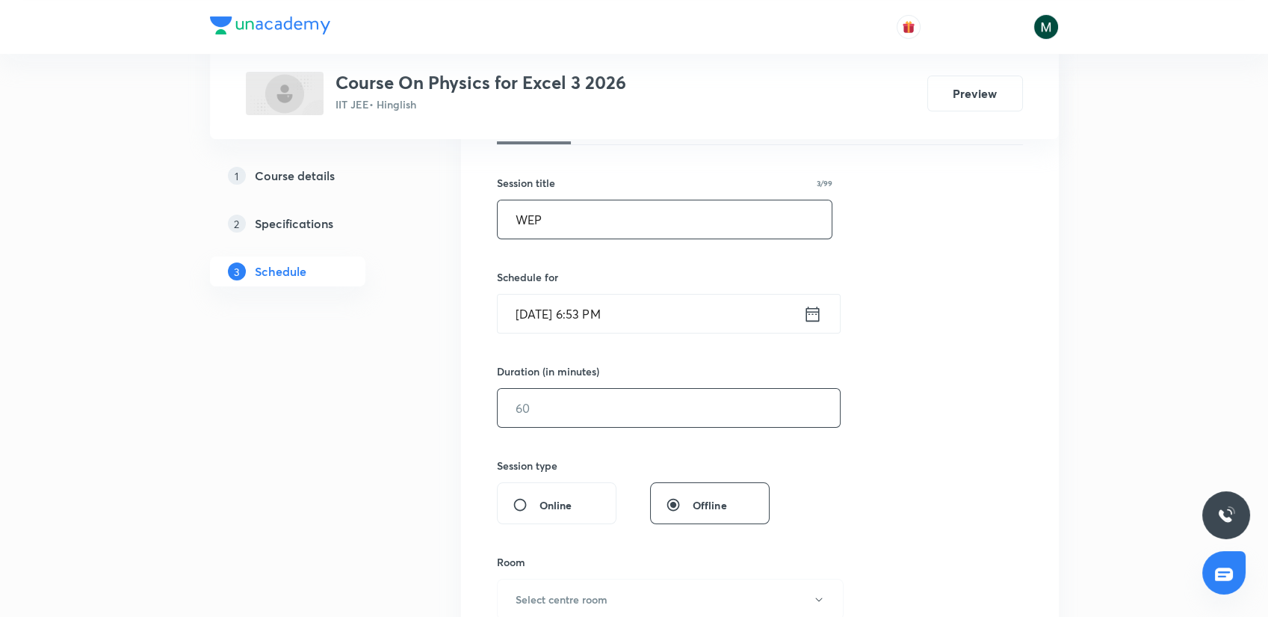
type input "WEP"
click at [515, 395] on input "text" at bounding box center [669, 408] width 342 height 38
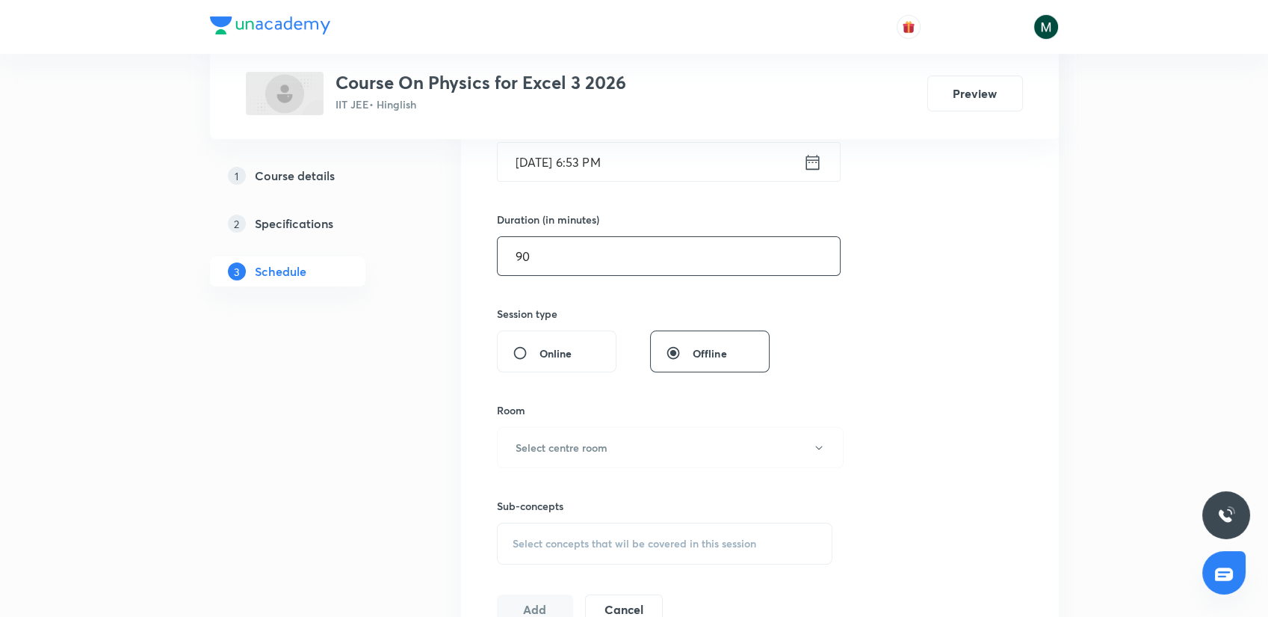
scroll to position [415, 0]
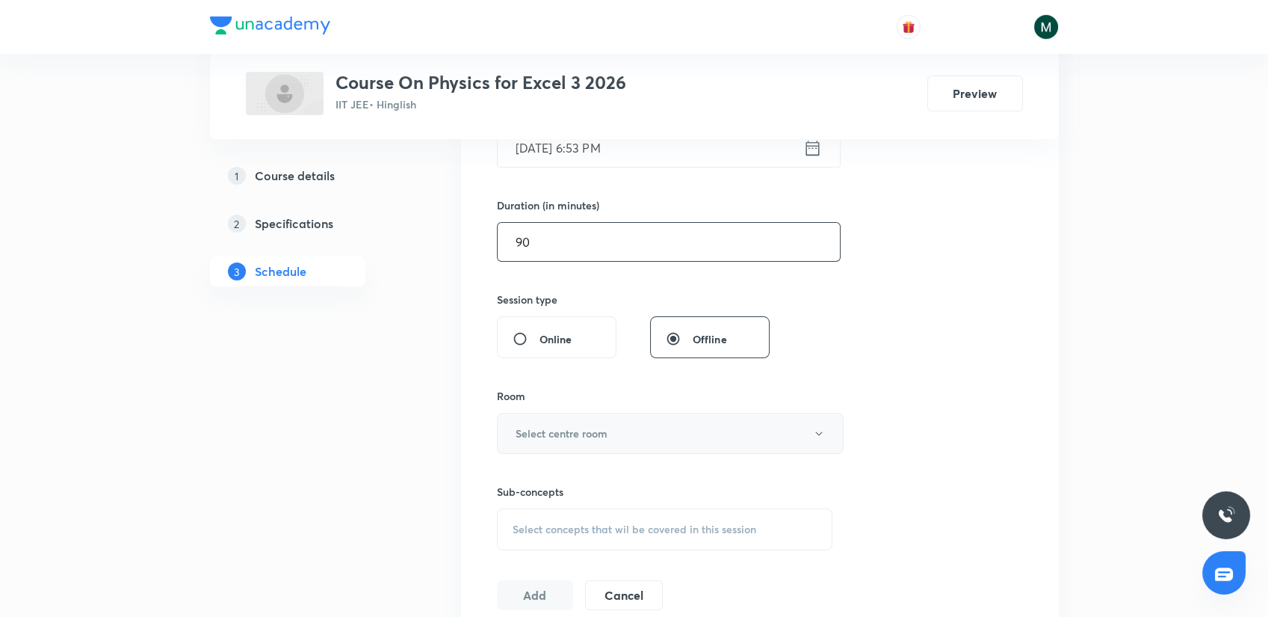
type input "90"
click at [560, 442] on button "Select centre room" at bounding box center [670, 433] width 347 height 41
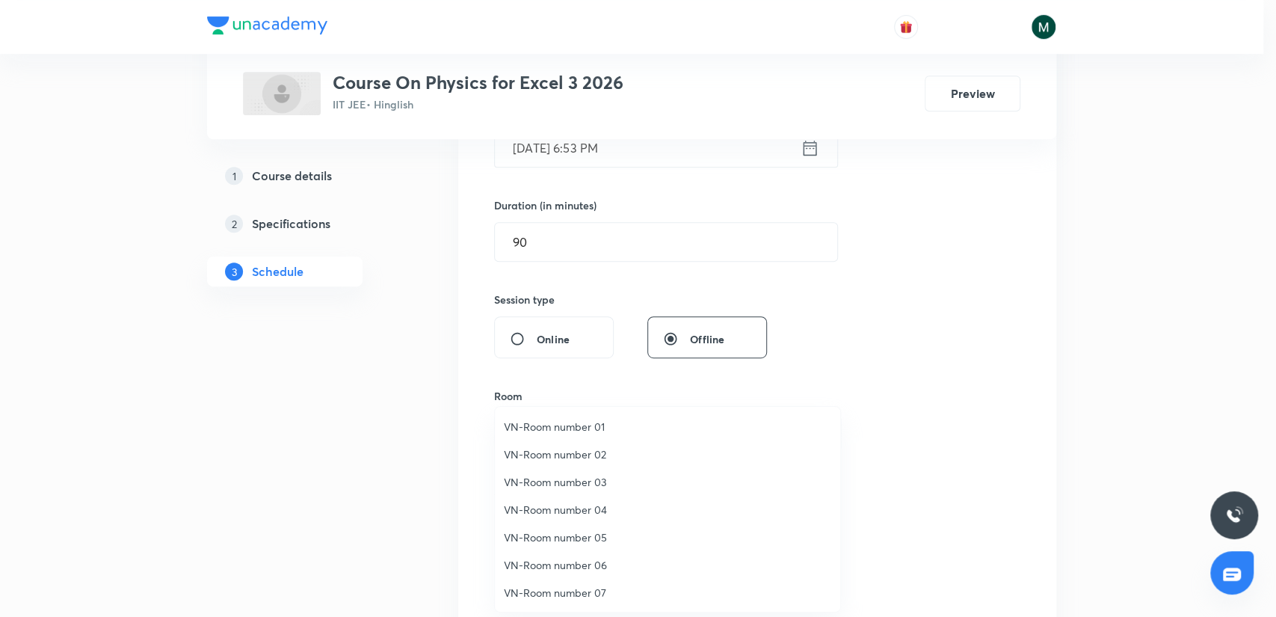
click at [579, 514] on span "VN-Room number 04" at bounding box center [667, 509] width 327 height 16
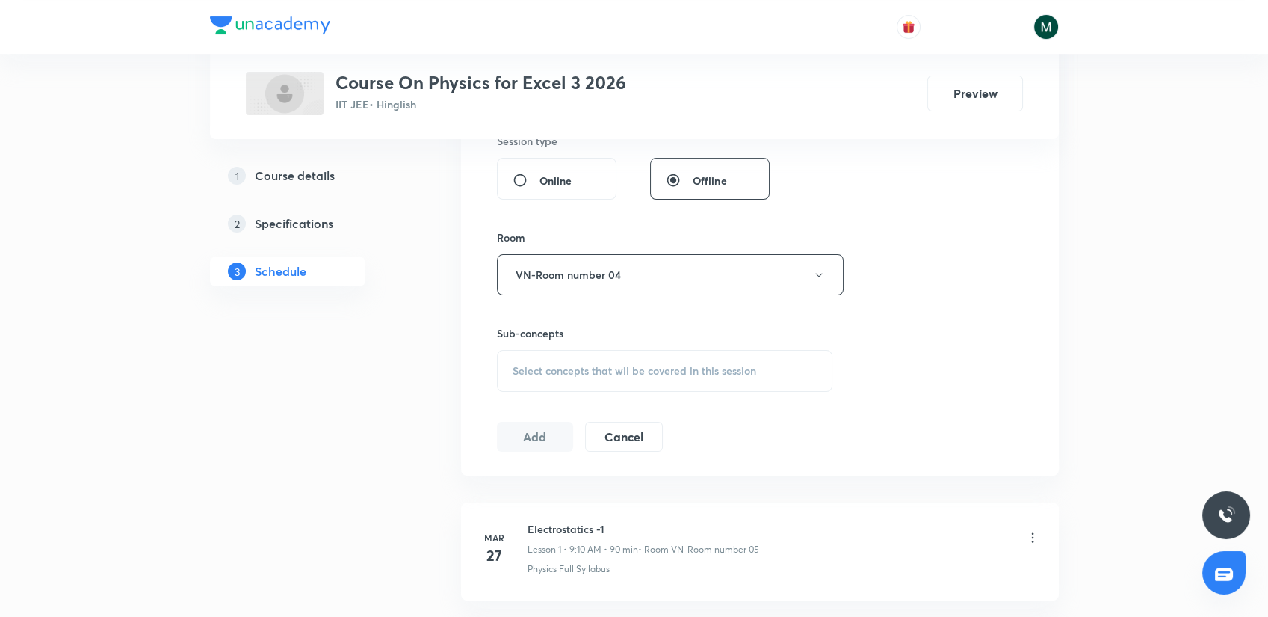
scroll to position [581, 0]
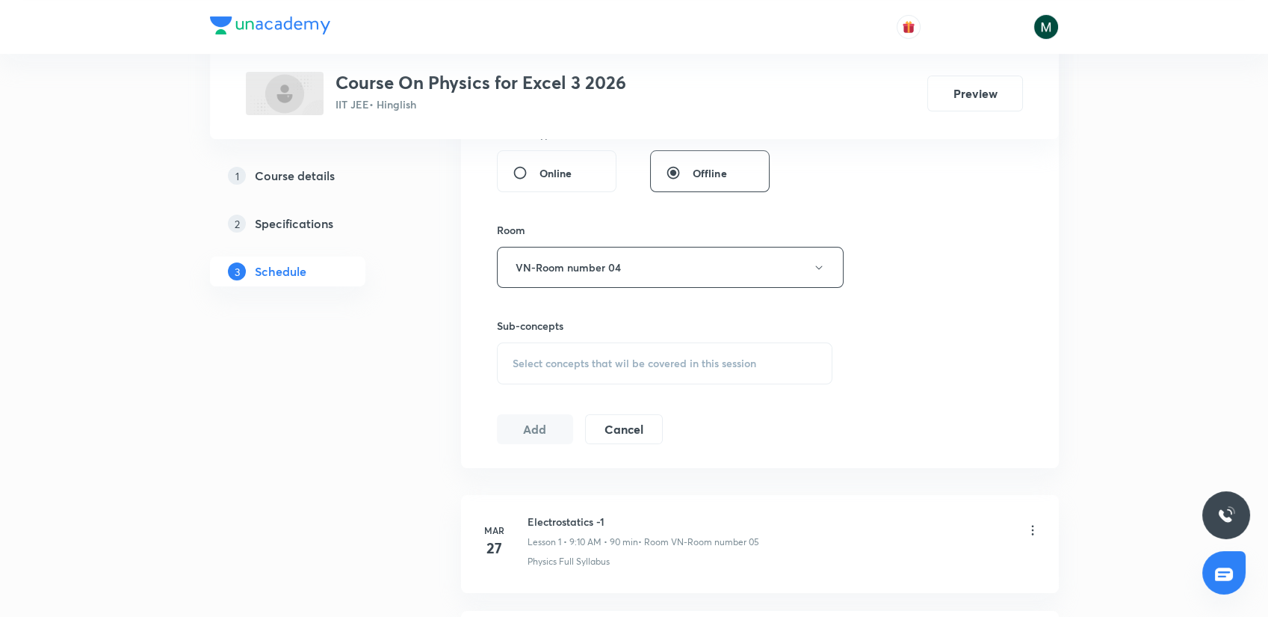
click at [576, 367] on span "Select concepts that wil be covered in this session" at bounding box center [635, 363] width 244 height 12
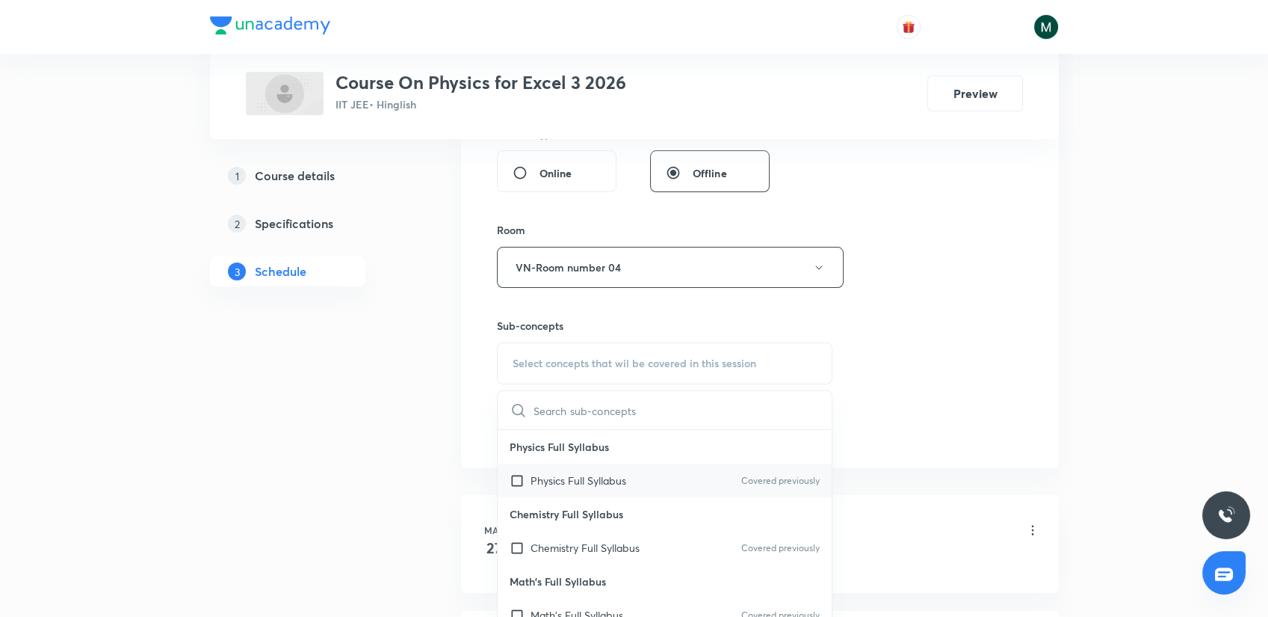
click at [562, 481] on p "Physics Full Syllabus" at bounding box center [579, 480] width 96 height 16
checkbox input "true"
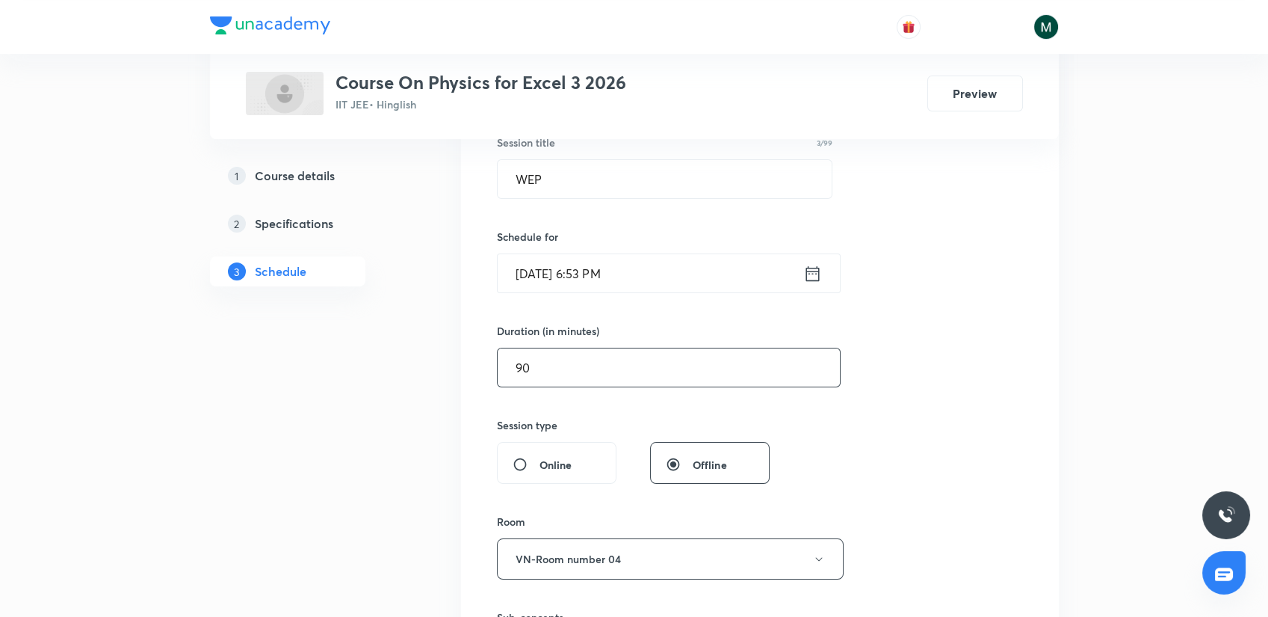
scroll to position [249, 0]
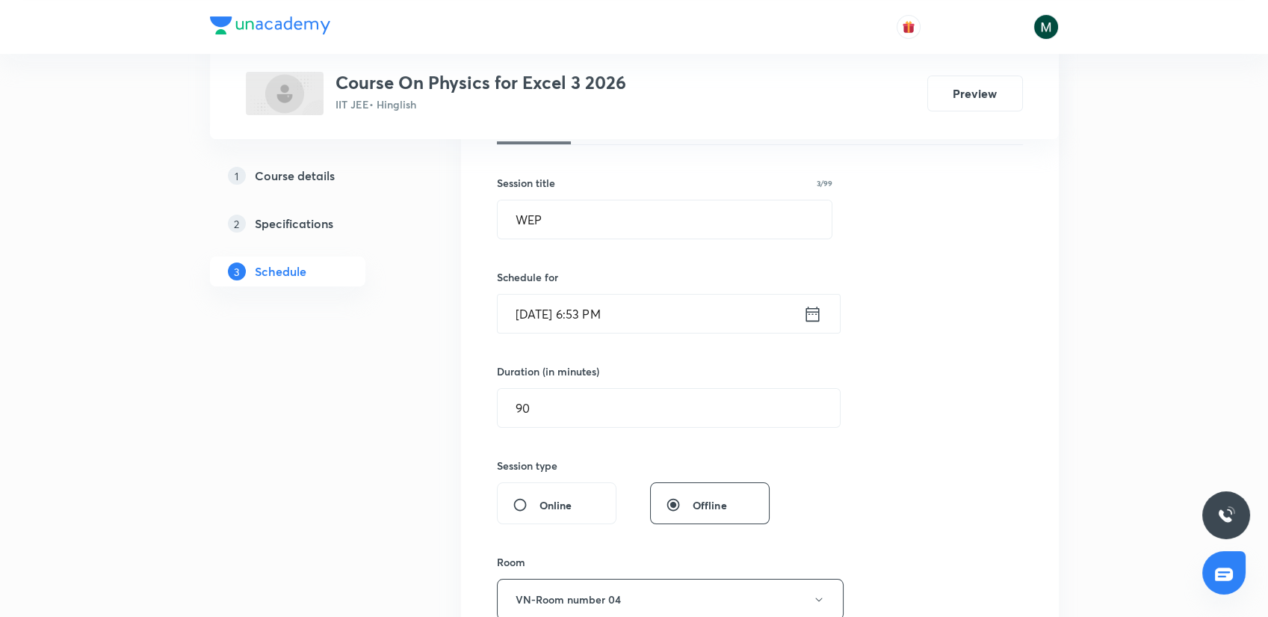
click at [604, 315] on input "Sept 3, 2025, 6:53 PM" at bounding box center [651, 313] width 306 height 38
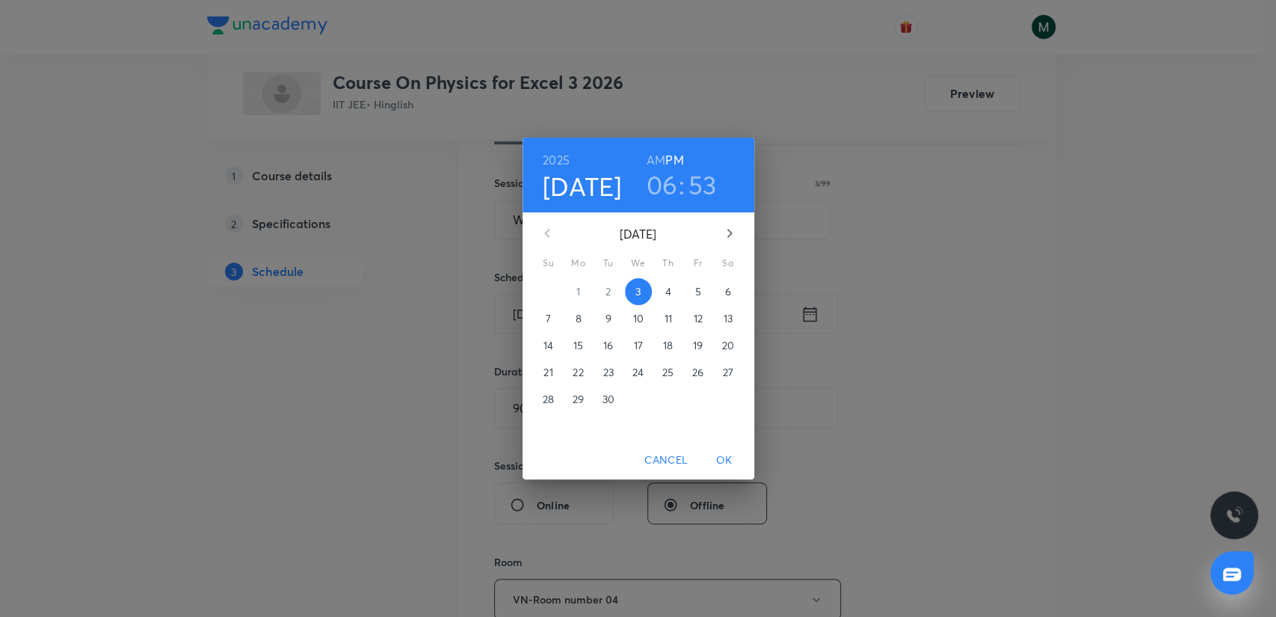
click at [662, 290] on span "4" at bounding box center [668, 291] width 27 height 15
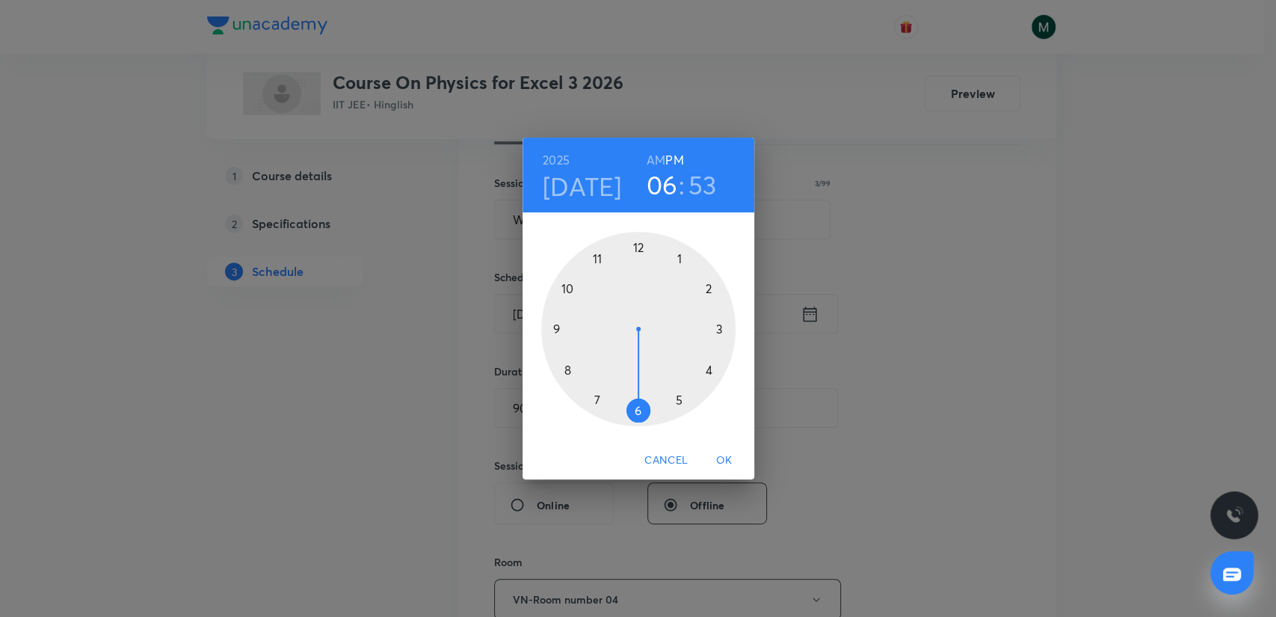
click at [596, 396] on div at bounding box center [638, 329] width 194 height 194
click at [660, 155] on h6 "AM" at bounding box center [655, 159] width 19 height 21
drag, startPoint x: 655, startPoint y: 324, endPoint x: 640, endPoint y: 393, distance: 70.4
click at [640, 393] on div at bounding box center [638, 329] width 194 height 194
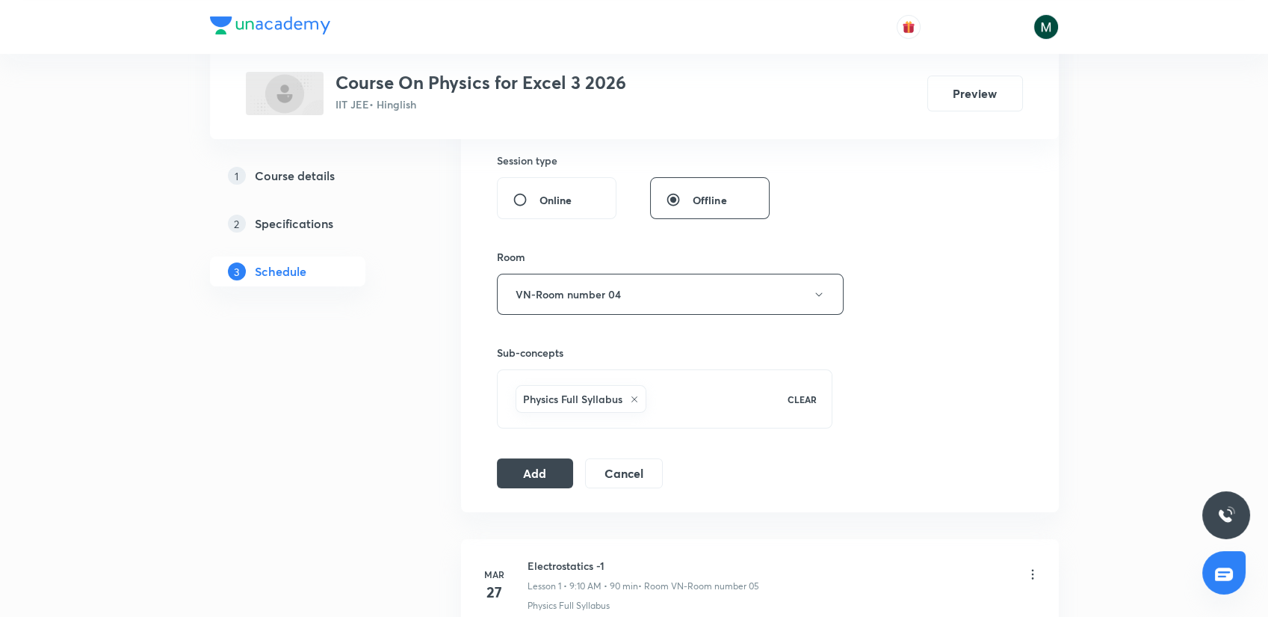
scroll to position [664, 0]
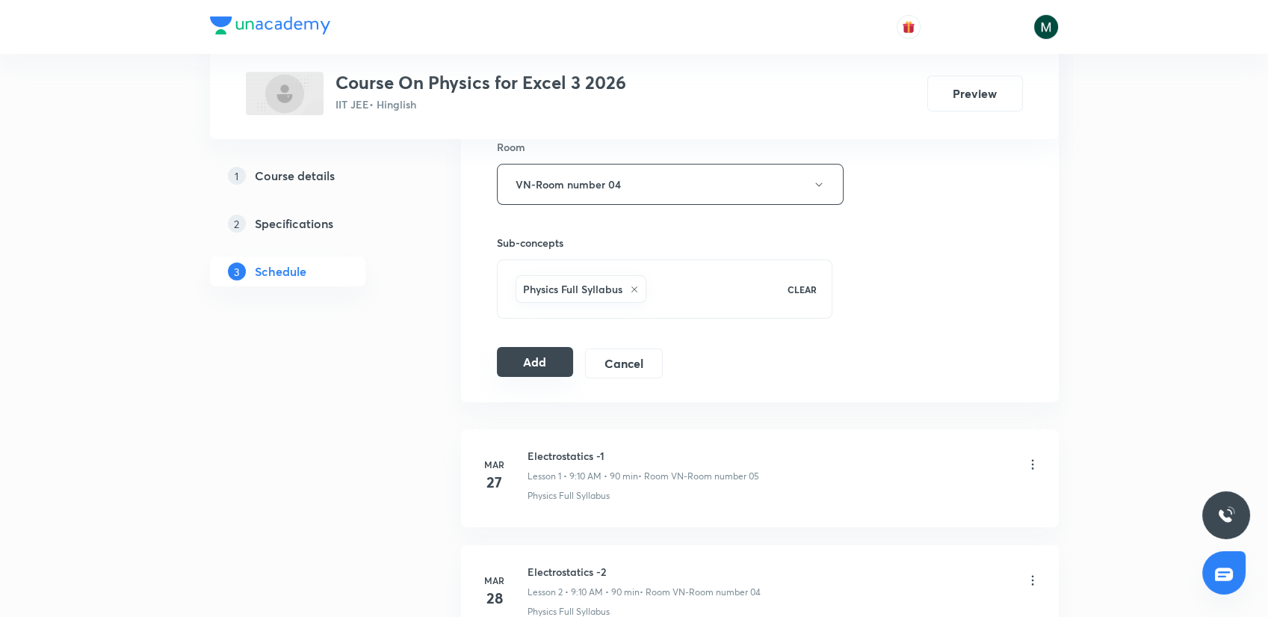
click at [534, 348] on button "Add" at bounding box center [535, 362] width 77 height 30
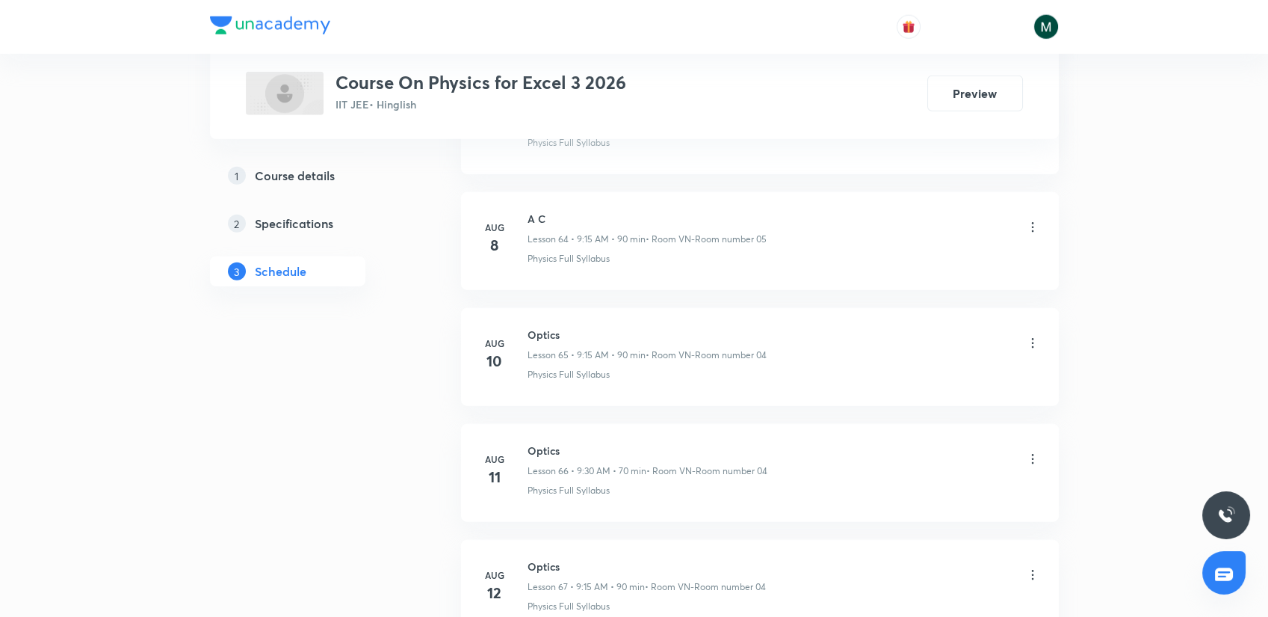
scroll to position [9388, 0]
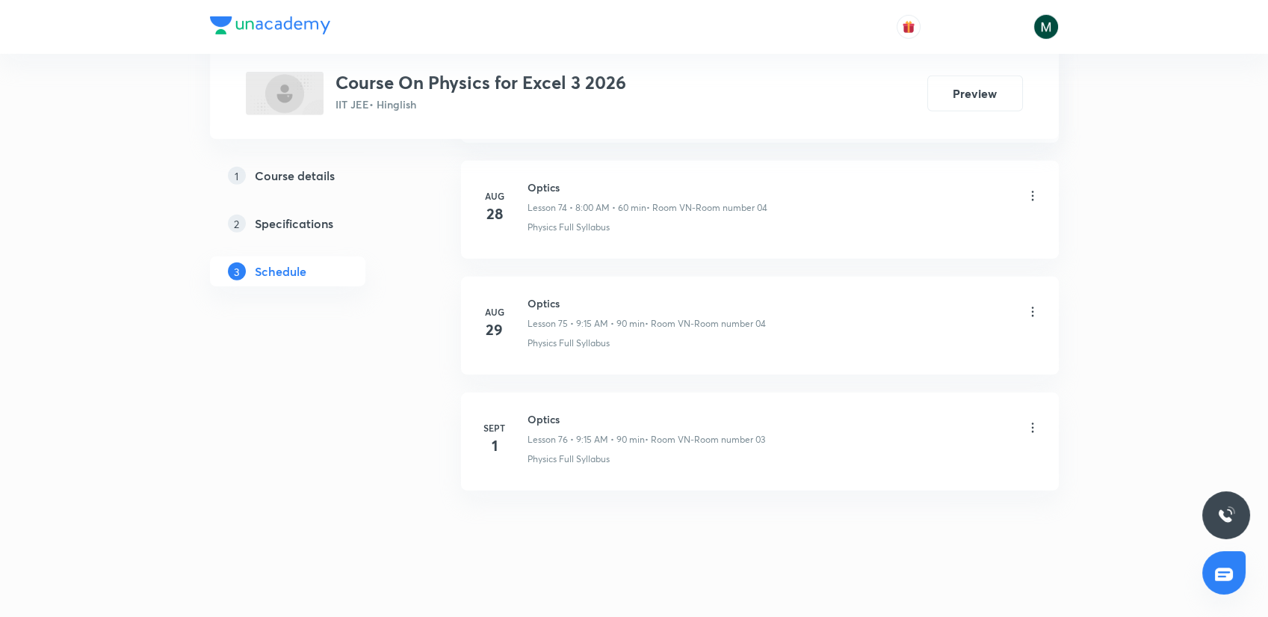
drag, startPoint x: 623, startPoint y: 265, endPoint x: 649, endPoint y: 616, distance: 352.2
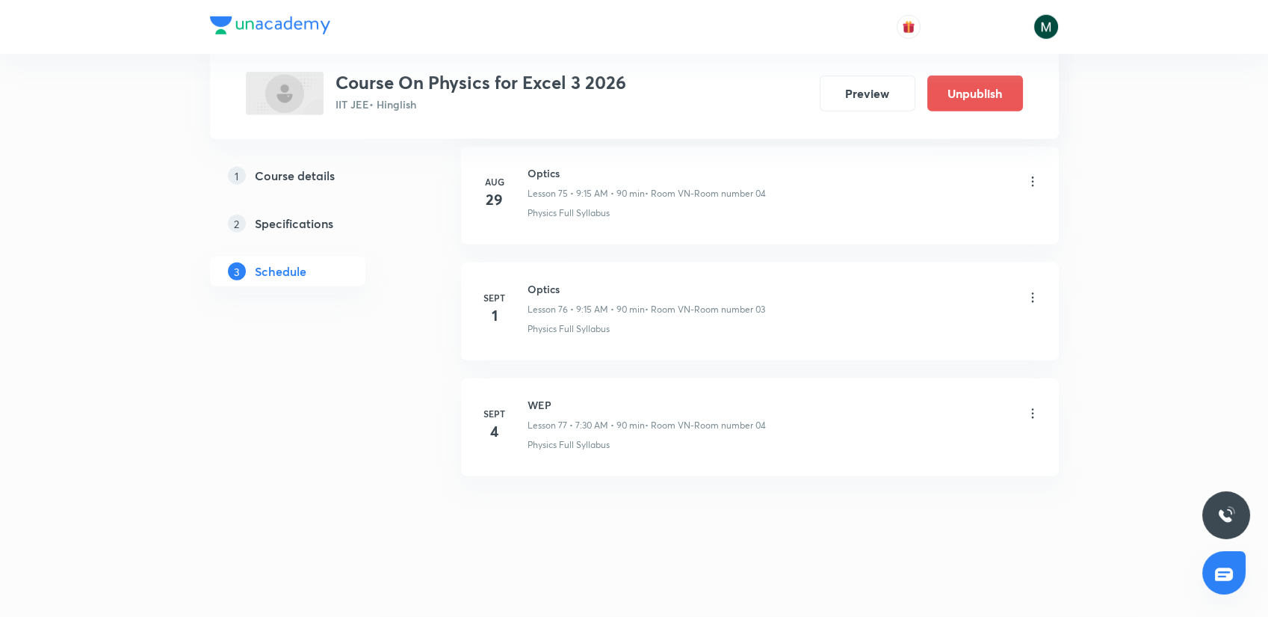
scroll to position [8800, 0]
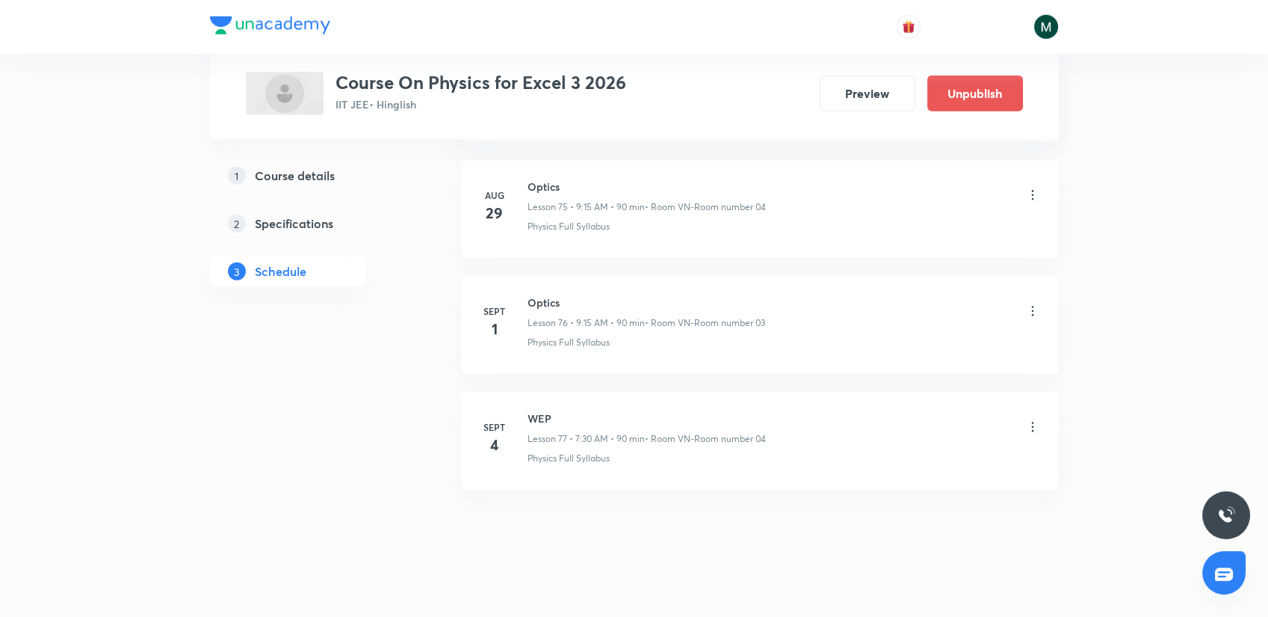
click at [1043, 423] on li "Sept 4 WEP Lesson 77 • 7:30 AM • 90 min • Room VN-Room number 04 Physics Full S…" at bounding box center [760, 441] width 598 height 98
click at [1033, 422] on div at bounding box center [1032, 427] width 15 height 17
click at [1031, 419] on icon at bounding box center [1032, 426] width 15 height 15
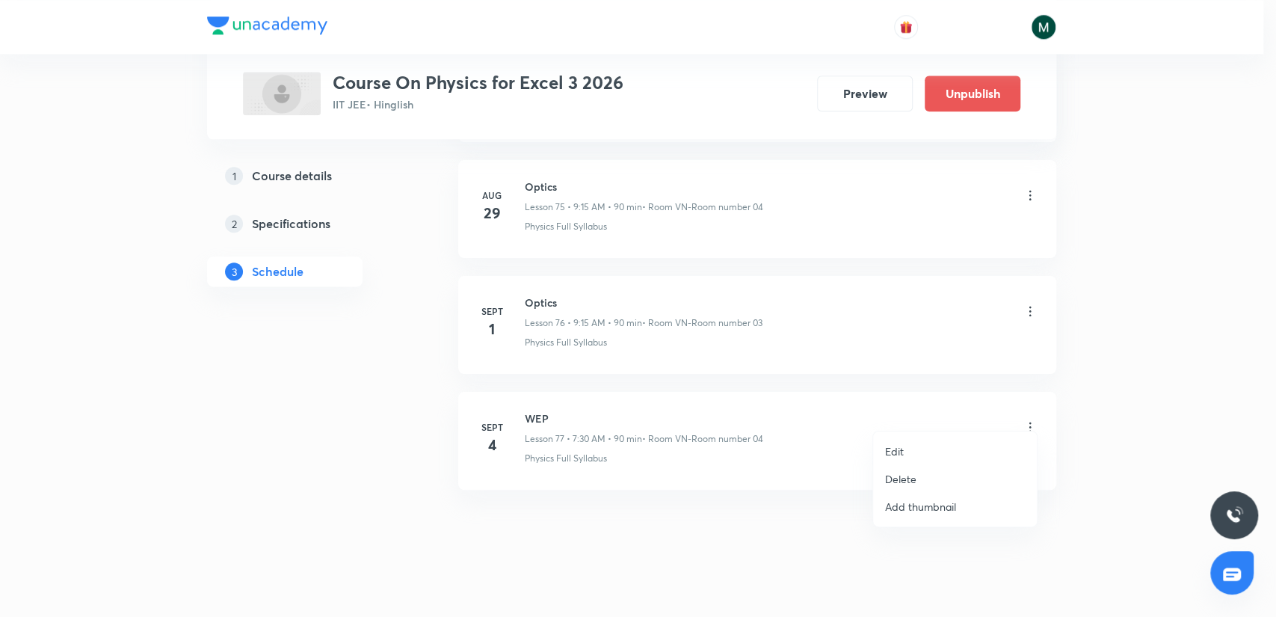
click at [909, 449] on li "Edit" at bounding box center [955, 451] width 164 height 28
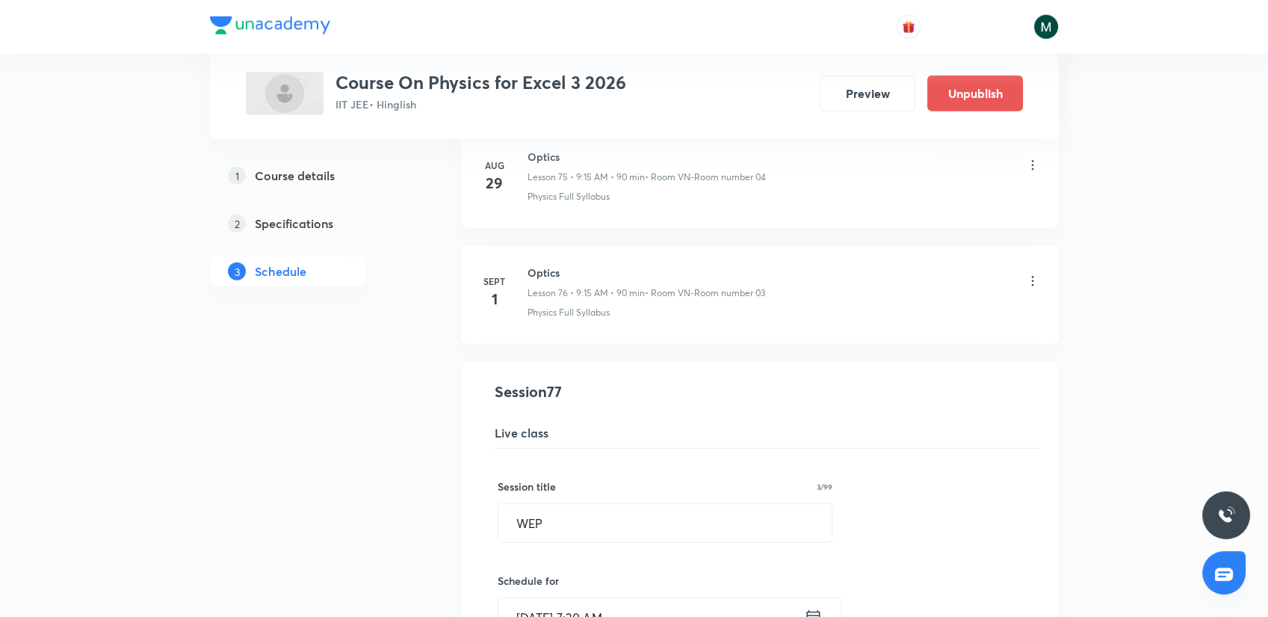
scroll to position [8717, 0]
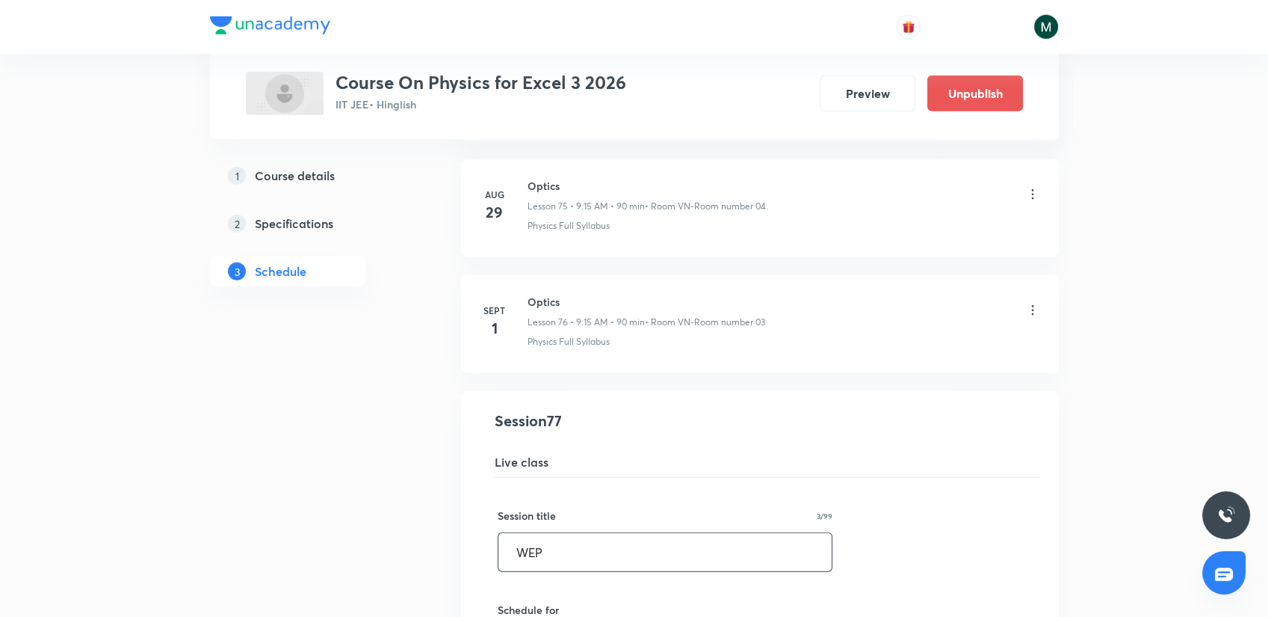
drag, startPoint x: 572, startPoint y: 531, endPoint x: 352, endPoint y: 564, distance: 222.2
paste input "Optics"
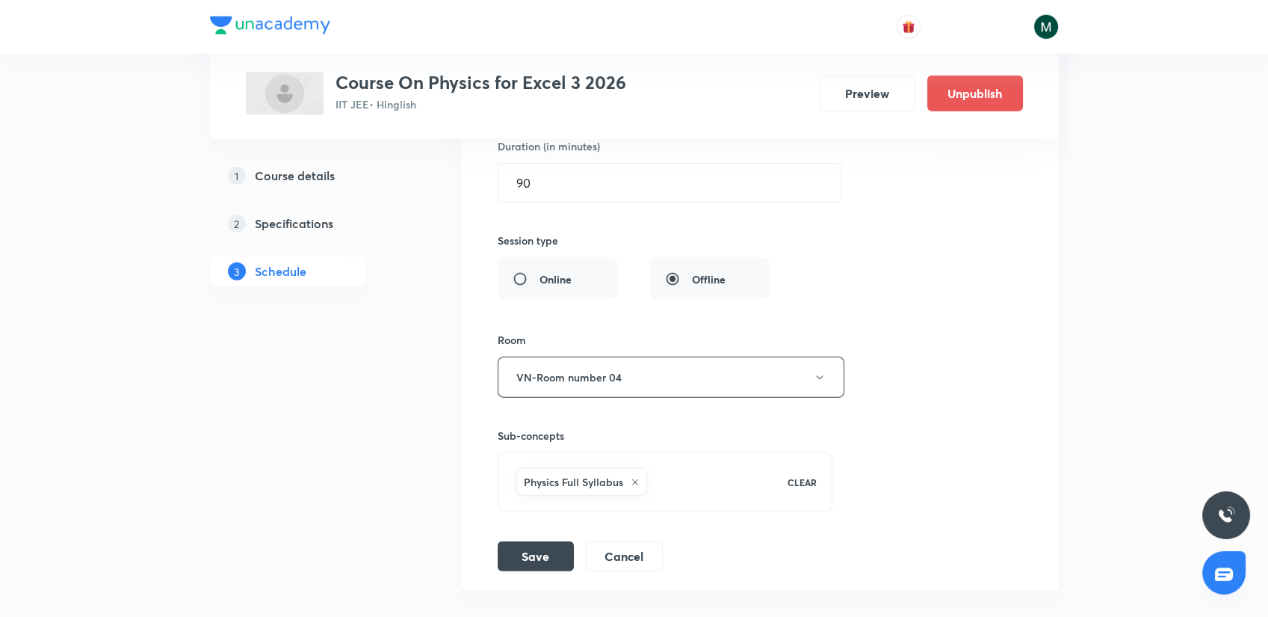
scroll to position [9374, 0]
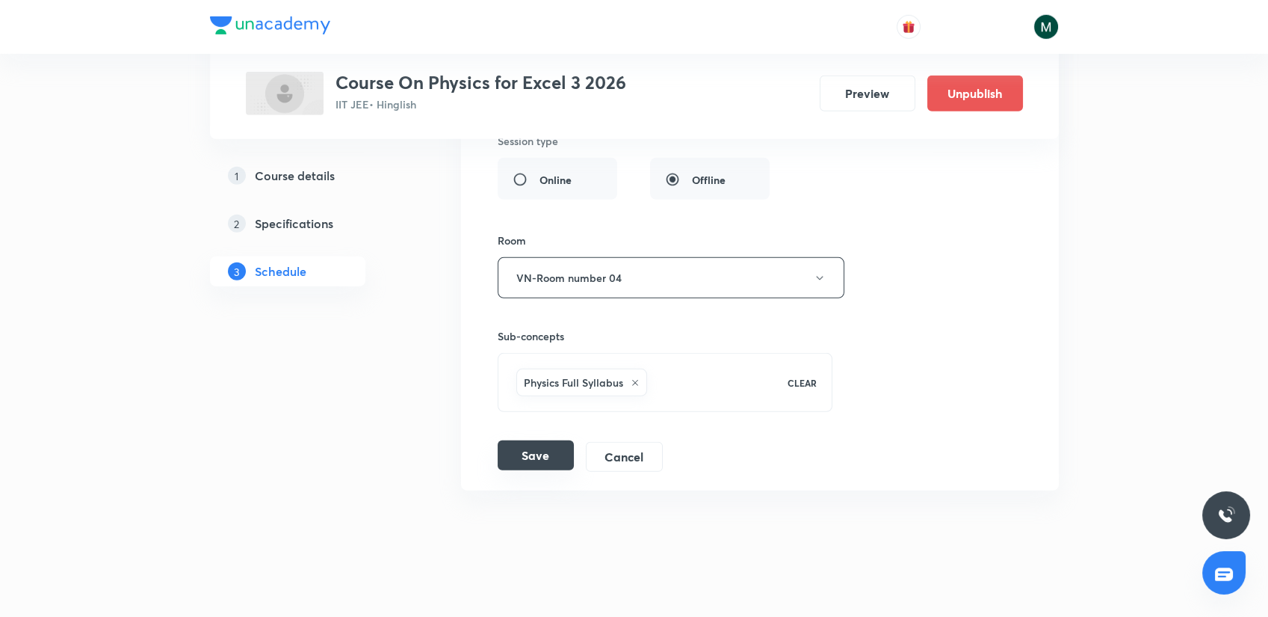
type input "Optics"
click at [534, 440] on button "Save" at bounding box center [536, 455] width 76 height 30
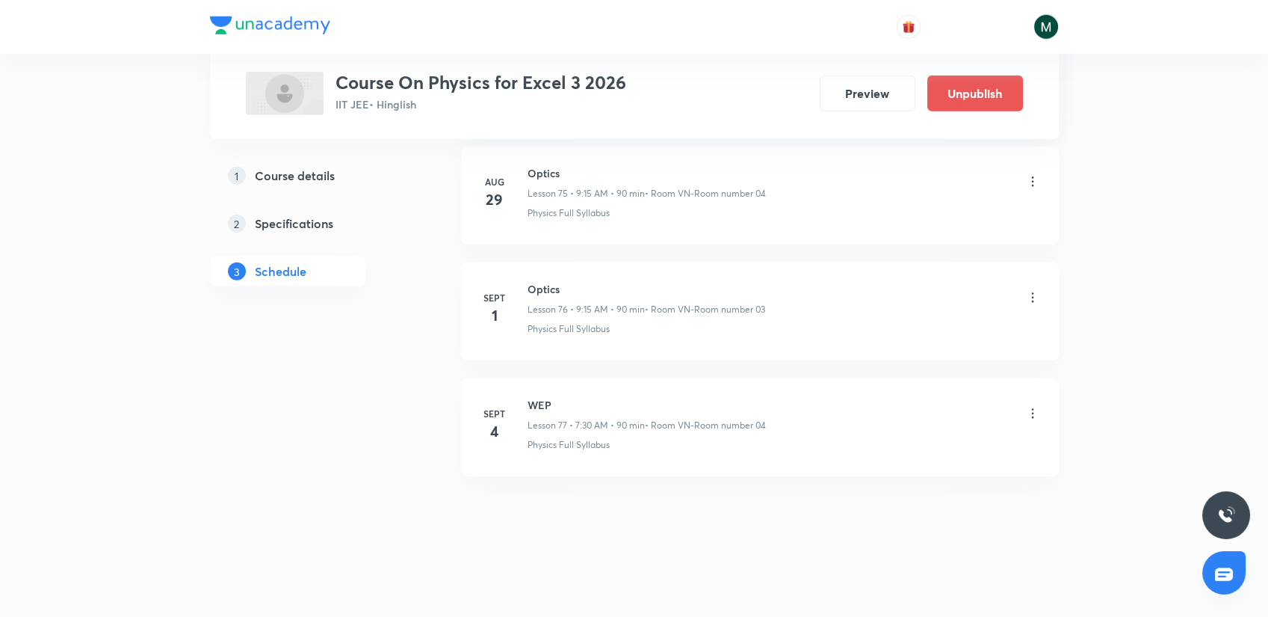
scroll to position [8800, 0]
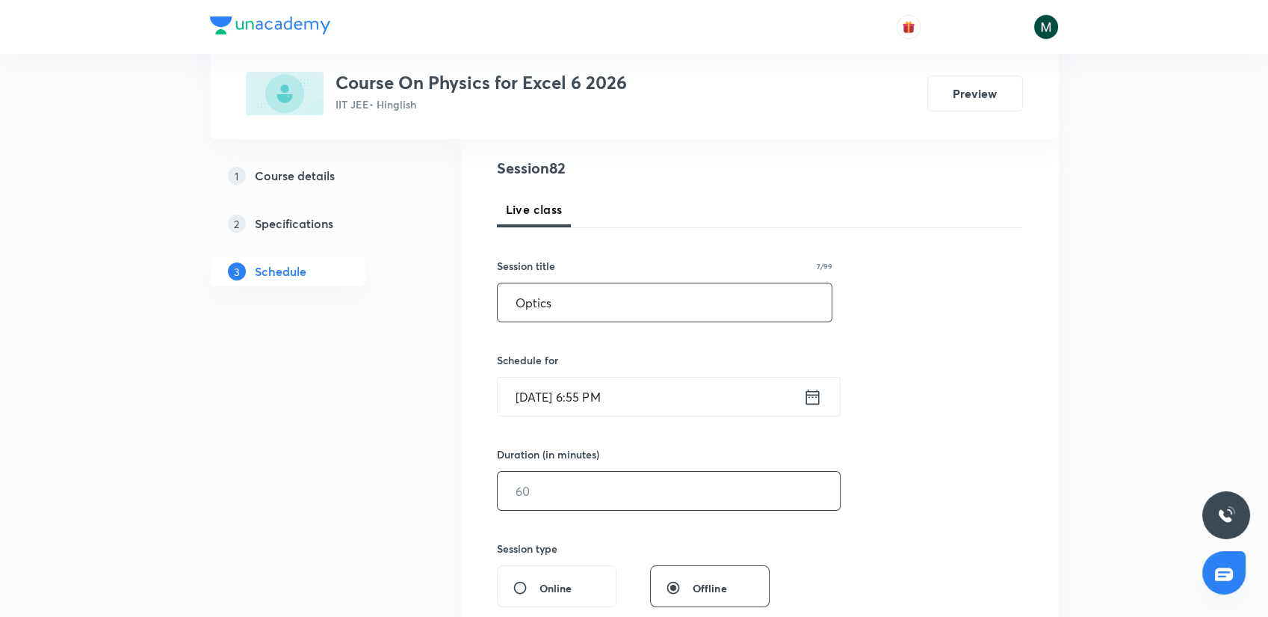
type input "Optics"
click at [581, 501] on input "text" at bounding box center [669, 491] width 342 height 38
type input "90"
click at [592, 399] on input "Sept 3, 2025, 6:55 PM" at bounding box center [651, 396] width 306 height 38
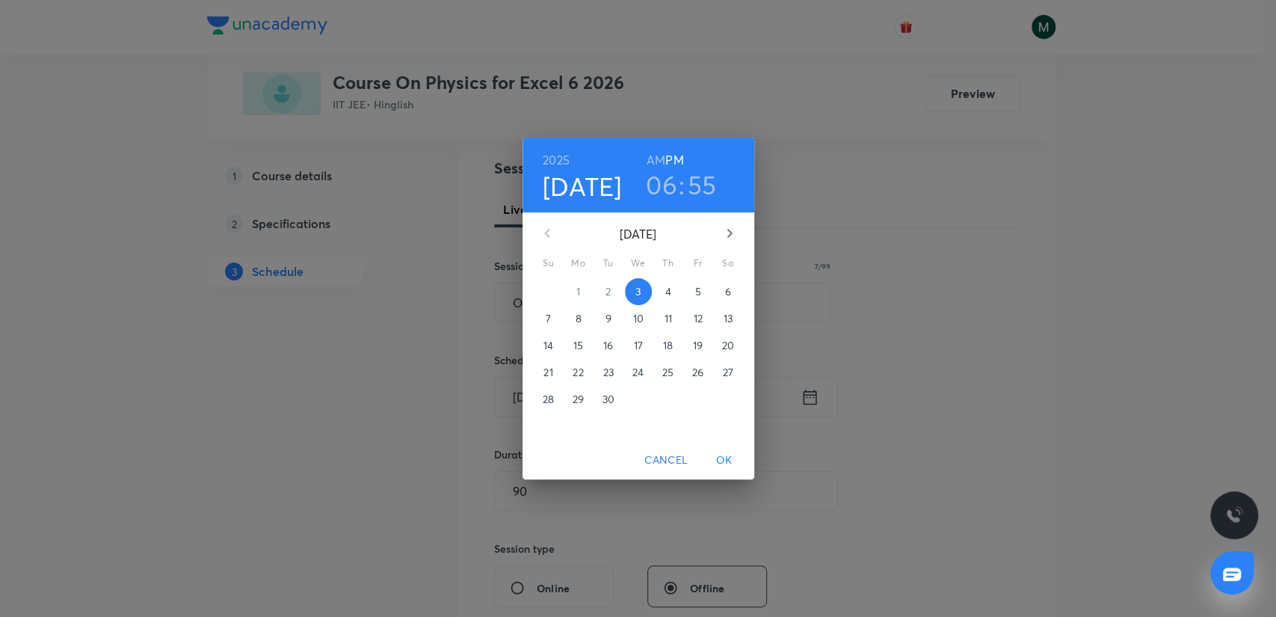
click at [658, 159] on h6 "AM" at bounding box center [655, 159] width 19 height 21
click at [661, 290] on span "4" at bounding box center [668, 291] width 27 height 15
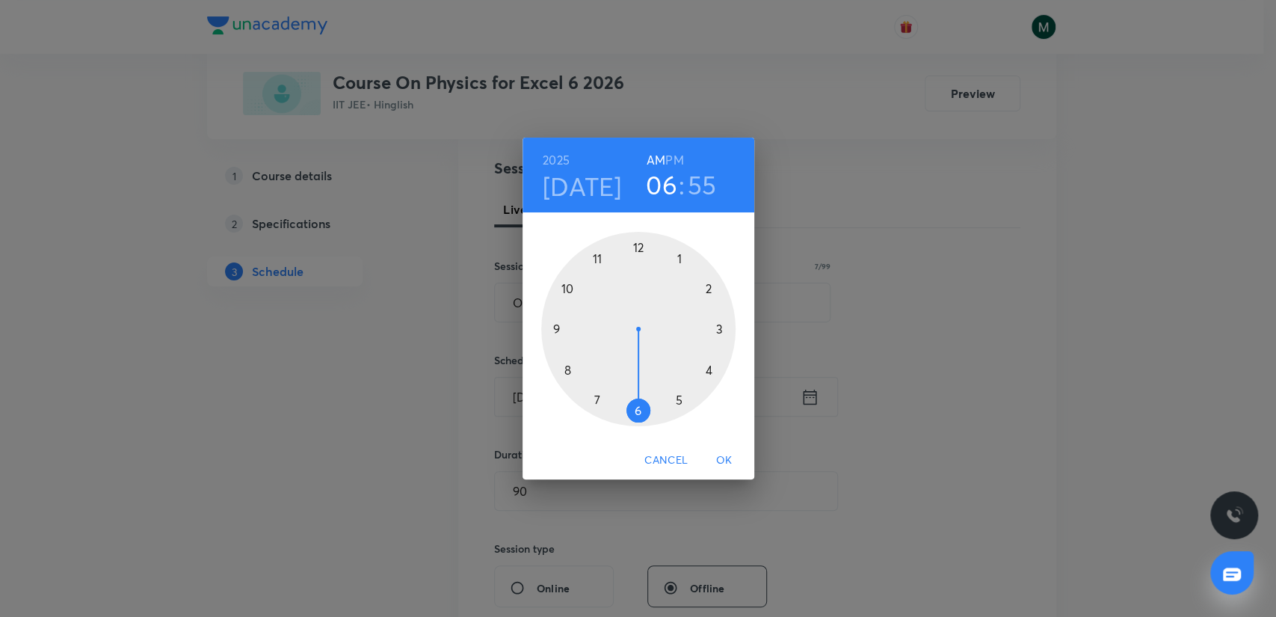
click at [598, 259] on div at bounding box center [638, 329] width 194 height 194
drag, startPoint x: 598, startPoint y: 300, endPoint x: 569, endPoint y: 328, distance: 40.2
click at [569, 328] on div at bounding box center [638, 329] width 194 height 194
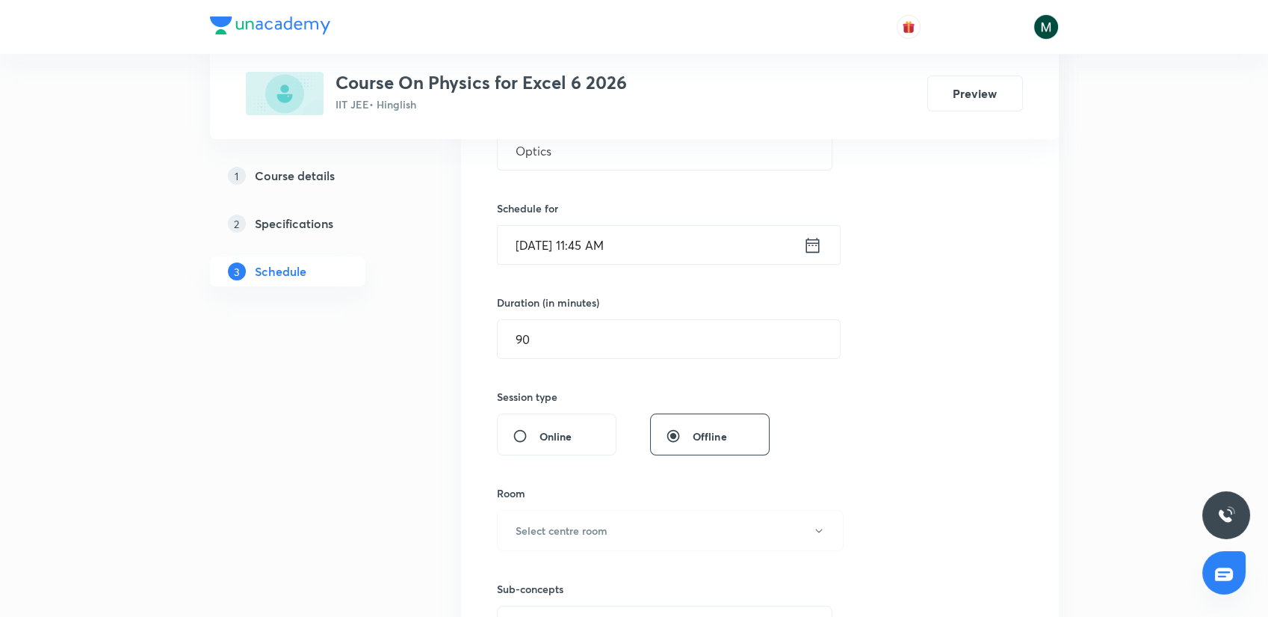
scroll to position [415, 0]
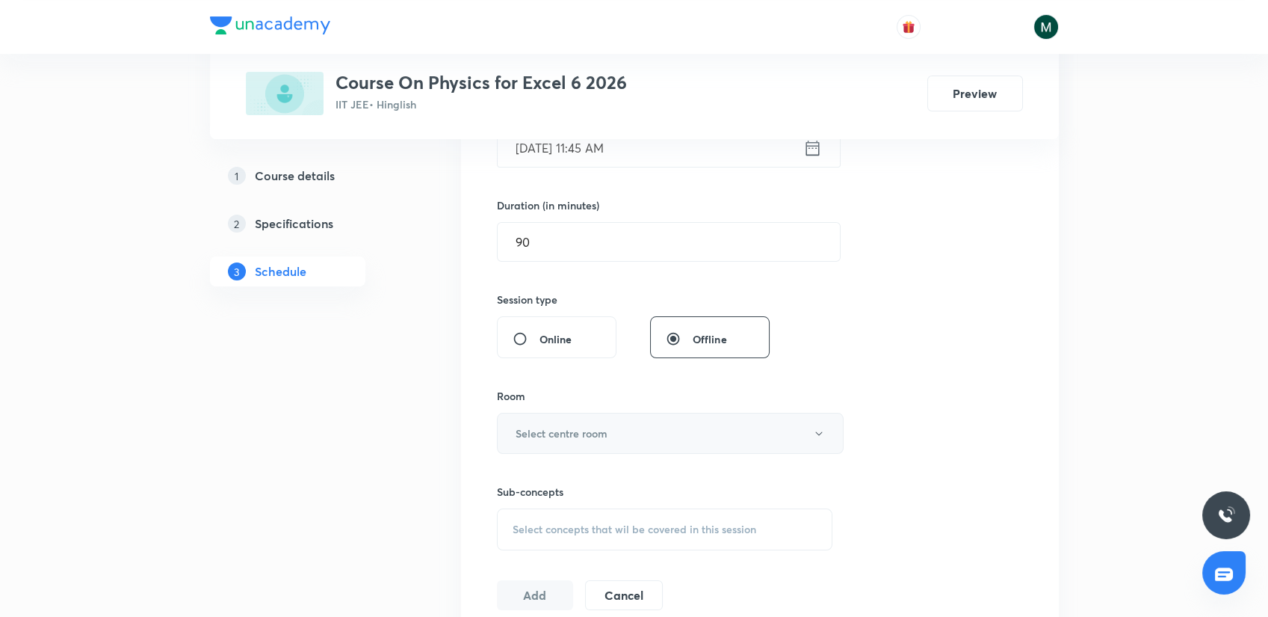
click at [594, 439] on h6 "Select centre room" at bounding box center [562, 433] width 92 height 16
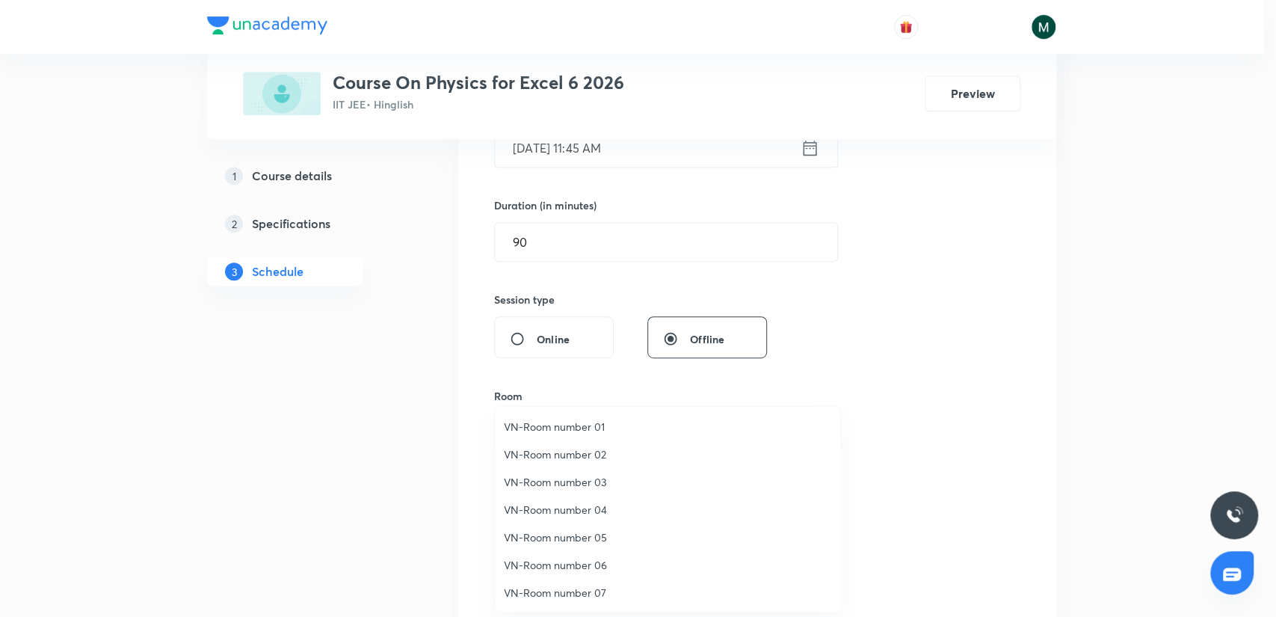
click at [587, 566] on span "VN-Room number 06" at bounding box center [667, 565] width 327 height 16
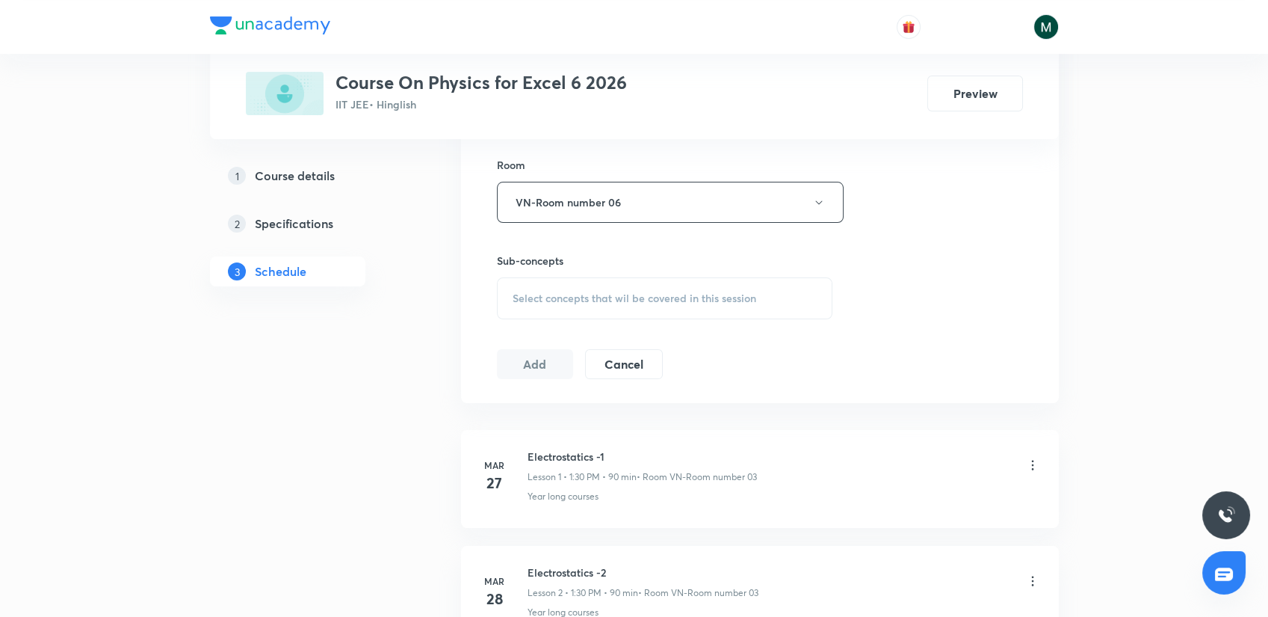
scroll to position [664, 0]
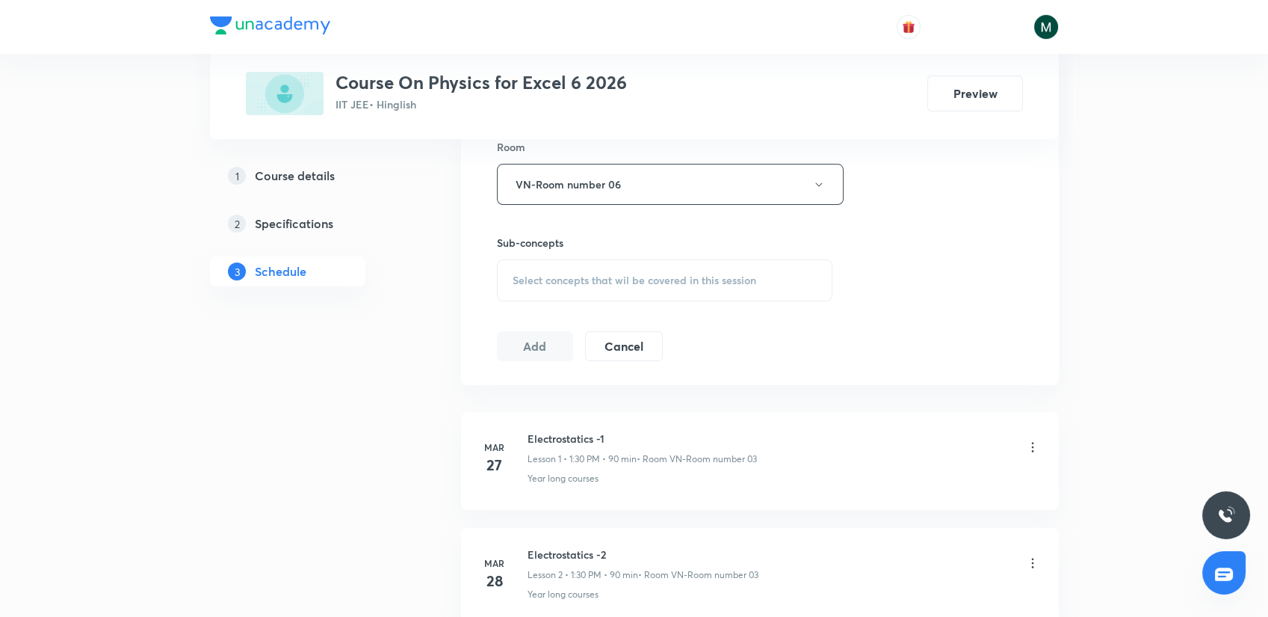
click at [594, 274] on span "Select concepts that wil be covered in this session" at bounding box center [635, 280] width 244 height 12
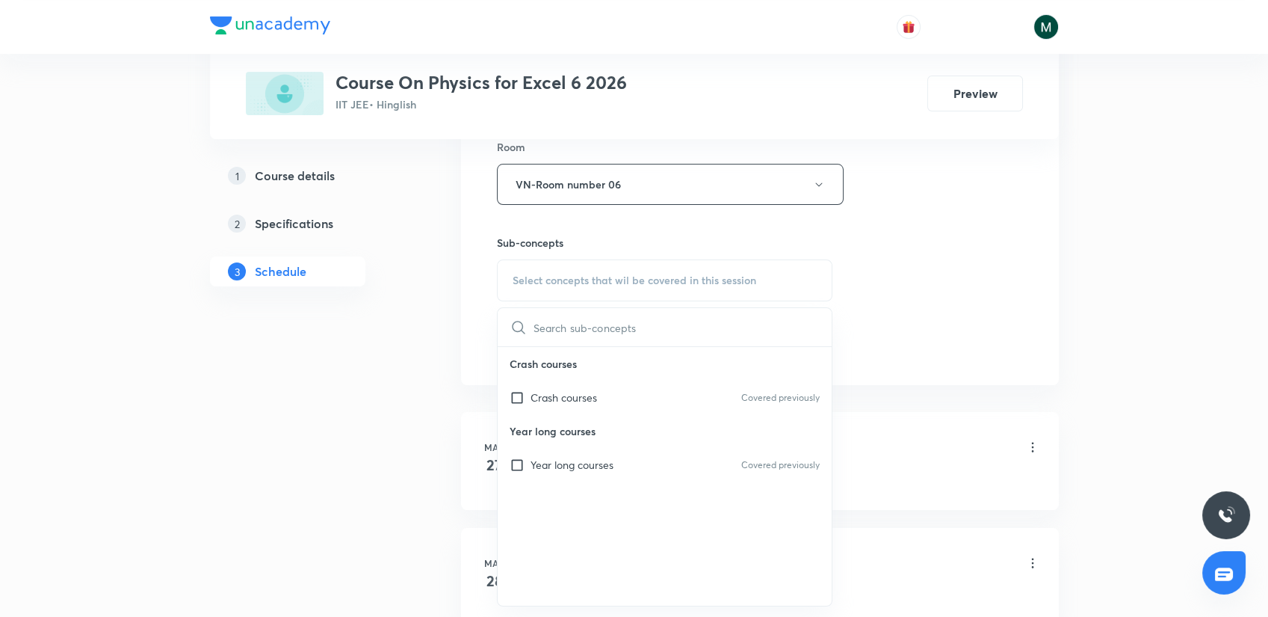
drag, startPoint x: 592, startPoint y: 392, endPoint x: 395, endPoint y: 379, distance: 197.7
click at [587, 392] on p "Crash courses" at bounding box center [564, 397] width 67 height 16
checkbox input "true"
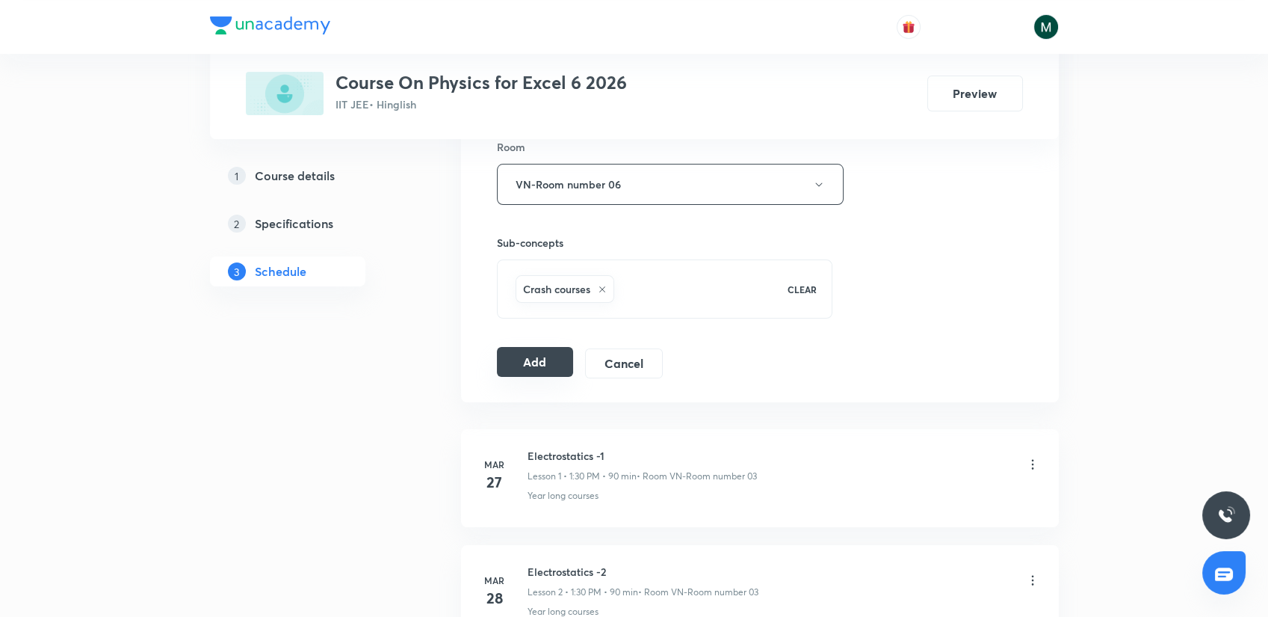
scroll to position [581, 0]
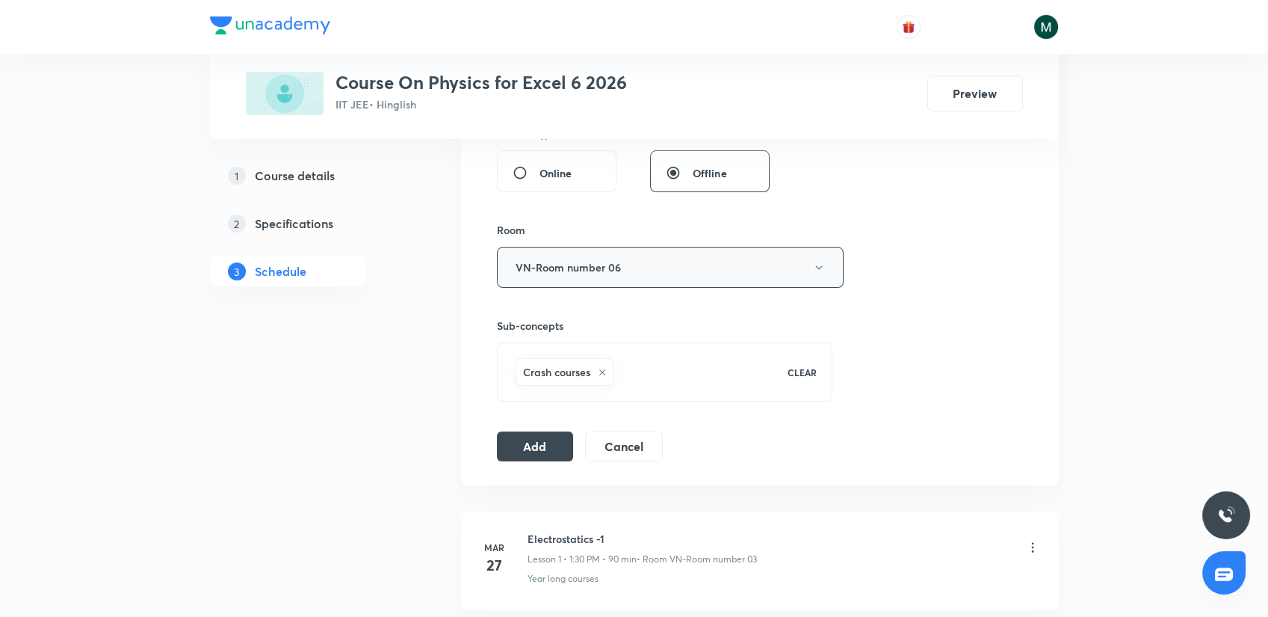
click at [577, 274] on button "VN-Room number 06" at bounding box center [670, 267] width 347 height 41
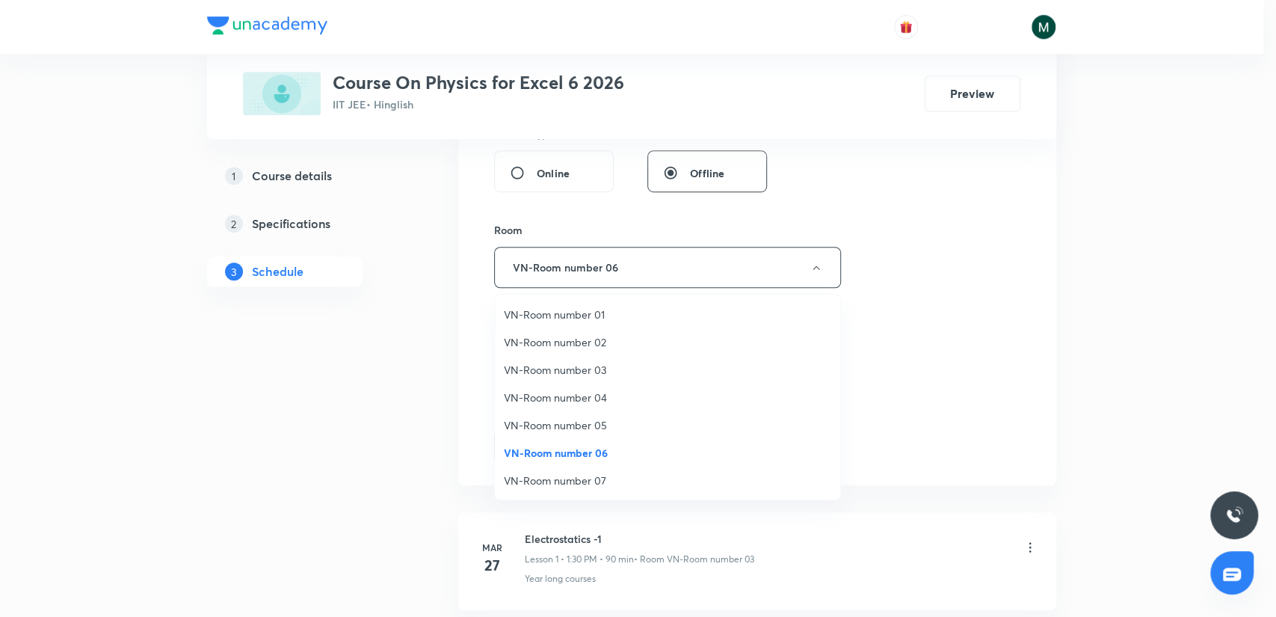
click at [580, 362] on span "VN-Room number 03" at bounding box center [667, 370] width 327 height 16
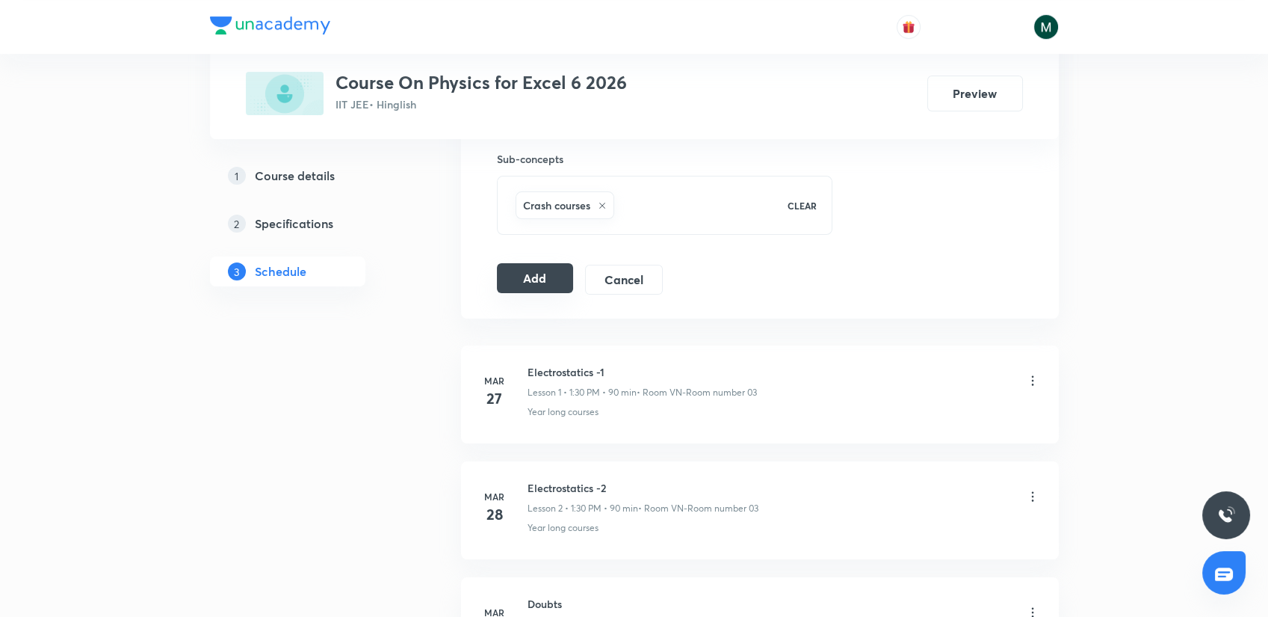
click at [554, 280] on button "Add" at bounding box center [535, 278] width 77 height 30
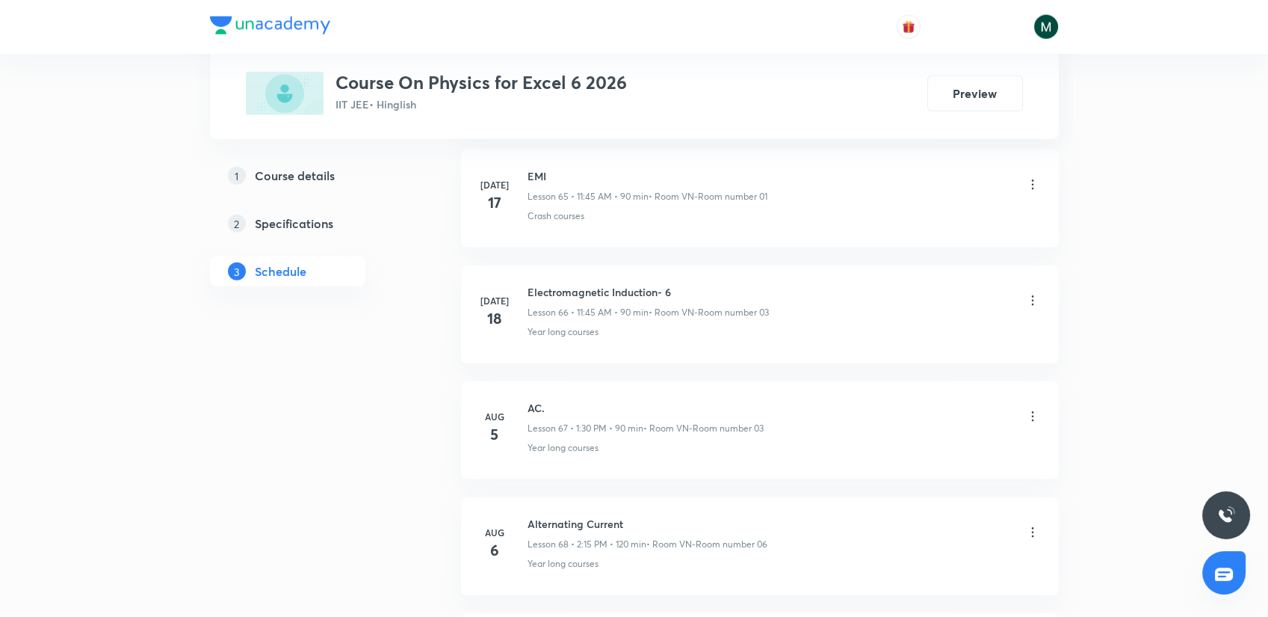
scroll to position [9966, 0]
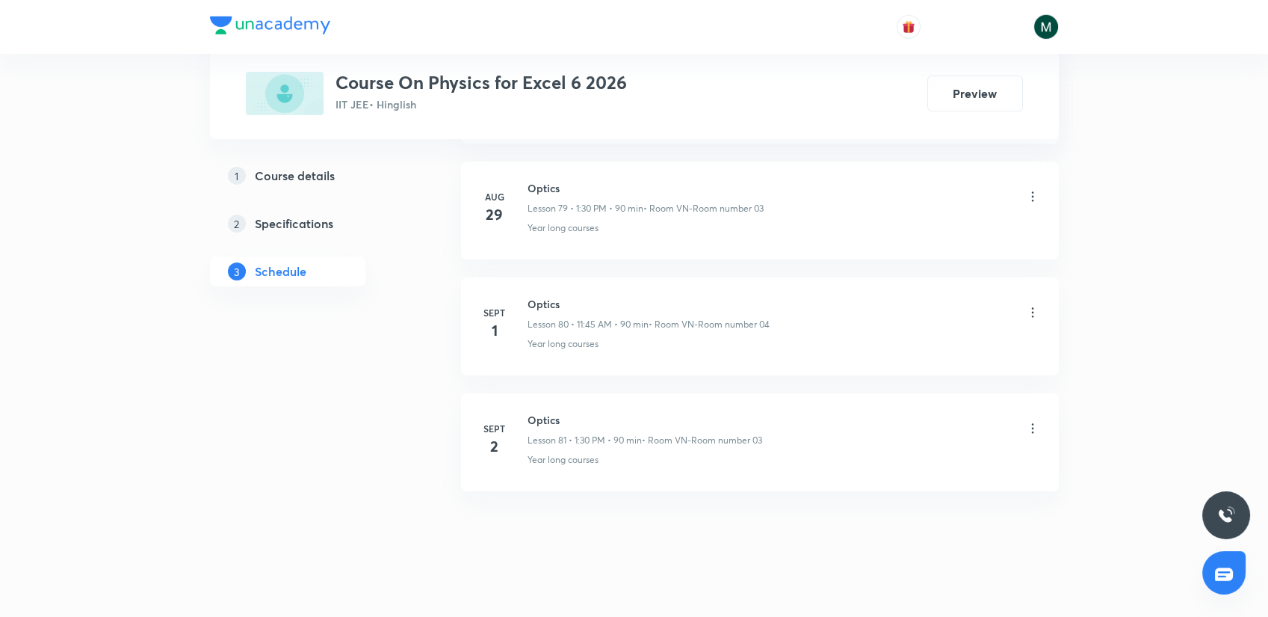
drag, startPoint x: 670, startPoint y: 316, endPoint x: 622, endPoint y: 466, distance: 156.9
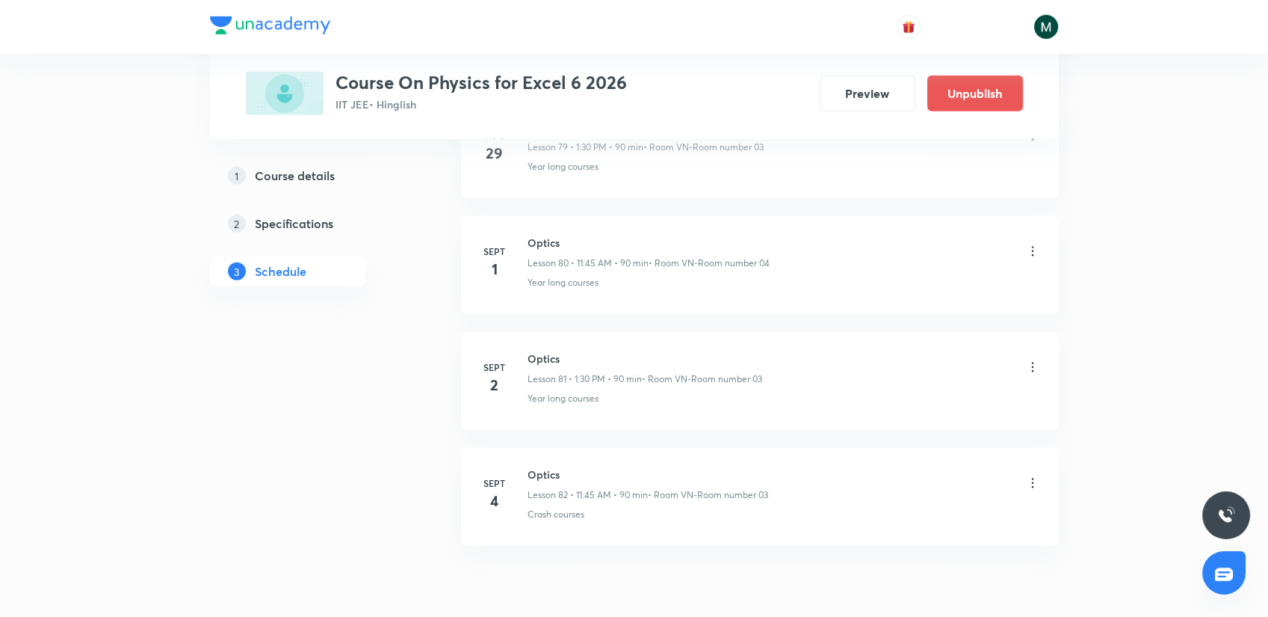
scroll to position [9380, 0]
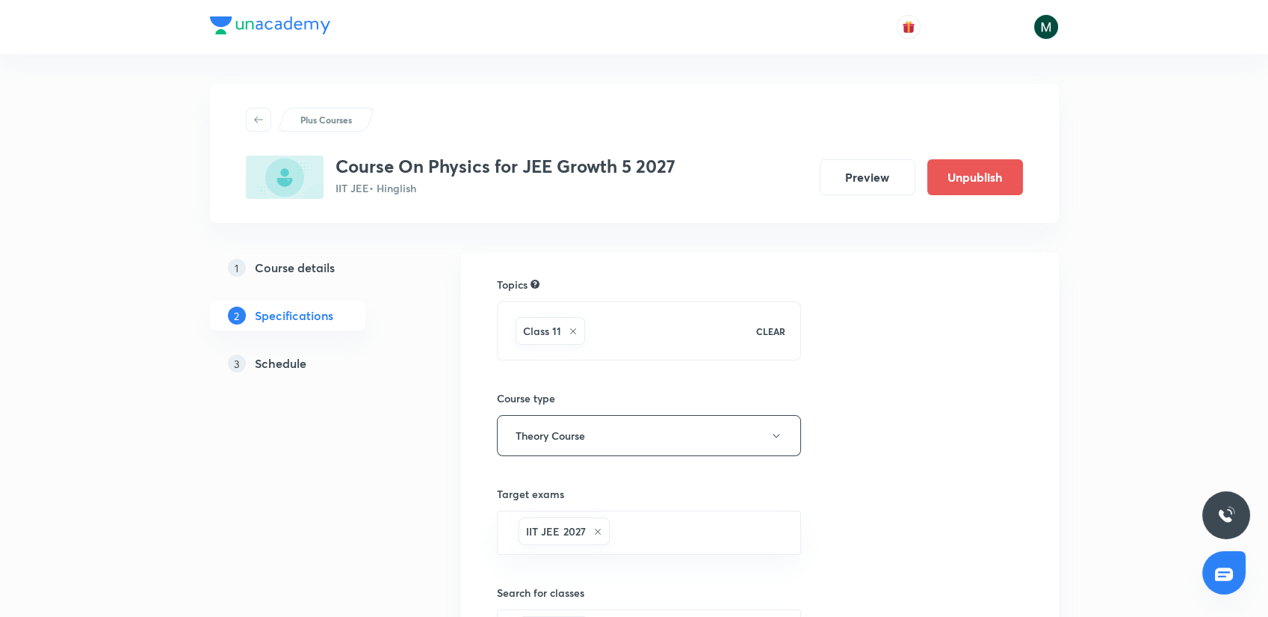
drag, startPoint x: 288, startPoint y: 377, endPoint x: 282, endPoint y: 368, distance: 10.4
click at [288, 377] on link "3 Schedule" at bounding box center [311, 363] width 203 height 30
click at [281, 365] on h5 "Schedule" at bounding box center [281, 363] width 52 height 18
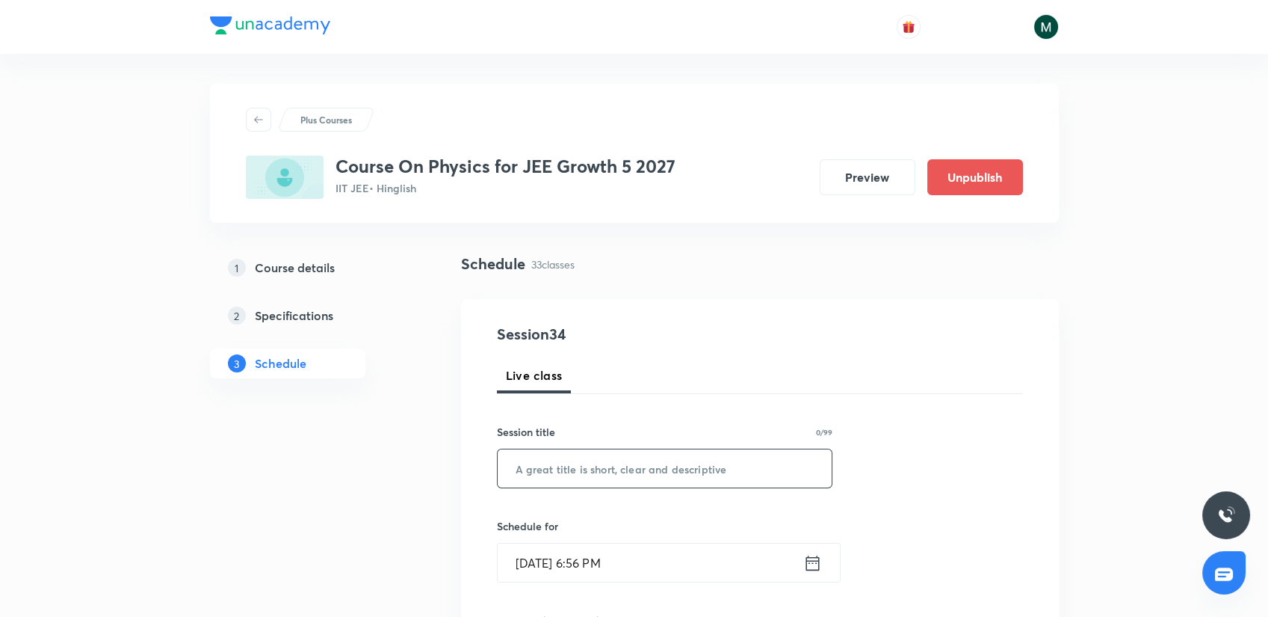
click at [523, 478] on input "text" at bounding box center [665, 468] width 335 height 38
paste input "Relative Motion"
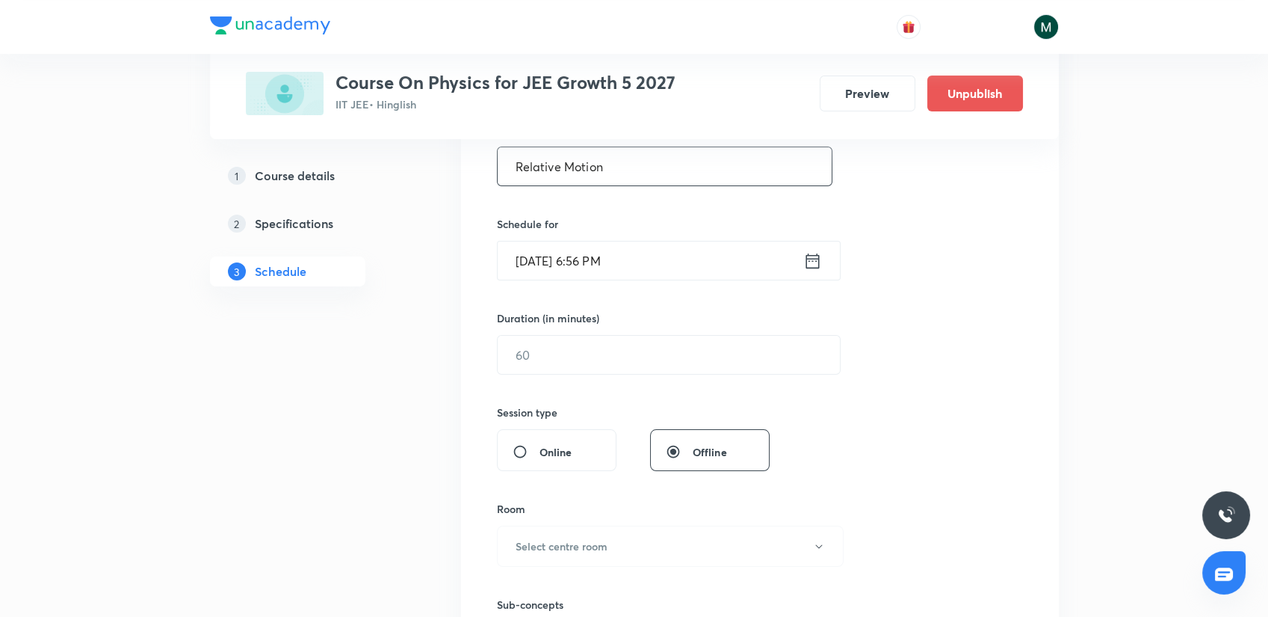
scroll to position [332, 0]
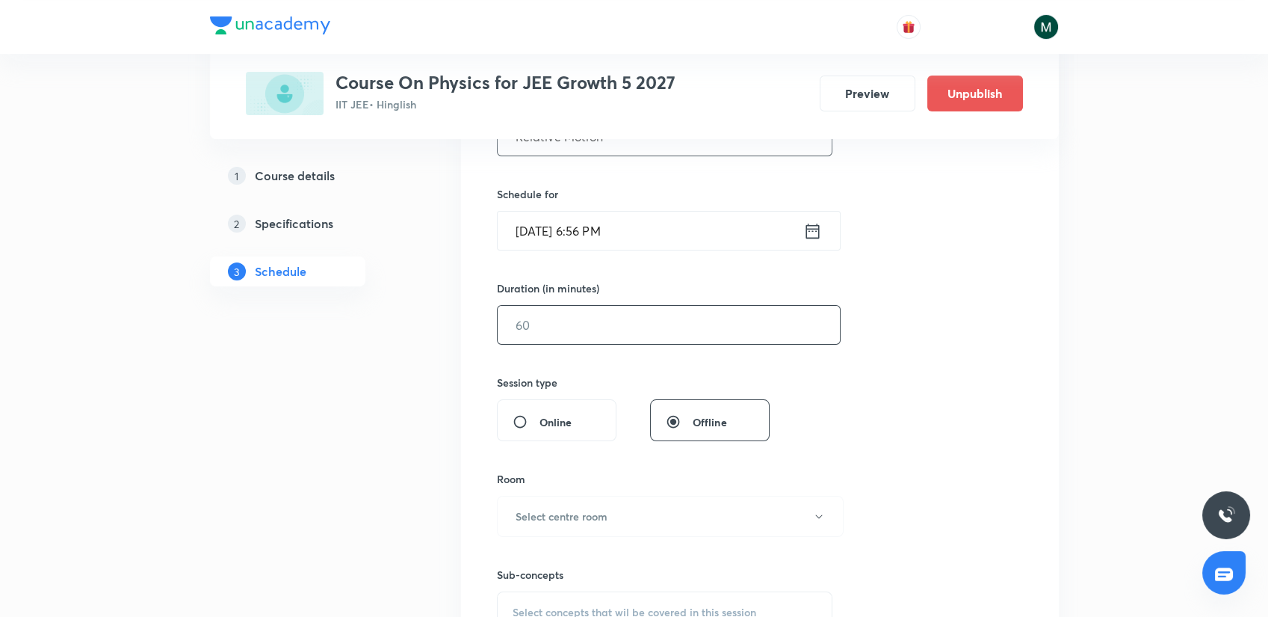
type input "Relative Motion"
click at [541, 323] on input "text" at bounding box center [669, 325] width 342 height 38
type input "90"
click at [602, 250] on div "Session 34 Live class Session title 15/99 Relative Motion ​ Schedule for [DATE]…" at bounding box center [760, 342] width 526 height 702
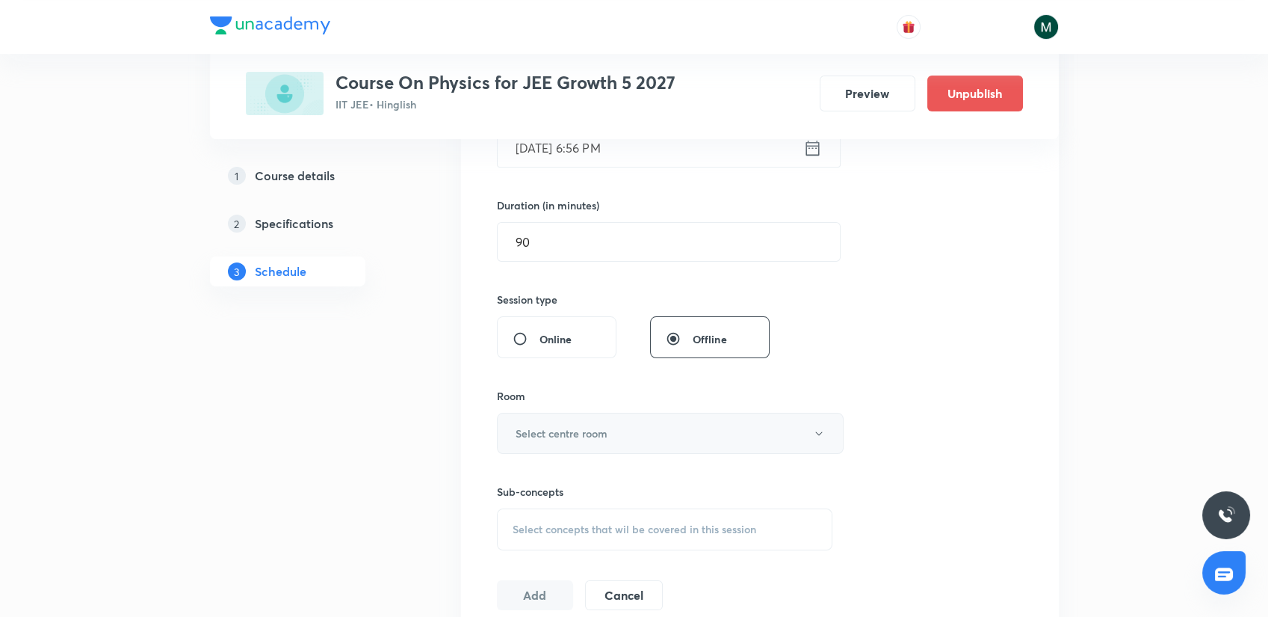
click at [591, 423] on button "Select centre room" at bounding box center [670, 433] width 347 height 41
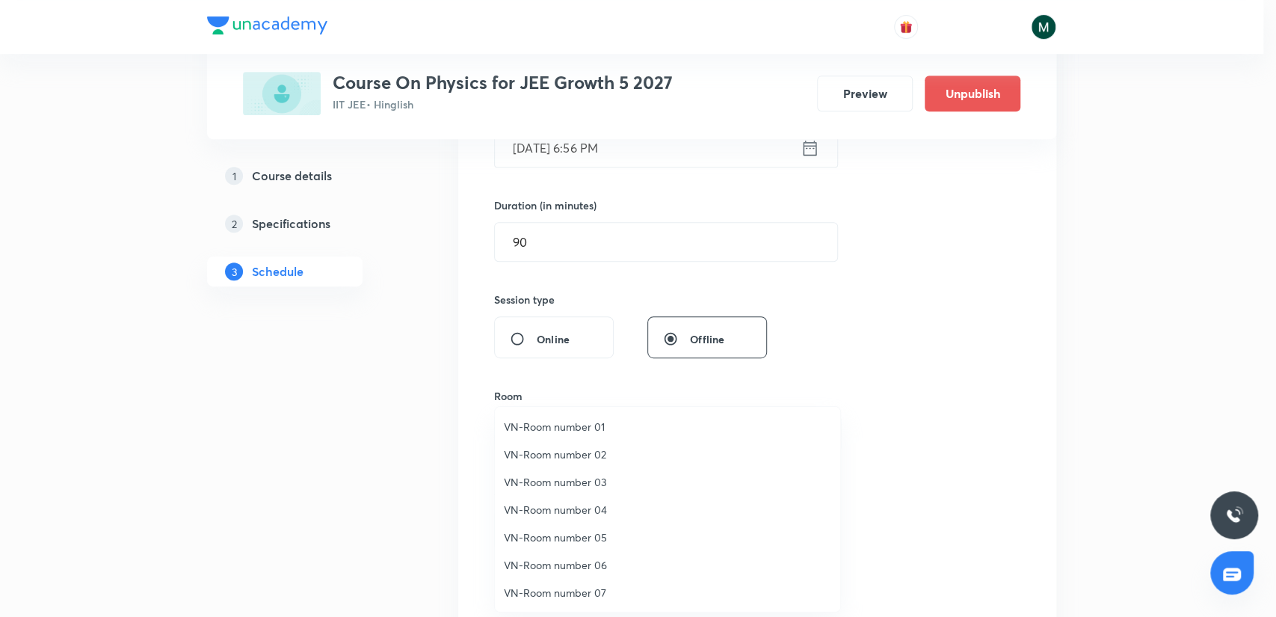
click at [582, 562] on span "VN-Room number 06" at bounding box center [667, 565] width 327 height 16
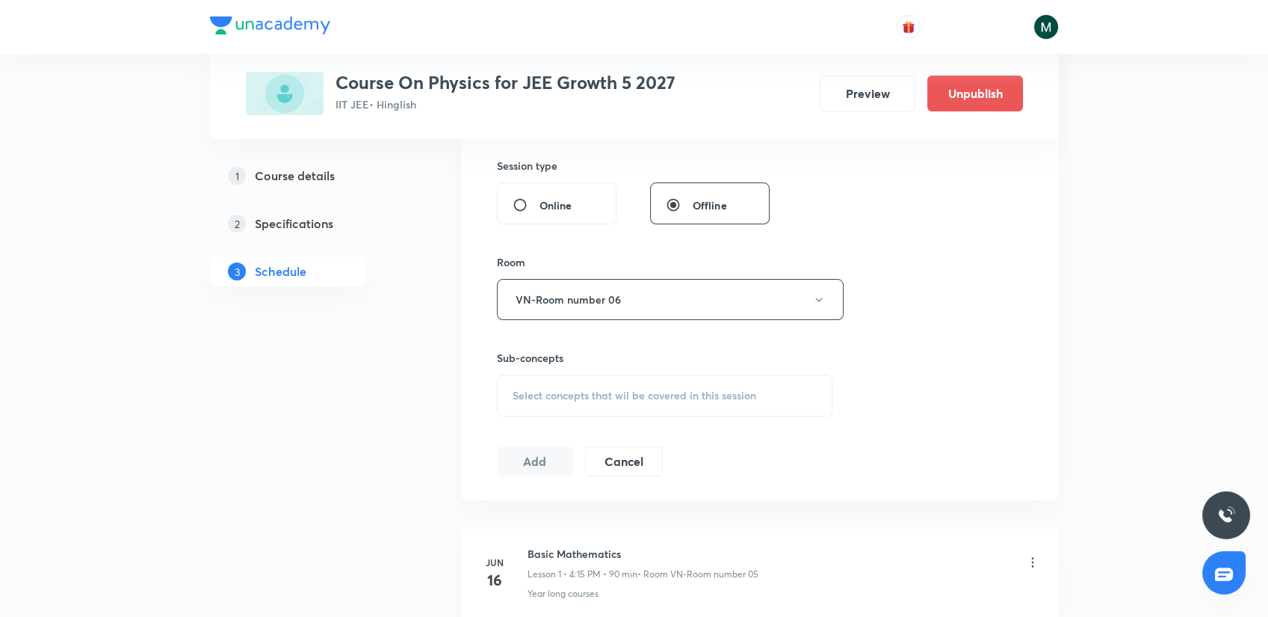
scroll to position [581, 0]
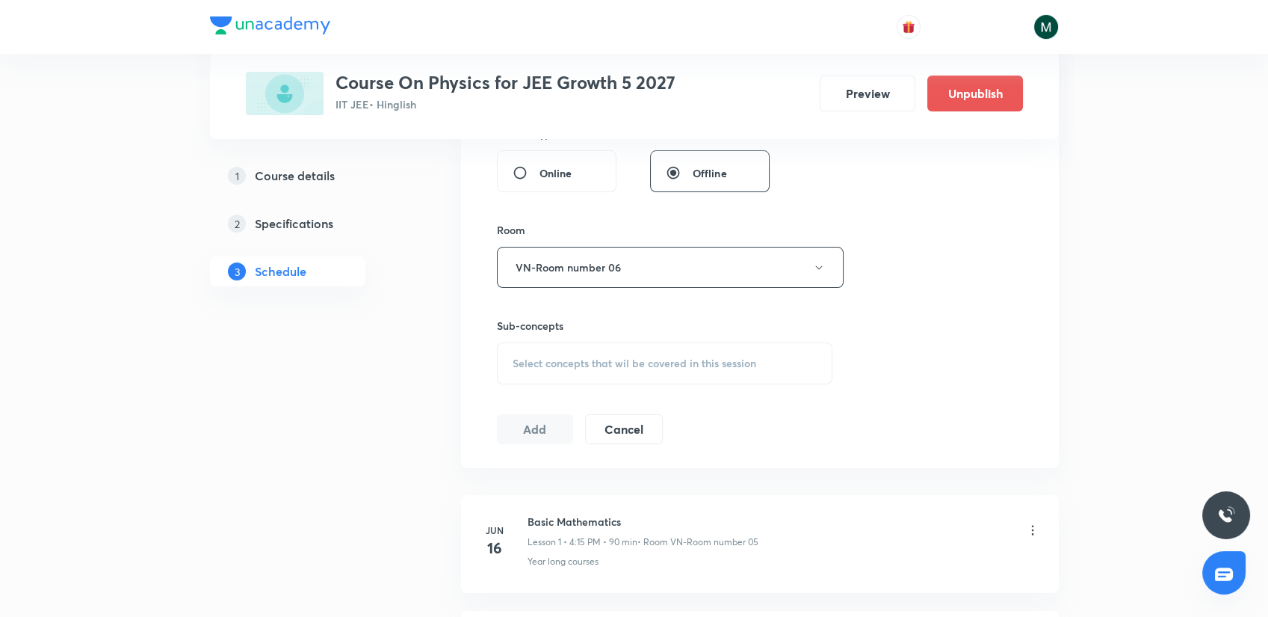
click at [593, 346] on div "Select concepts that wil be covered in this session" at bounding box center [665, 363] width 336 height 42
drag, startPoint x: 579, startPoint y: 472, endPoint x: 383, endPoint y: 414, distance: 204.1
click at [562, 472] on p "Crash courses" at bounding box center [564, 480] width 67 height 16
checkbox input "true"
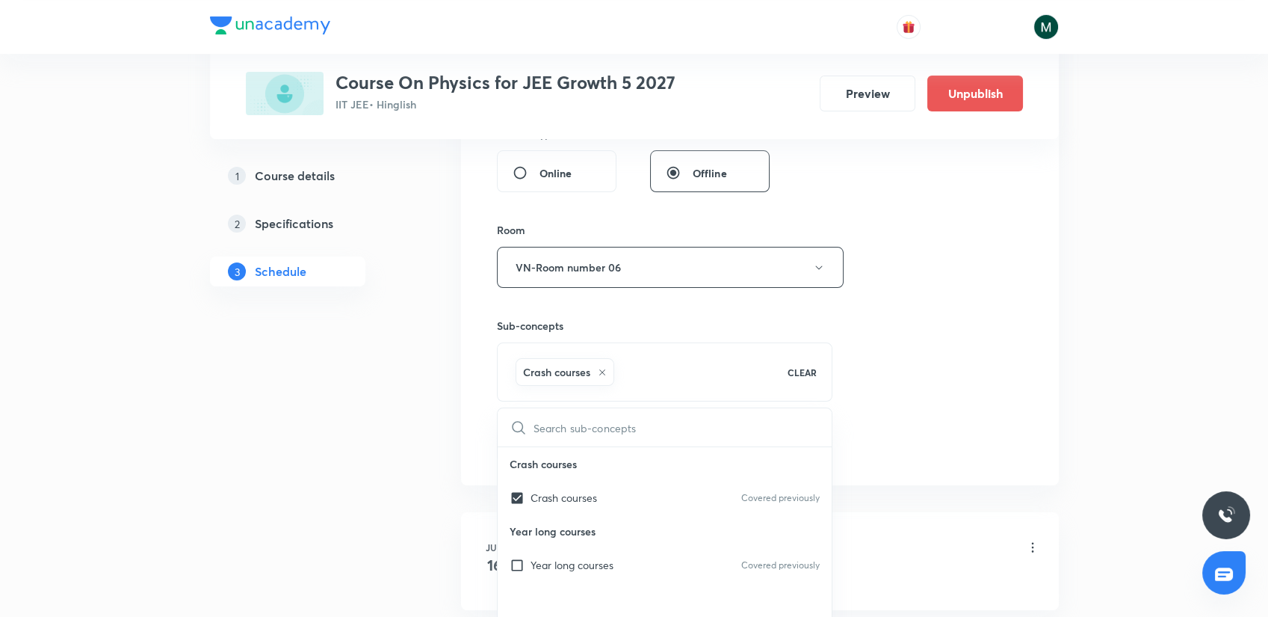
drag, startPoint x: 329, startPoint y: 393, endPoint x: 347, endPoint y: 395, distance: 18.0
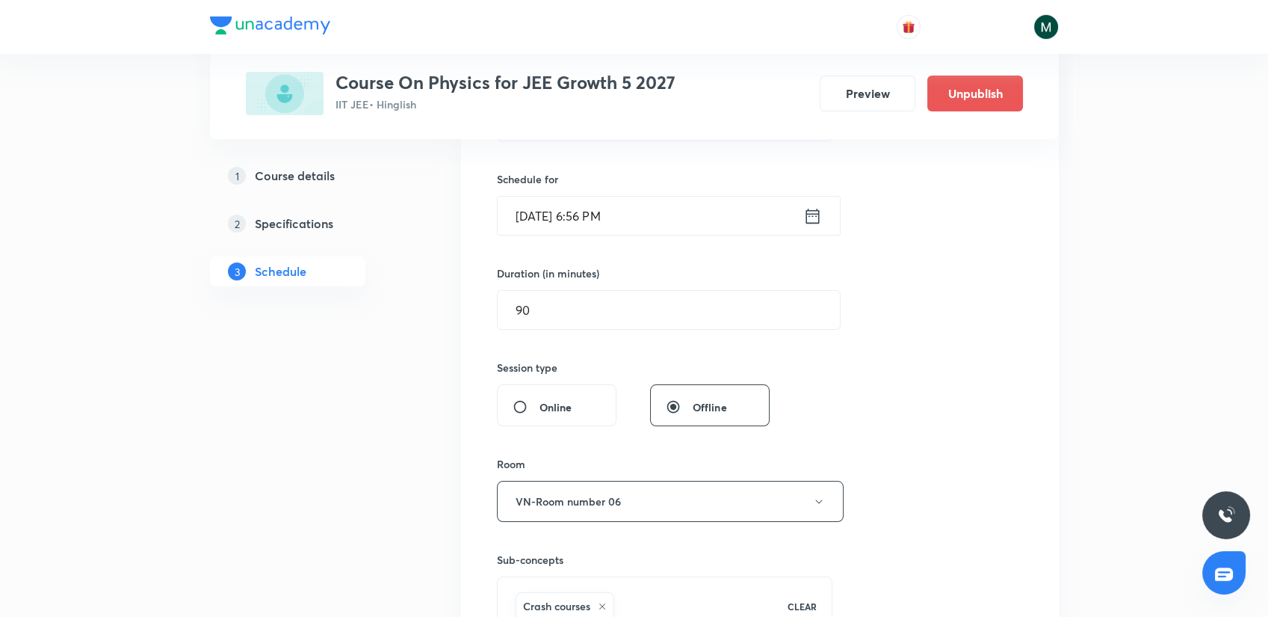
scroll to position [249, 0]
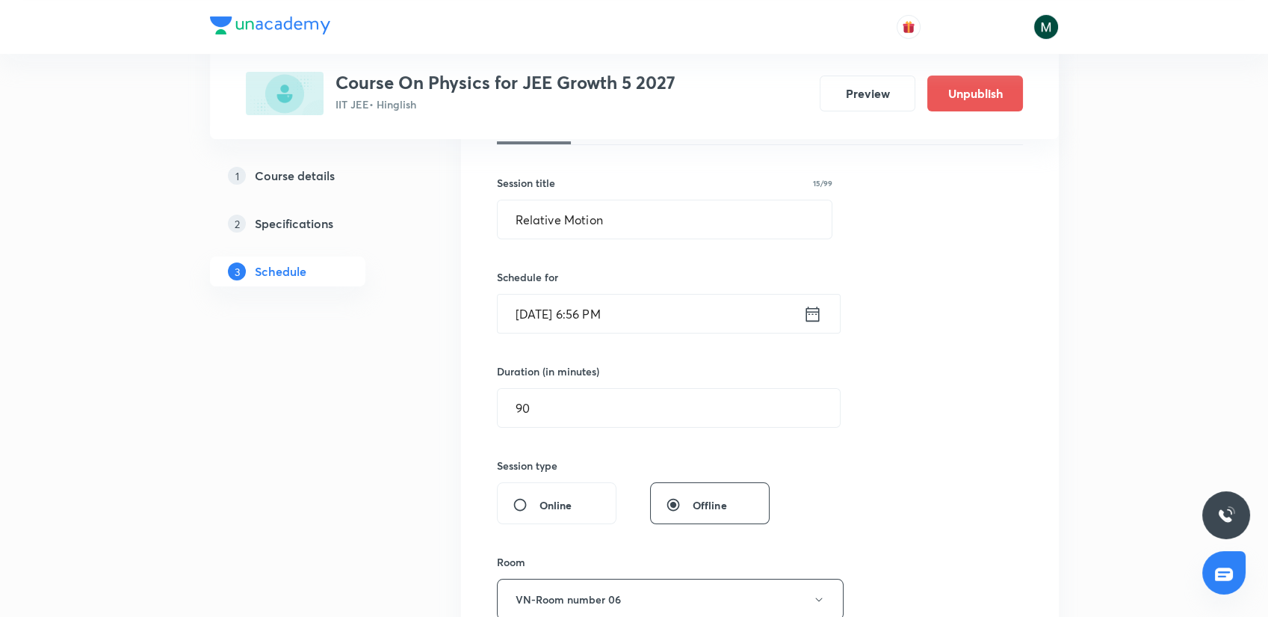
click at [584, 321] on input "Sept 3, 2025, 6:56 PM" at bounding box center [651, 313] width 306 height 38
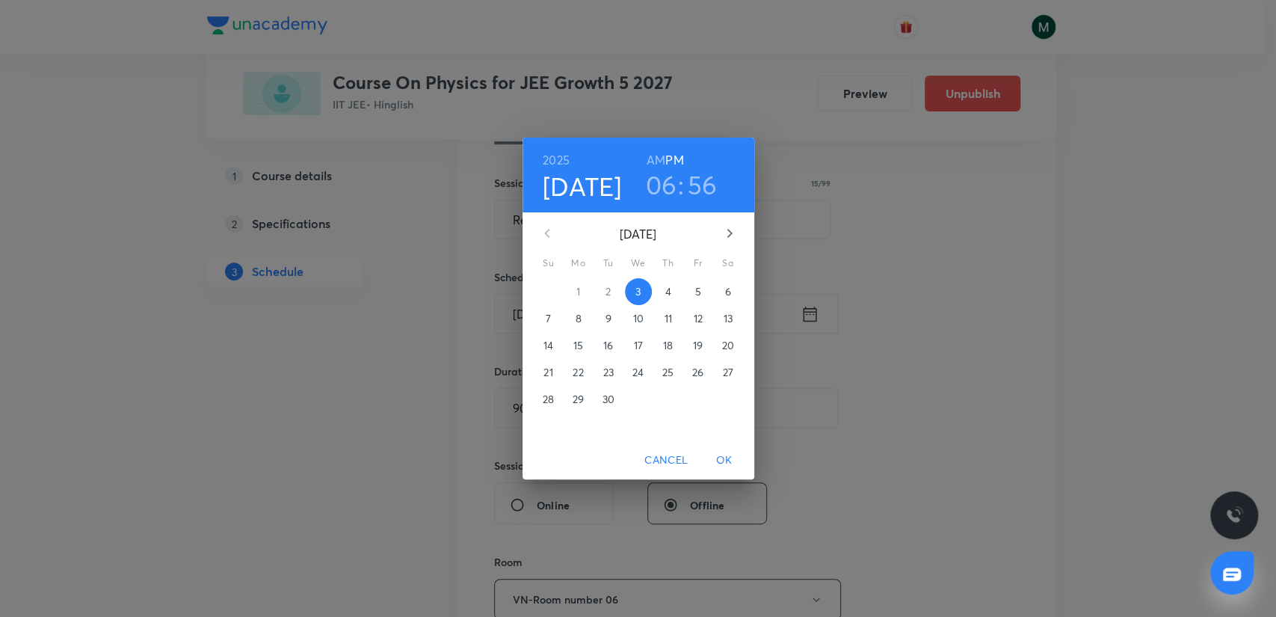
click at [665, 285] on p "4" at bounding box center [667, 291] width 6 height 15
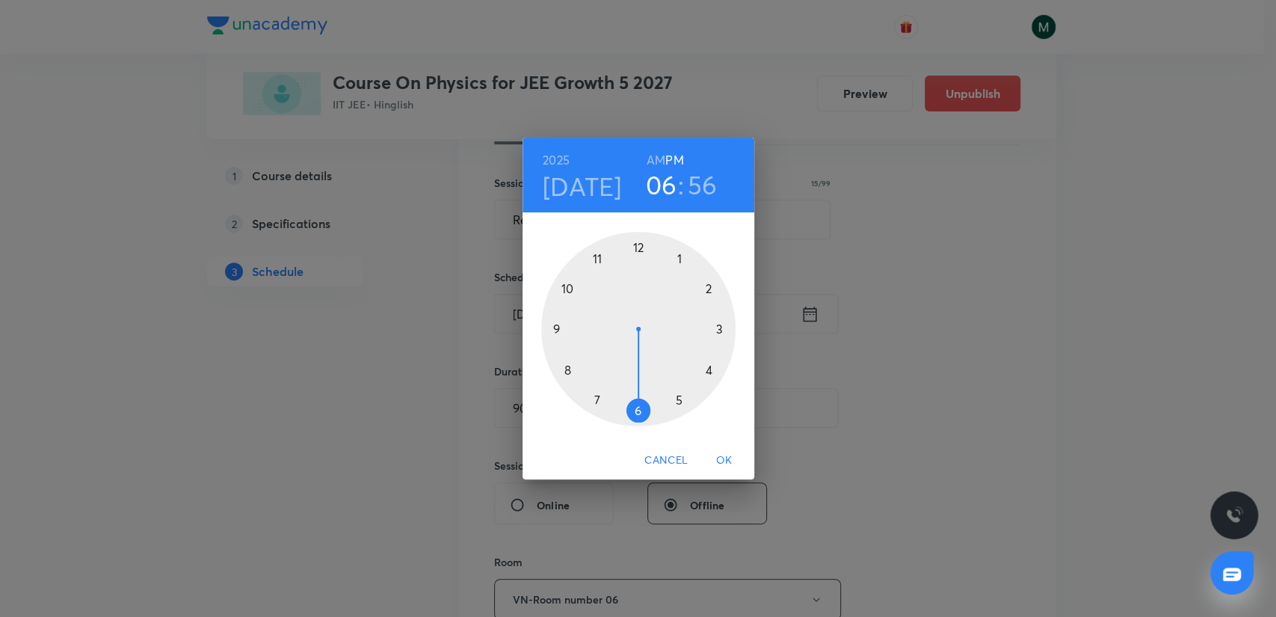
click at [698, 202] on div "2025 Sep 4 06 : 56 AM PM" at bounding box center [638, 175] width 232 height 75
click at [699, 179] on h3 "56" at bounding box center [703, 184] width 30 height 31
click at [636, 259] on div at bounding box center [638, 329] width 194 height 194
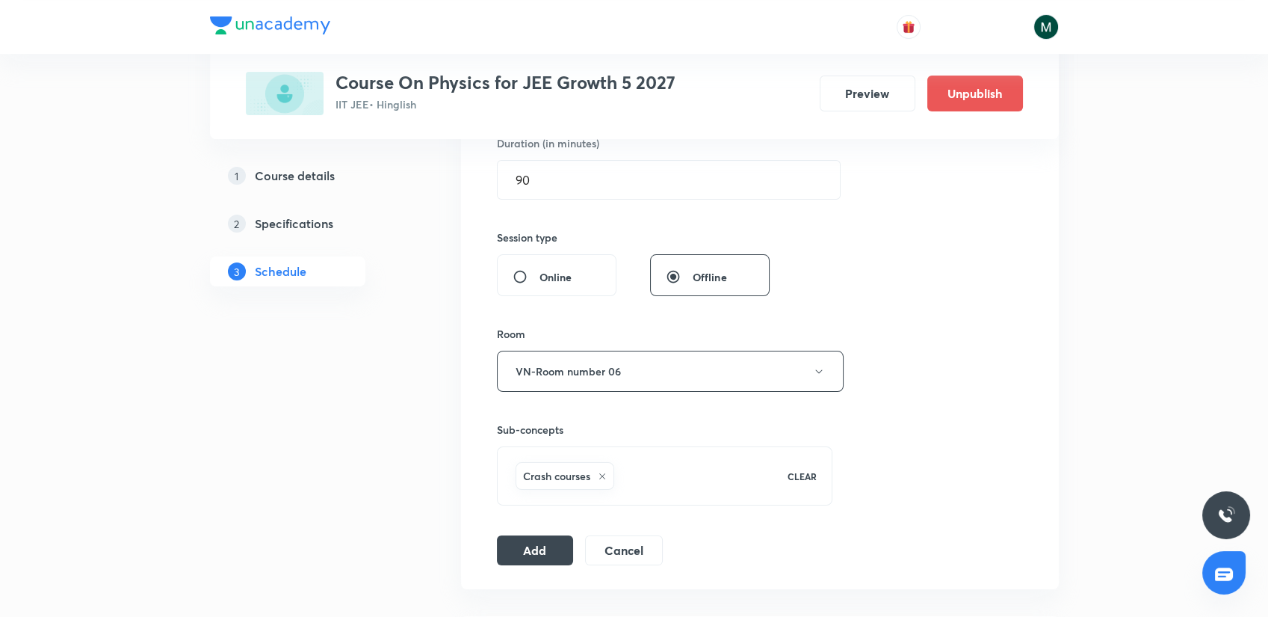
scroll to position [581, 0]
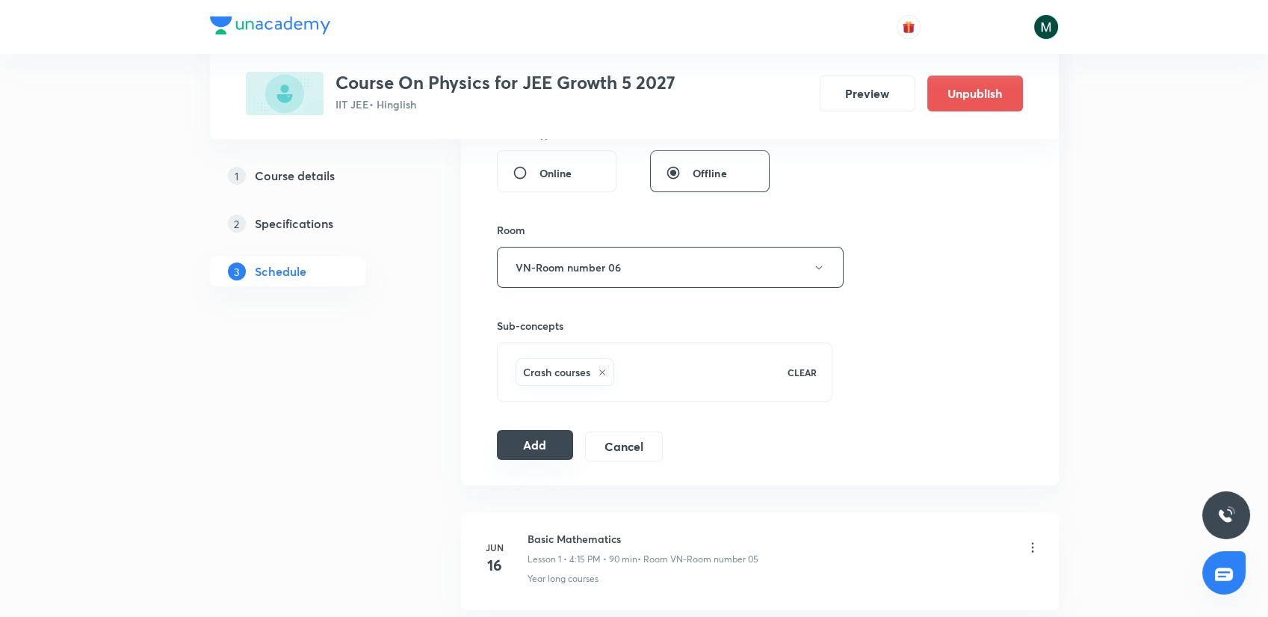
click at [534, 453] on button "Add" at bounding box center [535, 445] width 77 height 30
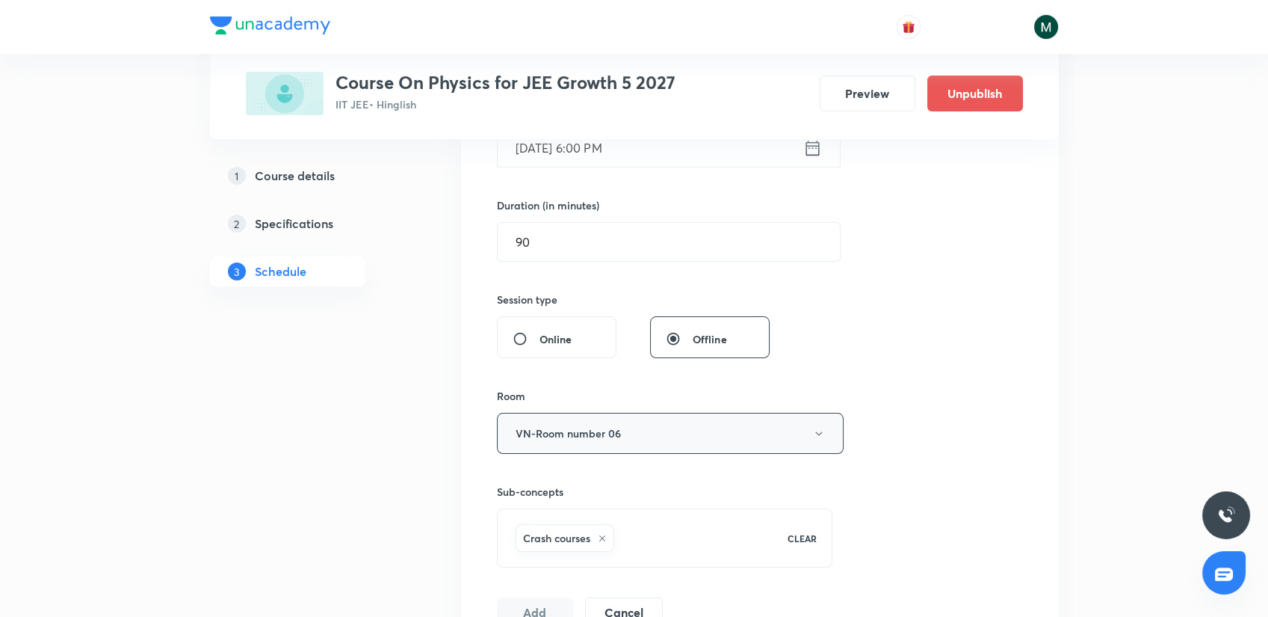
scroll to position [249, 0]
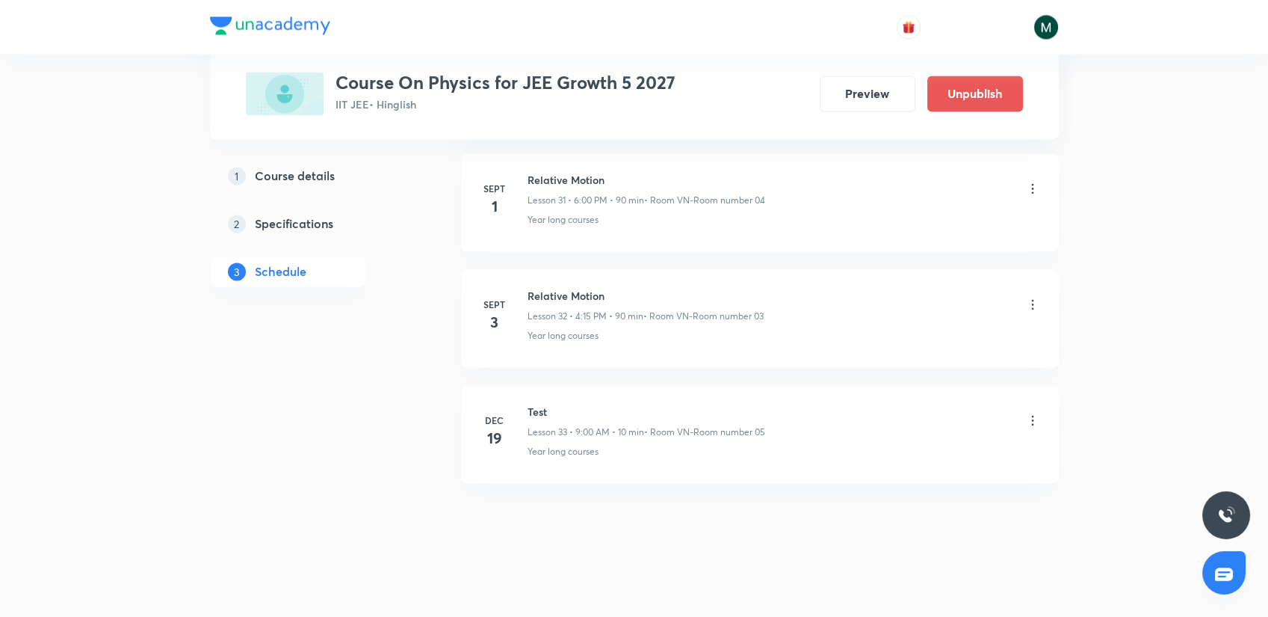
drag, startPoint x: 607, startPoint y: 211, endPoint x: 617, endPoint y: 534, distance: 322.3
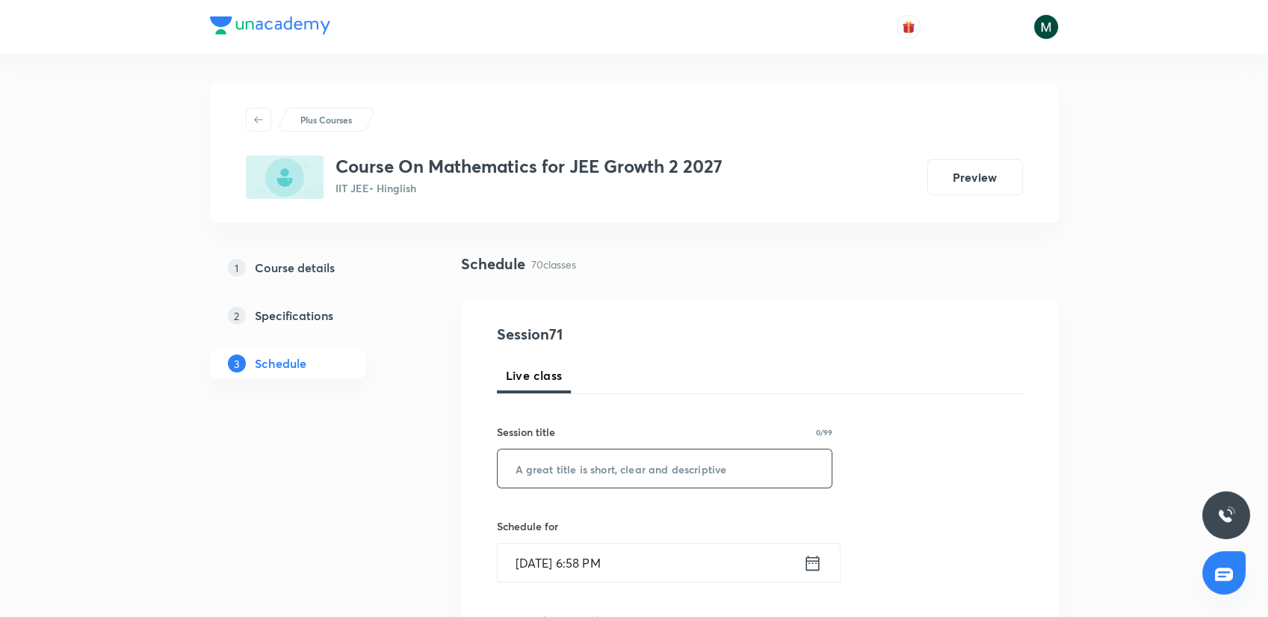
click at [568, 483] on input "text" at bounding box center [665, 468] width 335 height 38
paste input "Quadratic Equations"
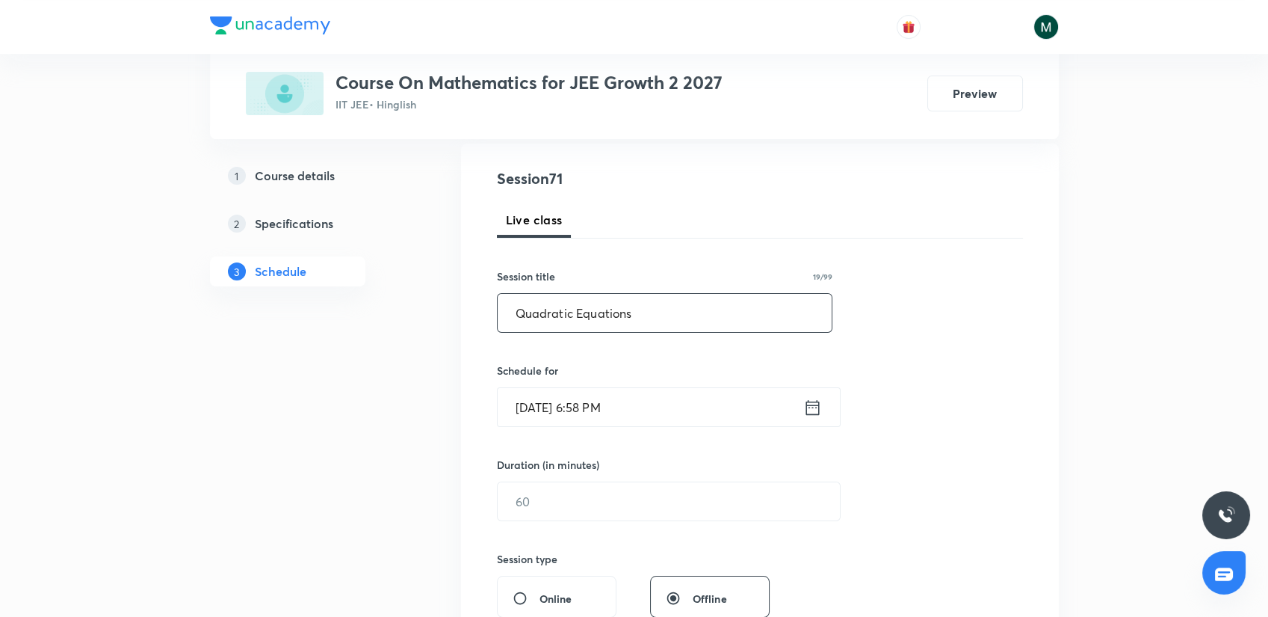
scroll to position [166, 0]
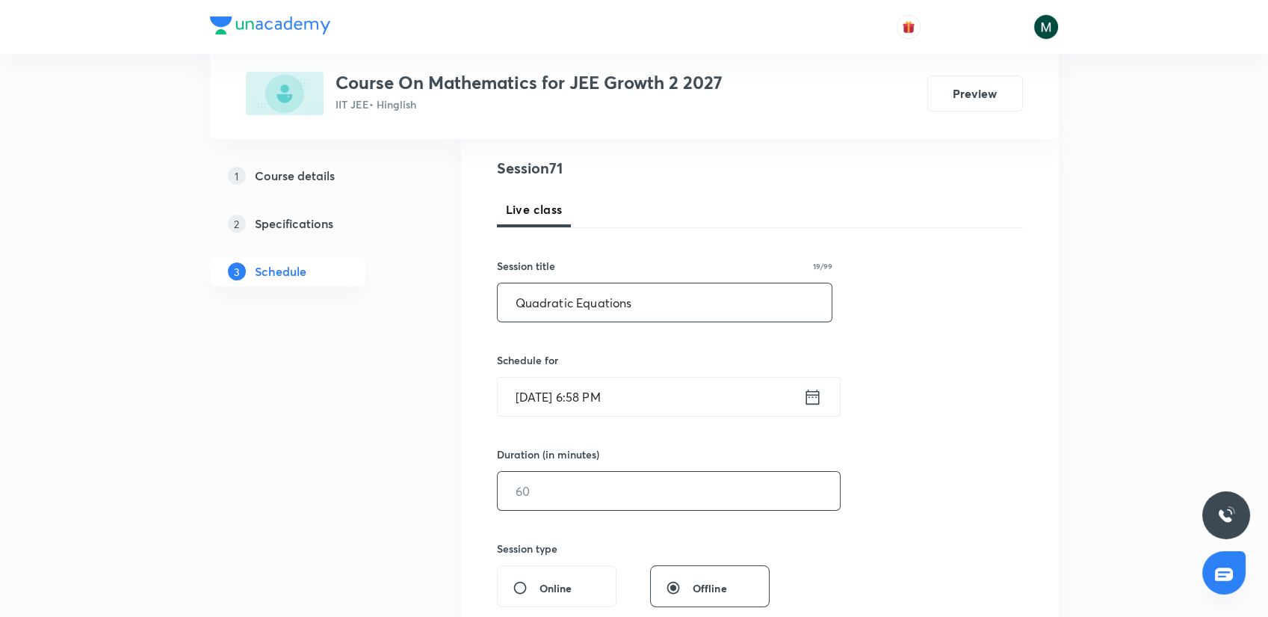
type input "Quadratic Equations"
click at [594, 481] on input "text" at bounding box center [669, 491] width 342 height 38
type input "0"
type input "8"
type input "0"
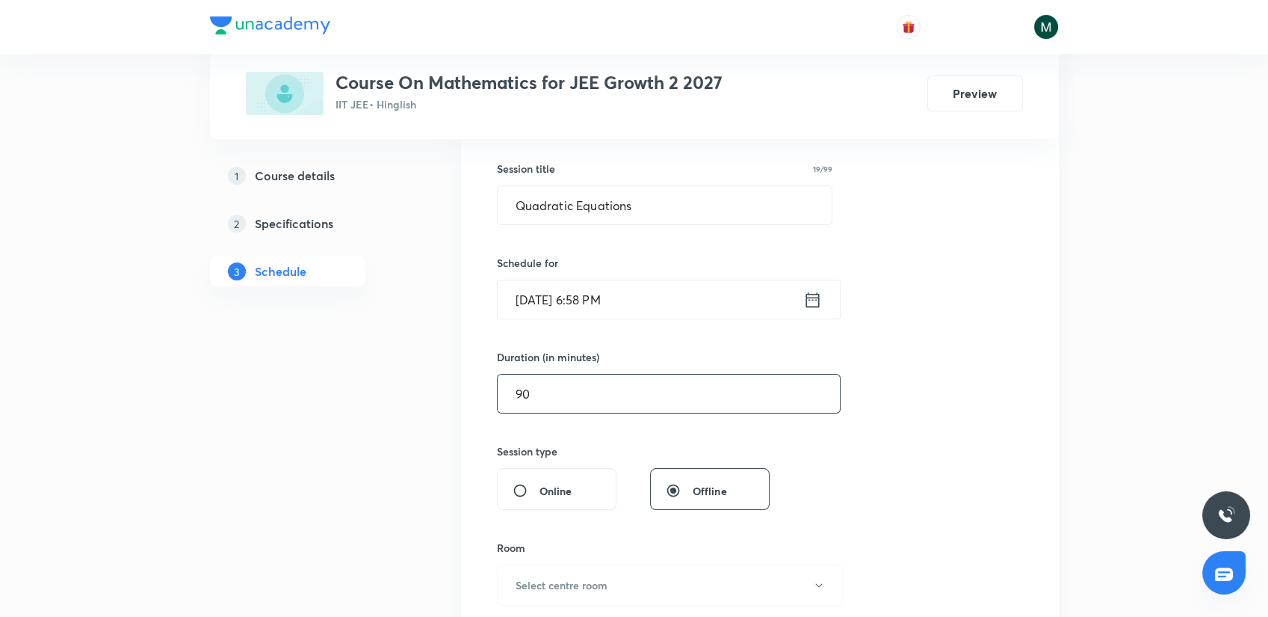
scroll to position [415, 0]
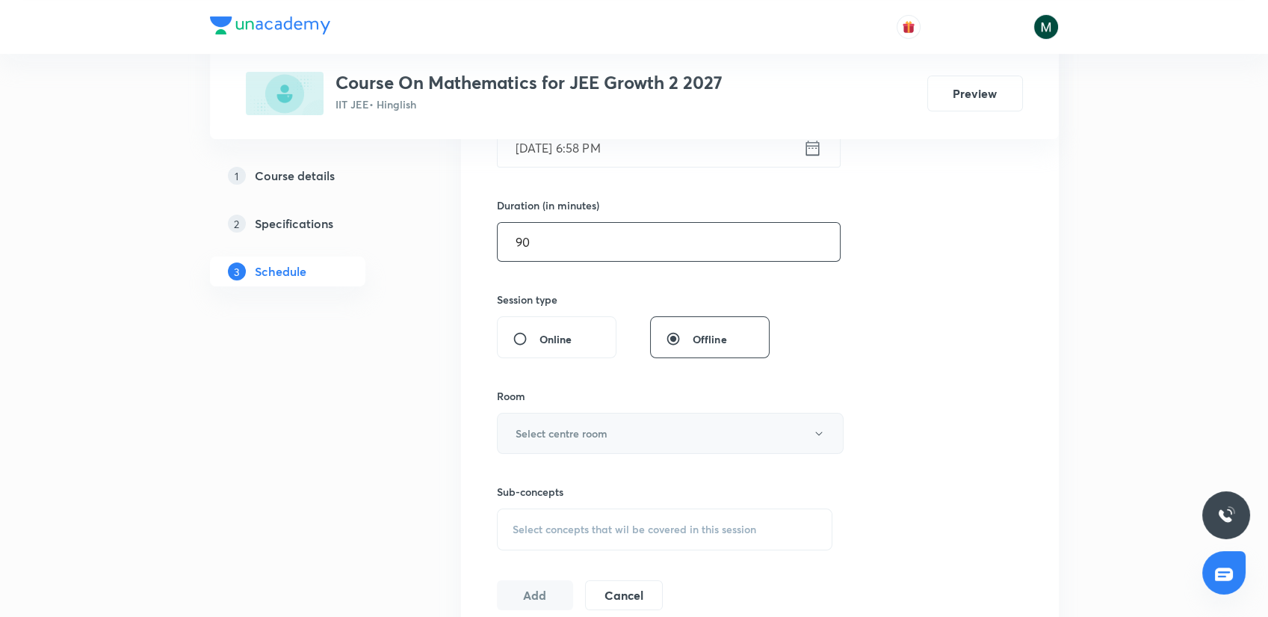
type input "90"
click at [574, 446] on button "Select centre room" at bounding box center [670, 433] width 347 height 41
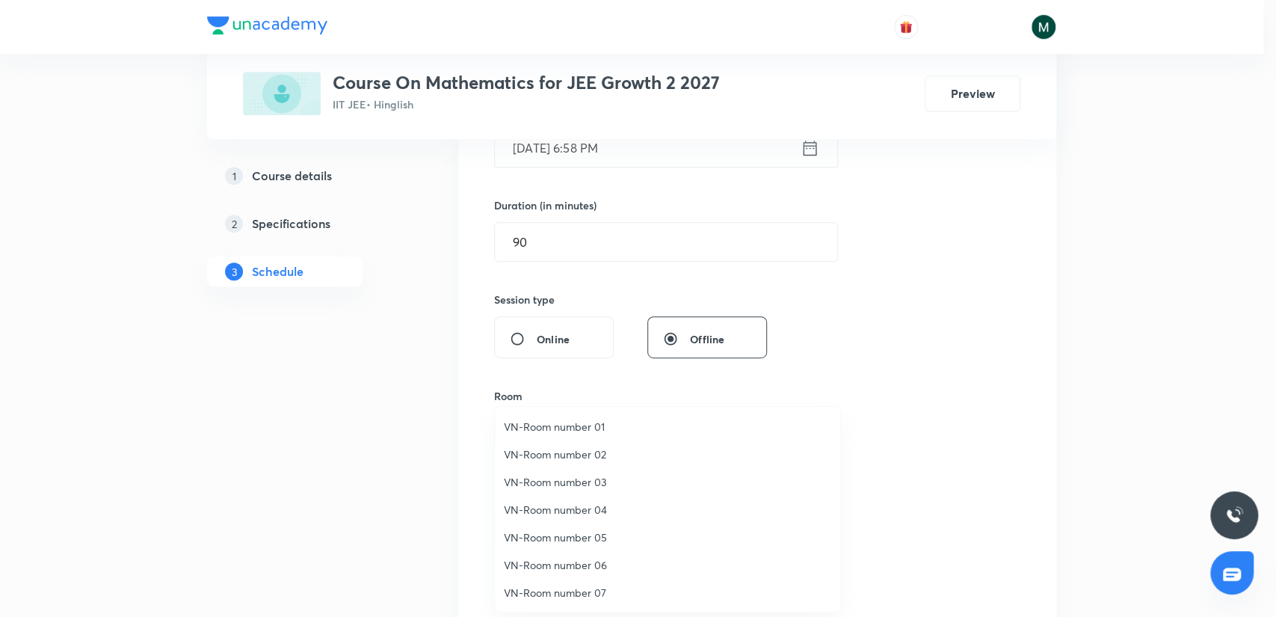
click at [586, 532] on span "VN-Room number 05" at bounding box center [667, 537] width 327 height 16
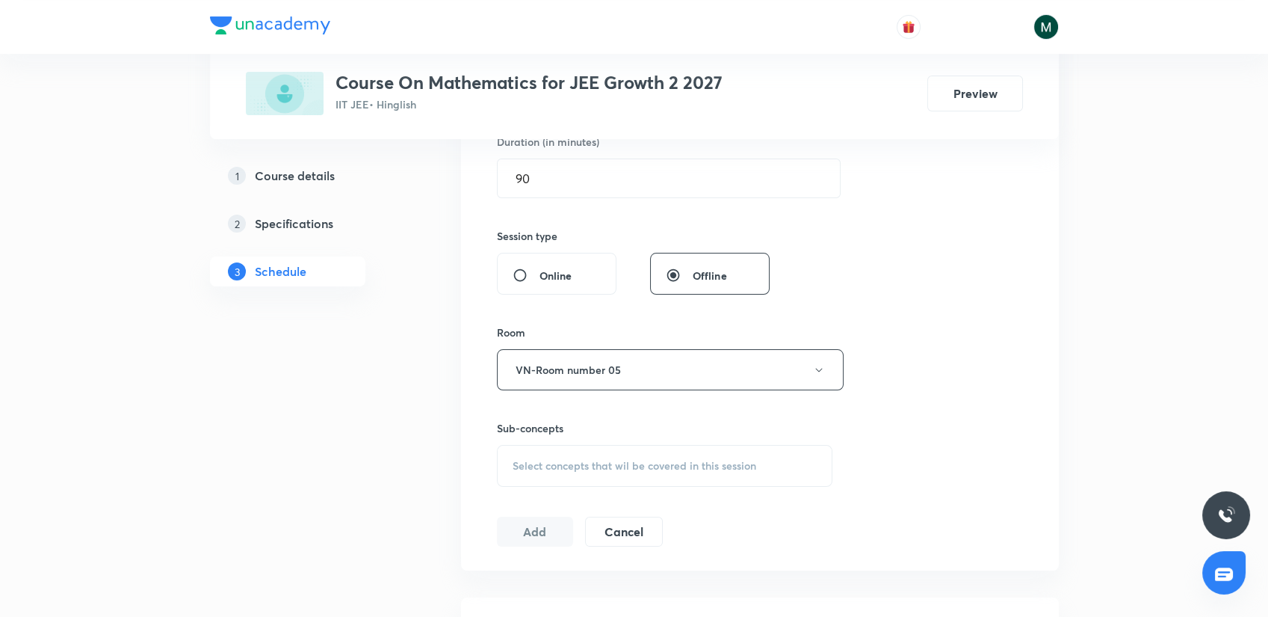
scroll to position [581, 0]
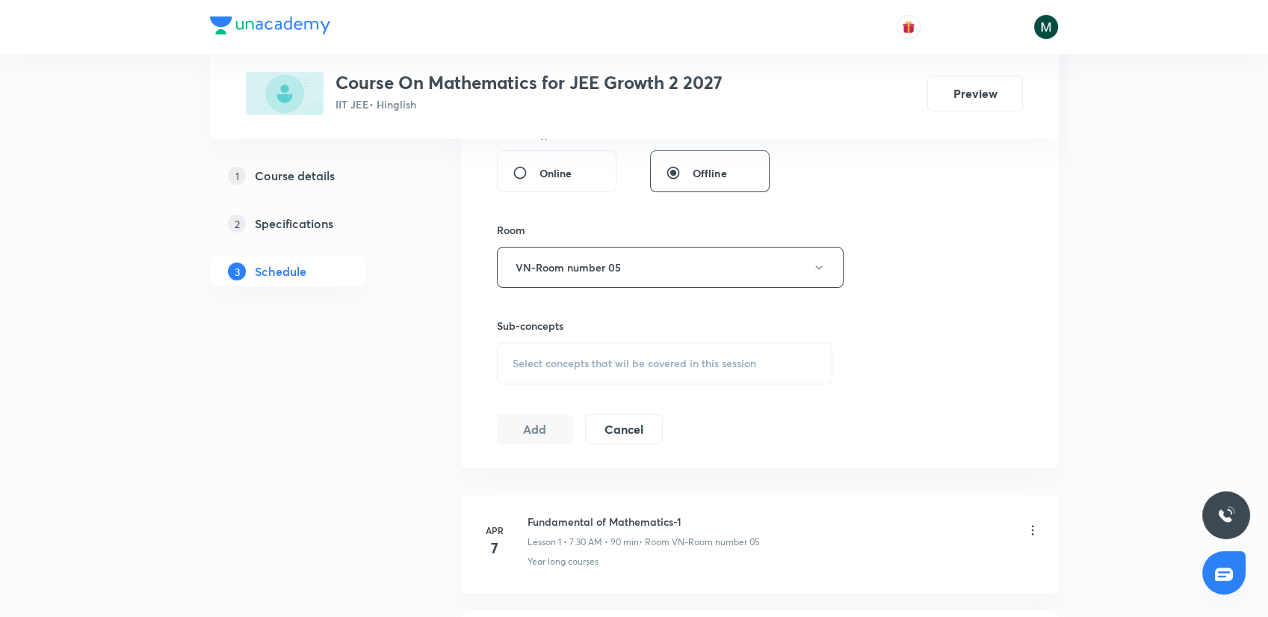
click at [631, 360] on span "Select concepts that wil be covered in this session" at bounding box center [635, 363] width 244 height 12
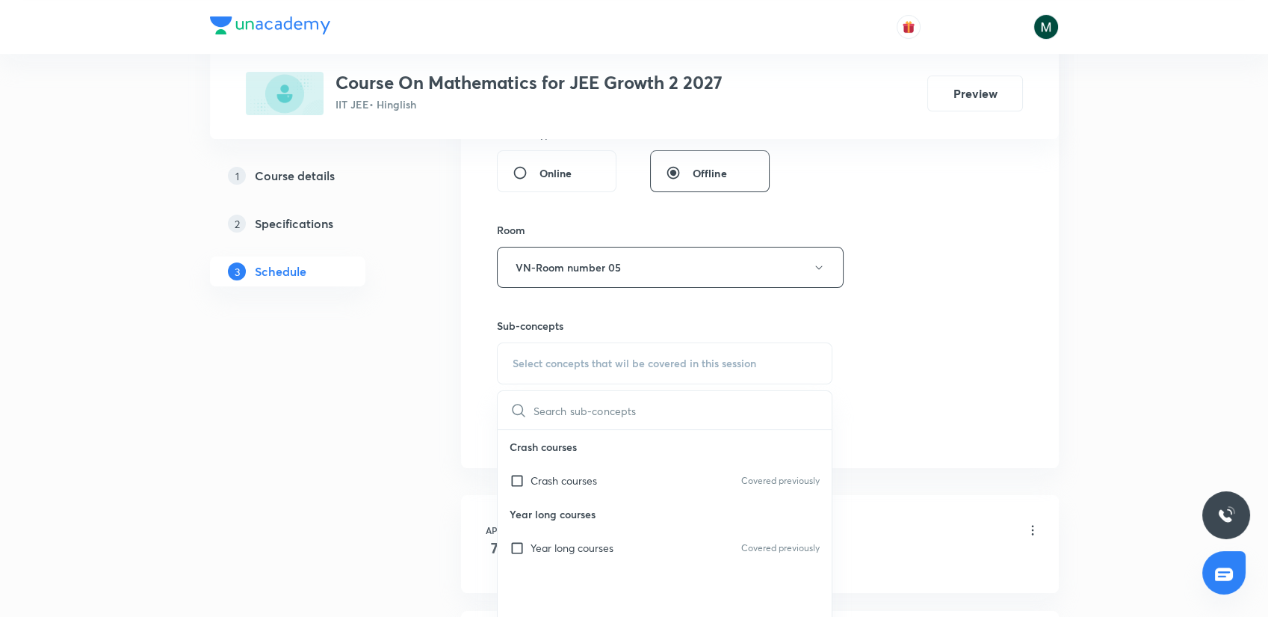
drag, startPoint x: 587, startPoint y: 478, endPoint x: 429, endPoint y: 451, distance: 160.8
click at [582, 480] on p "Crash courses" at bounding box center [564, 480] width 67 height 16
checkbox input "true"
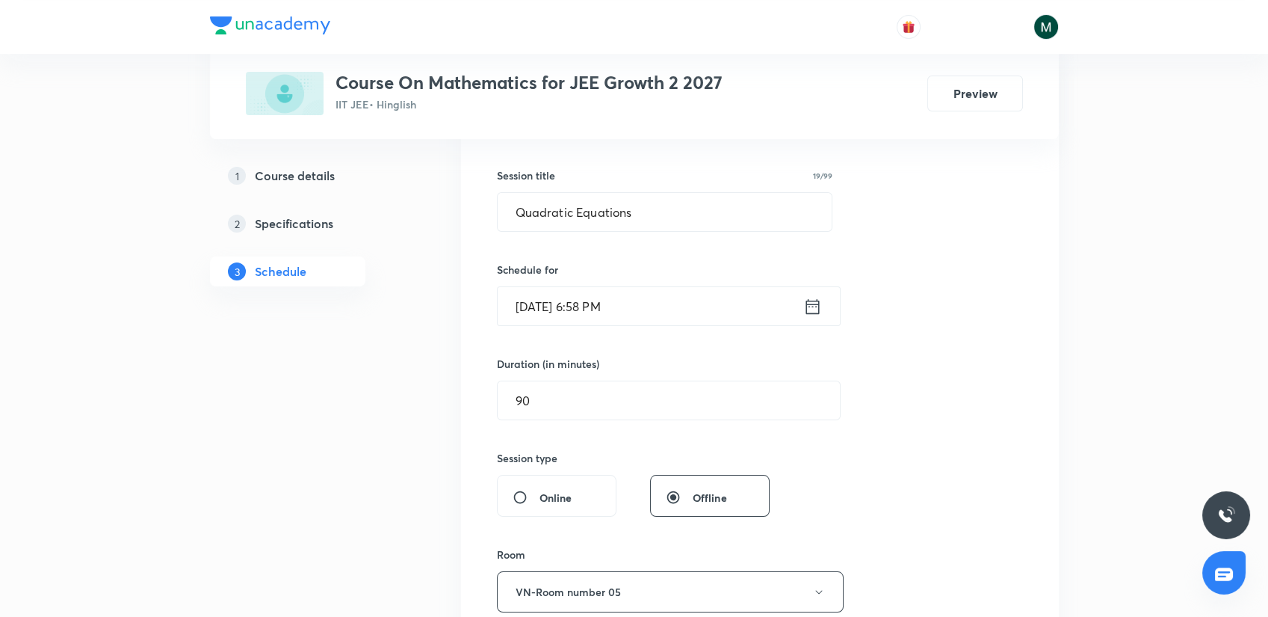
scroll to position [166, 0]
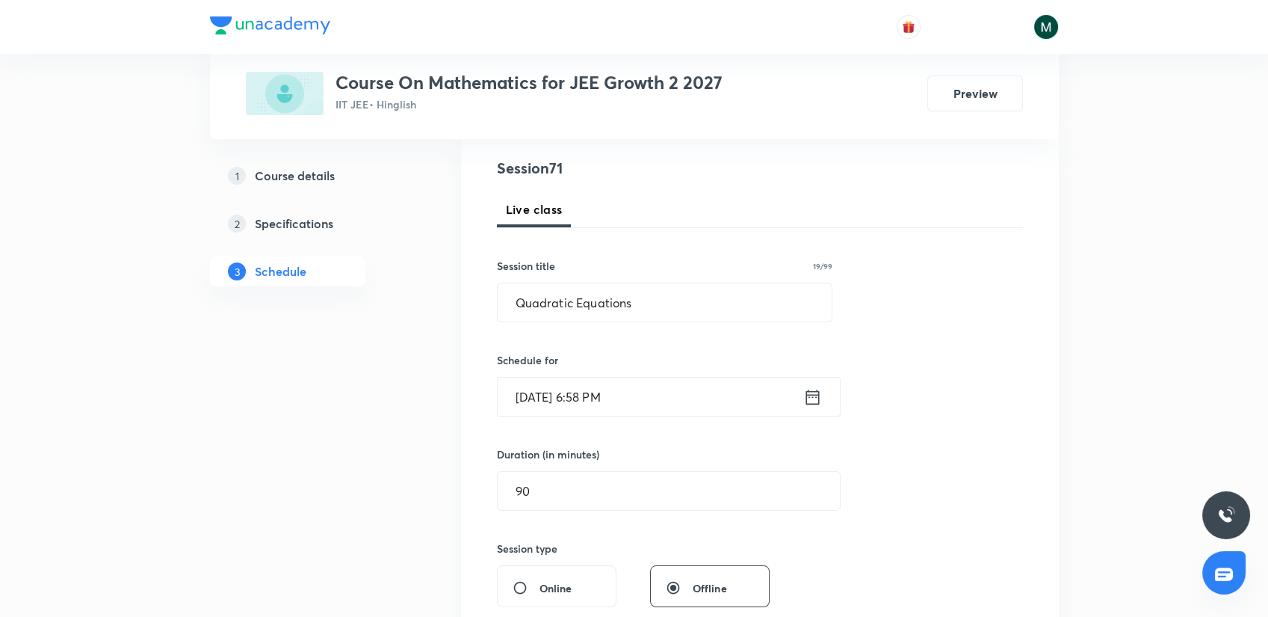
click at [594, 399] on input "[DATE] 6:58 PM" at bounding box center [651, 396] width 306 height 38
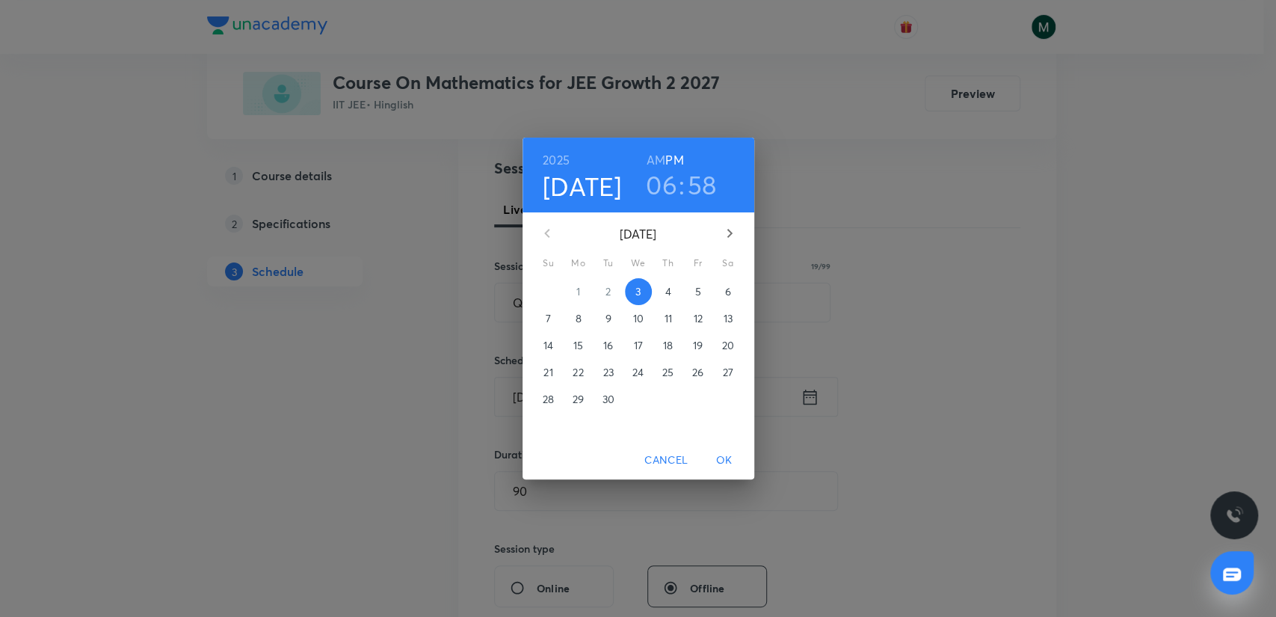
click at [661, 288] on span "4" at bounding box center [668, 291] width 27 height 15
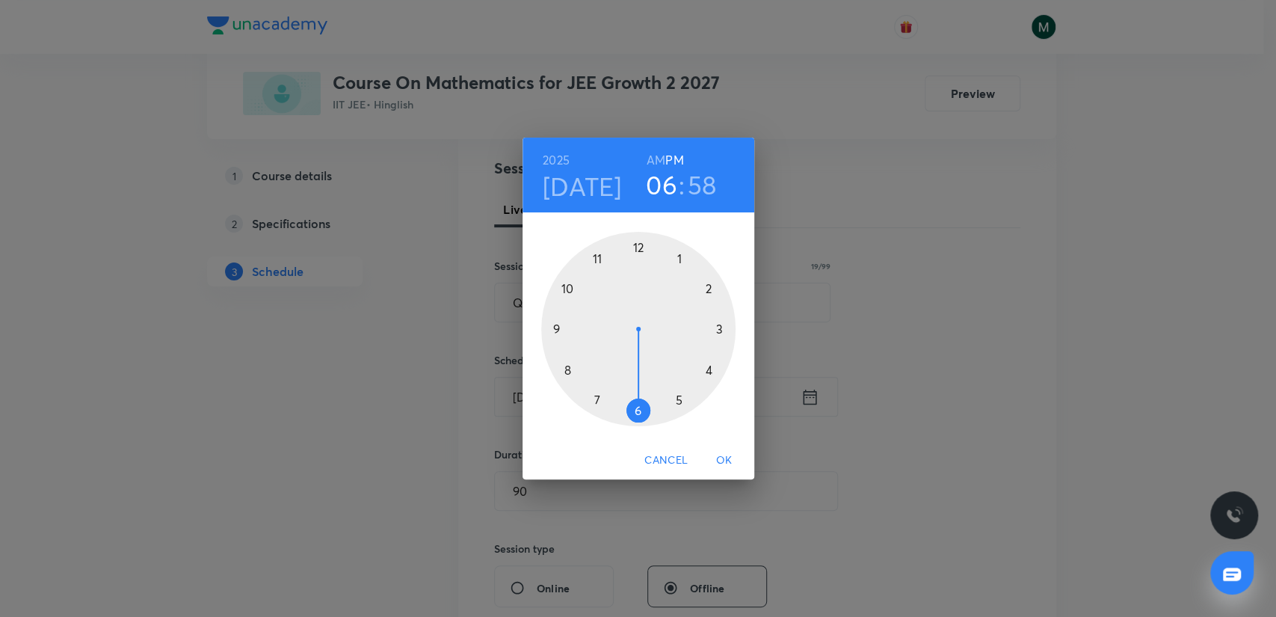
click at [598, 390] on div at bounding box center [638, 329] width 194 height 194
click at [656, 160] on h6 "AM" at bounding box center [655, 159] width 19 height 21
drag, startPoint x: 632, startPoint y: 313, endPoint x: 636, endPoint y: 413, distance: 100.2
click at [636, 413] on div at bounding box center [638, 329] width 194 height 194
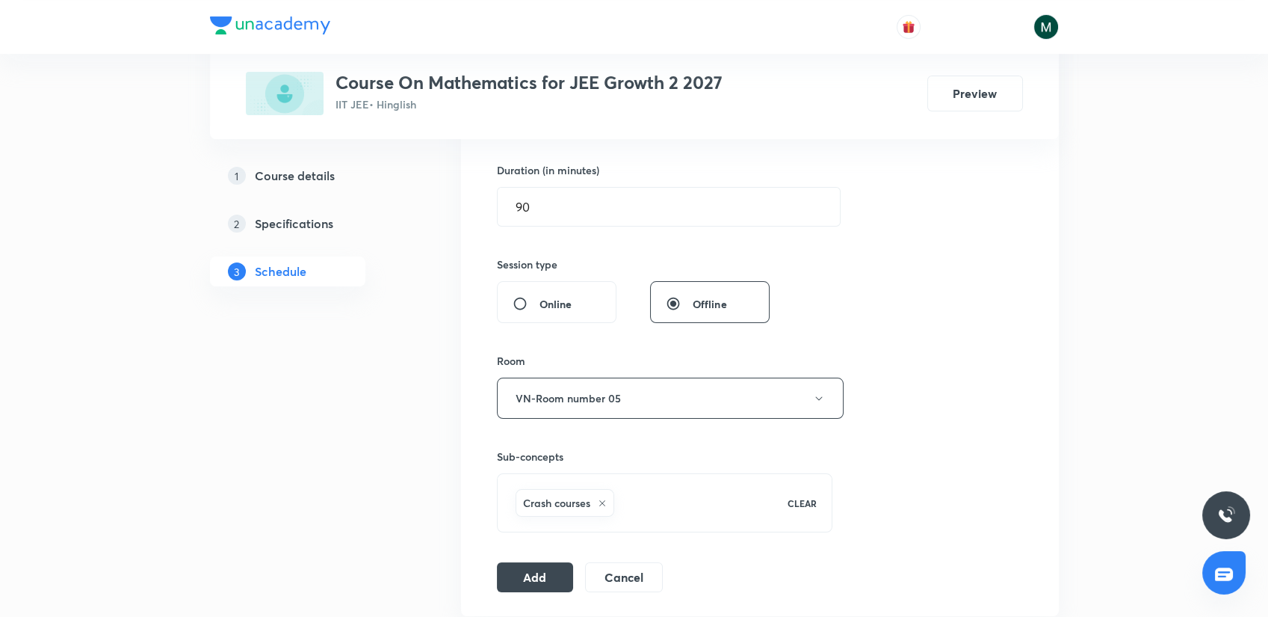
scroll to position [498, 0]
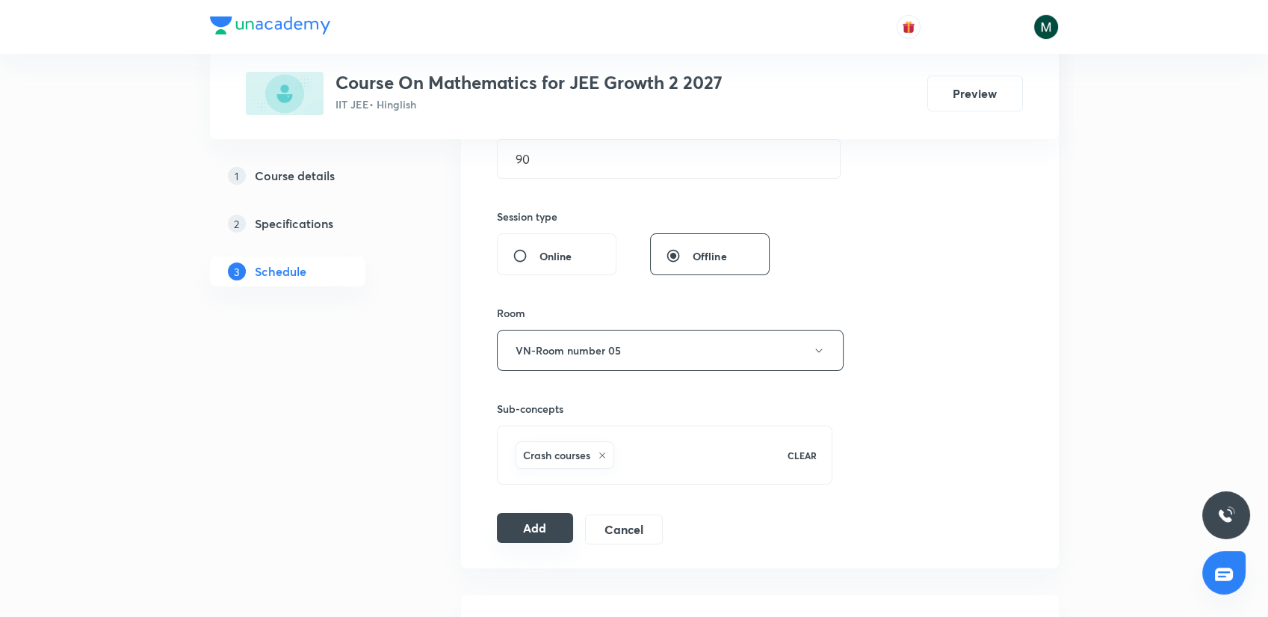
click at [552, 522] on button "Add" at bounding box center [535, 528] width 77 height 30
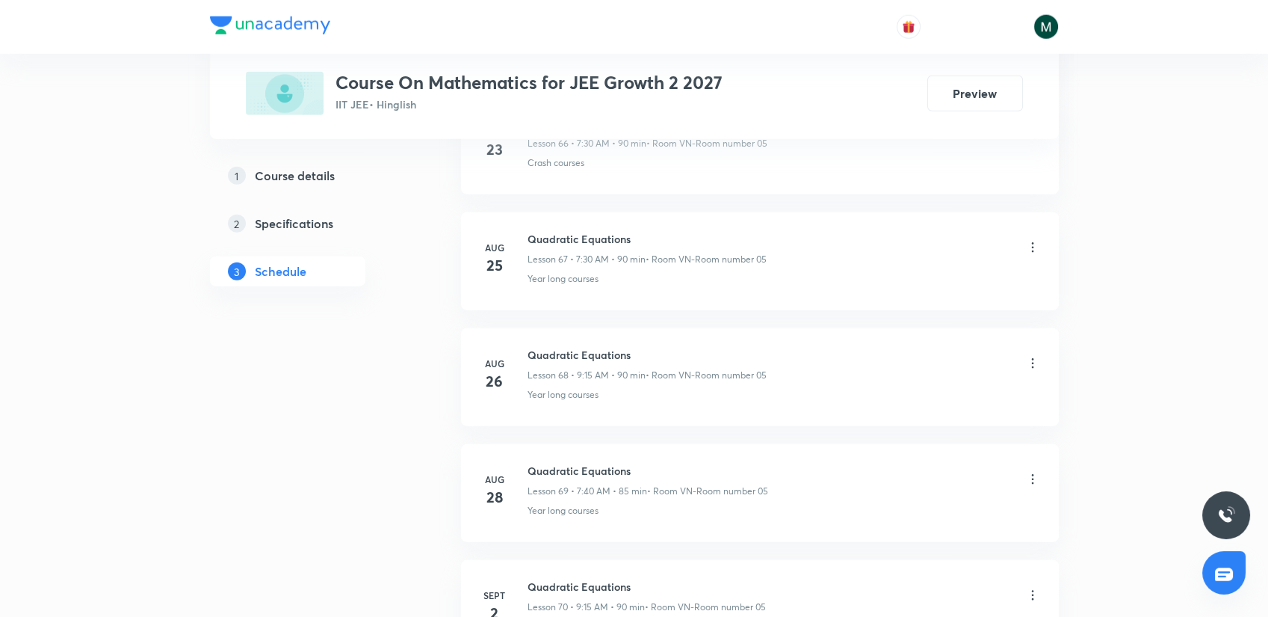
scroll to position [8694, 0]
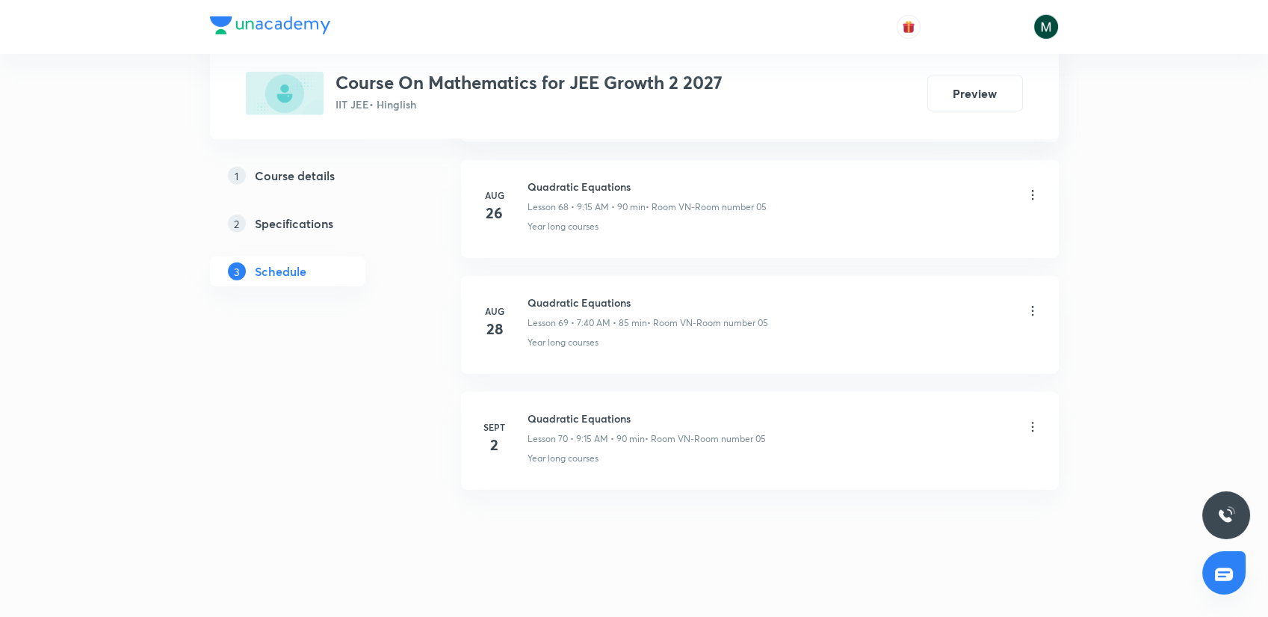
drag, startPoint x: 729, startPoint y: 242, endPoint x: 698, endPoint y: 582, distance: 341.5
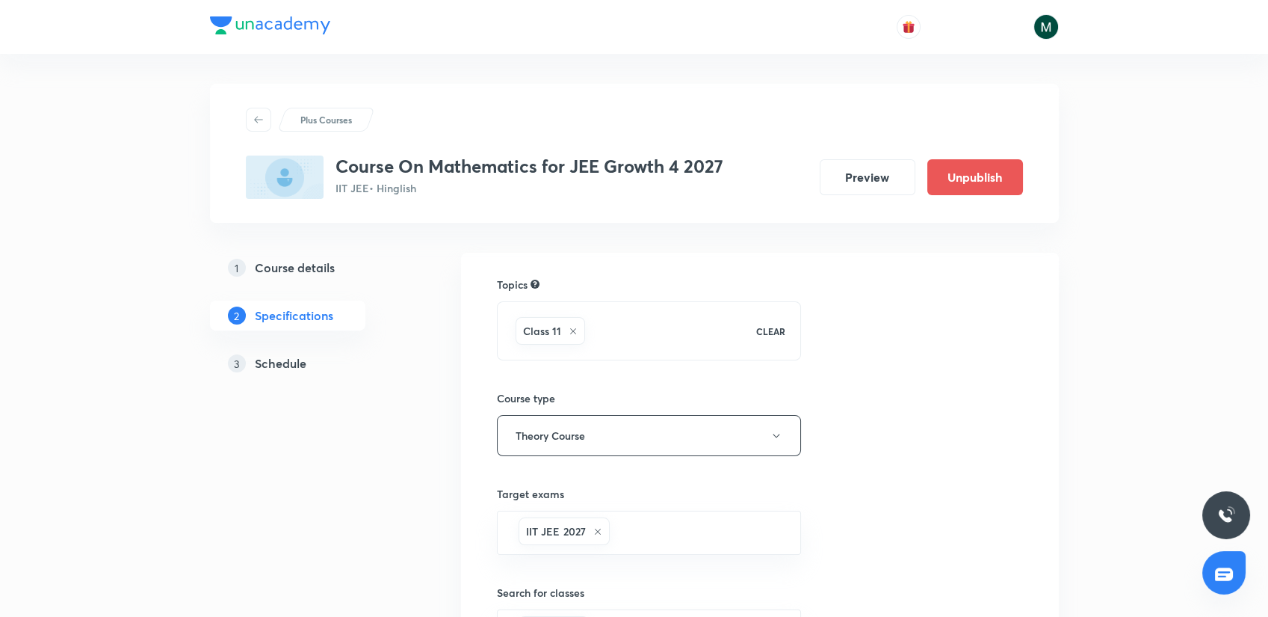
click at [271, 371] on h5 "Schedule" at bounding box center [281, 363] width 52 height 18
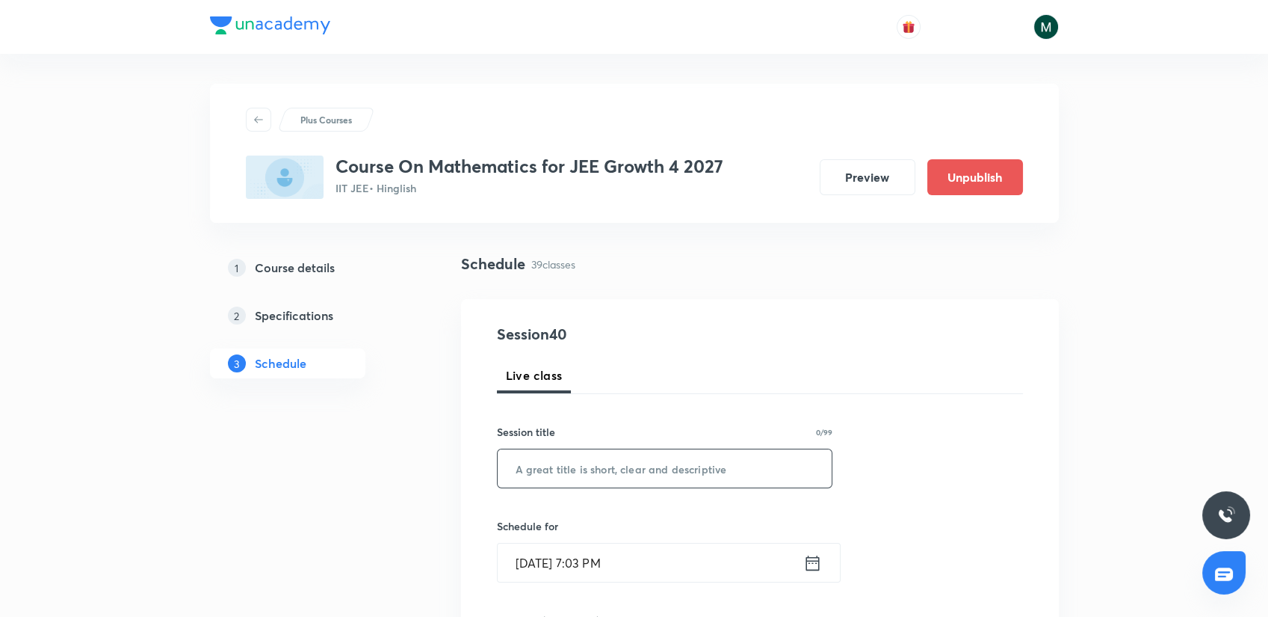
click at [581, 454] on input "text" at bounding box center [665, 468] width 335 height 38
paste input "Growth 4- first lecture Sequence & Series Then Compound Angles"
type input "first lecture Sequence & Series Then Compound Angles"
click at [568, 466] on input "text" at bounding box center [665, 468] width 335 height 38
paste input "Compound Angles"
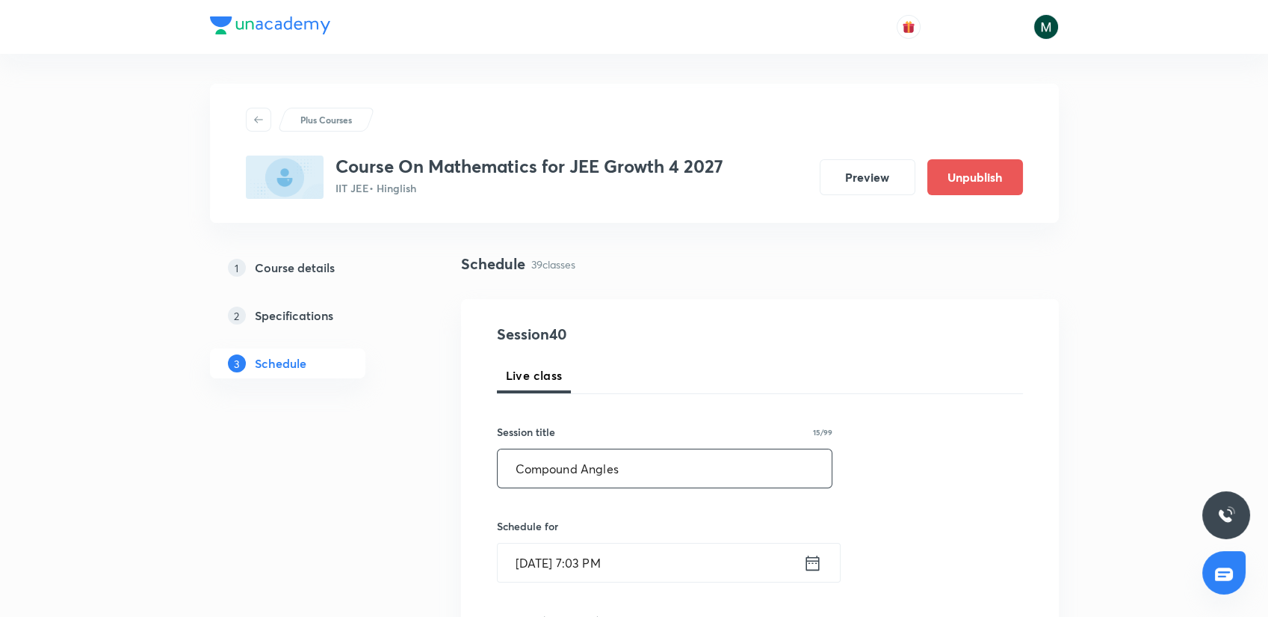
type input "Compound Angles"
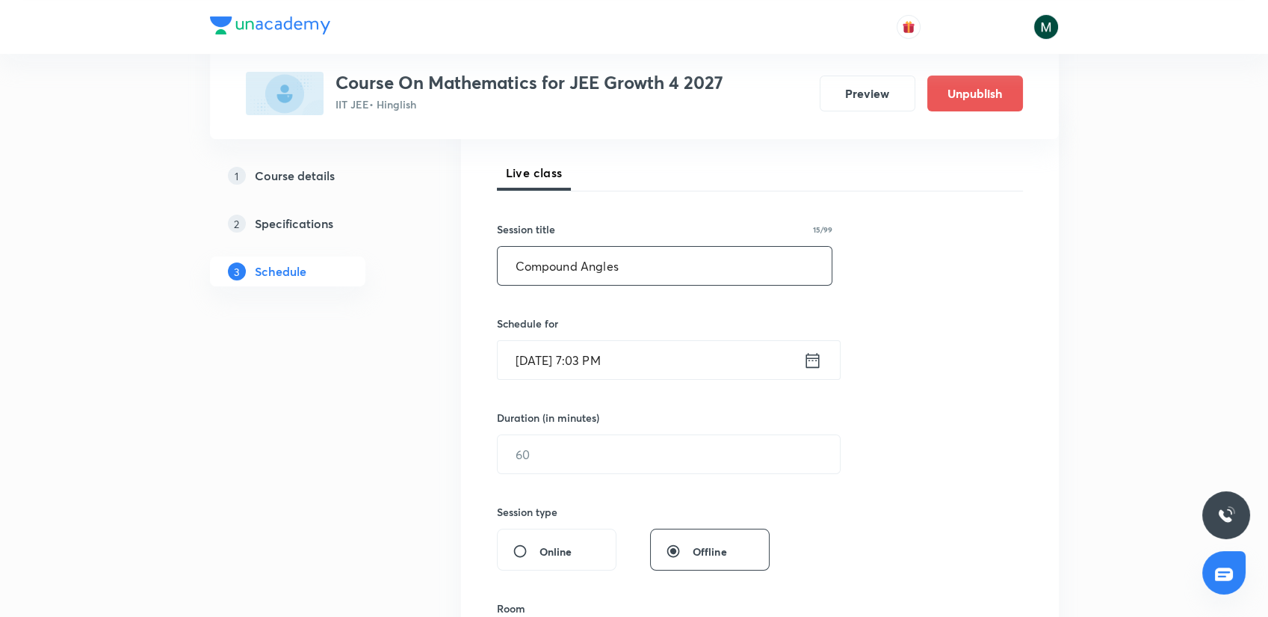
scroll to position [249, 0]
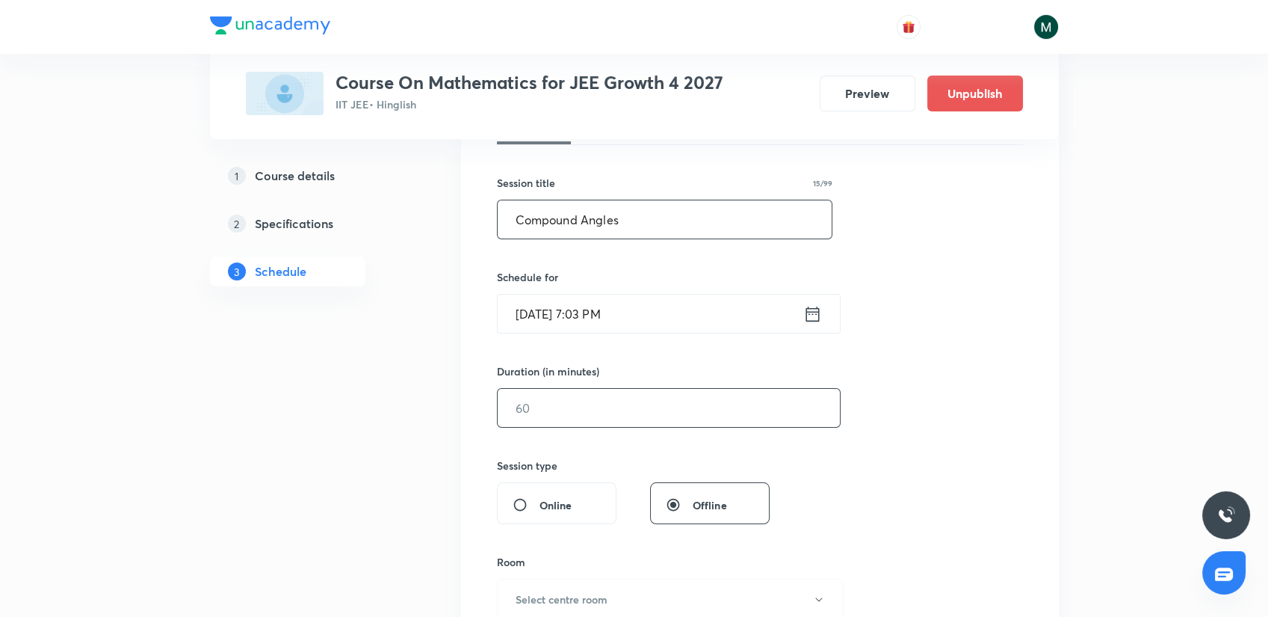
click at [560, 402] on input "text" at bounding box center [669, 408] width 342 height 38
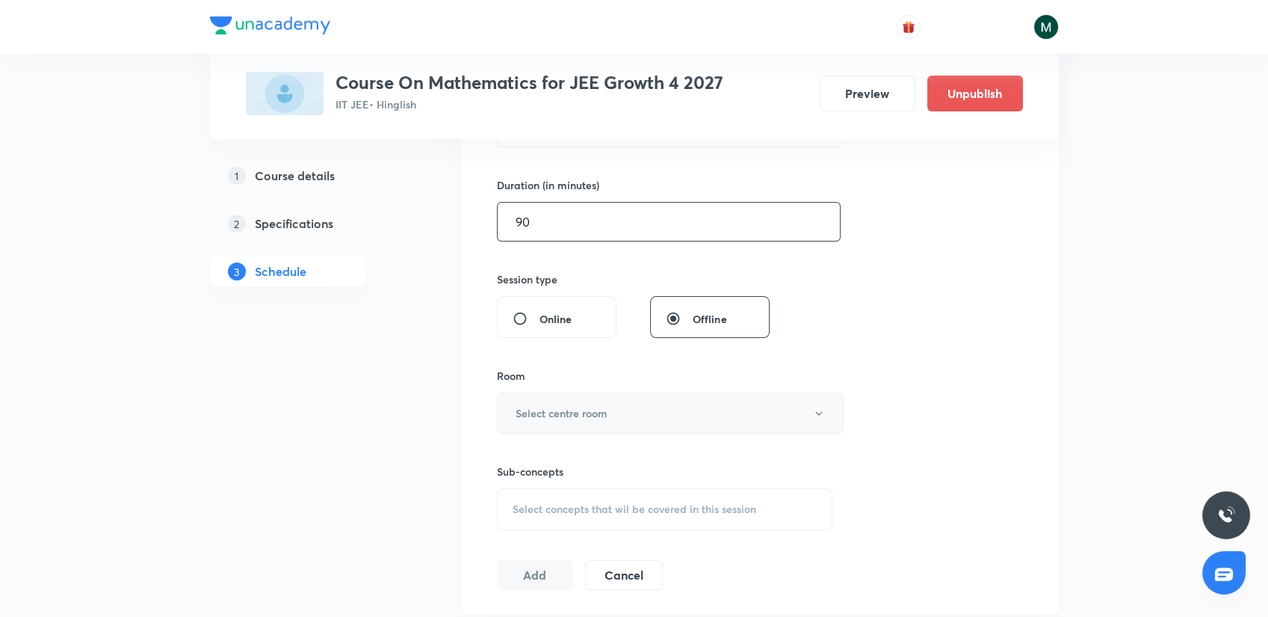
scroll to position [498, 0]
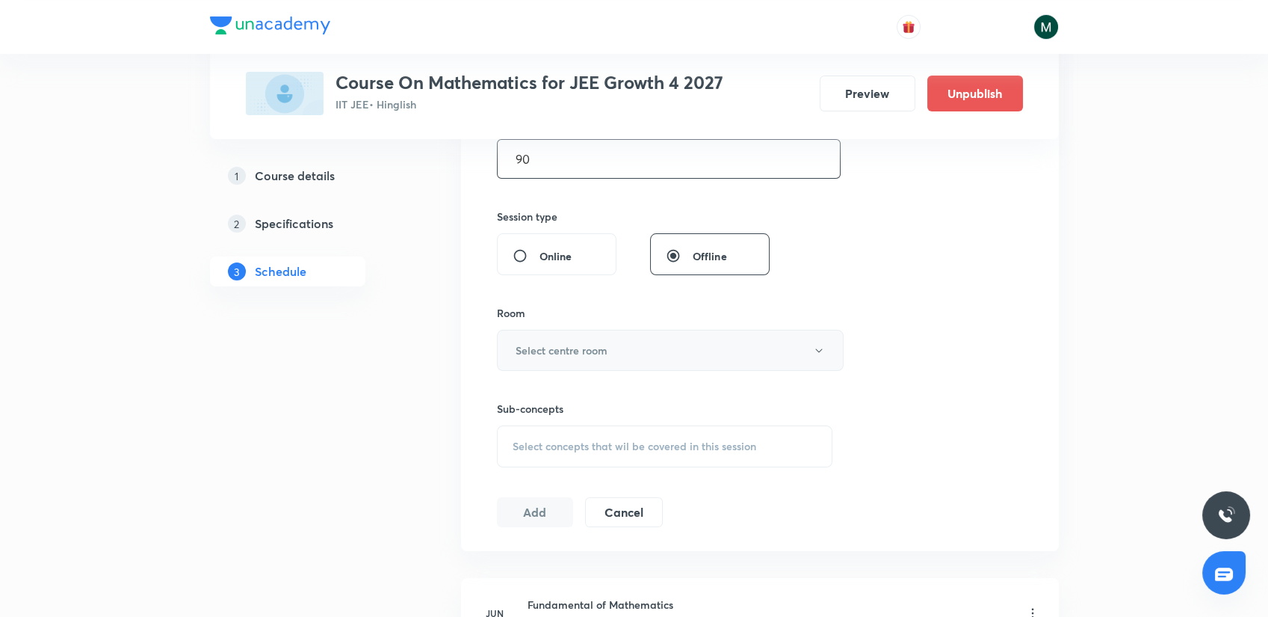
type input "90"
click at [547, 348] on h6 "Select centre room" at bounding box center [562, 350] width 92 height 16
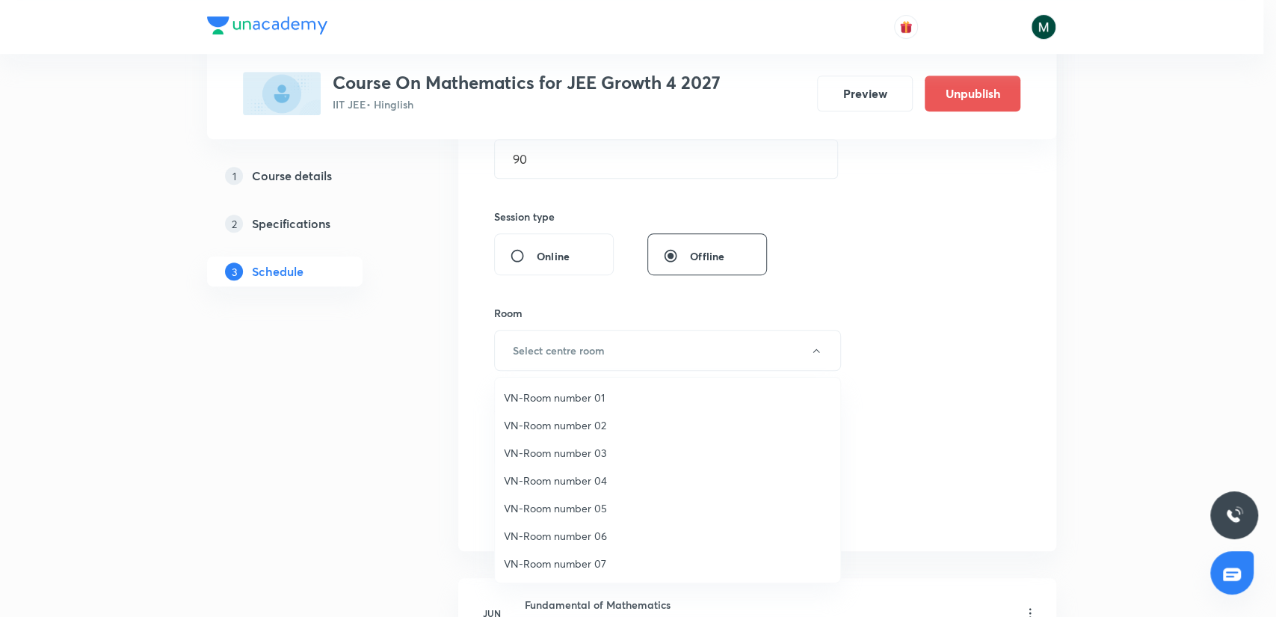
click at [596, 562] on span "VN-Room number 07" at bounding box center [667, 563] width 327 height 16
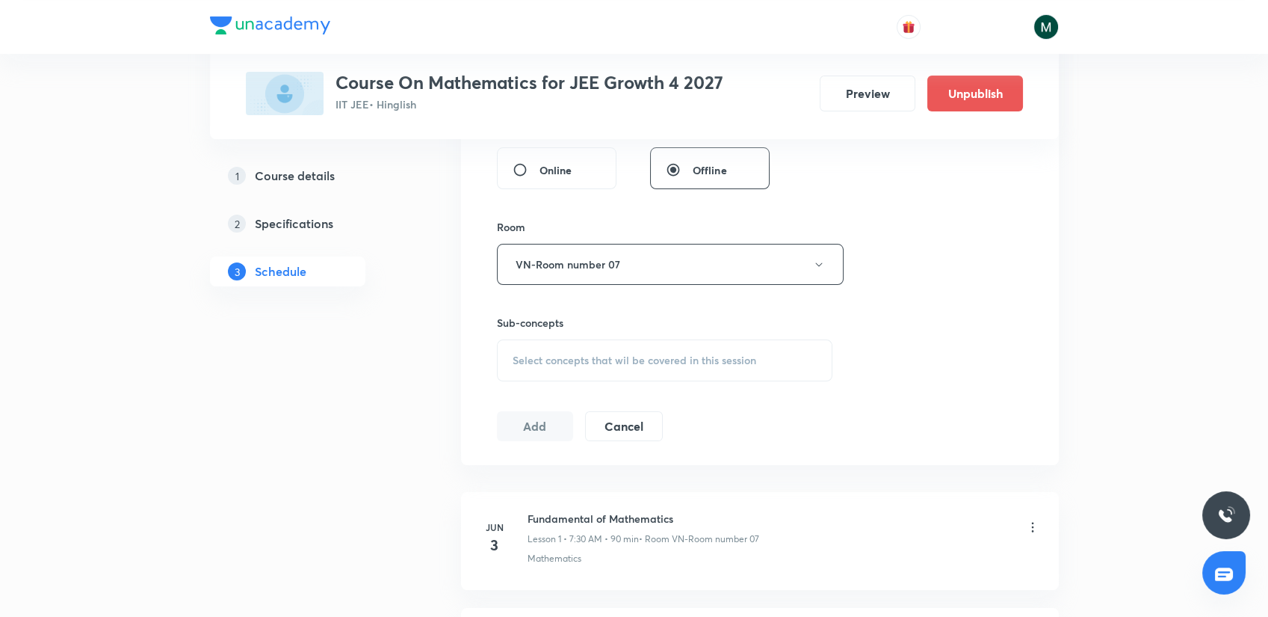
scroll to position [664, 0]
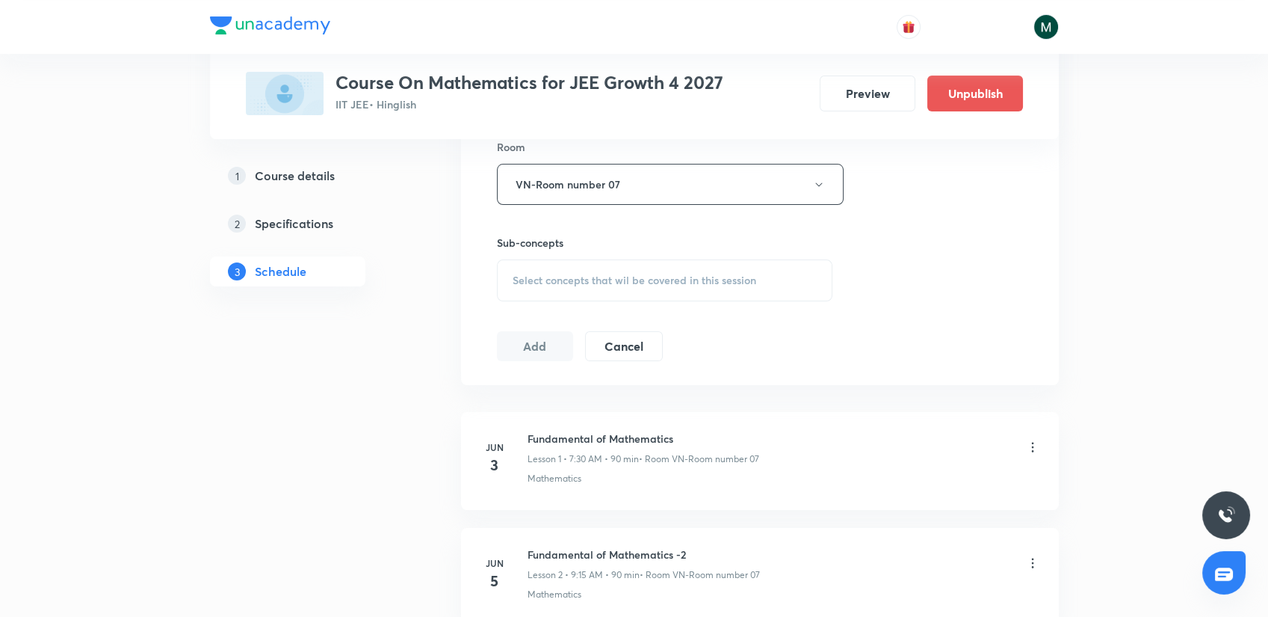
click at [586, 279] on span "Select concepts that wil be covered in this session" at bounding box center [635, 280] width 244 height 12
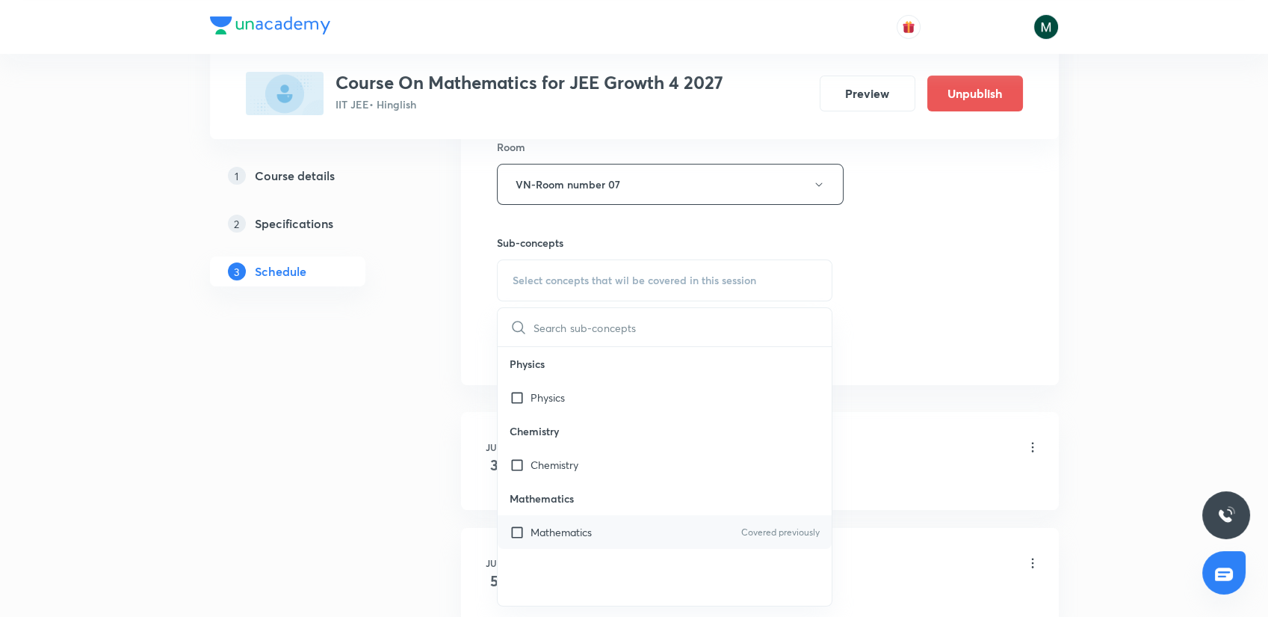
click at [580, 525] on p "Mathematics" at bounding box center [561, 532] width 61 height 16
checkbox input "true"
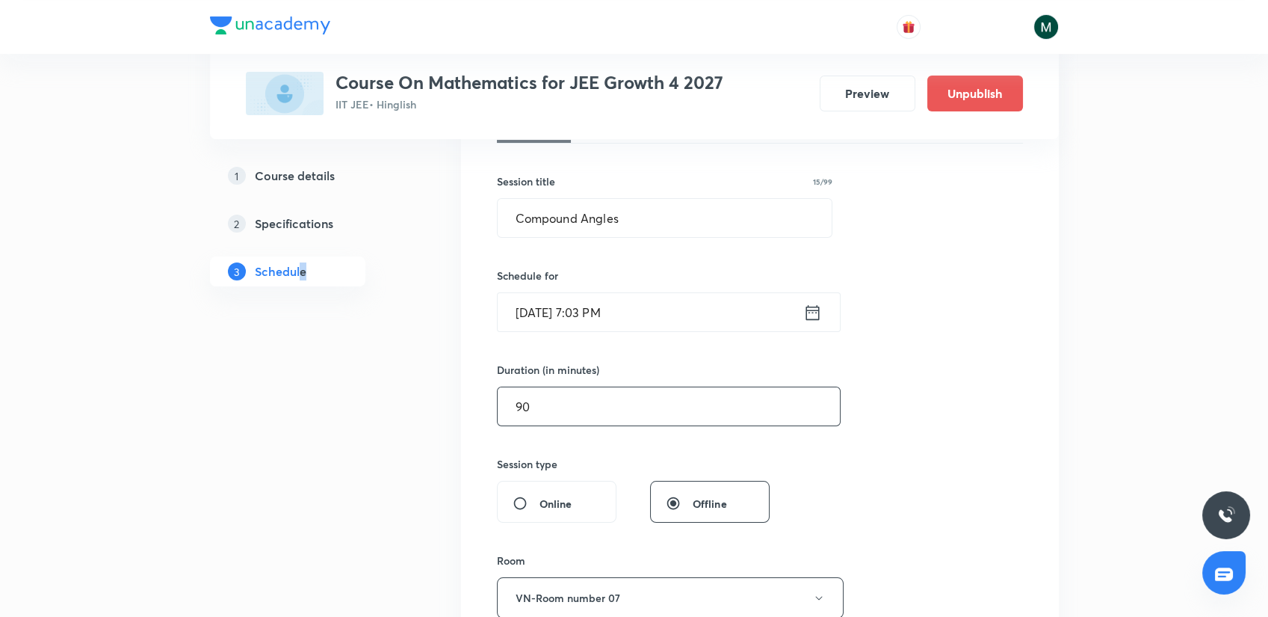
scroll to position [249, 0]
click at [620, 312] on input "Sept 3, 2025, 7:03 PM" at bounding box center [651, 313] width 306 height 38
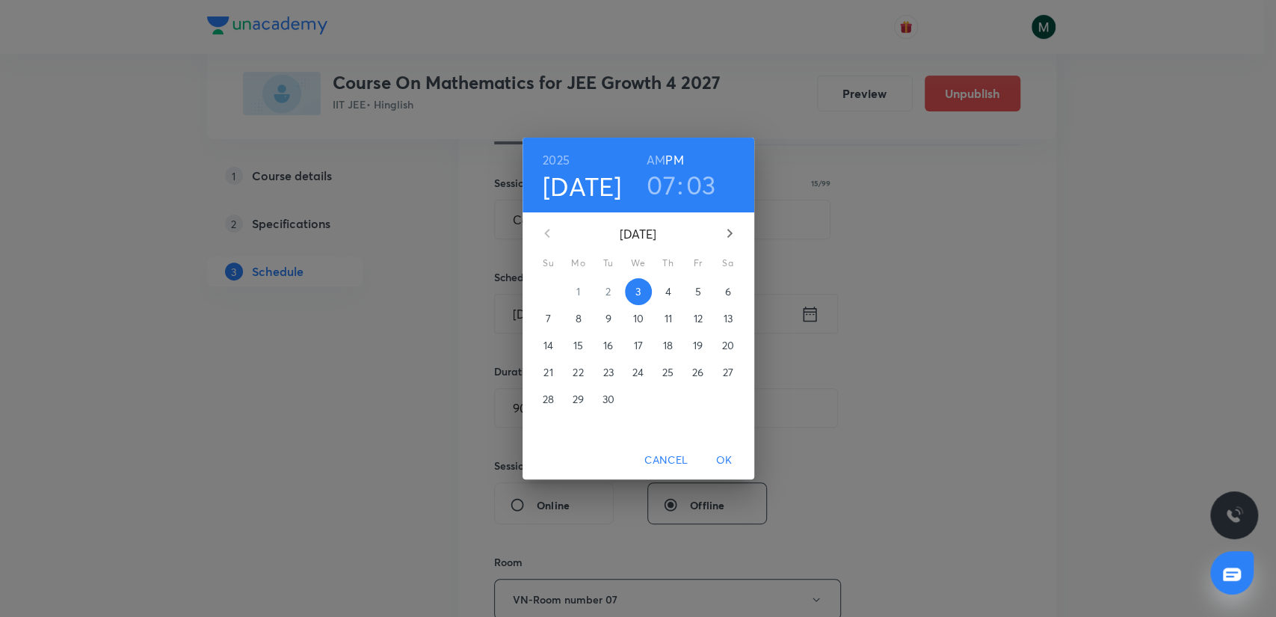
click at [670, 294] on p "4" at bounding box center [667, 291] width 6 height 15
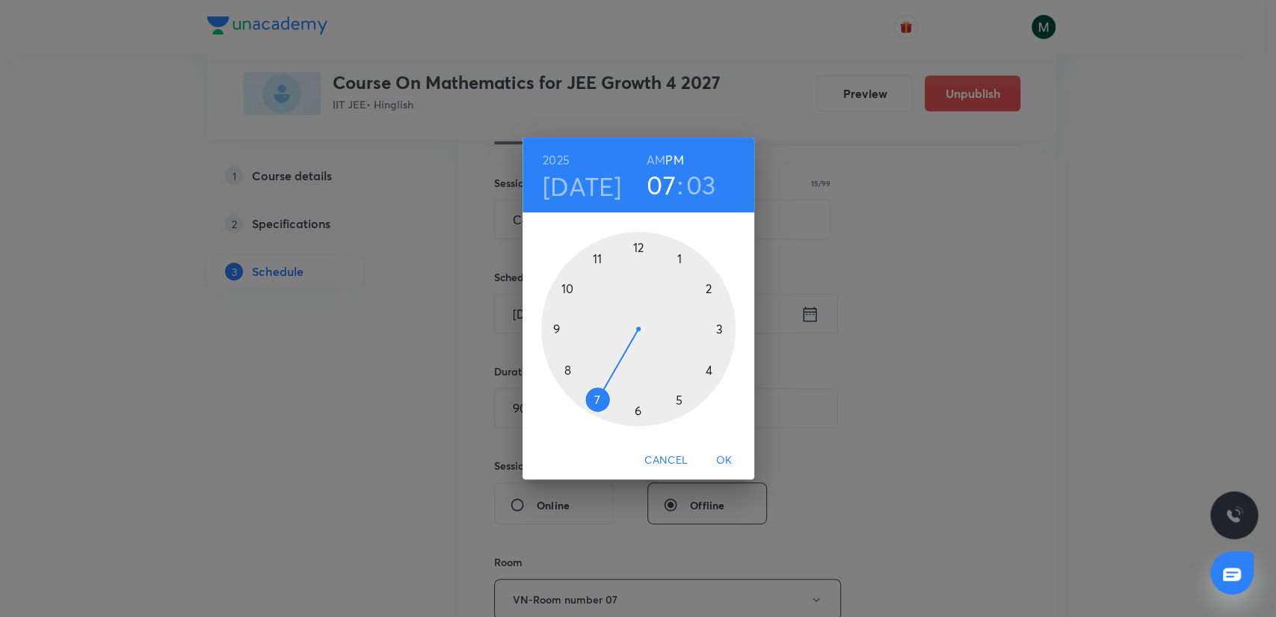
click at [559, 330] on div at bounding box center [638, 329] width 194 height 194
click at [653, 158] on h6 "AM" at bounding box center [655, 159] width 19 height 21
drag, startPoint x: 662, startPoint y: 288, endPoint x: 679, endPoint y: 327, distance: 42.9
click at [679, 327] on div at bounding box center [638, 329] width 194 height 194
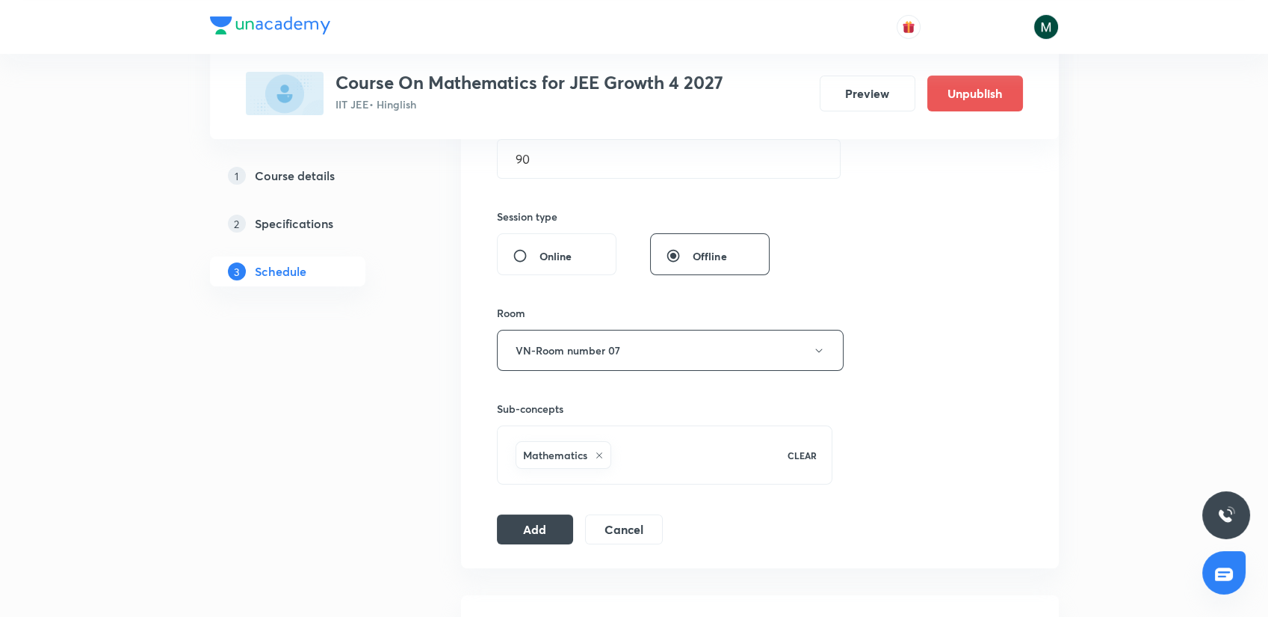
scroll to position [664, 0]
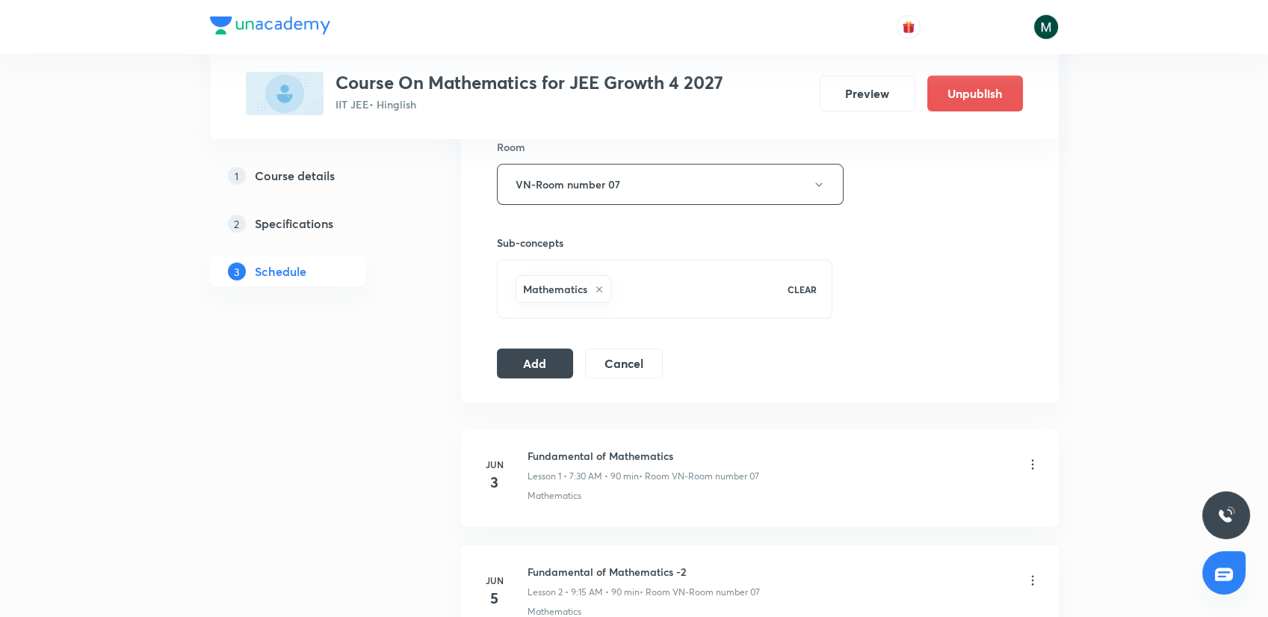
click at [490, 363] on div "Session 40 Live class Session title 15/99 Compound Angles ​ Schedule for Sept 4…" at bounding box center [760, 18] width 598 height 767
click at [517, 356] on button "Add" at bounding box center [535, 362] width 77 height 30
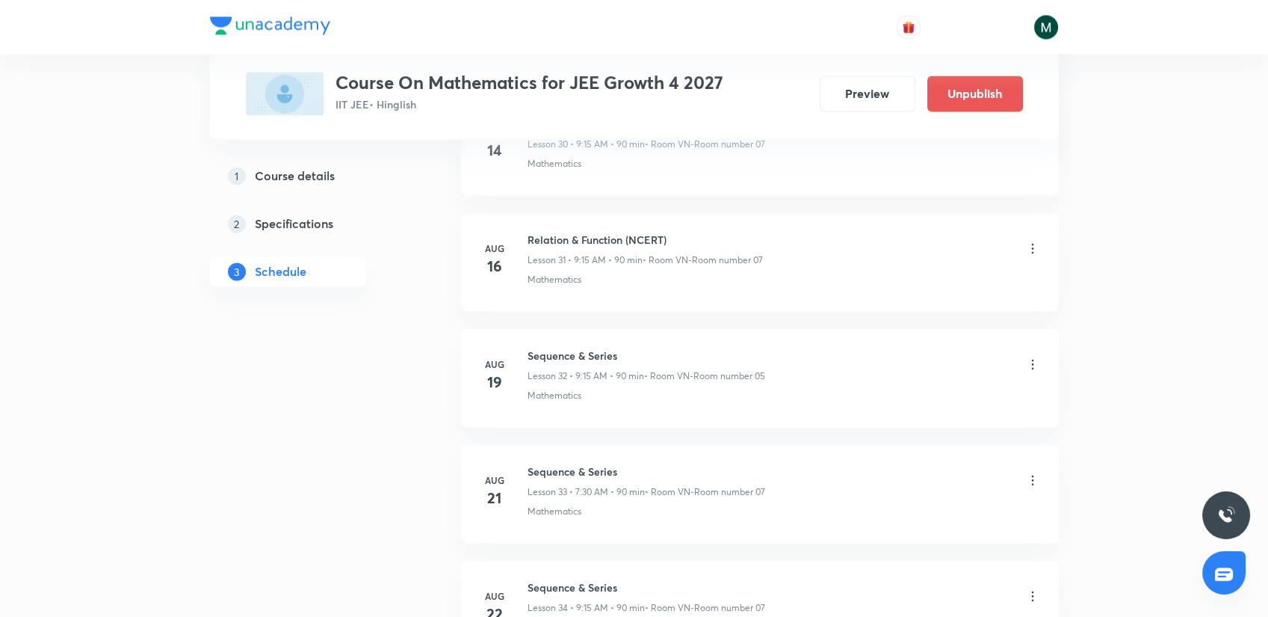
scroll to position [5109, 0]
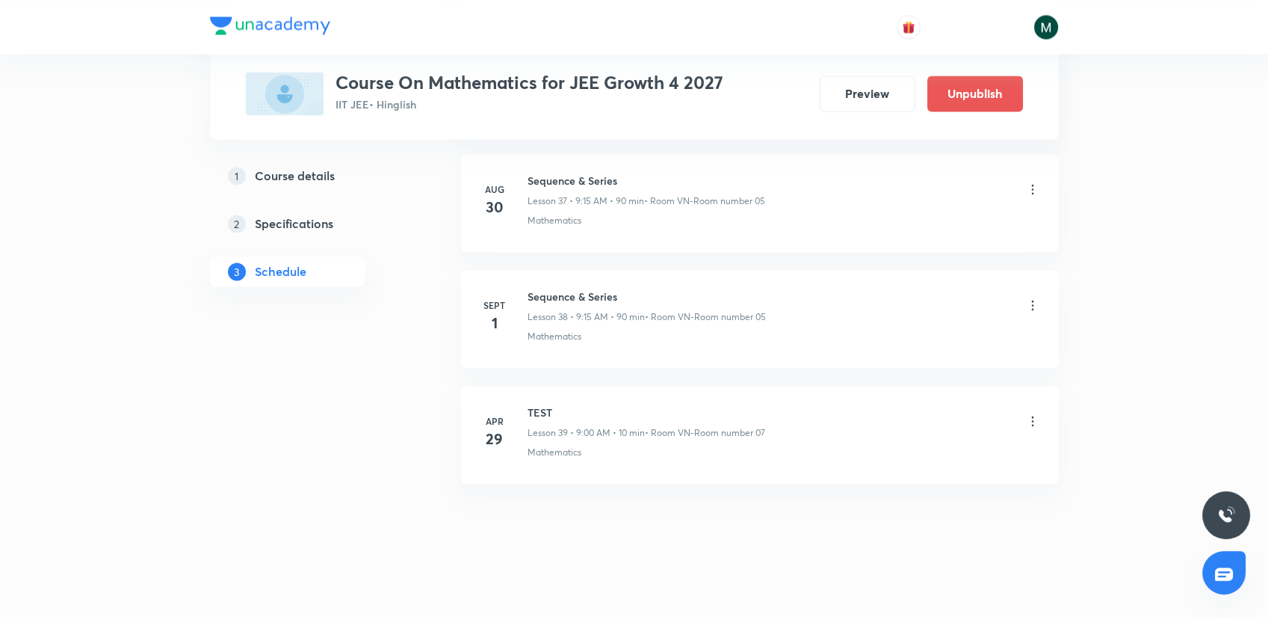
drag, startPoint x: 701, startPoint y: 478, endPoint x: 699, endPoint y: 485, distance: 7.6
click at [581, 291] on h6 "Sequence & Series" at bounding box center [647, 296] width 238 height 16
click at [640, 279] on li "Sept 1 Sequence & Series Lesson 38 • 9:15 AM • 90 min • Room VN-Room number 05 …" at bounding box center [760, 319] width 598 height 98
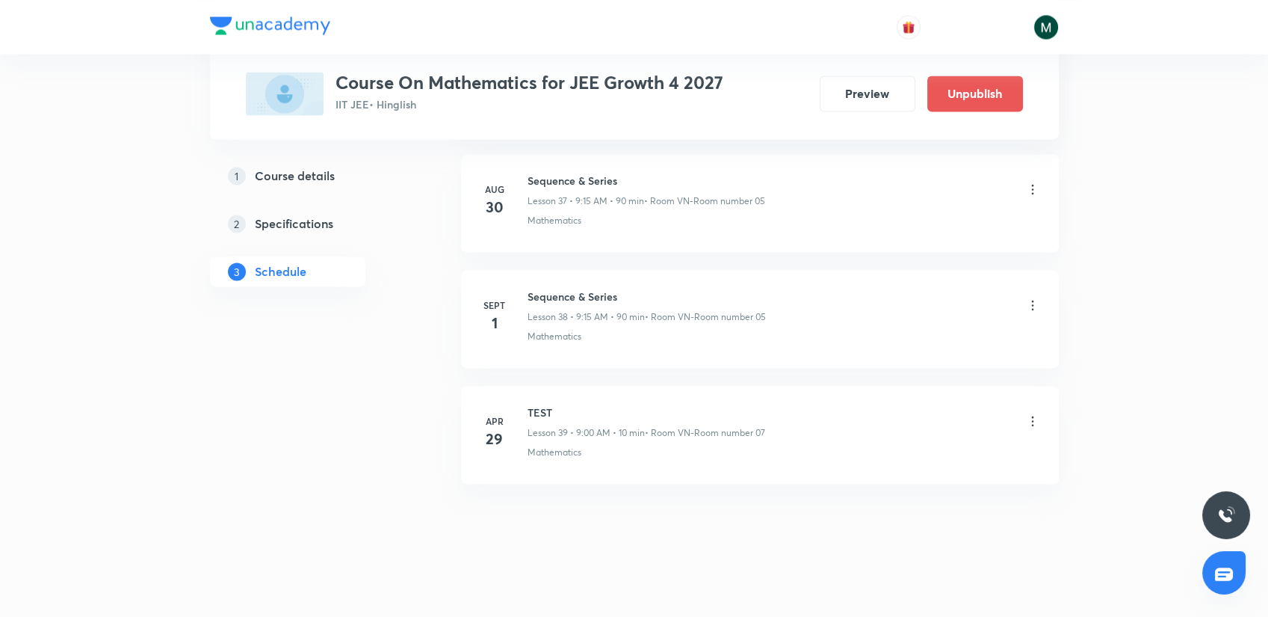
click at [606, 292] on h6 "Sequence & Series" at bounding box center [647, 296] width 238 height 16
click at [642, 288] on h6 "Sequence & Series" at bounding box center [647, 296] width 238 height 16
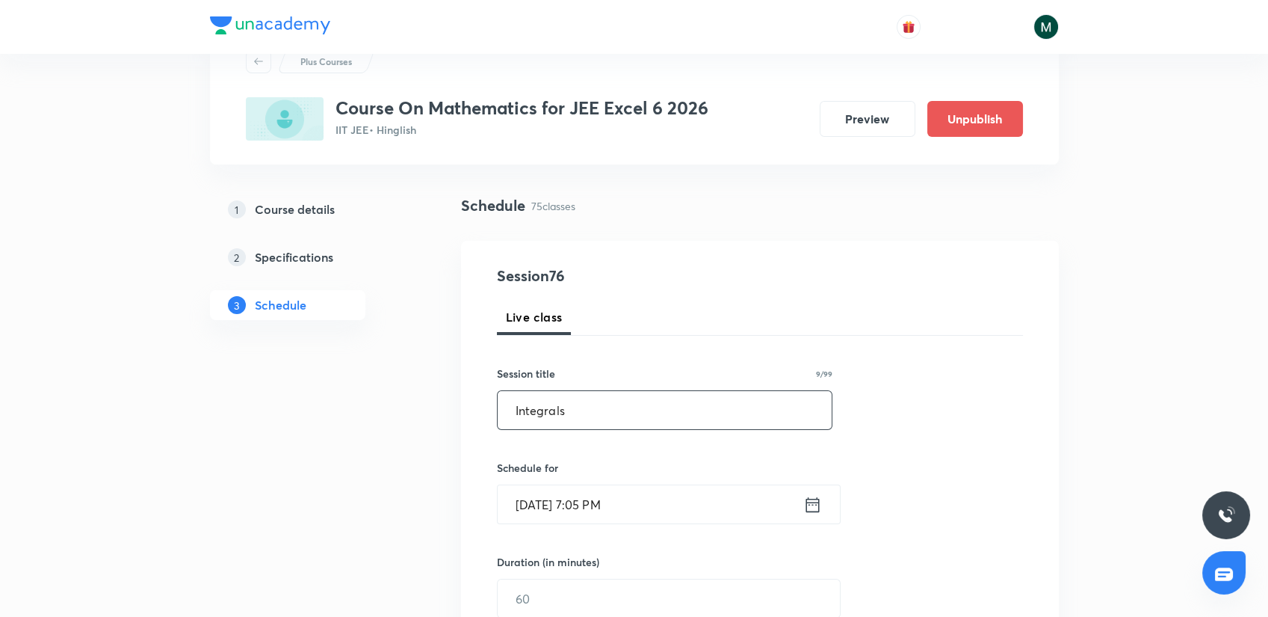
scroll to position [249, 0]
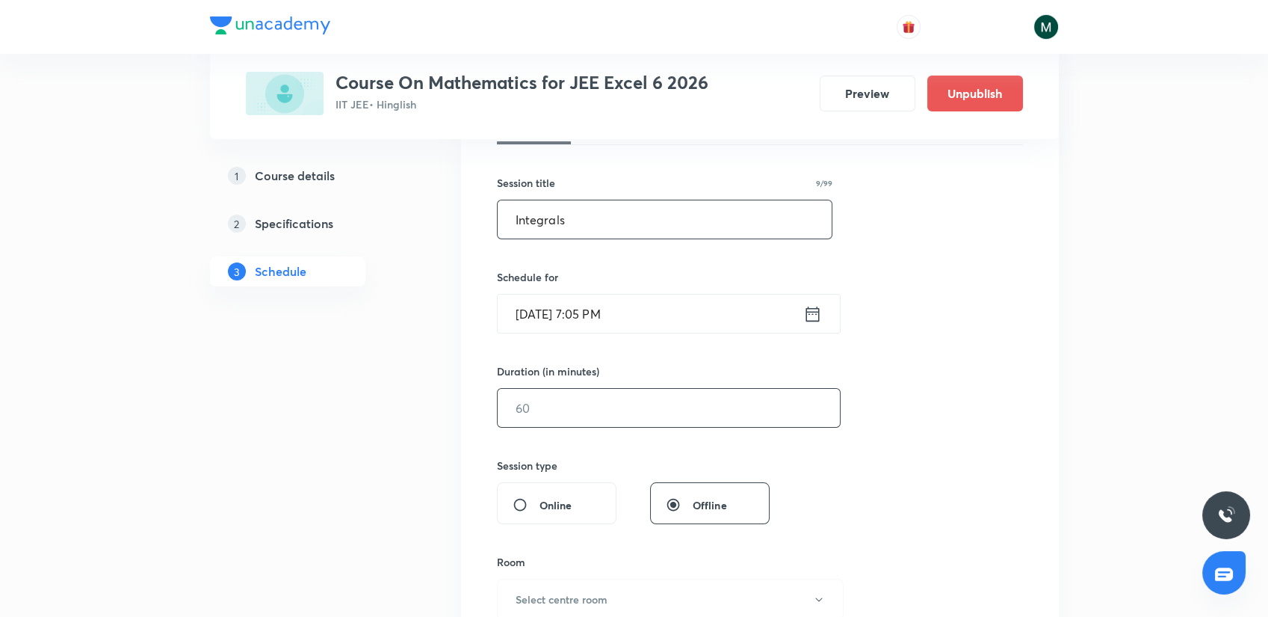
type input "Integrals"
click at [584, 411] on input "text" at bounding box center [669, 408] width 342 height 38
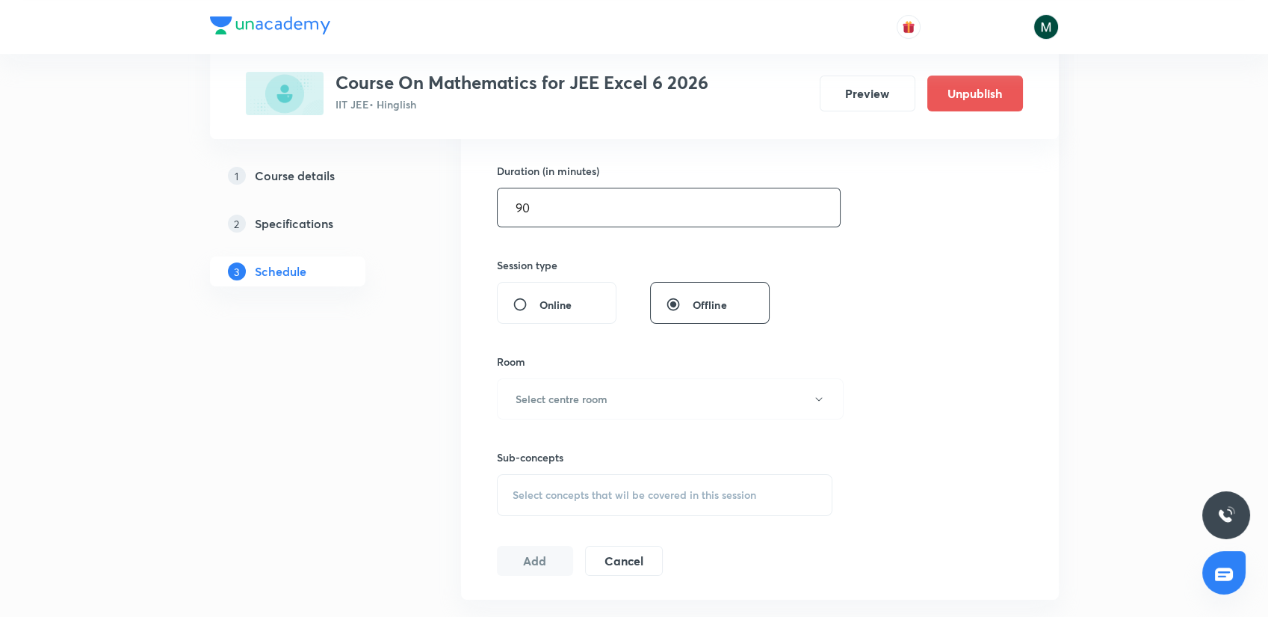
scroll to position [498, 0]
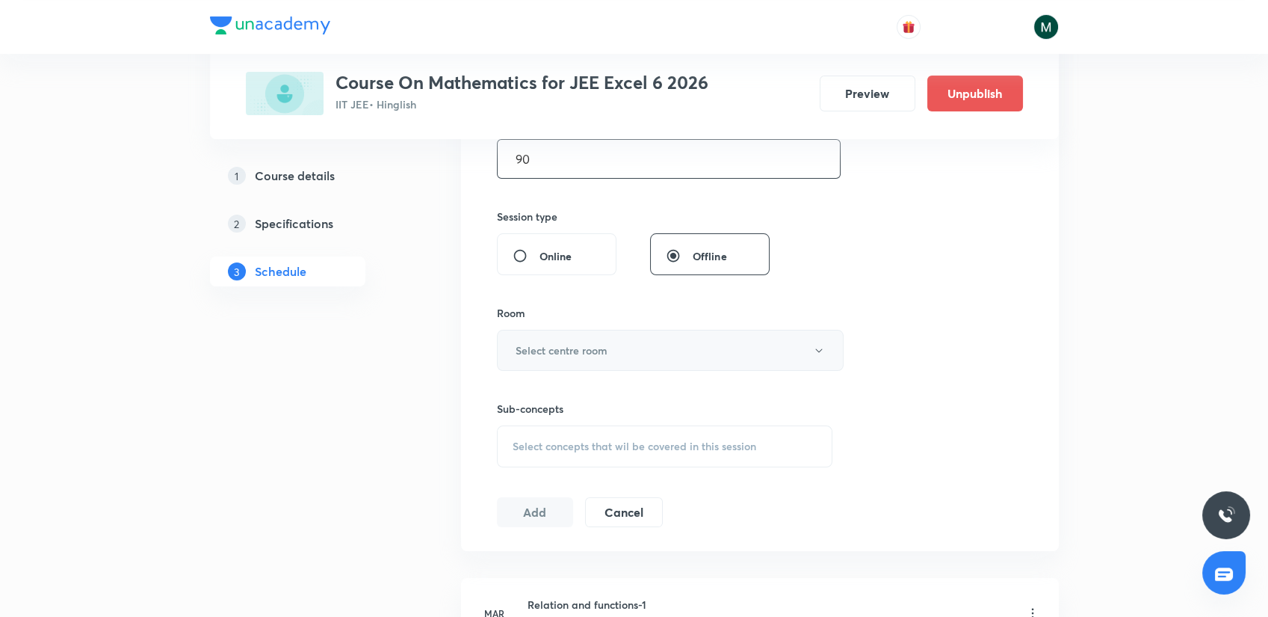
type input "90"
click at [587, 357] on button "Select centre room" at bounding box center [670, 350] width 347 height 41
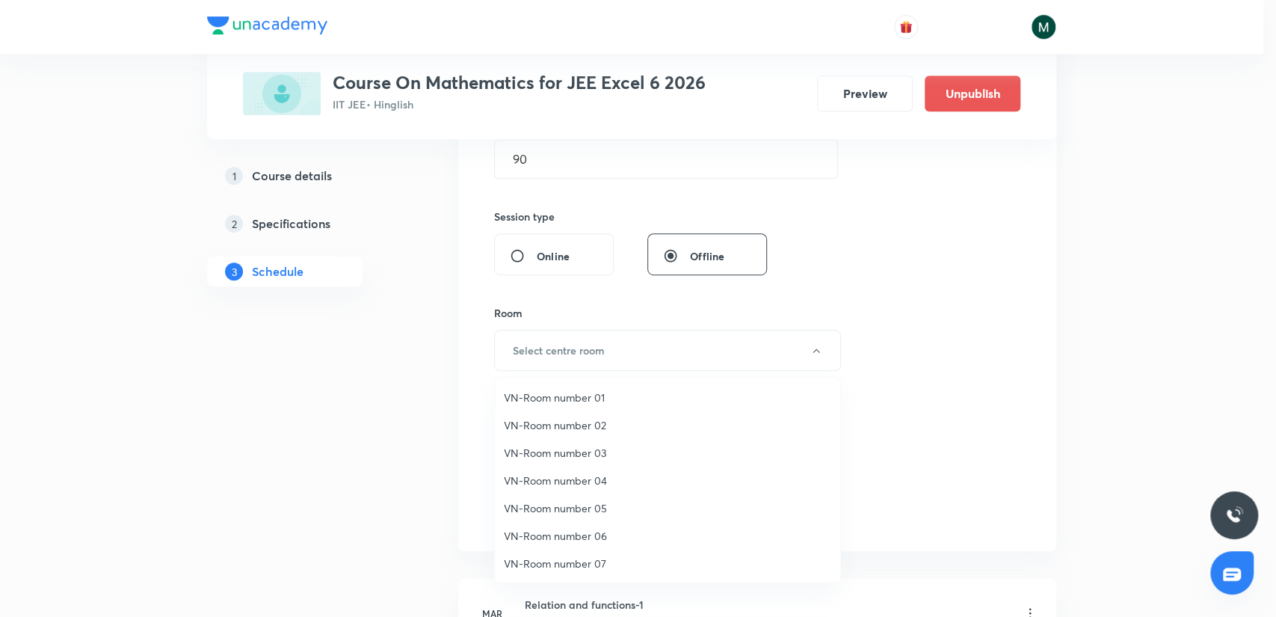
click at [591, 453] on span "VN-Room number 03" at bounding box center [667, 453] width 327 height 16
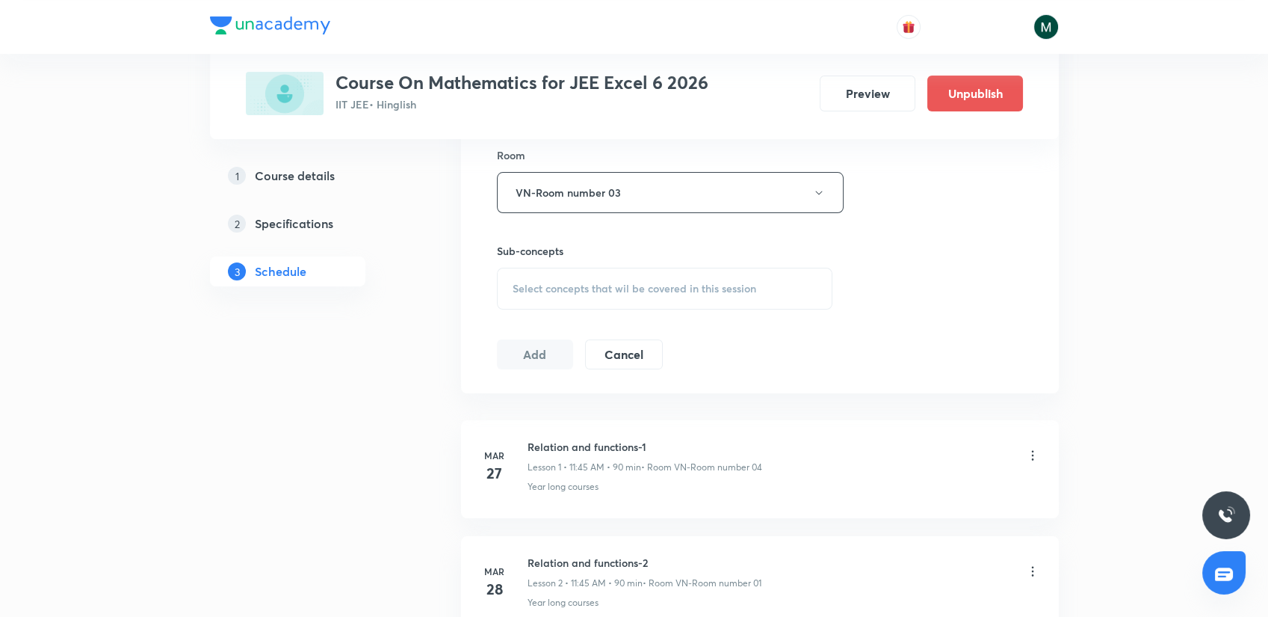
scroll to position [664, 0]
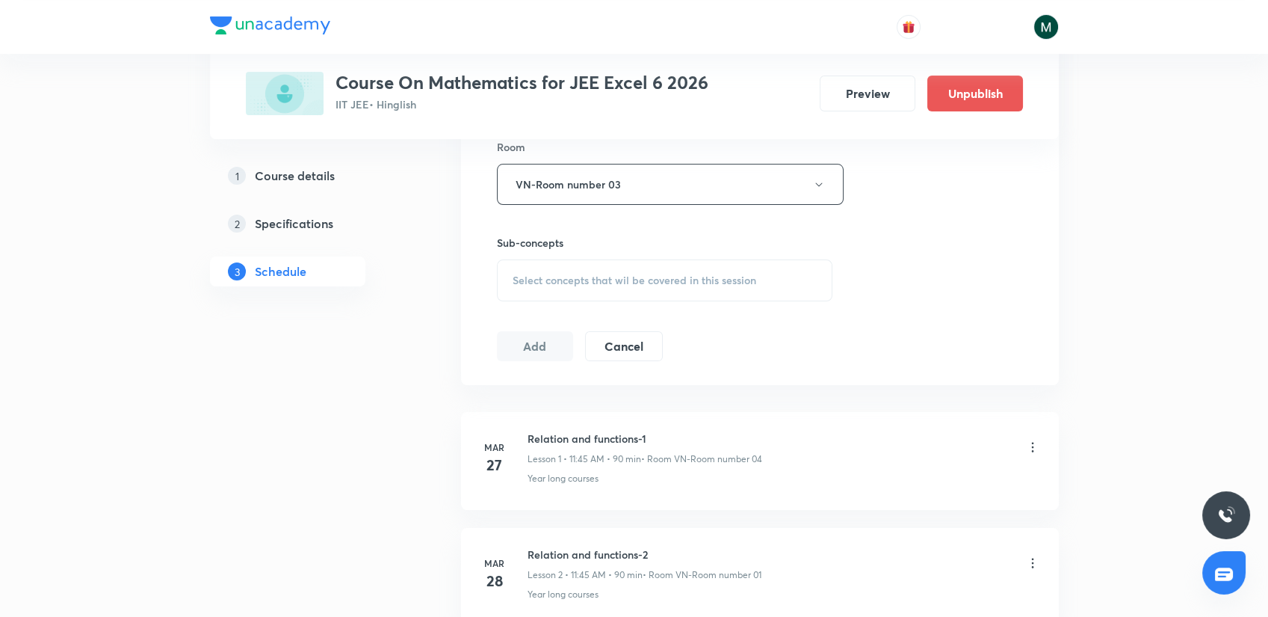
click at [590, 283] on span "Select concepts that wil be covered in this session" at bounding box center [635, 280] width 244 height 12
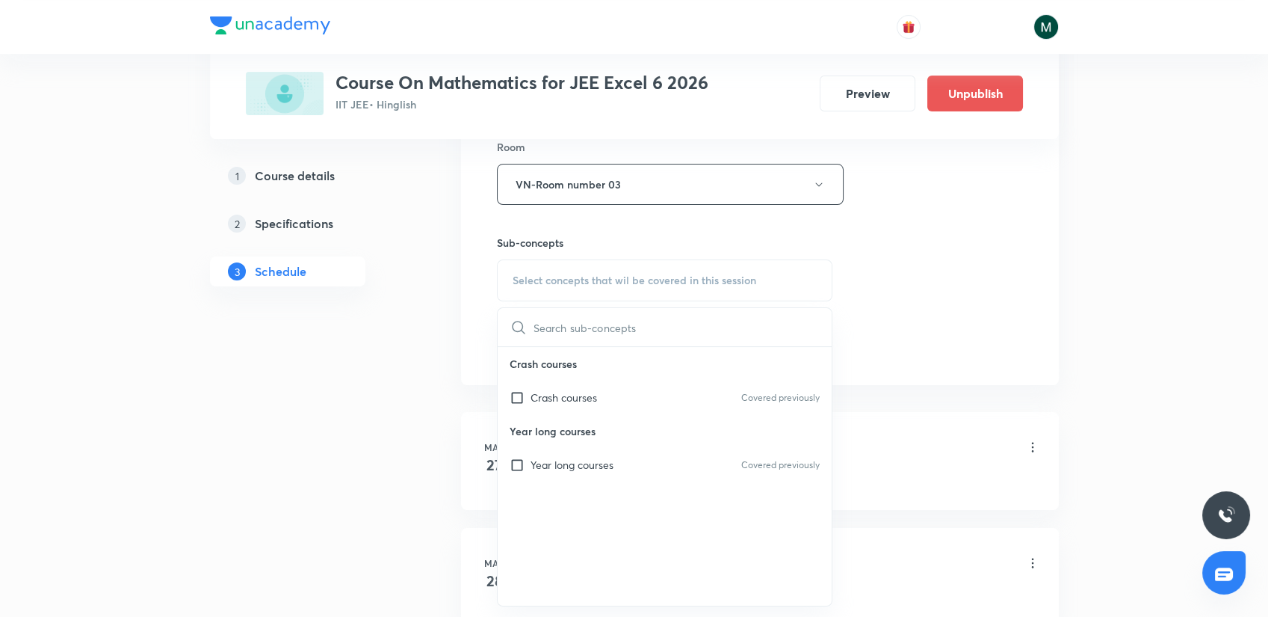
drag, startPoint x: 577, startPoint y: 390, endPoint x: 342, endPoint y: 364, distance: 236.1
click at [574, 392] on p "Crash courses" at bounding box center [564, 397] width 67 height 16
checkbox input "true"
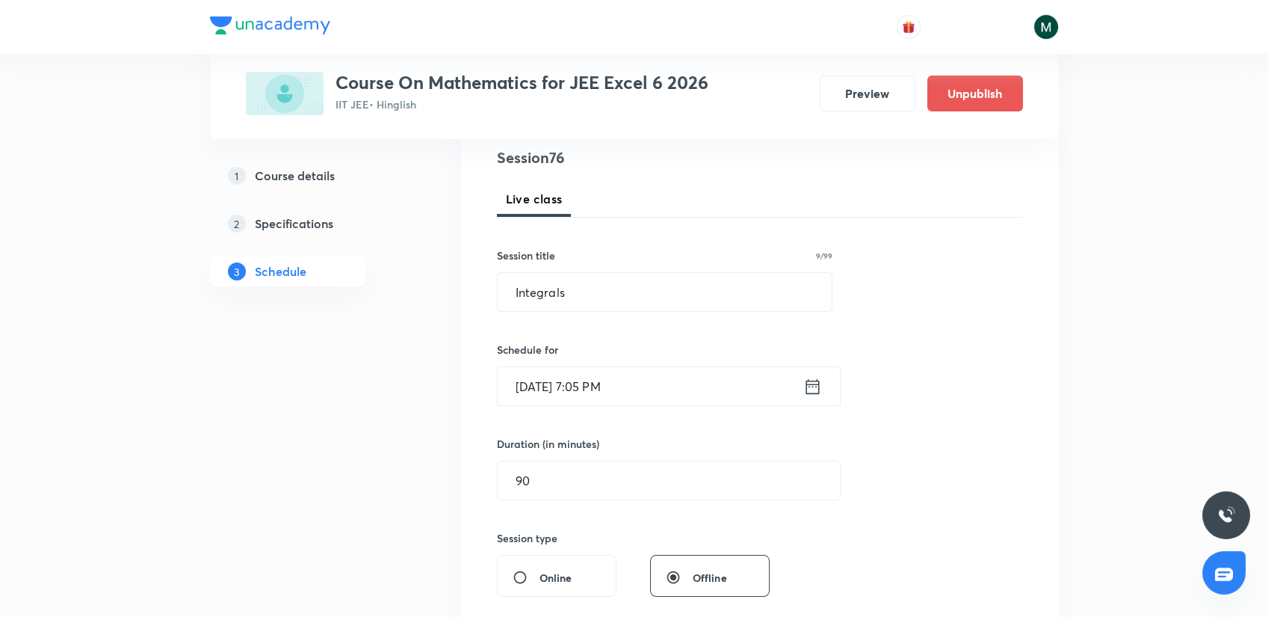
scroll to position [166, 0]
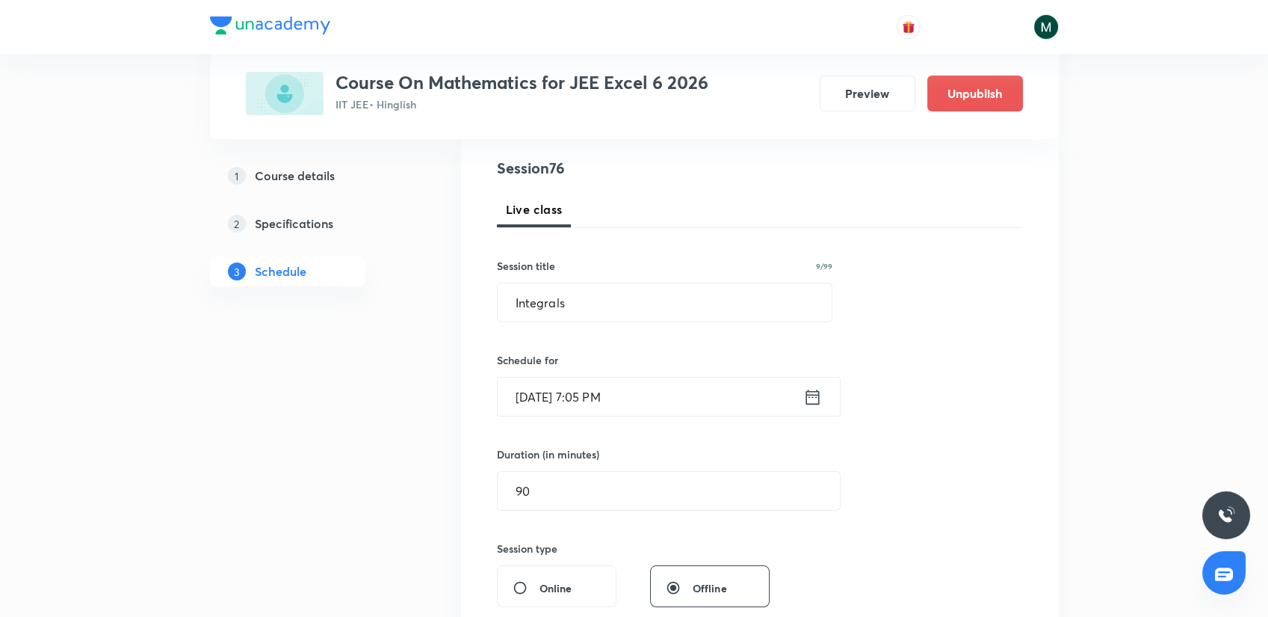
click at [619, 389] on input "Sept 3, 2025, 7:05 PM" at bounding box center [651, 396] width 306 height 38
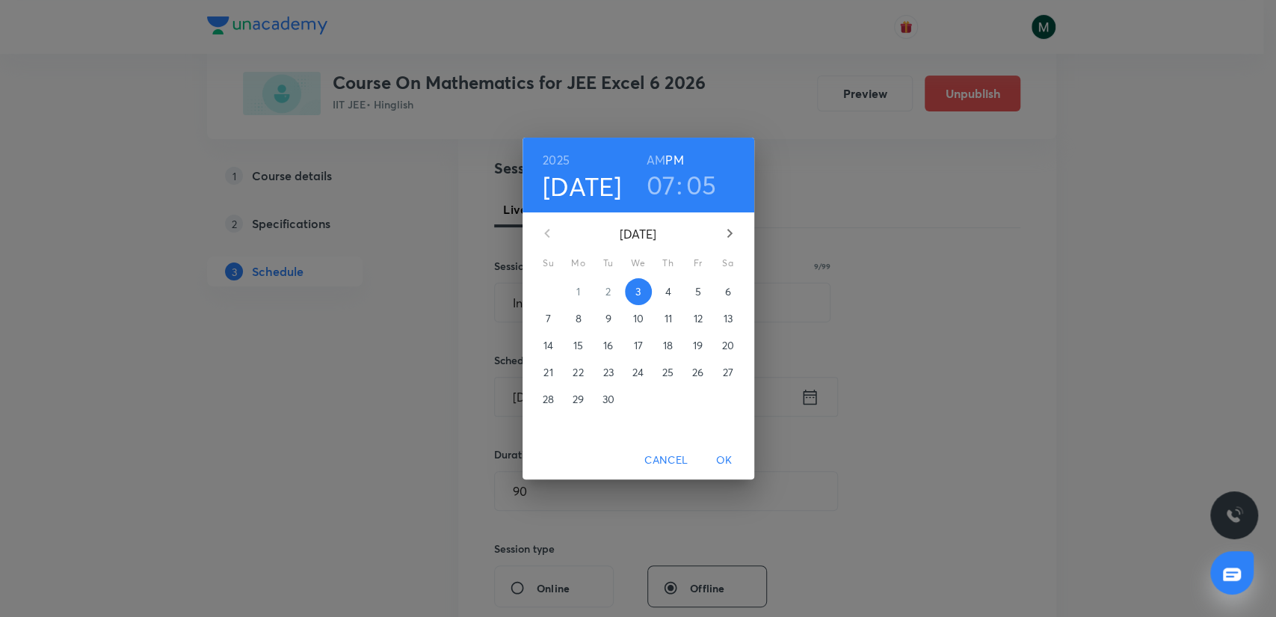
click at [664, 289] on p "4" at bounding box center [667, 291] width 6 height 15
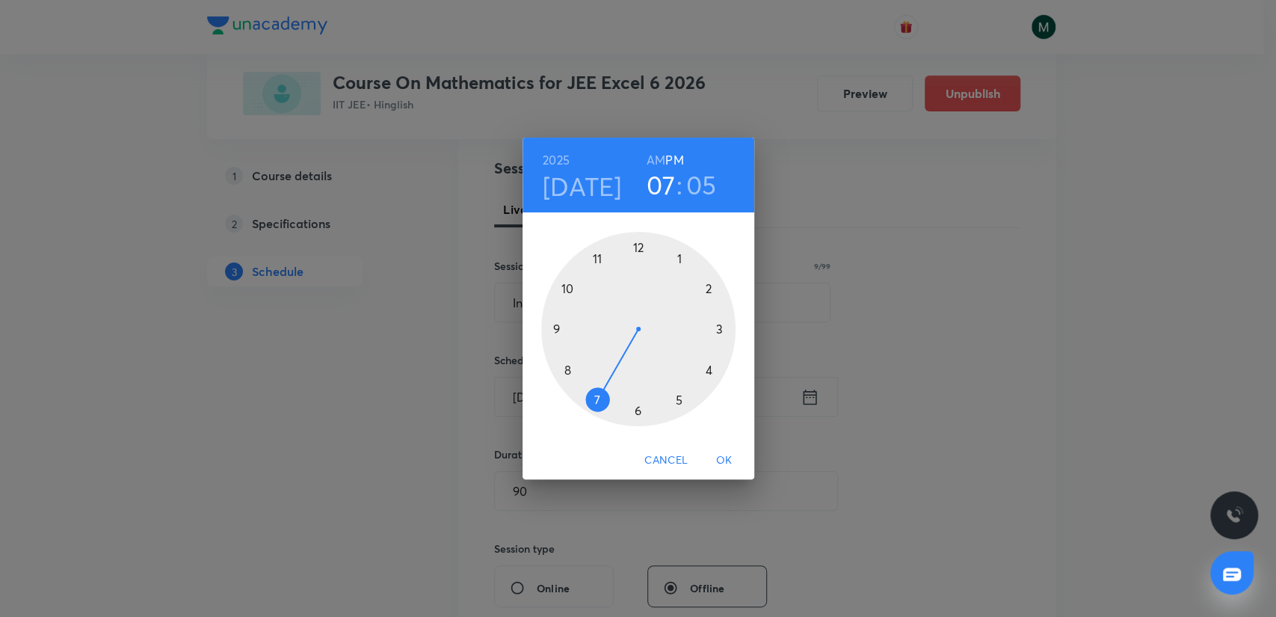
click at [679, 259] on div at bounding box center [638, 329] width 194 height 194
drag, startPoint x: 678, startPoint y: 295, endPoint x: 637, endPoint y: 424, distance: 135.7
click at [637, 424] on div at bounding box center [638, 329] width 194 height 194
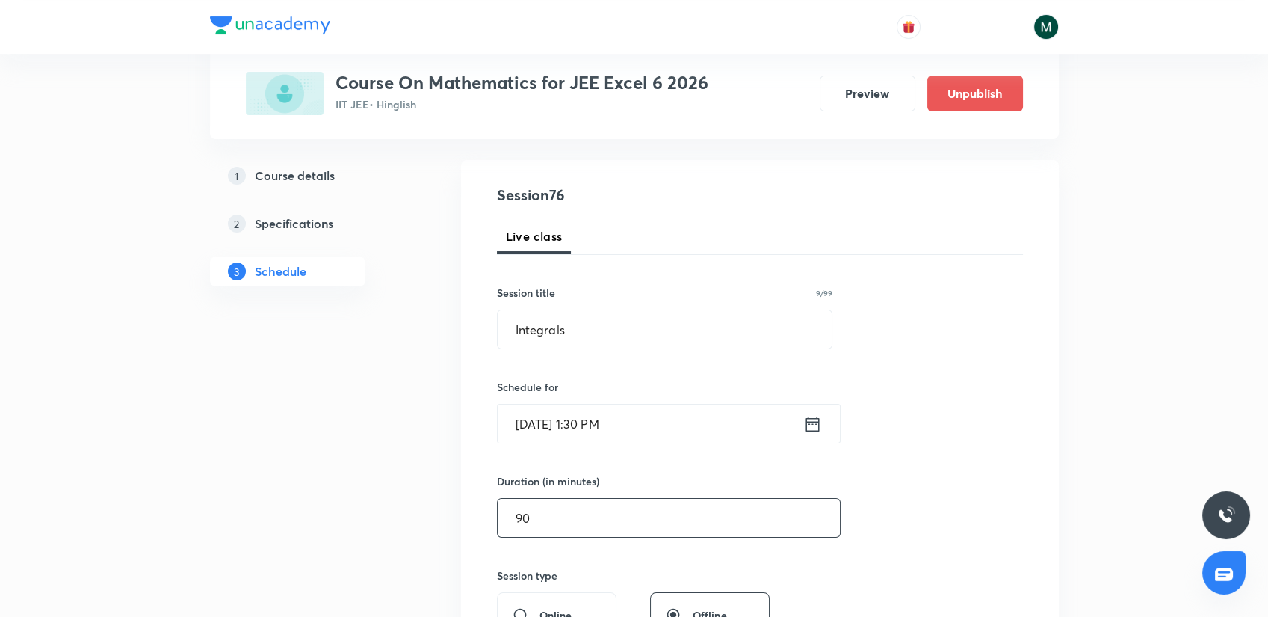
scroll to position [249, 0]
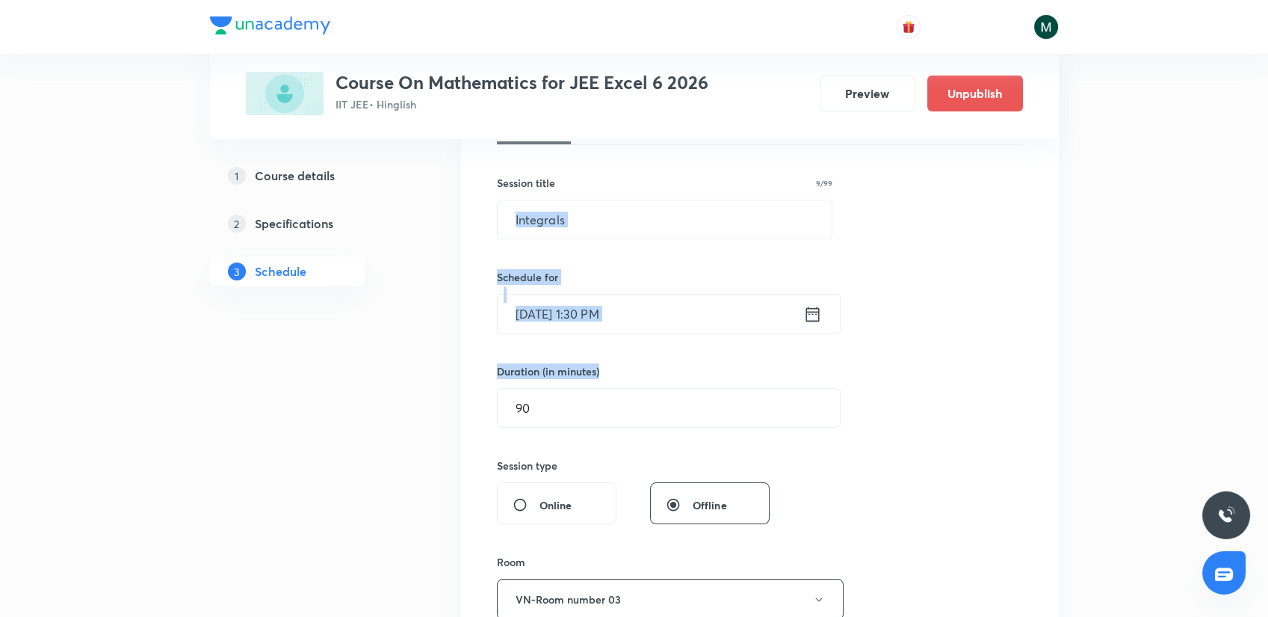
drag, startPoint x: 627, startPoint y: 359, endPoint x: 555, endPoint y: 244, distance: 136.3
click at [555, 244] on div "Session 76 Live class Session title 9/99 Integrals ​ Schedule for Sept 4, 2025,…" at bounding box center [760, 433] width 526 height 719
click at [667, 361] on div "Session 76 Live class Session title 9/99 Integrals ​ Schedule for Sept 4, 2025,…" at bounding box center [760, 433] width 526 height 719
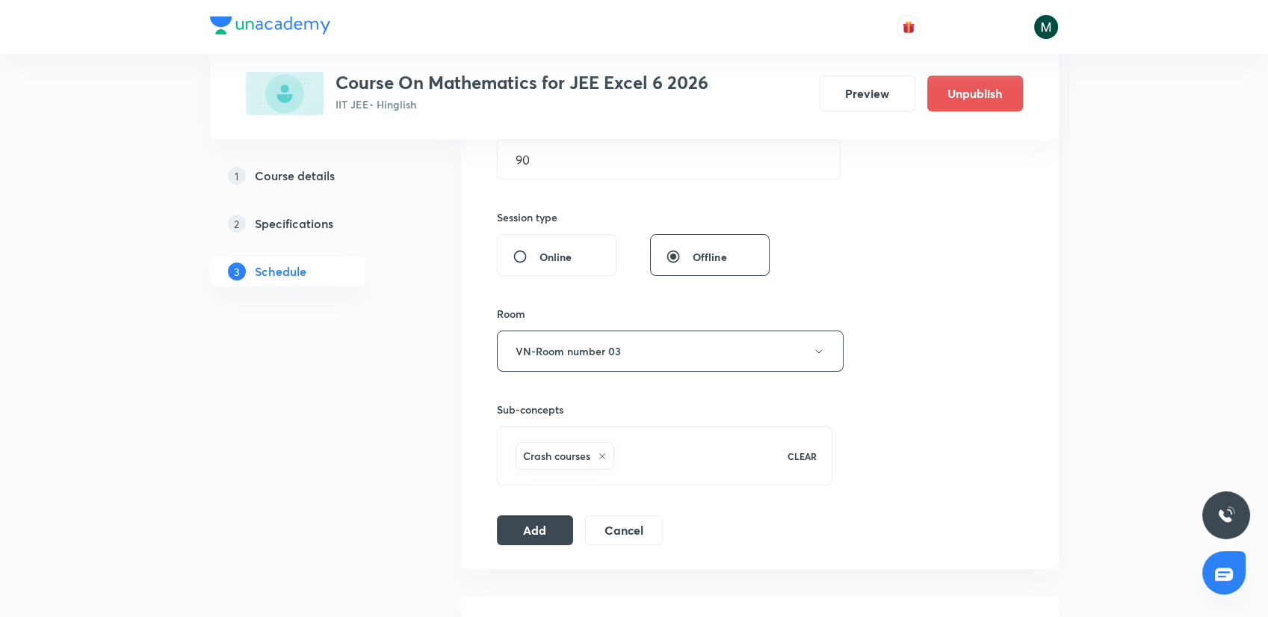
scroll to position [498, 0]
click at [538, 520] on button "Add" at bounding box center [535, 528] width 77 height 30
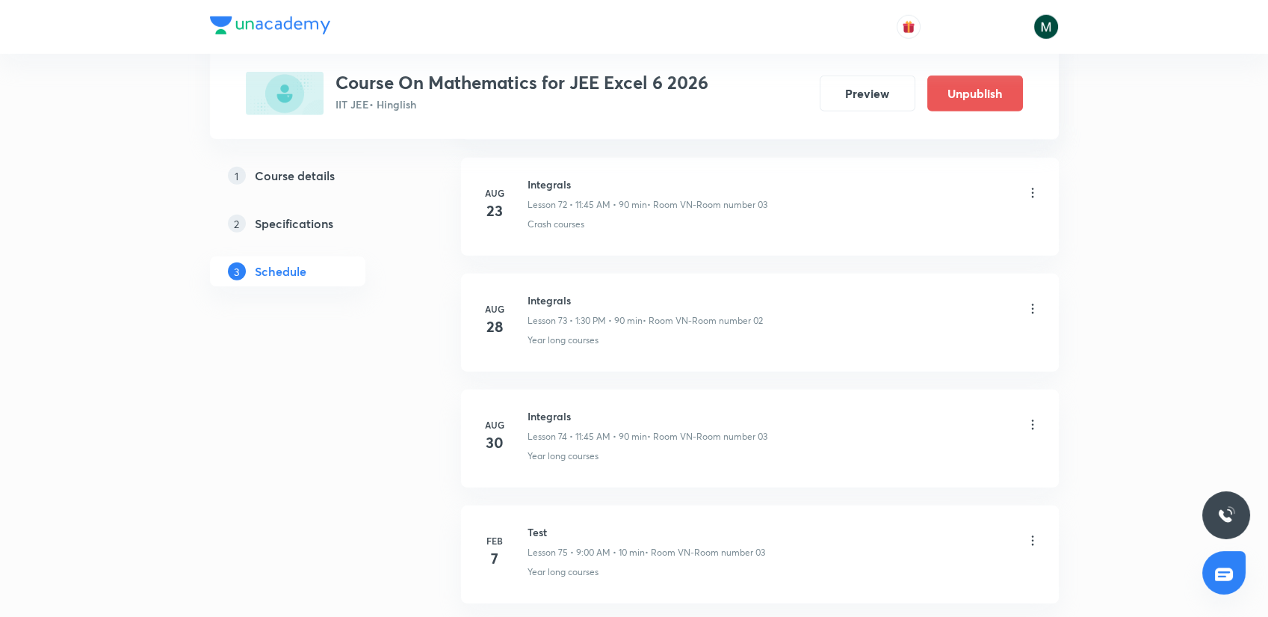
scroll to position [9273, 0]
drag, startPoint x: 670, startPoint y: 360, endPoint x: 692, endPoint y: 607, distance: 247.6
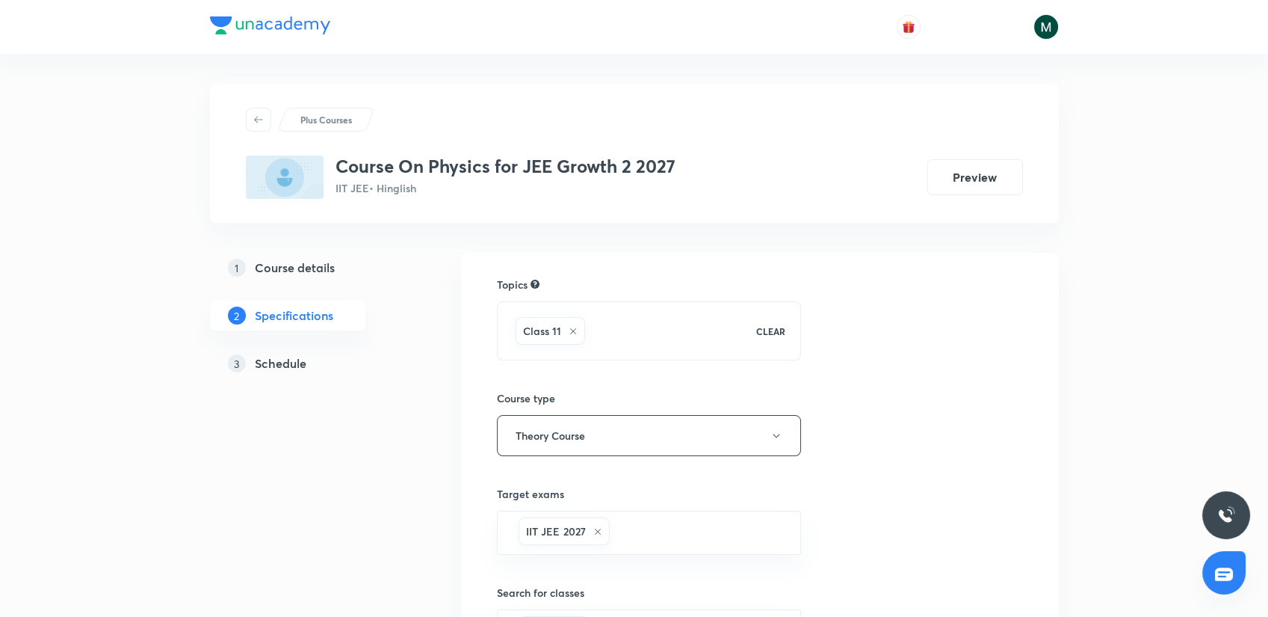
click at [271, 360] on h5 "Schedule" at bounding box center [281, 363] width 52 height 18
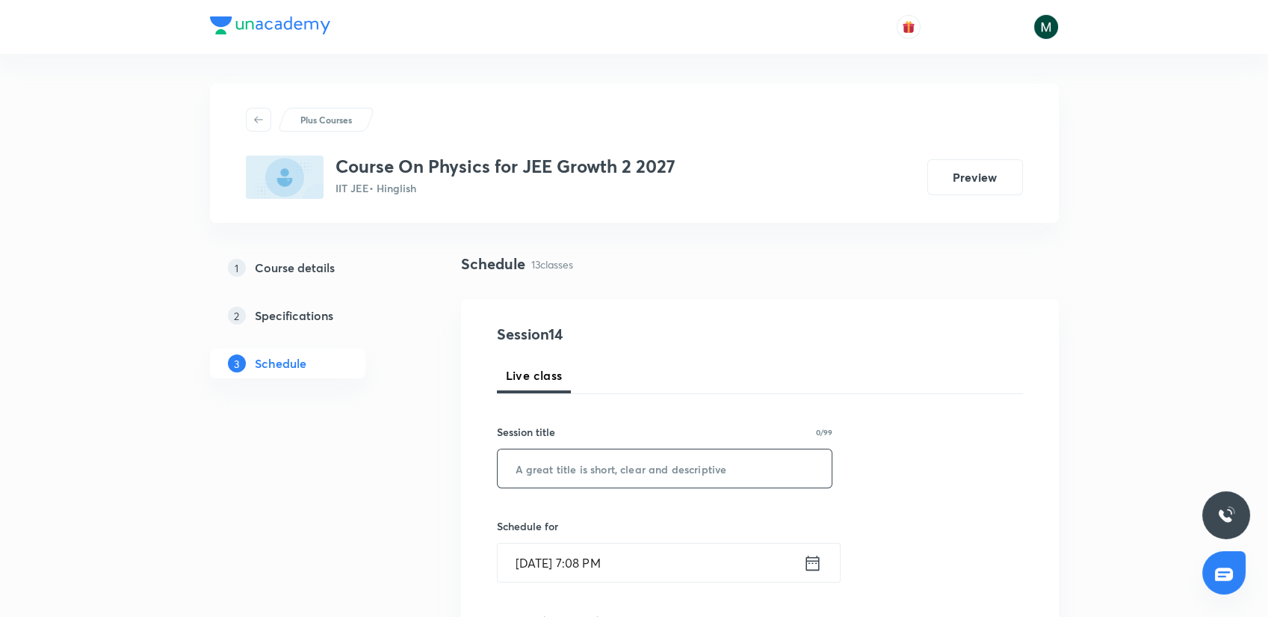
click at [617, 465] on input "text" at bounding box center [665, 468] width 335 height 38
paste input "Quadratic Equations"
type input "Quadratic Equations"
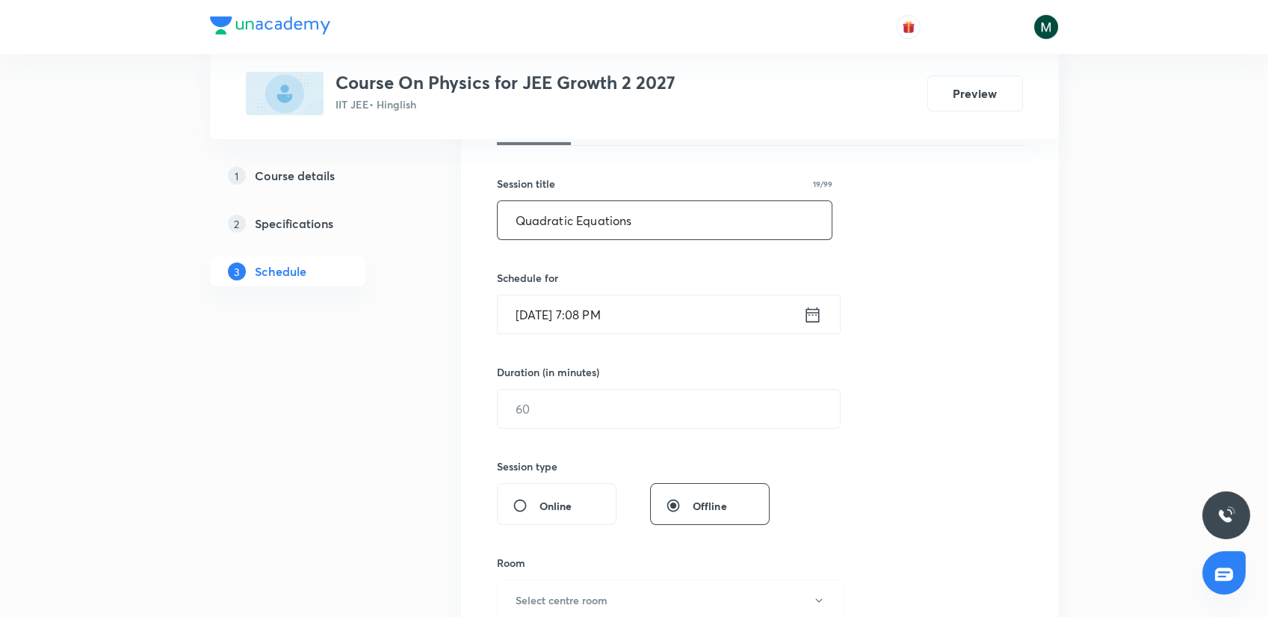
scroll to position [249, 0]
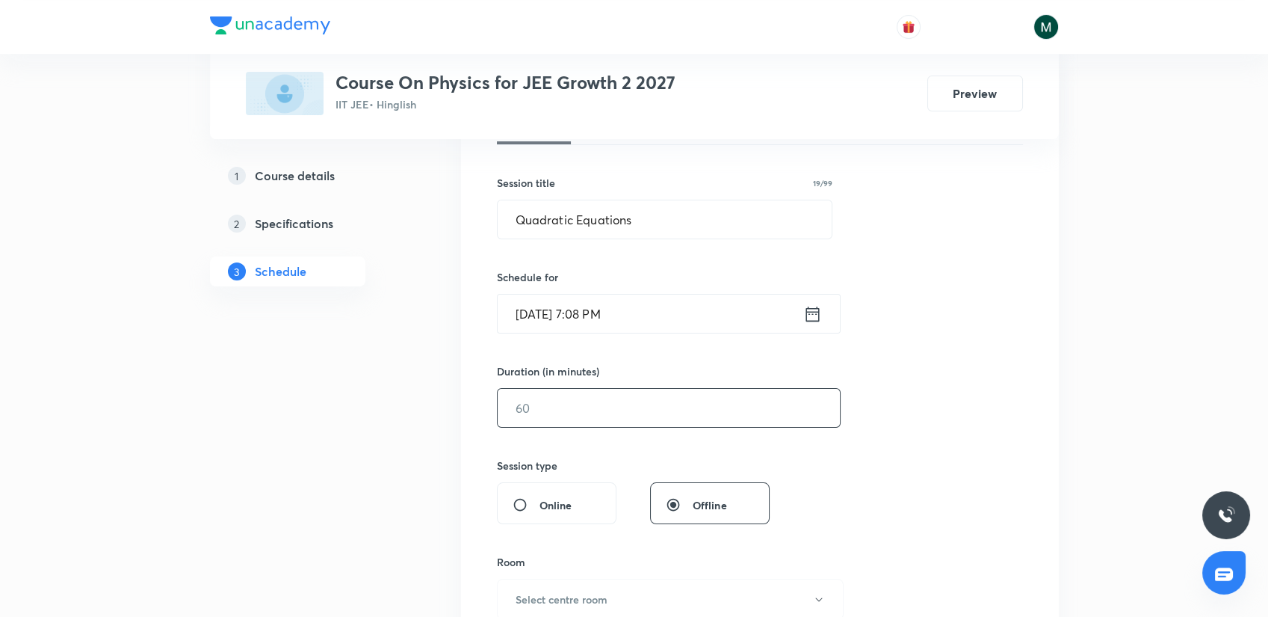
click at [552, 402] on input "text" at bounding box center [669, 408] width 342 height 38
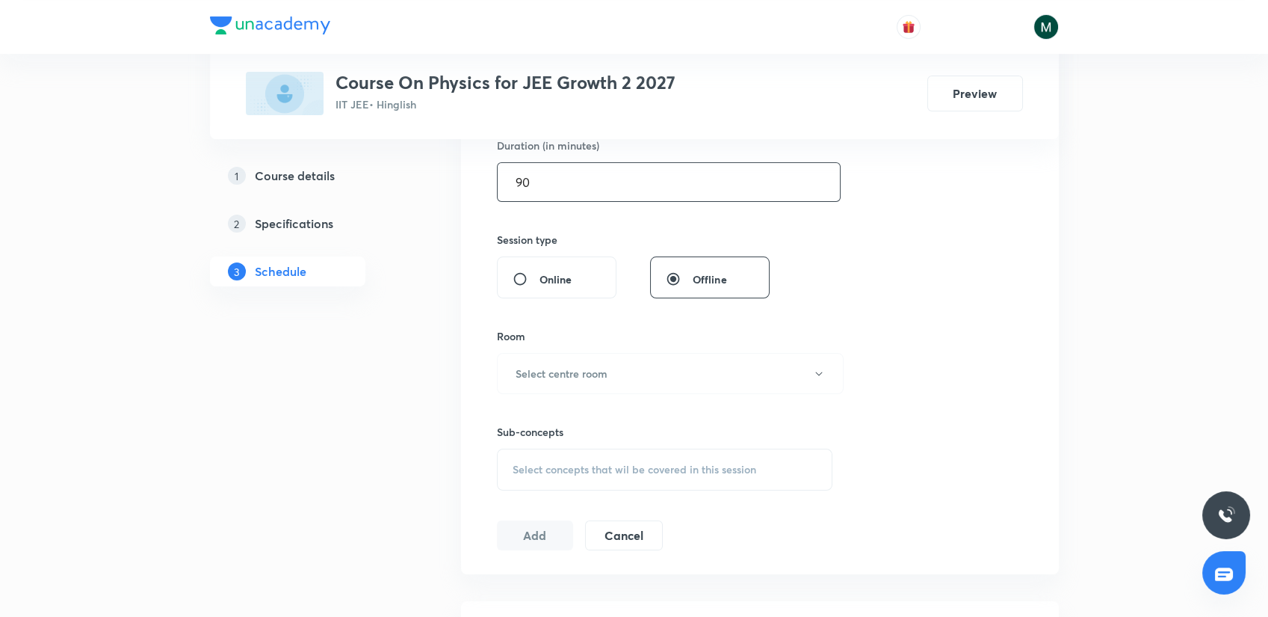
scroll to position [498, 0]
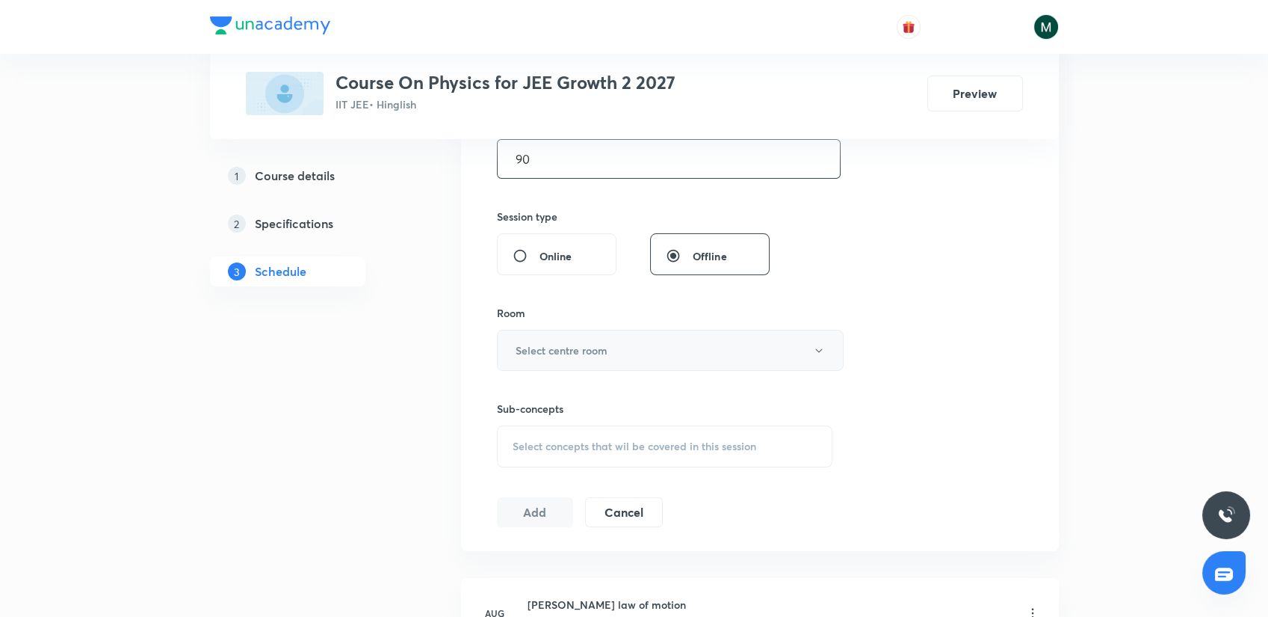
type input "90"
click at [586, 345] on h6 "Select centre room" at bounding box center [562, 350] width 92 height 16
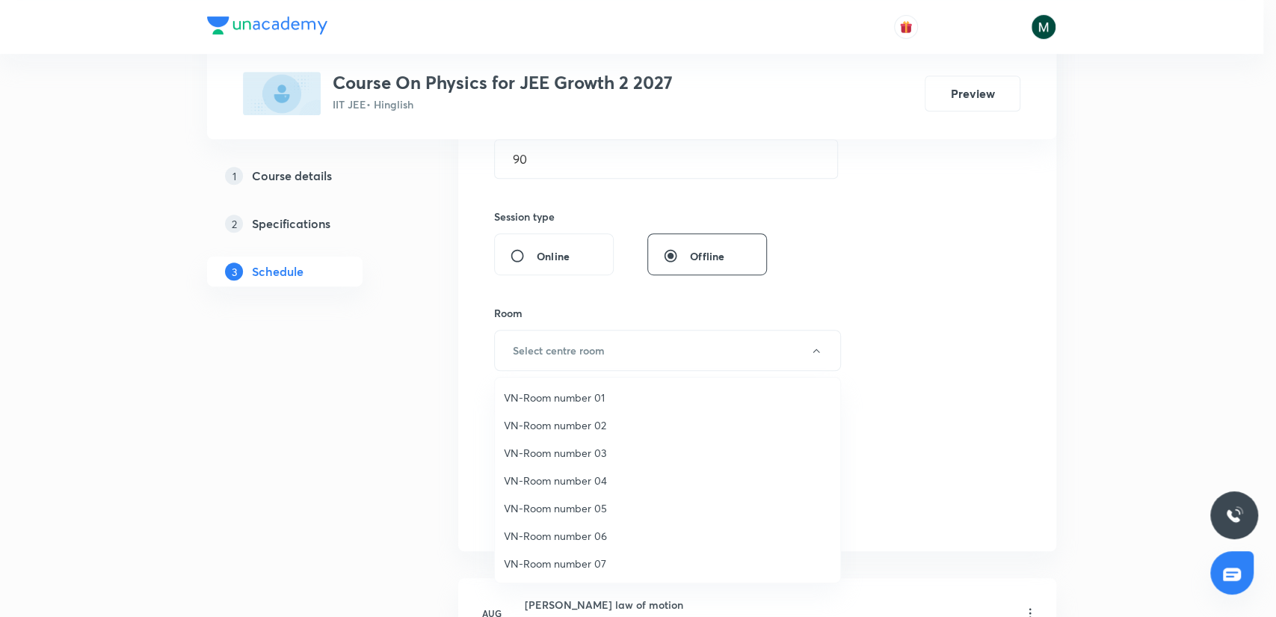
click at [587, 508] on span "VN-Room number 05" at bounding box center [667, 508] width 327 height 16
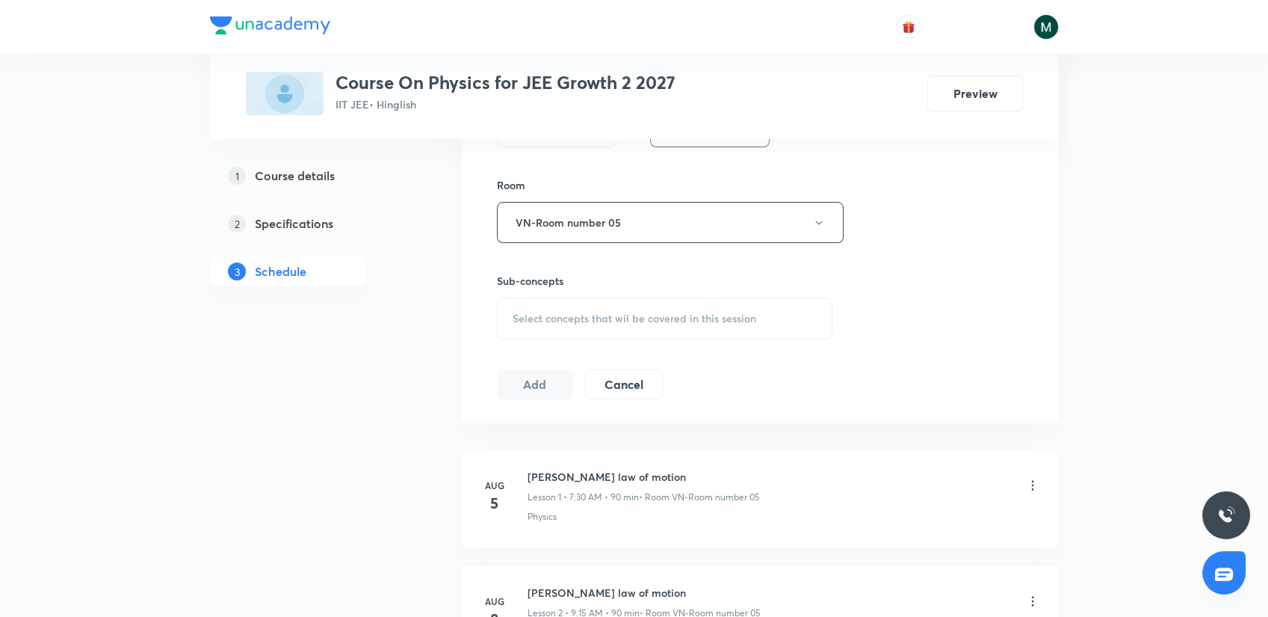
scroll to position [664, 0]
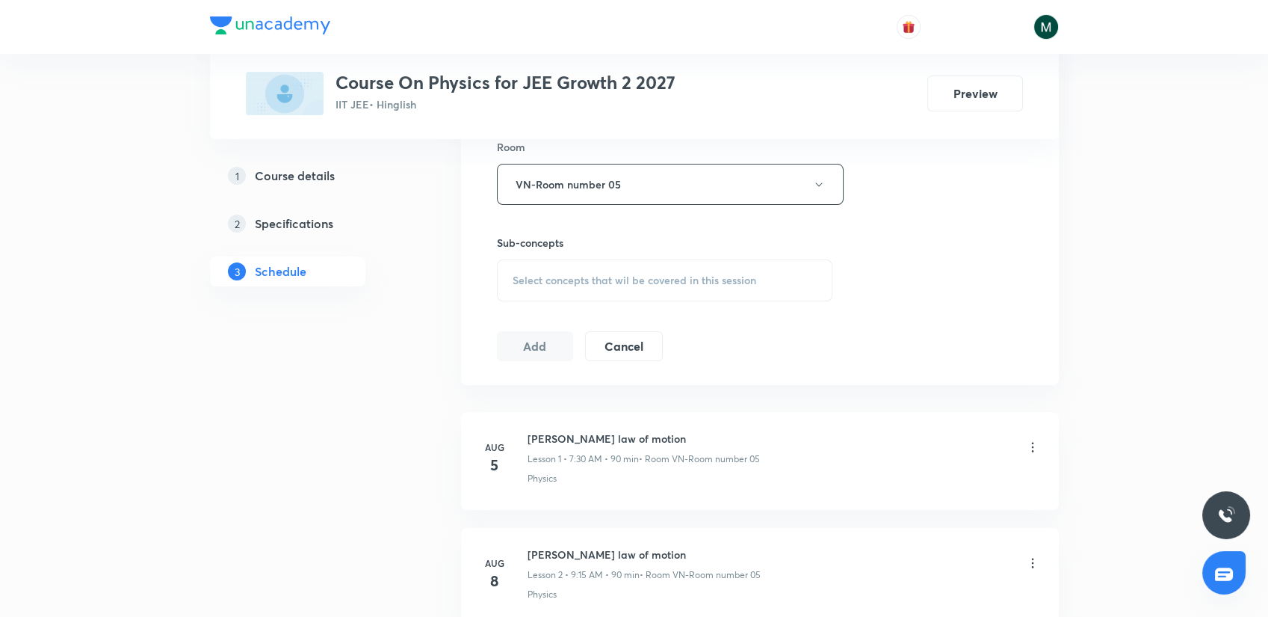
click at [611, 293] on div "Select concepts that wil be covered in this session" at bounding box center [665, 280] width 336 height 42
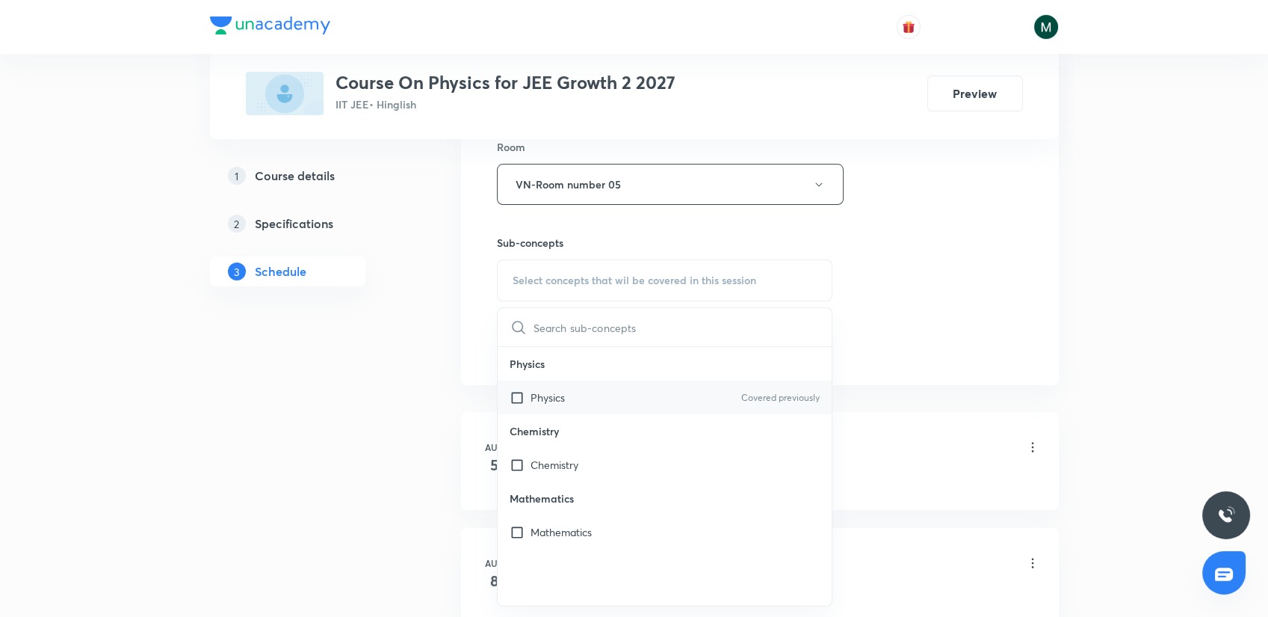
click at [563, 401] on p "Physics" at bounding box center [548, 397] width 34 height 16
checkbox input "true"
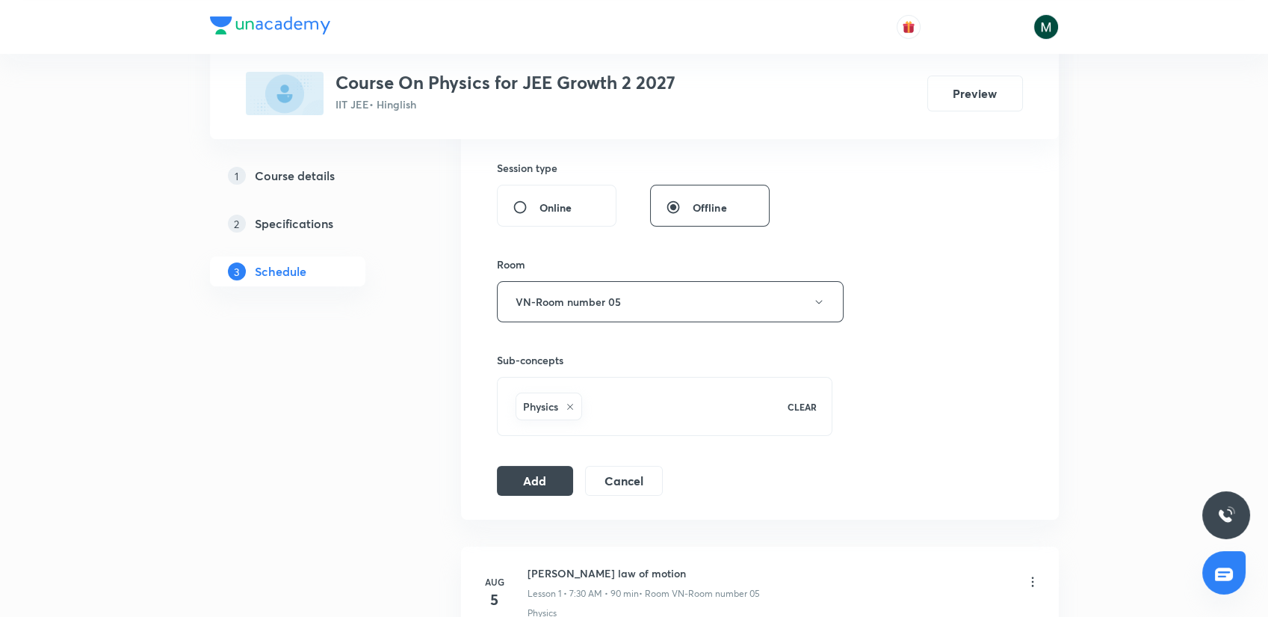
scroll to position [415, 0]
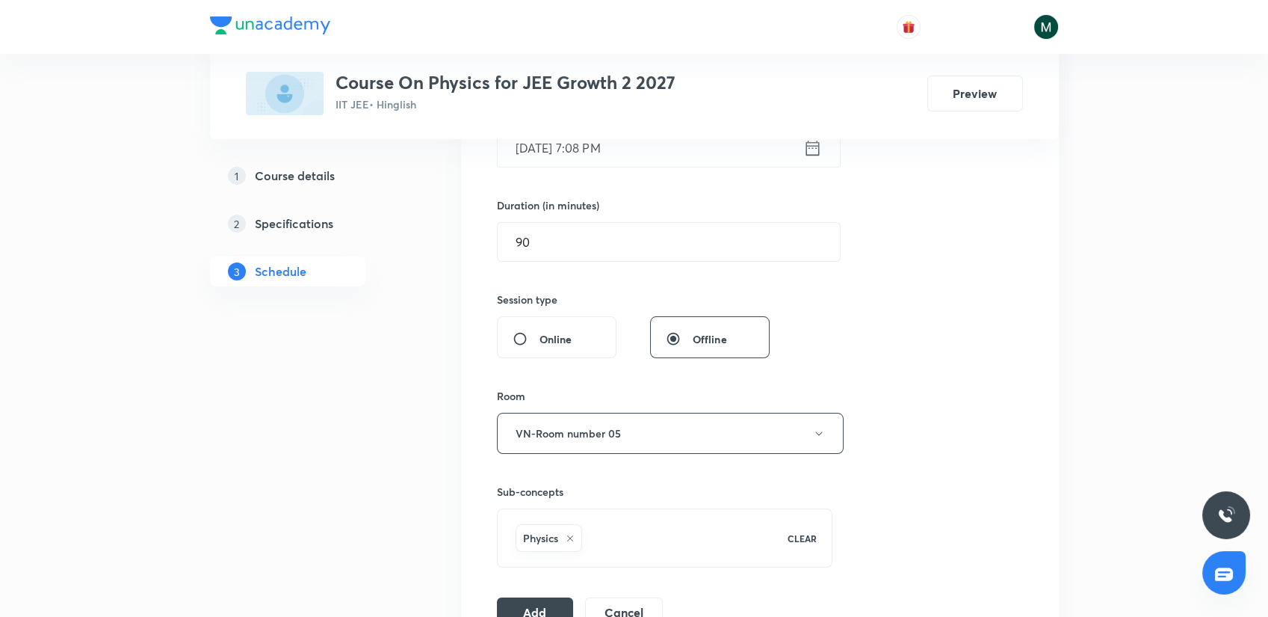
click at [602, 136] on div "Plus Courses Course On Physics for JEE Growth 2 2027 IIT JEE • Hinglish Preview" at bounding box center [634, 69] width 849 height 139
click at [600, 160] on input "Sept 3, 2025, 7:08 PM" at bounding box center [651, 148] width 306 height 38
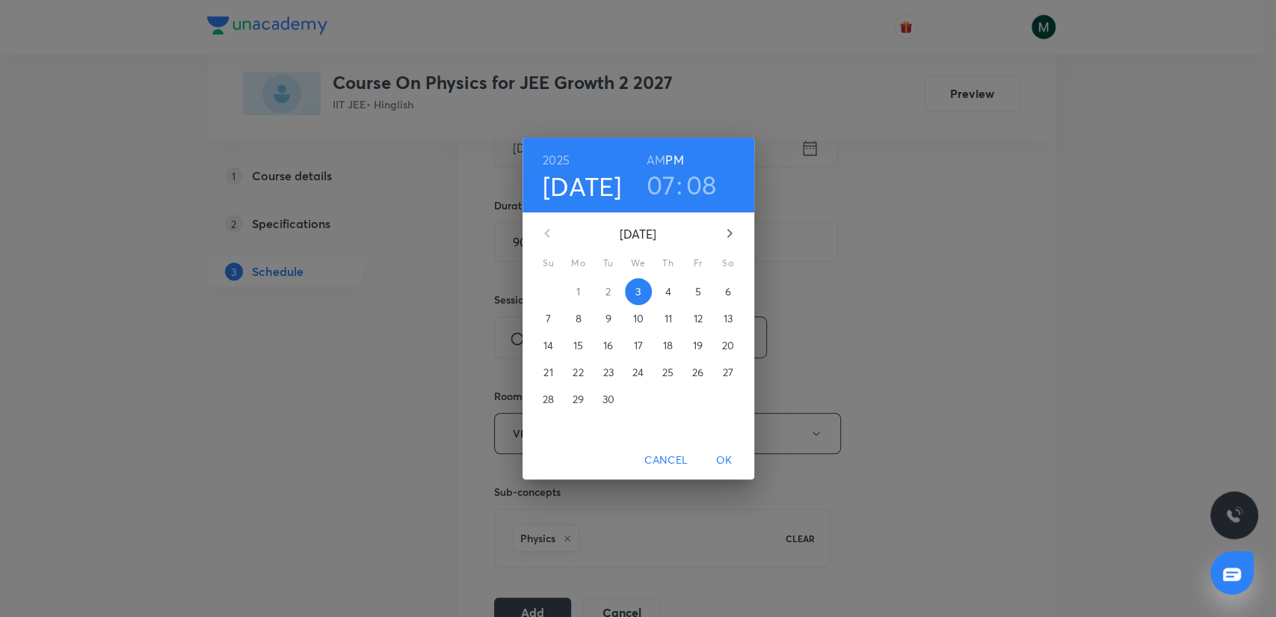
click at [664, 292] on p "4" at bounding box center [667, 291] width 6 height 15
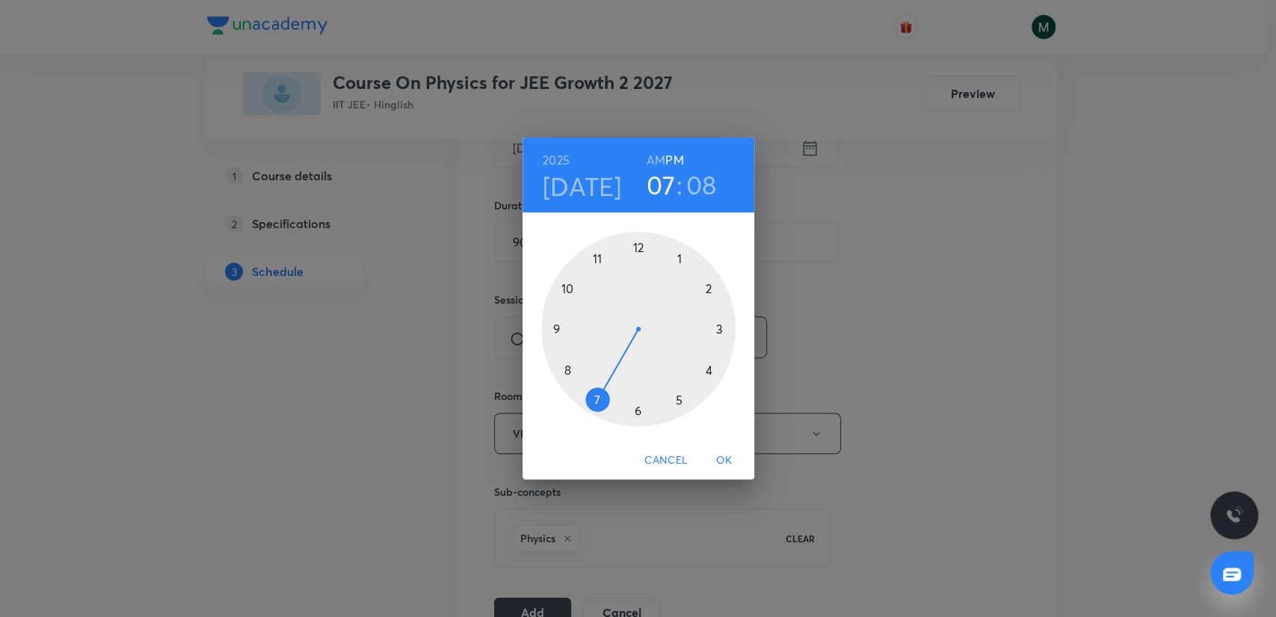
click at [561, 326] on div at bounding box center [638, 329] width 194 height 194
click at [657, 160] on h6 "AM" at bounding box center [655, 159] width 19 height 21
drag, startPoint x: 716, startPoint y: 344, endPoint x: 717, endPoint y: 332, distance: 12.1
click at [717, 332] on div at bounding box center [638, 329] width 194 height 194
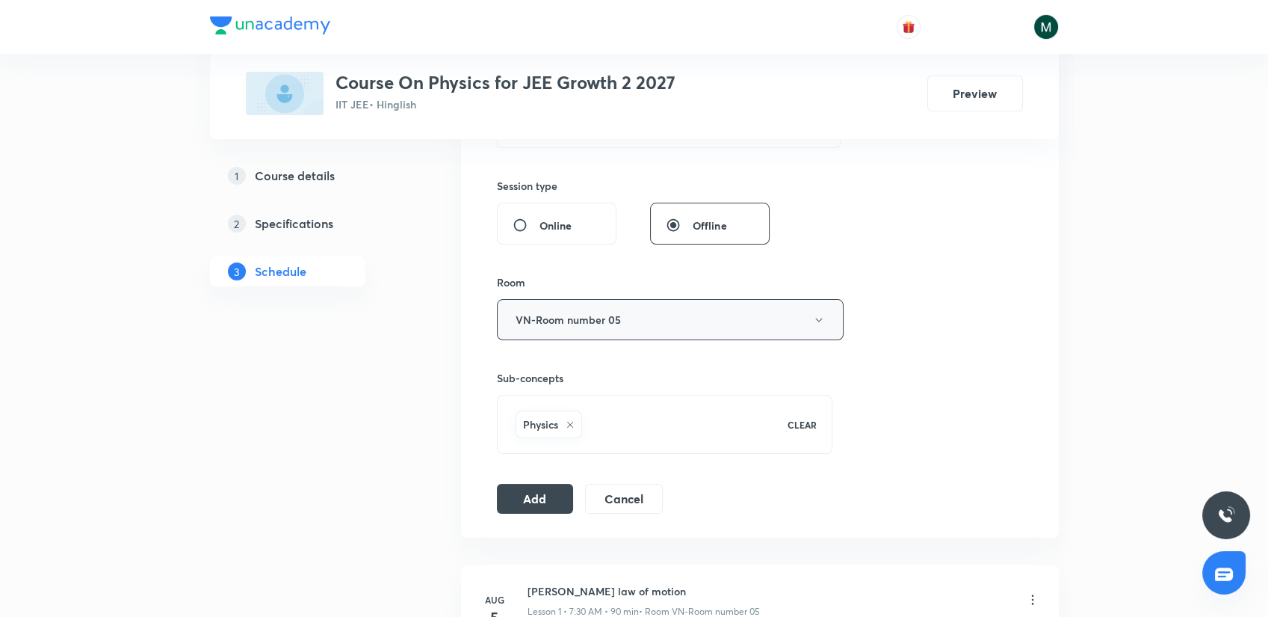
scroll to position [581, 0]
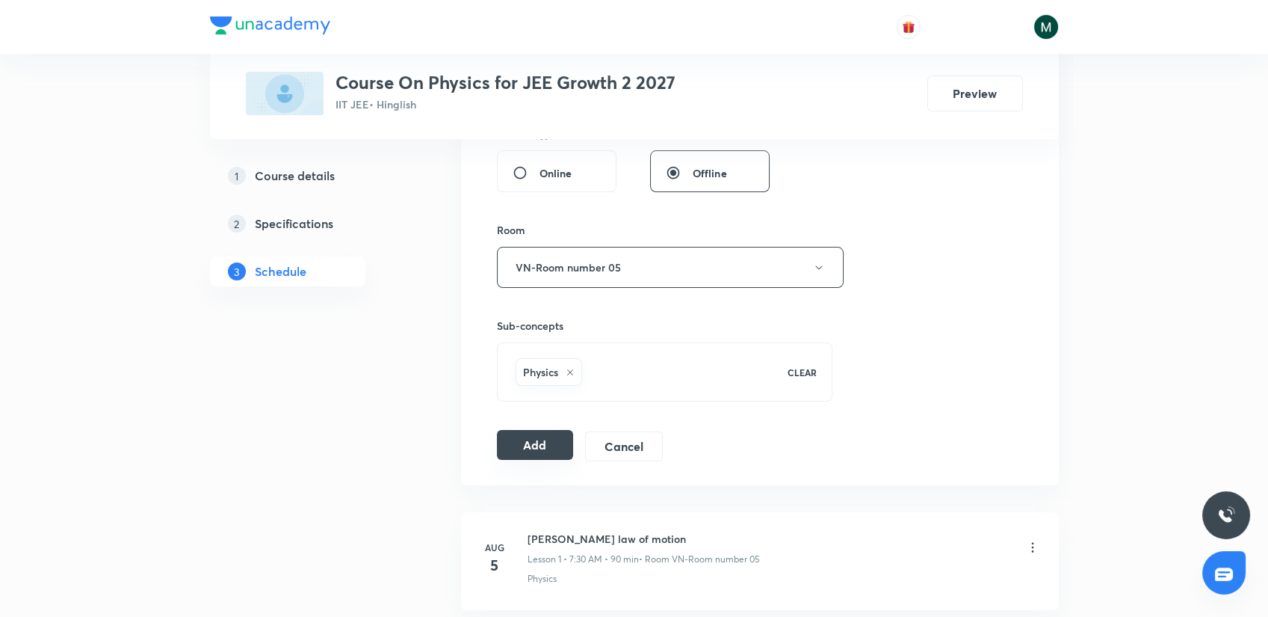
click at [546, 433] on button "Add" at bounding box center [535, 445] width 77 height 30
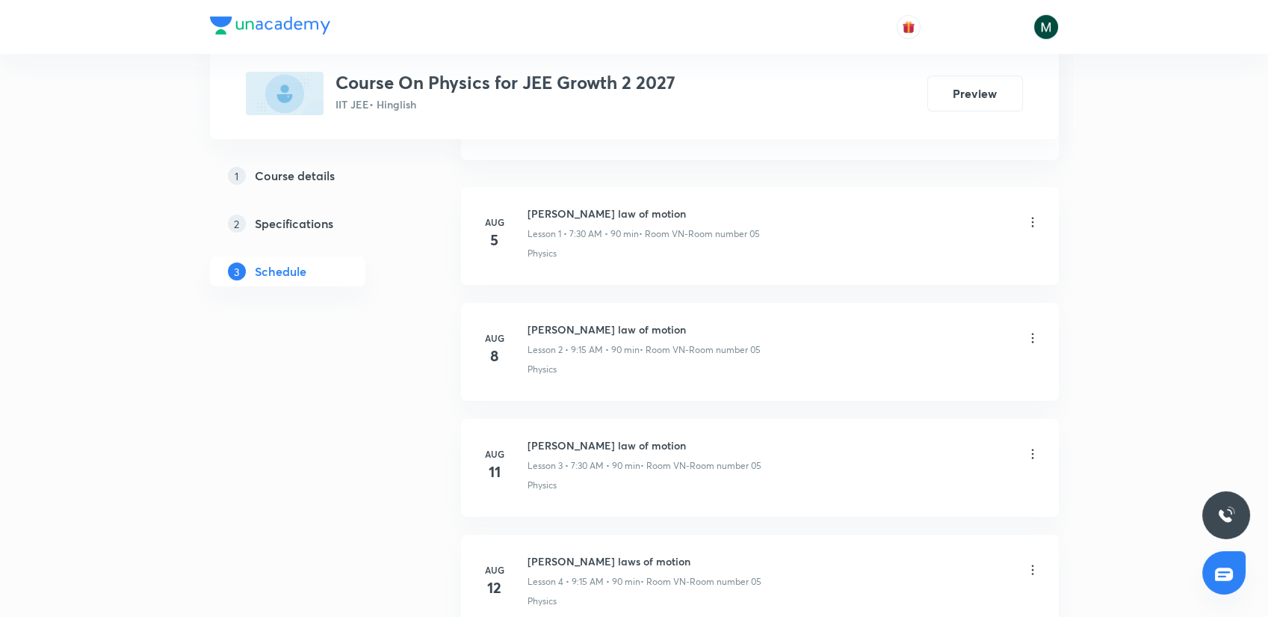
scroll to position [2101, 0]
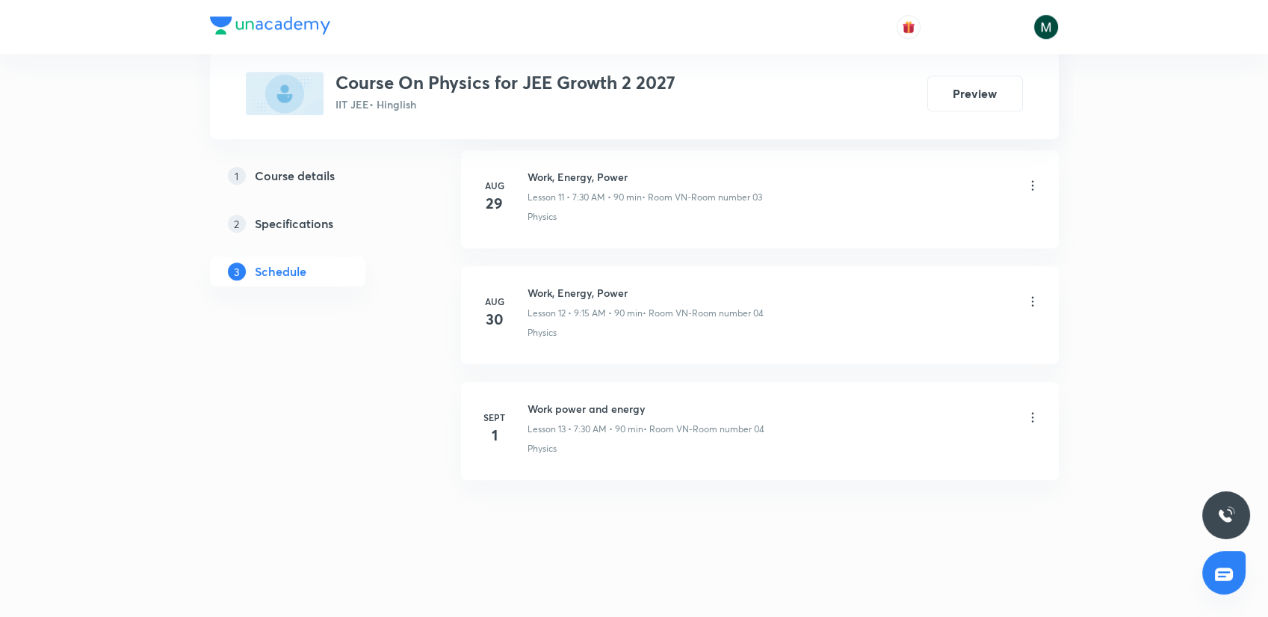
drag, startPoint x: 673, startPoint y: 227, endPoint x: 558, endPoint y: 454, distance: 254.3
click at [639, 407] on h6 "Work power and energy" at bounding box center [646, 407] width 237 height 16
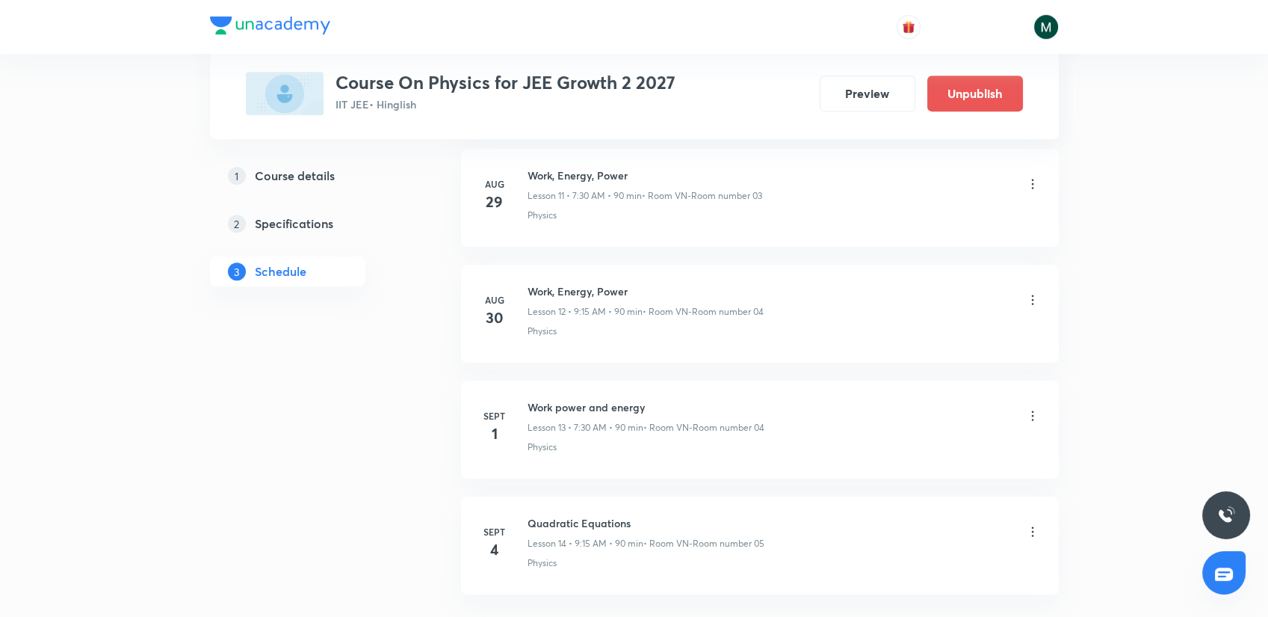
scroll to position [1513, 0]
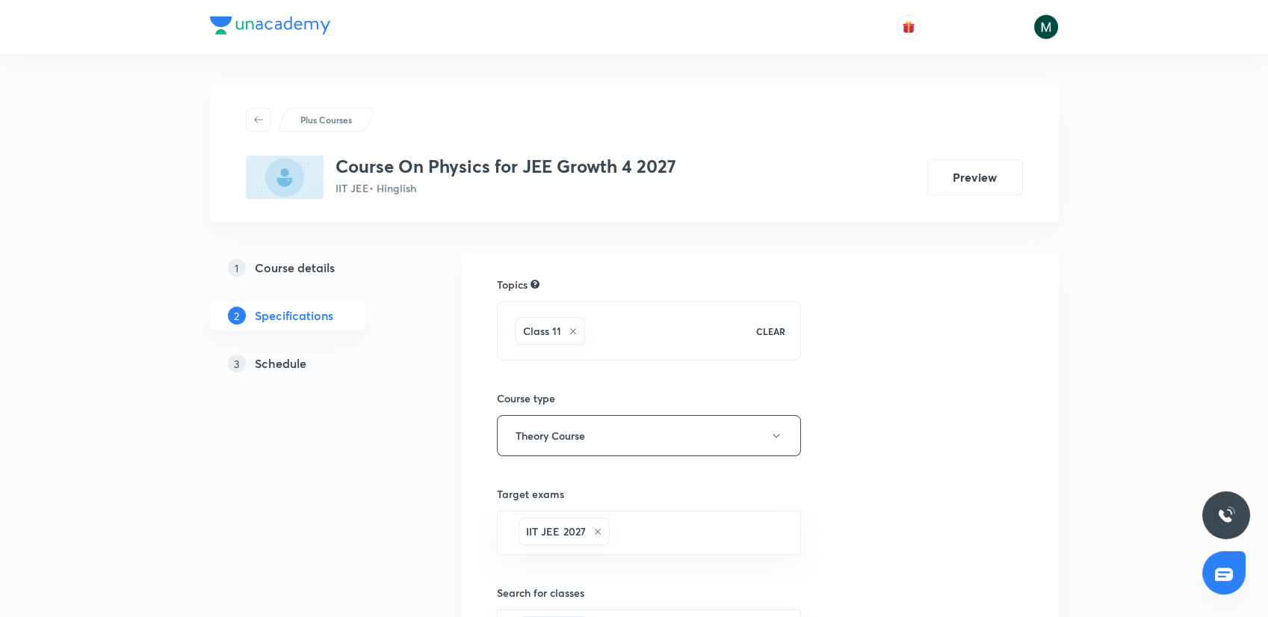
click at [258, 351] on link "3 Schedule" at bounding box center [311, 363] width 203 height 30
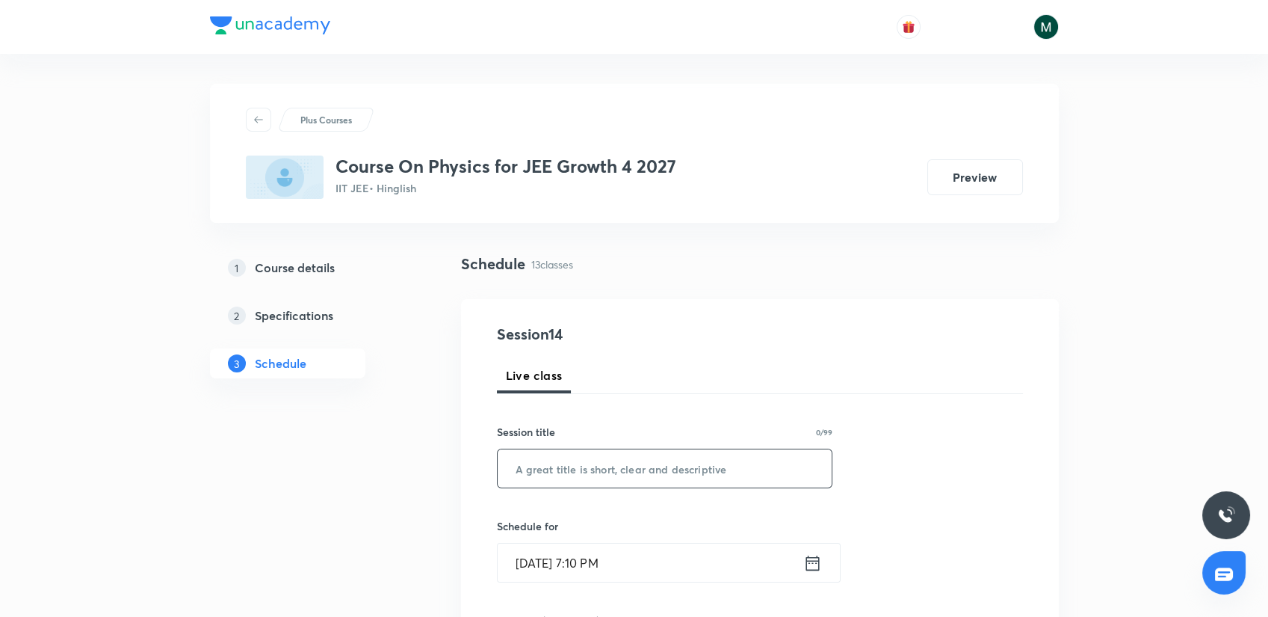
click at [539, 486] on input "text" at bounding box center [665, 468] width 335 height 38
click at [550, 463] on input "text" at bounding box center [665, 468] width 335 height 38
paste input "Sequence & Series"
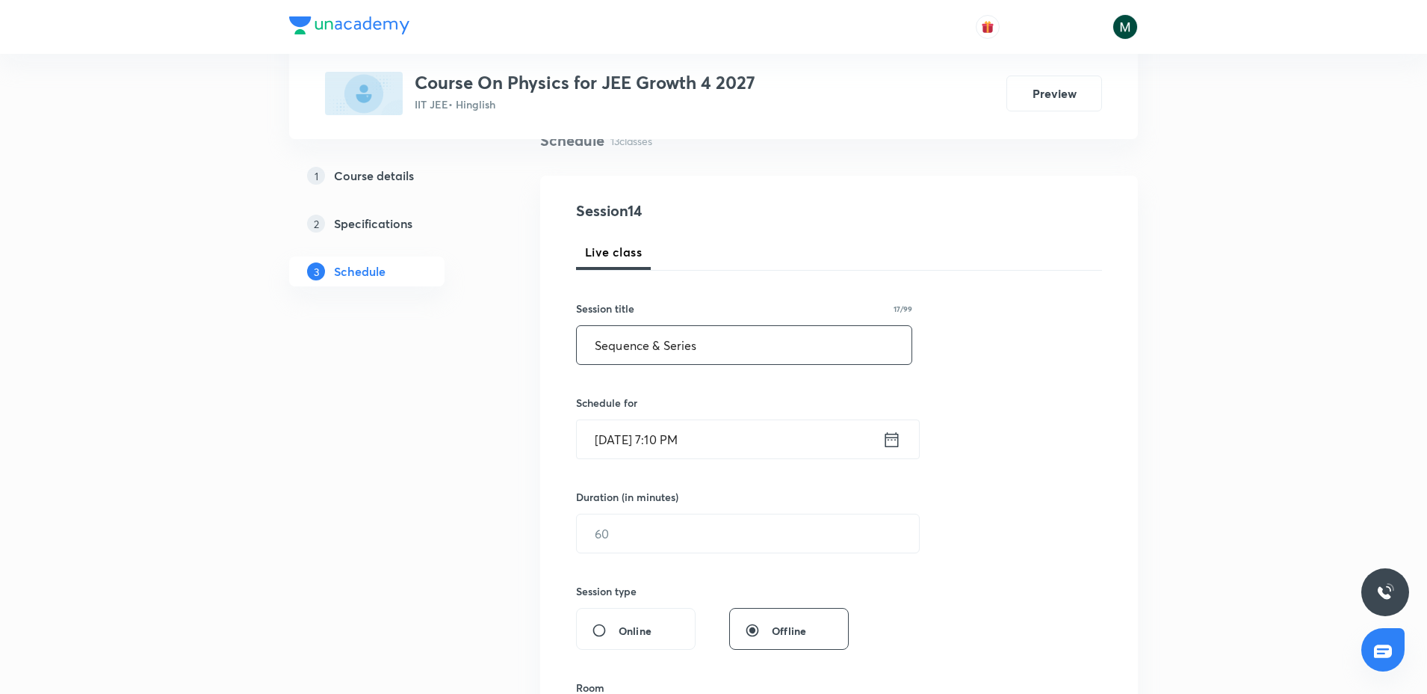
scroll to position [187, 0]
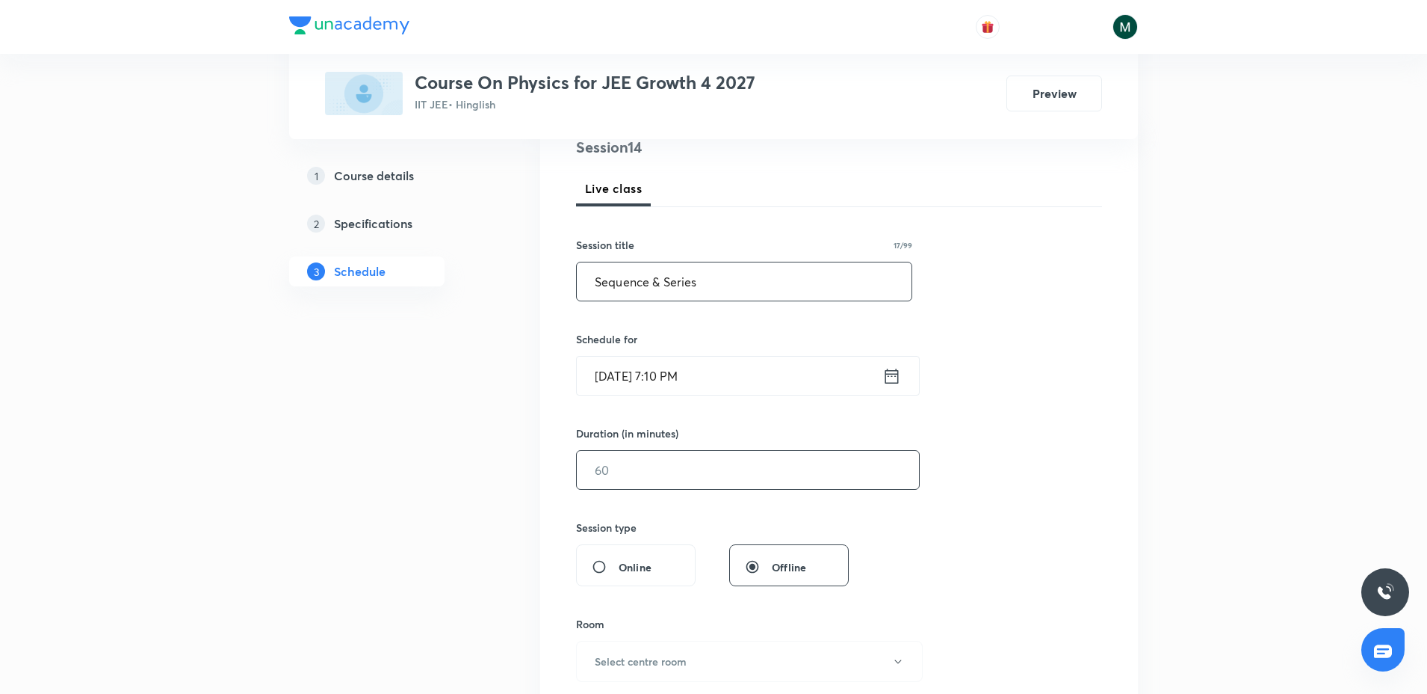
type input "Sequence & Series"
click at [631, 473] on input "text" at bounding box center [748, 470] width 342 height 38
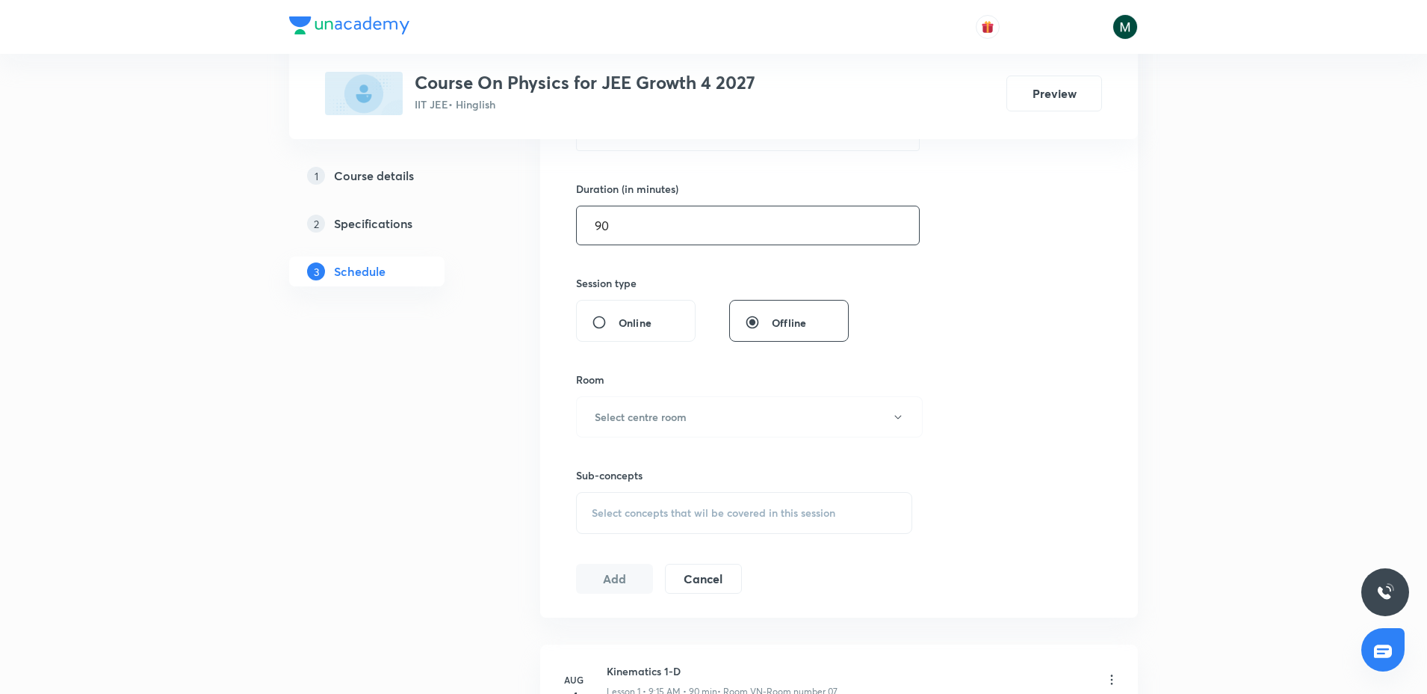
scroll to position [467, 0]
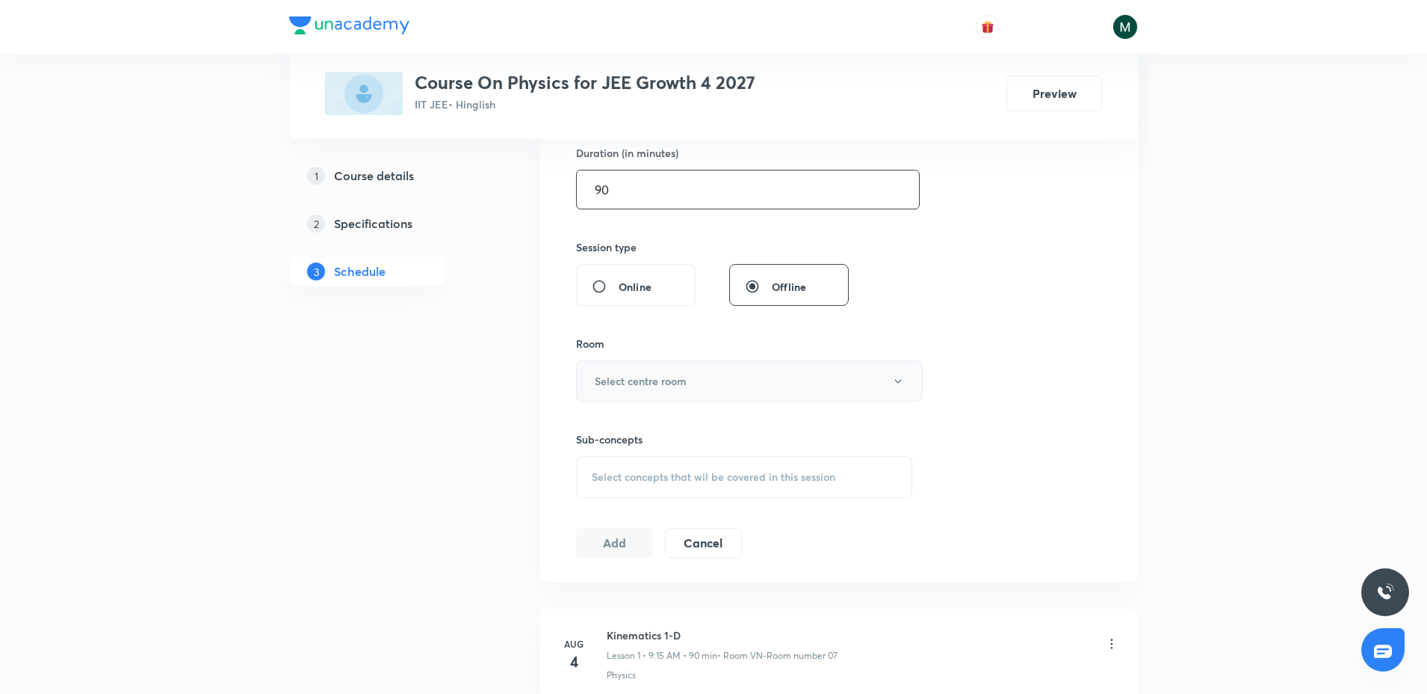
type input "90"
click at [637, 382] on h6 "Select centre room" at bounding box center [641, 381] width 92 height 16
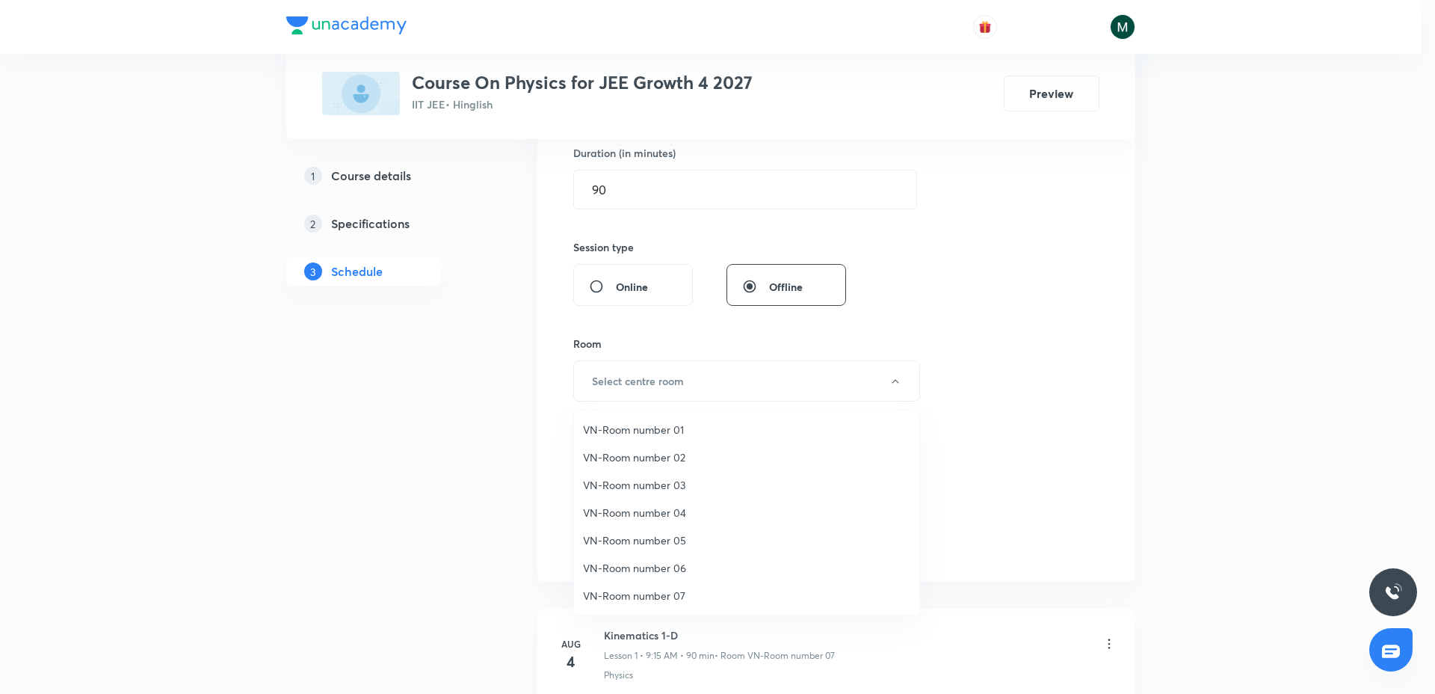
click at [675, 591] on span "VN-Room number 07" at bounding box center [746, 595] width 327 height 16
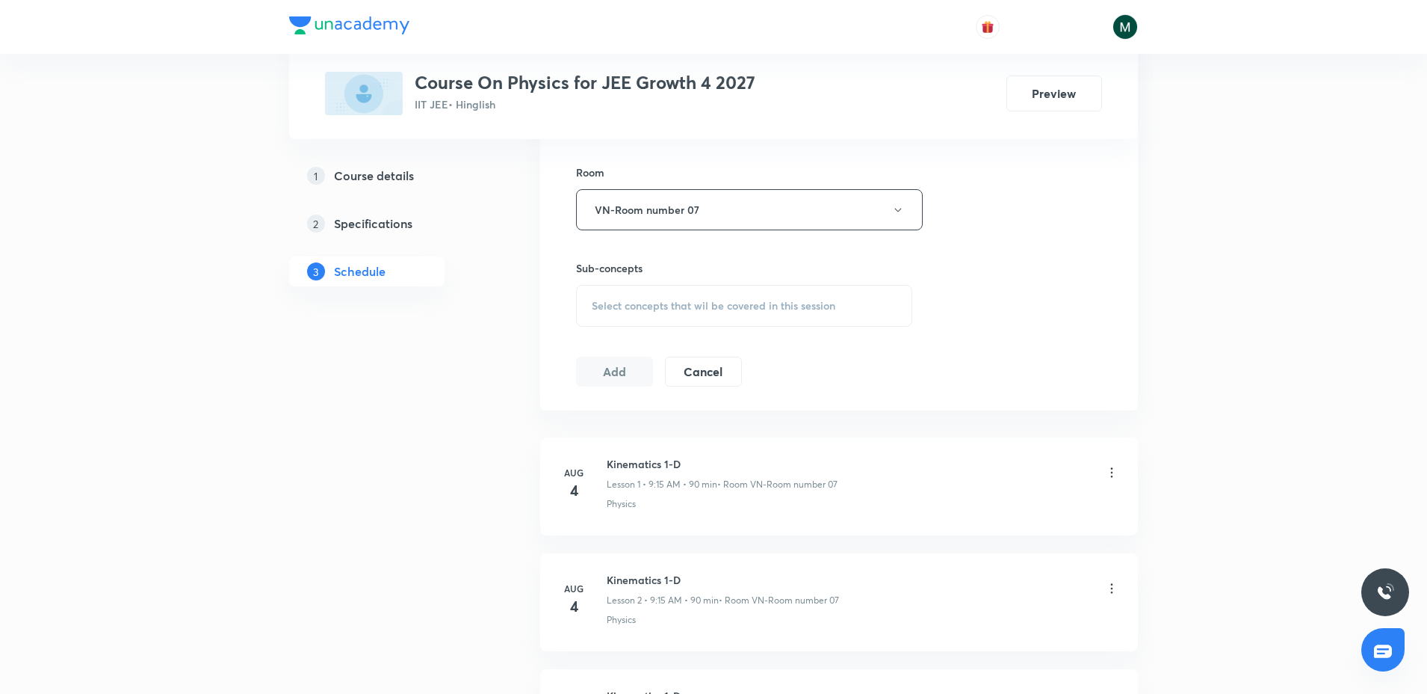
scroll to position [654, 0]
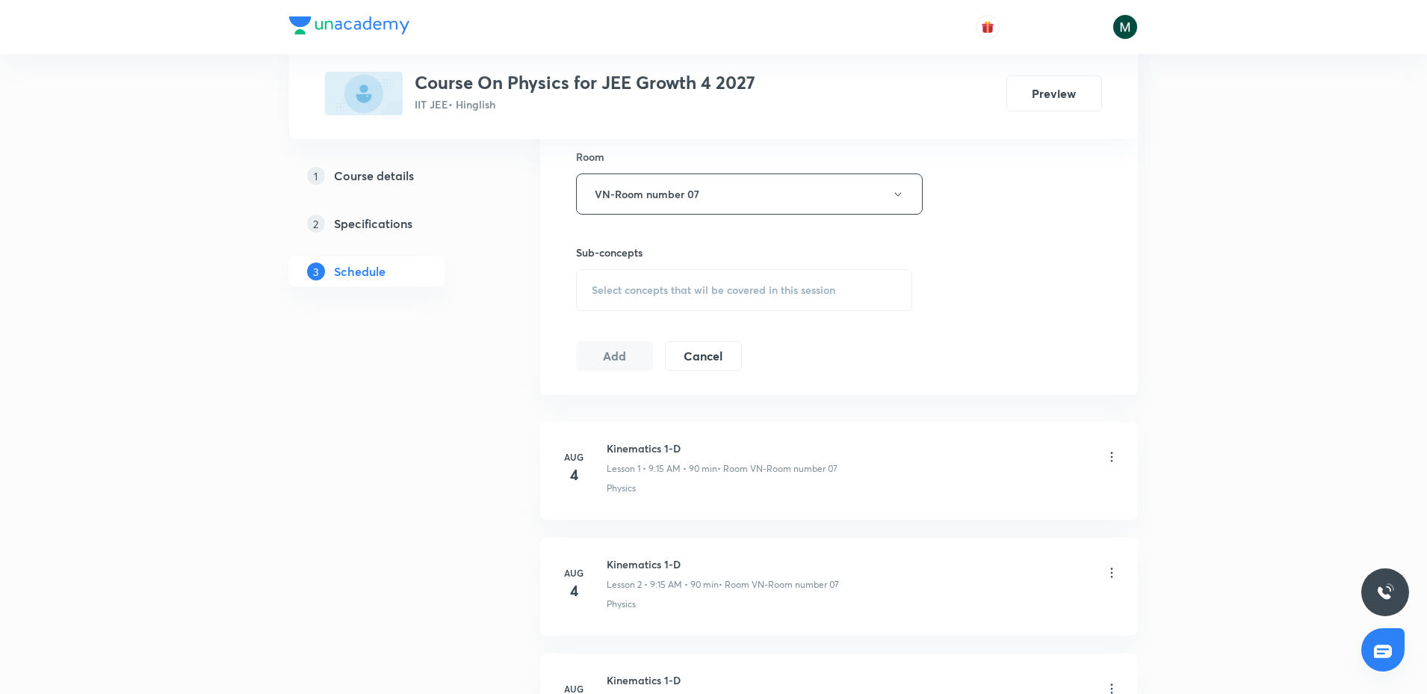
click at [663, 285] on span "Select concepts that wil be covered in this session" at bounding box center [714, 290] width 244 height 12
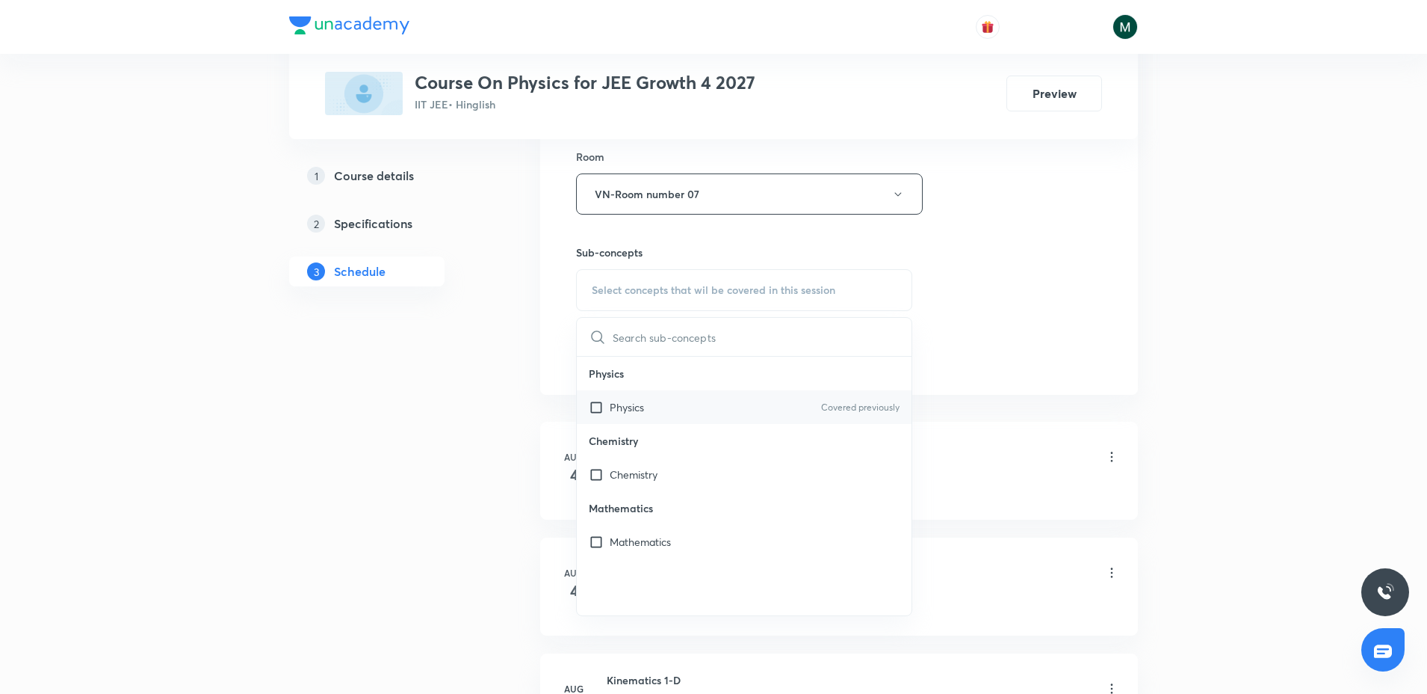
click at [643, 399] on p "Physics" at bounding box center [627, 407] width 34 height 16
checkbox input "true"
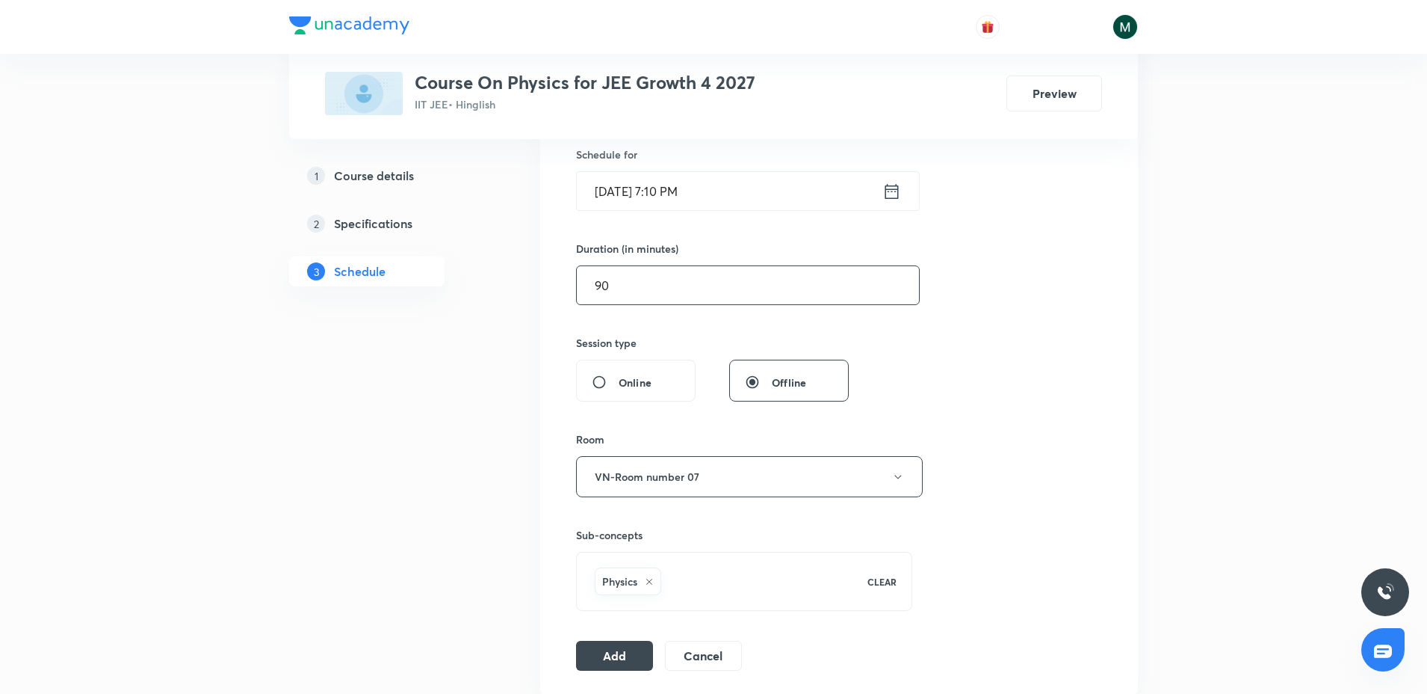
scroll to position [280, 0]
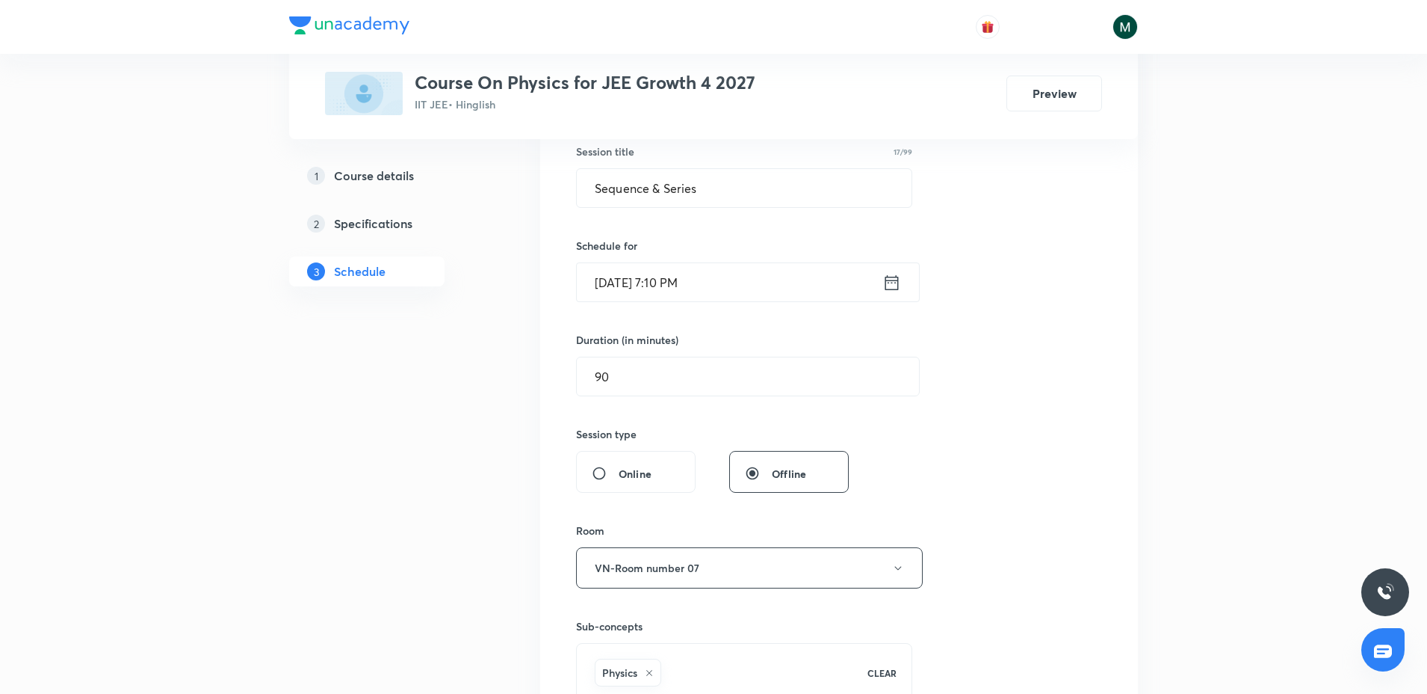
click at [676, 269] on input "Sept 3, 2025, 7:10 PM" at bounding box center [730, 282] width 306 height 38
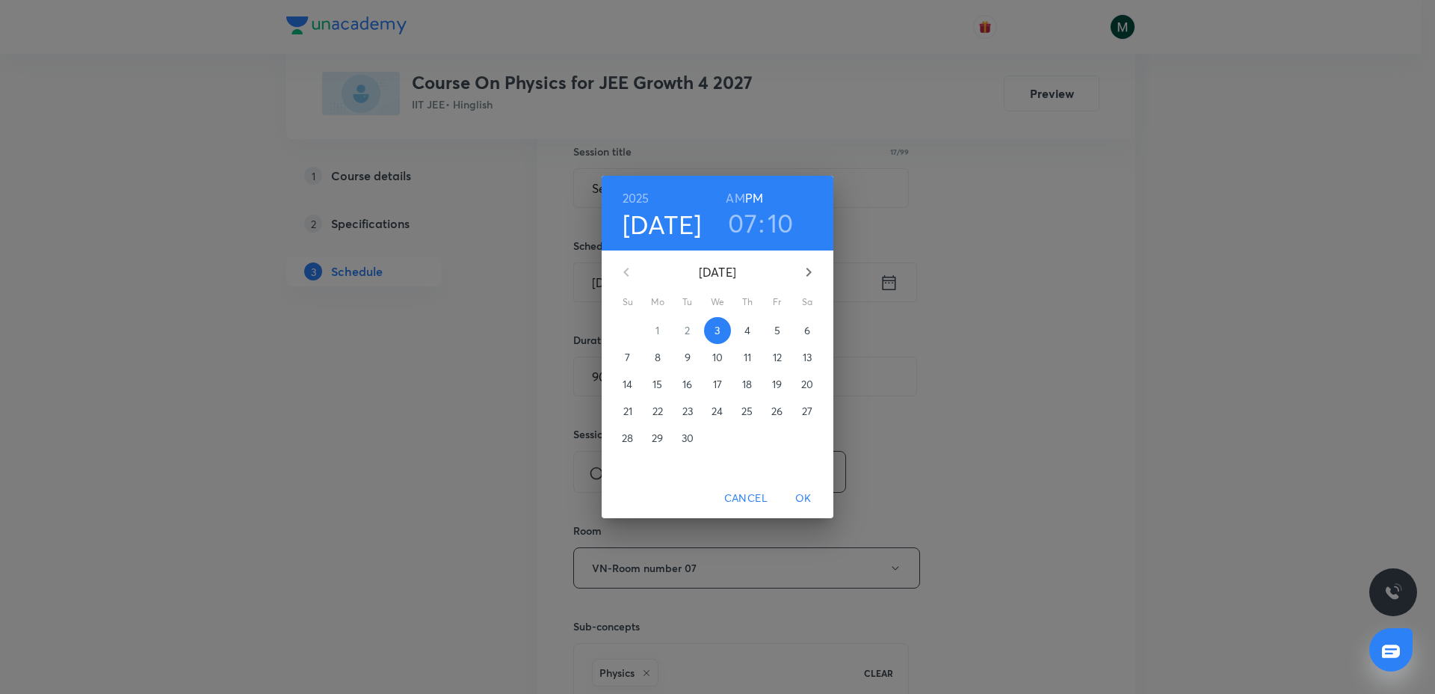
click at [747, 327] on p "4" at bounding box center [747, 330] width 6 height 15
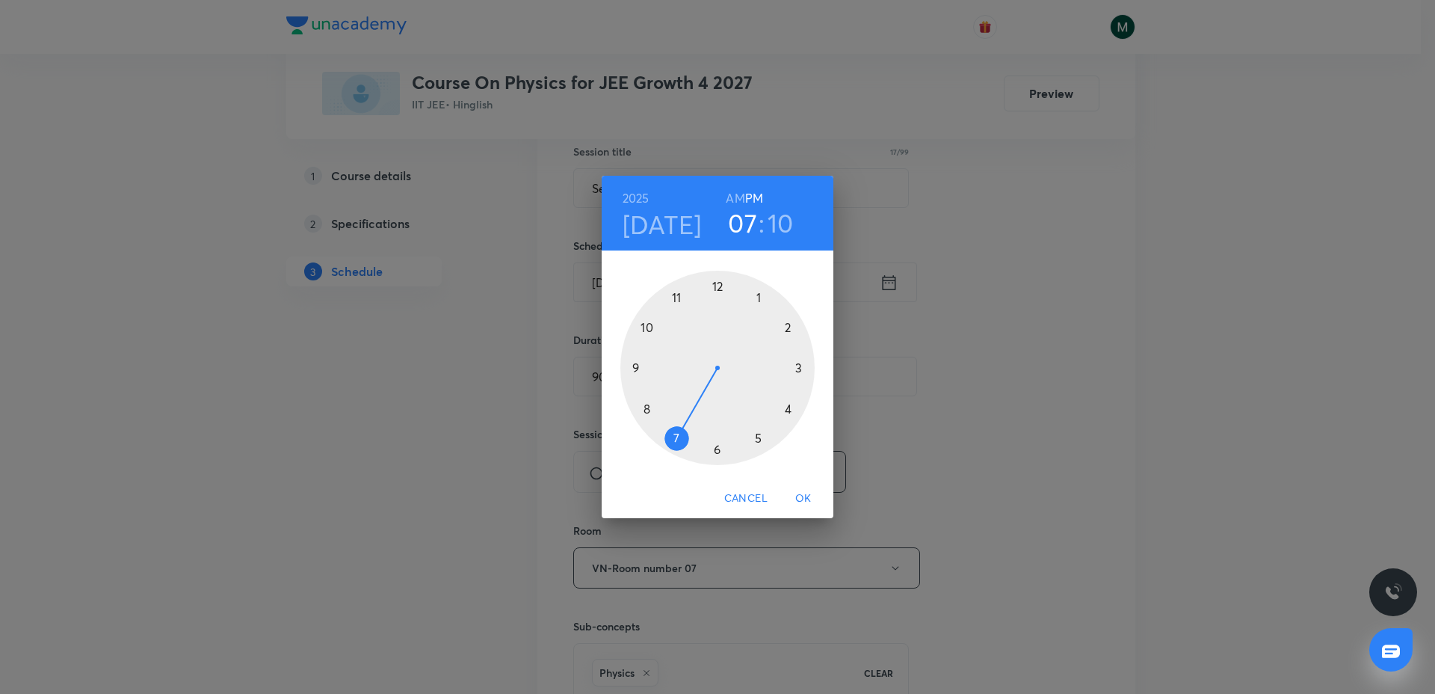
click at [733, 201] on h6 "AM" at bounding box center [735, 198] width 19 height 21
click at [777, 219] on h3 "10" at bounding box center [780, 222] width 26 height 31
drag, startPoint x: 735, startPoint y: 339, endPoint x: 715, endPoint y: 442, distance: 105.8
click at [715, 442] on div at bounding box center [717, 368] width 194 height 194
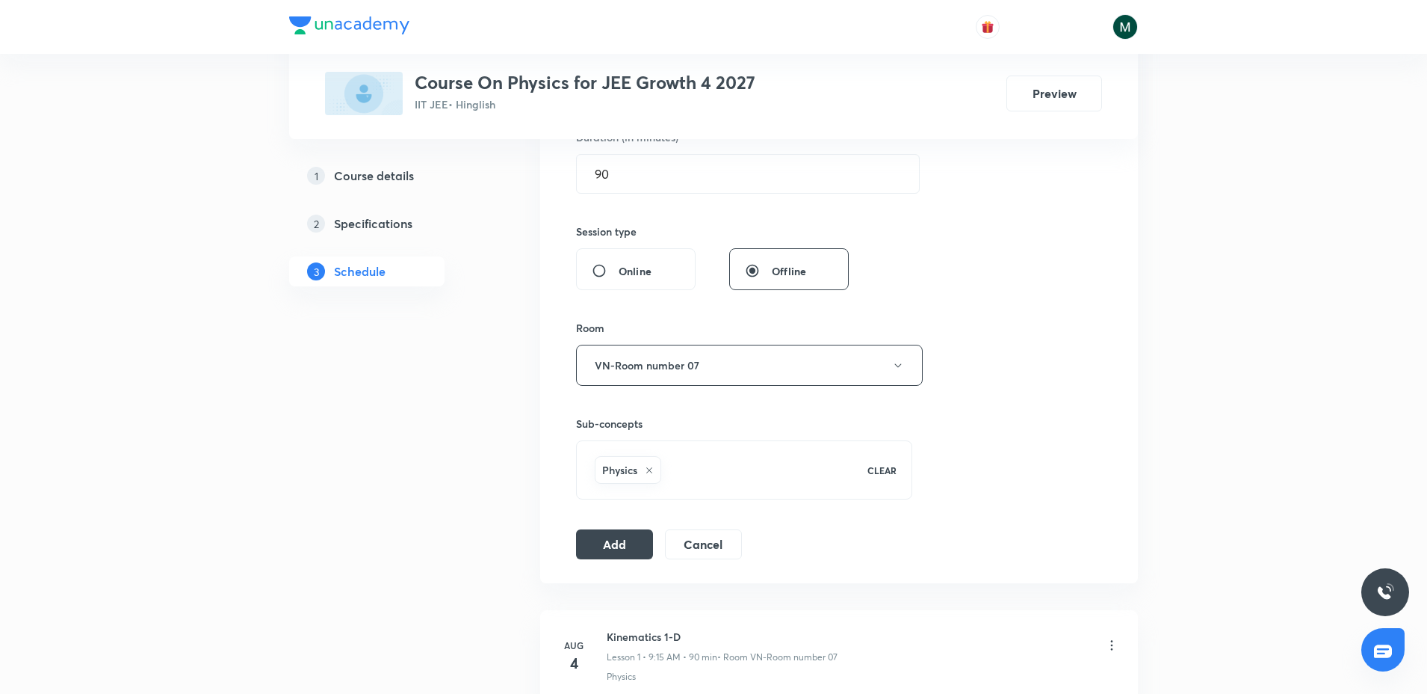
scroll to position [560, 0]
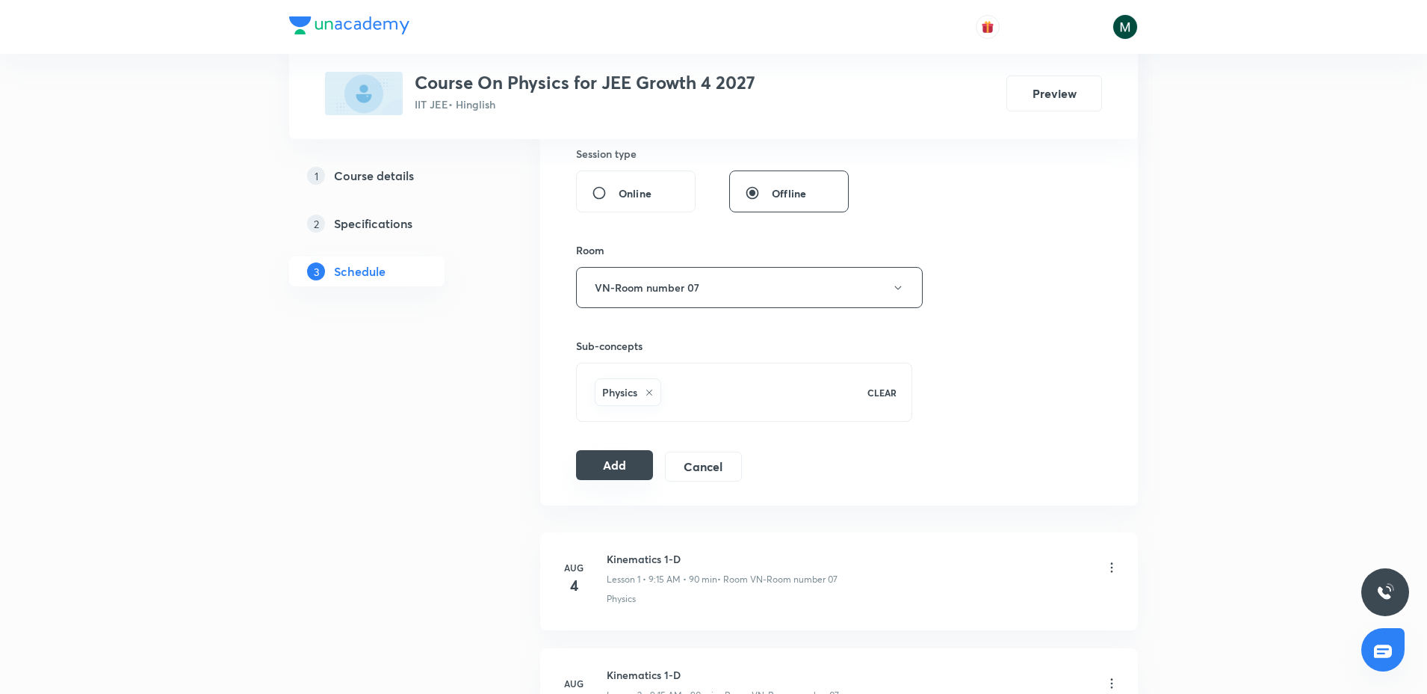
click at [613, 461] on button "Add" at bounding box center [614, 465] width 77 height 30
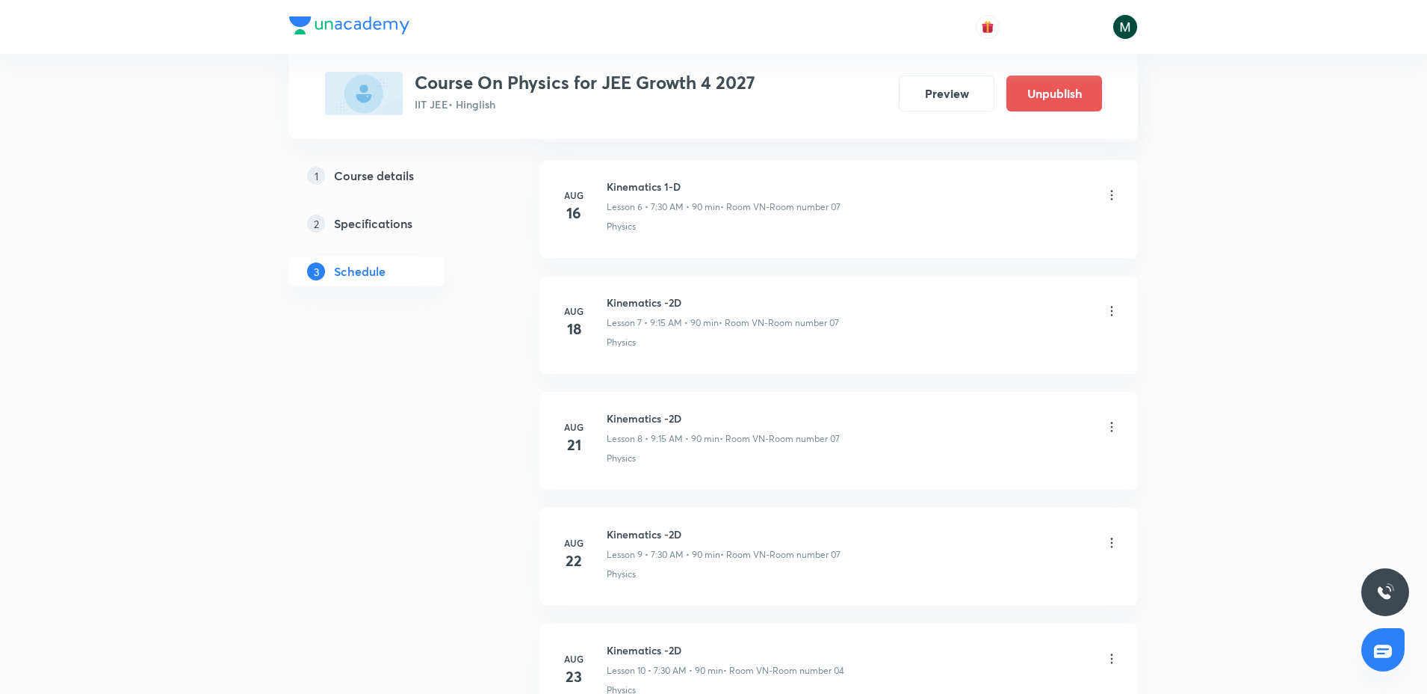
scroll to position [1439, 0]
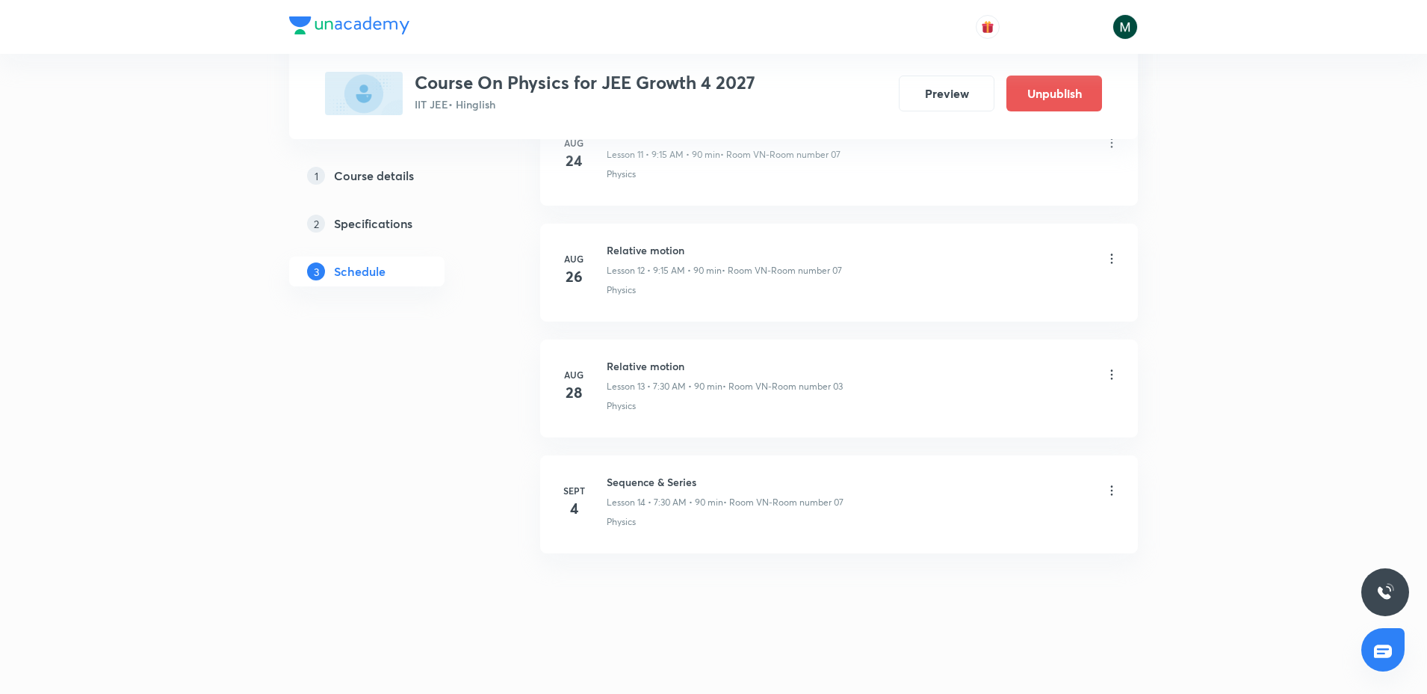
drag, startPoint x: 672, startPoint y: 237, endPoint x: 700, endPoint y: 418, distance: 183.1
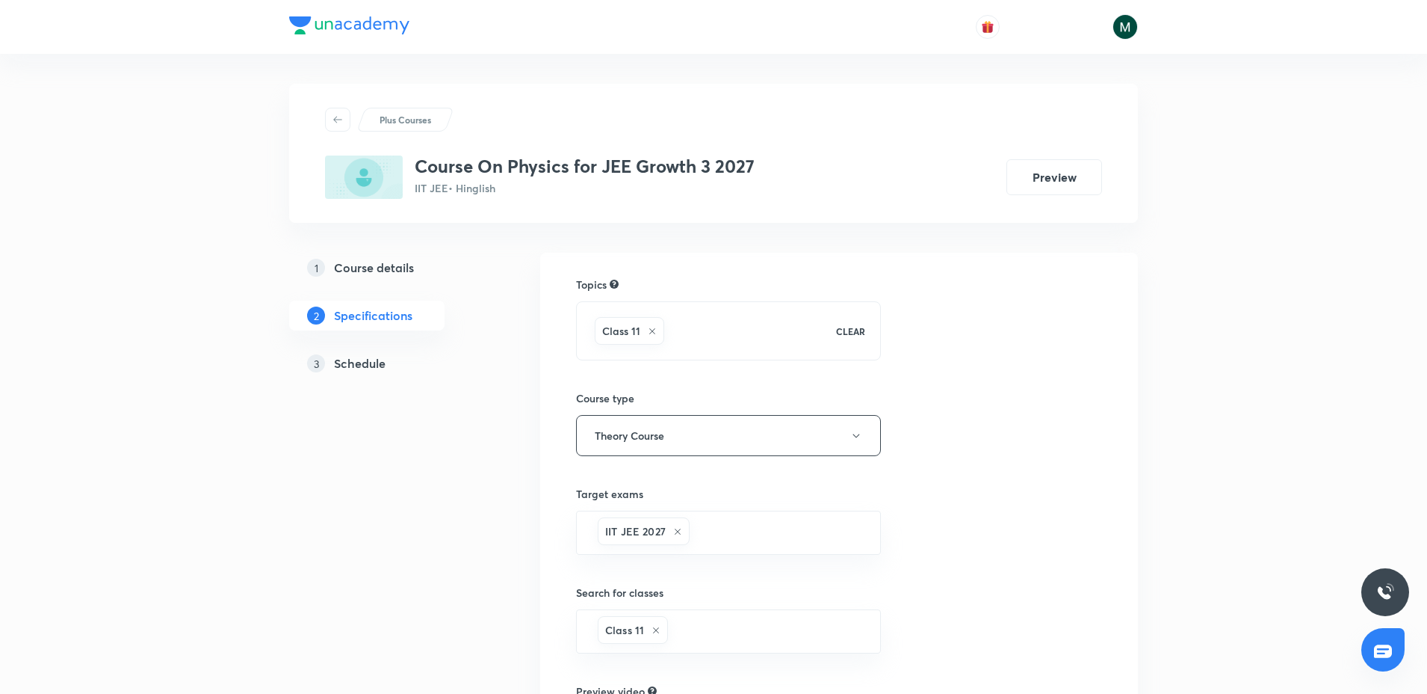
click at [358, 360] on h5 "Schedule" at bounding box center [360, 363] width 52 height 18
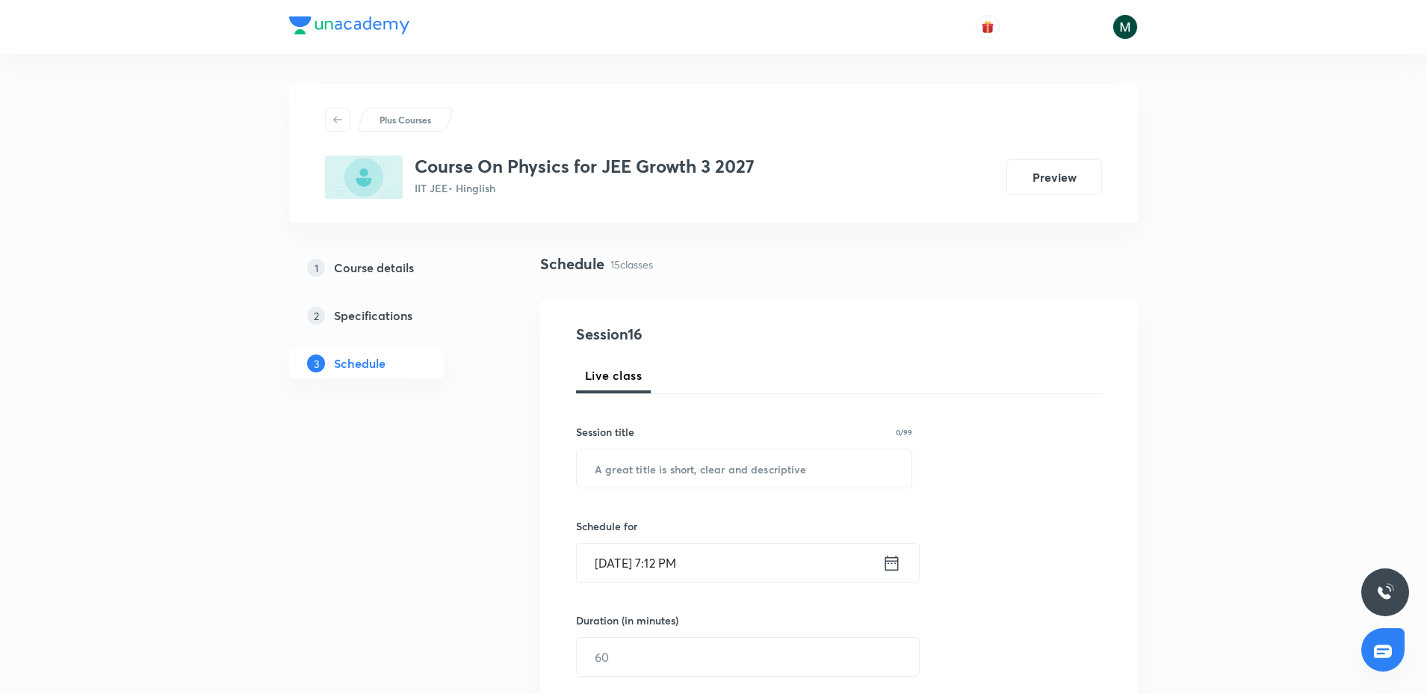
click at [645, 445] on div "Session title 0/99 ​" at bounding box center [744, 456] width 336 height 64
click at [643, 458] on input "text" at bounding box center [744, 468] width 335 height 38
paste input "Compound Angles"
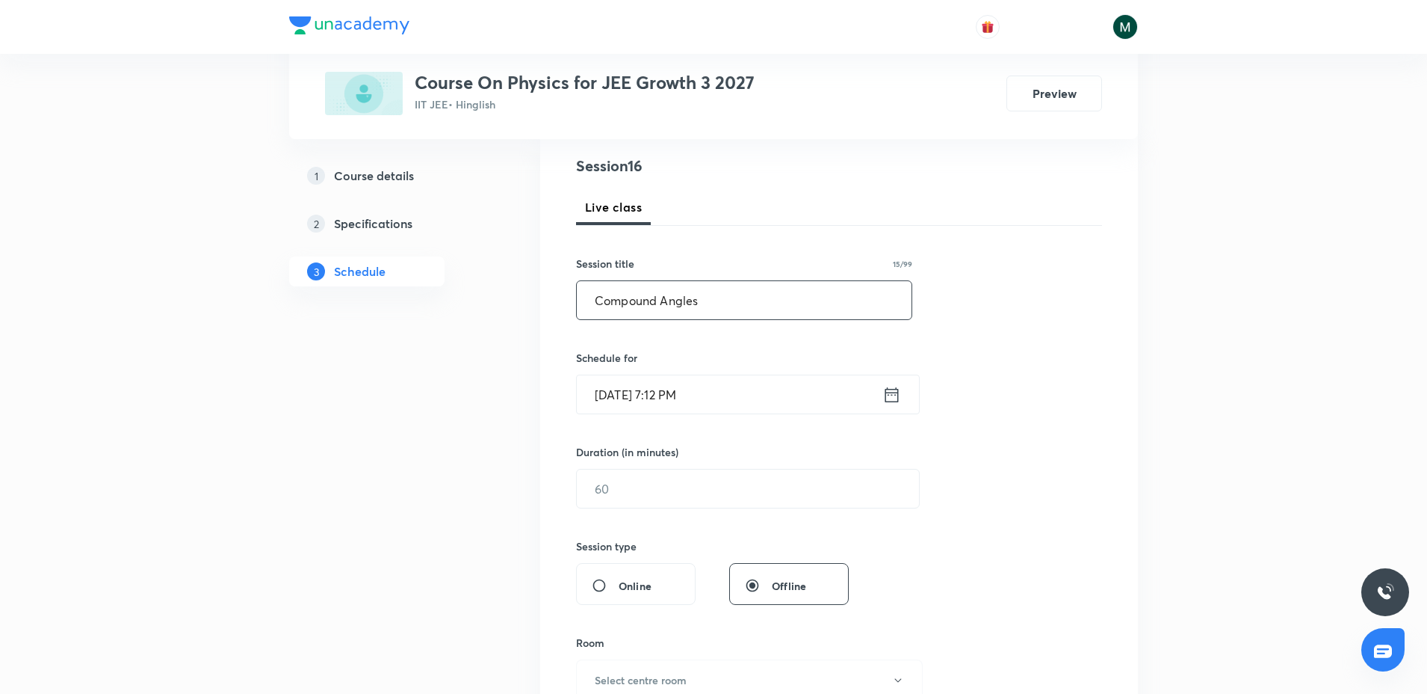
scroll to position [374, 0]
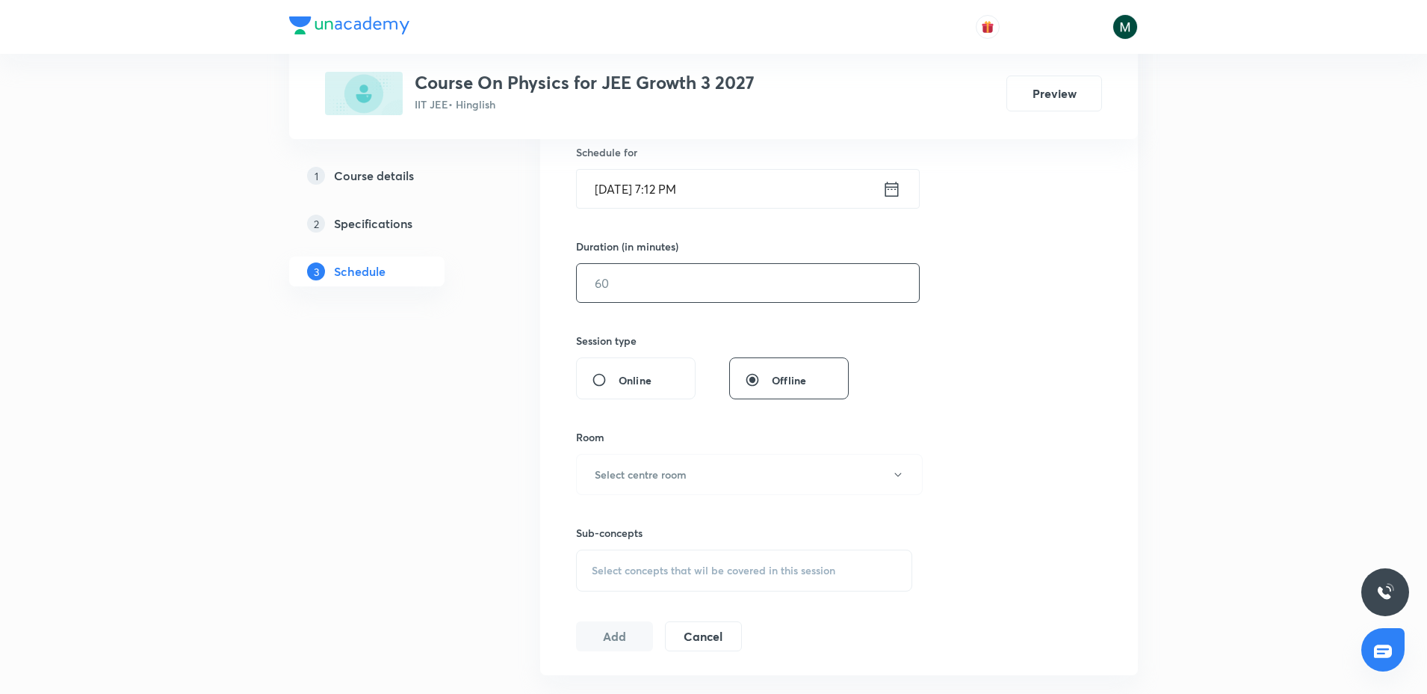
type input "Compound Angles"
click at [661, 266] on input "text" at bounding box center [748, 283] width 342 height 38
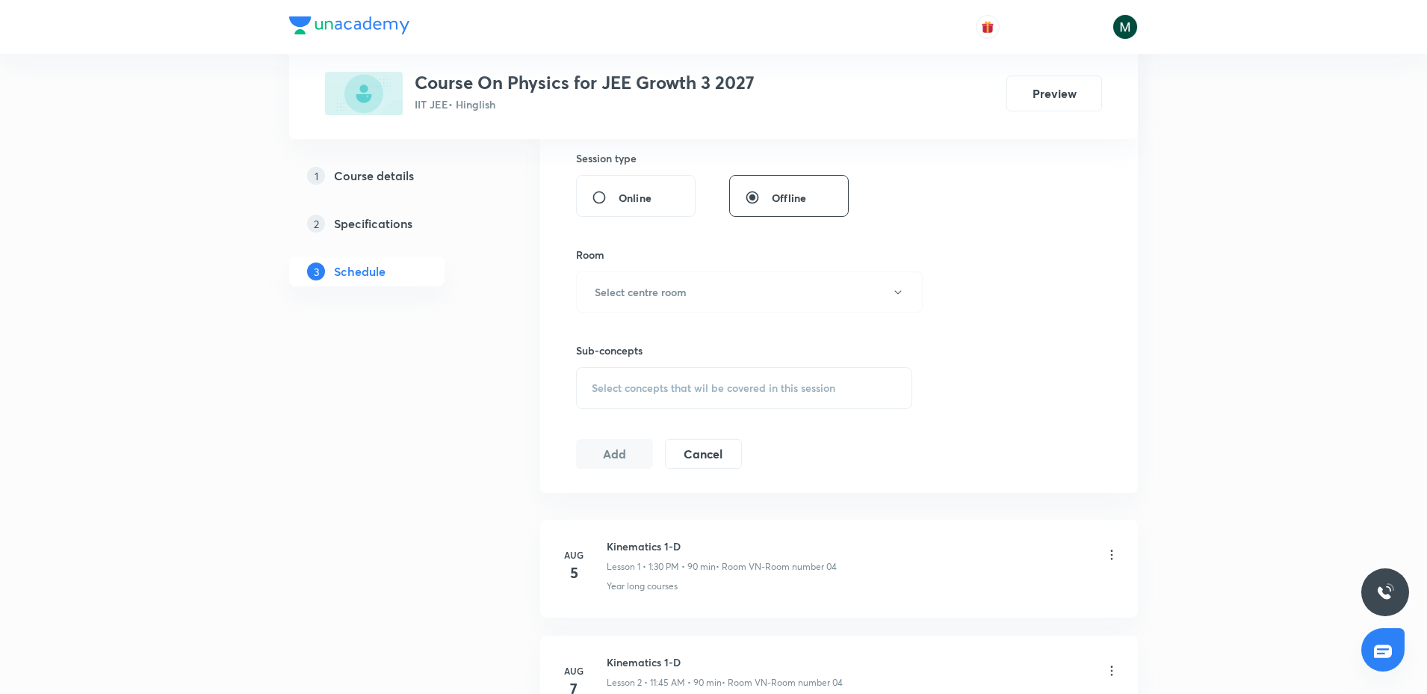
scroll to position [560, 0]
type input "90"
click at [661, 282] on h6 "Select centre room" at bounding box center [641, 287] width 92 height 16
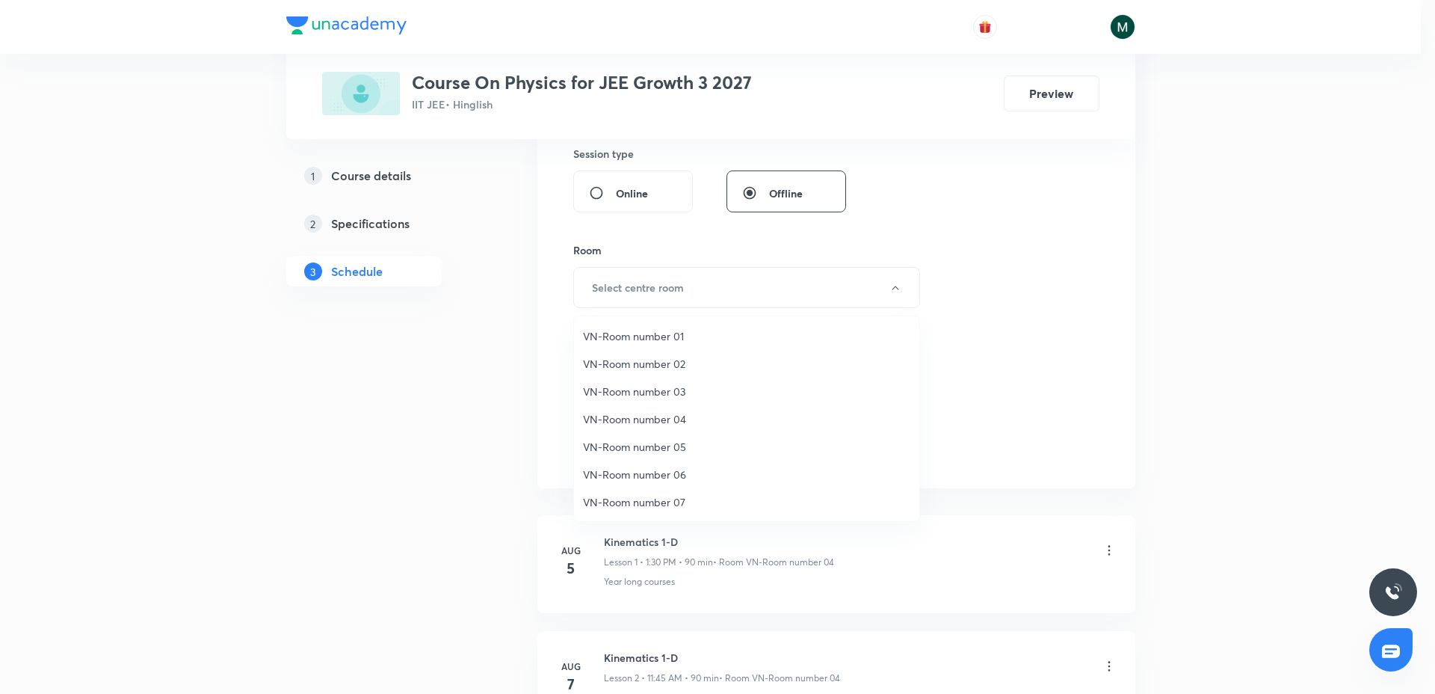
click at [661, 416] on span "VN-Room number 04" at bounding box center [746, 419] width 327 height 16
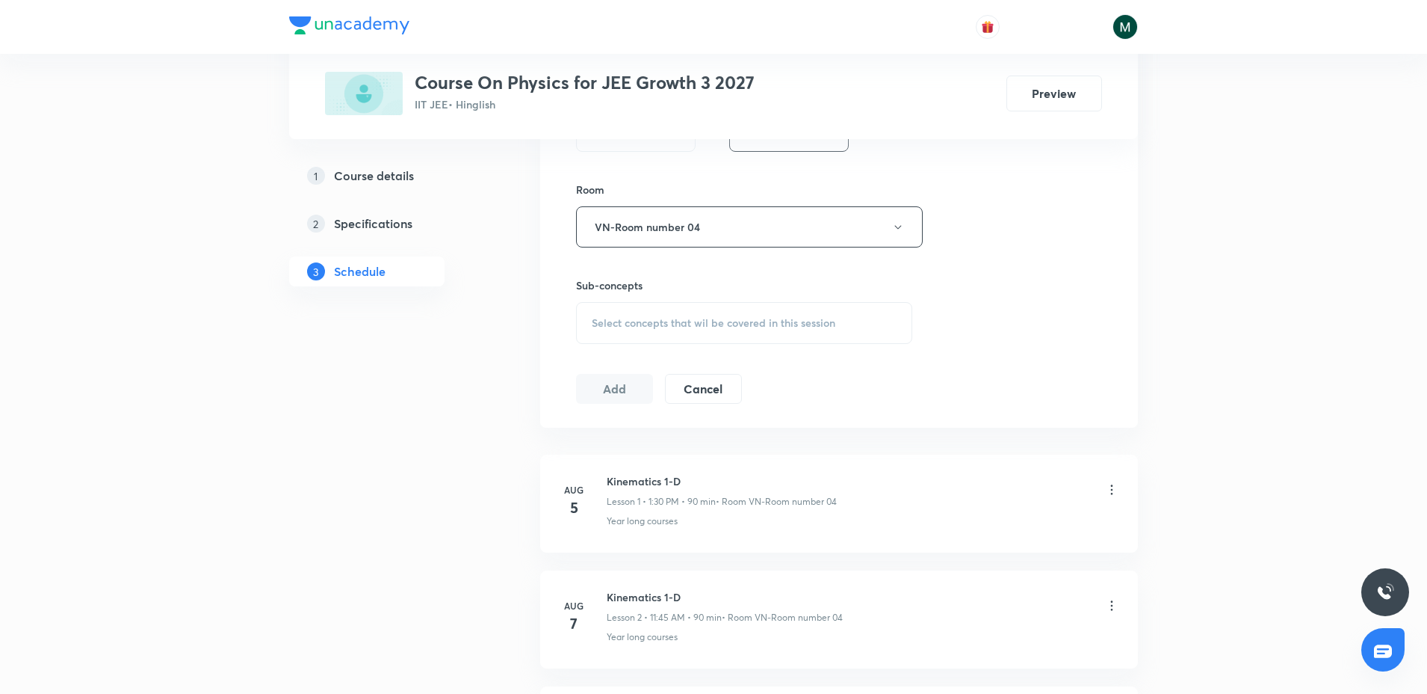
scroll to position [654, 0]
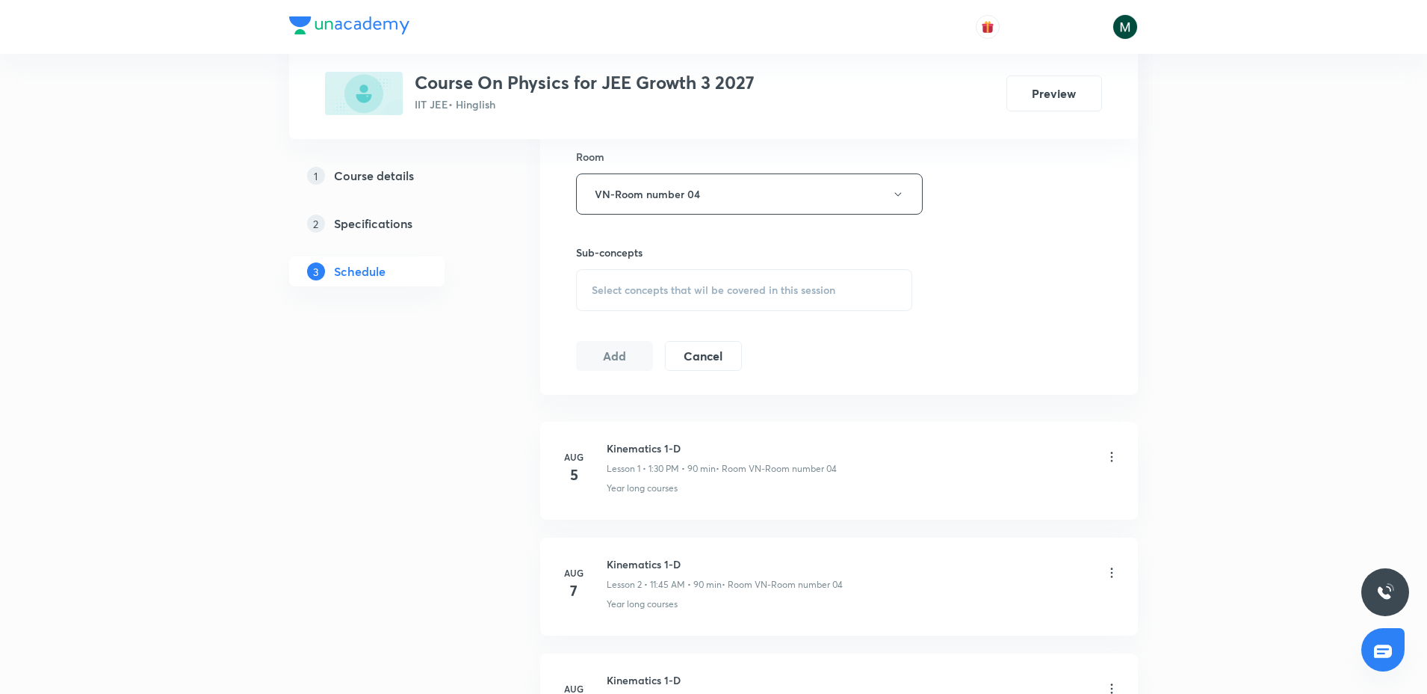
click at [691, 291] on span "Select concepts that wil be covered in this session" at bounding box center [714, 290] width 244 height 12
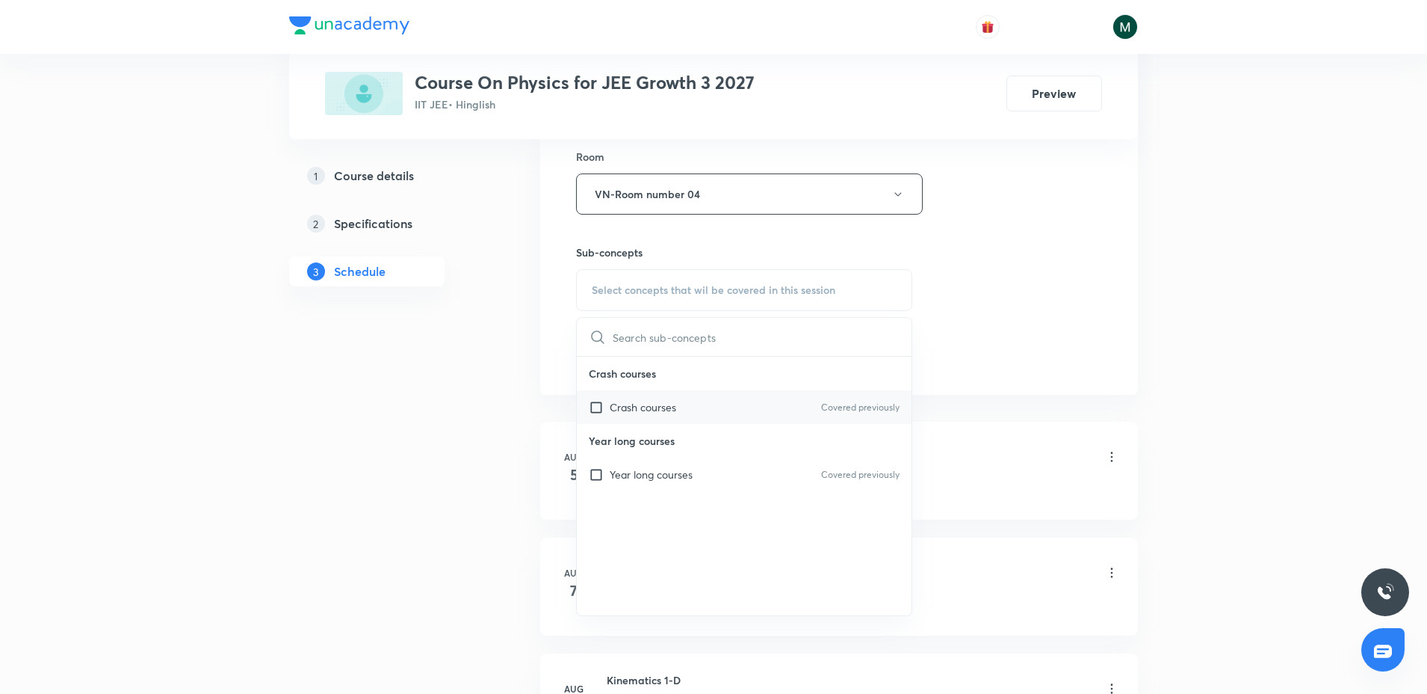
click at [667, 404] on p "Crash courses" at bounding box center [643, 407] width 67 height 16
checkbox input "true"
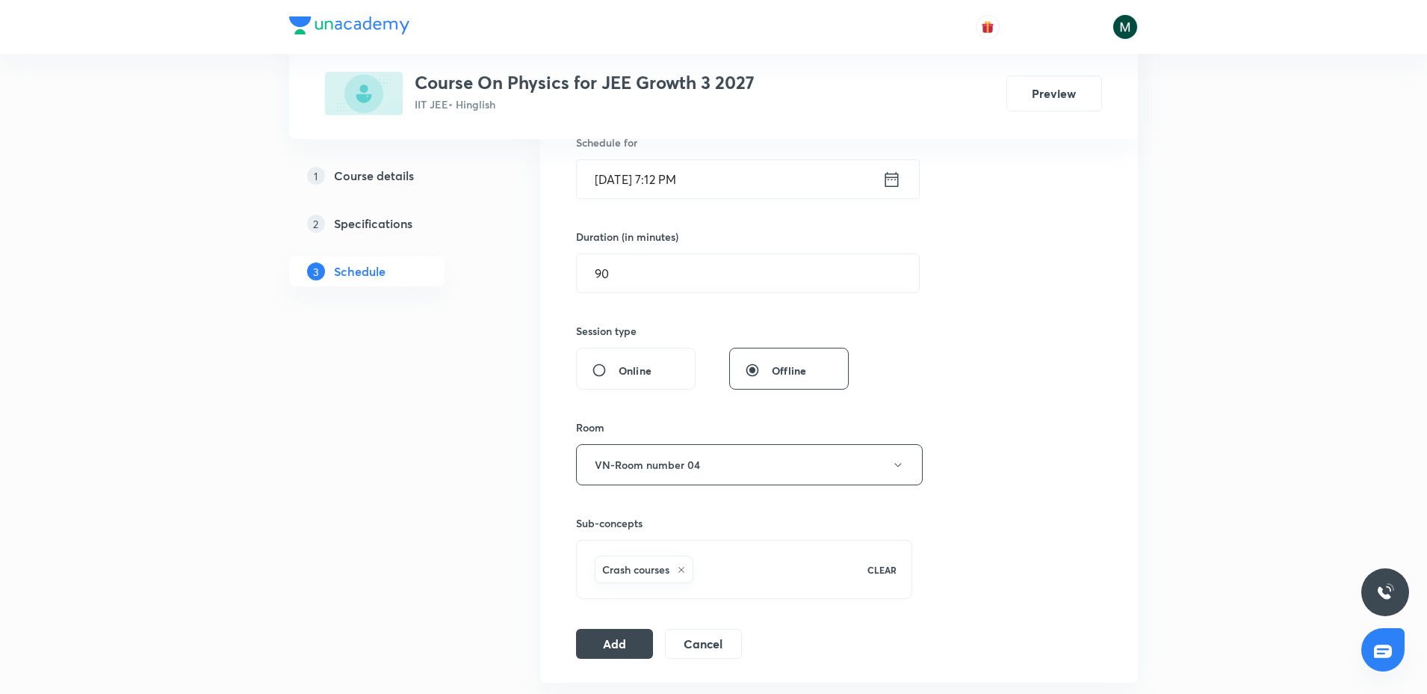
scroll to position [374, 0]
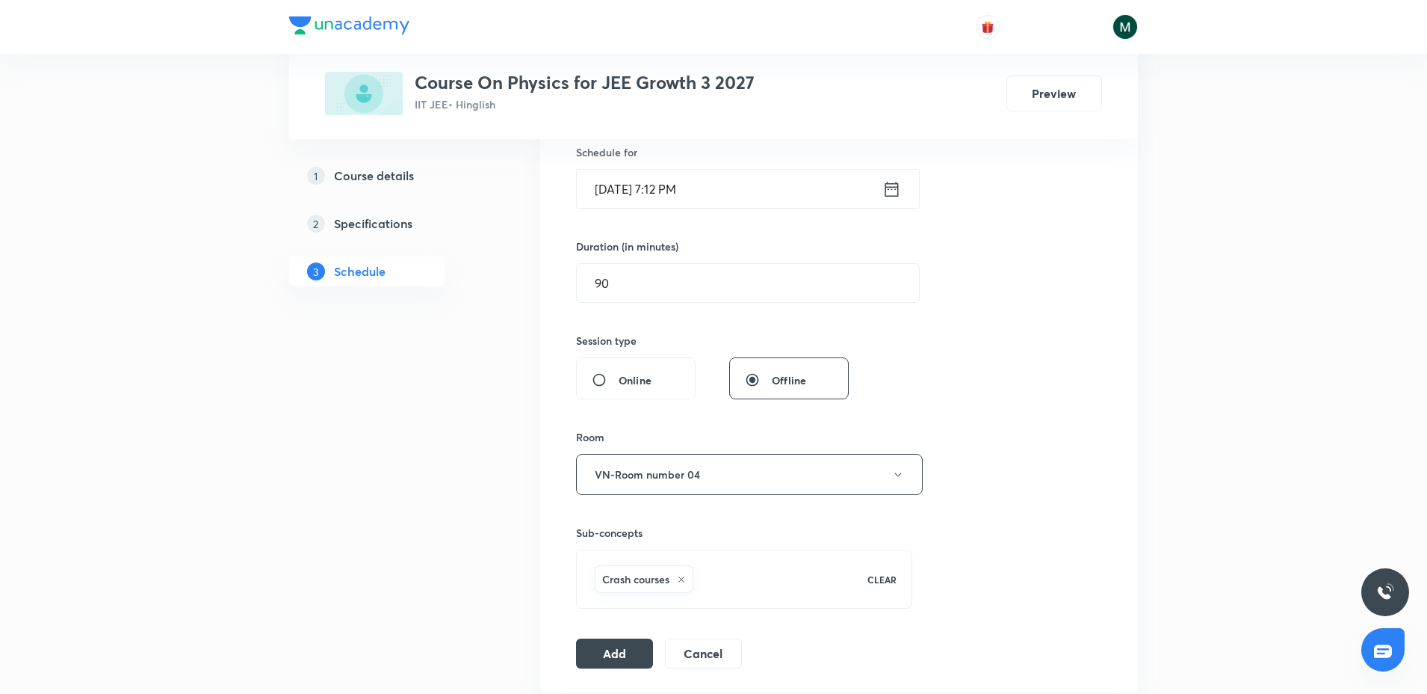
click at [676, 174] on input "[DATE] 7:12 PM" at bounding box center [730, 189] width 306 height 38
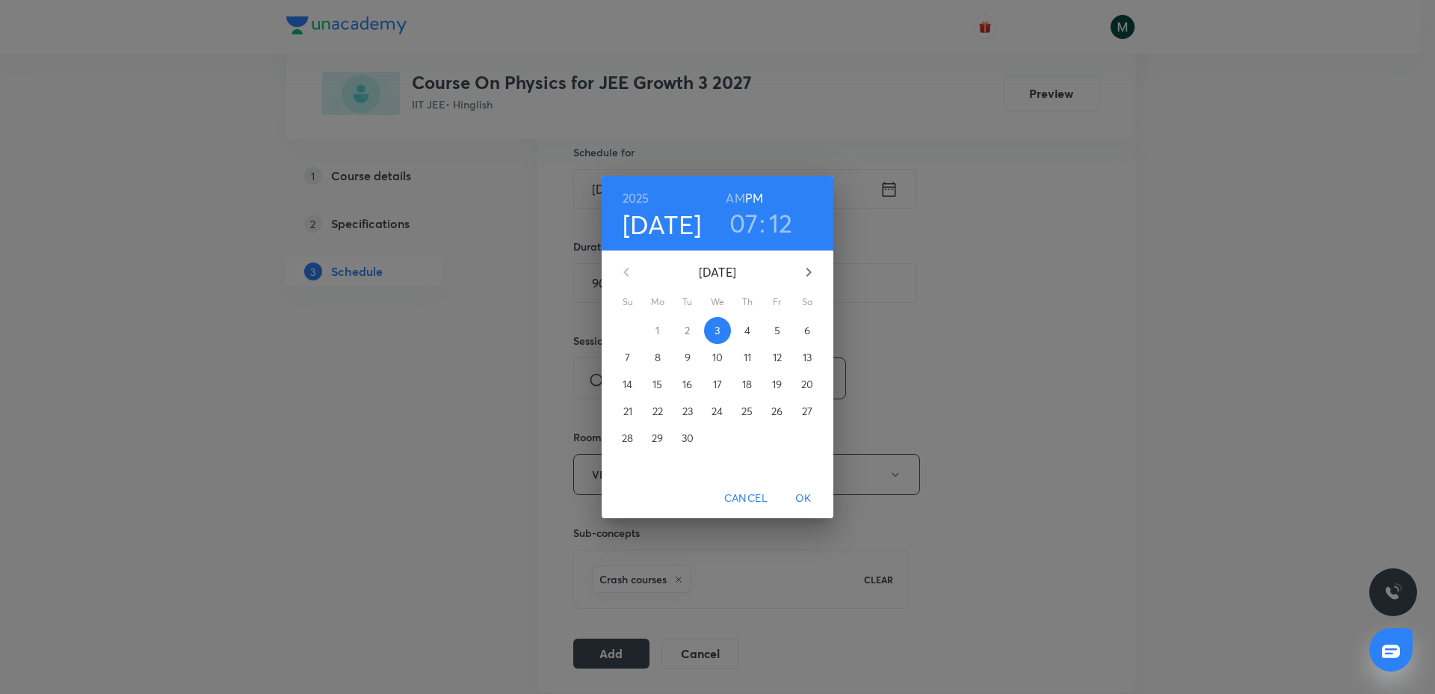
click at [757, 336] on span "4" at bounding box center [747, 330] width 27 height 15
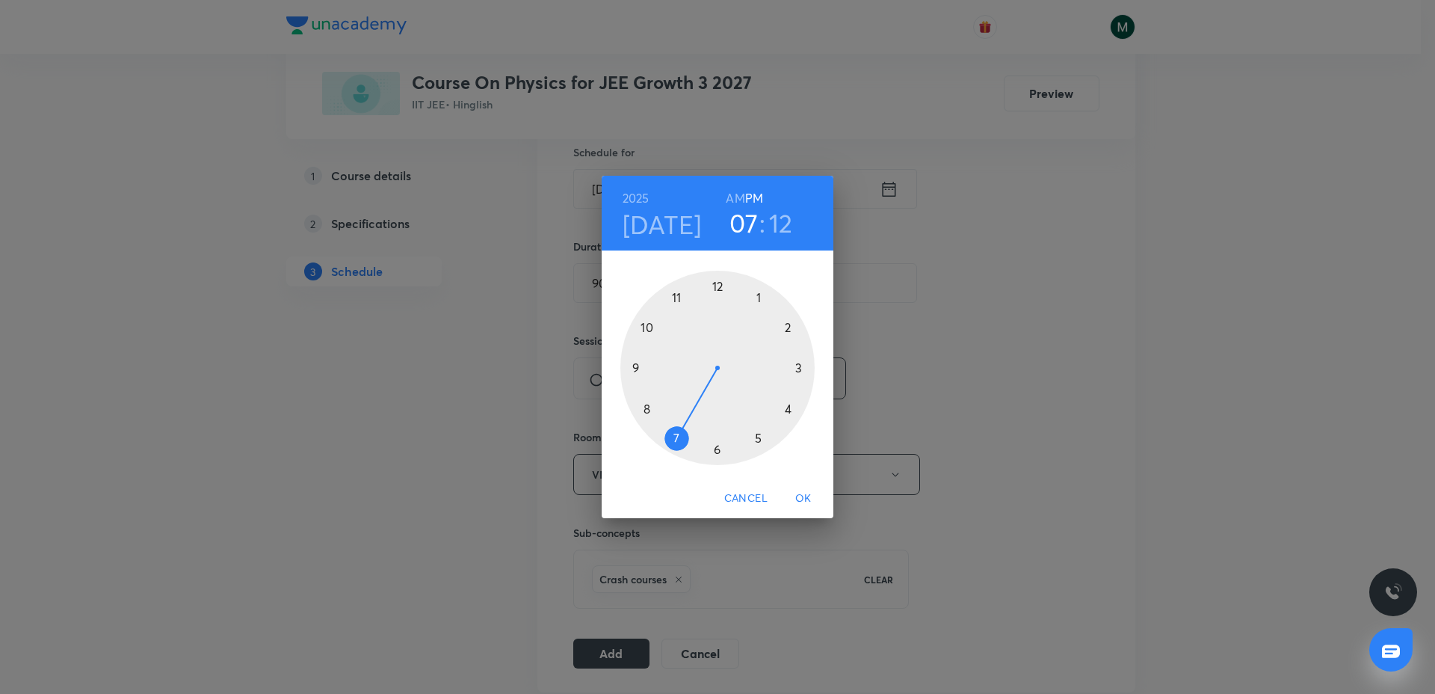
click at [759, 294] on div at bounding box center [717, 368] width 194 height 194
drag, startPoint x: 718, startPoint y: 362, endPoint x: 718, endPoint y: 446, distance: 83.7
click at [718, 446] on div at bounding box center [717, 368] width 194 height 194
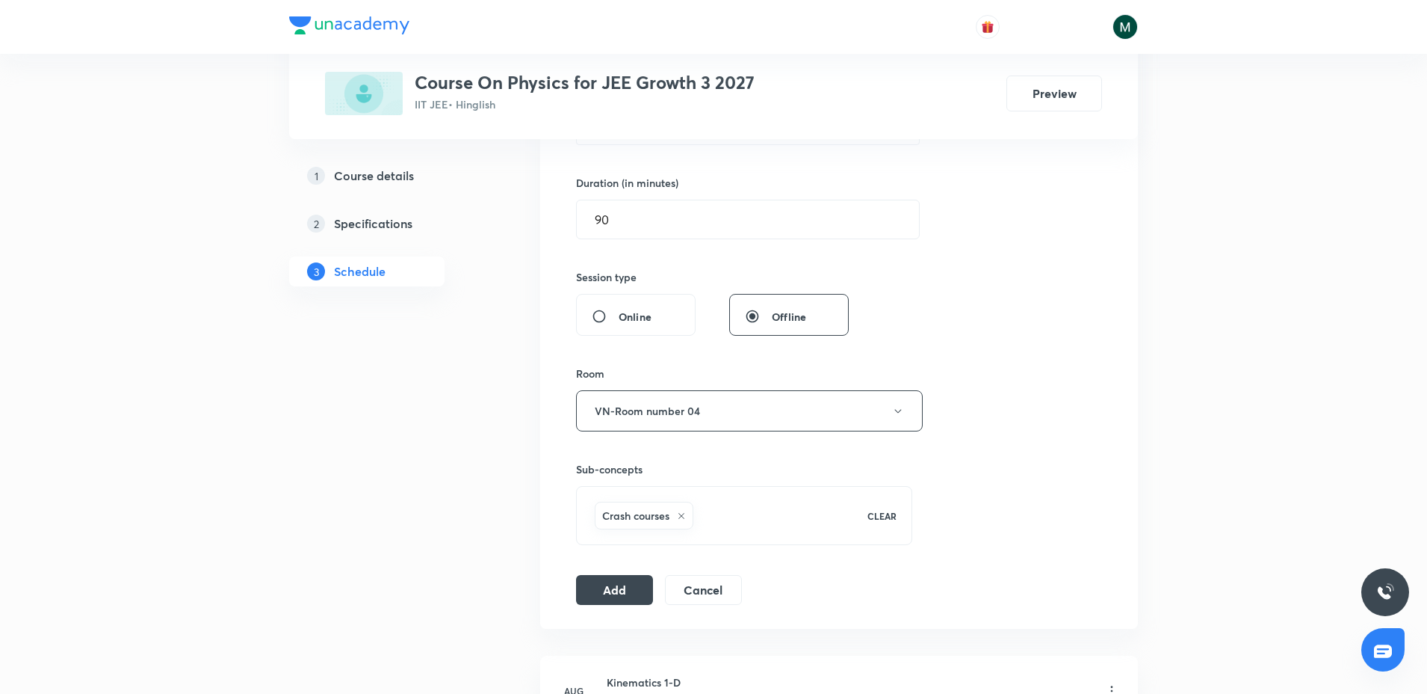
scroll to position [467, 0]
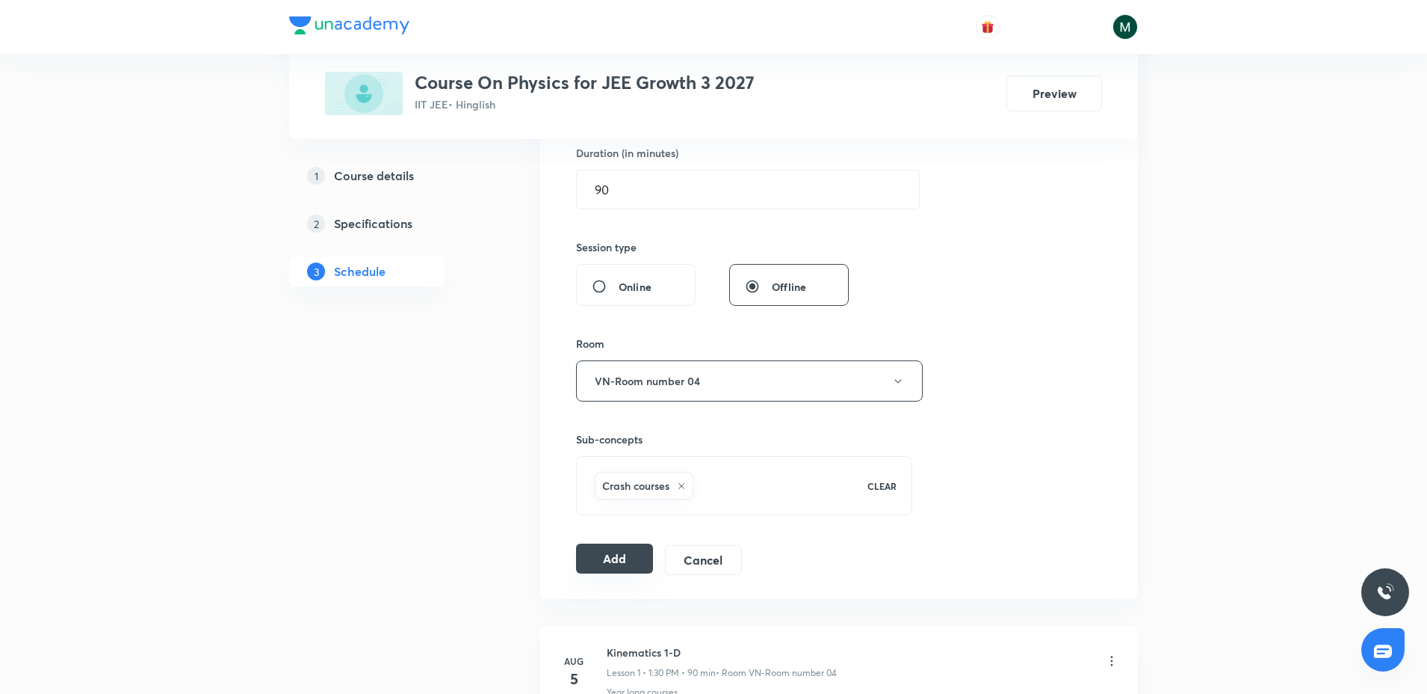
click at [636, 566] on button "Add" at bounding box center [614, 558] width 77 height 30
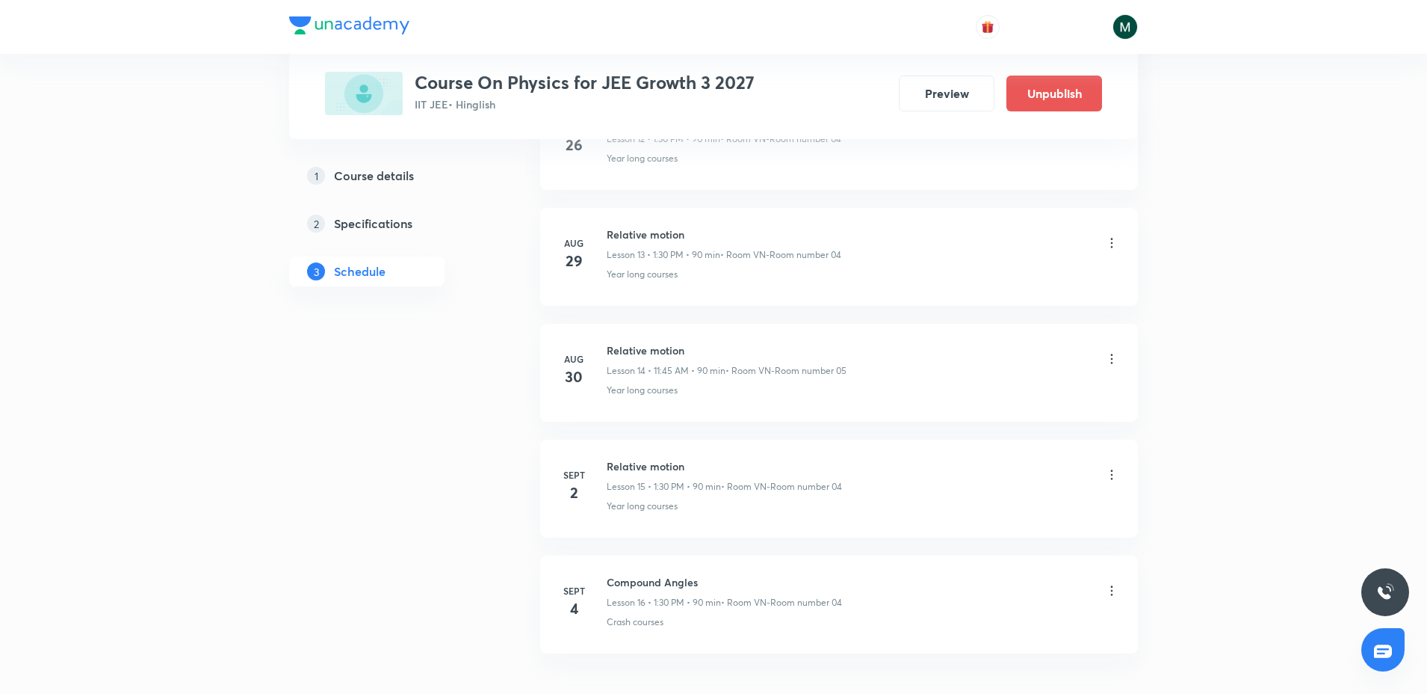
scroll to position [1671, 0]
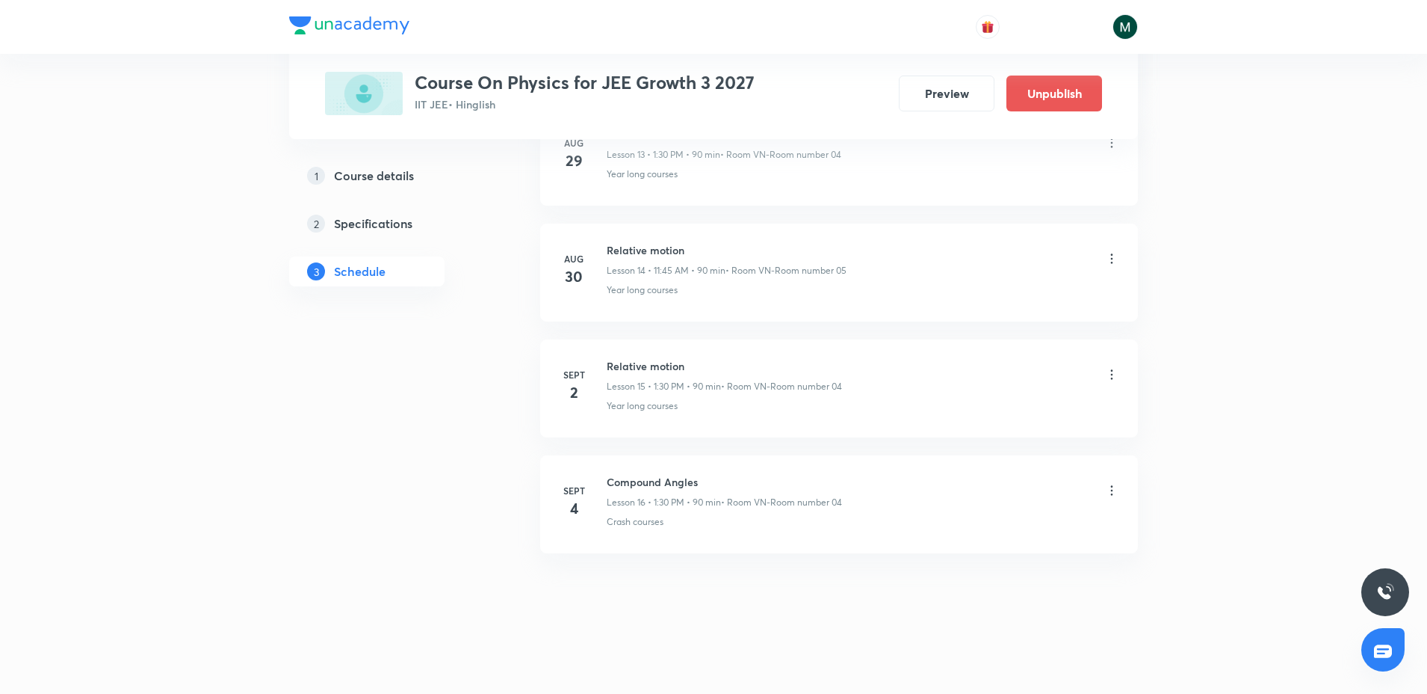
drag, startPoint x: 671, startPoint y: 164, endPoint x: 682, endPoint y: 487, distance: 323.0
click at [574, 484] on h6 "Sept" at bounding box center [574, 490] width 30 height 13
